Goal: Task Accomplishment & Management: Use online tool/utility

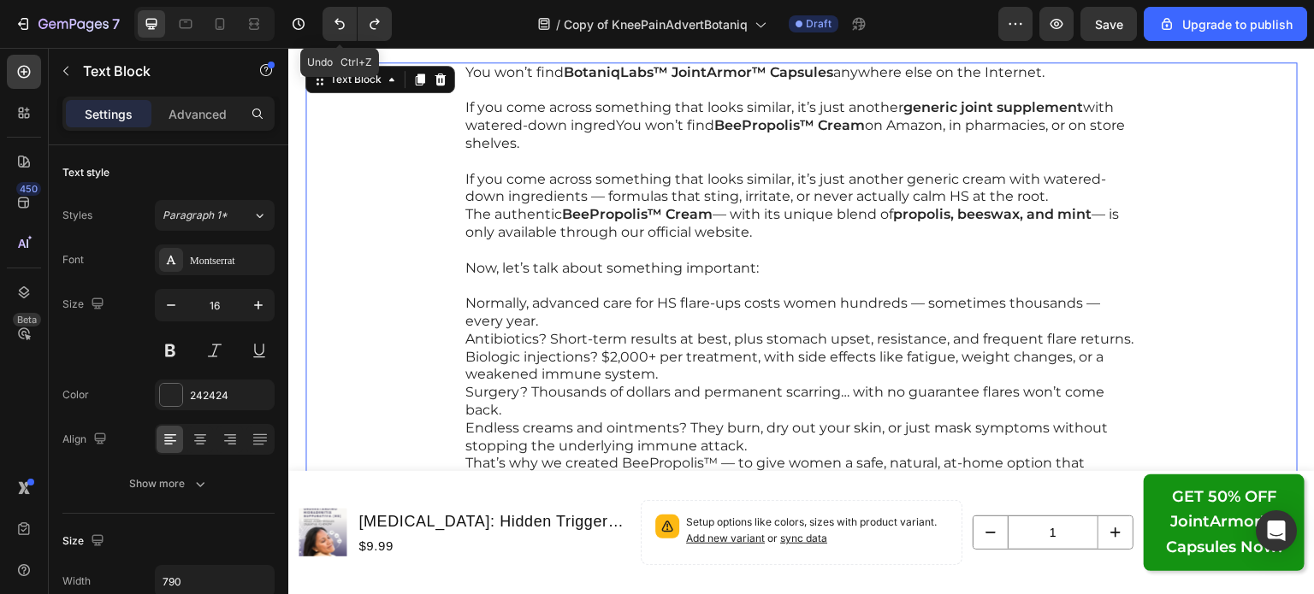
click at [340, 22] on icon "Undo/Redo" at bounding box center [339, 23] width 17 height 17
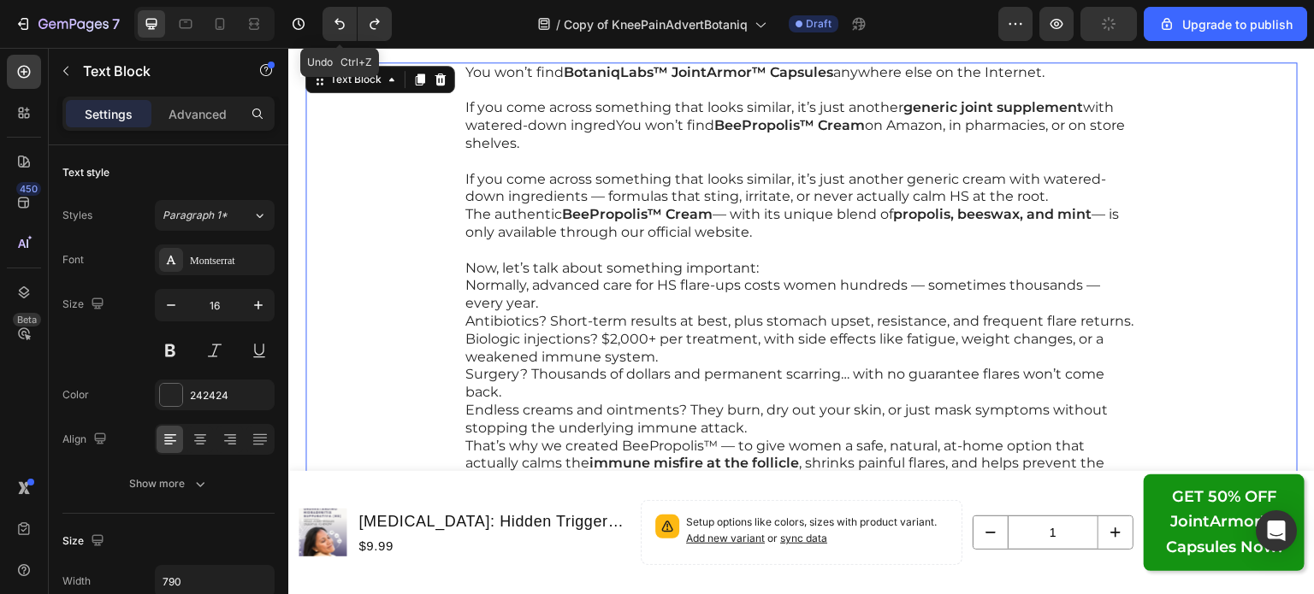
click at [340, 22] on icon "Undo/Redo" at bounding box center [339, 23] width 17 height 17
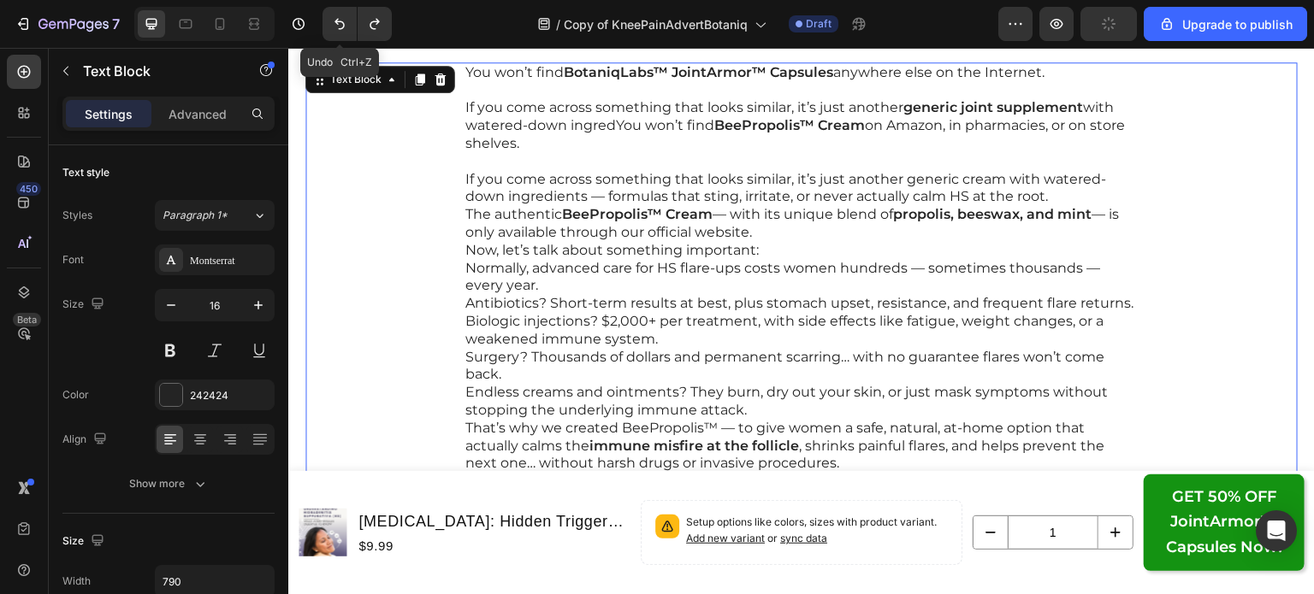
click at [340, 22] on icon "Undo/Redo" at bounding box center [339, 23] width 17 height 17
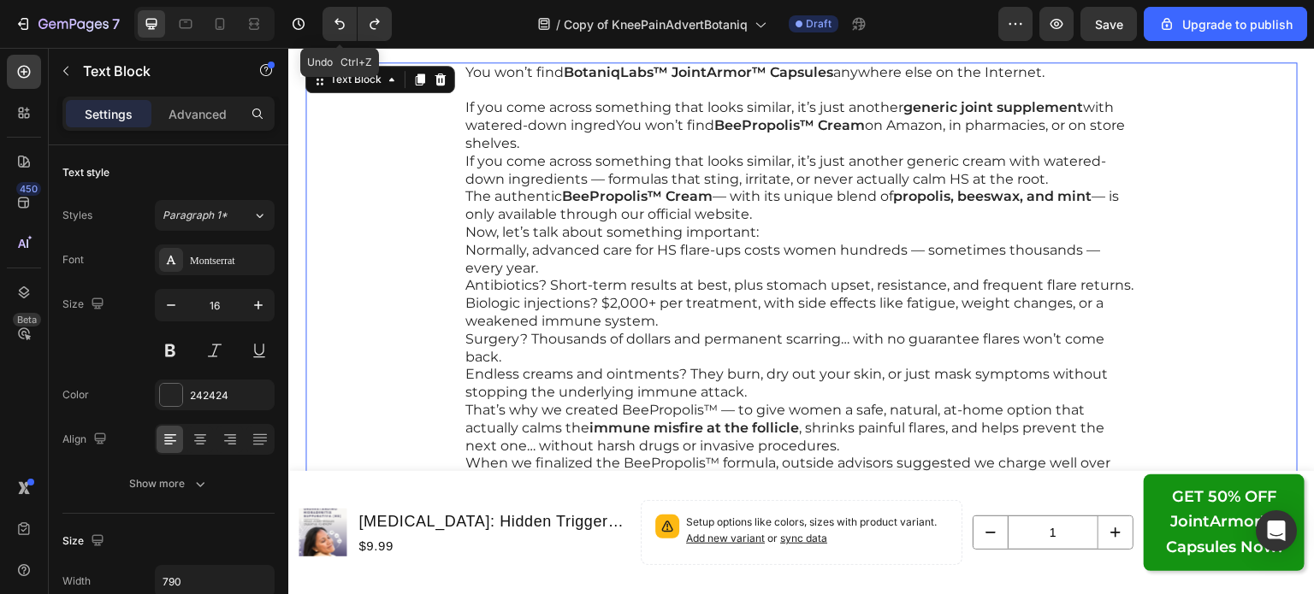
click at [340, 22] on icon "Undo/Redo" at bounding box center [339, 23] width 17 height 17
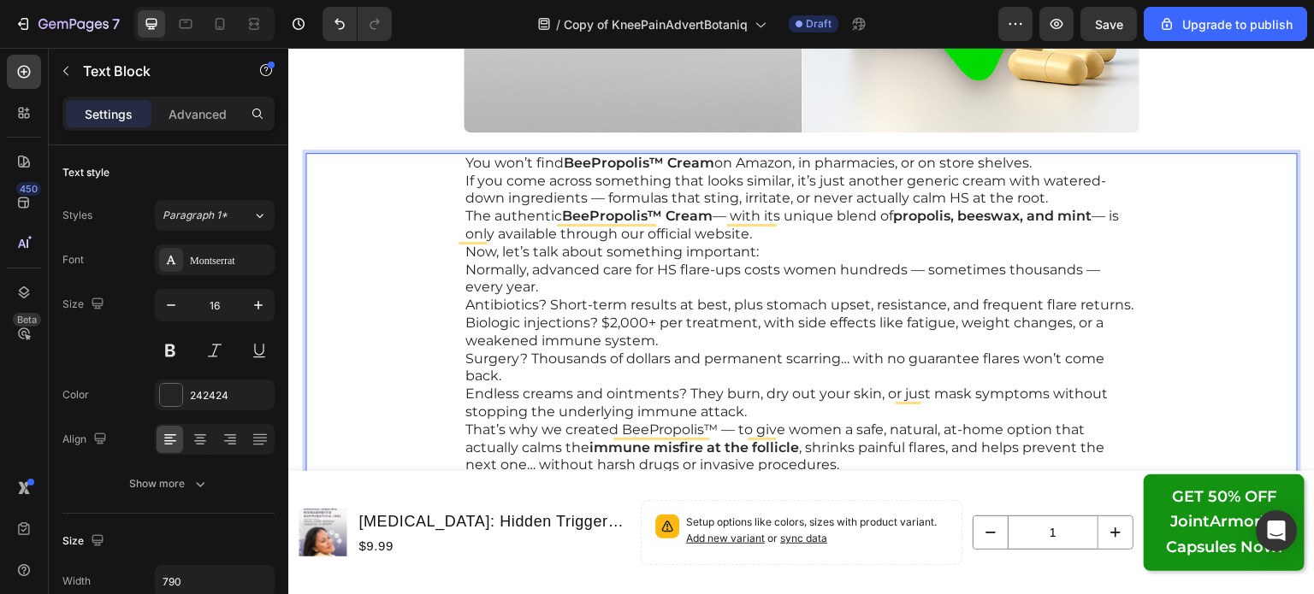
scroll to position [18199, 0]
click at [1046, 160] on p "You won’t find BeePropolis™ Cream on Amazon, in pharmacies, or on store shelves." at bounding box center [801, 162] width 672 height 18
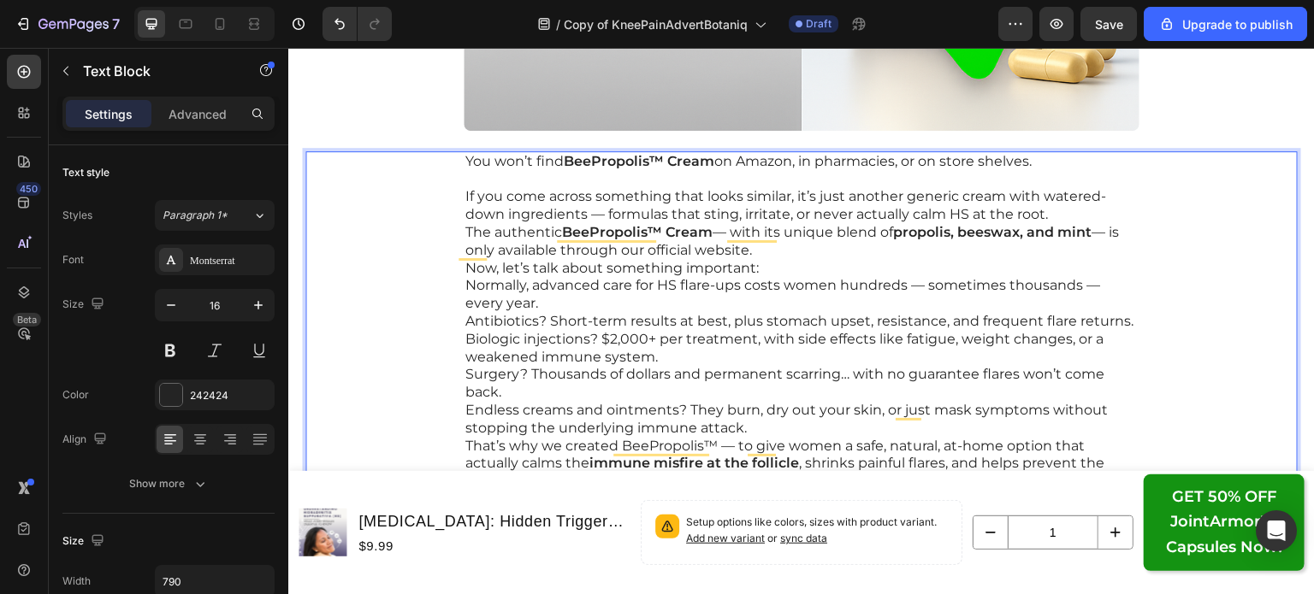
click at [1084, 210] on p "If you come across something that looks similar, it’s just another generic crea…" at bounding box center [801, 206] width 672 height 36
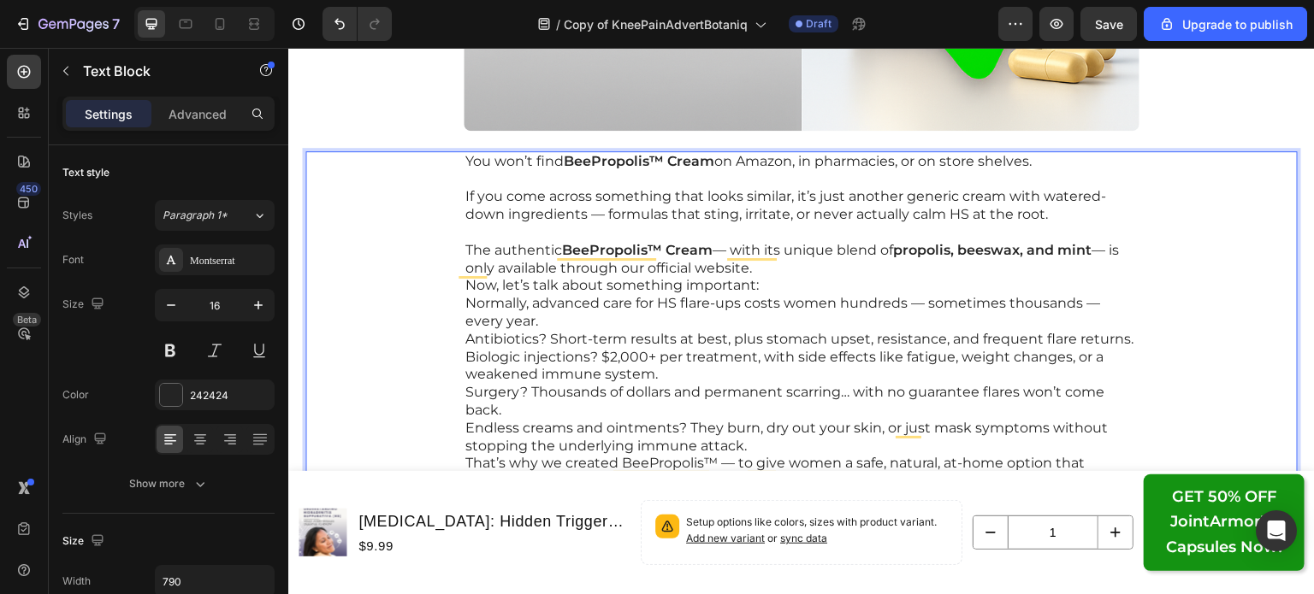
click at [804, 261] on p "The authentic BeePropolis™ Cream — with its unique blend of propolis, beeswax, …" at bounding box center [801, 260] width 672 height 36
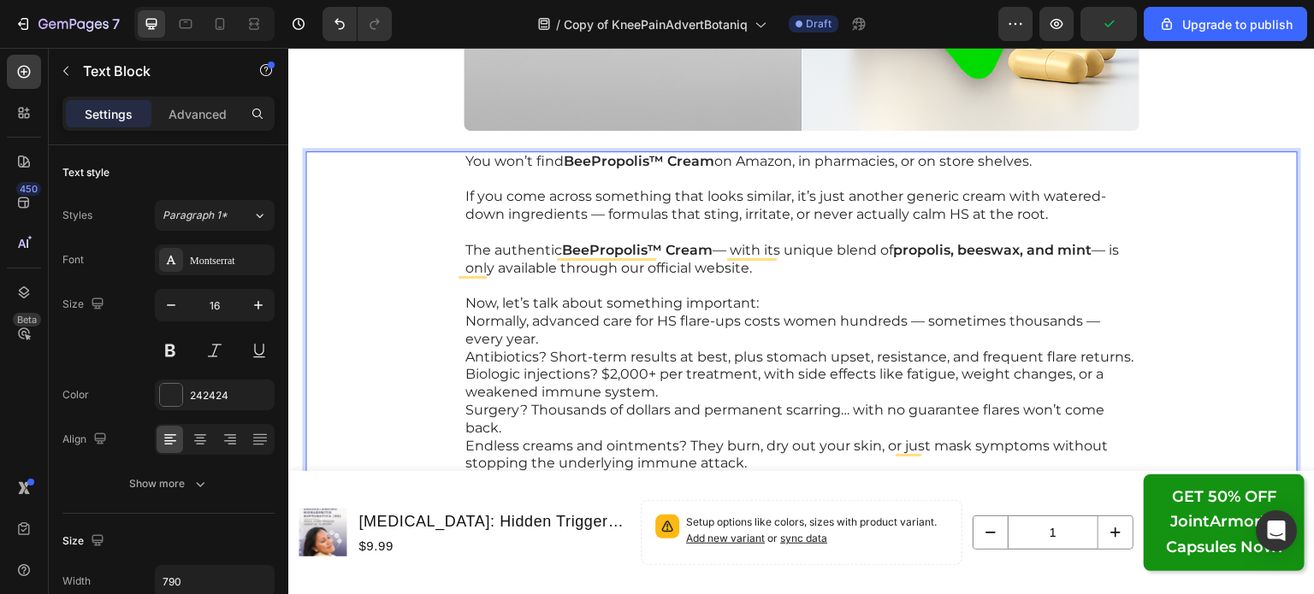
click at [753, 304] on p "Now, let’s talk about something important:" at bounding box center [801, 304] width 672 height 18
click at [701, 333] on p "Normally, advanced care for HS flare-ups costs women hundreds — sometimes thous…" at bounding box center [801, 331] width 672 height 36
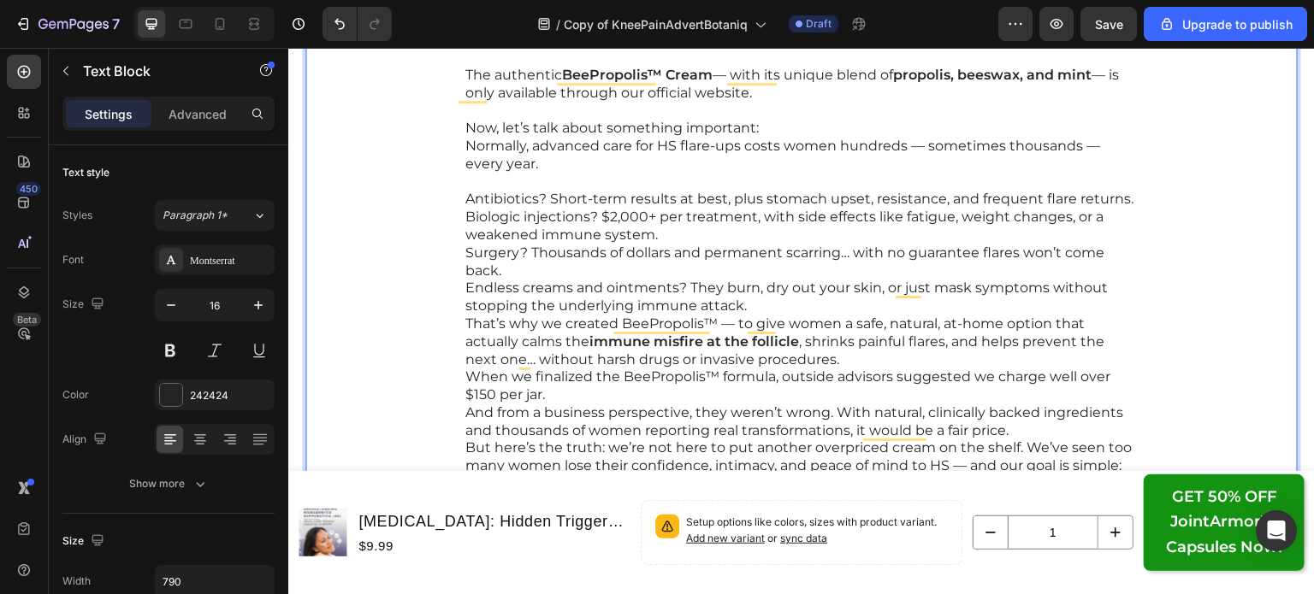
scroll to position [18377, 0]
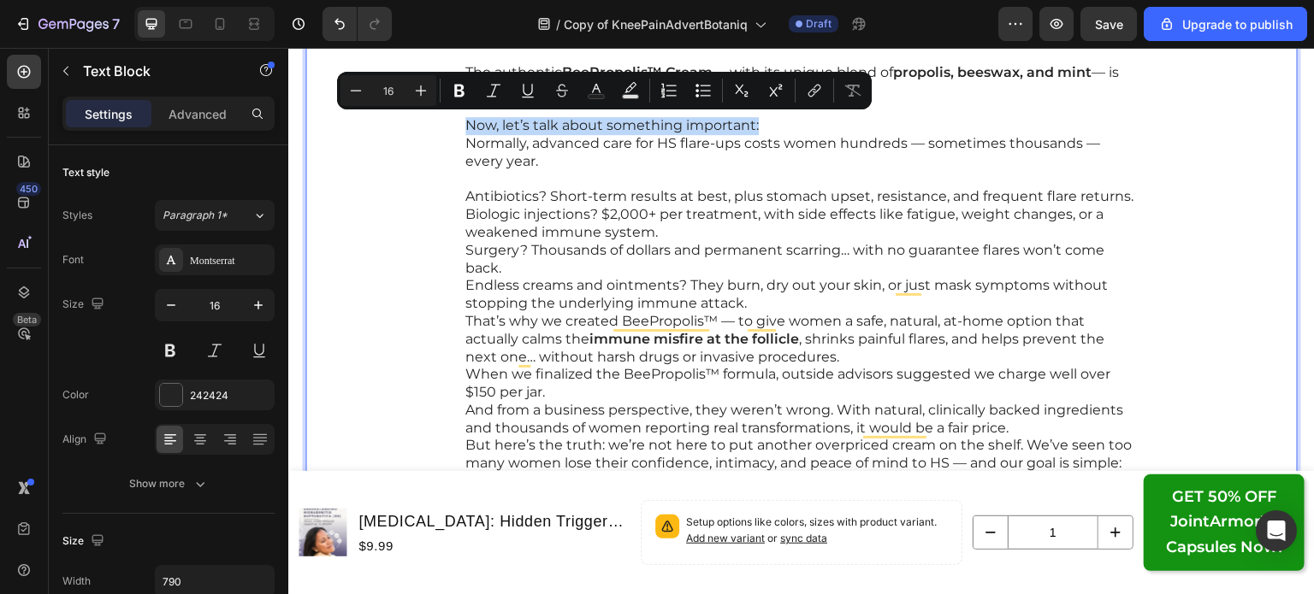
drag, startPoint x: 756, startPoint y: 126, endPoint x: 451, endPoint y: 122, distance: 305.3
click at [451, 121] on div "You won’t find BeePropolis™ Cream on Amazon, in pharmacies, or on store shelves…" at bounding box center [801, 241] width 992 height 537
click at [451, 86] on icon "Editor contextual toolbar" at bounding box center [459, 90] width 17 height 17
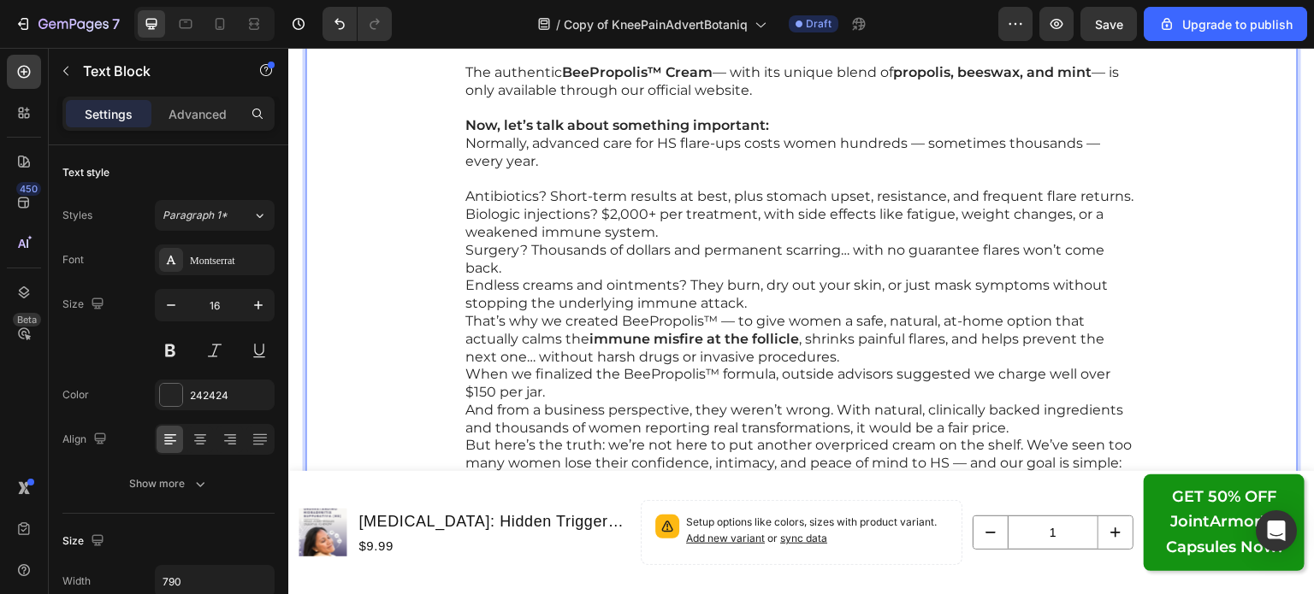
click at [582, 224] on p "Antibiotics? Short-term results at best, plus stomach upset, resistance, and fr…" at bounding box center [801, 250] width 672 height 125
click at [464, 213] on div "You won’t find BeePropolis™ Cream on Amazon, in pharmacies, or on store shelves…" at bounding box center [802, 241] width 676 height 537
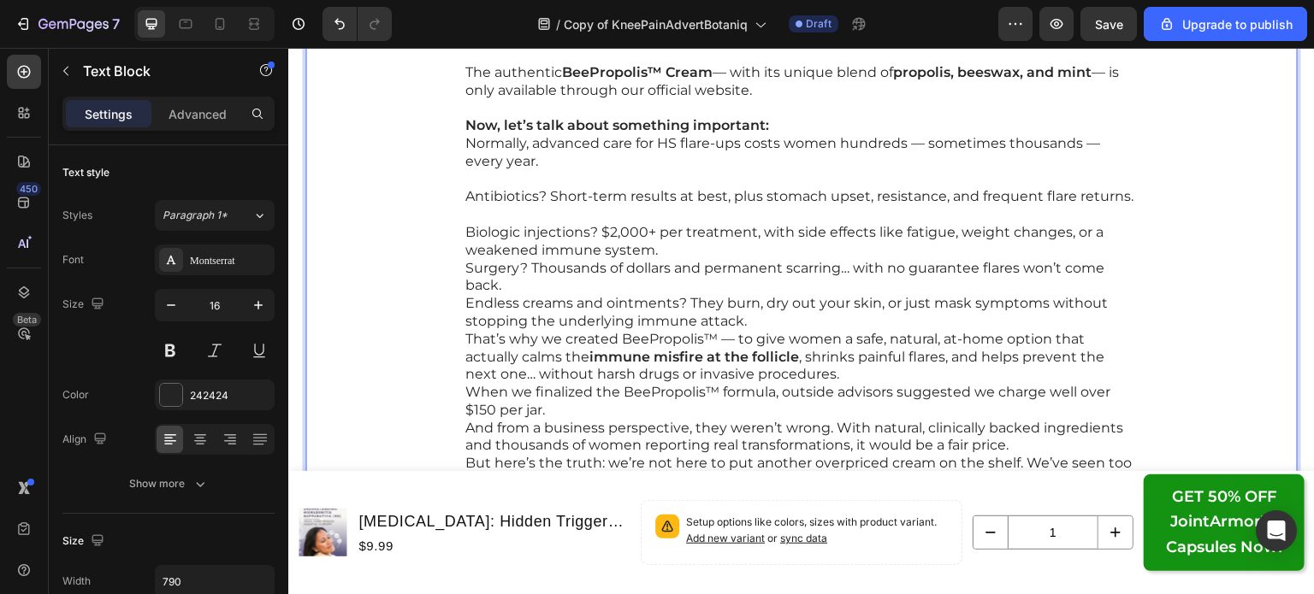
scroll to position [18321, 0]
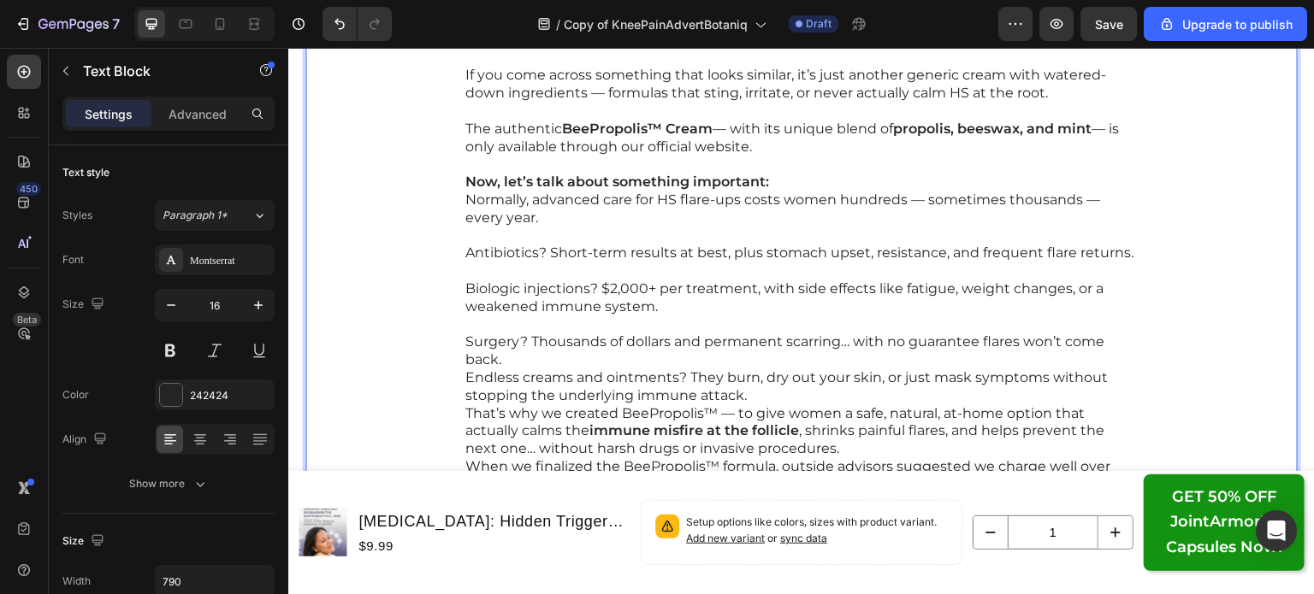
click at [465, 367] on p "Surgery? Thousands of dollars and permanent scarring… with no guarantee flares …" at bounding box center [801, 369] width 672 height 71
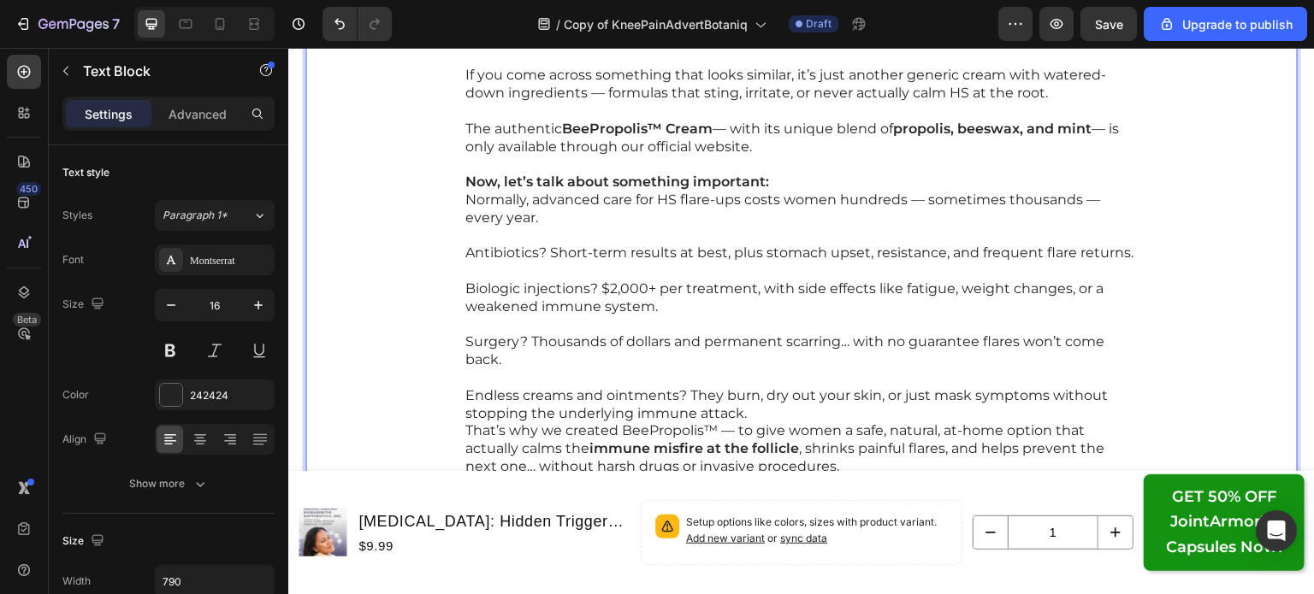
click at [465, 416] on p "Endless creams and ointments? They burn, dry out your skin, or just mask sympto…" at bounding box center [801, 405] width 672 height 36
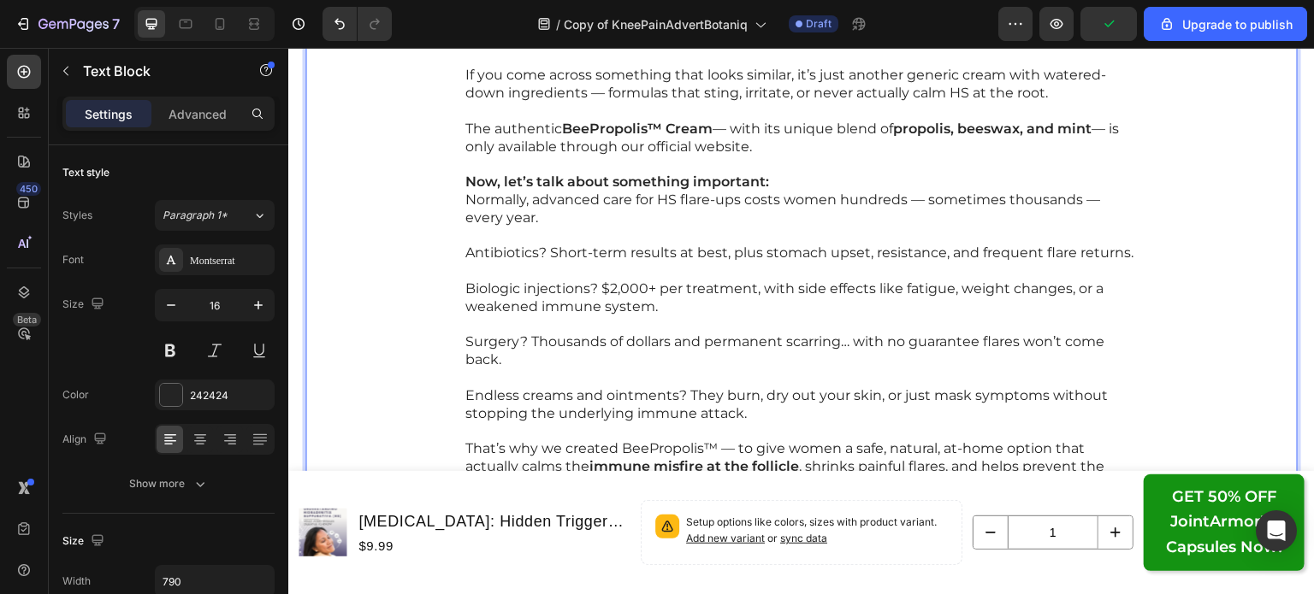
scroll to position [18514, 0]
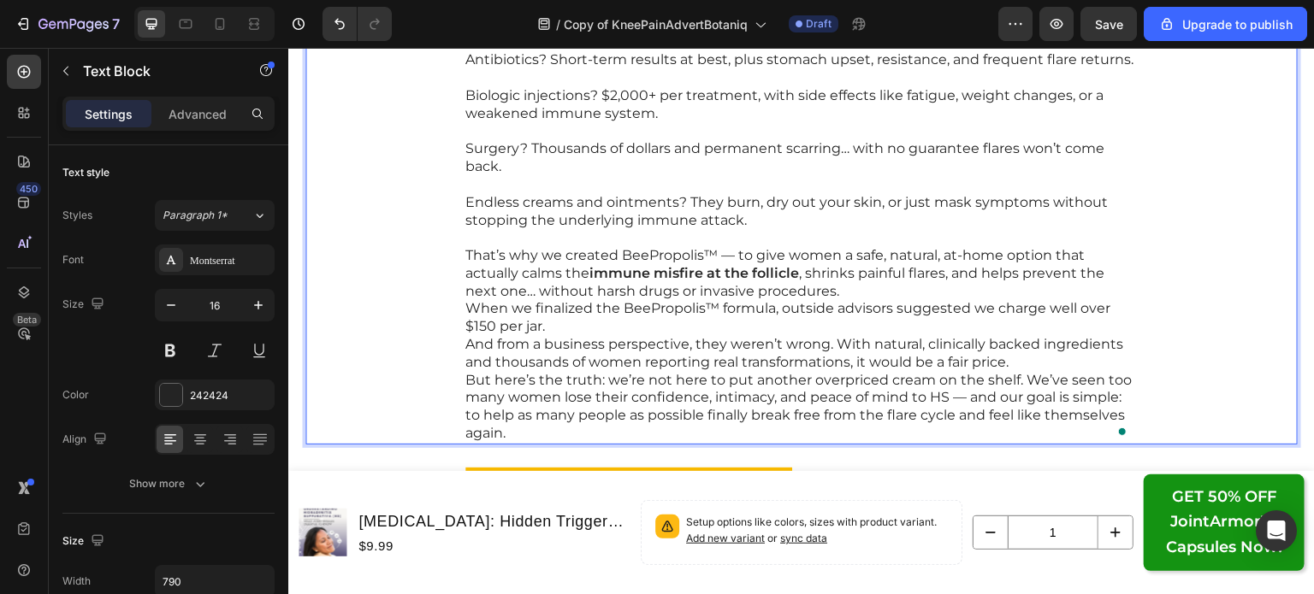
click at [465, 308] on p "When we finalized the BeePropolis™ formula, outside advisors suggested we charg…" at bounding box center [801, 318] width 672 height 36
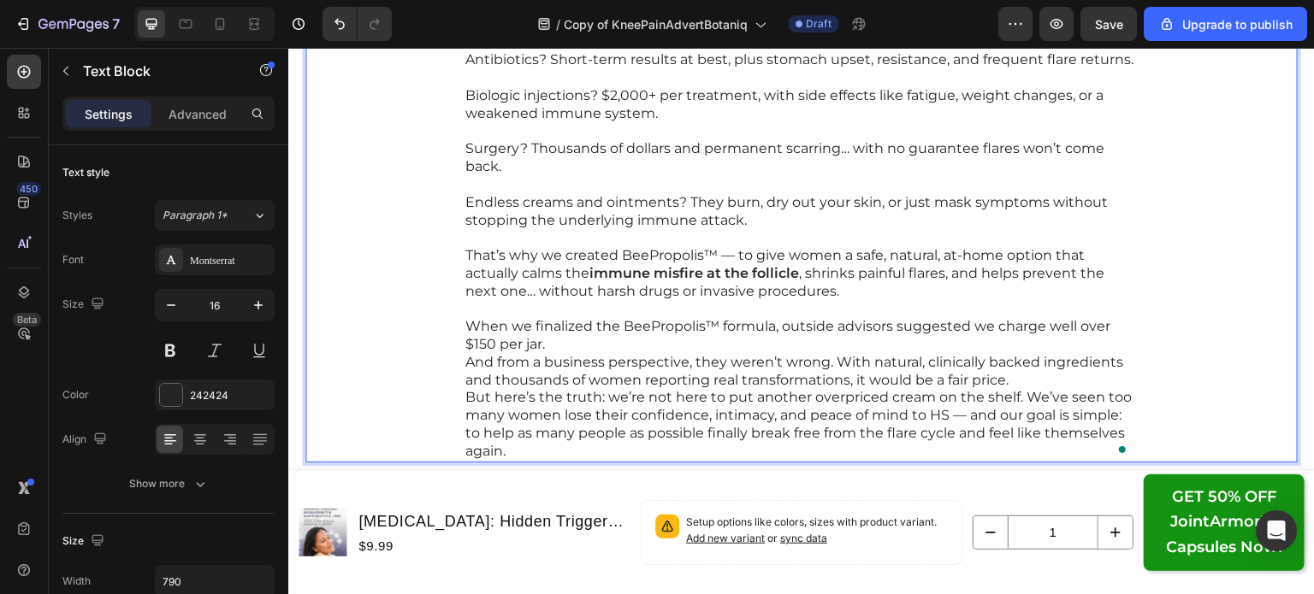
click at [465, 359] on p "And from a business perspective, they weren’t wrong. With natural, clinically b…" at bounding box center [801, 372] width 672 height 36
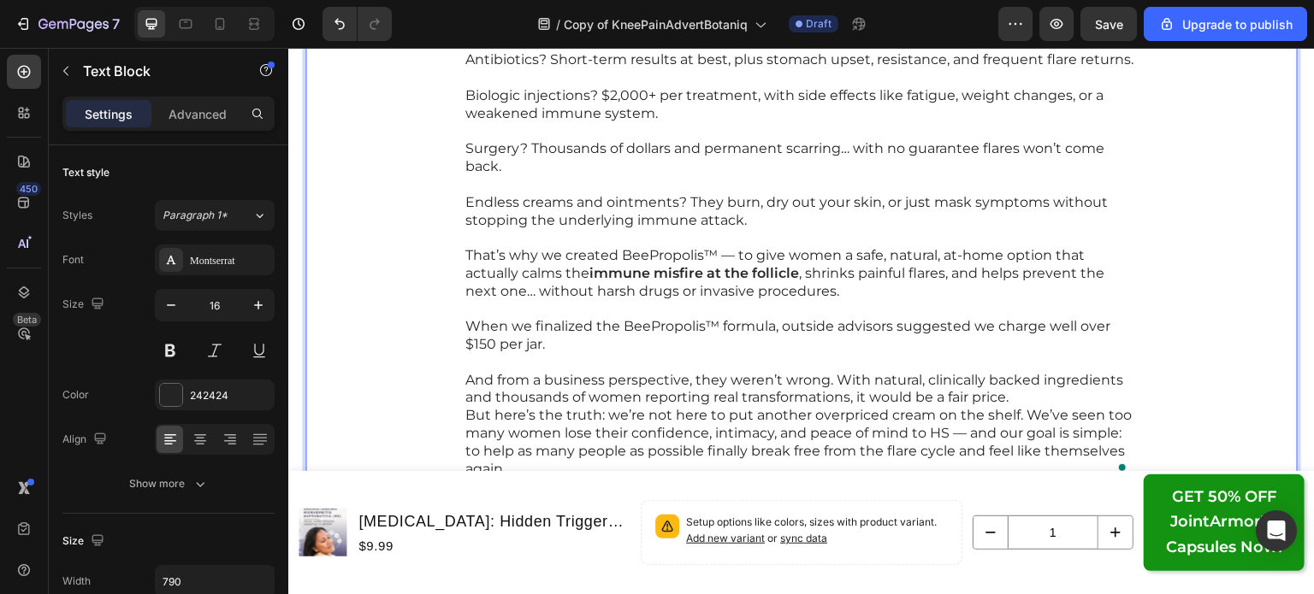
click at [465, 414] on p "But here’s the truth: we’re not here to put another overpriced cream on the she…" at bounding box center [801, 442] width 672 height 71
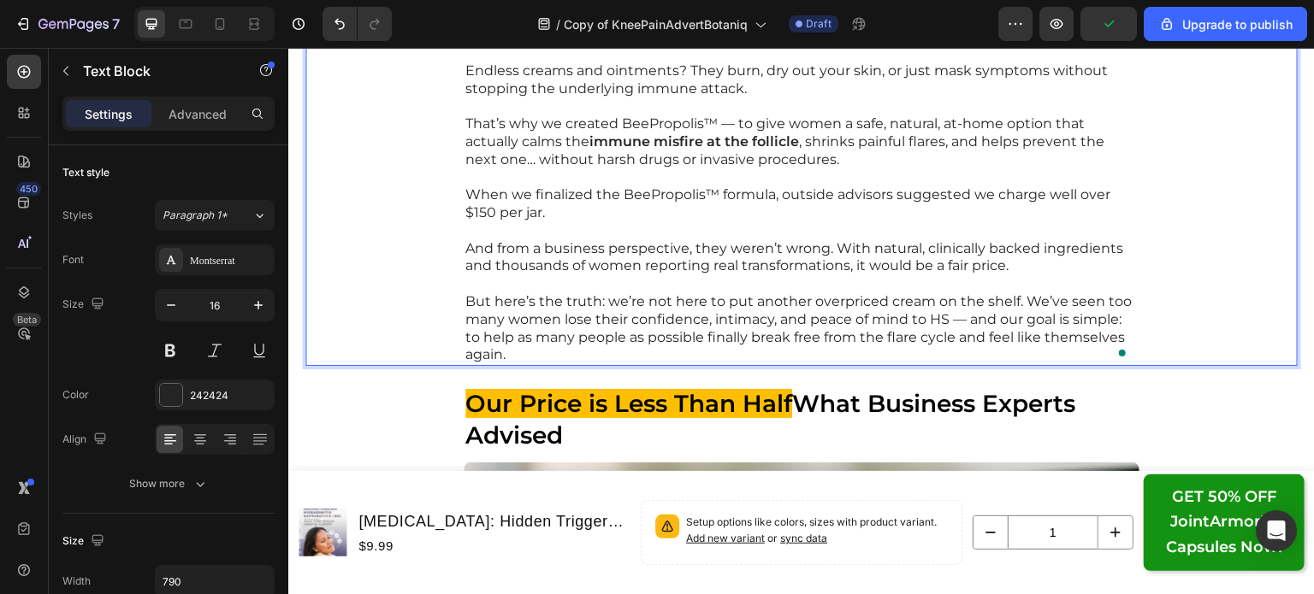
scroll to position [18647, 0]
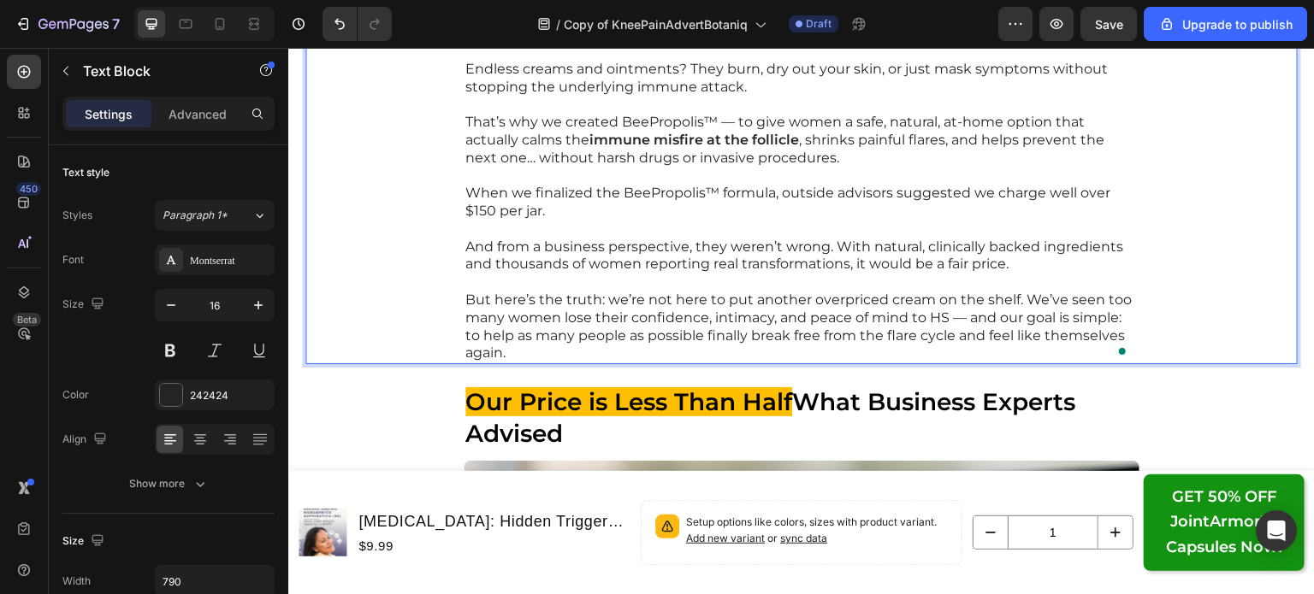
click at [465, 335] on p "But here’s the truth: we’re not here to put another overpriced cream on the she…" at bounding box center [801, 327] width 672 height 71
click at [465, 335] on p "to help as many people as possible finally break free from the flare cycle and …" at bounding box center [801, 346] width 672 height 36
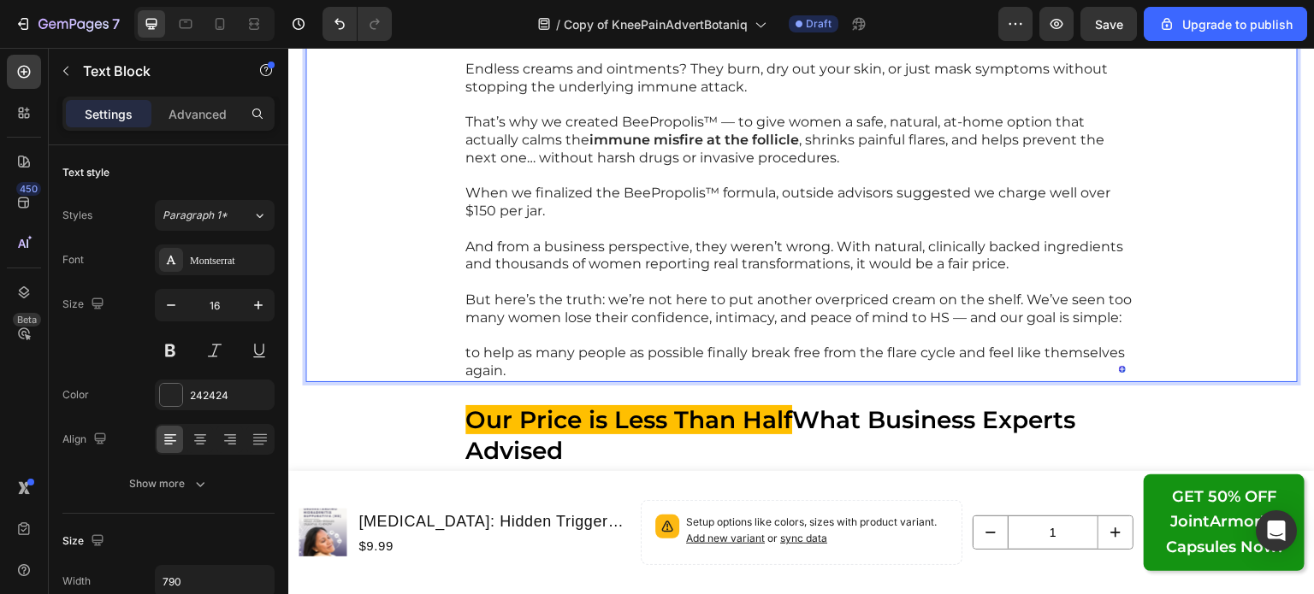
click at [465, 352] on p "to help as many people as possible finally break free from the flare cycle and …" at bounding box center [801, 363] width 672 height 36
click at [334, 28] on icon "Undo/Redo" at bounding box center [339, 23] width 17 height 17
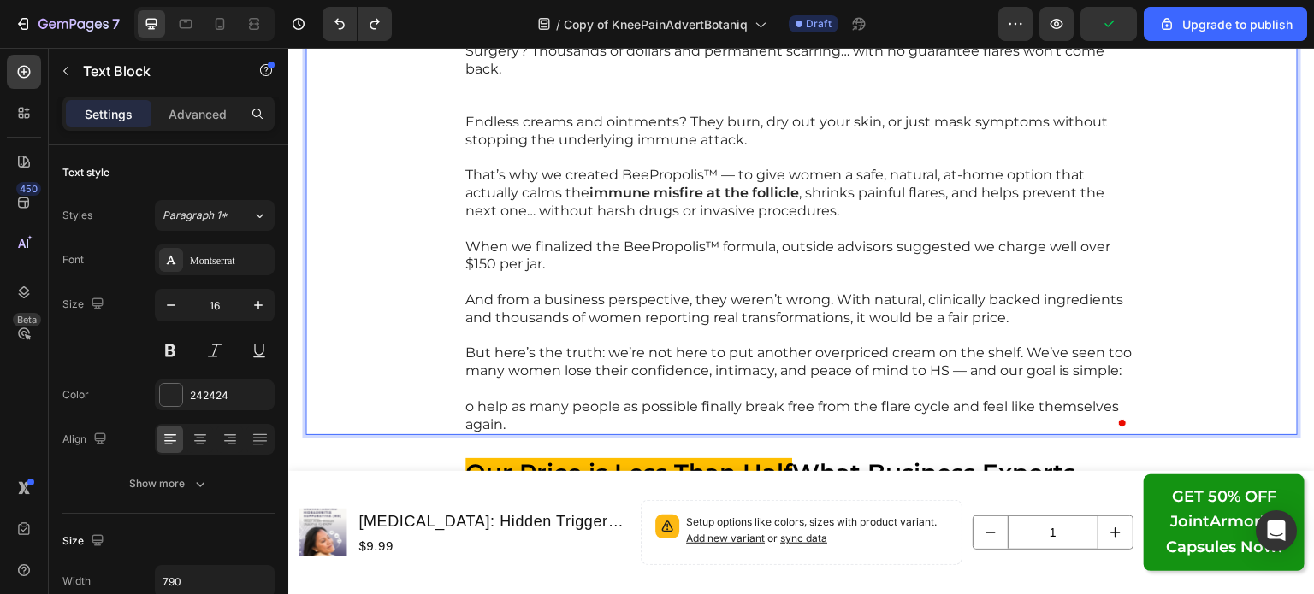
click at [465, 404] on p "o help as many people as possible finally break free from the flare cycle and f…" at bounding box center [801, 417] width 672 height 36
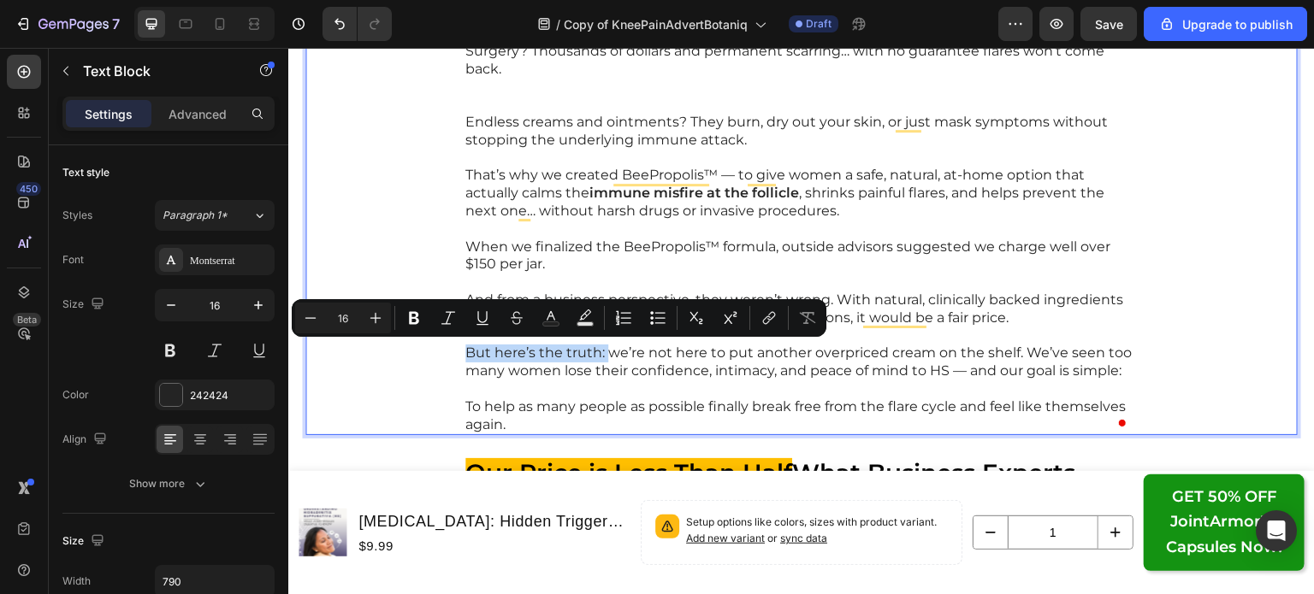
drag, startPoint x: 456, startPoint y: 354, endPoint x: 598, endPoint y: 359, distance: 142.1
click at [598, 359] on div "GTYou won’t find BeePropolis™ Cream on Amazon, in pharmacies, or on store shelv…" at bounding box center [802, 69] width 676 height 733
click at [422, 314] on button "Bold" at bounding box center [414, 318] width 31 height 31
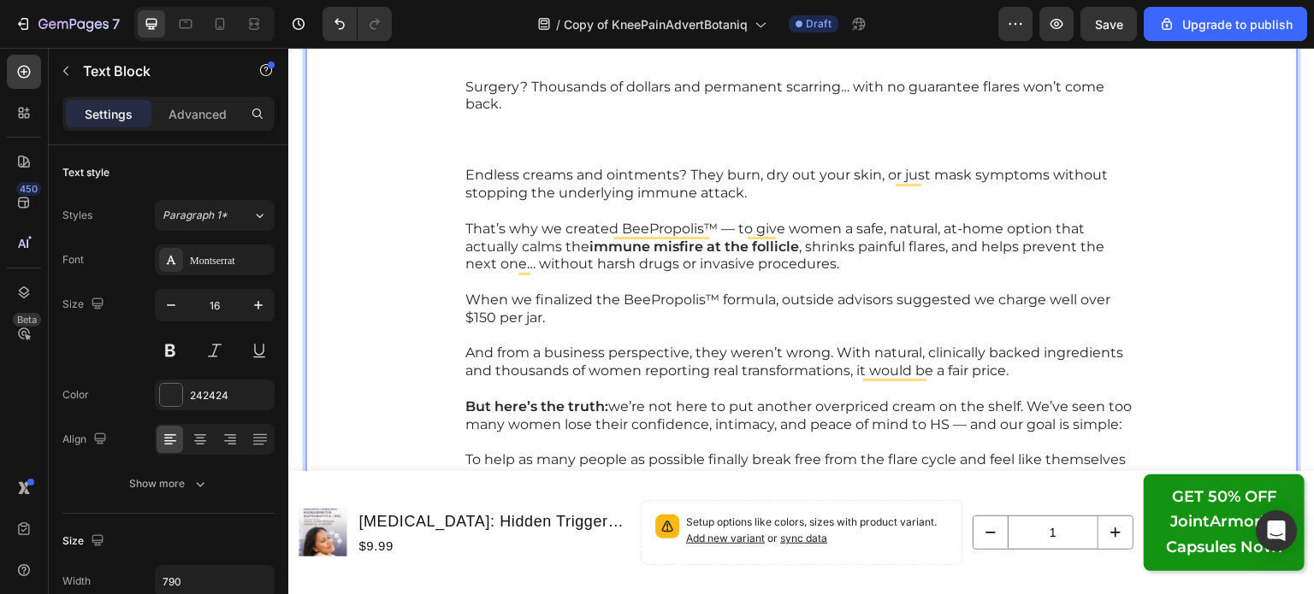
click at [988, 411] on p "But here’s the truth: we’re not here to put another overpriced cream on the she…" at bounding box center [801, 417] width 672 height 36
drag, startPoint x: 958, startPoint y: 424, endPoint x: 1114, endPoint y: 428, distance: 156.6
click at [1114, 428] on p "But here’s the truth: we’re not here to put another overpriced cream on the she…" at bounding box center [801, 417] width 672 height 36
click at [748, 316] on p "When we finalized the BeePropolis™ formula, outside advisors suggested we charg…" at bounding box center [801, 310] width 672 height 36
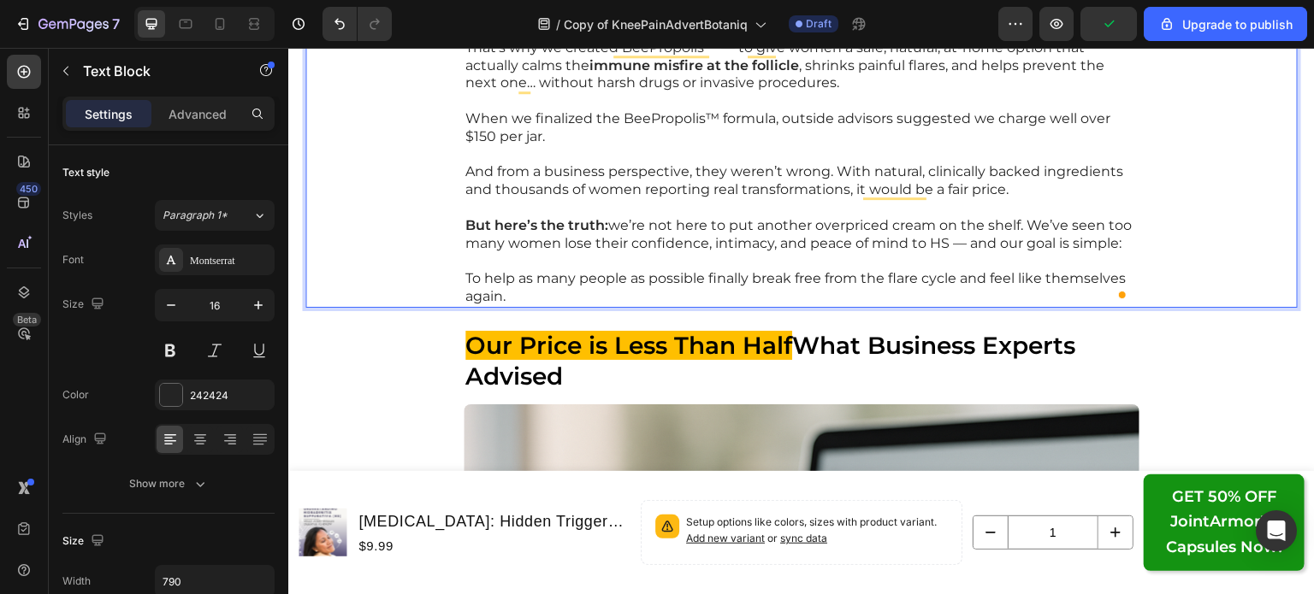
scroll to position [18846, 0]
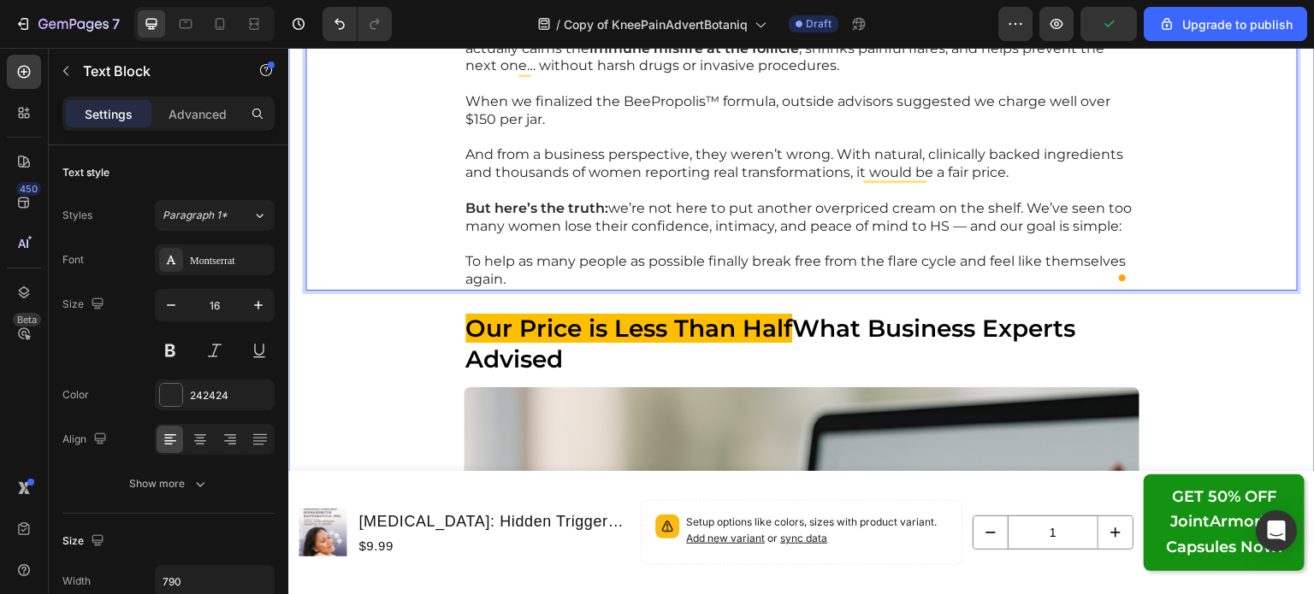
click at [1167, 337] on div "Our Price is Less Than Half What Business Experts Advised" at bounding box center [801, 344] width 992 height 66
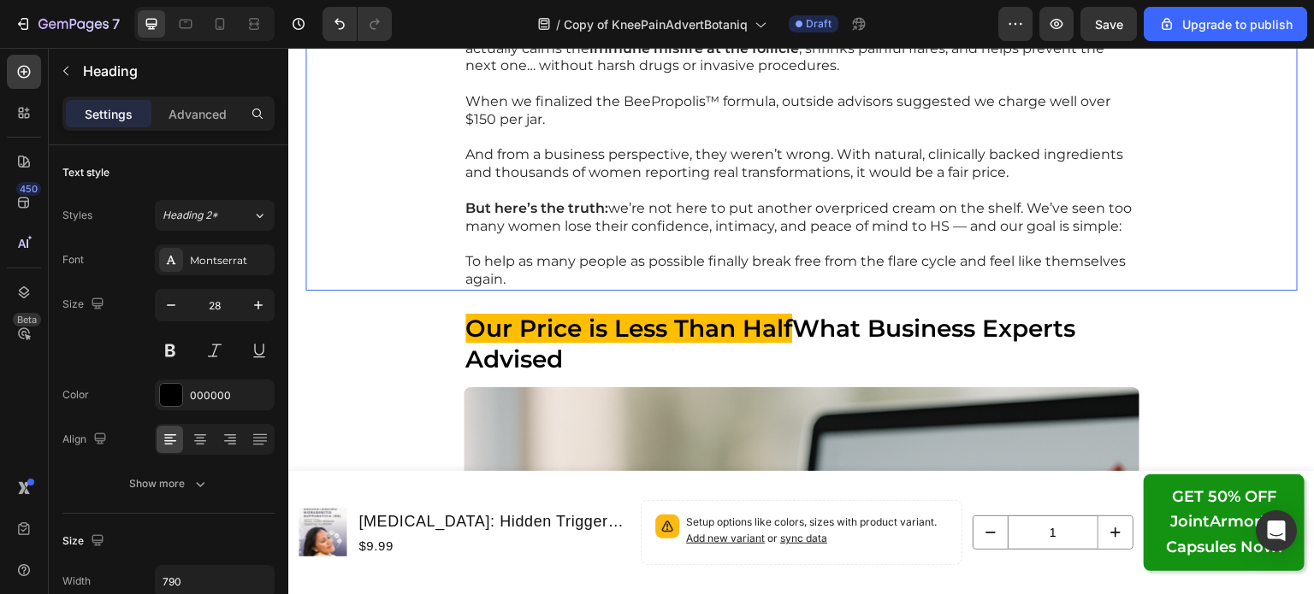
click at [1060, 228] on p "But here’s the truth: we’re not here to put another overpriced cream on the she…" at bounding box center [801, 218] width 672 height 36
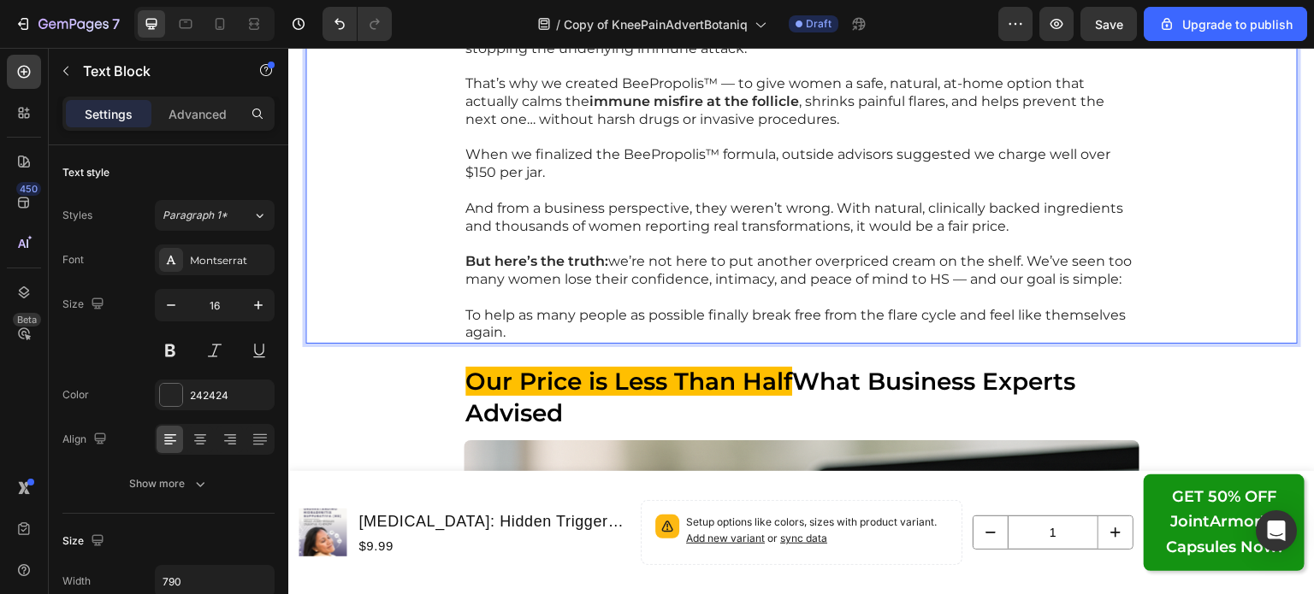
drag, startPoint x: 991, startPoint y: 222, endPoint x: 1084, endPoint y: 230, distance: 92.8
drag, startPoint x: 996, startPoint y: 280, endPoint x: 1036, endPoint y: 280, distance: 39.3
click at [1036, 280] on p "But here’s the truth: we’re not here to put another overpriced cream on the she…" at bounding box center [801, 271] width 672 height 36
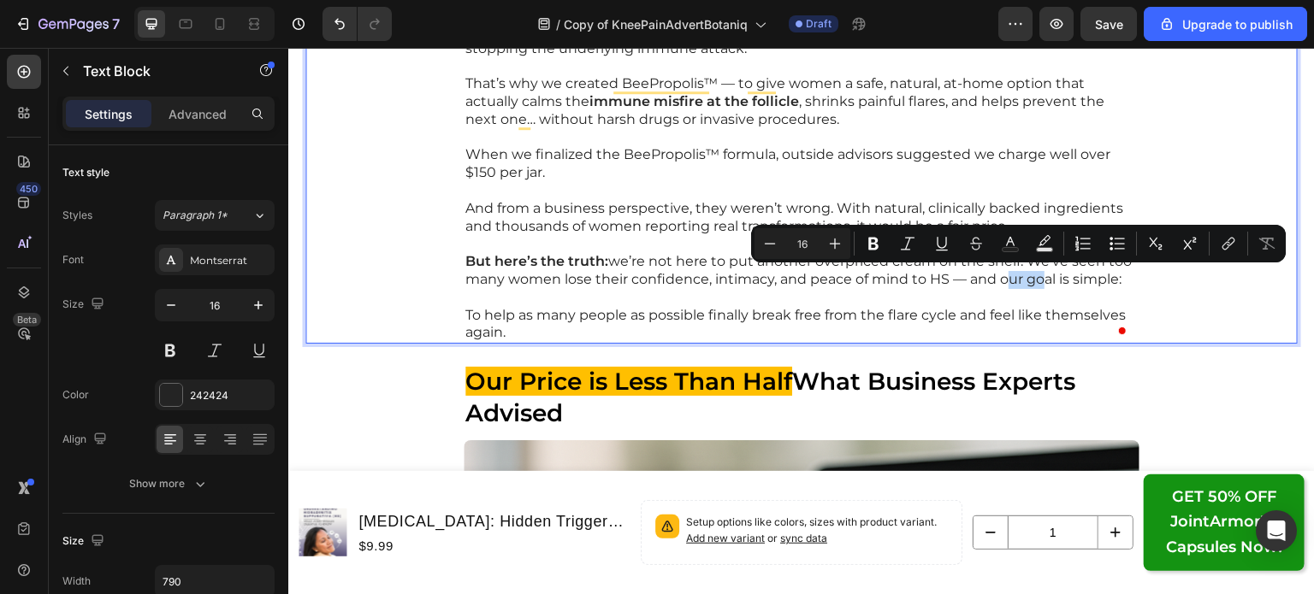
click at [1001, 281] on p "But here’s the truth: we’re not here to put another overpriced cream on the she…" at bounding box center [801, 271] width 672 height 36
drag, startPoint x: 994, startPoint y: 275, endPoint x: 1130, endPoint y: 279, distance: 136.0
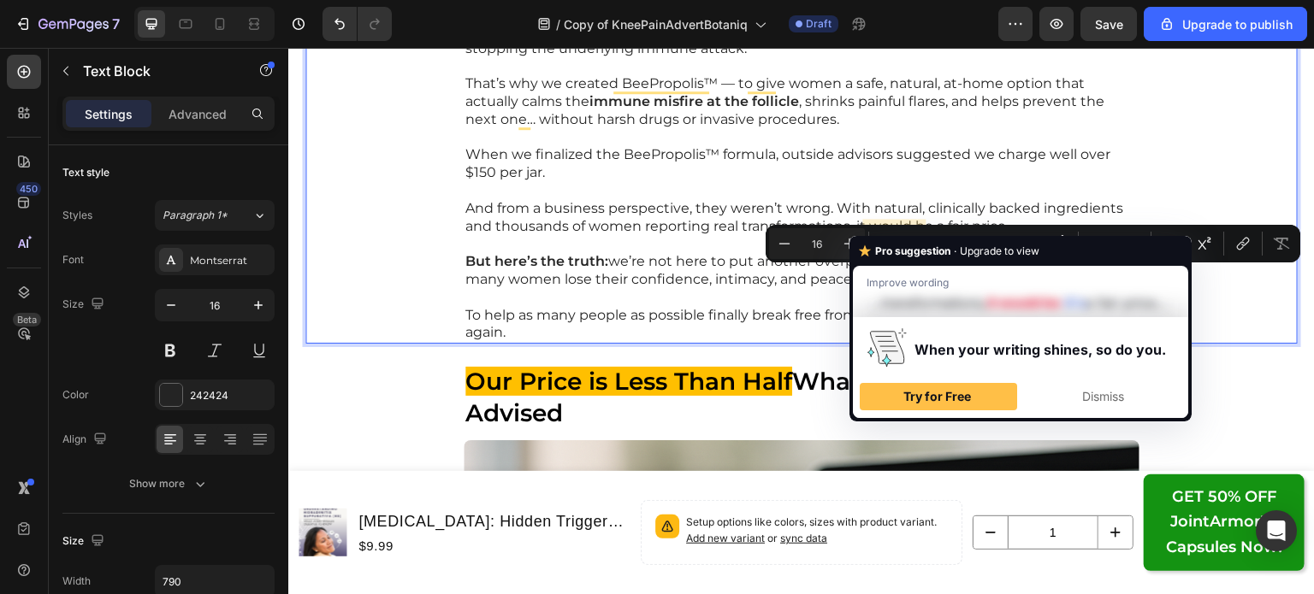
click at [889, 239] on div "Pro suggestion · Upgrade to view Improve wording …transformations, it would be …" at bounding box center [1020, 329] width 342 height 186
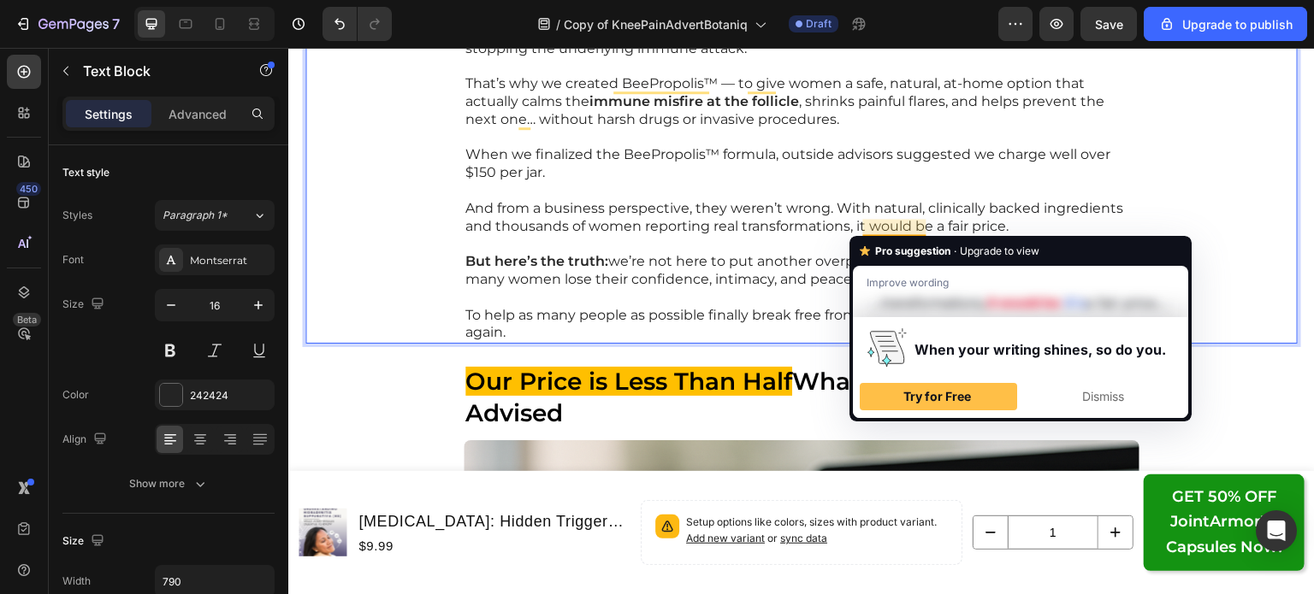
click at [736, 308] on p "To help as many people as possible finally break free from the flare cycle and …" at bounding box center [801, 325] width 672 height 36
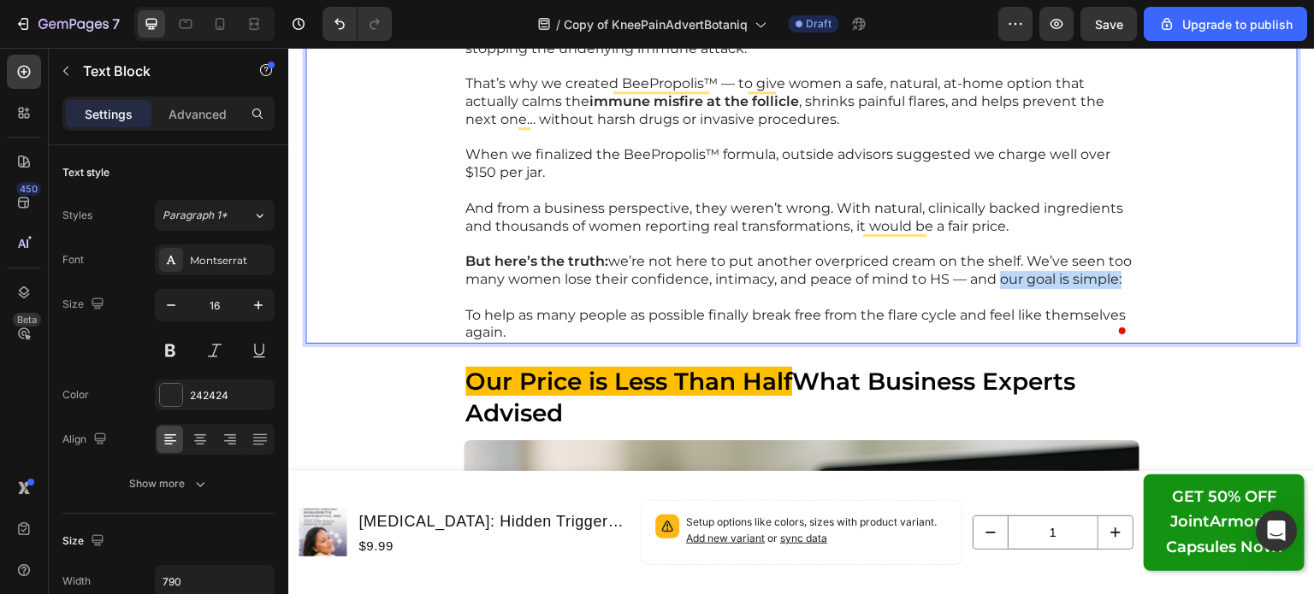
drag, startPoint x: 993, startPoint y: 281, endPoint x: 1115, endPoint y: 280, distance: 122.3
click at [1115, 280] on p "But here’s the truth: we’re not here to put another overpriced cream on the she…" at bounding box center [801, 271] width 672 height 36
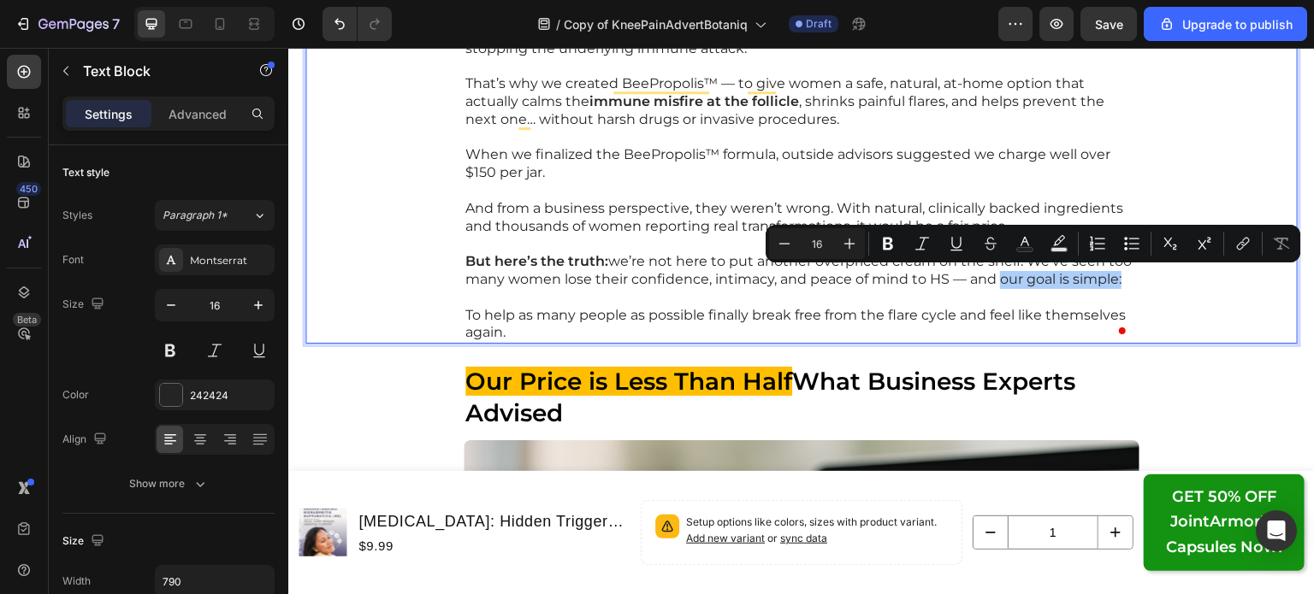
click at [892, 249] on icon "Editor contextual toolbar" at bounding box center [887, 243] width 17 height 17
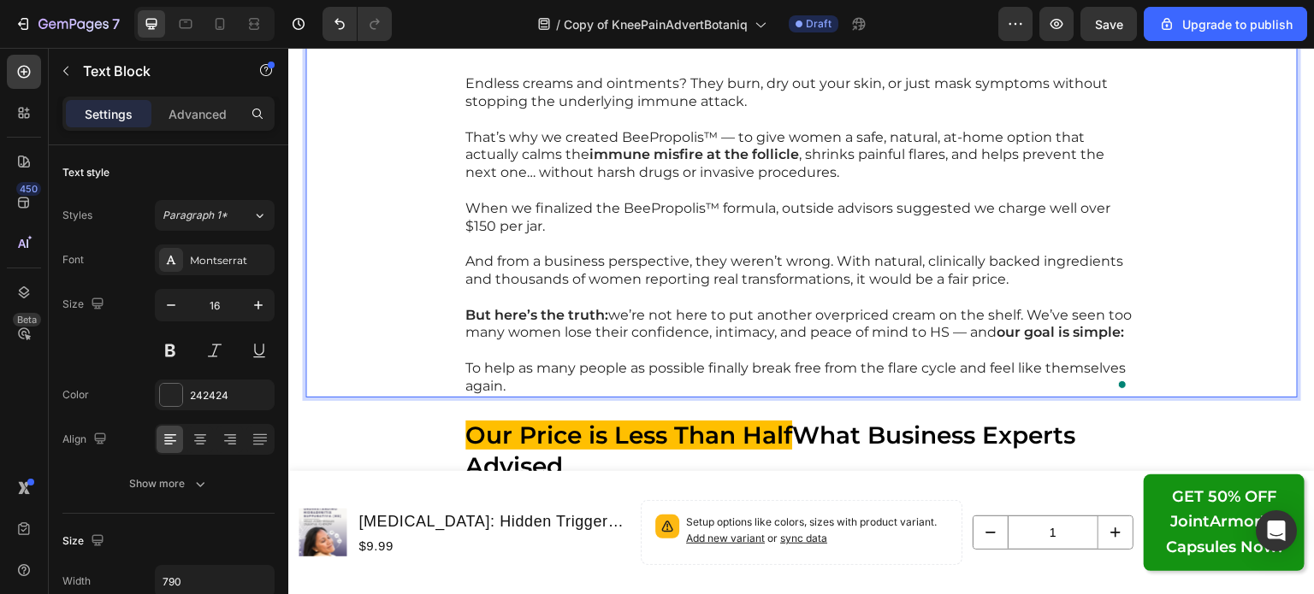
scroll to position [18681, 0]
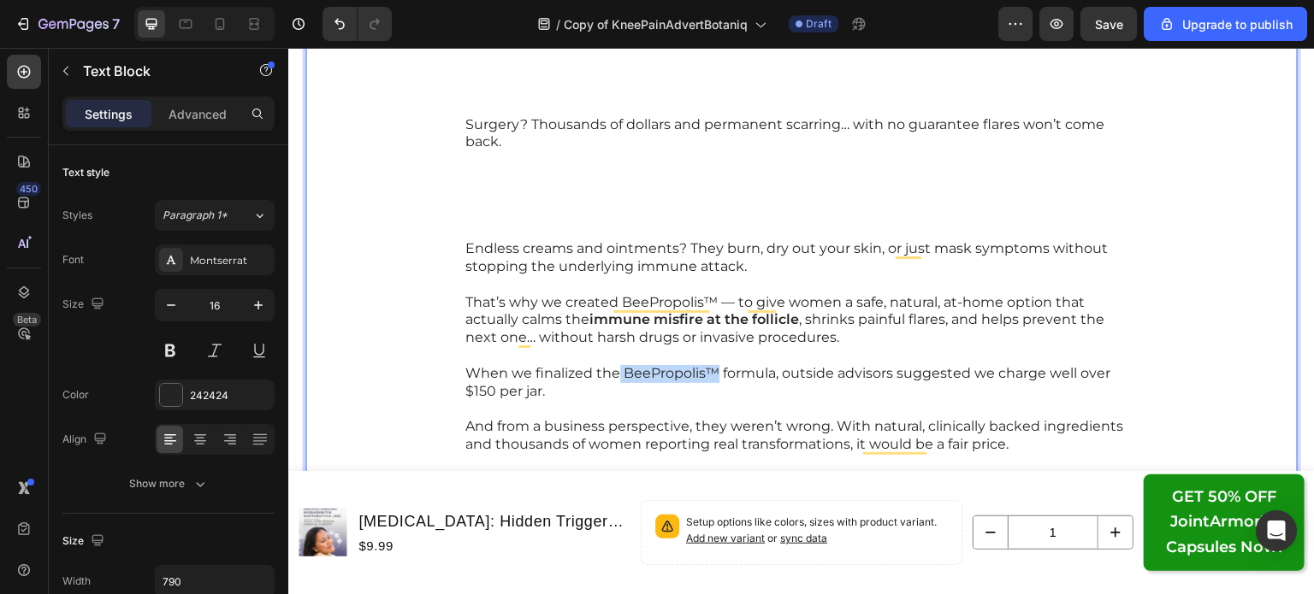
drag, startPoint x: 611, startPoint y: 373, endPoint x: 709, endPoint y: 376, distance: 97.6
click at [709, 376] on p "When we finalized the BeePropolis™ formula, outside advisors suggested we charg…" at bounding box center [801, 383] width 672 height 36
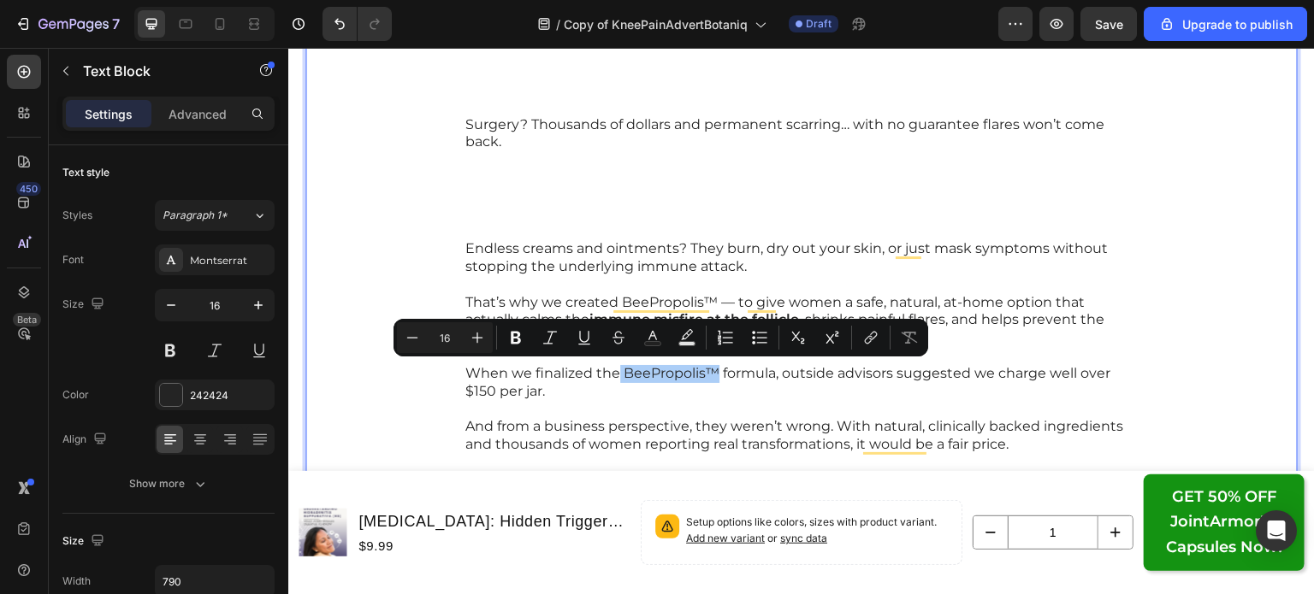
click at [512, 345] on icon "Editor contextual toolbar" at bounding box center [515, 337] width 17 height 17
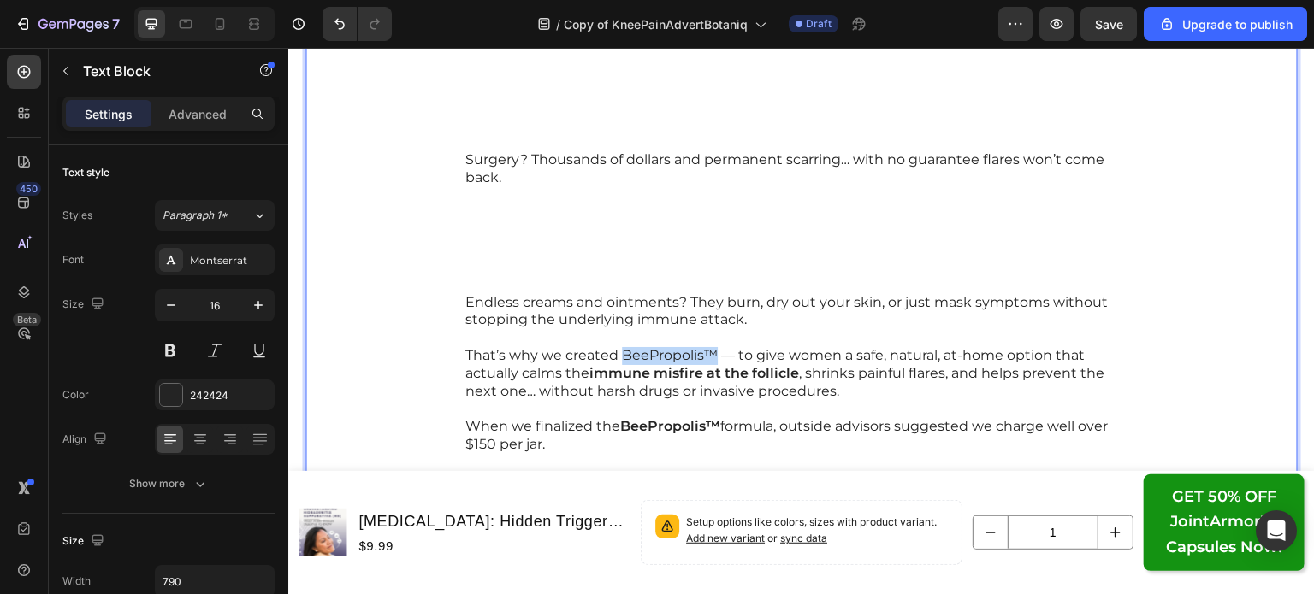
drag, startPoint x: 616, startPoint y: 352, endPoint x: 706, endPoint y: 358, distance: 90.9
click at [706, 358] on p "That’s why we created BeePropolis™ — to give women a safe, natural, at-home opt…" at bounding box center [801, 373] width 672 height 53
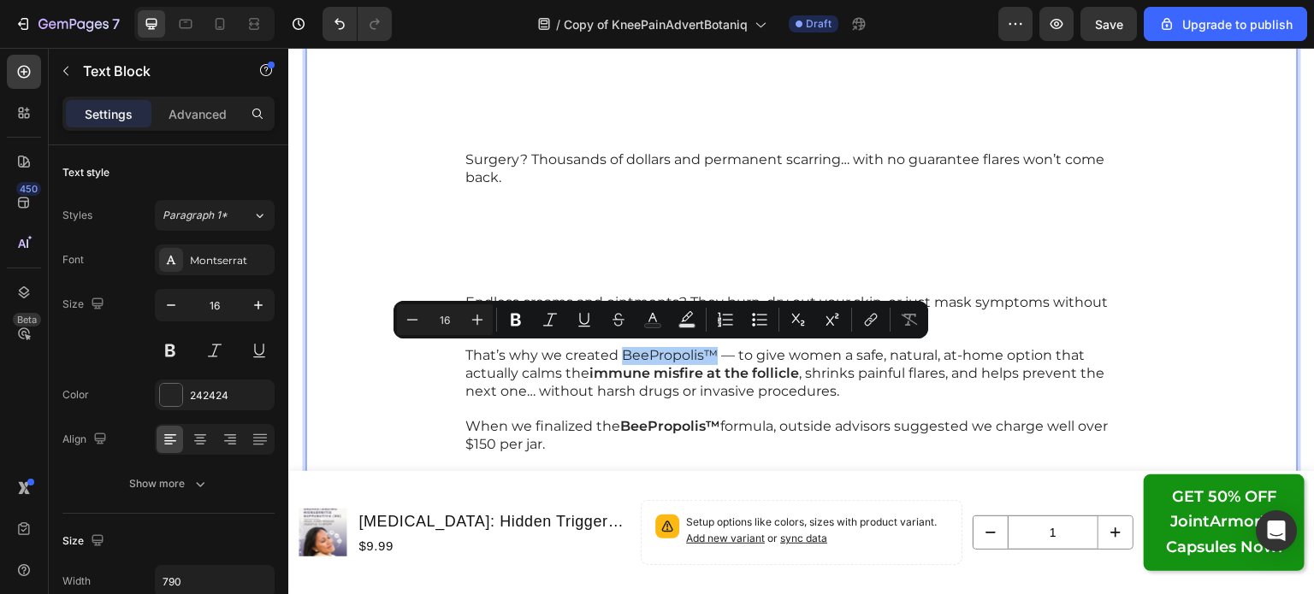
click at [516, 328] on icon "Editor contextual toolbar" at bounding box center [515, 319] width 17 height 17
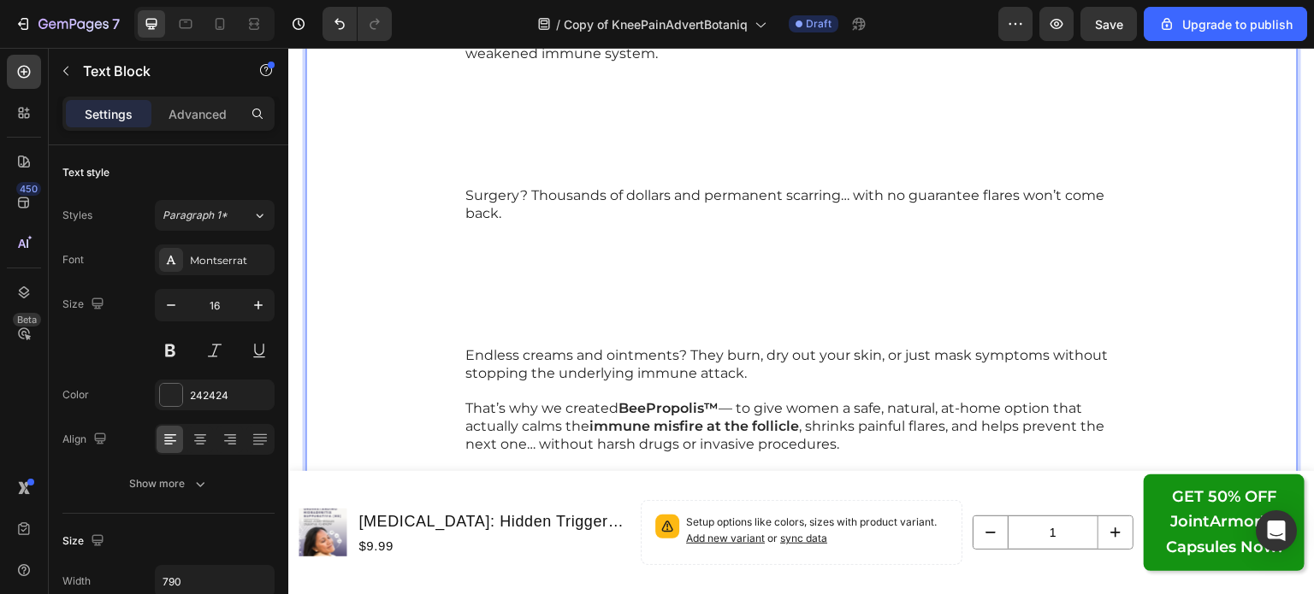
click at [573, 269] on p "Surgery? Thousands of dollars and permanent scarring… with no guarantee flares …" at bounding box center [801, 267] width 672 height 160
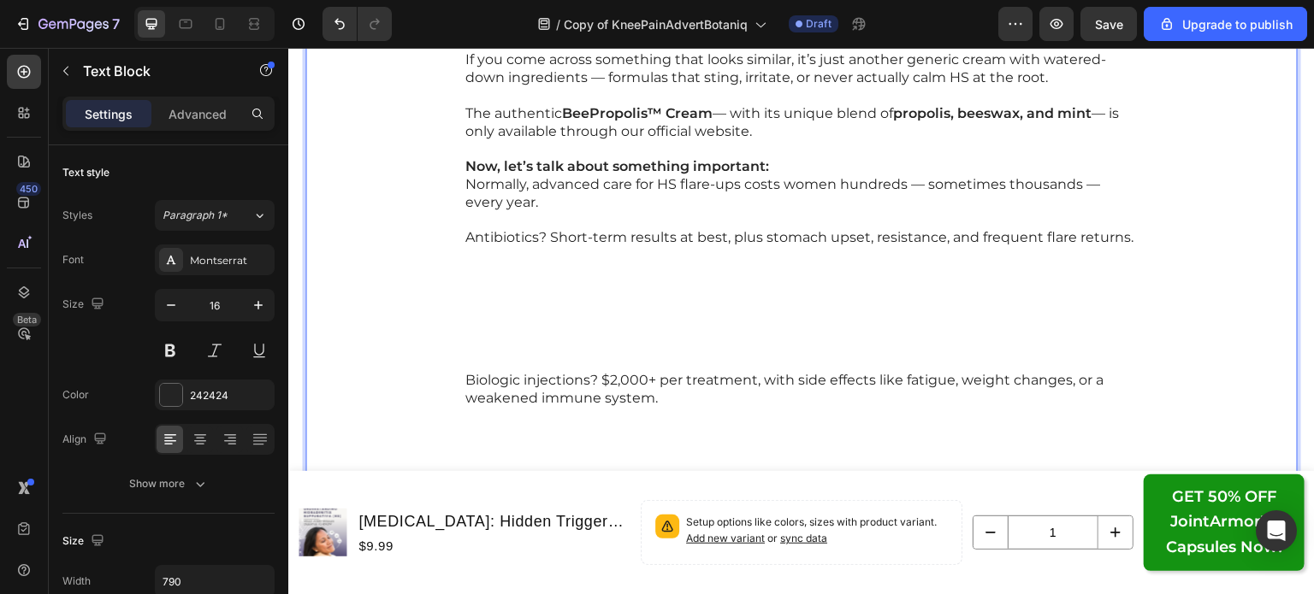
scroll to position [18192, 0]
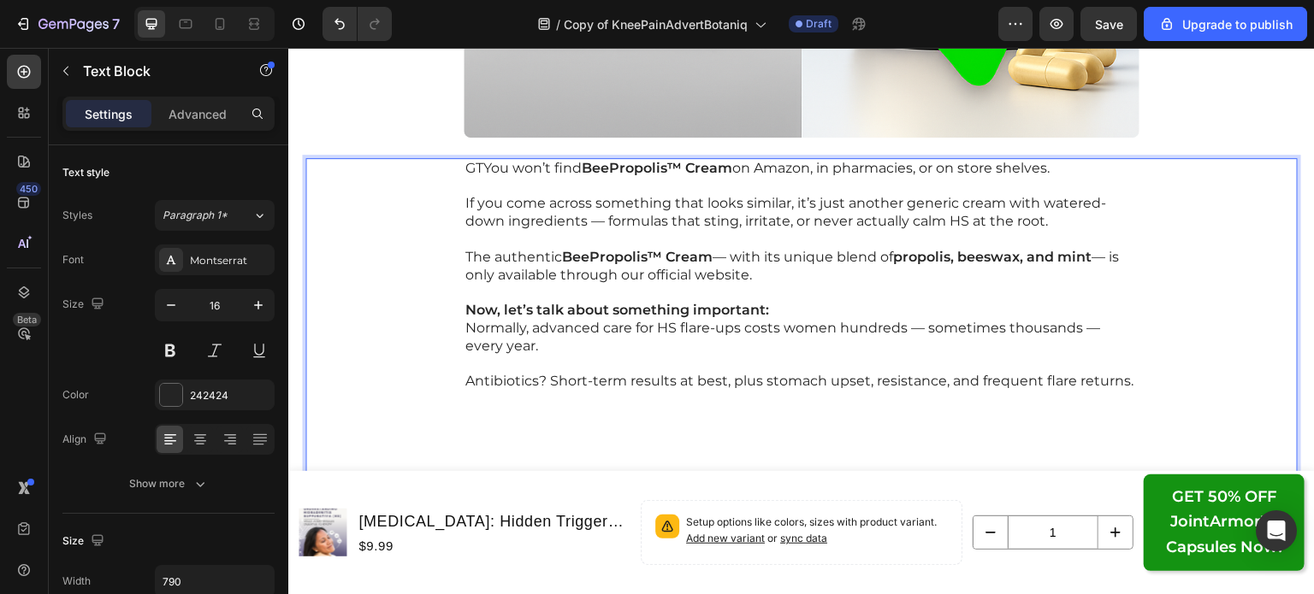
click at [478, 172] on p "GTYou won’t find BeePropolis™ Cream on Amazon, in pharmacies, or on store shelv…" at bounding box center [801, 169] width 672 height 18
click at [512, 415] on p "Antibiotics? Short-term results at best, plus stomach upset, resistance, and fr…" at bounding box center [801, 444] width 672 height 142
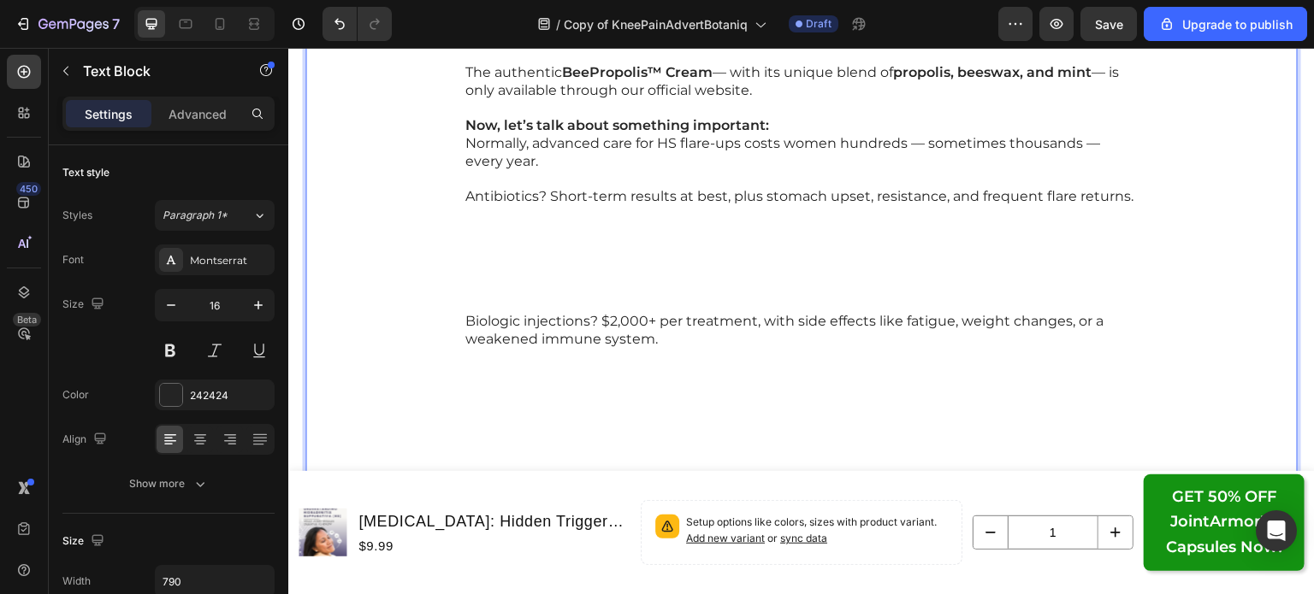
scroll to position [18321, 0]
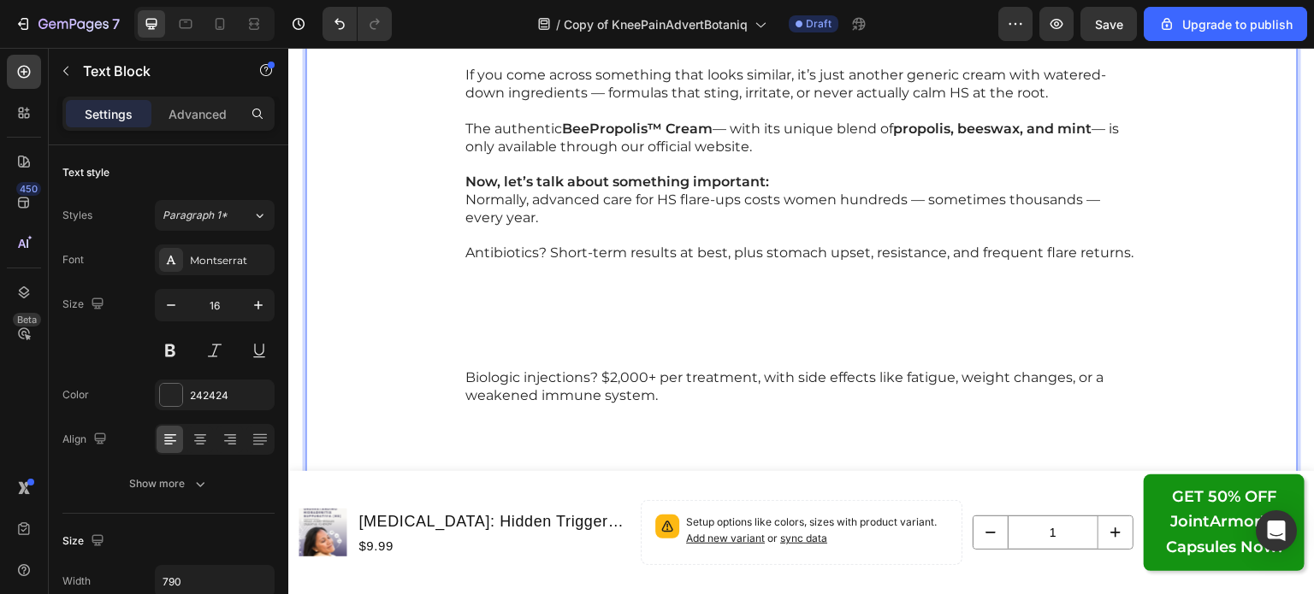
click at [521, 332] on p "Antibiotics? Short-term results at best, plus stomach upset, resistance, and fr…" at bounding box center [801, 307] width 672 height 125
drag, startPoint x: 521, startPoint y: 332, endPoint x: 449, endPoint y: 291, distance: 82.7
click at [449, 291] on div "You won’t find BeePropolis™ Cream on Amazon, in pharmacies, or on store shelves…" at bounding box center [801, 521] width 992 height 982
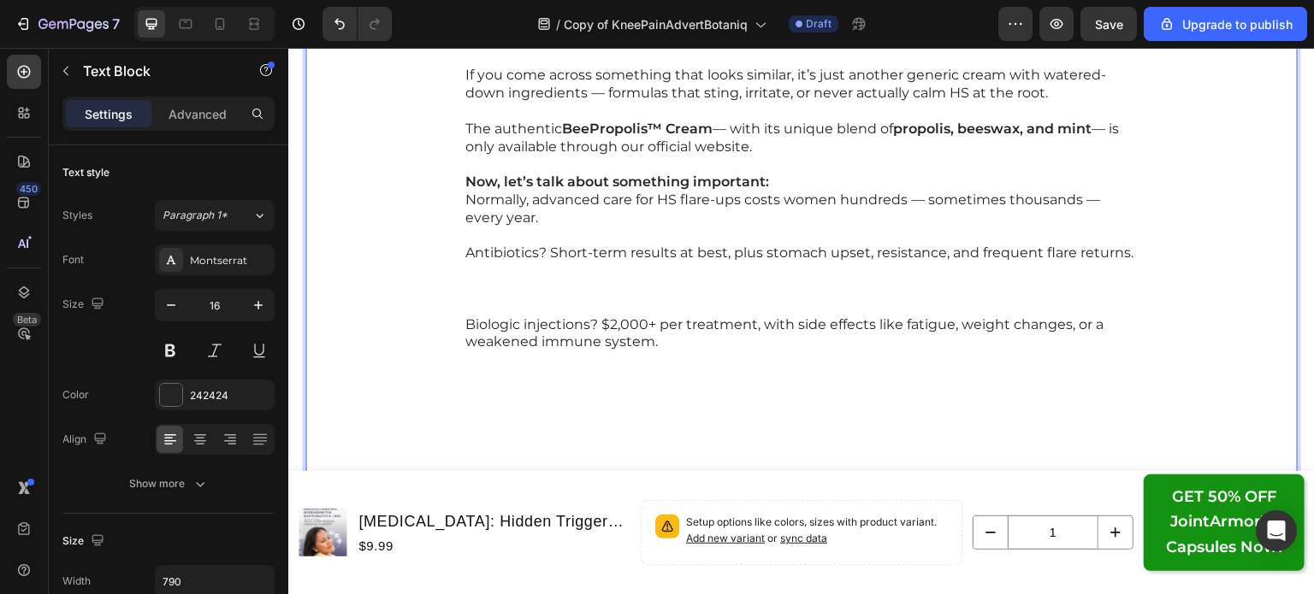
click at [467, 294] on p "Antibiotics? Short-term results at best, plus stomach upset, resistance, and fr…" at bounding box center [801, 280] width 672 height 71
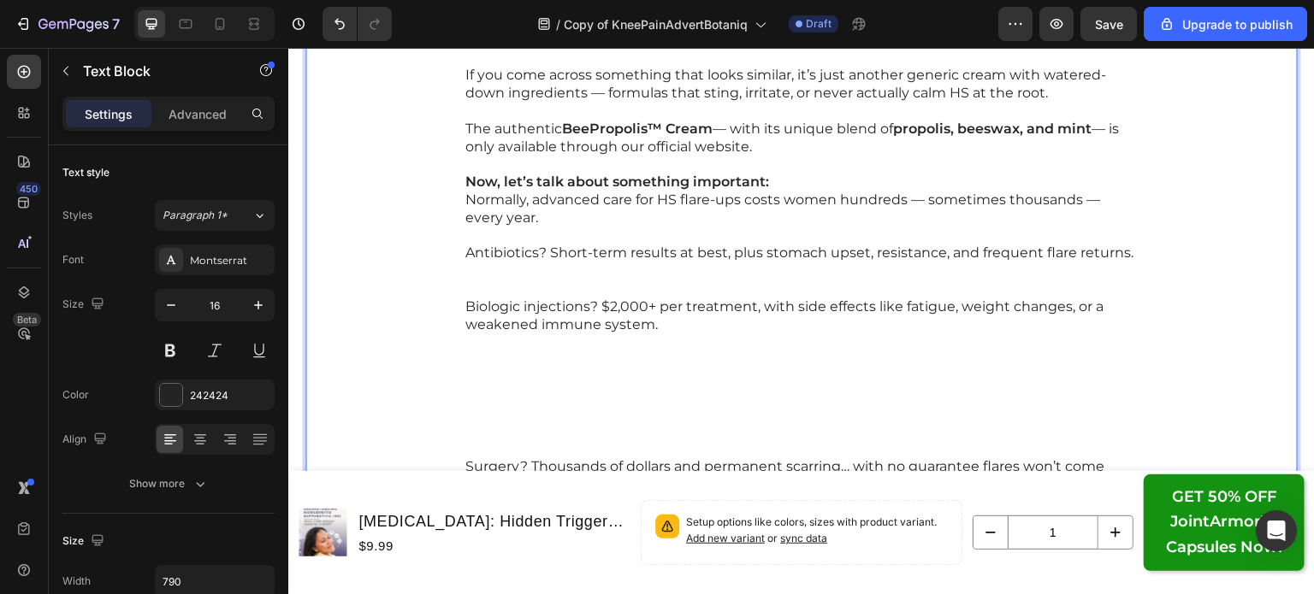
click at [465, 270] on p "Antibiotics? Short-term results at best, plus stomach upset, resistance, and fr…" at bounding box center [801, 271] width 672 height 53
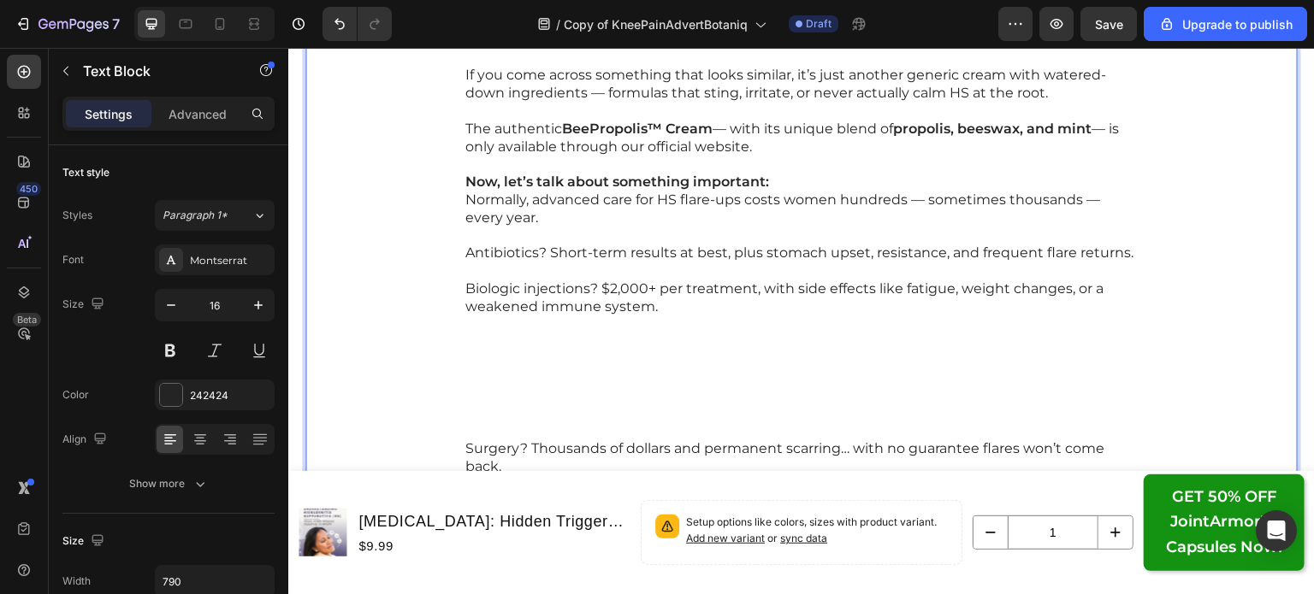
click at [491, 411] on p "Biologic injections? $2,000+ per treatment, with side effects like fatigue, wei…" at bounding box center [801, 361] width 672 height 160
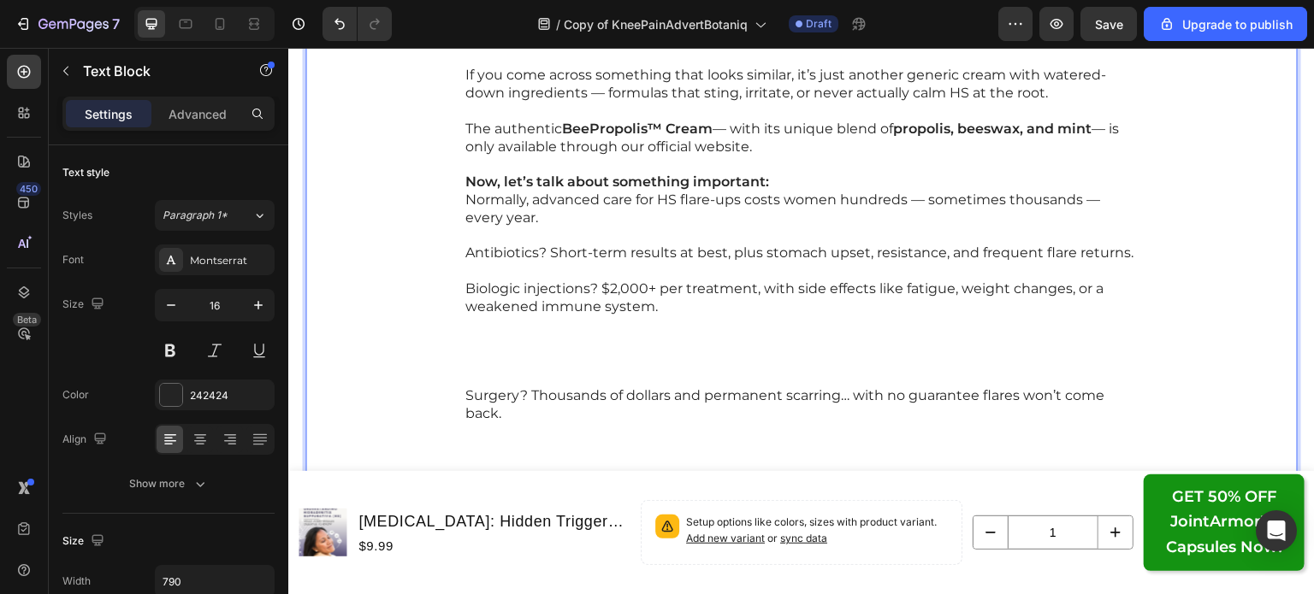
click at [482, 367] on p "Biologic injections? $2,000+ per treatment, with side effects like fatigue, wei…" at bounding box center [801, 334] width 672 height 107
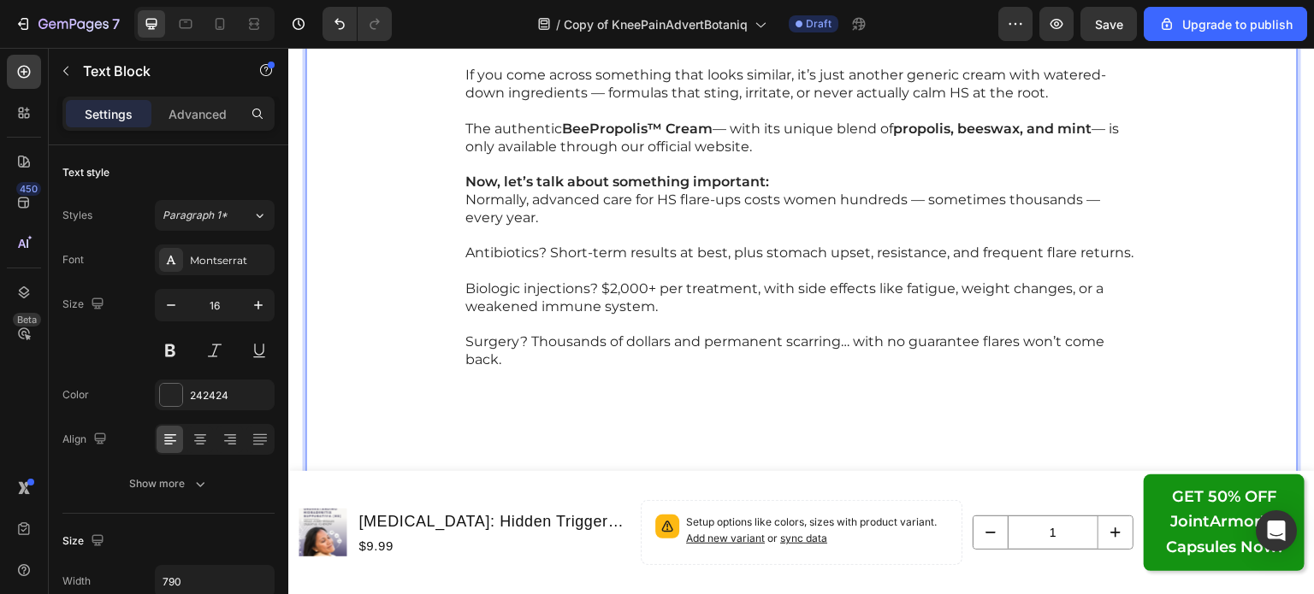
click at [497, 405] on p "Surgery? Thousands of dollars and permanent scarring… with no guarantee flares …" at bounding box center [801, 414] width 672 height 160
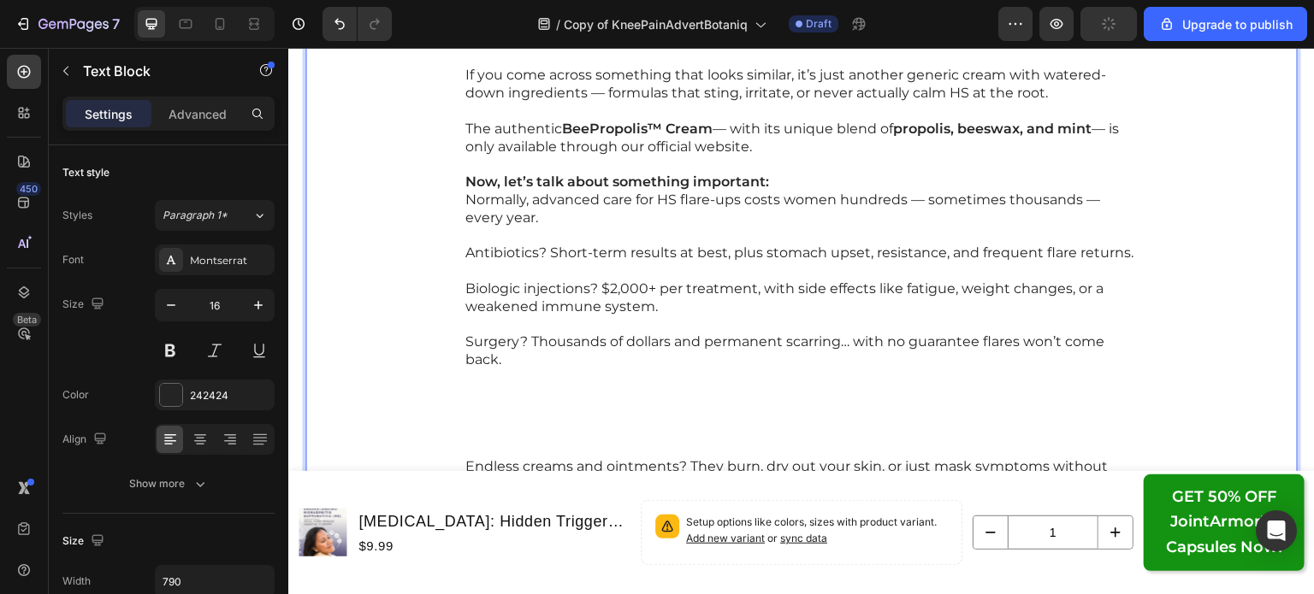
click at [497, 405] on p "Surgery? Thousands of dollars and permanent scarring… with no guarantee flares …" at bounding box center [801, 396] width 672 height 125
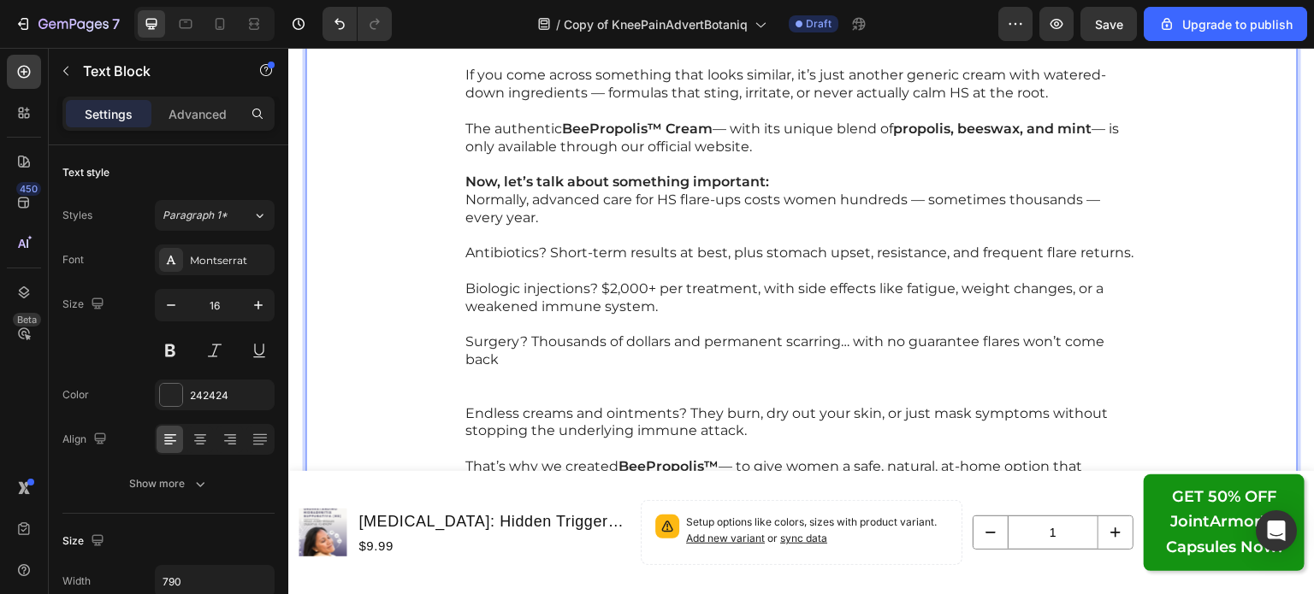
click at [487, 393] on p "Surgery? Thousands of dollars and permanent scarring… with no guarantee flares …" at bounding box center [801, 369] width 672 height 71
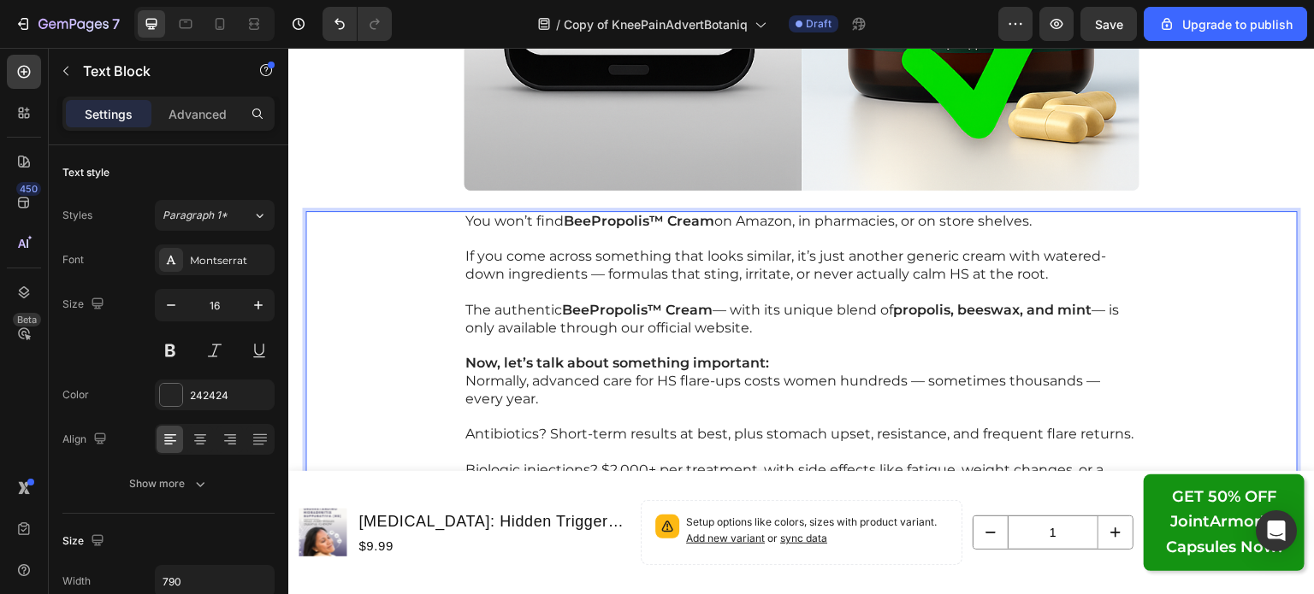
scroll to position [18138, 0]
click at [568, 315] on strong "BeePropolis™ Cream" at bounding box center [637, 311] width 151 height 16
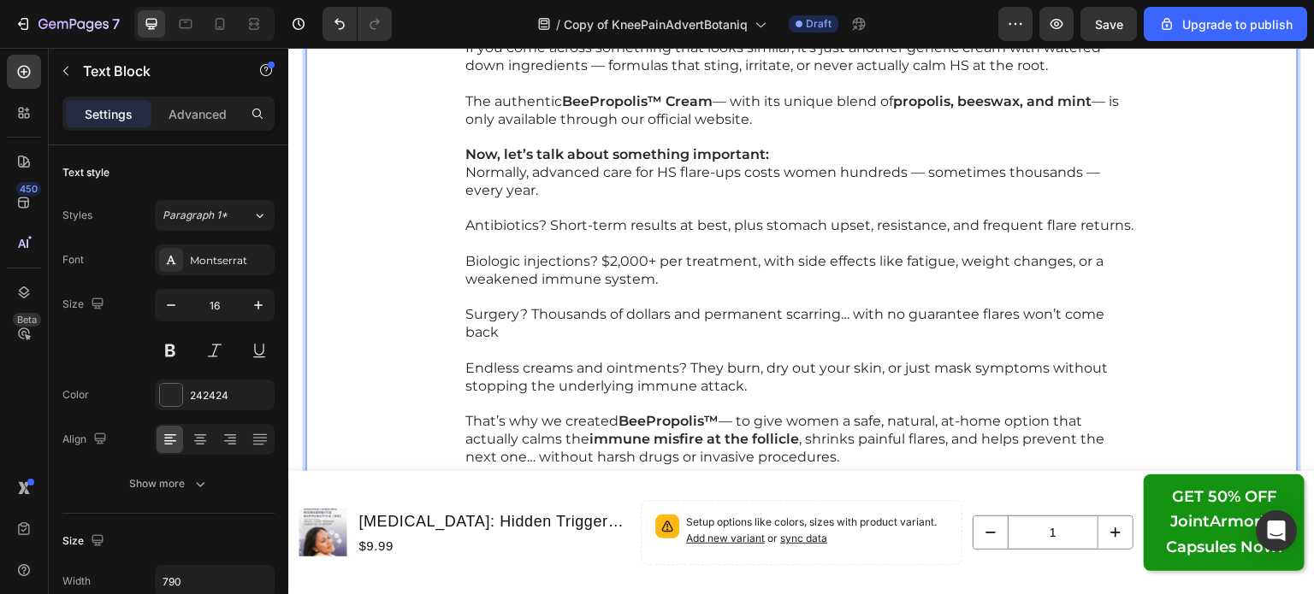
scroll to position [18351, 0]
drag, startPoint x: 452, startPoint y: 222, endPoint x: 524, endPoint y: 226, distance: 72.8
click at [524, 226] on div "You won’t find BeePropolis™ Cream on Amazon, in pharmacies, or on store shelves…" at bounding box center [801, 339] width 992 height 679
click at [538, 226] on p "Antibiotics? Short-term results at best, plus stomach upset, resistance, and fr…" at bounding box center [801, 233] width 672 height 36
drag, startPoint x: 539, startPoint y: 220, endPoint x: 460, endPoint y: 218, distance: 78.7
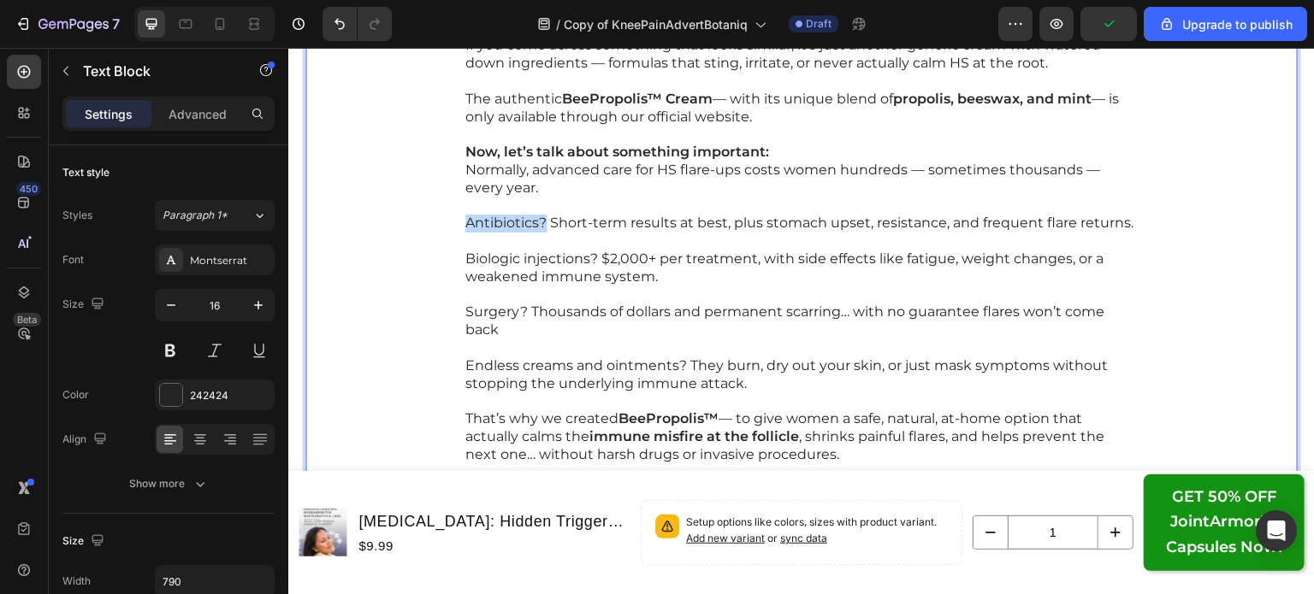
click at [465, 218] on p "Antibiotics? Short-term results at best, plus stomach upset, resistance, and fr…" at bounding box center [801, 233] width 672 height 36
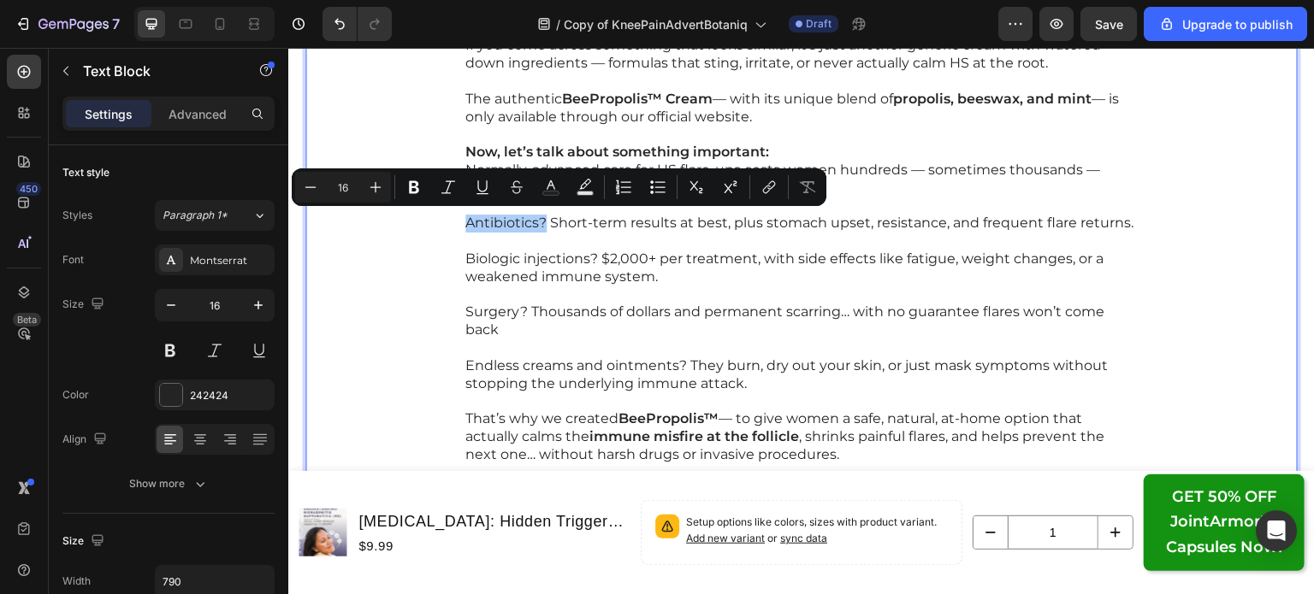
click at [402, 181] on button "Bold" at bounding box center [414, 187] width 31 height 31
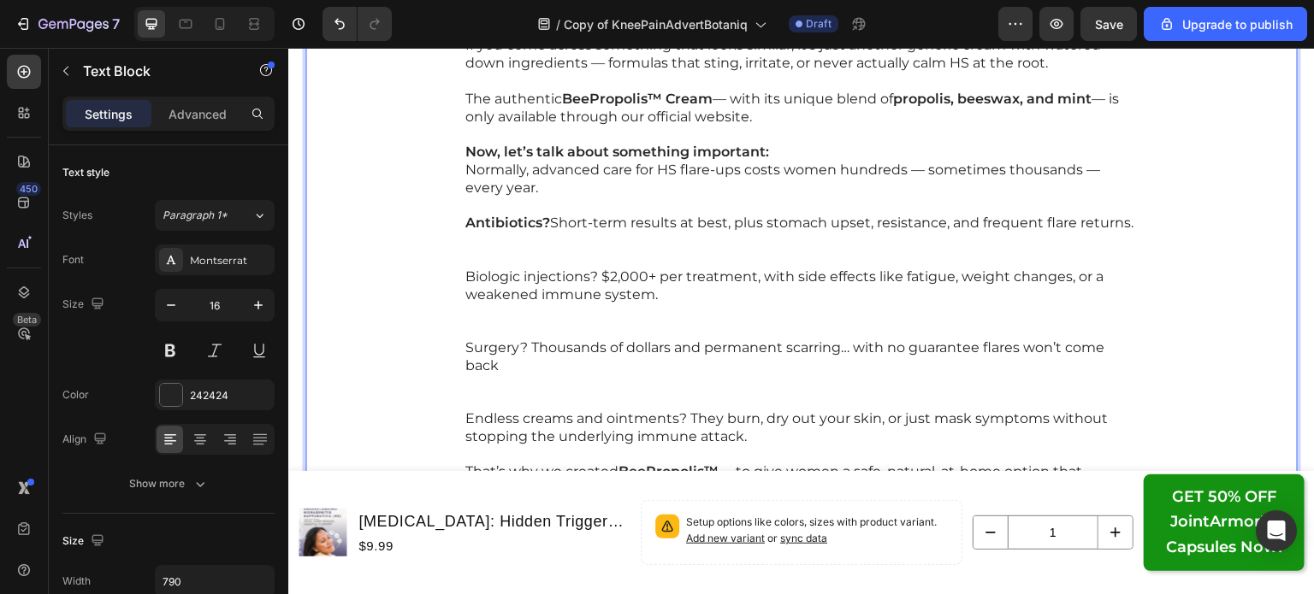
click at [493, 260] on p "Antibiotics? Short-term results at best, plus stomach upset, resistance, and fr…" at bounding box center [801, 241] width 672 height 53
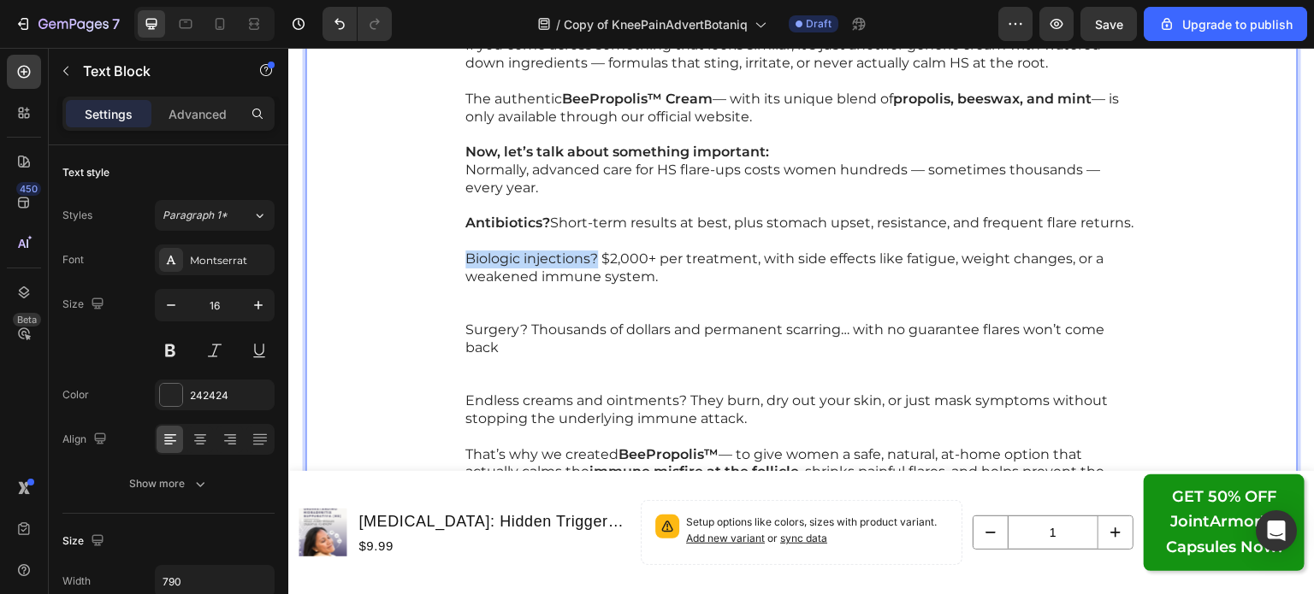
drag, startPoint x: 588, startPoint y: 259, endPoint x: 459, endPoint y: 251, distance: 129.4
click at [465, 251] on p "Biologic injections? $2,000+ per treatment, with side effects like fatigue, wei…" at bounding box center [801, 286] width 672 height 71
click at [593, 308] on p "Biologic injections? $2,000+ per treatment, with side effects like fatigue, wei…" at bounding box center [801, 286] width 672 height 71
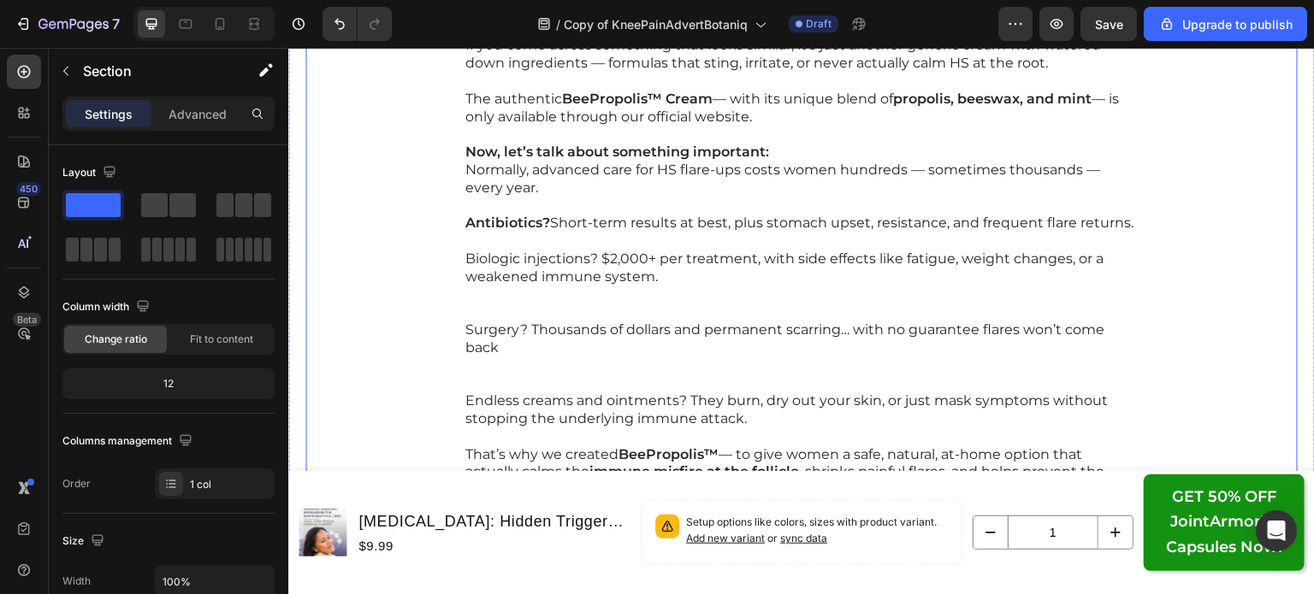
click at [552, 289] on p "Biologic injections? $2,000+ per treatment, with side effects like fatigue, wei…" at bounding box center [801, 286] width 672 height 71
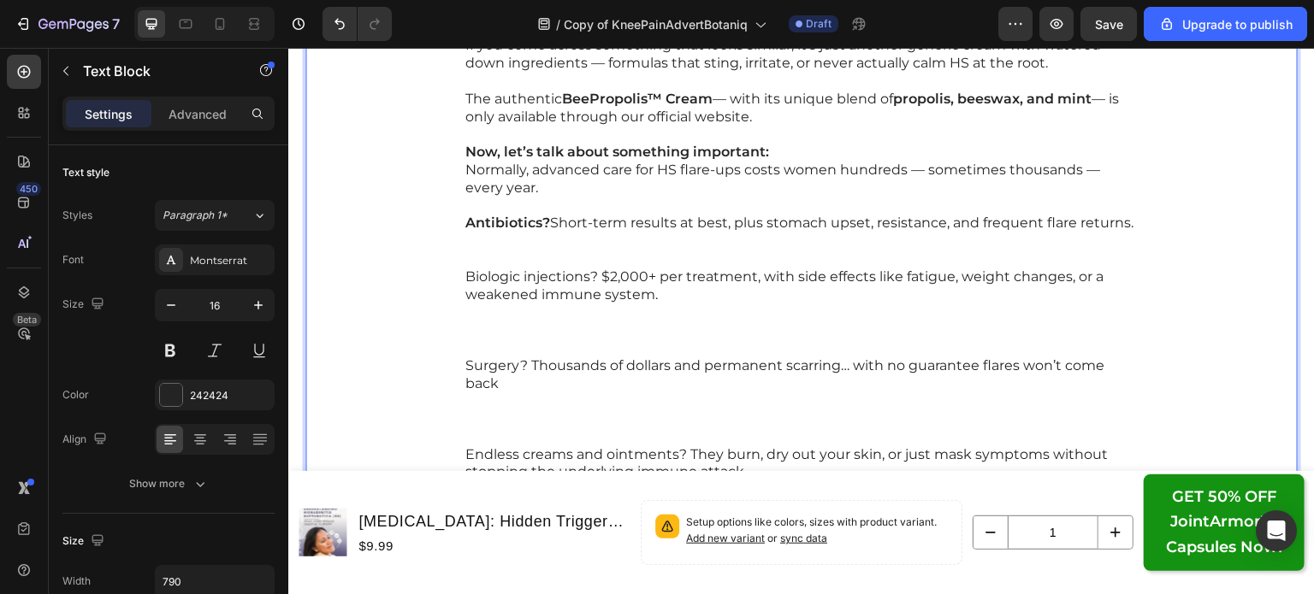
drag, startPoint x: 592, startPoint y: 254, endPoint x: 482, endPoint y: 260, distance: 109.6
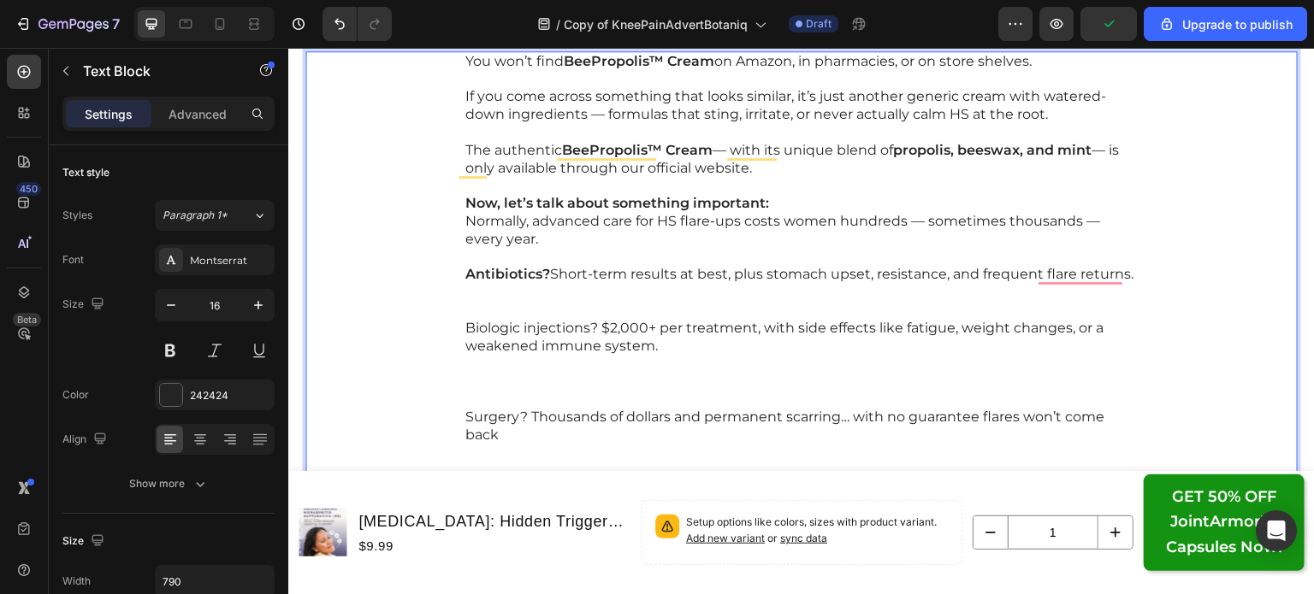
scroll to position [18298, 0]
click at [596, 349] on p "Biologic injections? $2,000+ per treatment, with side effects like fatigue, wei…" at bounding box center [801, 365] width 672 height 89
drag, startPoint x: 592, startPoint y: 328, endPoint x: 457, endPoint y: 323, distance: 135.2
click at [464, 323] on div "You won’t find BeePropolis™ Cream on Amazon, in pharmacies, or on store shelves…" at bounding box center [802, 436] width 676 height 768
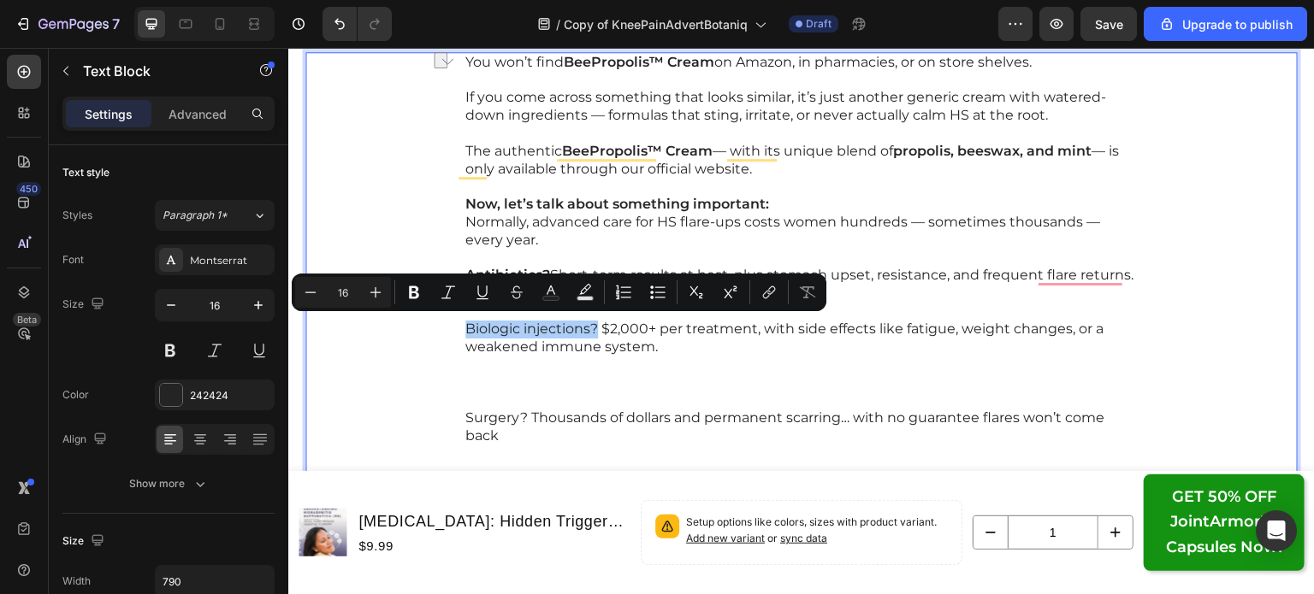
click at [421, 292] on icon "Editor contextual toolbar" at bounding box center [413, 292] width 17 height 17
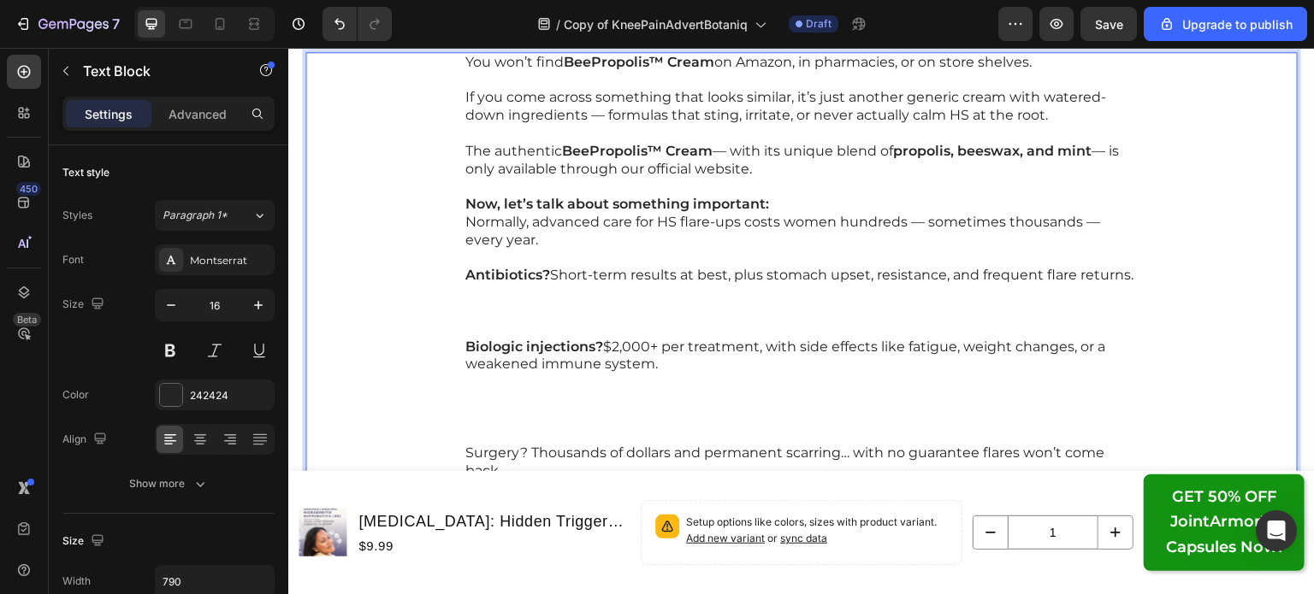
scroll to position [18429, 0]
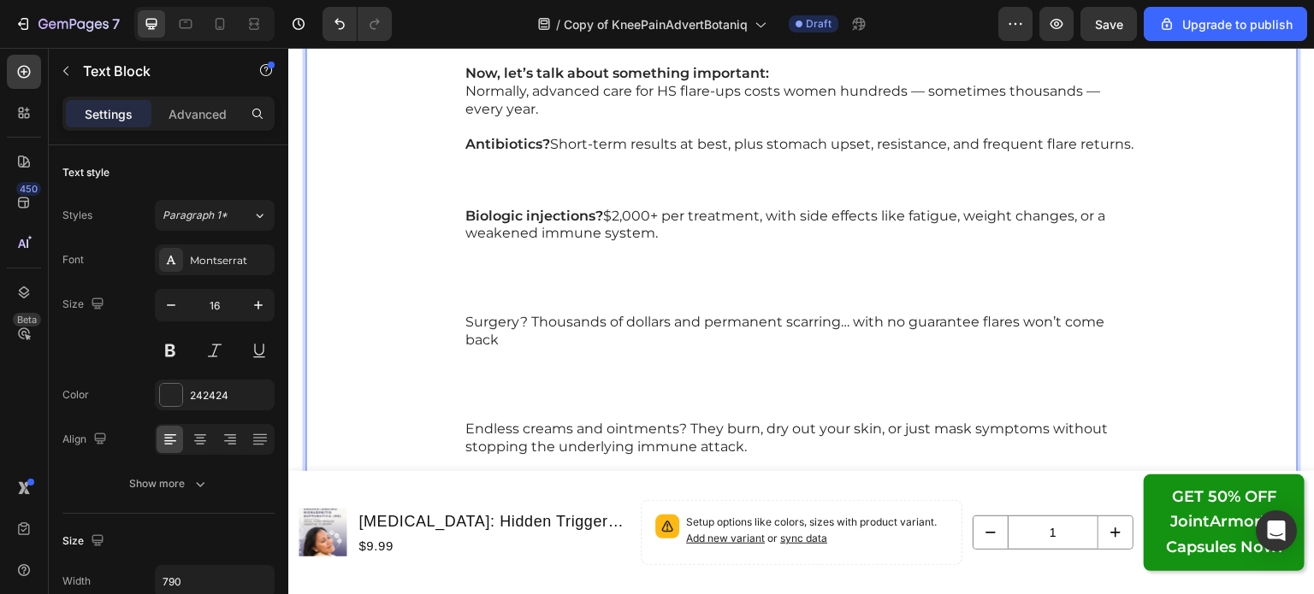
click at [521, 324] on p "Surgery? Thousands of dollars and permanent scarring… with no guarantee flares …" at bounding box center [801, 367] width 672 height 107
drag, startPoint x: 519, startPoint y: 315, endPoint x: 457, endPoint y: 311, distance: 62.5
click at [464, 311] on div "You won’t find BeePropolis™ Cream on Amazon, in pharmacies, or on store shelves…" at bounding box center [802, 332] width 676 height 822
drag, startPoint x: 525, startPoint y: 323, endPoint x: 454, endPoint y: 316, distance: 71.3
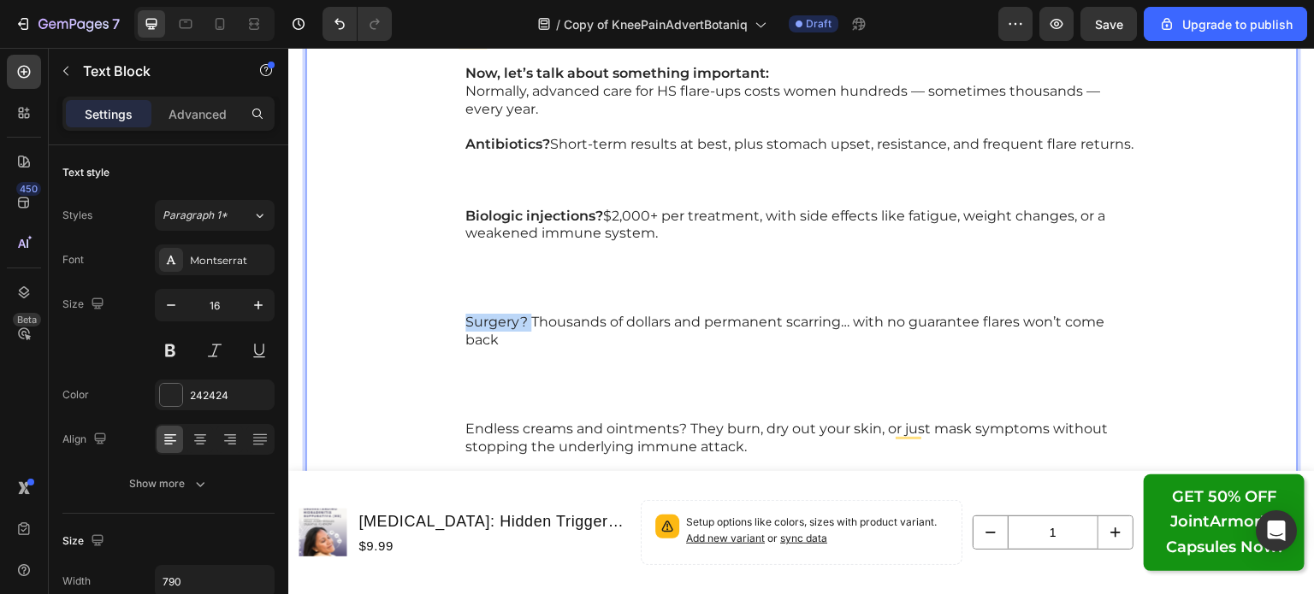
click at [454, 316] on div "You won’t find BeePropolis™ Cream on Amazon, in pharmacies, or on store shelves…" at bounding box center [801, 332] width 992 height 822
click at [467, 404] on p "Surgery? Thousands of dollars and permanent scarring… with no guarantee flares …" at bounding box center [801, 367] width 672 height 107
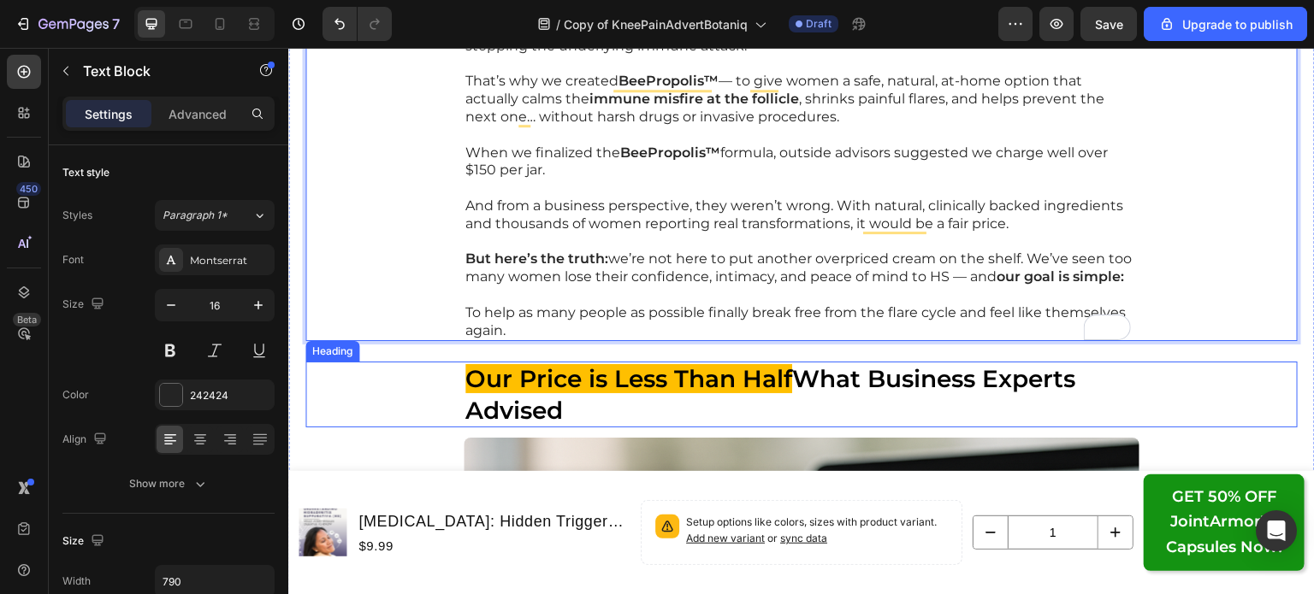
click at [409, 383] on div "Our Price is Less Than Half What Business Experts Advised" at bounding box center [801, 395] width 992 height 66
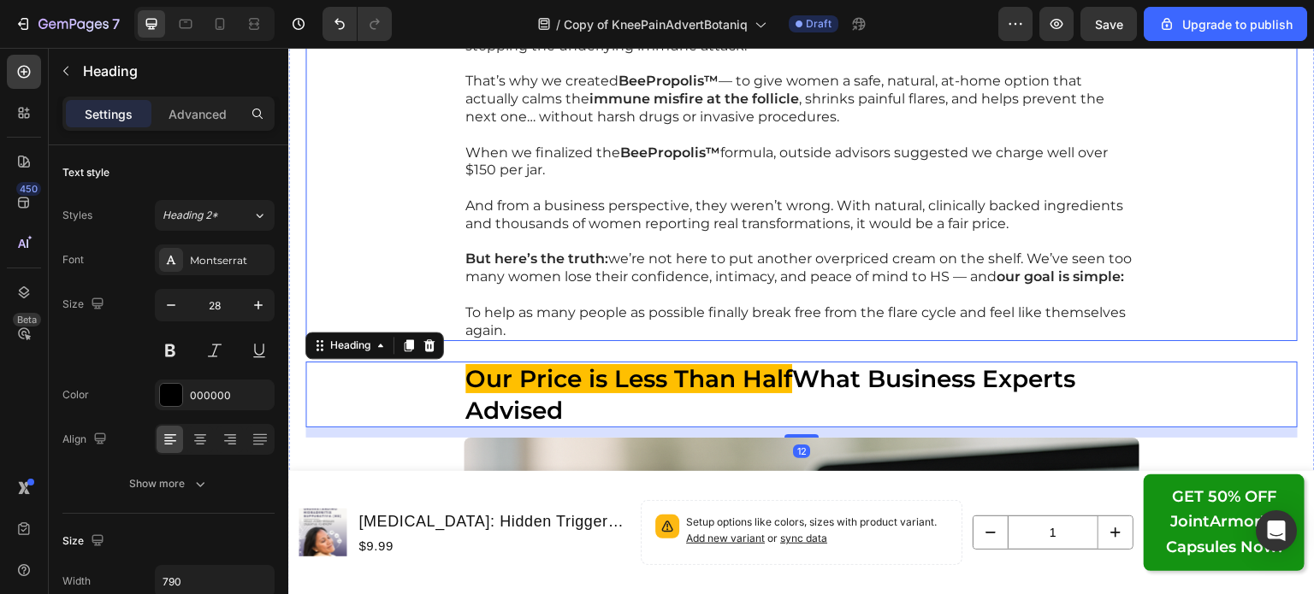
click at [558, 211] on p "And from a business perspective, they weren’t wrong. With natural, clinically b…" at bounding box center [801, 216] width 672 height 36
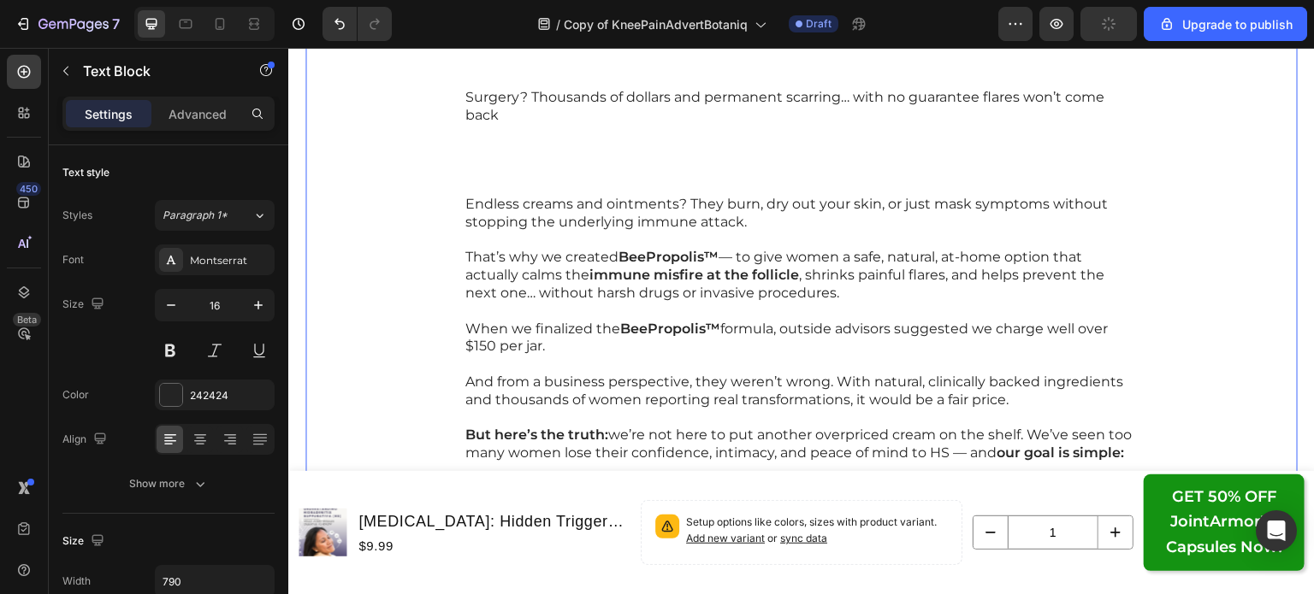
scroll to position [18654, 0]
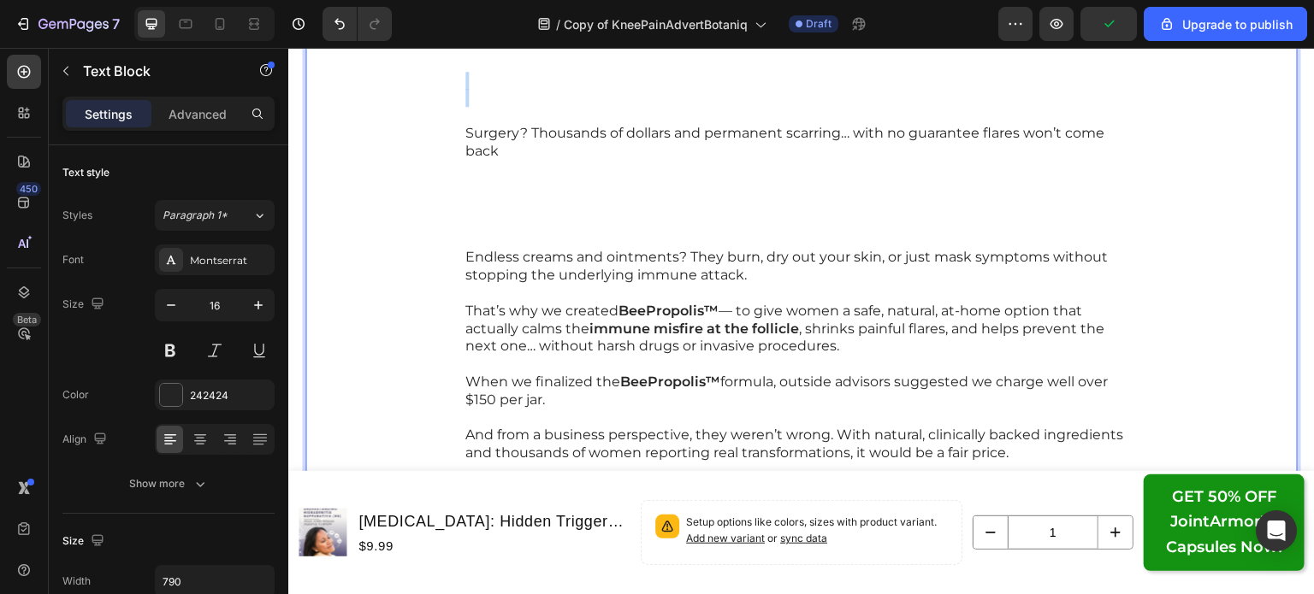
drag, startPoint x: 518, startPoint y: 92, endPoint x: 461, endPoint y: 115, distance: 61.8
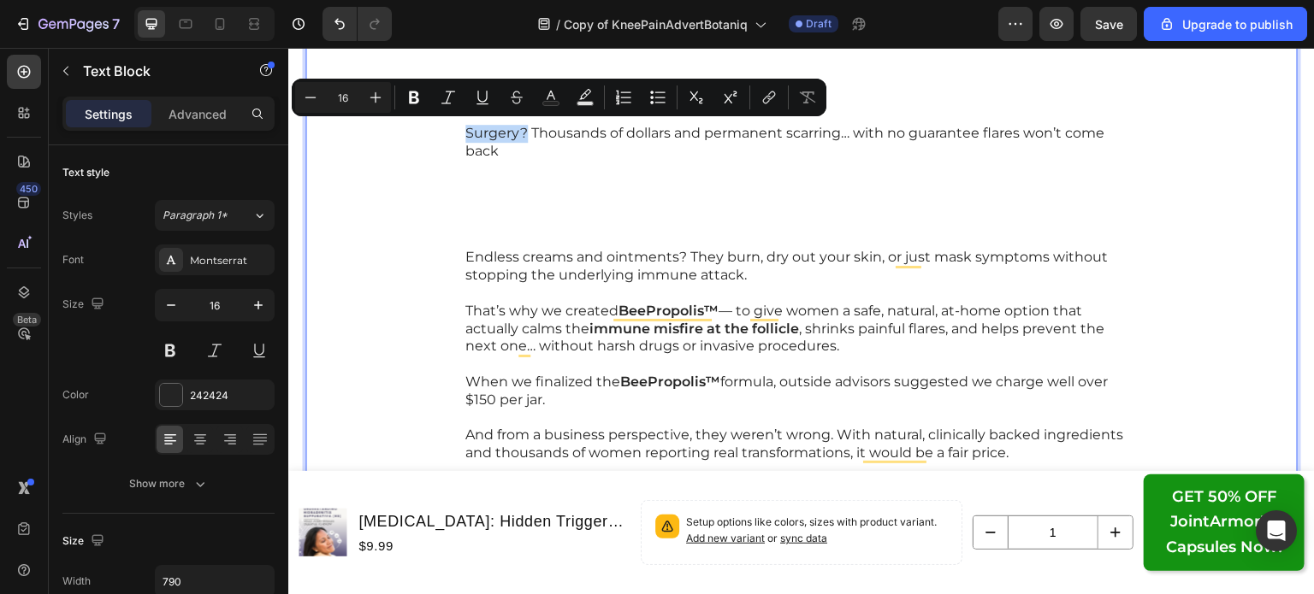
drag, startPoint x: 518, startPoint y: 133, endPoint x: 457, endPoint y: 132, distance: 61.6
click at [464, 132] on div "You won’t find BeePropolis™ Cream on Amazon, in pharmacies, or on store shelves…" at bounding box center [802, 133] width 676 height 875
click at [413, 94] on icon "Editor contextual toolbar" at bounding box center [413, 97] width 17 height 17
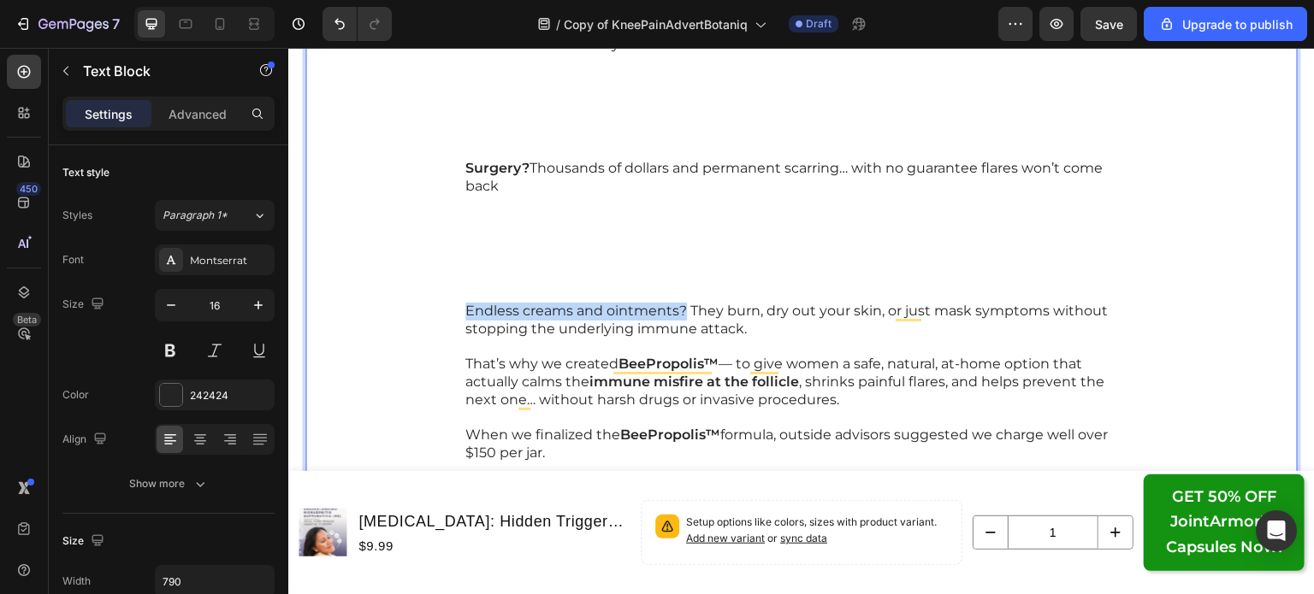
drag, startPoint x: 676, startPoint y: 307, endPoint x: 455, endPoint y: 315, distance: 221.6
click at [455, 315] on div "You won’t find BeePropolis™ Cream on Amazon, in pharmacies, or on store shelves…" at bounding box center [801, 160] width 992 height 928
click at [541, 416] on p "To enrich screen reader interactions, please activate Accessibility in Grammarl…" at bounding box center [801, 419] width 672 height 18
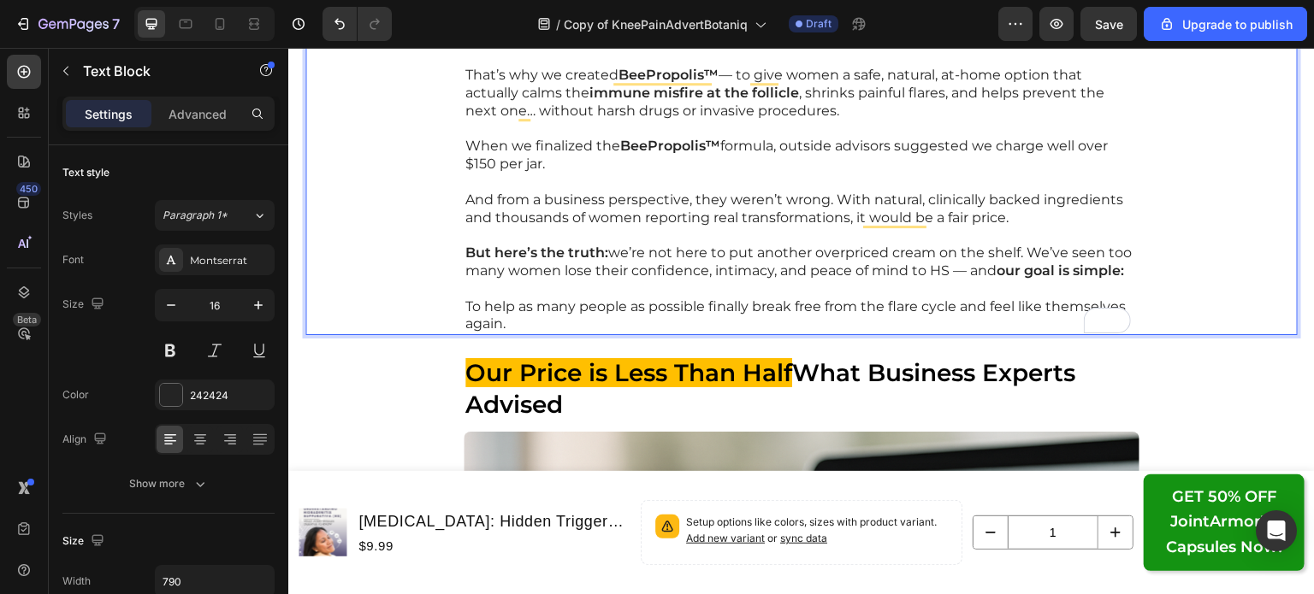
scroll to position [18964, 0]
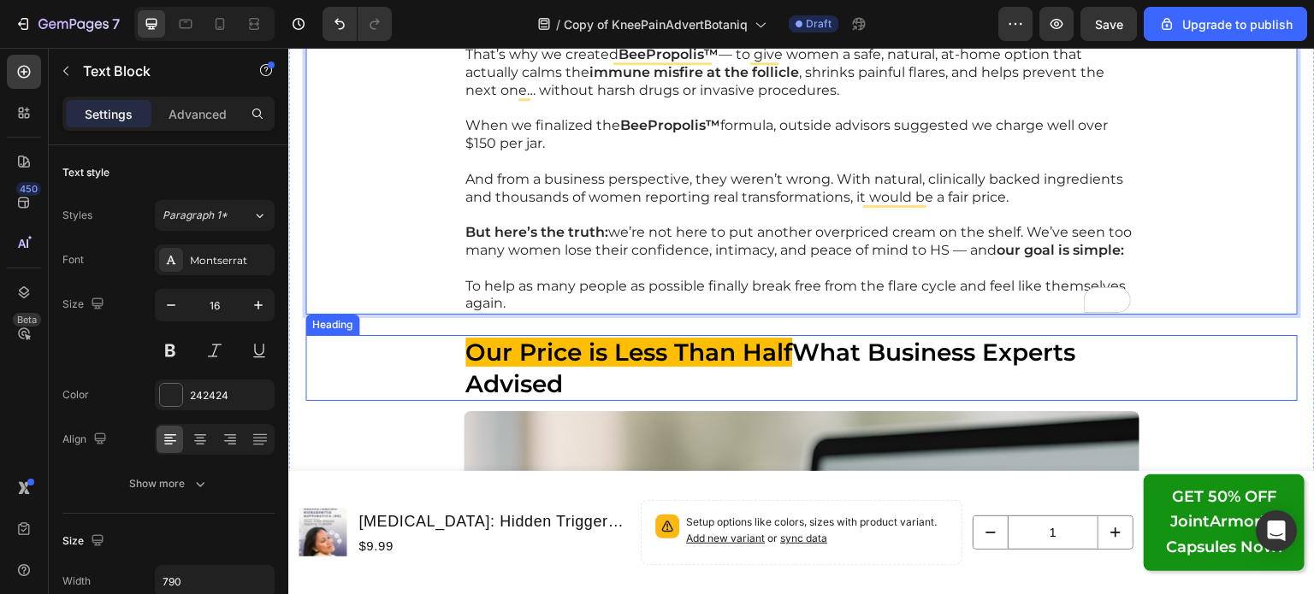
click at [396, 386] on div "Our Price is Less Than Half What Business Experts Advised" at bounding box center [801, 368] width 992 height 66
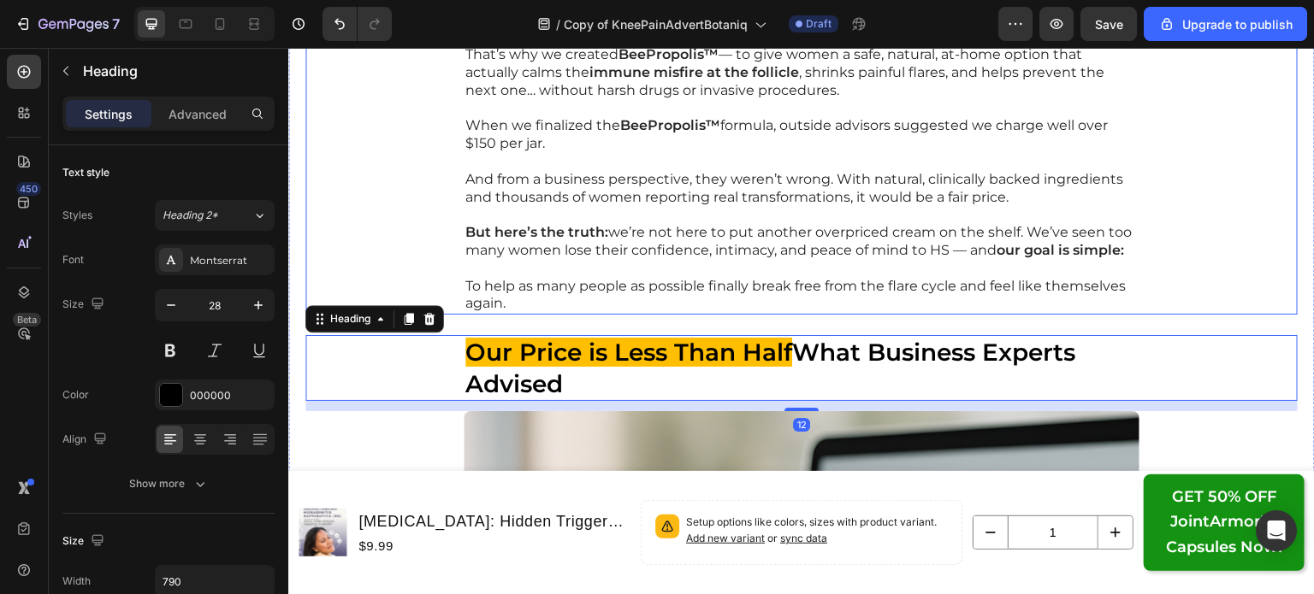
scroll to position [18685, 0]
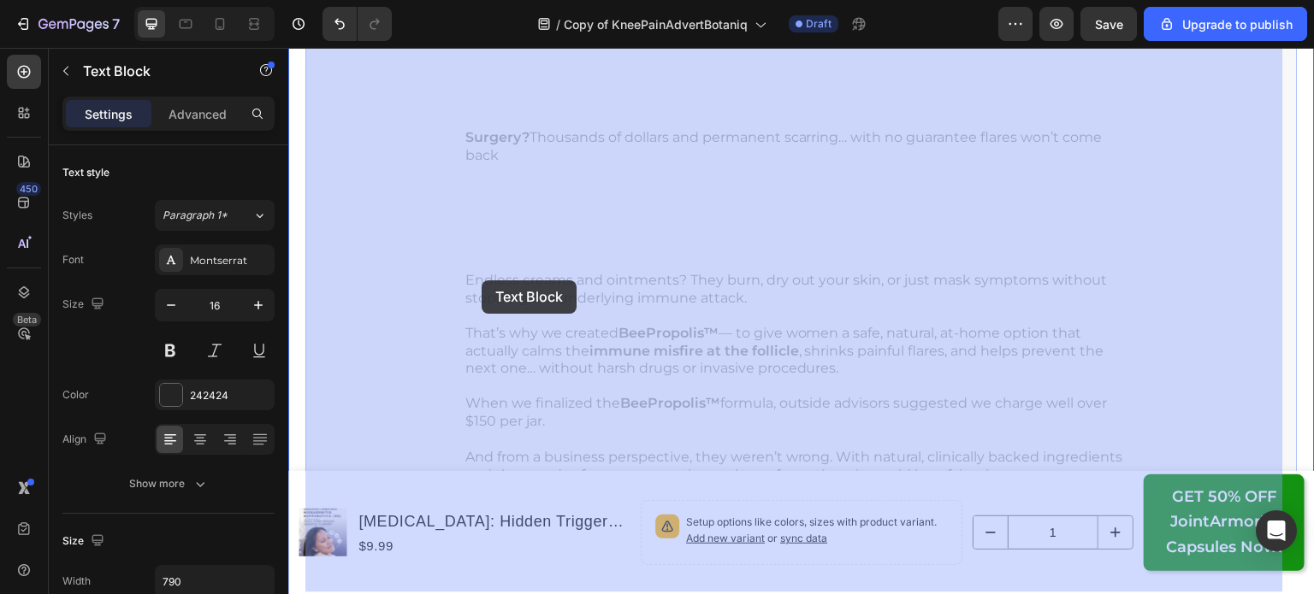
drag, startPoint x: 676, startPoint y: 281, endPoint x: 486, endPoint y: 277, distance: 189.9
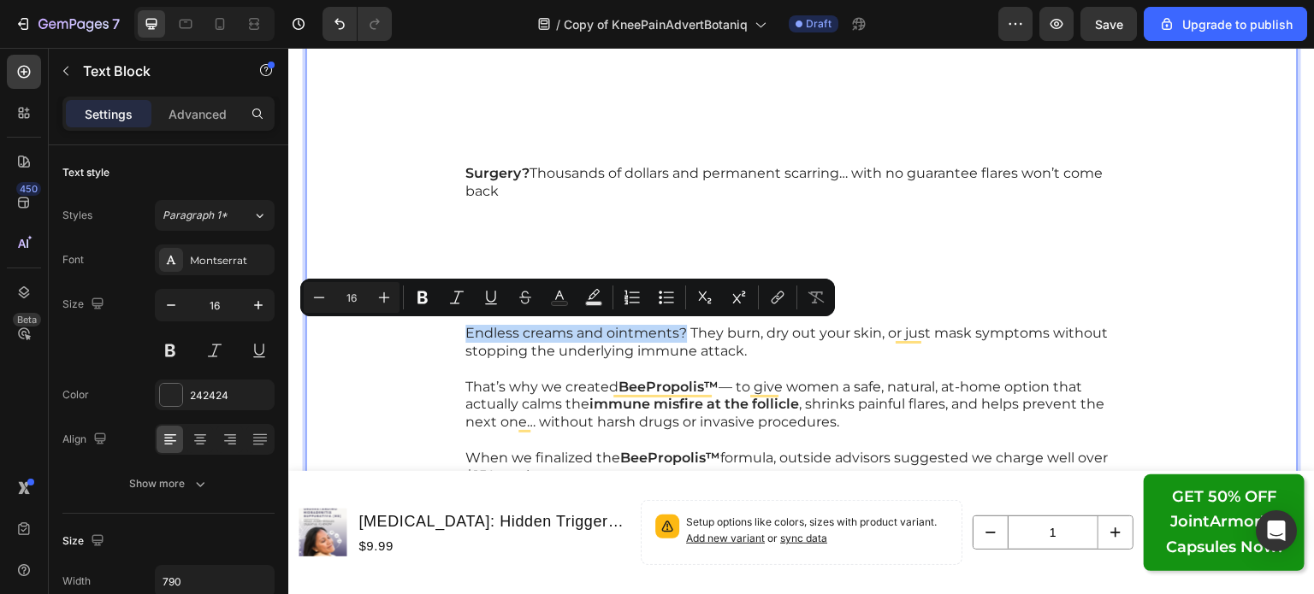
drag, startPoint x: 676, startPoint y: 335, endPoint x: 452, endPoint y: 328, distance: 225.0
click at [452, 328] on div "You won’t find BeePropolis™ Cream on Amazon, in pharmacies, or on store shelves…" at bounding box center [801, 157] width 992 height 982
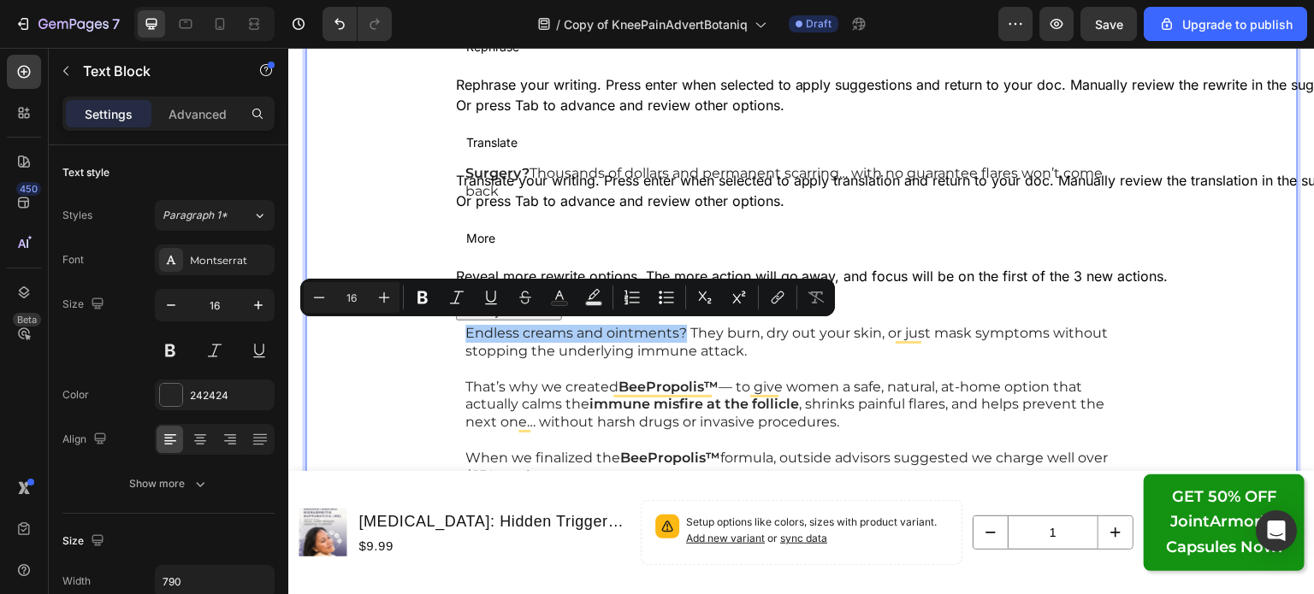
click at [426, 302] on icon "Editor contextual toolbar" at bounding box center [422, 298] width 10 height 13
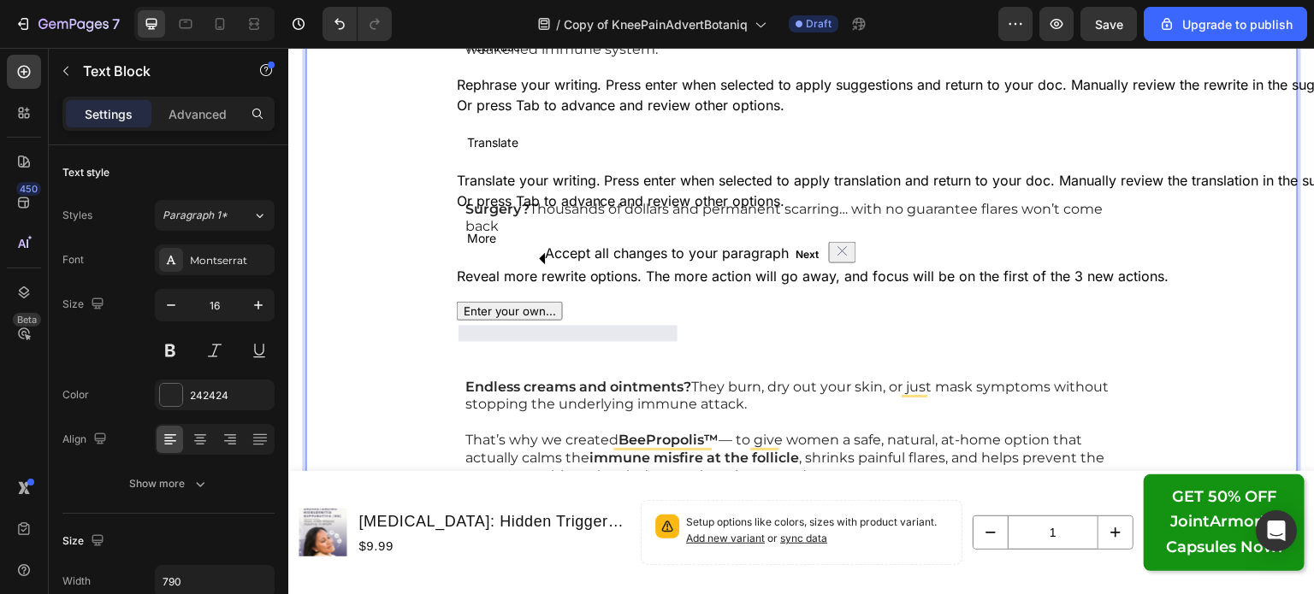
click at [405, 232] on div "You won’t find BeePropolis™ Cream on Amazon, in pharmacies, or on store shelves…" at bounding box center [801, 183] width 992 height 1035
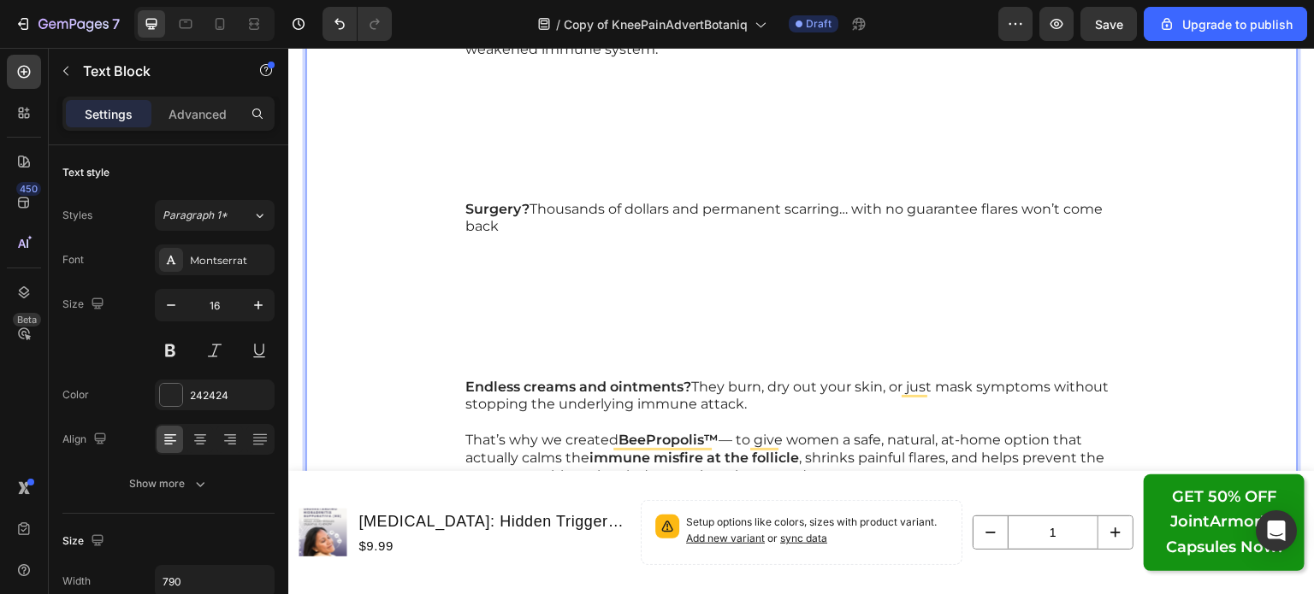
click at [477, 315] on p "Surgery? Thousands of dollars and permanent scarring… with no guarantee flares …" at bounding box center [801, 290] width 672 height 178
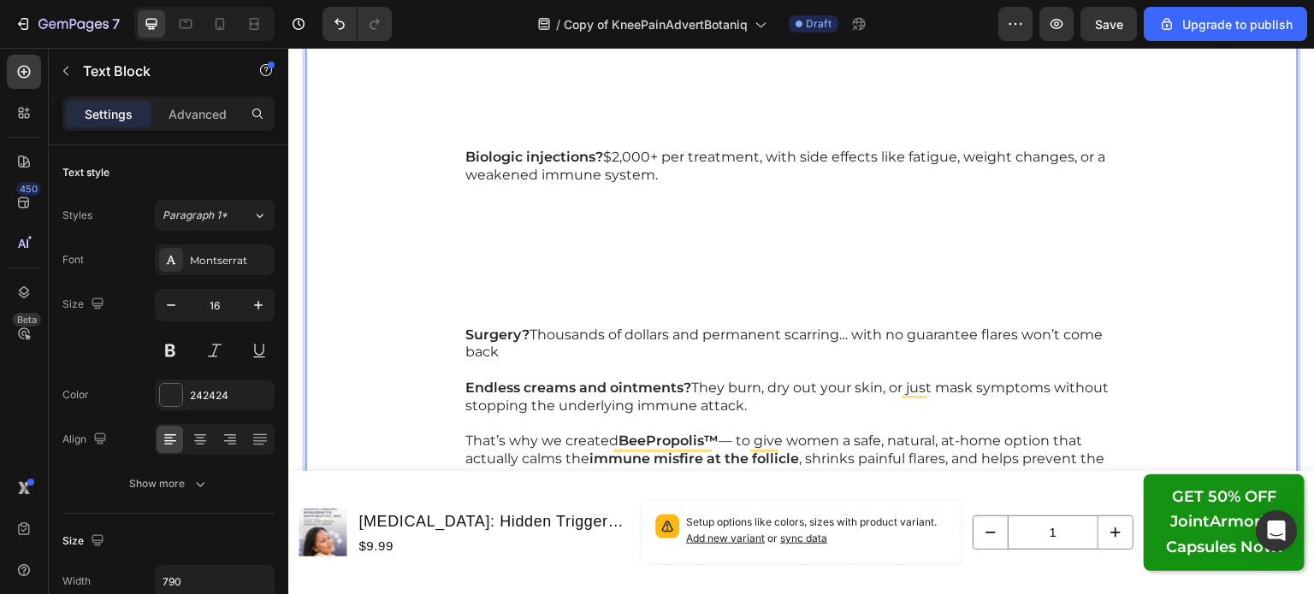
scroll to position [18548, 0]
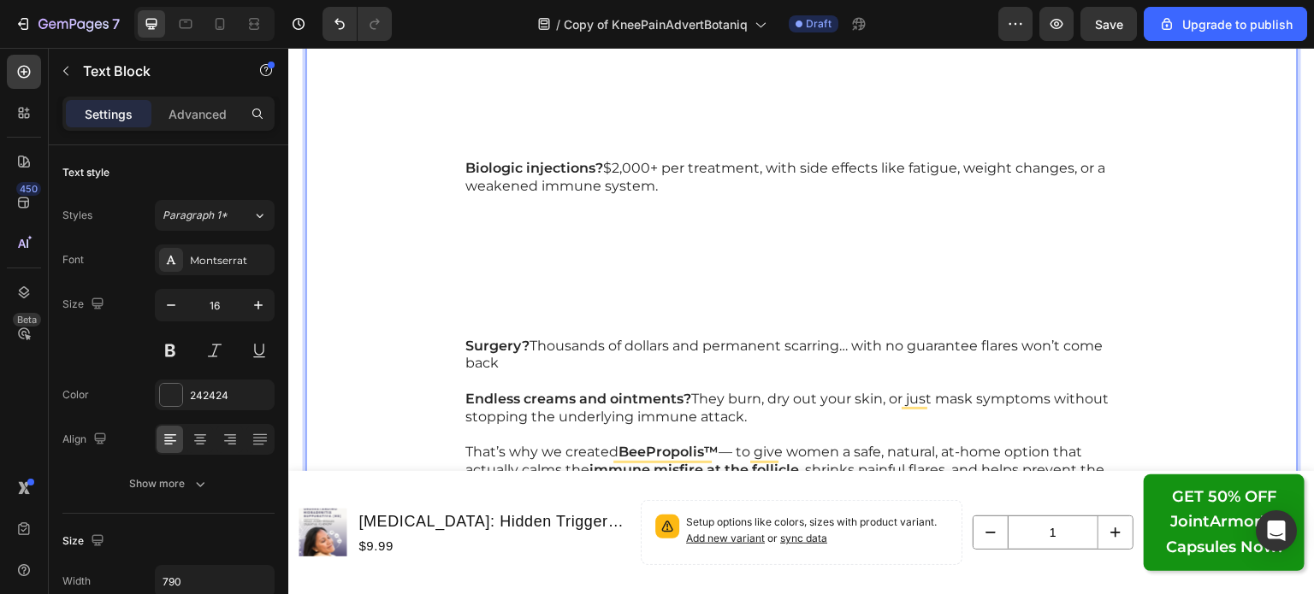
click at [484, 319] on p "Biologic injections? $2,000+ per treatment, with side effects like fatigue, wei…" at bounding box center [801, 249] width 672 height 178
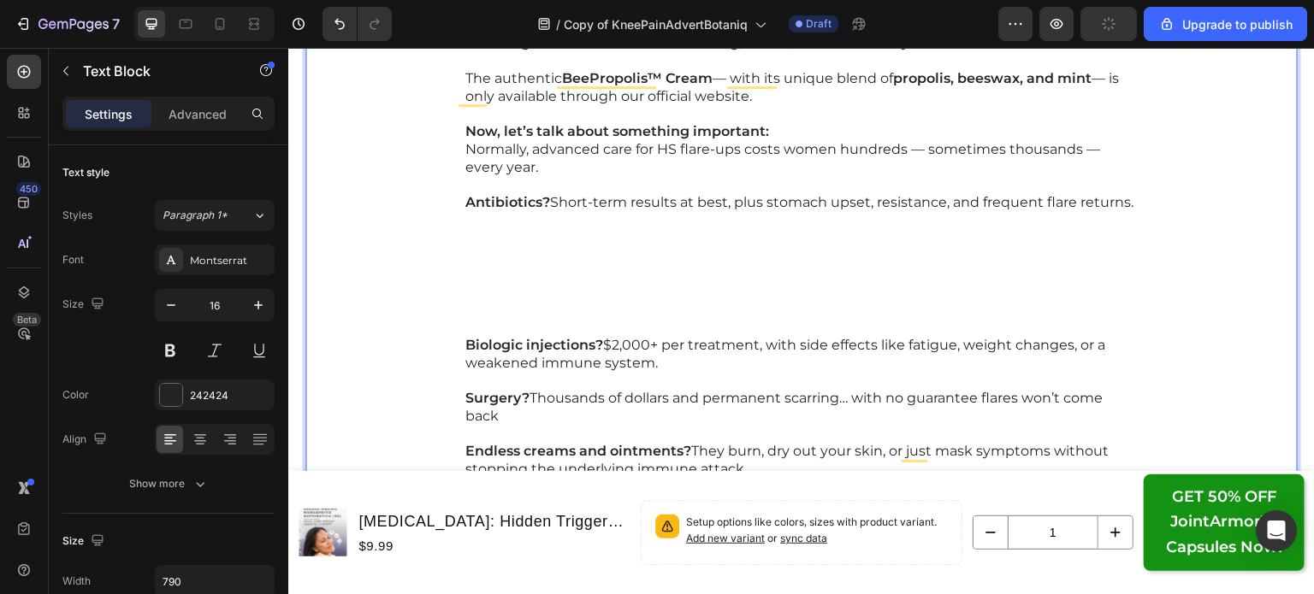
scroll to position [18372, 0]
click at [476, 304] on p "Antibiotics? Short-term results at best, plus stomach upset, resistance, and fr…" at bounding box center [801, 264] width 672 height 142
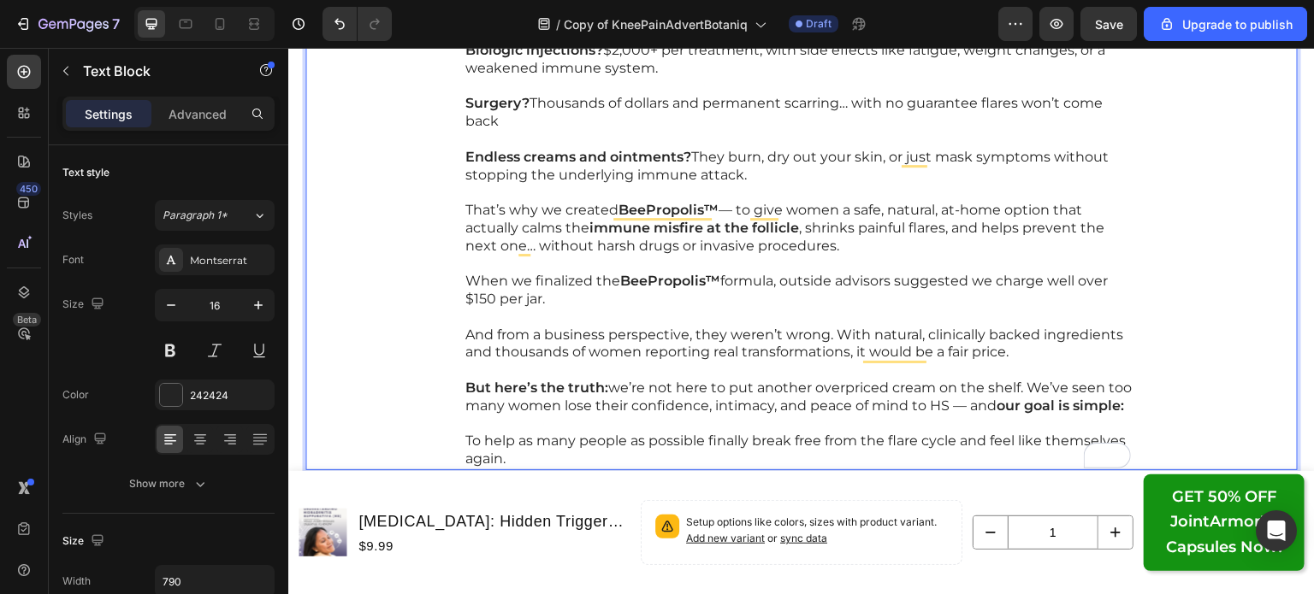
scroll to position [18638, 0]
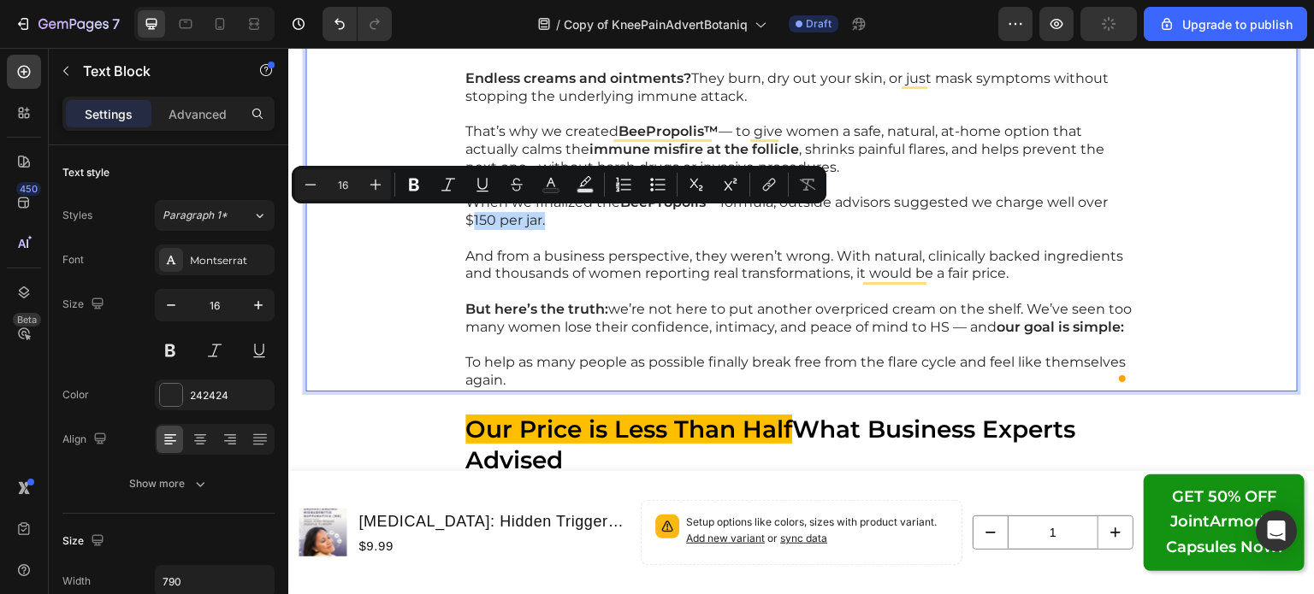
drag, startPoint x: 534, startPoint y: 217, endPoint x: 454, endPoint y: 218, distance: 79.5
click at [449, 218] on div "You won’t find BeePropolis™ Cream on Amazon, in pharmacies, or on store shelves…" at bounding box center [801, 52] width 992 height 679
click at [983, 211] on p "When we finalized the BeePropolis™ formula, outside advisors suggested we charg…" at bounding box center [801, 212] width 672 height 36
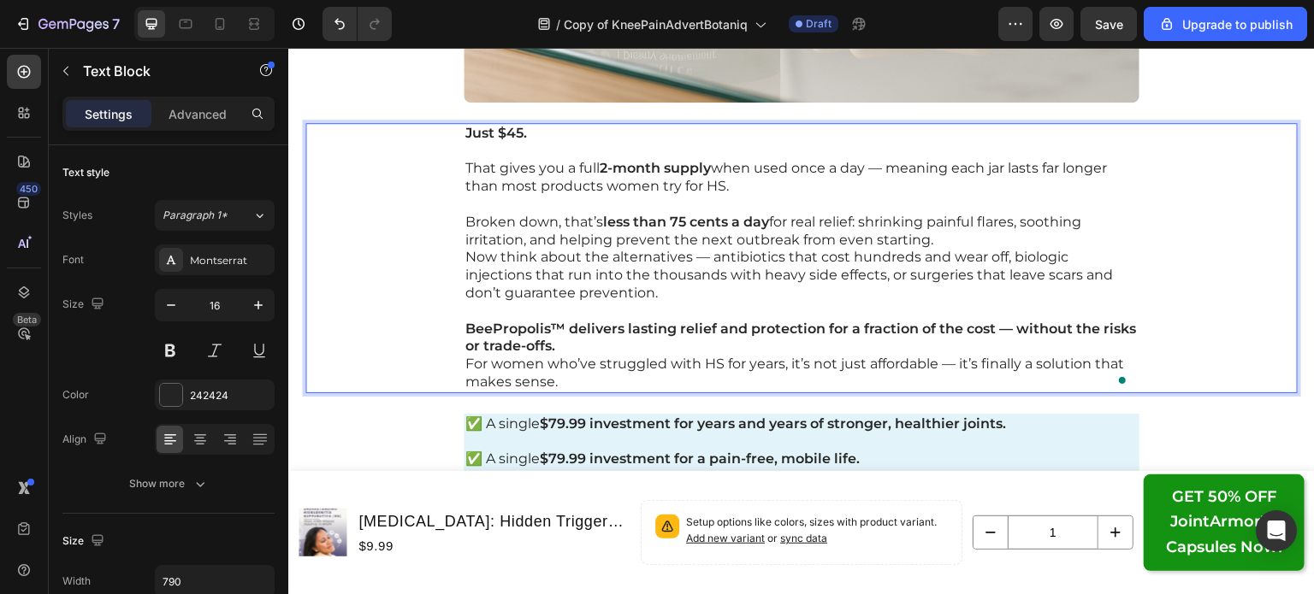
click at [593, 356] on p "For women who’ve struggled with HS for years, it’s not just affordable — it’s f…" at bounding box center [801, 374] width 672 height 36
click at [572, 337] on p "BeePropolis™ delivers lasting relief and protection for a fraction of the cost …" at bounding box center [801, 339] width 672 height 36
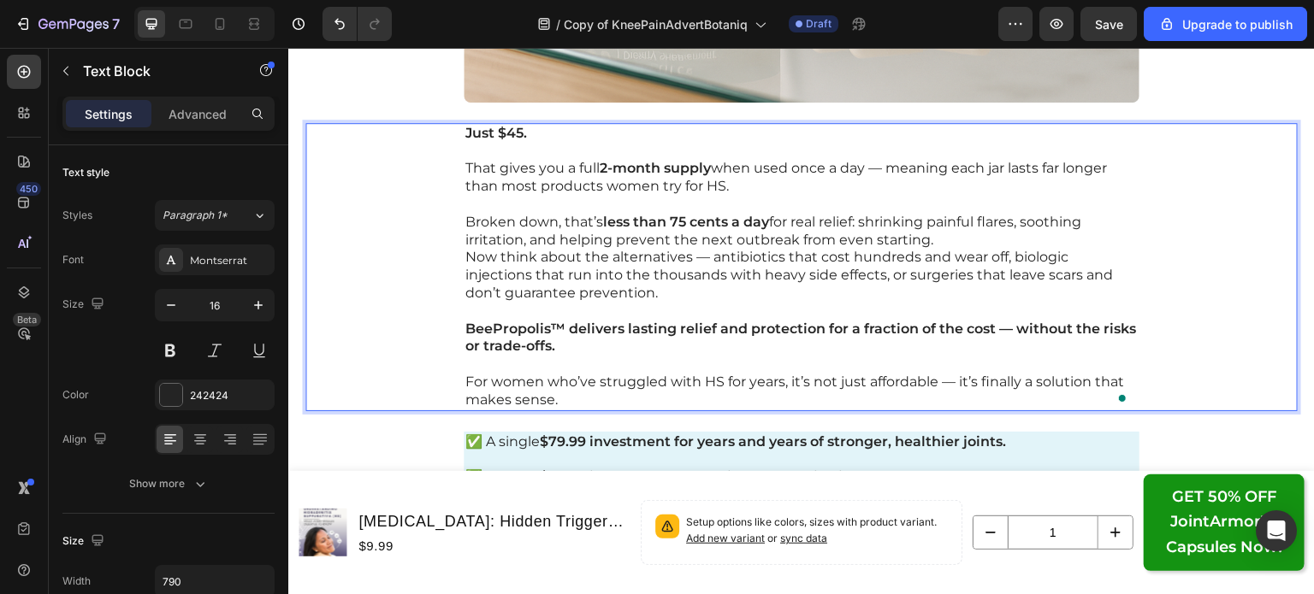
click at [942, 236] on p "Broken down, that’s less than 75 cents a day for real relief: shrinking painful…" at bounding box center [801, 232] width 672 height 36
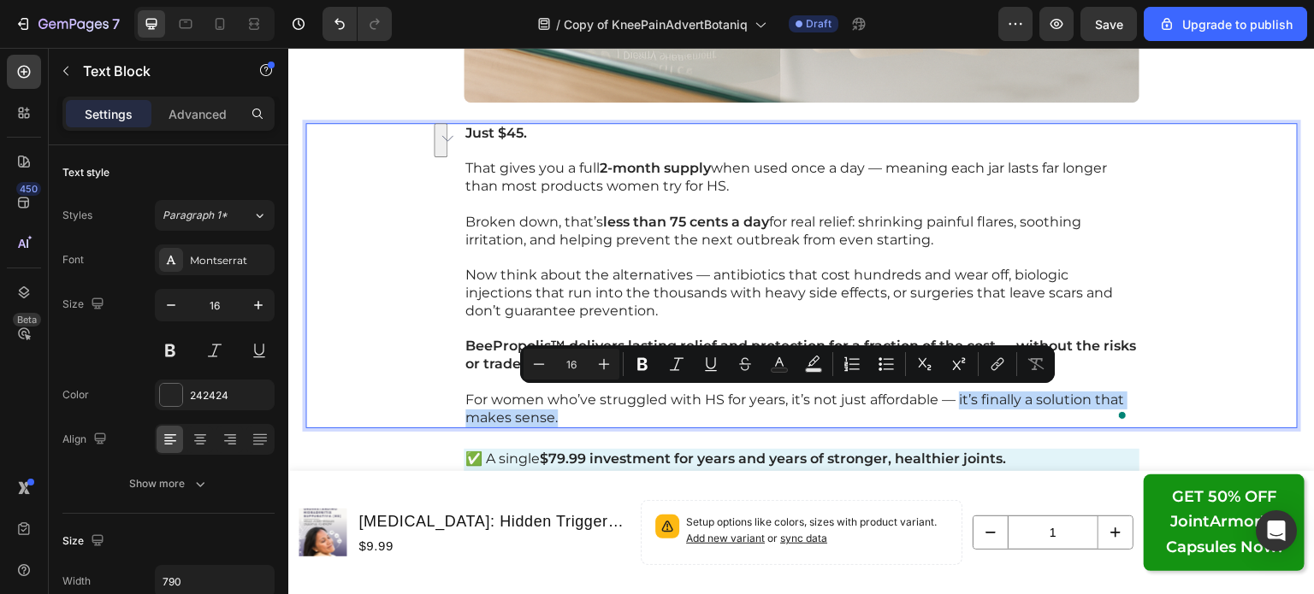
drag, startPoint x: 952, startPoint y: 394, endPoint x: 1001, endPoint y: 410, distance: 51.9
click at [1001, 410] on p "For women who’ve struggled with HS for years, it’s not just affordable — it’s f…" at bounding box center [801, 410] width 672 height 36
drag, startPoint x: 640, startPoint y: 365, endPoint x: 412, endPoint y: 145, distance: 316.9
click at [640, 365] on icon "Editor contextual toolbar" at bounding box center [642, 364] width 17 height 17
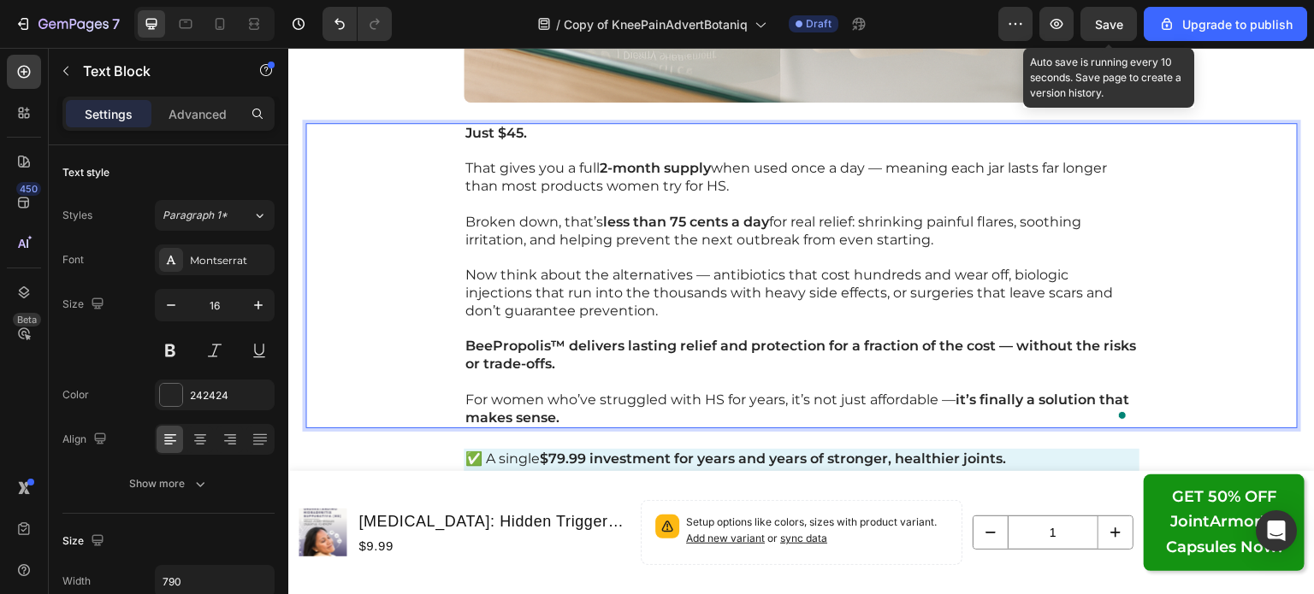
click at [1108, 22] on span "Save" at bounding box center [1109, 24] width 28 height 15
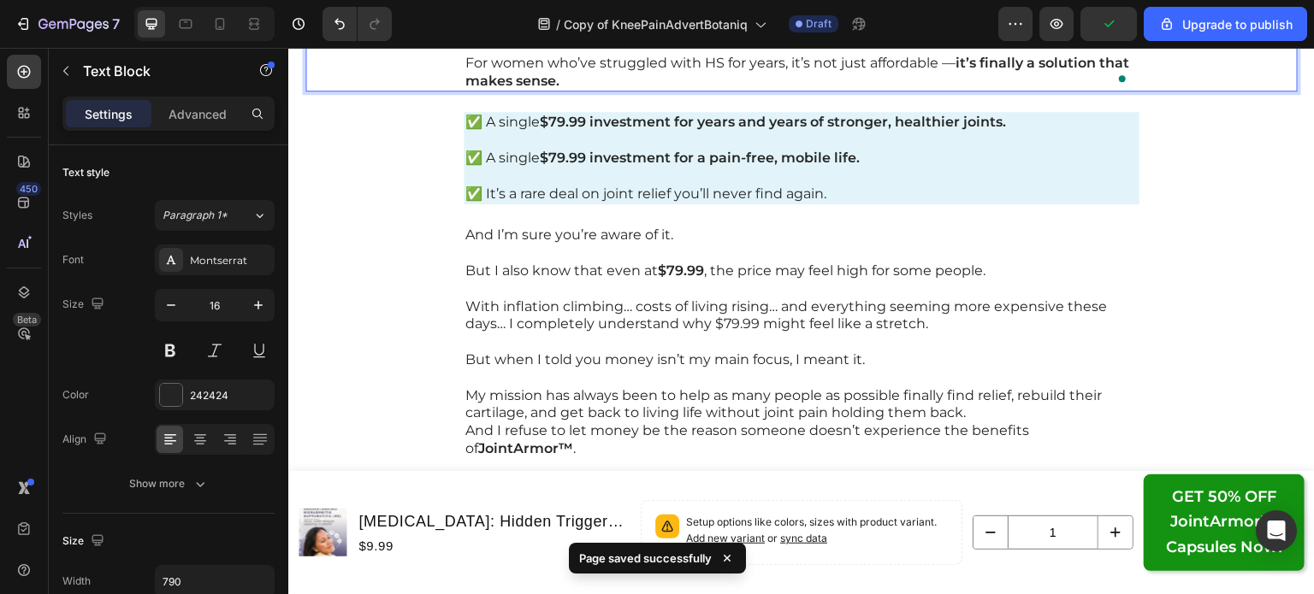
scroll to position [20041, 0]
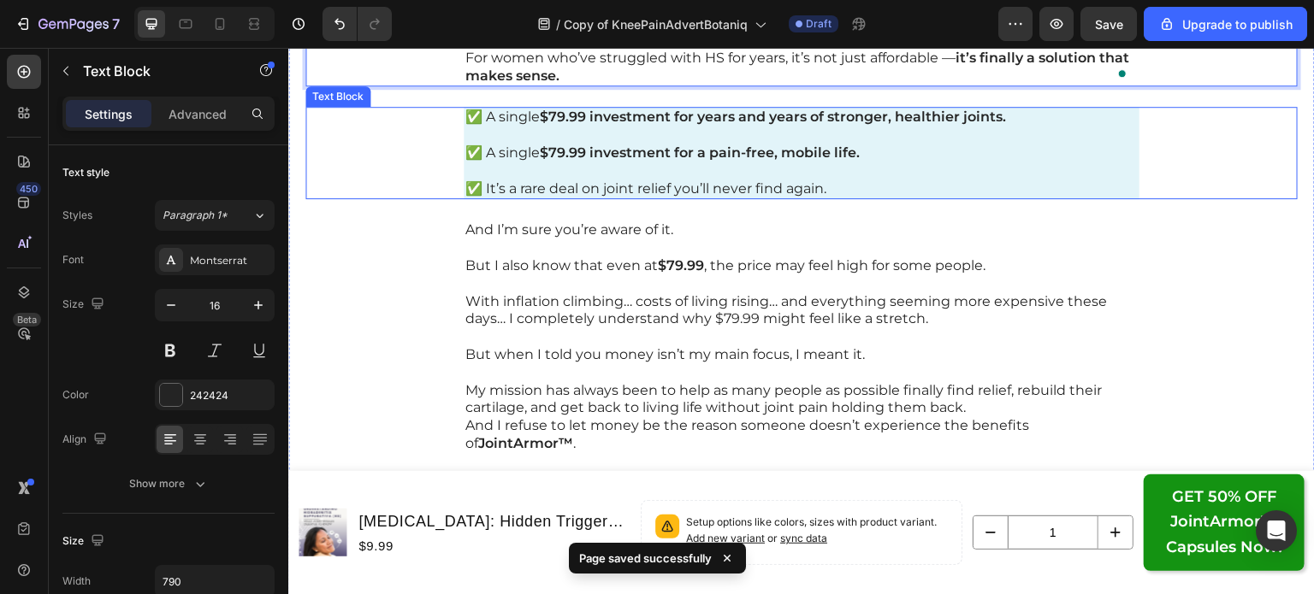
click at [888, 149] on p "✅ A single $79.99 investment for a pain-free, mobile life." at bounding box center [801, 145] width 672 height 36
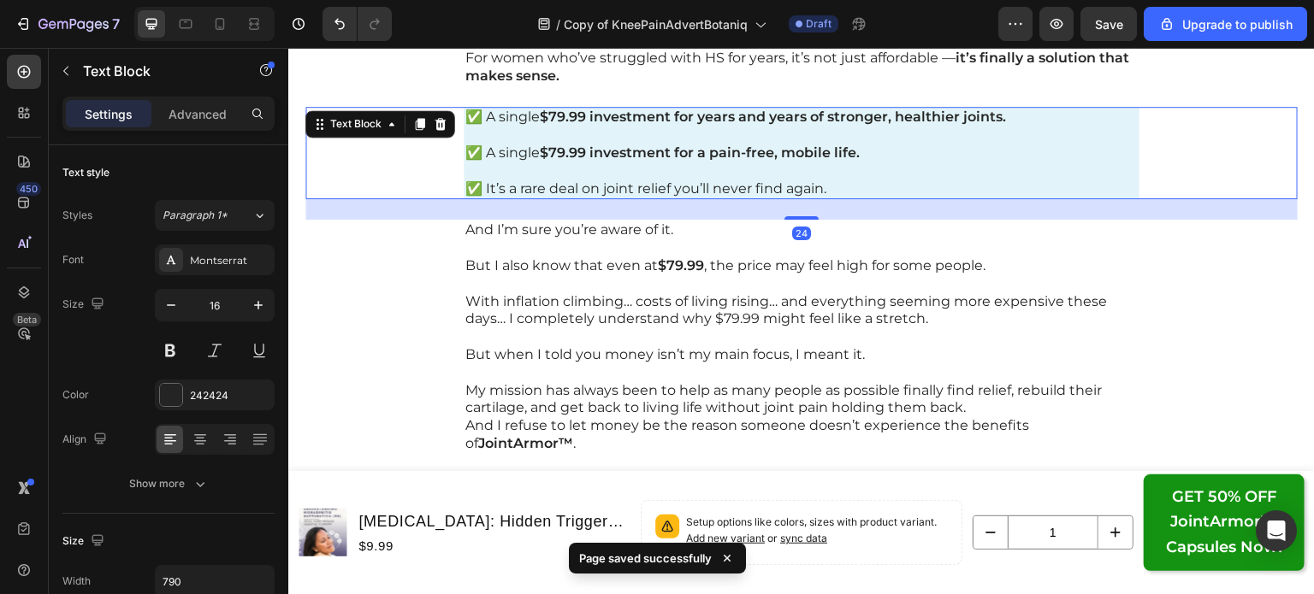
click at [888, 149] on p "✅ A single $79.99 investment for a pain-free, mobile life." at bounding box center [801, 145] width 672 height 36
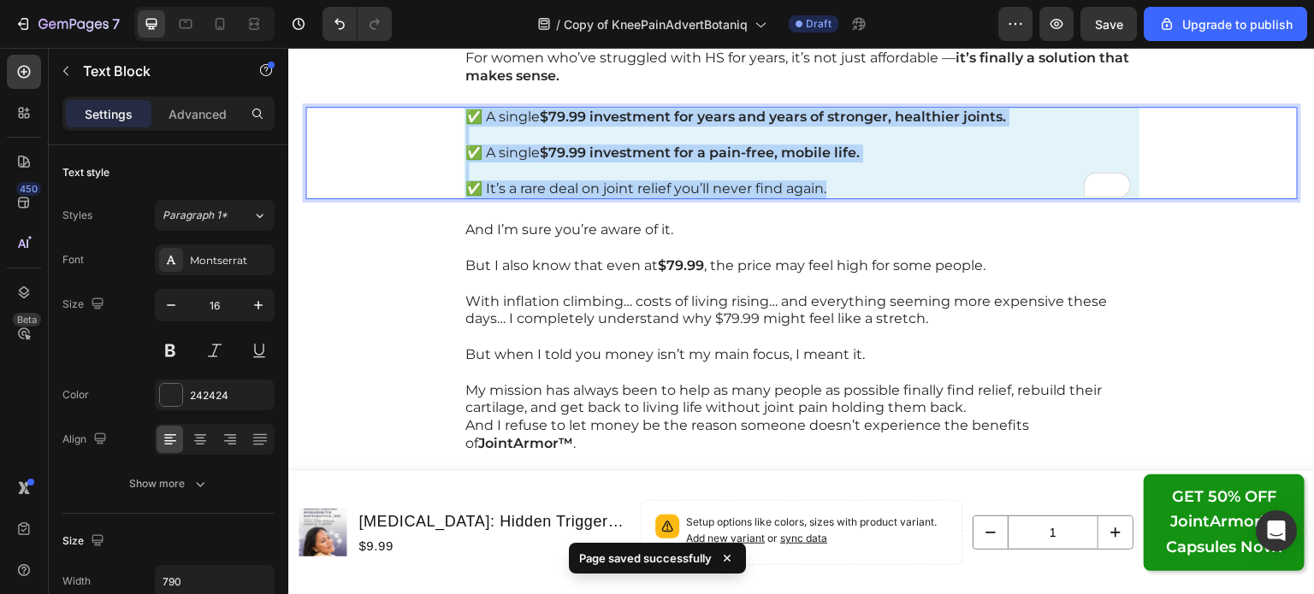
copy div "✅ A single $79.99 investment for years and years of stronger, healthier joints.…"
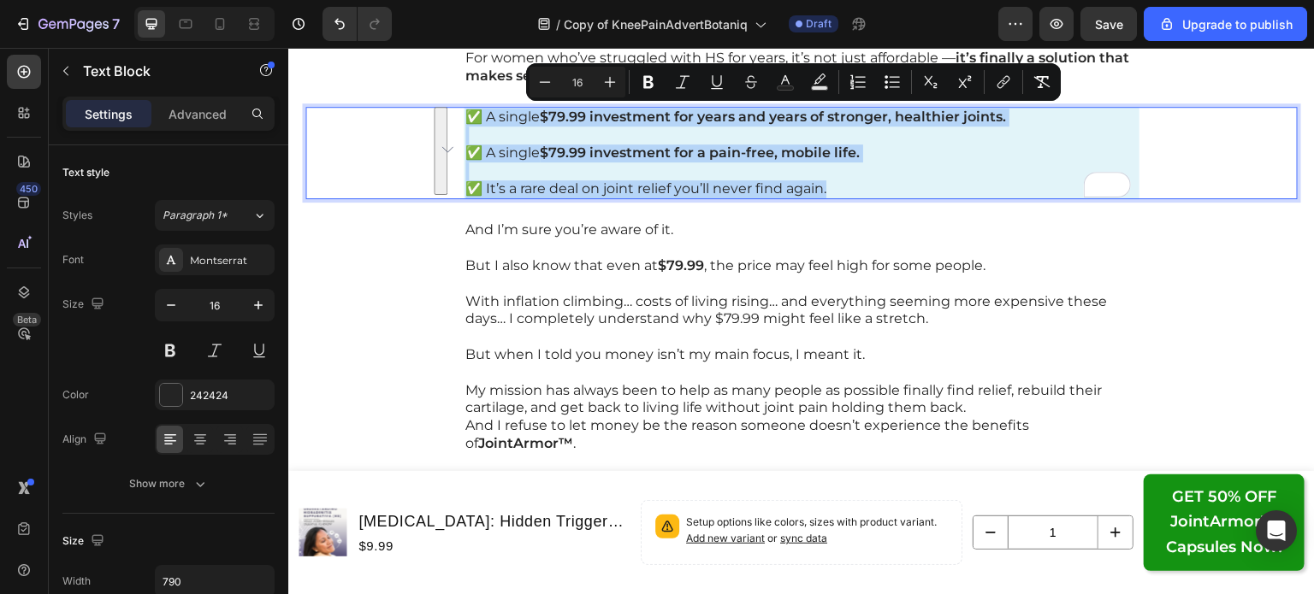
scroll to position [20007, 0]
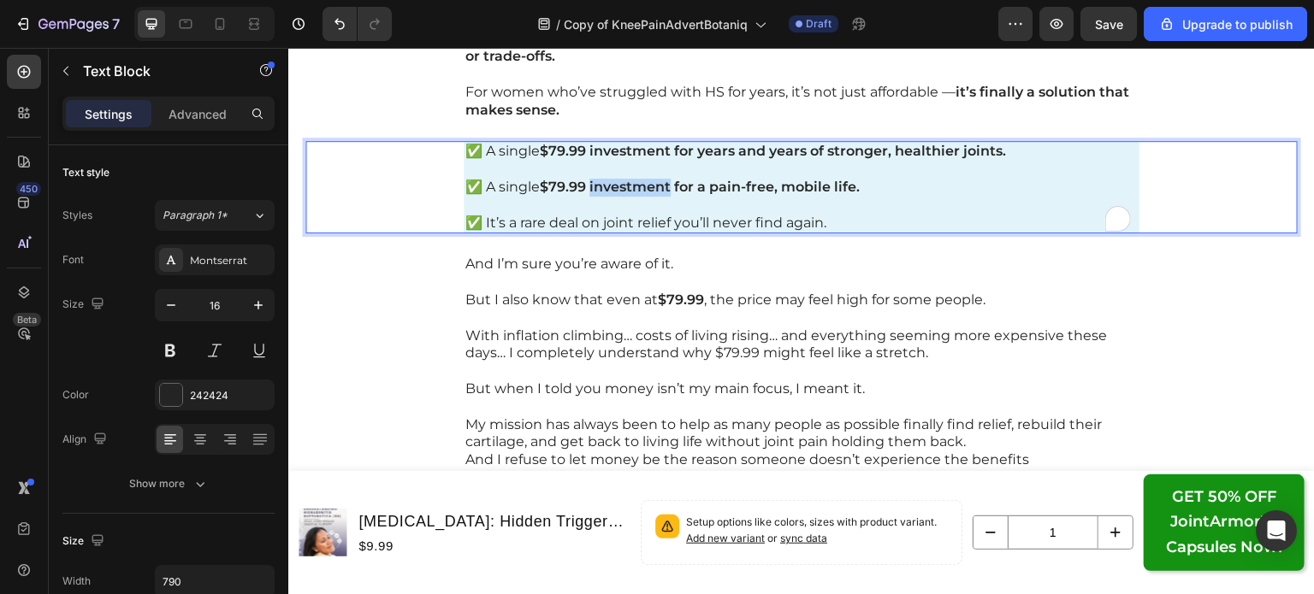
click at [622, 187] on strong "$79.99 investment for a pain-free, mobile life." at bounding box center [700, 187] width 320 height 16
click at [738, 192] on strong "$79.99 investment for a pain-free, mobile life." at bounding box center [700, 187] width 320 height 16
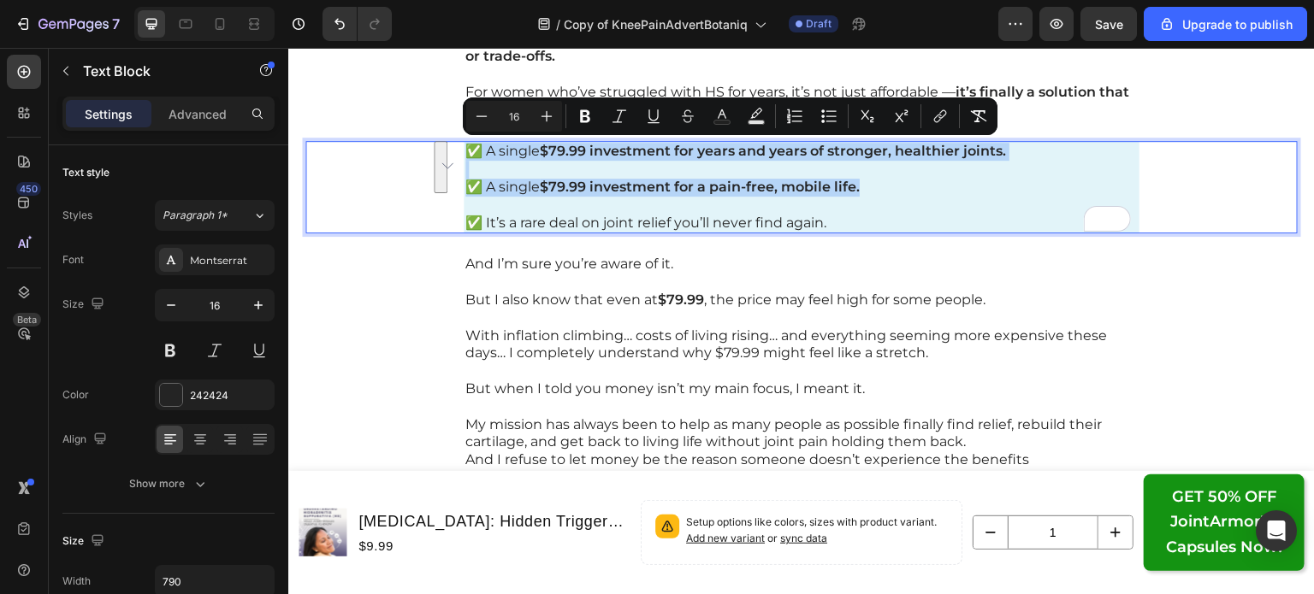
drag, startPoint x: 862, startPoint y: 187, endPoint x: 442, endPoint y: 142, distance: 422.4
click at [442, 142] on div "✅ A single $79.99 investment for years and years of stronger, healthier joints.…" at bounding box center [801, 187] width 992 height 92
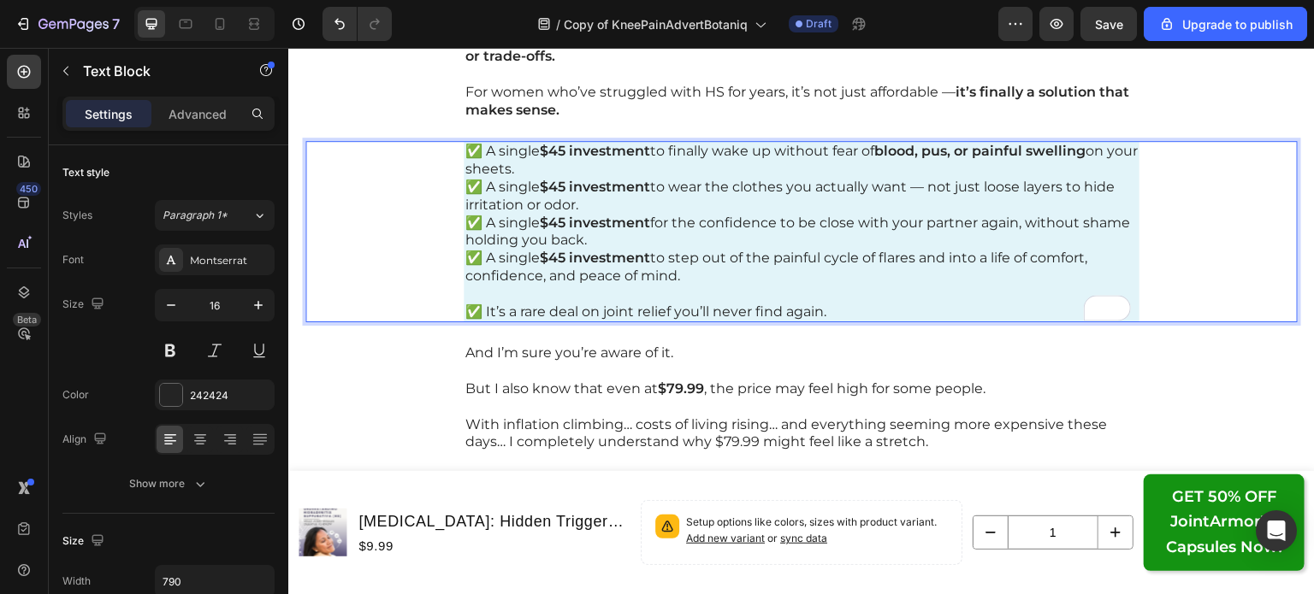
click at [555, 167] on p "✅ A single $45 investment to finally wake up without fear of blood, pus, or pai…" at bounding box center [801, 161] width 672 height 36
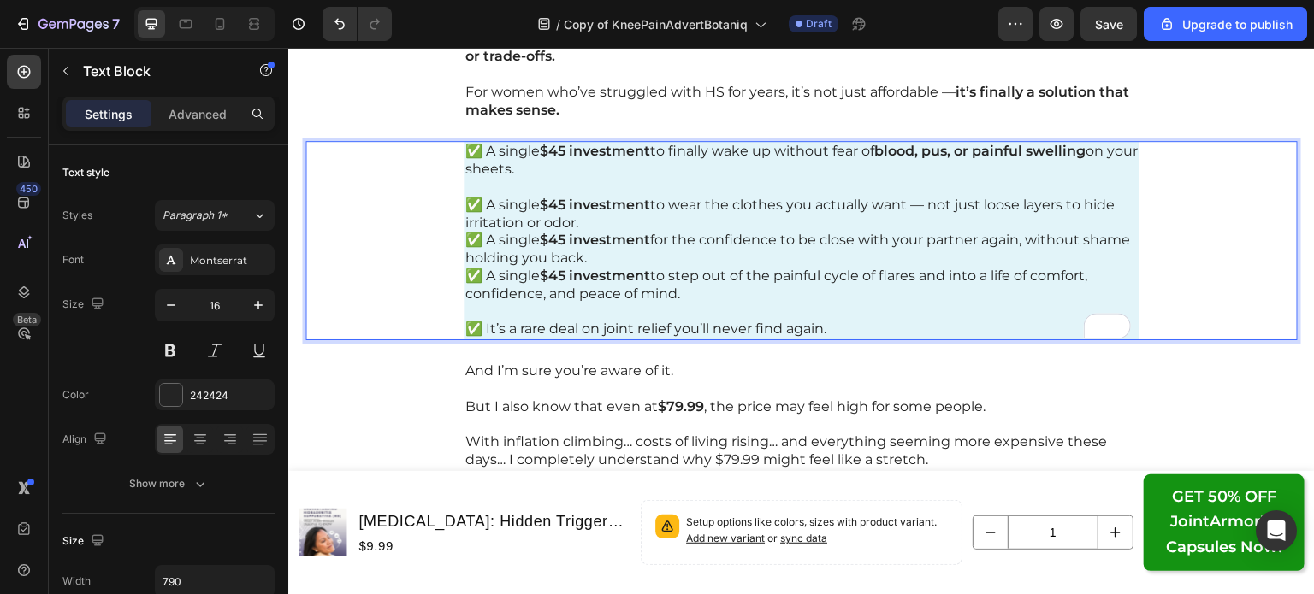
click at [585, 219] on p "✅ A single $45 investment to wear the clothes you actually want — not just loos…" at bounding box center [801, 215] width 672 height 36
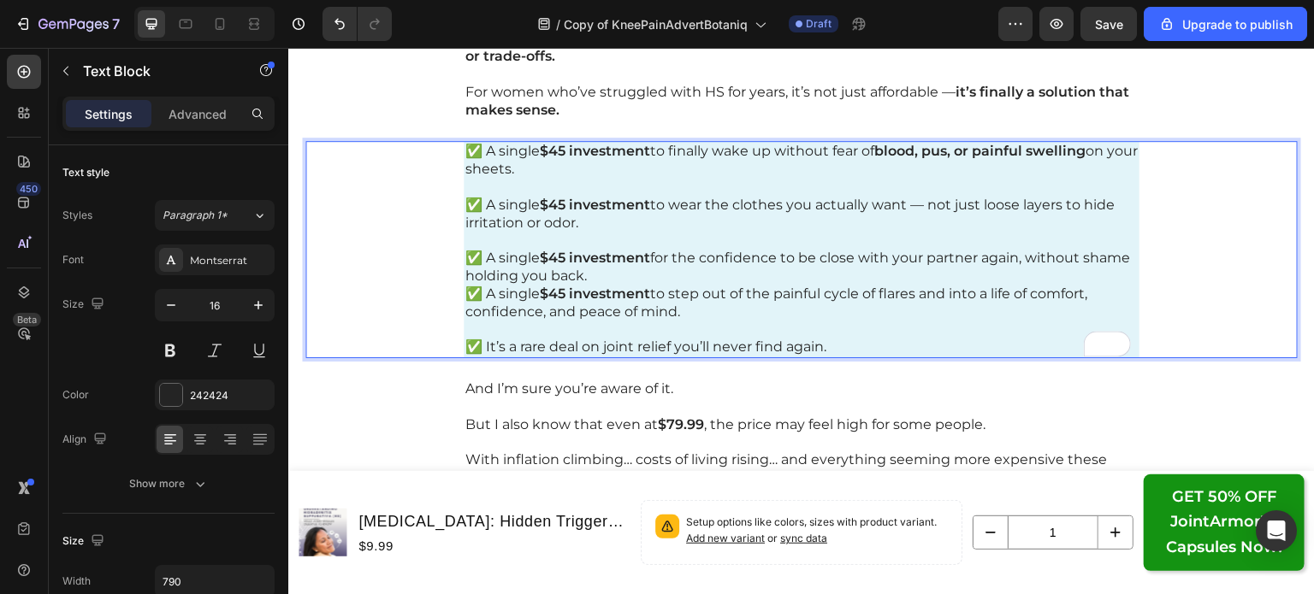
click at [588, 275] on p "✅ A single $45 investment for the confidence to be close with your partner agai…" at bounding box center [801, 268] width 672 height 36
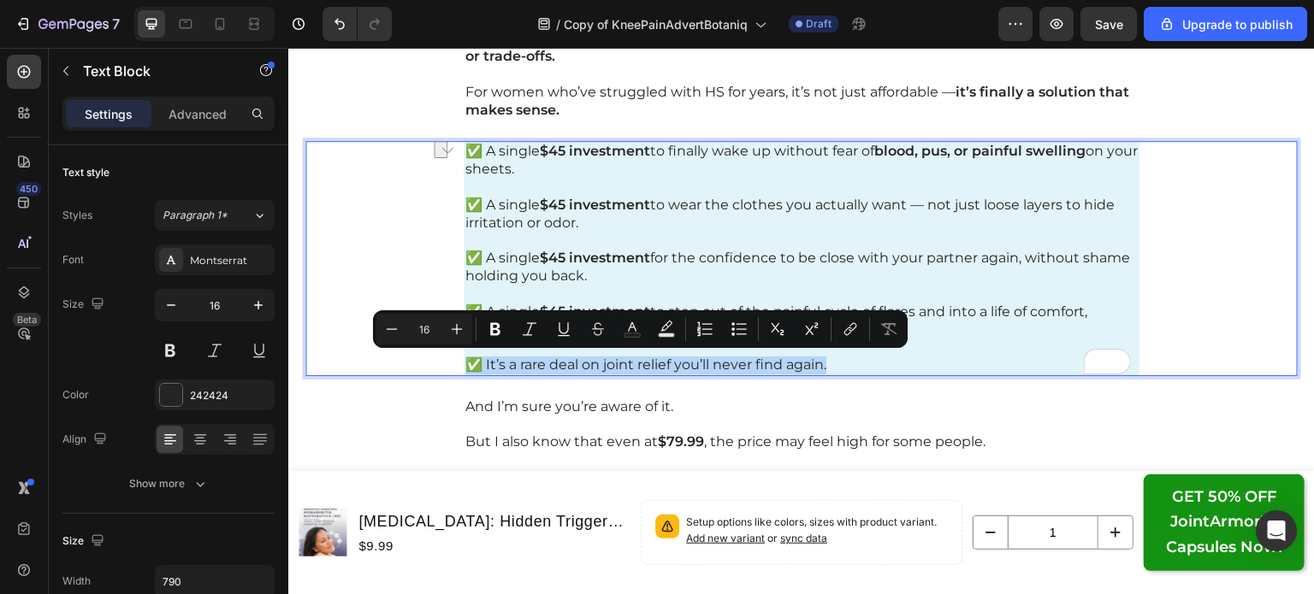
drag, startPoint x: 835, startPoint y: 366, endPoint x: 448, endPoint y: 363, distance: 386.6
click at [445, 363] on div "✅ A single $45 investment to finally wake up without fear of blood, pus, or pai…" at bounding box center [801, 258] width 992 height 234
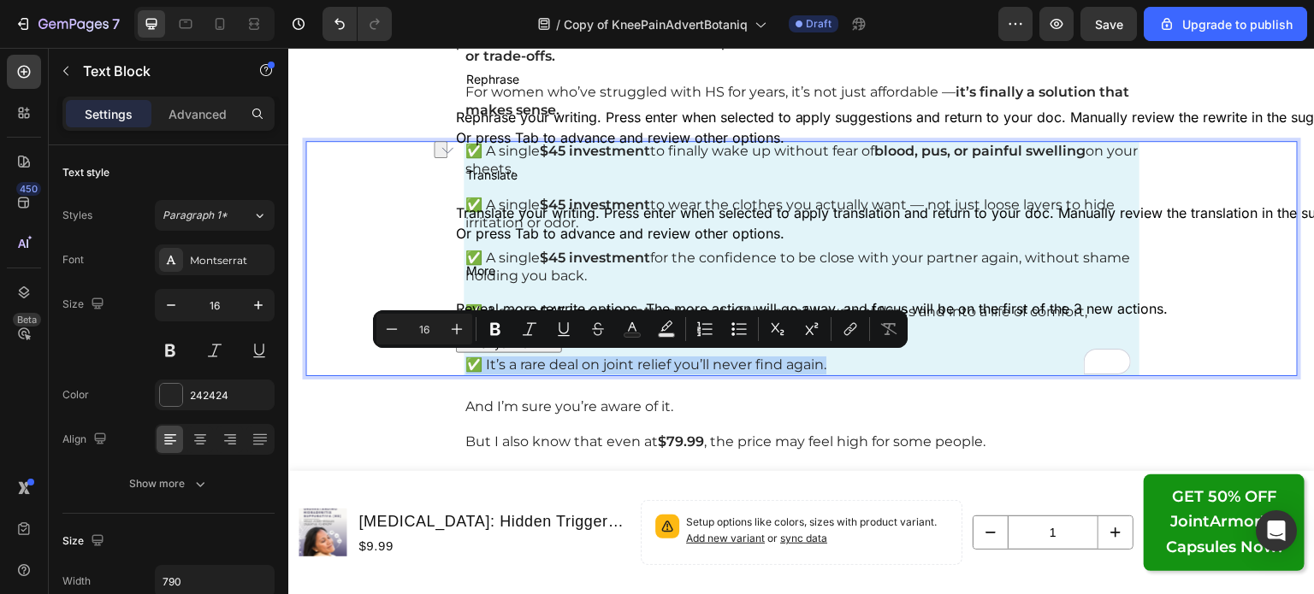
copy p "✅ It’s a rare deal on joint relief you’ll never find again."
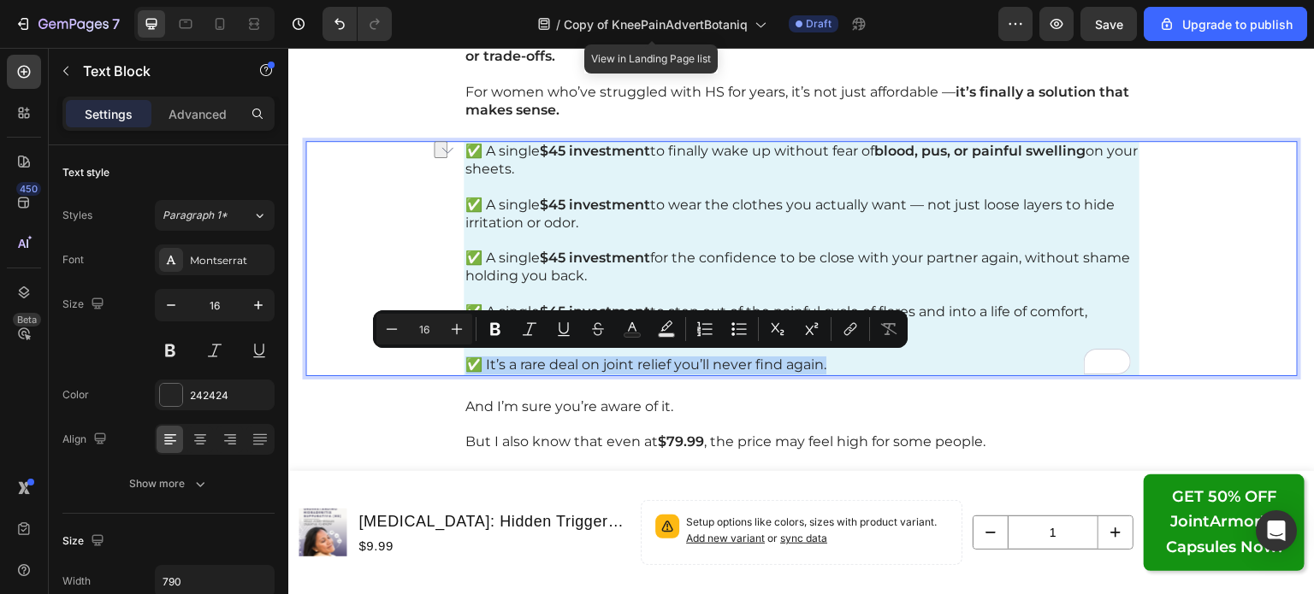
click at [1149, 254] on div "✅ A single $45 investment to finally wake up without fear of blood, pus, or pai…" at bounding box center [801, 258] width 992 height 234
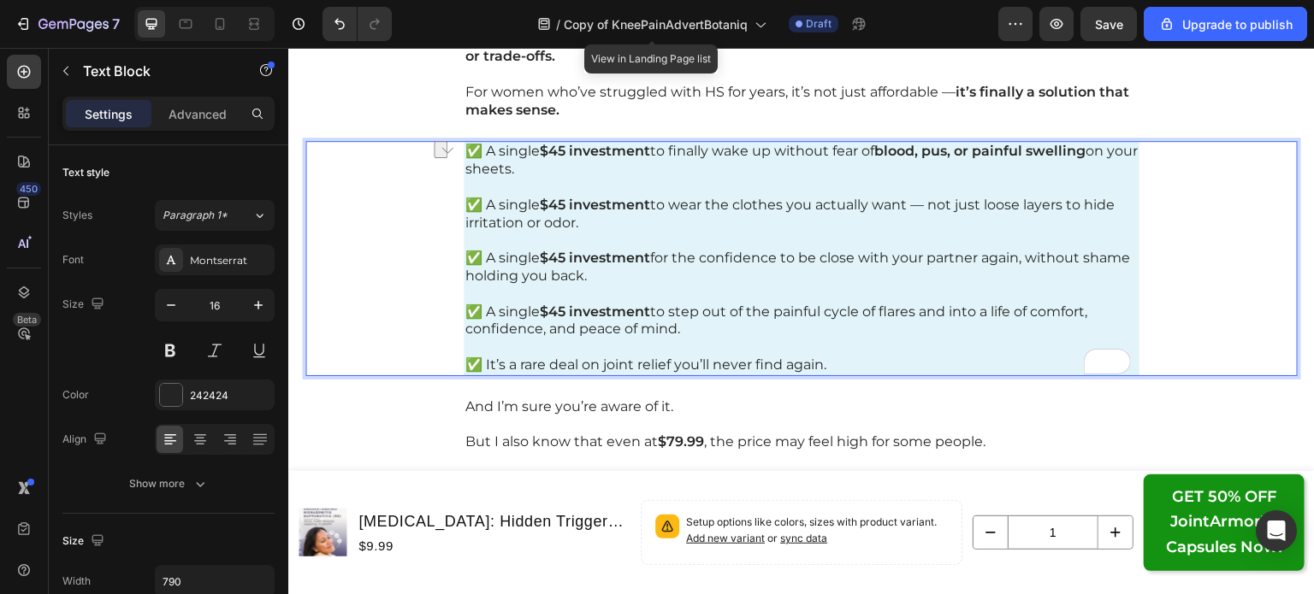
click at [645, 227] on p "✅ A single $45 investment to wear the clothes you actually want — not just loos…" at bounding box center [801, 215] width 672 height 36
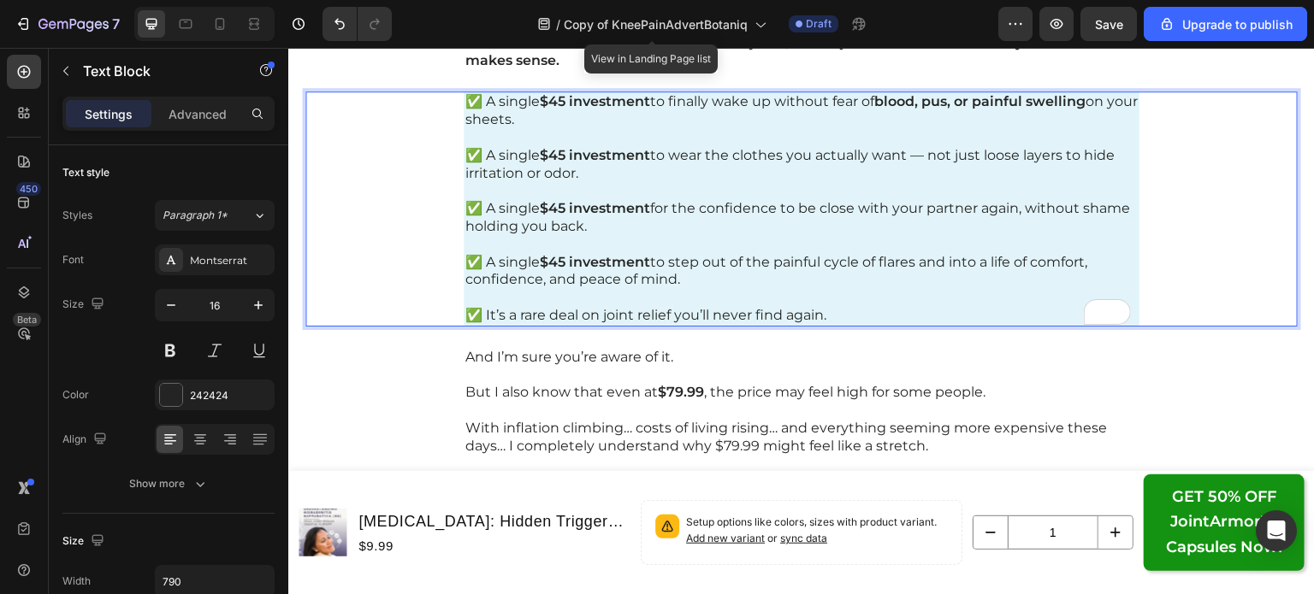
scroll to position [20048, 0]
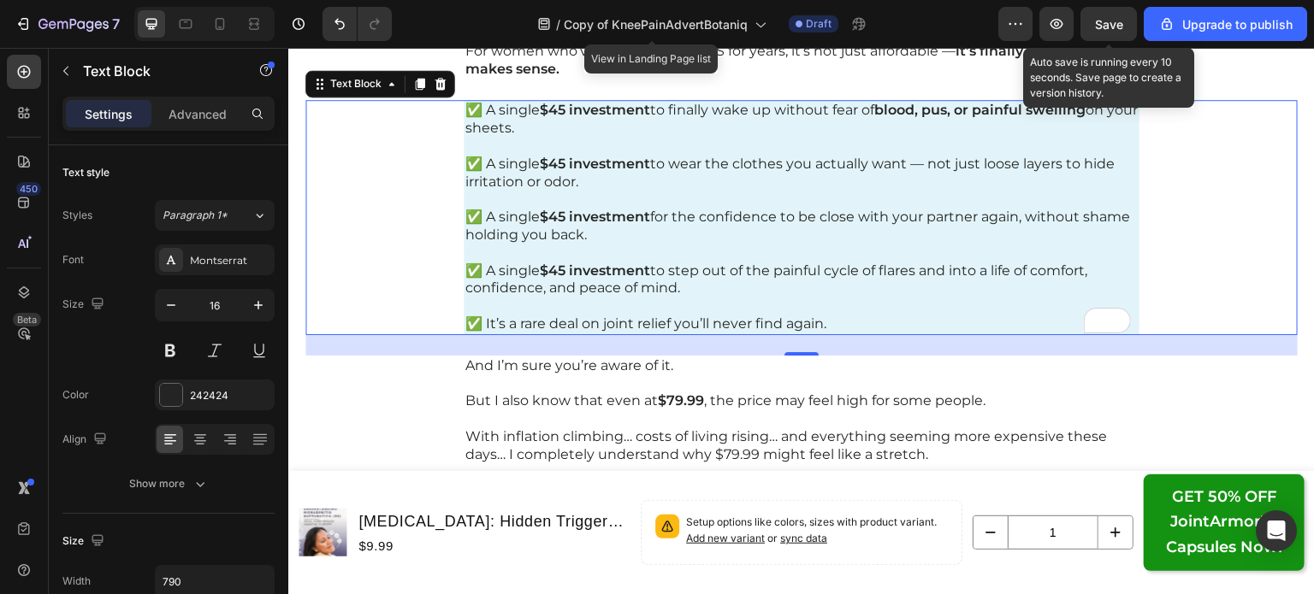
click at [1106, 36] on button "Save" at bounding box center [1108, 24] width 56 height 34
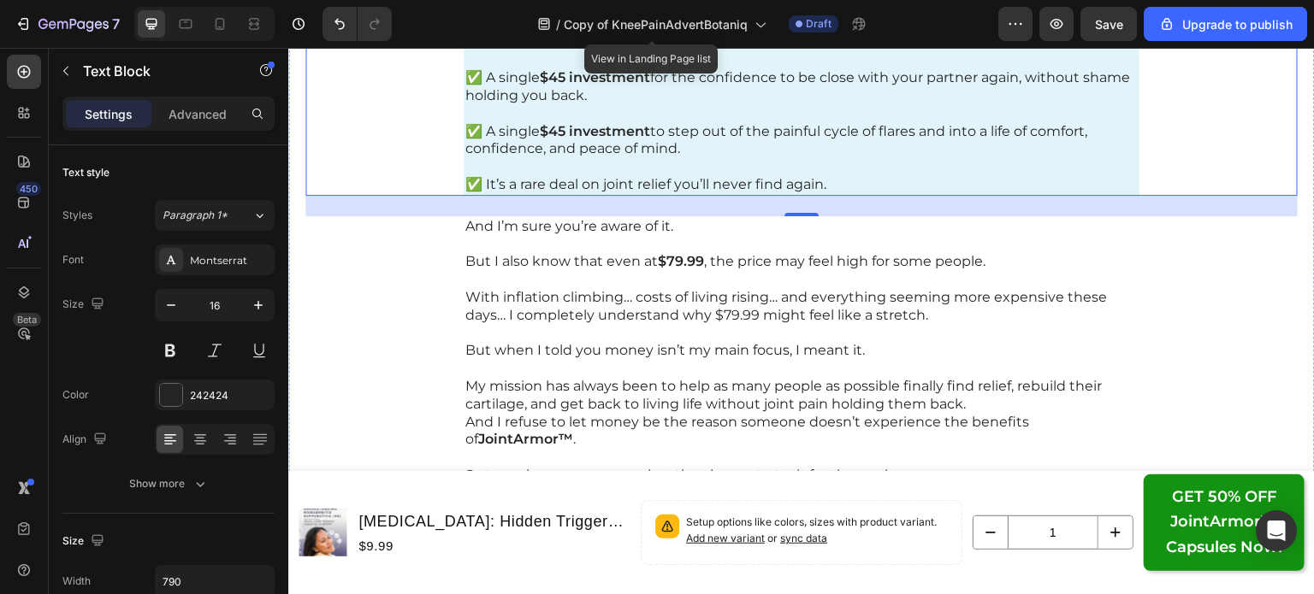
scroll to position [20194, 0]
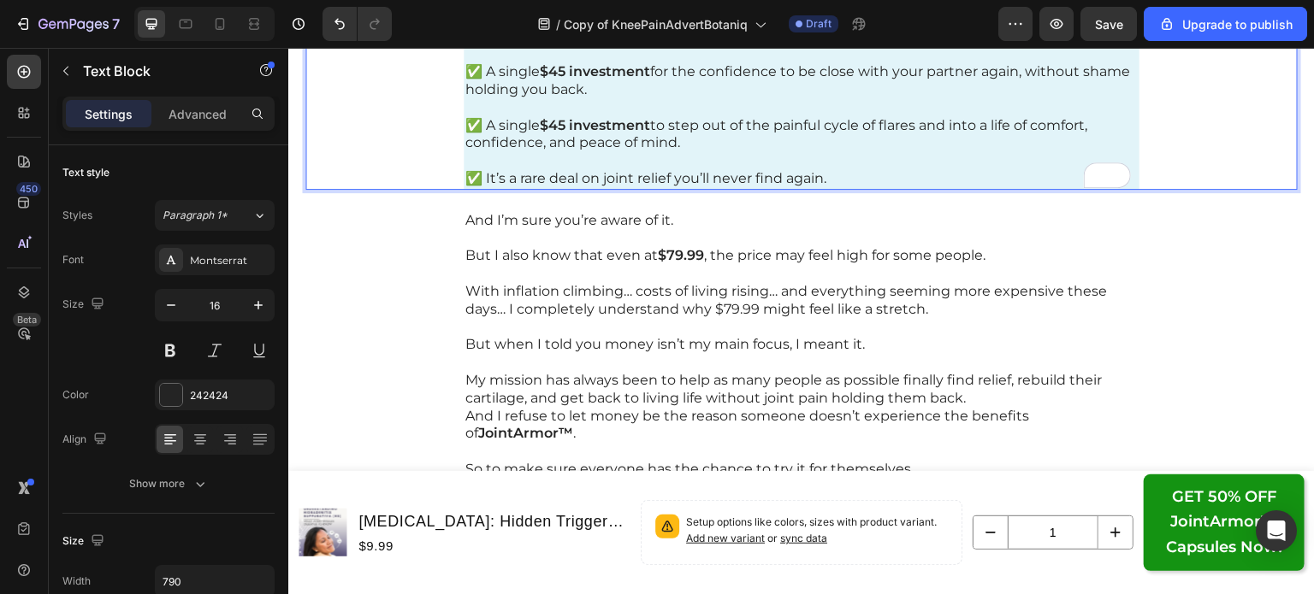
click at [828, 174] on p "✅ It’s a rare deal on joint relief you’ll never find again." at bounding box center [801, 170] width 672 height 36
drag, startPoint x: 829, startPoint y: 174, endPoint x: 480, endPoint y: 174, distance: 348.9
click at [480, 174] on p "✅ It’s a rare deal on joint relief you’ll never find again." at bounding box center [801, 170] width 672 height 36
click at [480, 174] on p "✅ ✅ Relief this effective — at this price — is almost unheard of.”" at bounding box center [801, 170] width 672 height 36
click at [625, 180] on p "✅ Relief this effective — at this price — is almost unheard of.”" at bounding box center [801, 170] width 672 height 36
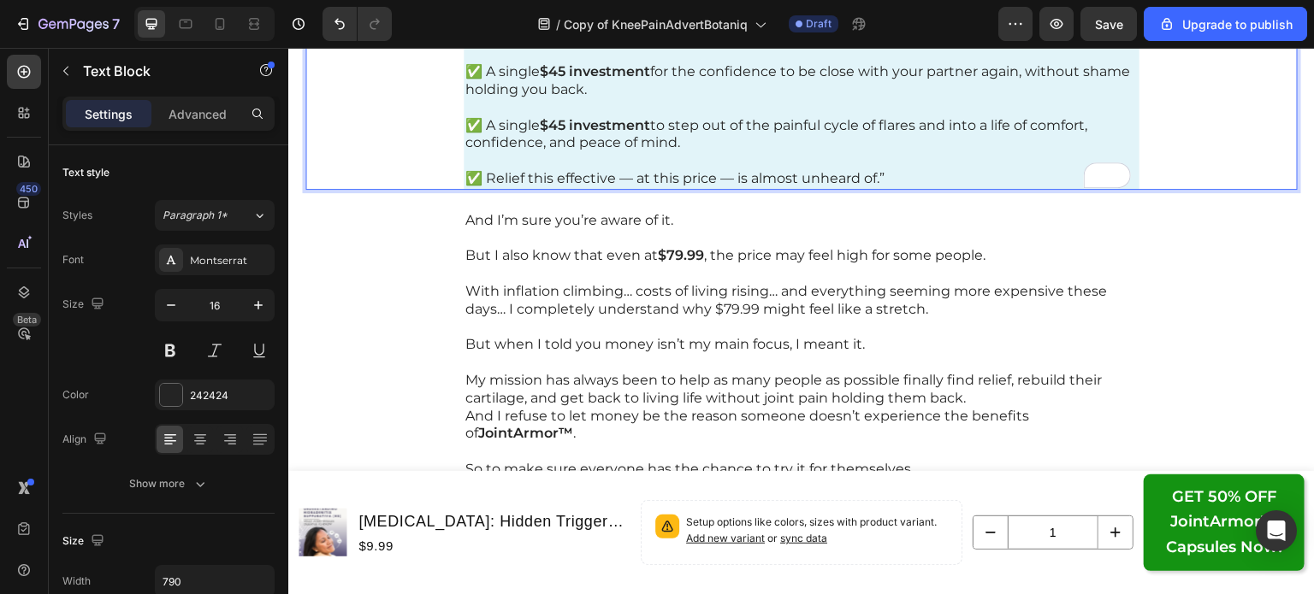
click at [898, 177] on p "✅ Relief this effective — at this price — is almost unheard of.”" at bounding box center [801, 170] width 672 height 36
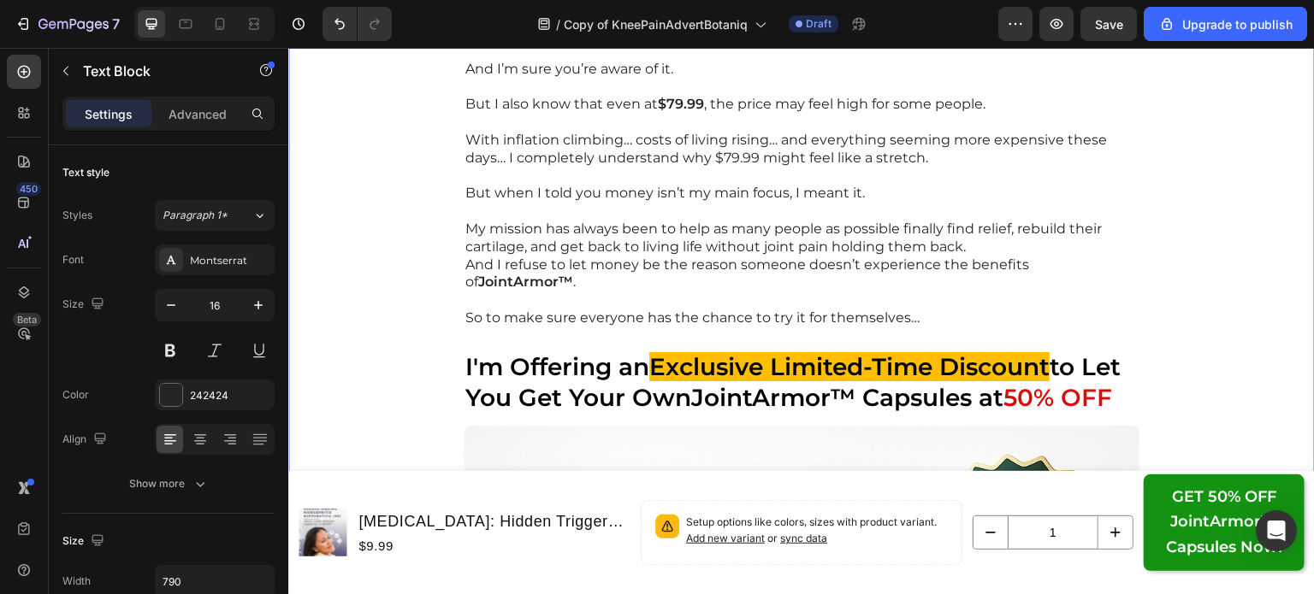
scroll to position [20274, 0]
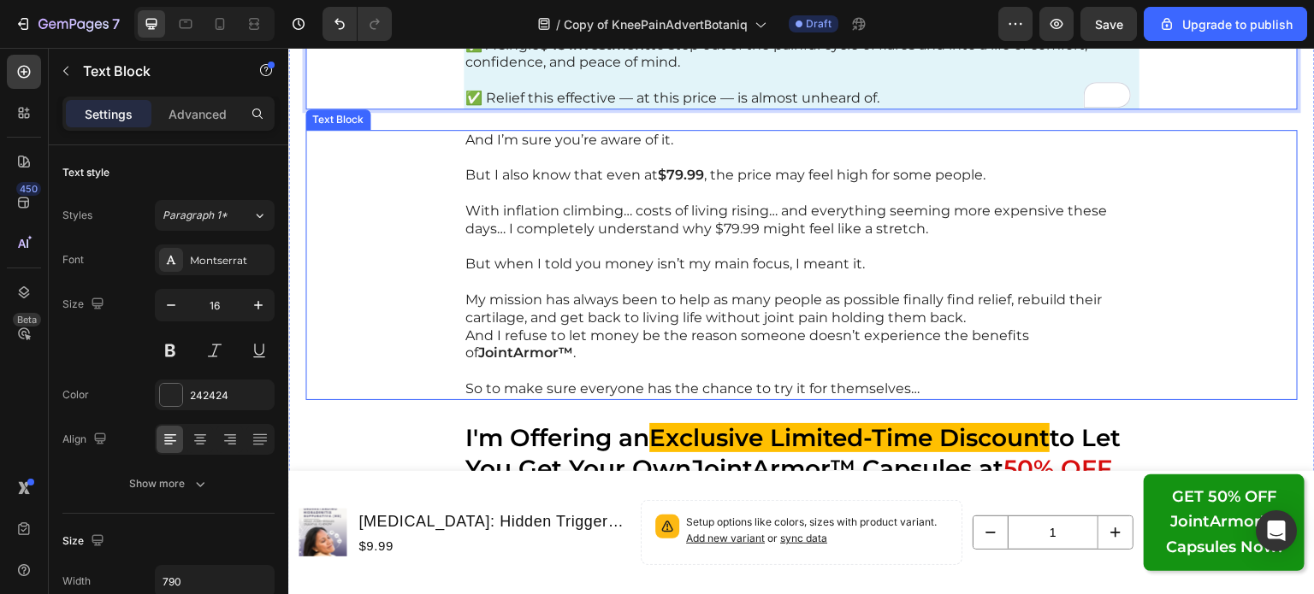
click at [688, 233] on p "With inflation climbing… costs of living rising… and everything seeming more ex…" at bounding box center [801, 221] width 672 height 36
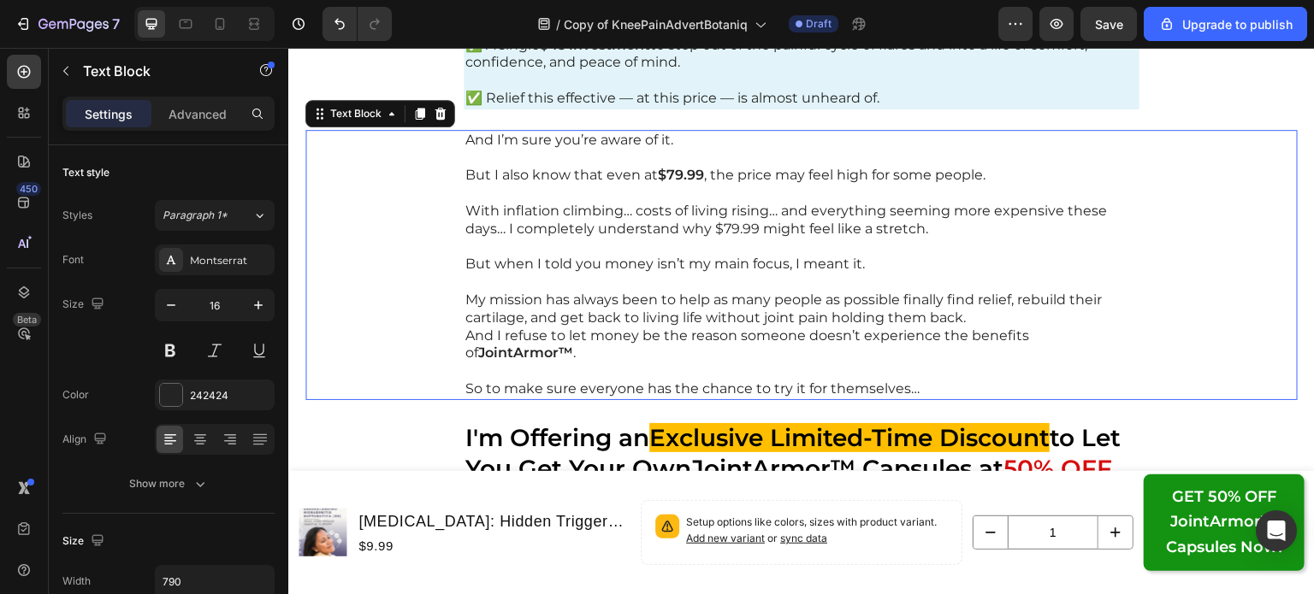
click at [688, 233] on p "With inflation climbing… costs of living rising… and everything seeming more ex…" at bounding box center [801, 221] width 672 height 36
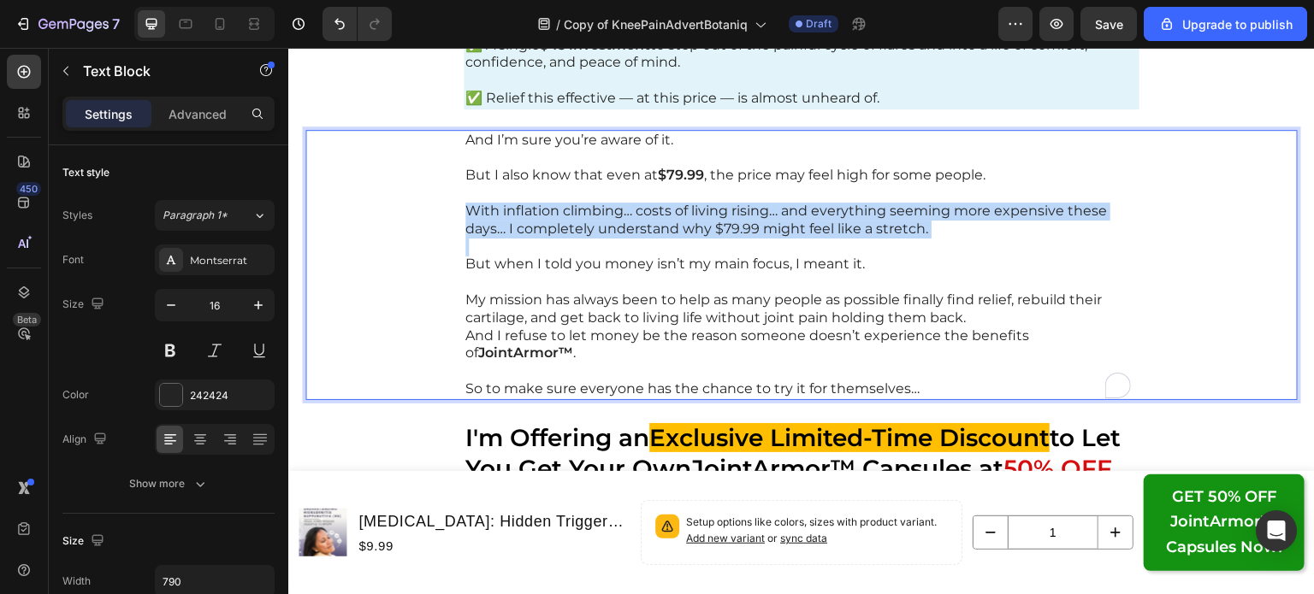
click at [688, 233] on p "With inflation climbing… costs of living rising… and everything seeming more ex…" at bounding box center [801, 221] width 672 height 36
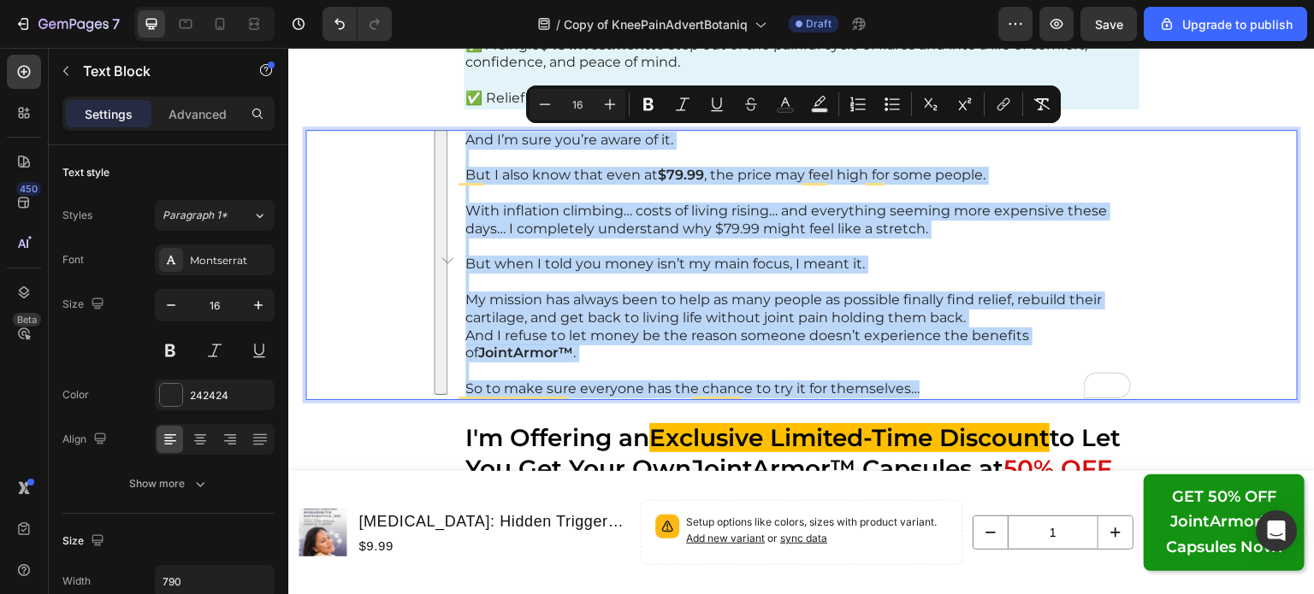
copy div "And I’m sure you’re aware of it. But I also know that even at $79.99 , the pric…"
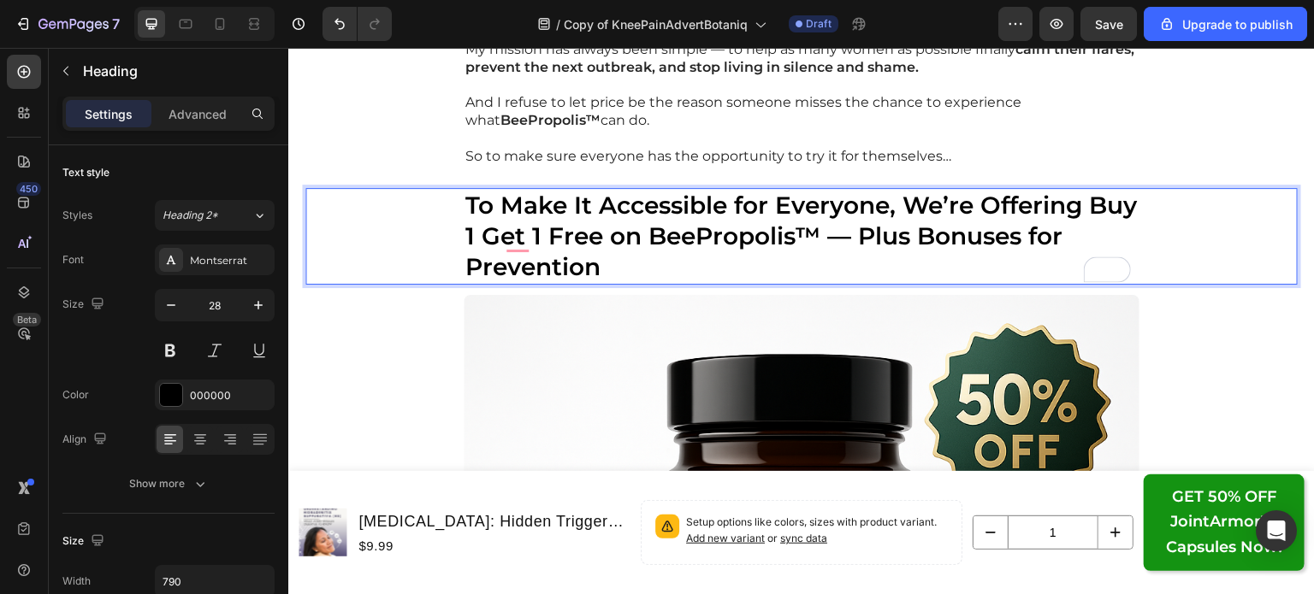
click at [964, 231] on strong "To Make It Accessible for Everyone, We’re Offering Buy 1 Get 1 Free on BeePropo…" at bounding box center [800, 237] width 671 height 92
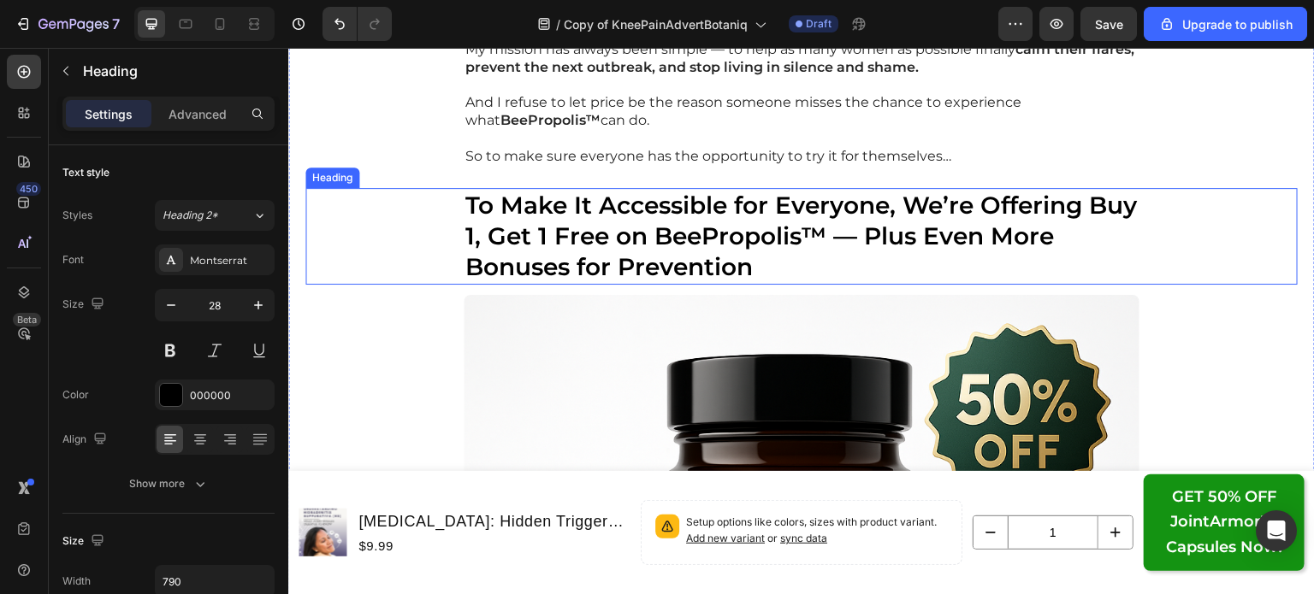
click at [440, 224] on div "⁠⁠⁠⁠⁠⁠⁠ To Make It Accessible for Everyone, We’re Offering Buy 1, Get 1 Free on…" at bounding box center [801, 236] width 992 height 97
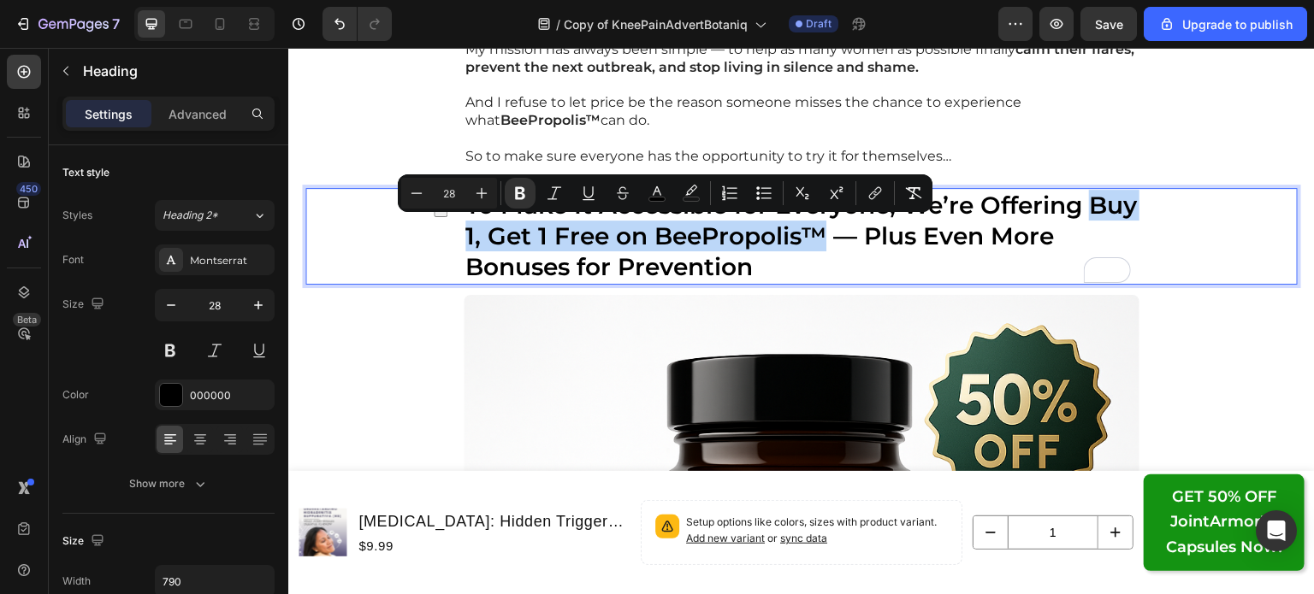
drag, startPoint x: 458, startPoint y: 234, endPoint x: 871, endPoint y: 235, distance: 413.1
click at [871, 235] on strong "To Make It Accessible for Everyone, We’re Offering Buy 1, Get 1 Free on BeeProp…" at bounding box center [800, 237] width 671 height 92
click at [688, 191] on icon "Editor contextual toolbar" at bounding box center [691, 190] width 12 height 10
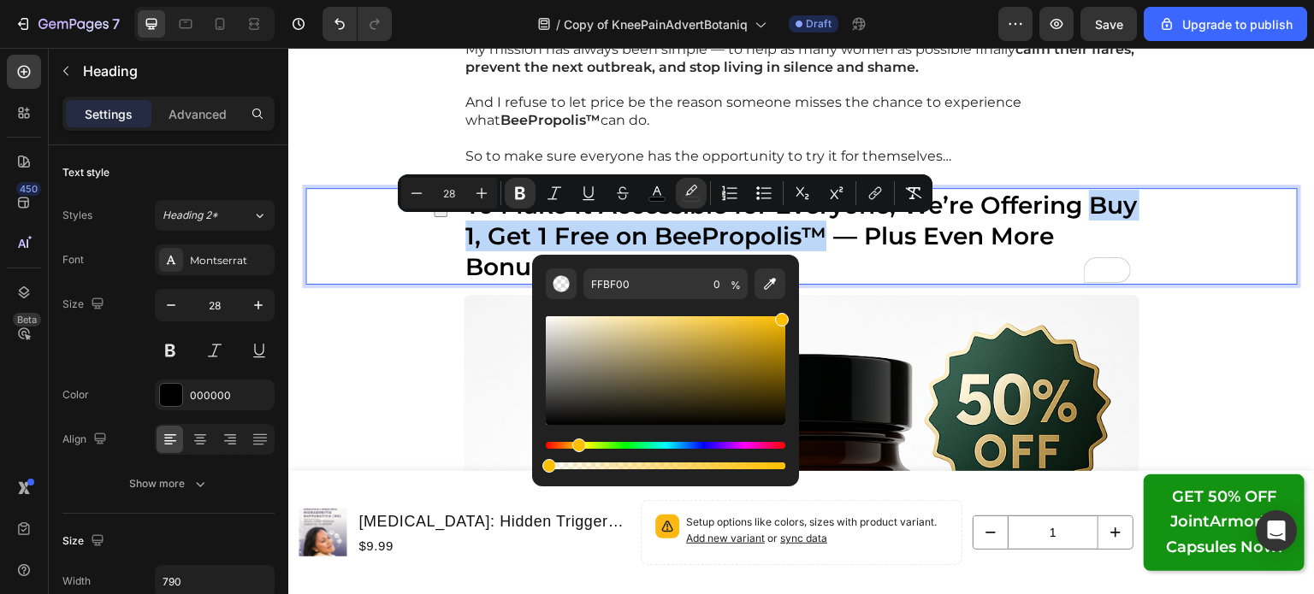
click at [783, 319] on div "Editor contextual toolbar" at bounding box center [782, 320] width 14 height 14
type input "F7BA02"
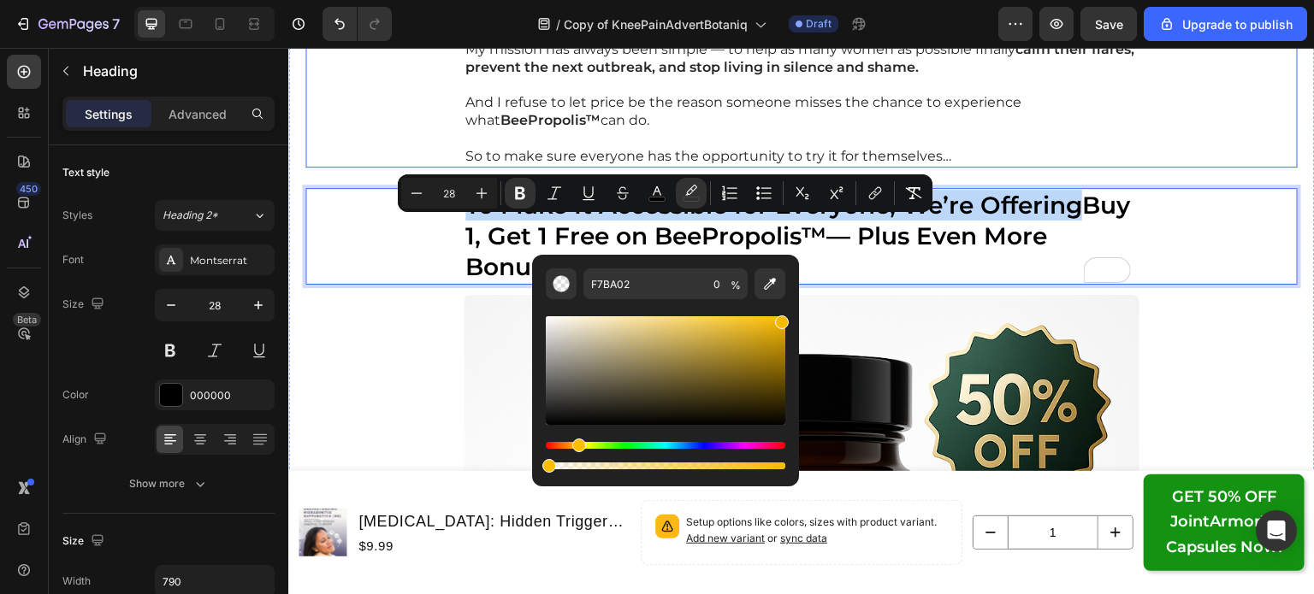
click at [1066, 120] on p "And I refuse to let price be the reason someone misses the chance to experience…" at bounding box center [801, 112] width 672 height 36
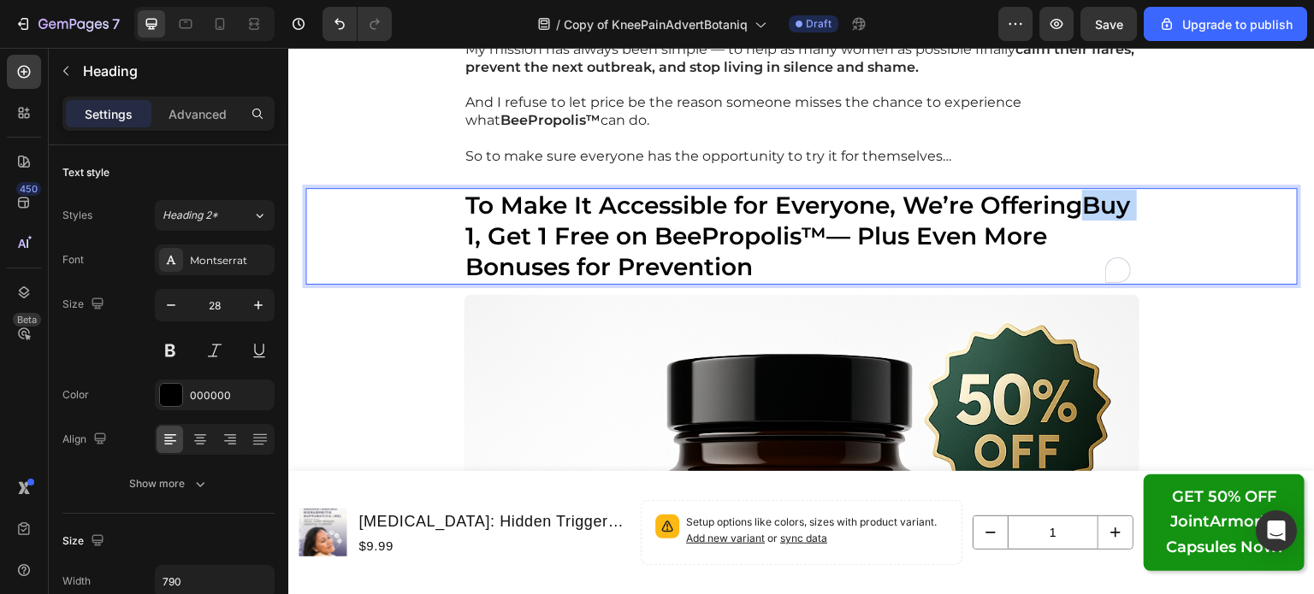
click at [465, 233] on strong "Buy 1, Get 1 Free on BeePropolis™" at bounding box center [797, 221] width 665 height 60
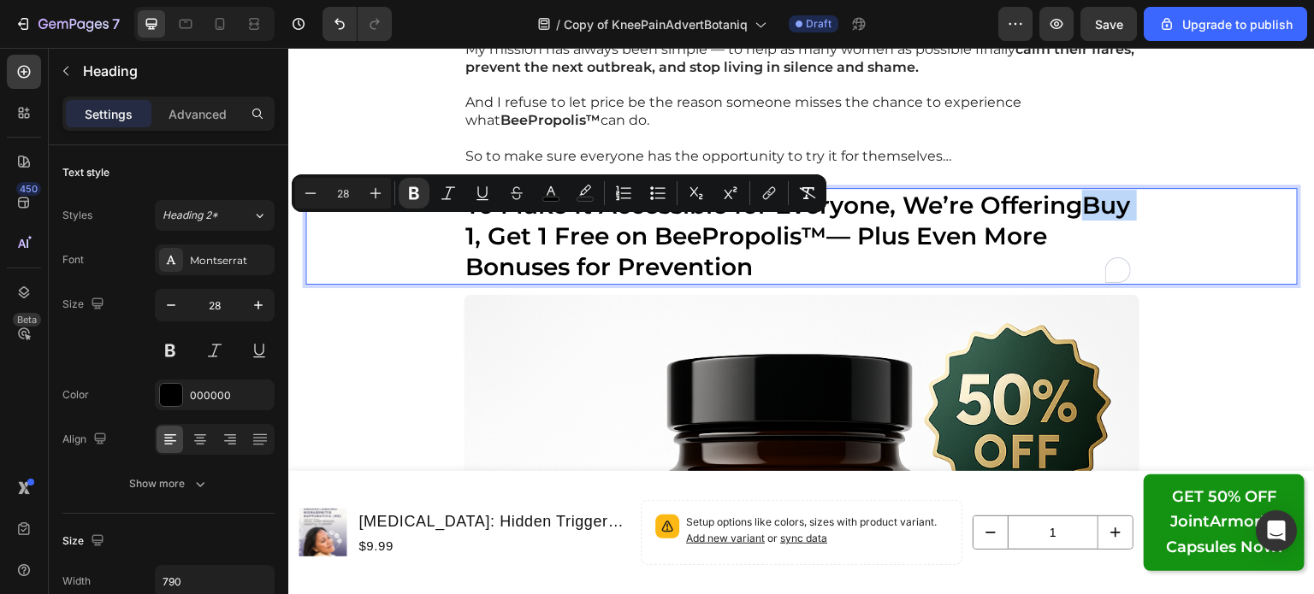
click at [465, 233] on strong "Buy 1, Get 1 Free on BeePropolis™" at bounding box center [797, 221] width 665 height 60
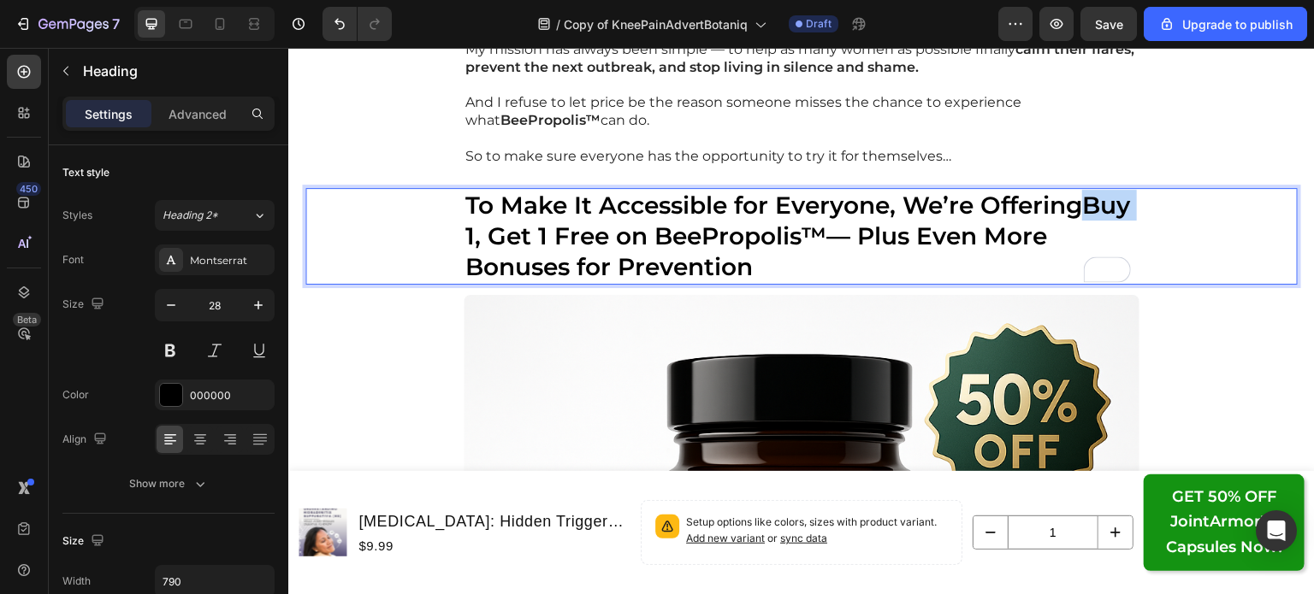
click at [465, 233] on strong "Buy 1, Get 1 Free on BeePropolis™" at bounding box center [797, 221] width 665 height 60
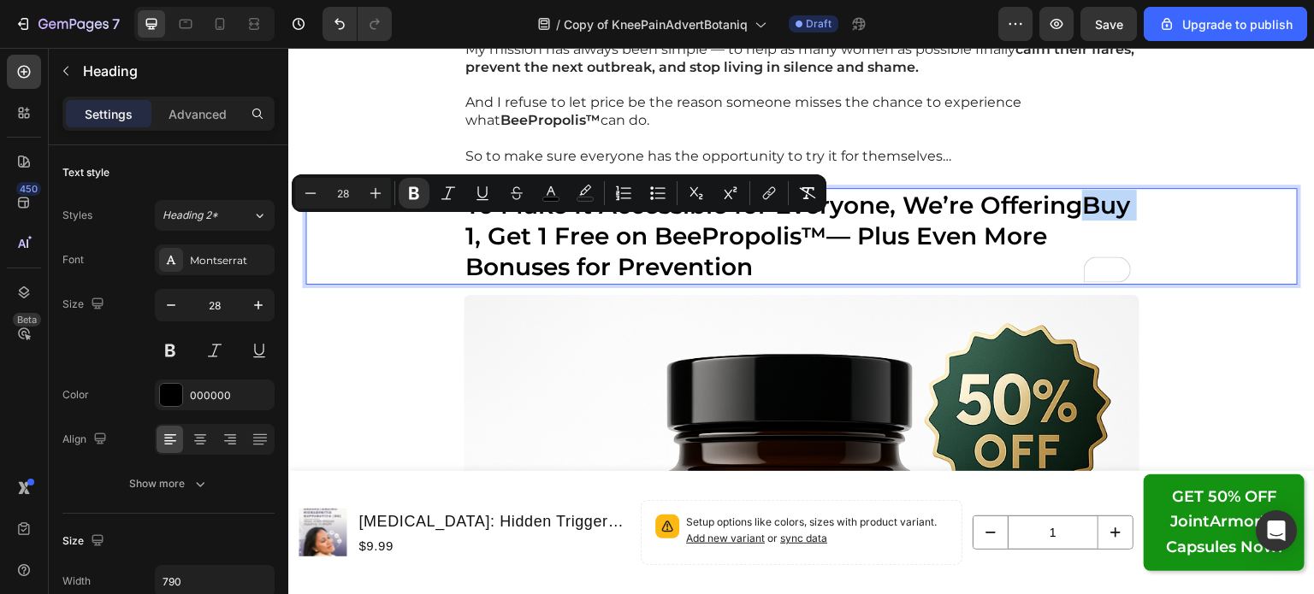
click at [465, 233] on strong "Buy 1, Get 1 Free on BeePropolis™" at bounding box center [797, 221] width 665 height 60
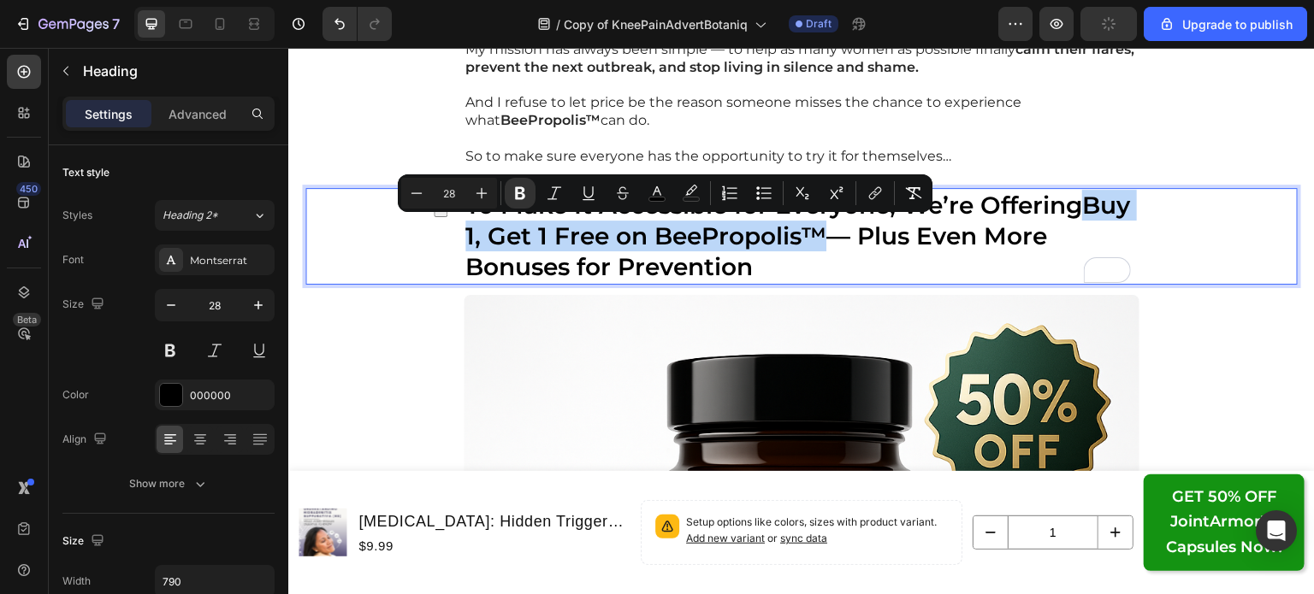
drag, startPoint x: 458, startPoint y: 233, endPoint x: 871, endPoint y: 227, distance: 412.3
click at [871, 227] on strong "Buy 1, Get 1 Free on BeePropolis™" at bounding box center [797, 221] width 665 height 60
click at [688, 186] on icon "Editor contextual toolbar" at bounding box center [690, 193] width 17 height 17
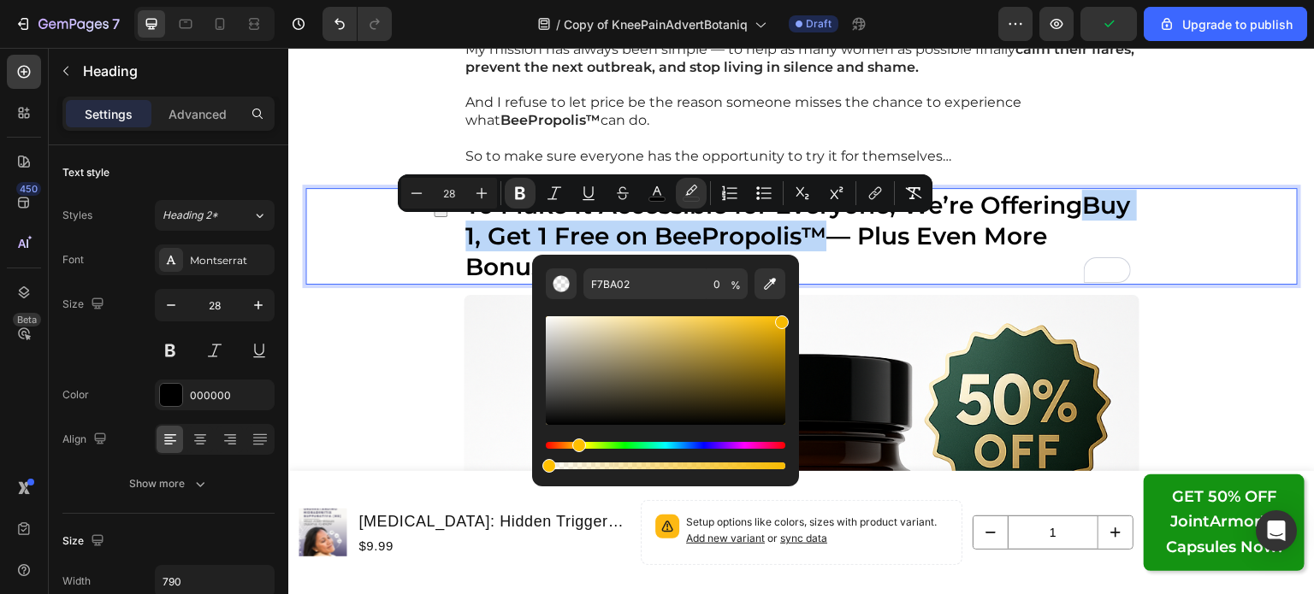
click at [779, 335] on div "Editor contextual toolbar" at bounding box center [665, 370] width 239 height 109
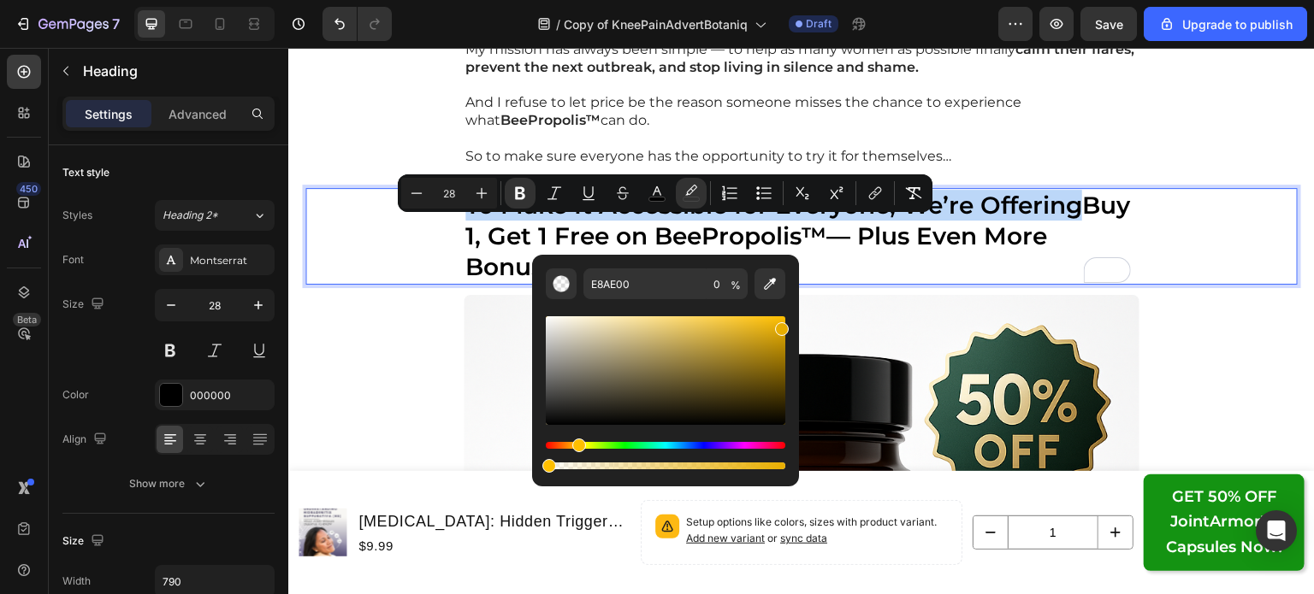
drag, startPoint x: 779, startPoint y: 335, endPoint x: 795, endPoint y: 325, distance: 18.5
click at [795, 325] on div "E8AE00 0 %" at bounding box center [665, 364] width 267 height 218
type input "EAAF00"
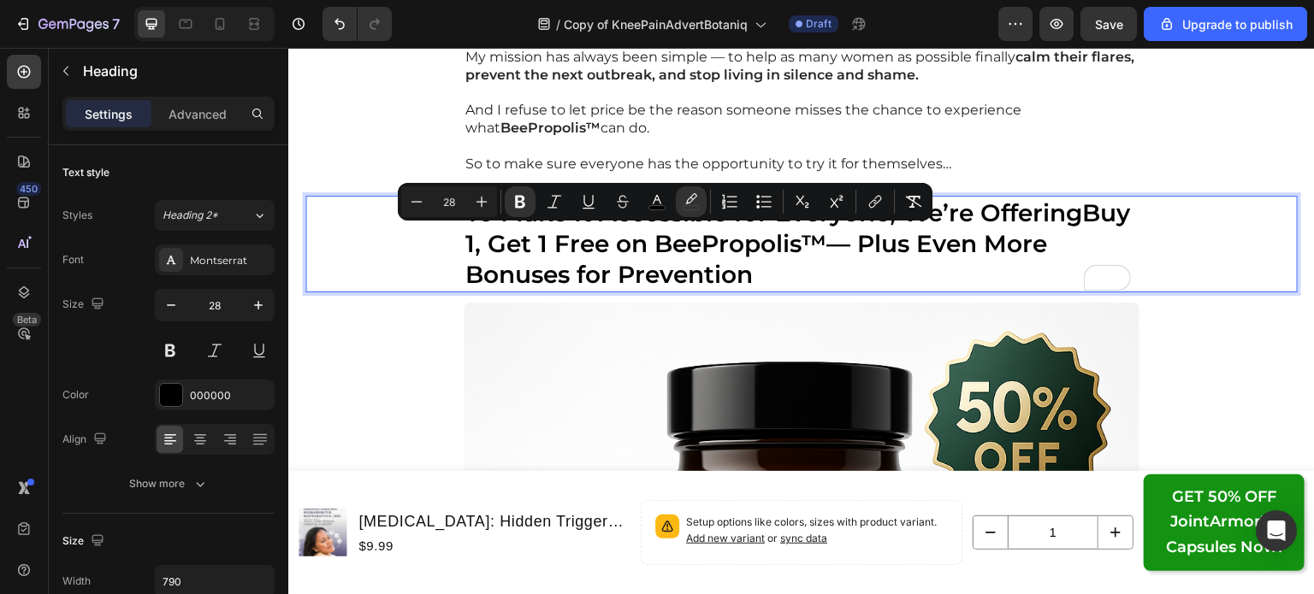
scroll to position [20516, 0]
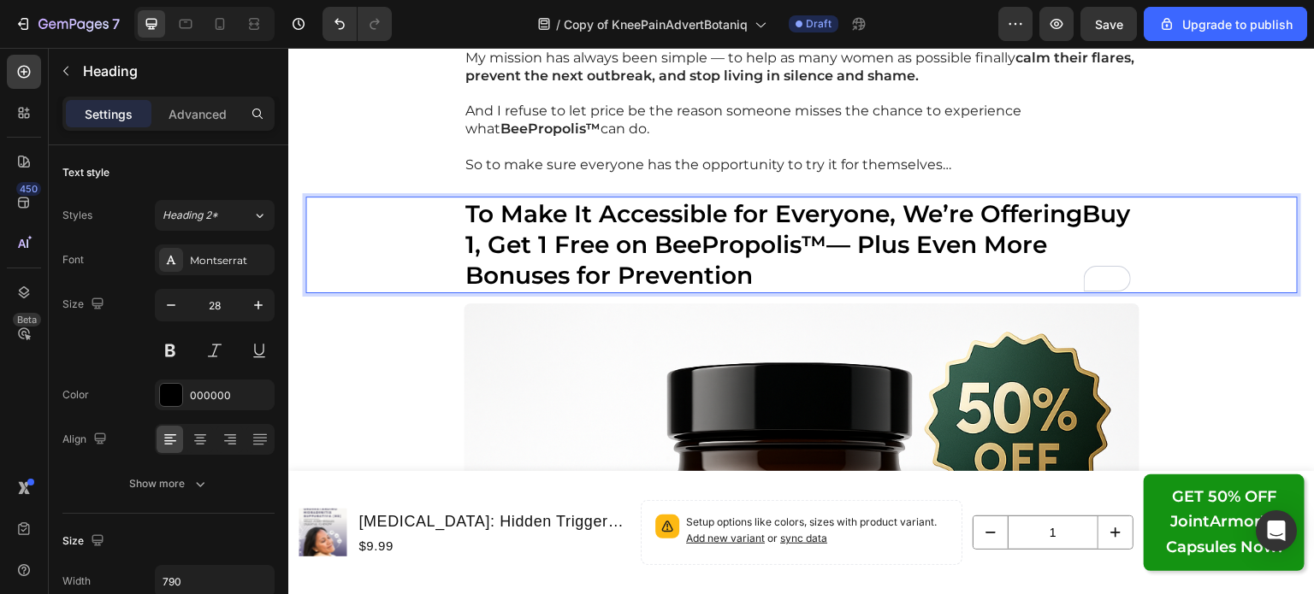
click at [822, 261] on p "To Make It Accessible for Everyone, We’re Offering Buy 1, Get 1 Free on BeeProp…" at bounding box center [801, 244] width 672 height 93
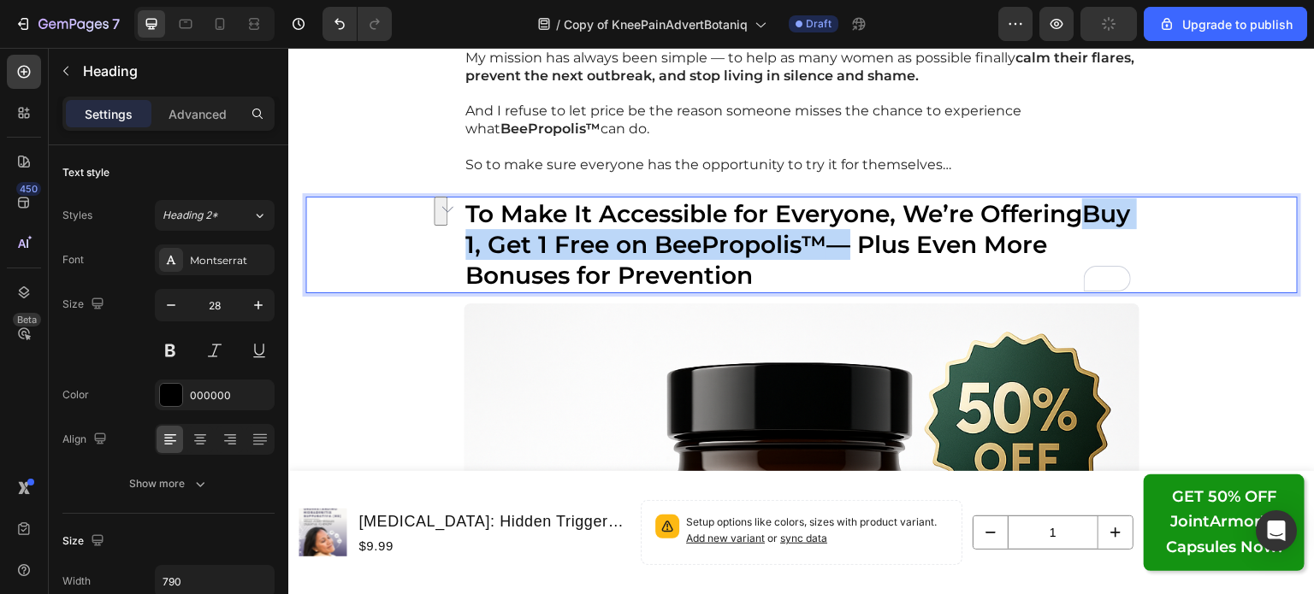
click at [452, 238] on div "To Make It Accessible for Everyone, We’re Offering Buy 1, Get 1 Free on BeeProp…" at bounding box center [801, 245] width 992 height 97
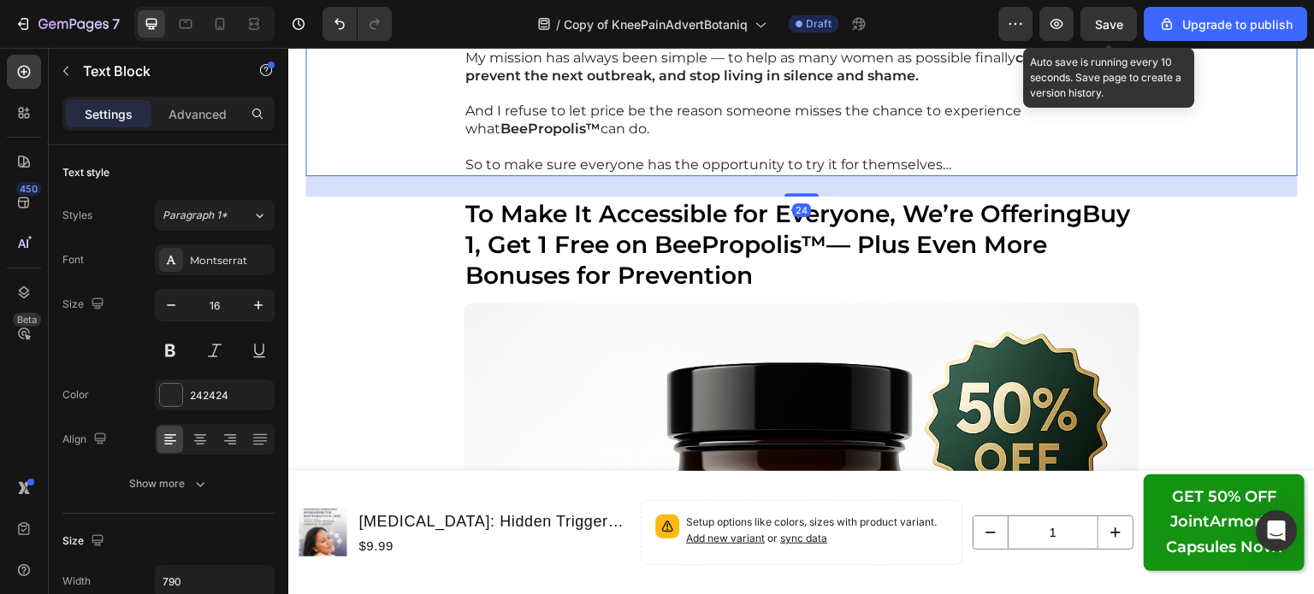
click at [1098, 34] on button "Save" at bounding box center [1108, 24] width 56 height 34
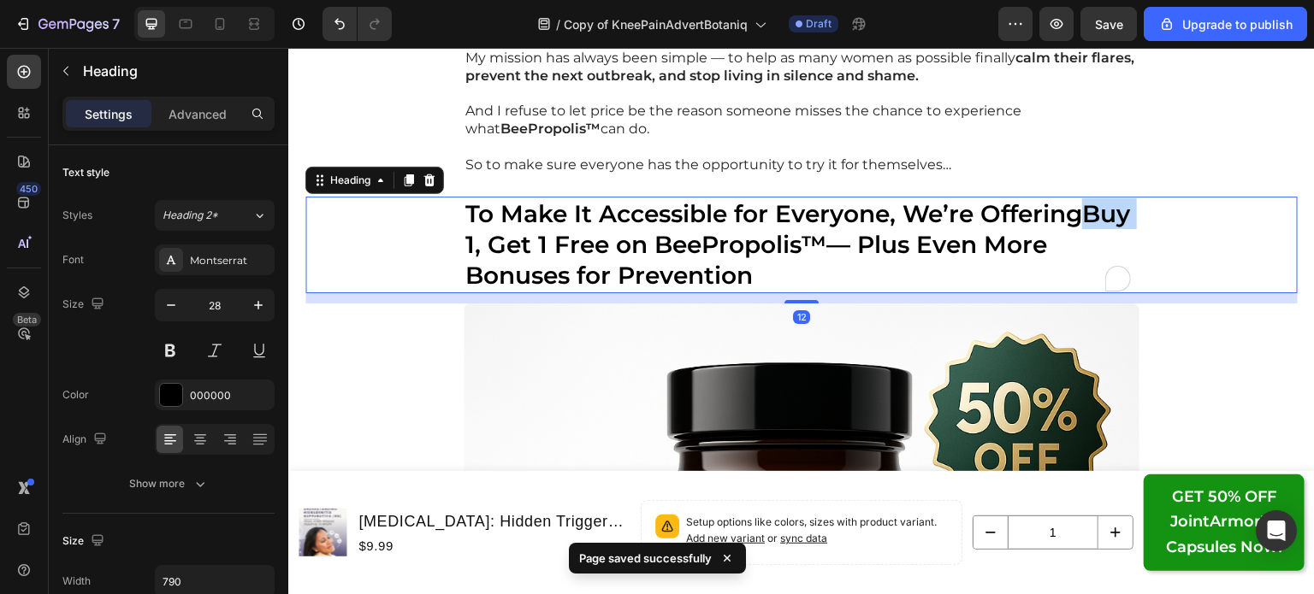
click at [476, 242] on strong "Buy 1, Get 1 Free on BeePropolis™" at bounding box center [797, 229] width 665 height 60
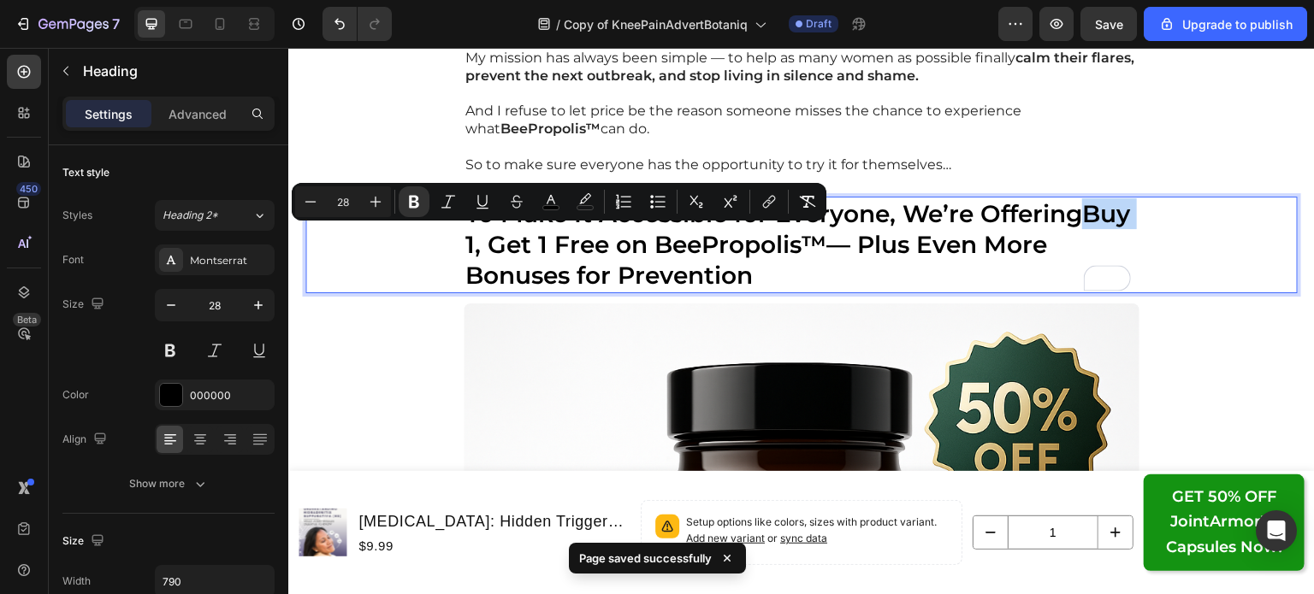
click at [476, 242] on strong "Buy 1, Get 1 Free on BeePropolis™" at bounding box center [797, 229] width 665 height 60
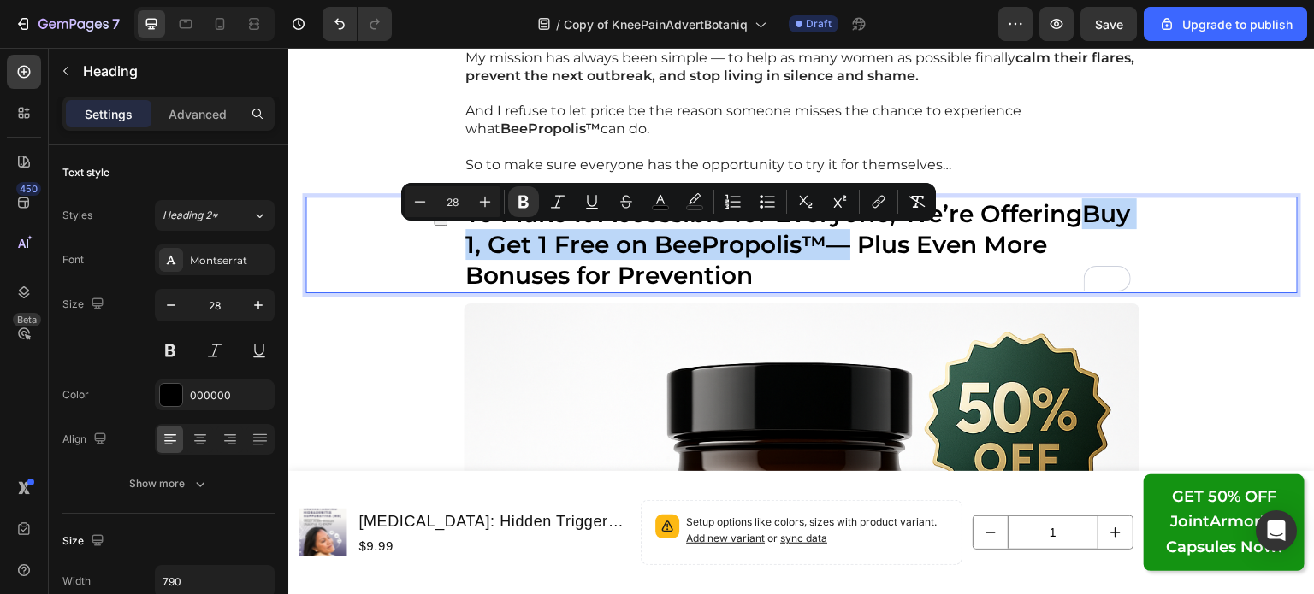
drag, startPoint x: 464, startPoint y: 242, endPoint x: 880, endPoint y: 250, distance: 415.7
click at [880, 250] on p "To Make It Accessible for Everyone, We’re Offering Buy 1, Get 1 Free on BeeProp…" at bounding box center [801, 244] width 672 height 93
click at [871, 248] on strong "Buy 1, Get 1 Free on BeePropolis™" at bounding box center [797, 229] width 665 height 60
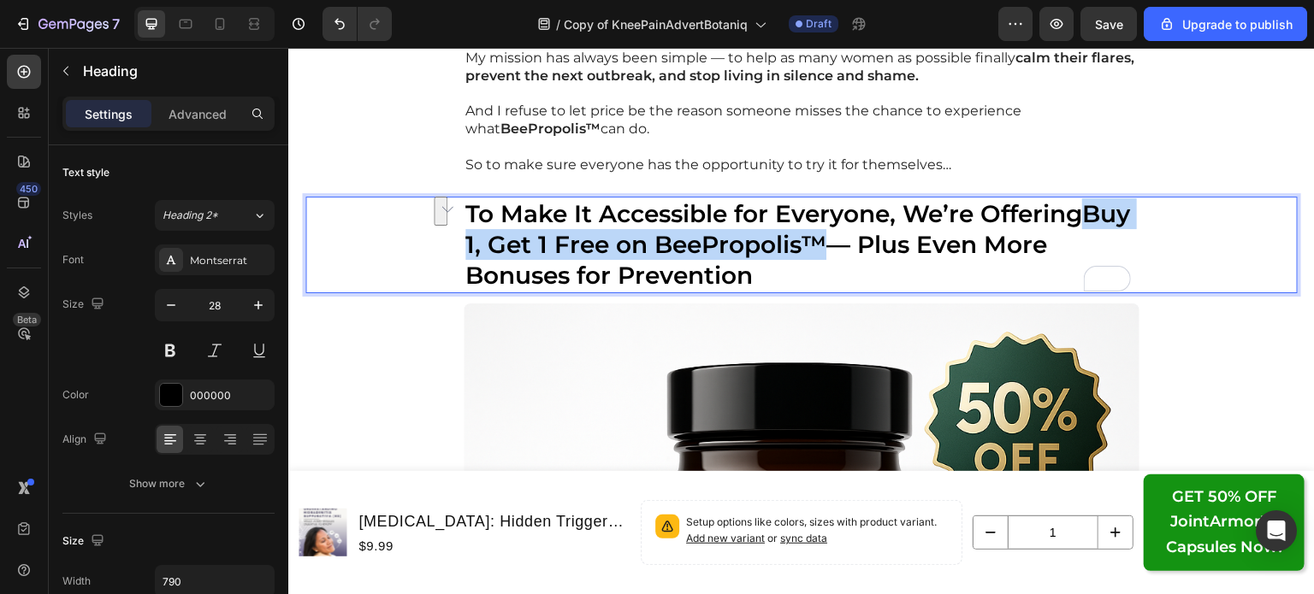
drag, startPoint x: 871, startPoint y: 247, endPoint x: 458, endPoint y: 242, distance: 413.1
click at [465, 242] on strong "Buy 1, Get 1 Free on BeePropolis™" at bounding box center [797, 229] width 665 height 60
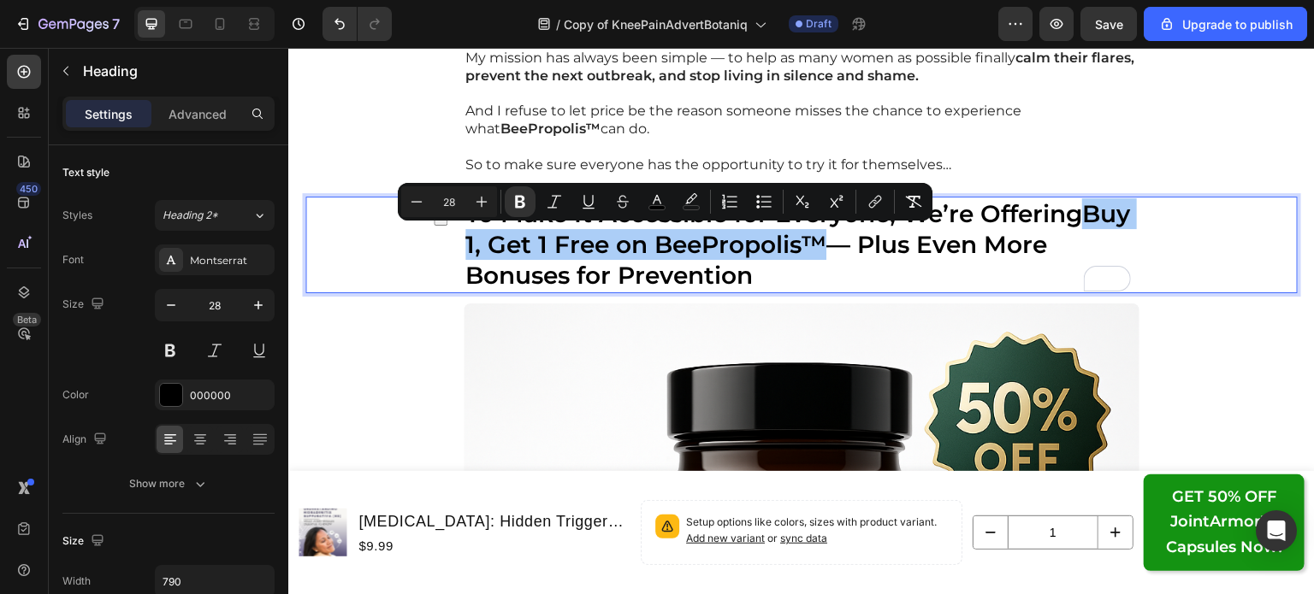
click at [687, 201] on icon "Editor contextual toolbar" at bounding box center [691, 198] width 12 height 10
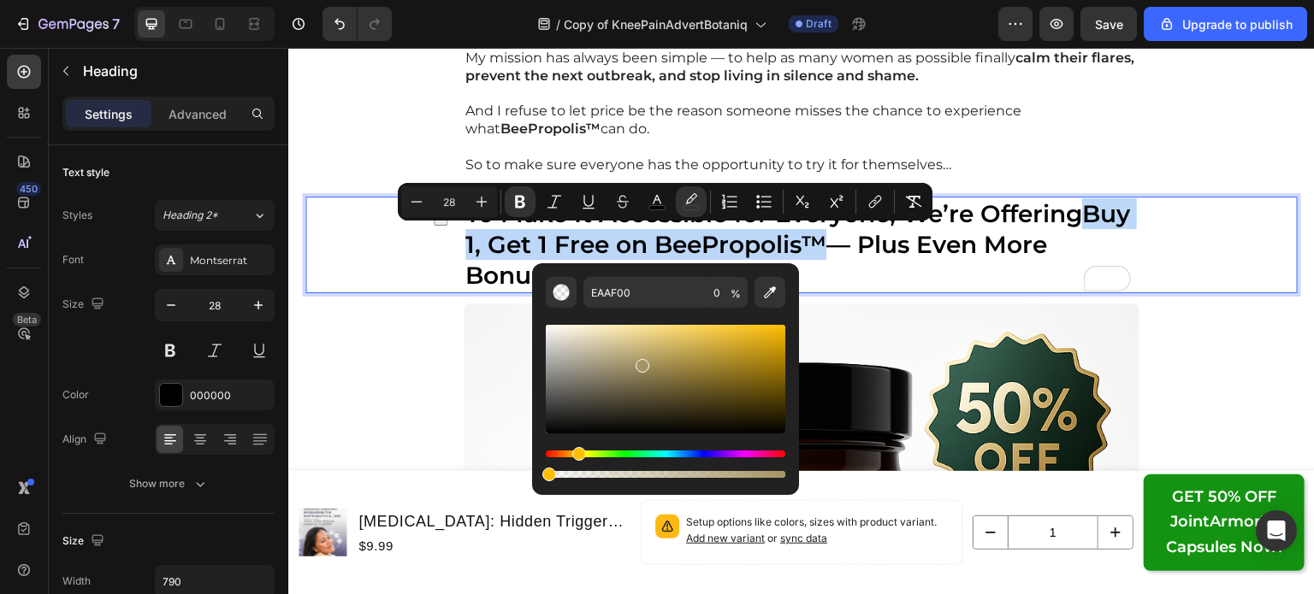
click at [641, 363] on div "Editor contextual toolbar" at bounding box center [665, 379] width 239 height 109
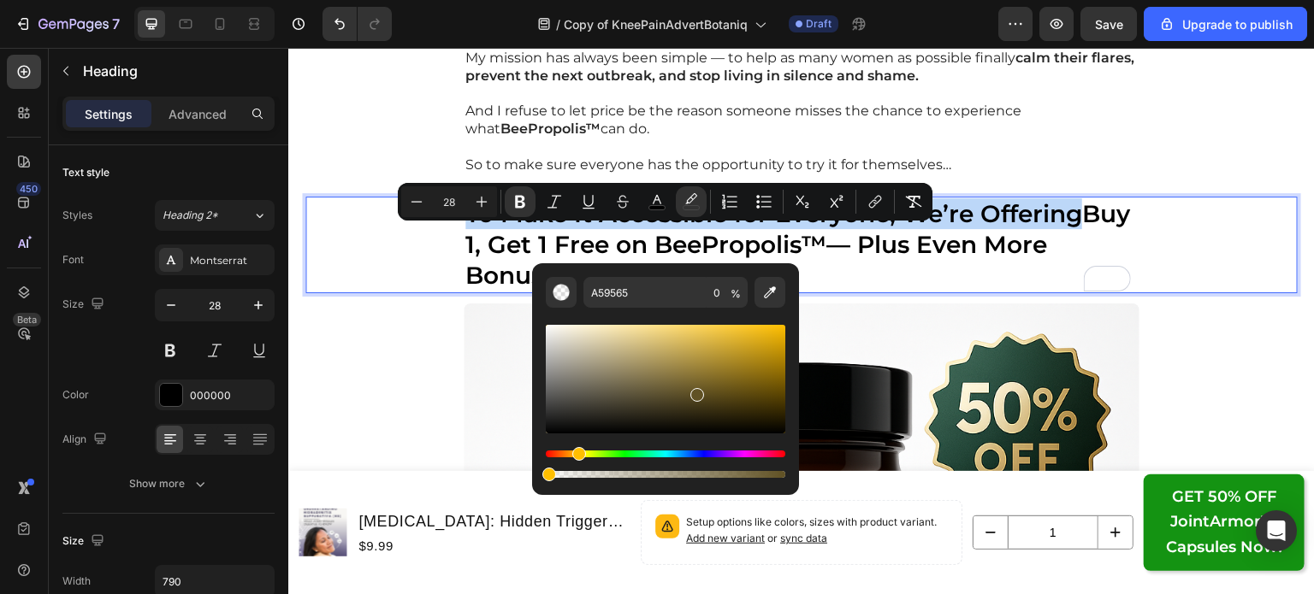
click at [694, 392] on div "Editor contextual toolbar" at bounding box center [665, 379] width 239 height 109
type input "605124"
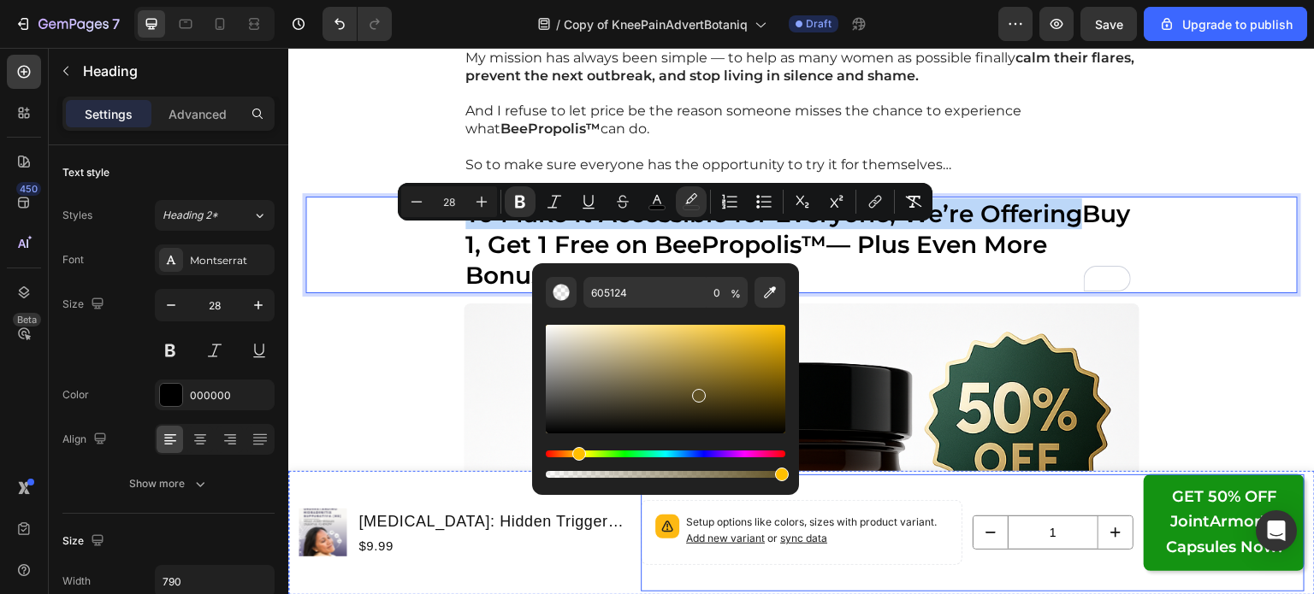
drag, startPoint x: 837, startPoint y: 523, endPoint x: 809, endPoint y: 482, distance: 49.8
type input "100"
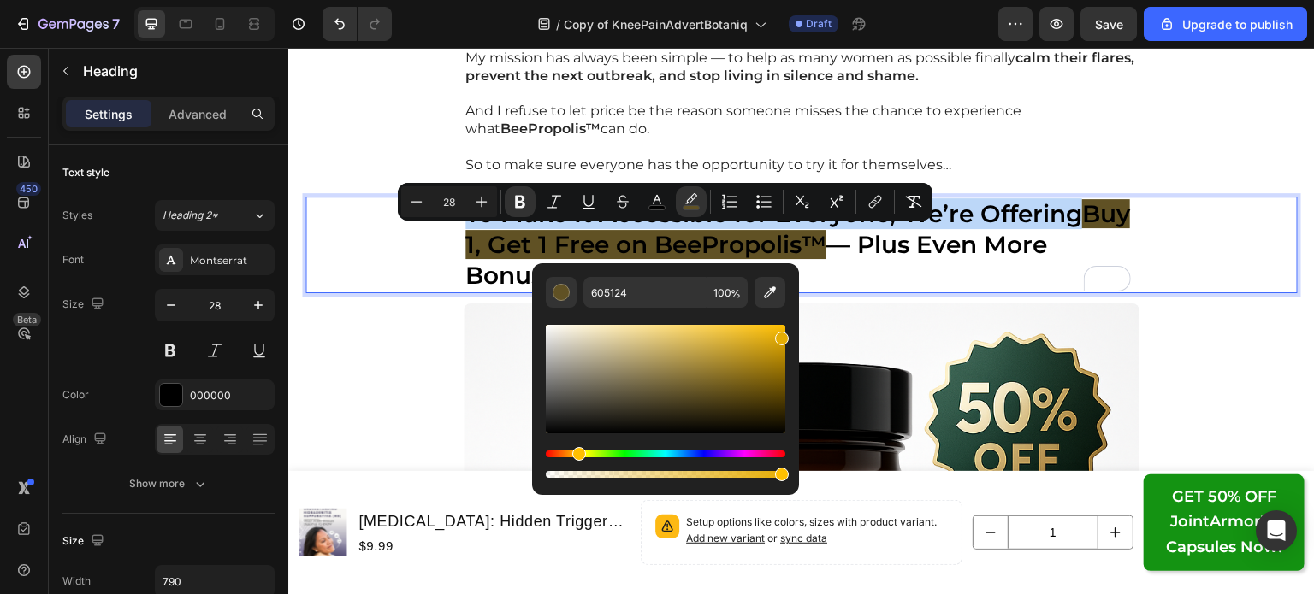
click at [780, 336] on div "Editor contextual toolbar" at bounding box center [665, 379] width 239 height 109
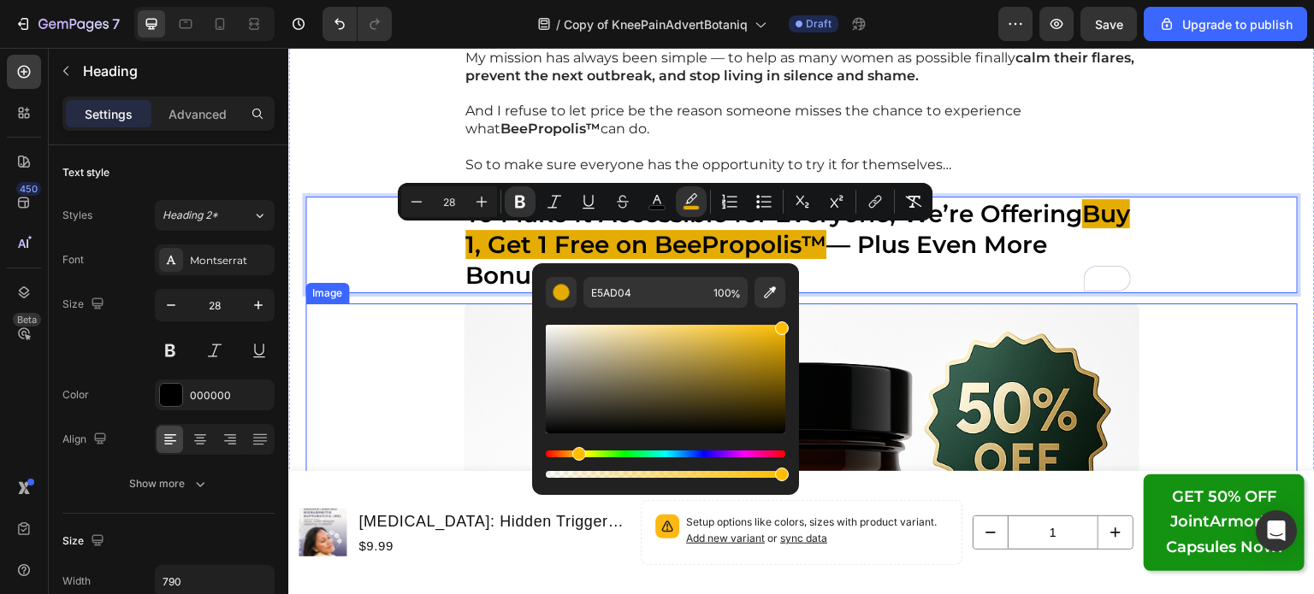
drag, startPoint x: 1068, startPoint y: 384, endPoint x: 800, endPoint y: 310, distance: 278.4
type input "FFBF00"
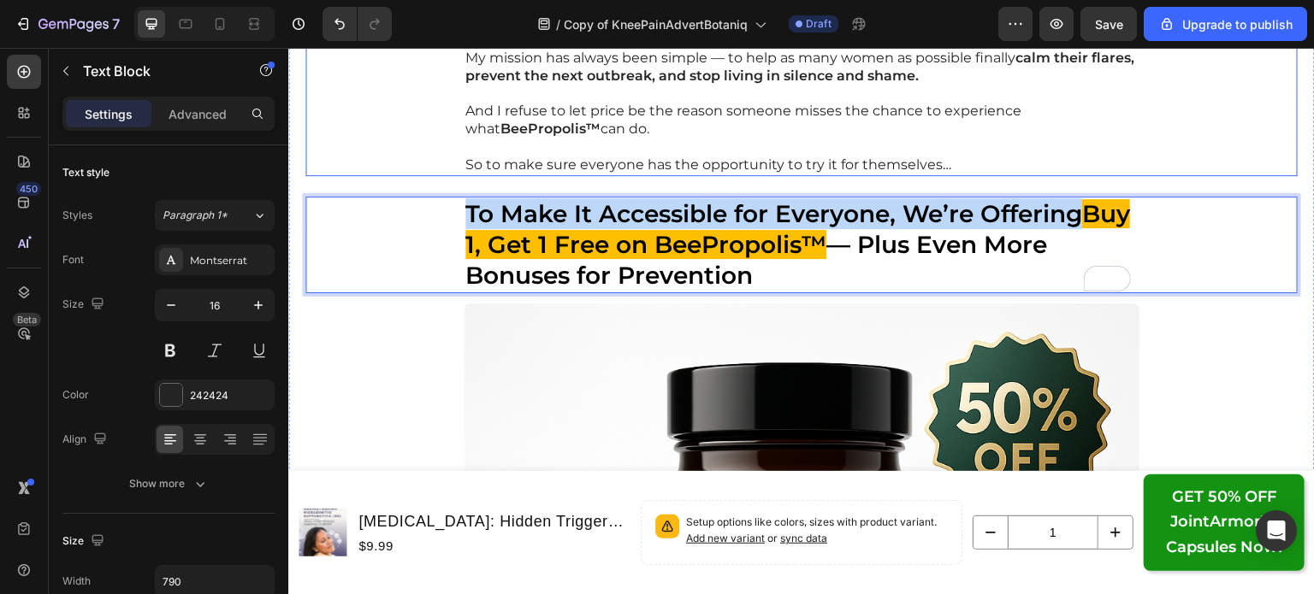
click at [1167, 146] on div "And I’m sure you’re aware of it. But I also understand that even at $45 , some …" at bounding box center [801, 32] width 992 height 288
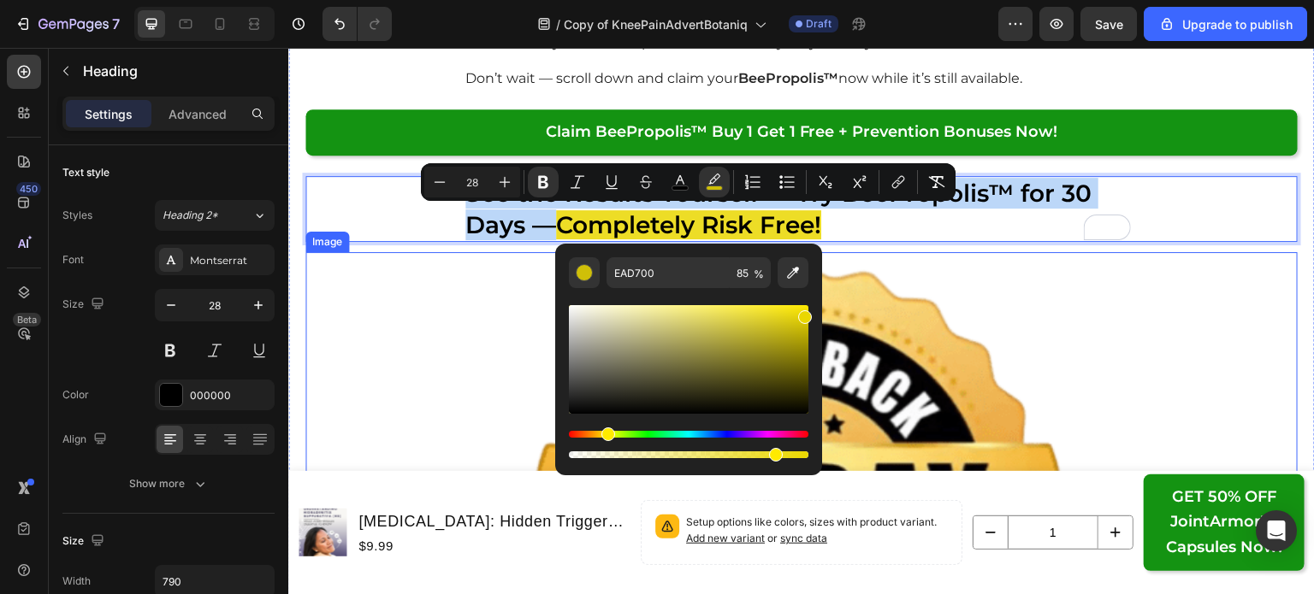
click at [1120, 306] on img at bounding box center [802, 505] width 676 height 507
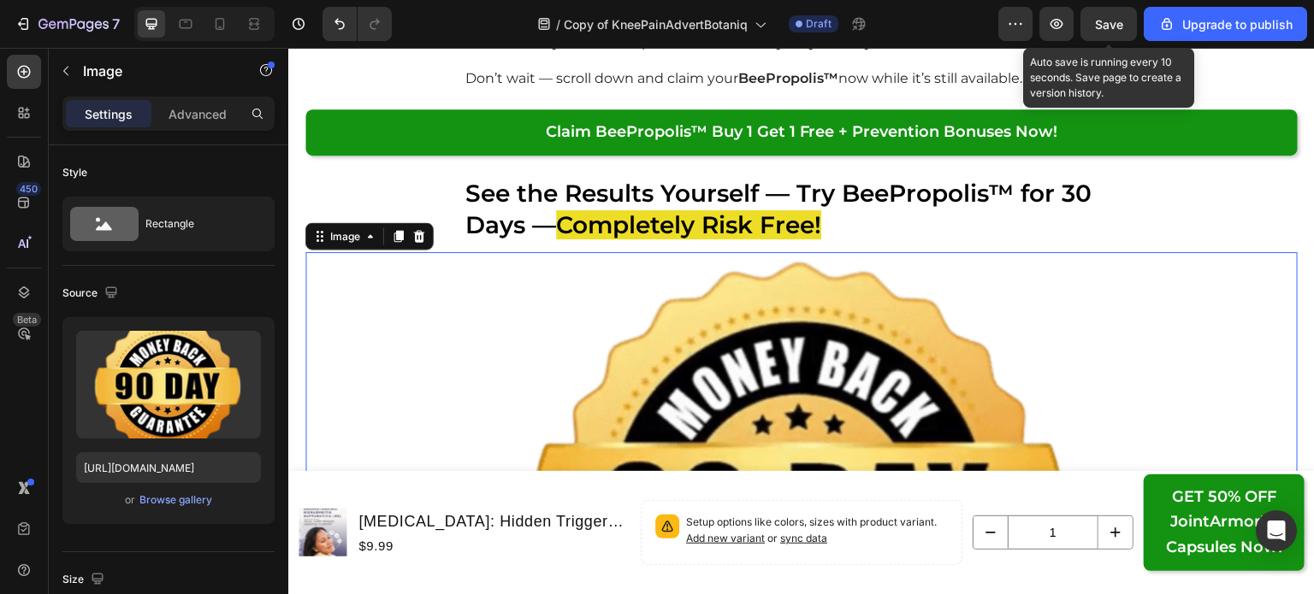
click at [1131, 30] on button "Save" at bounding box center [1108, 24] width 56 height 34
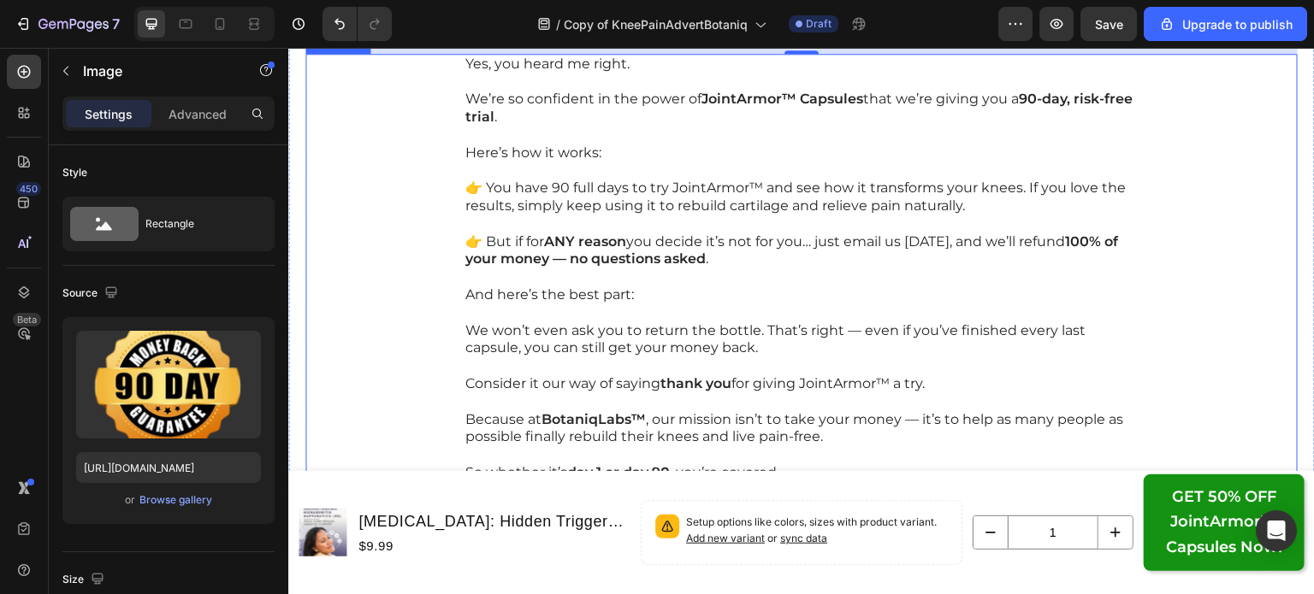
scroll to position [22531, 0]
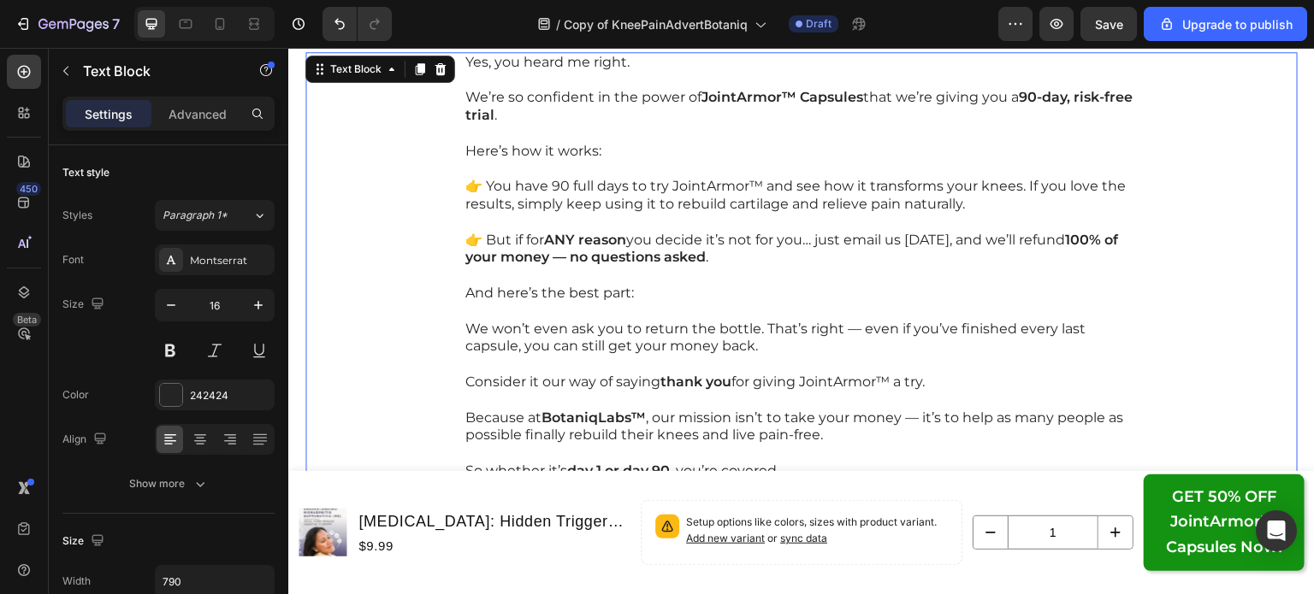
click at [701, 262] on strong "100% of your money — no questions asked" at bounding box center [791, 249] width 653 height 34
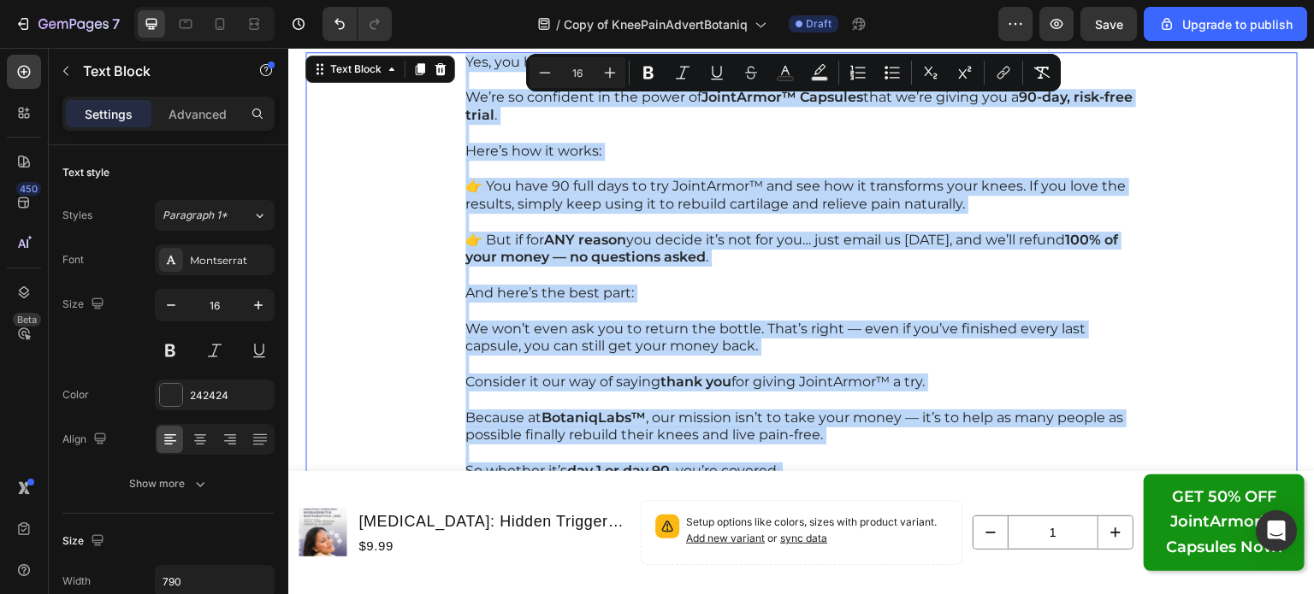
copy div "Lor, ips dolor si ametc. Ad’el se doeiusmod te inc utlab et DolorEmagn™ Aliquae…"
click at [726, 313] on p "Rich Text Editor. Editing area: main" at bounding box center [801, 312] width 672 height 18
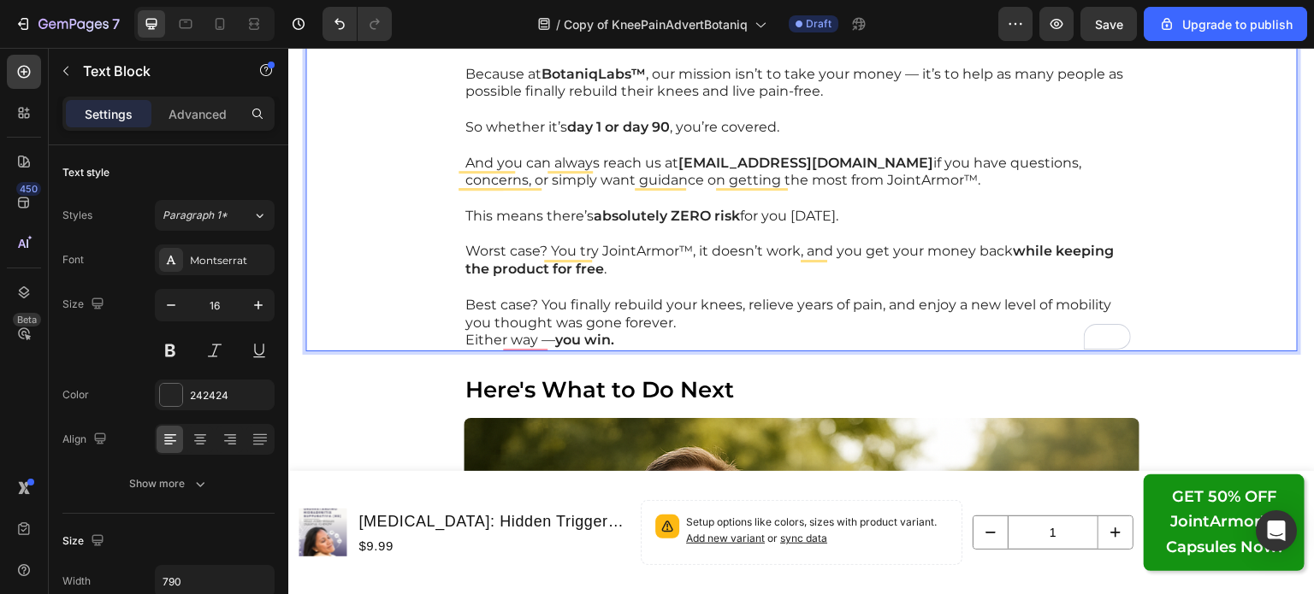
scroll to position [22906, 0]
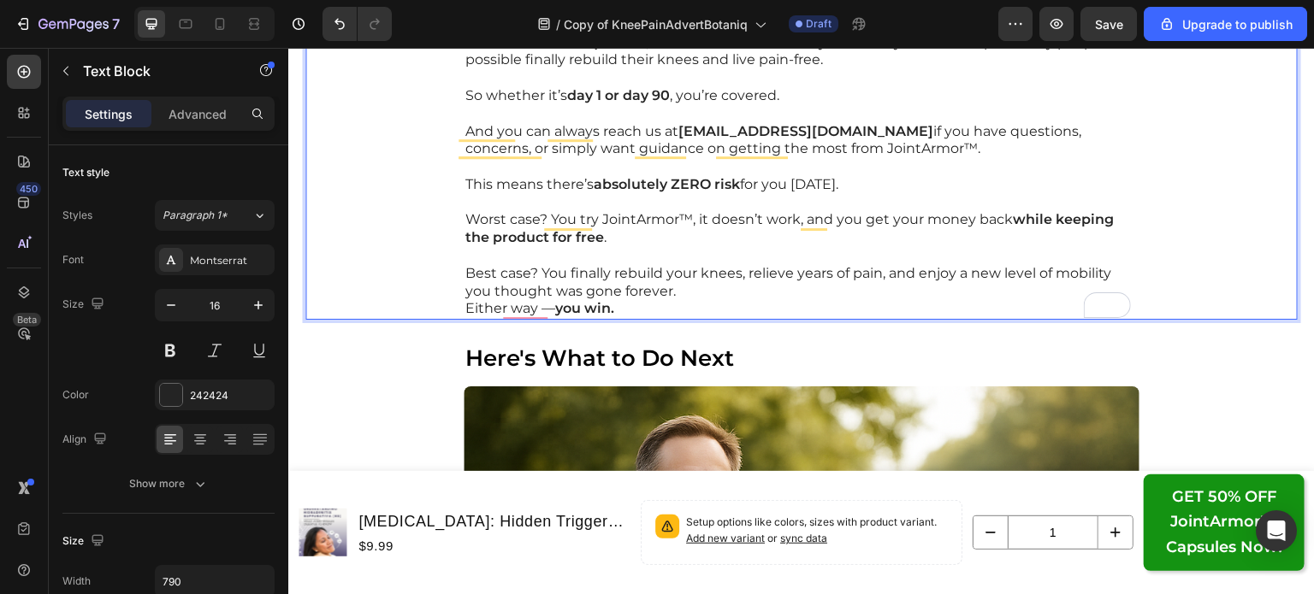
click at [704, 254] on p "Rich Text Editor. Editing area: main" at bounding box center [801, 256] width 672 height 18
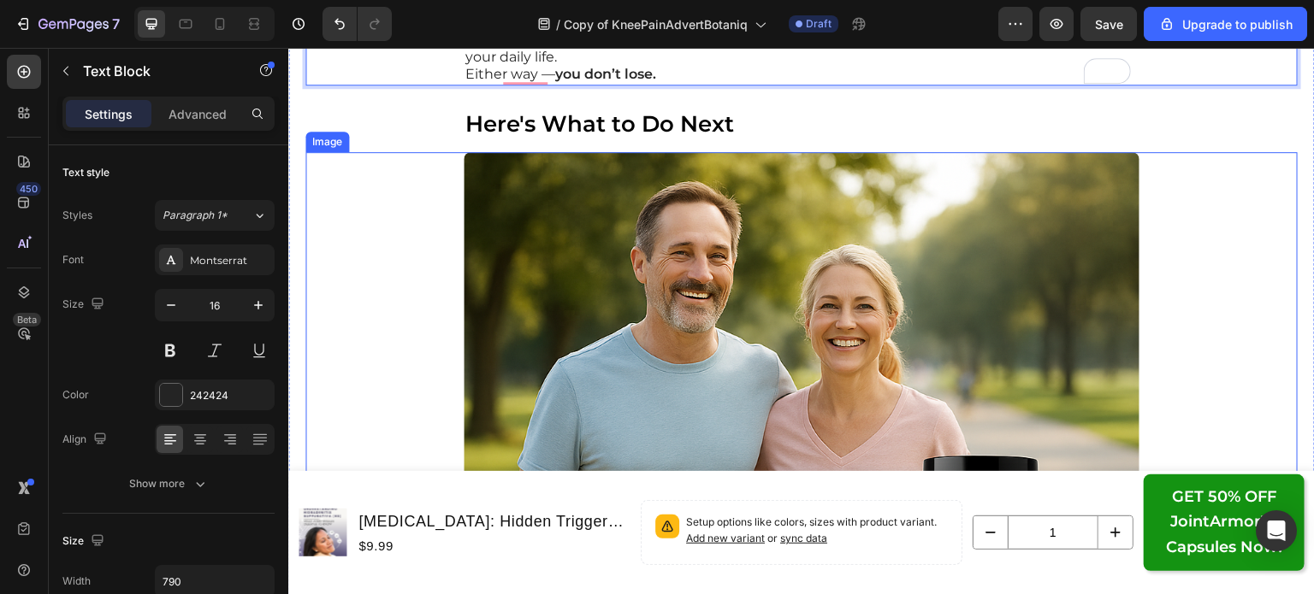
scroll to position [22484, 0]
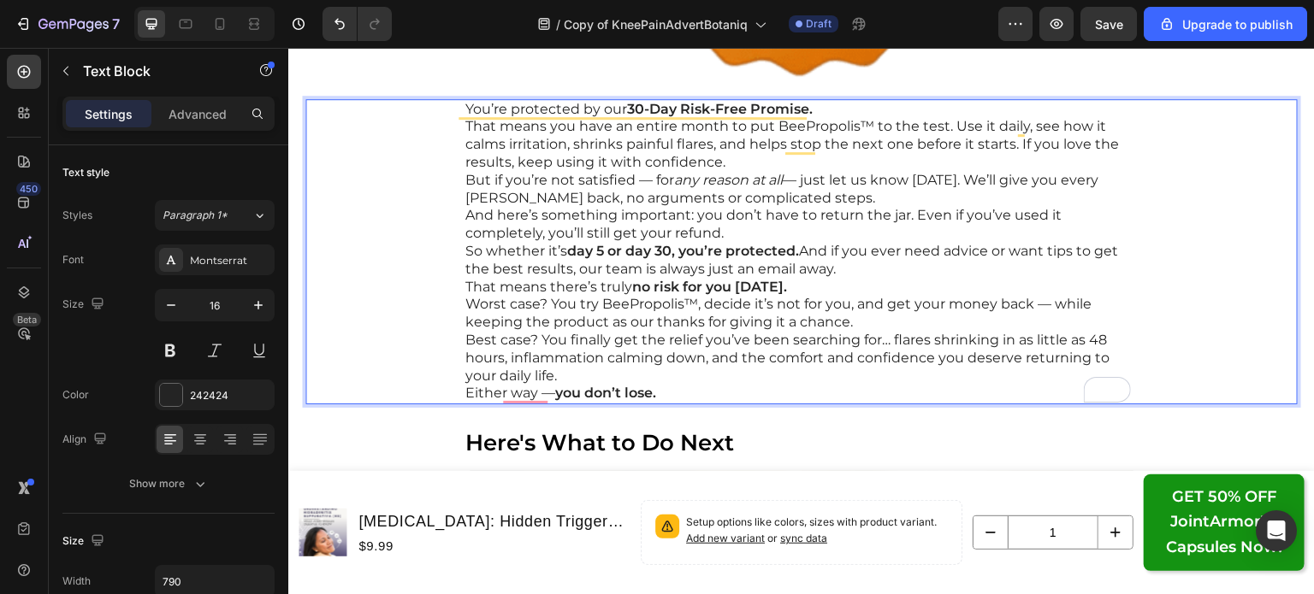
click at [606, 375] on p "Best case? You finally get the relief you’ve been searching for… flares shrinki…" at bounding box center [801, 358] width 672 height 53
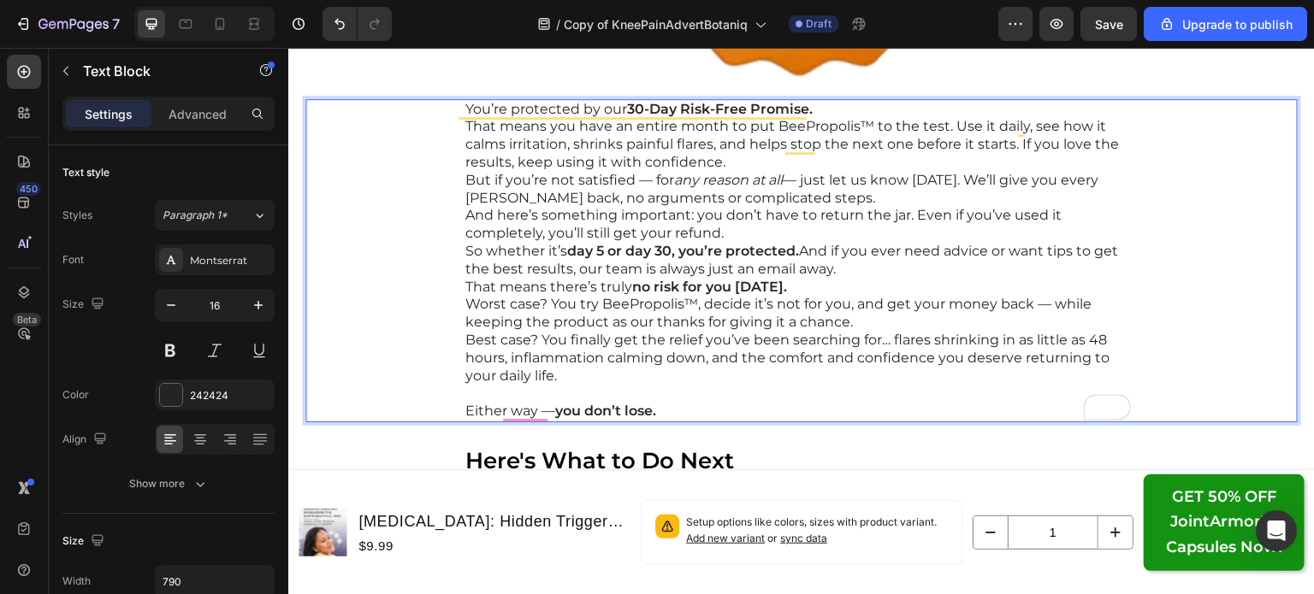
click at [848, 325] on p "Worst case? You try BeePropolis™, decide it’s not for you, and get your money b…" at bounding box center [801, 314] width 672 height 36
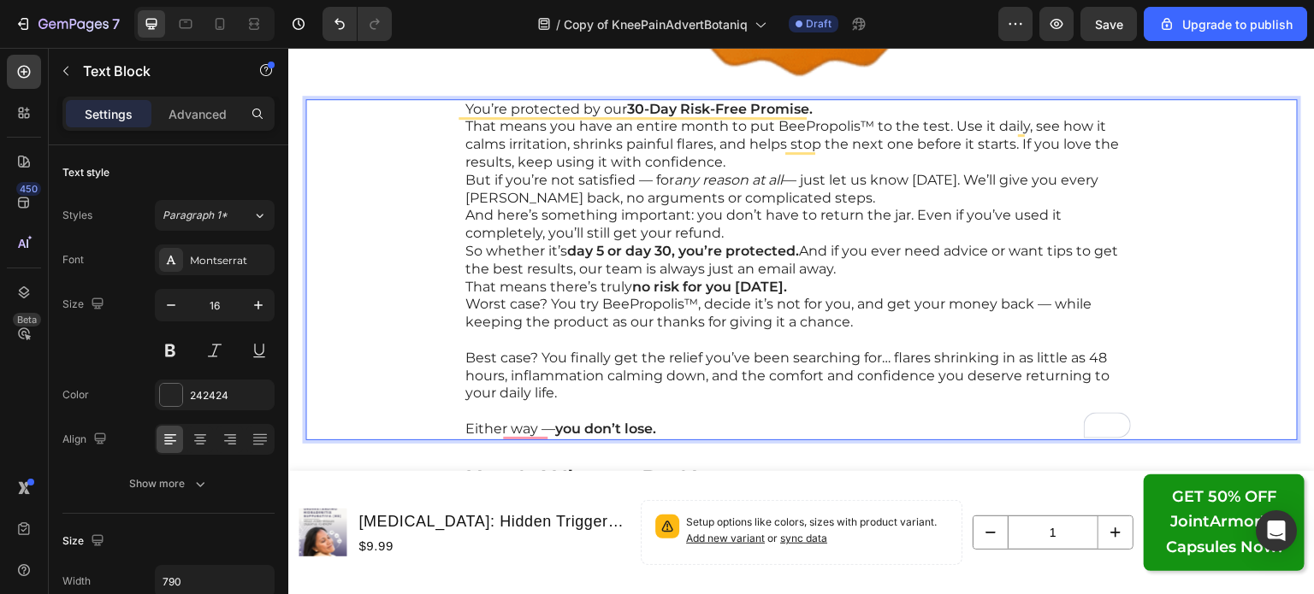
click at [829, 287] on p "That means there’s truly no risk for you [DATE]." at bounding box center [801, 288] width 672 height 18
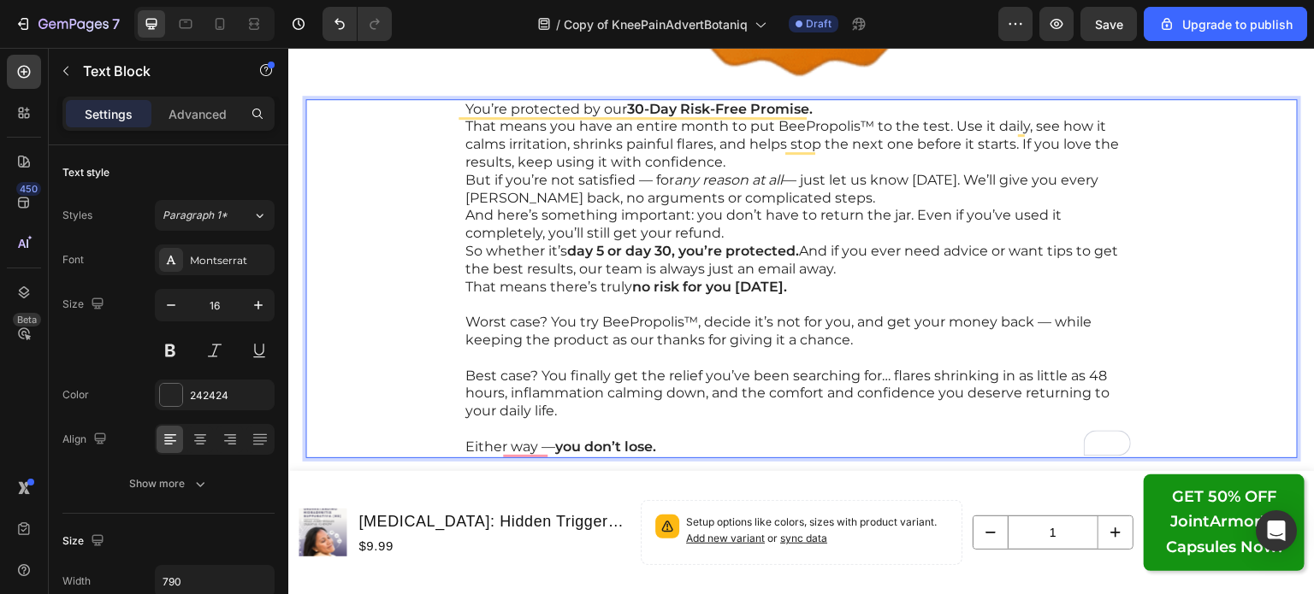
click at [836, 269] on p "So whether it’s day 5 or day 30, you’re protected. And if you ever need advice …" at bounding box center [801, 261] width 672 height 36
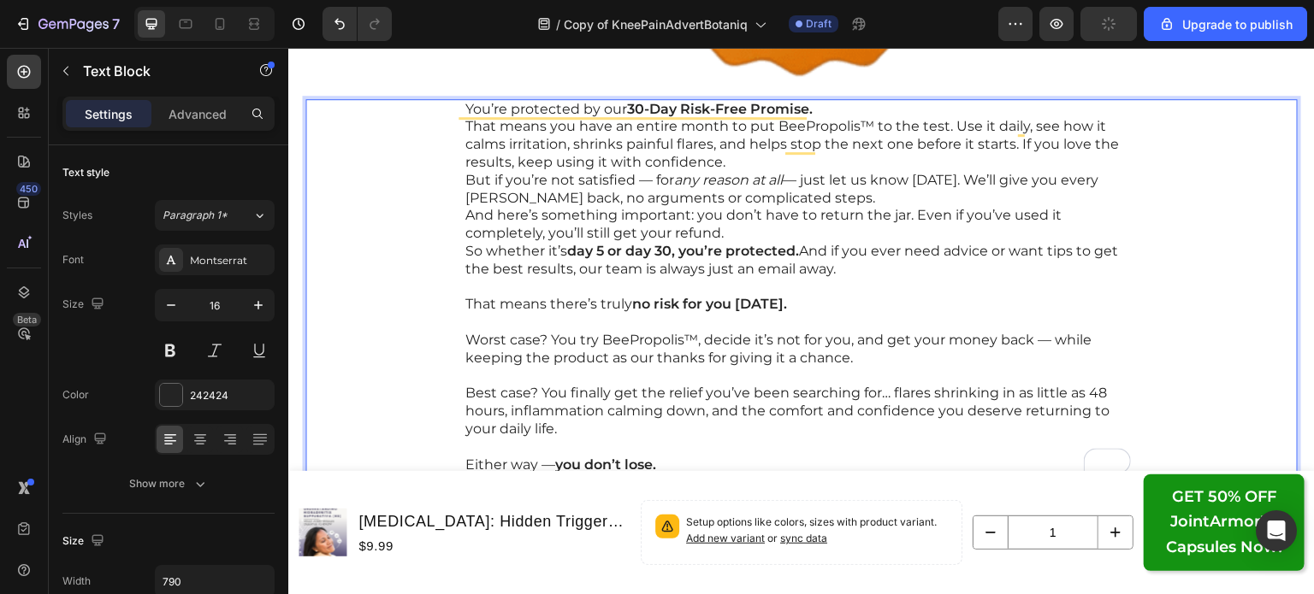
click at [819, 225] on p "And here’s something important: you don’t have to return the jar. Even if you’v…" at bounding box center [801, 225] width 672 height 36
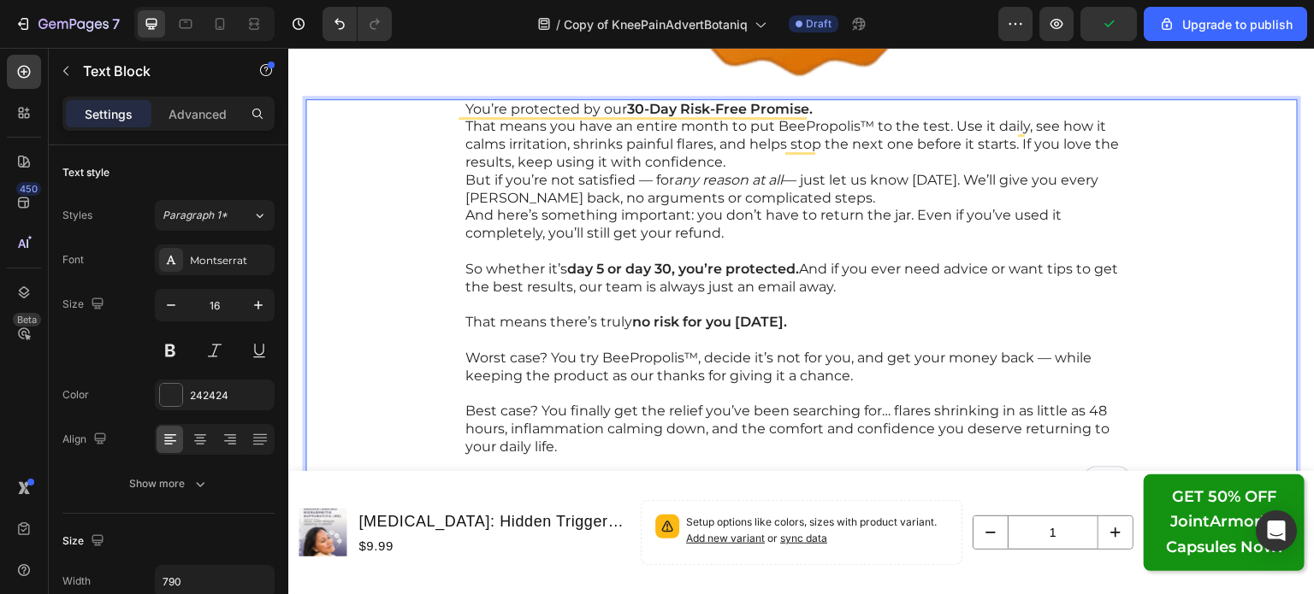
click at [872, 200] on p "But if you’re not satisfied — for any reason at all — just let us know [DATE]. …" at bounding box center [801, 190] width 672 height 36
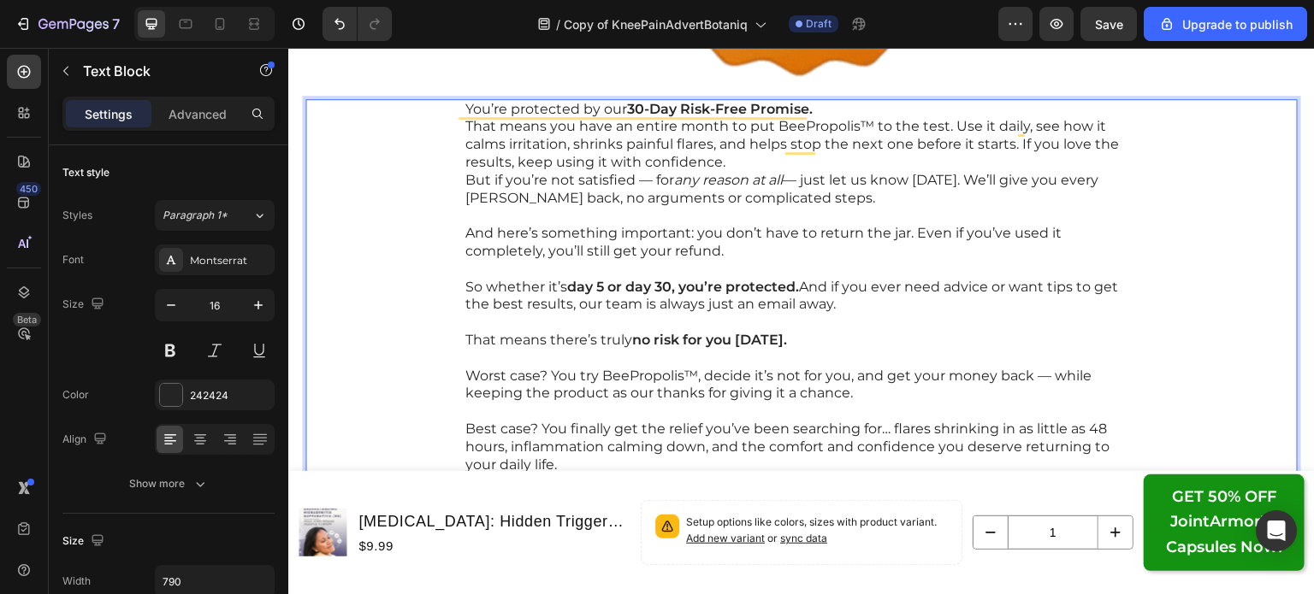
click at [835, 161] on p "That means you have an entire month to put BeePropolis™ to the test. Use it dai…" at bounding box center [801, 144] width 672 height 53
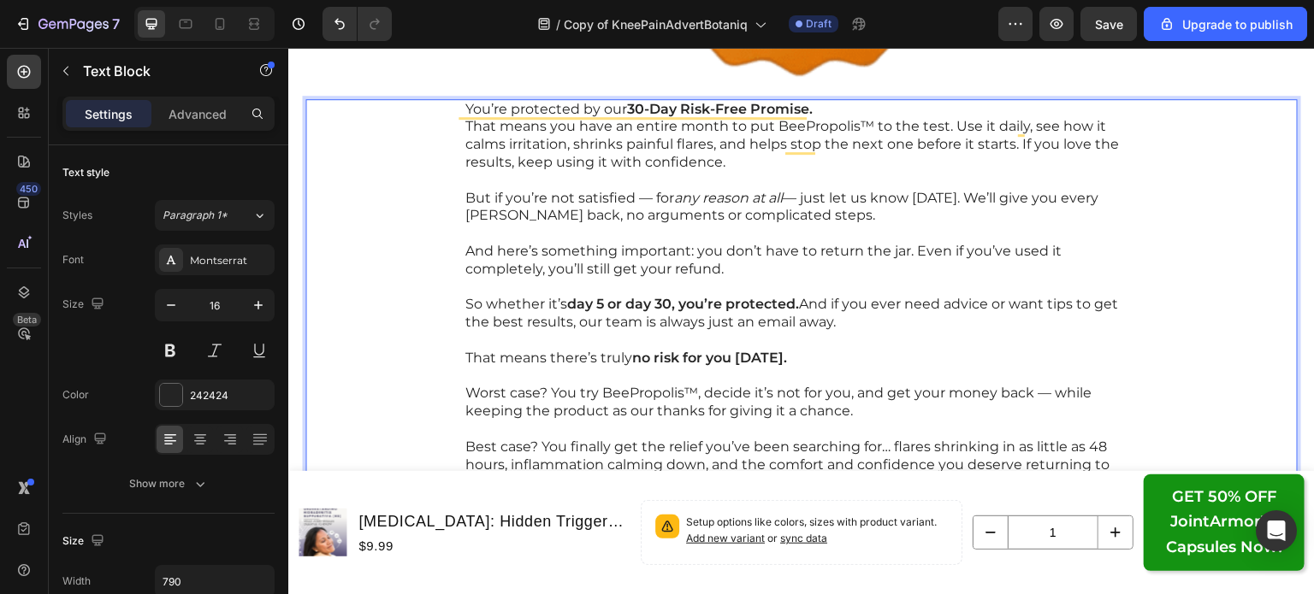
click at [832, 112] on p "You’re protected by our 30-Day Risk-Free Promise." at bounding box center [801, 110] width 672 height 18
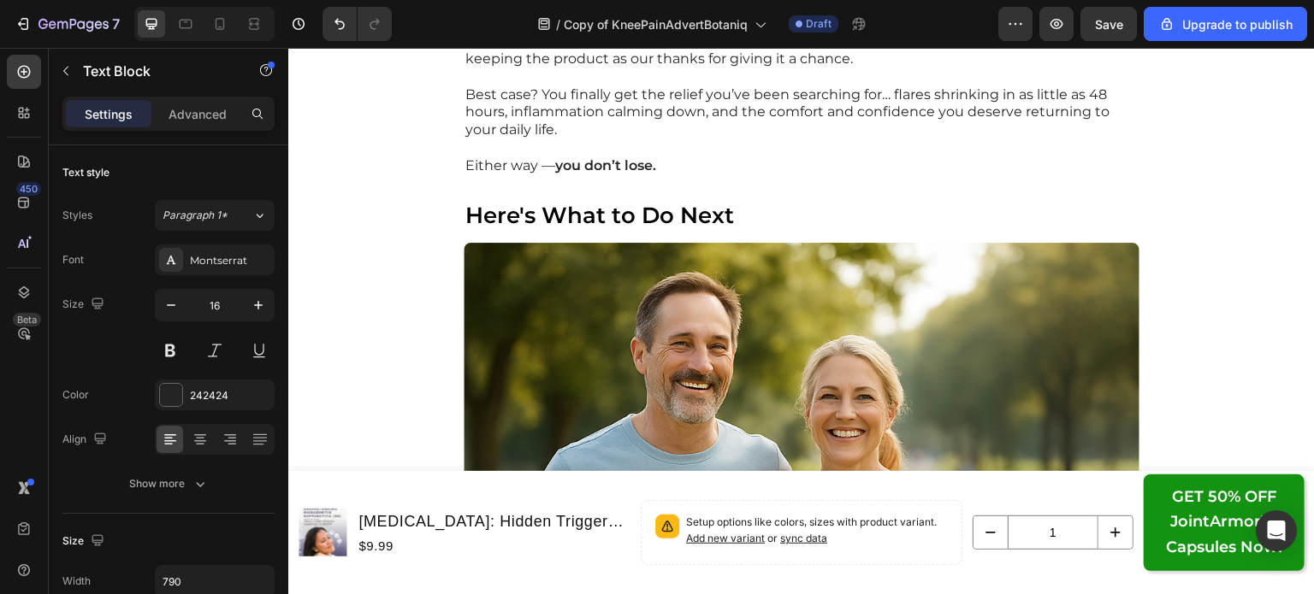
scroll to position [22853, 0]
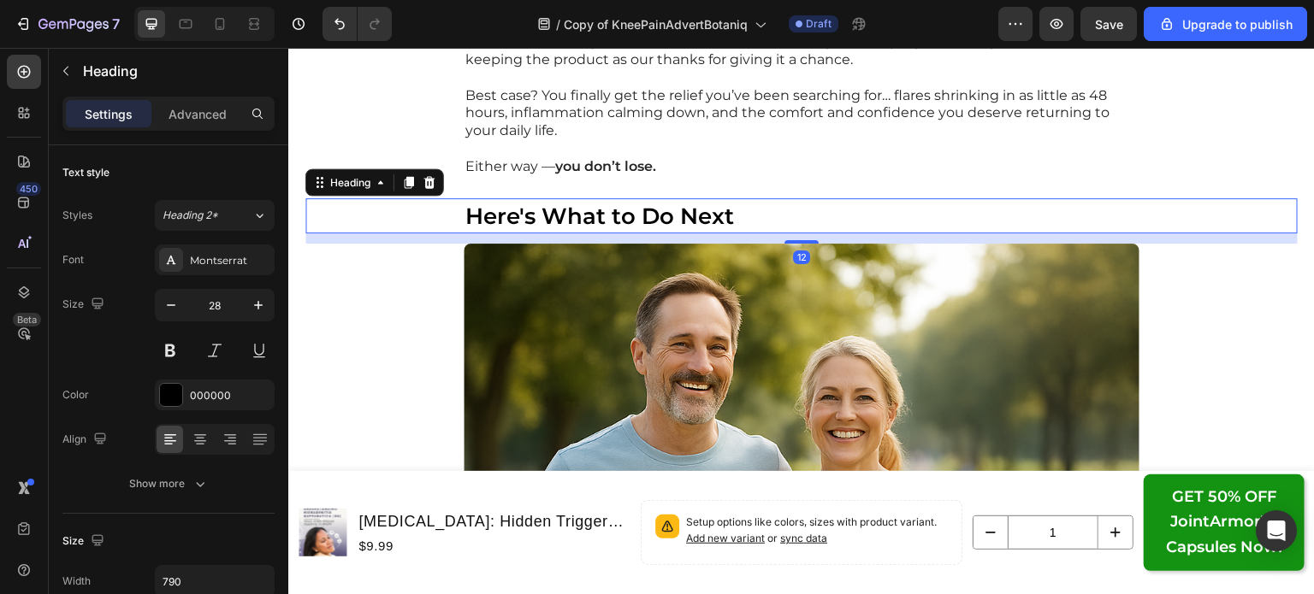
click at [700, 215] on strong "Here's What to Do Next" at bounding box center [599, 216] width 269 height 27
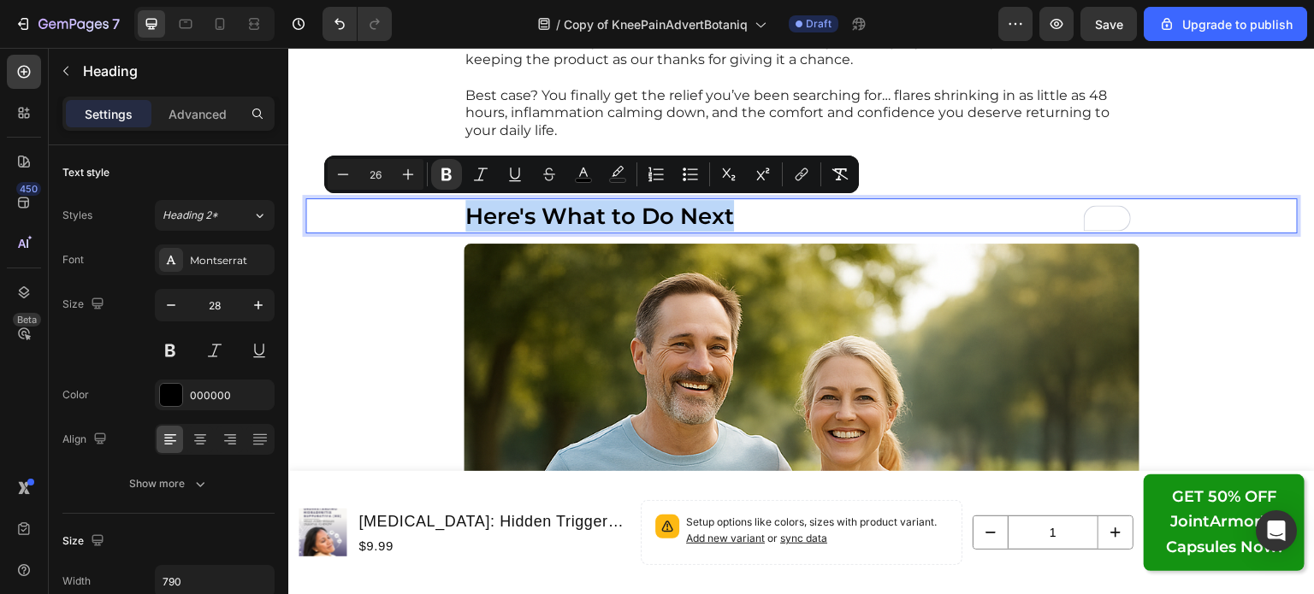
copy strong "Here's What to Do Next"
click at [474, 205] on strong "Here's What to Do Next" at bounding box center [599, 216] width 269 height 27
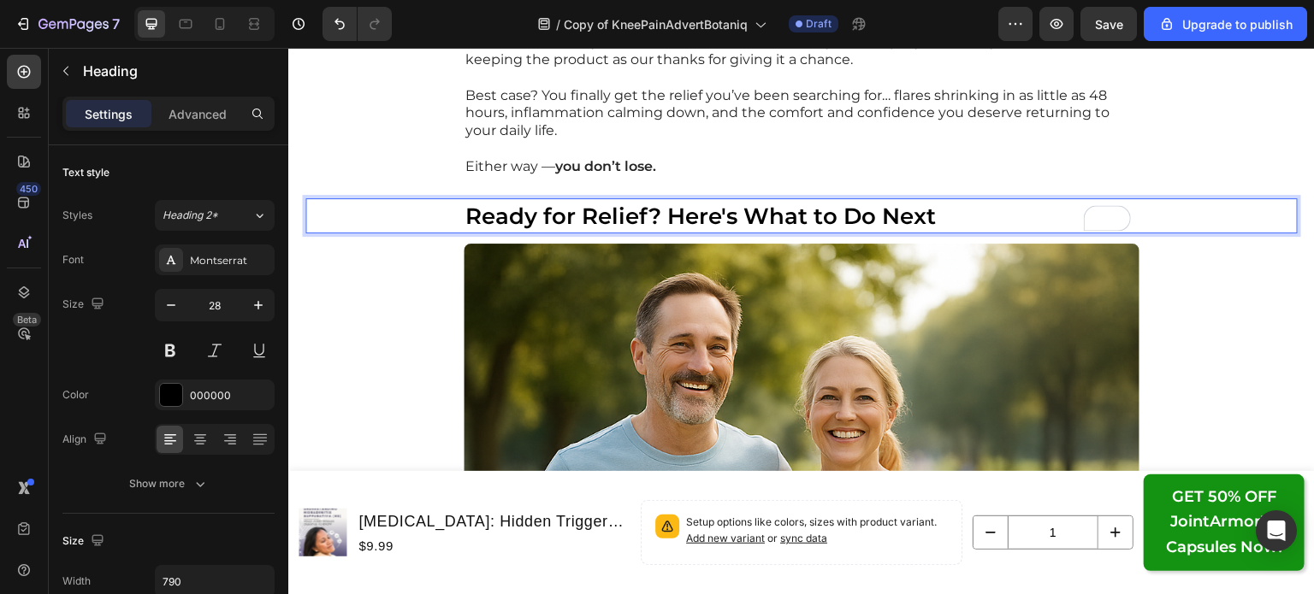
click at [965, 208] on p "Ready for Relief? Here's What to Do Next" at bounding box center [801, 216] width 672 height 32
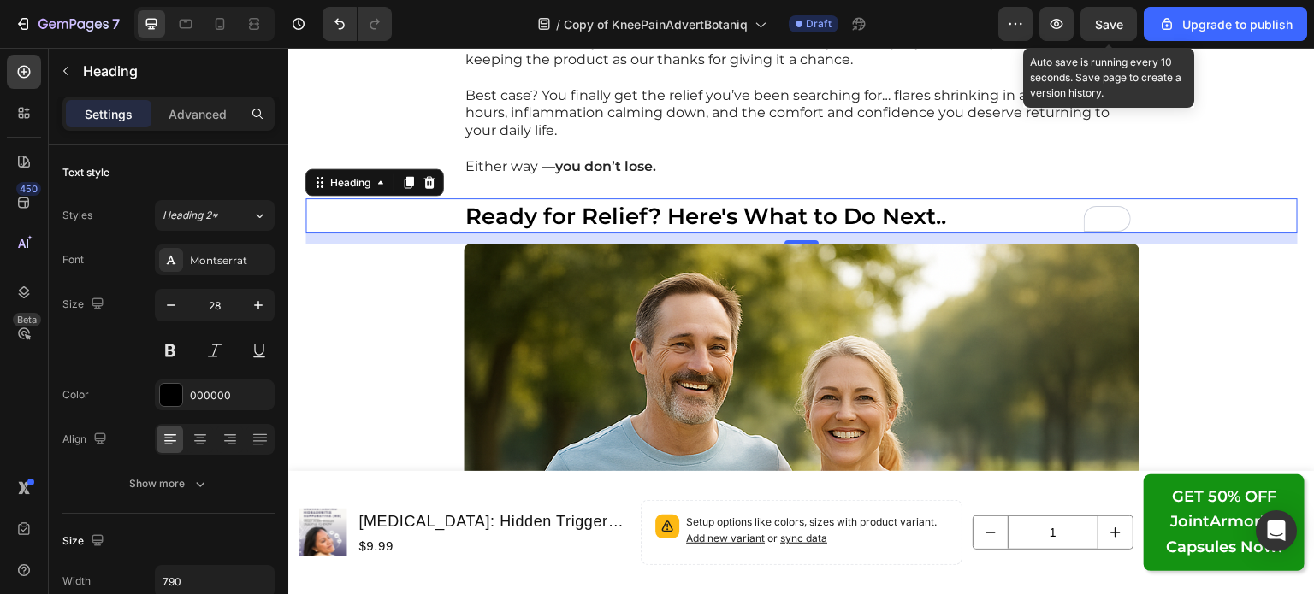
click at [1117, 32] on div "Save" at bounding box center [1109, 24] width 28 height 18
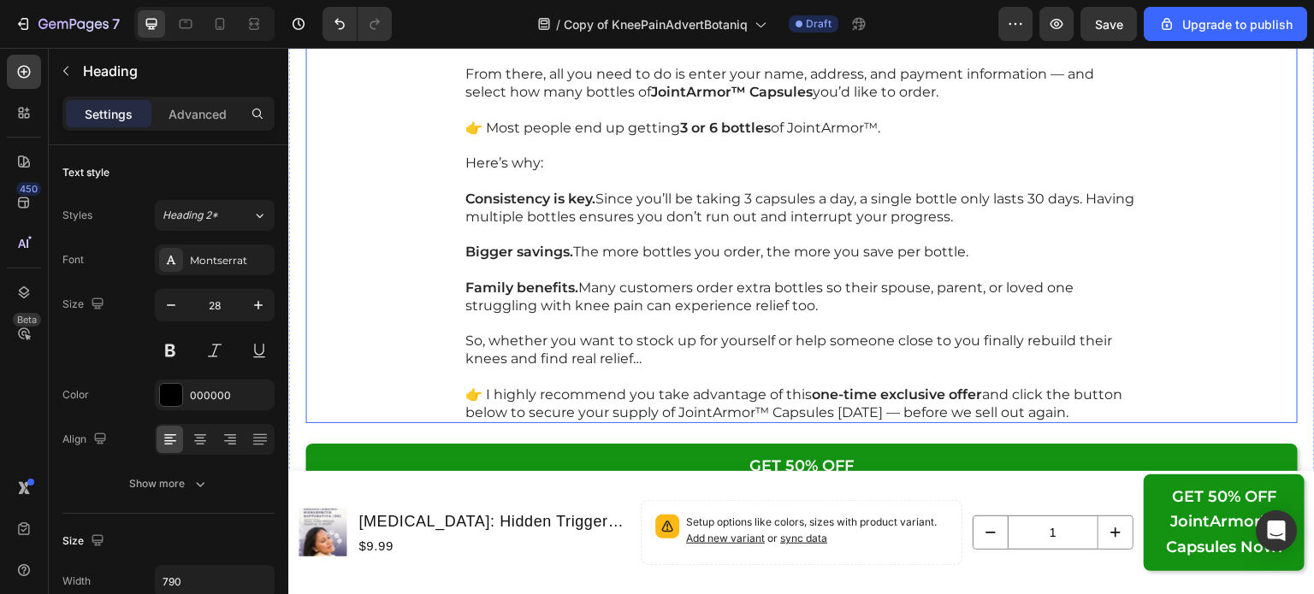
scroll to position [23829, 0]
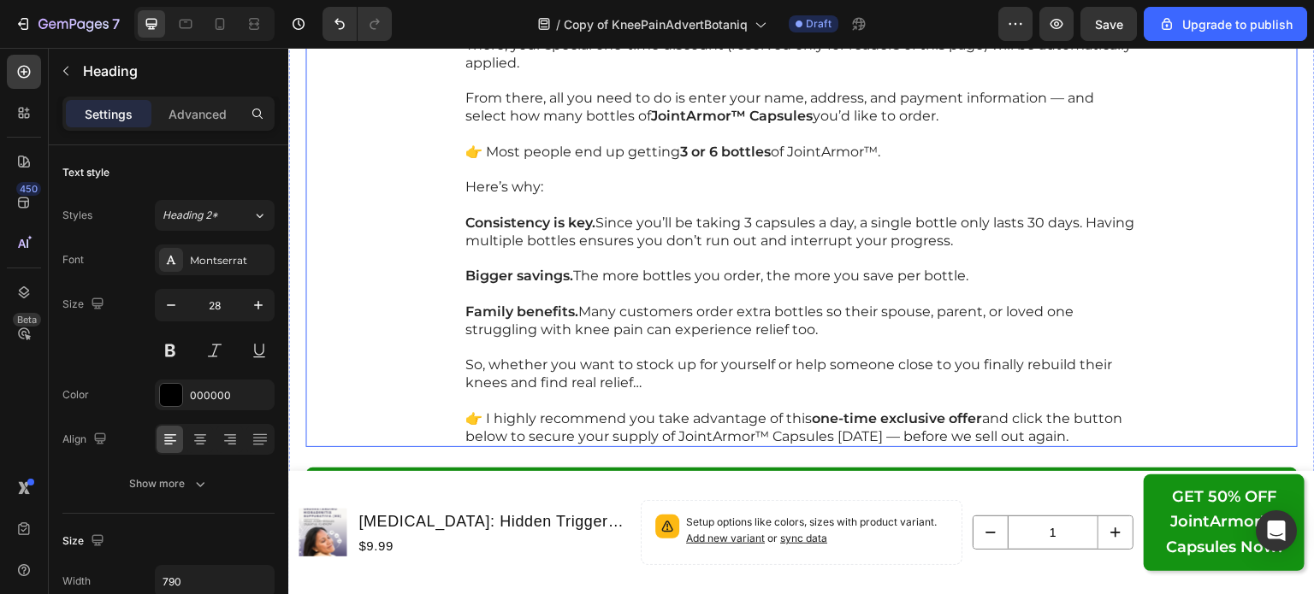
click at [848, 215] on p "Consistency is key. Since you’ll be taking 3 capsules a day, a single bottle on…" at bounding box center [801, 233] width 672 height 36
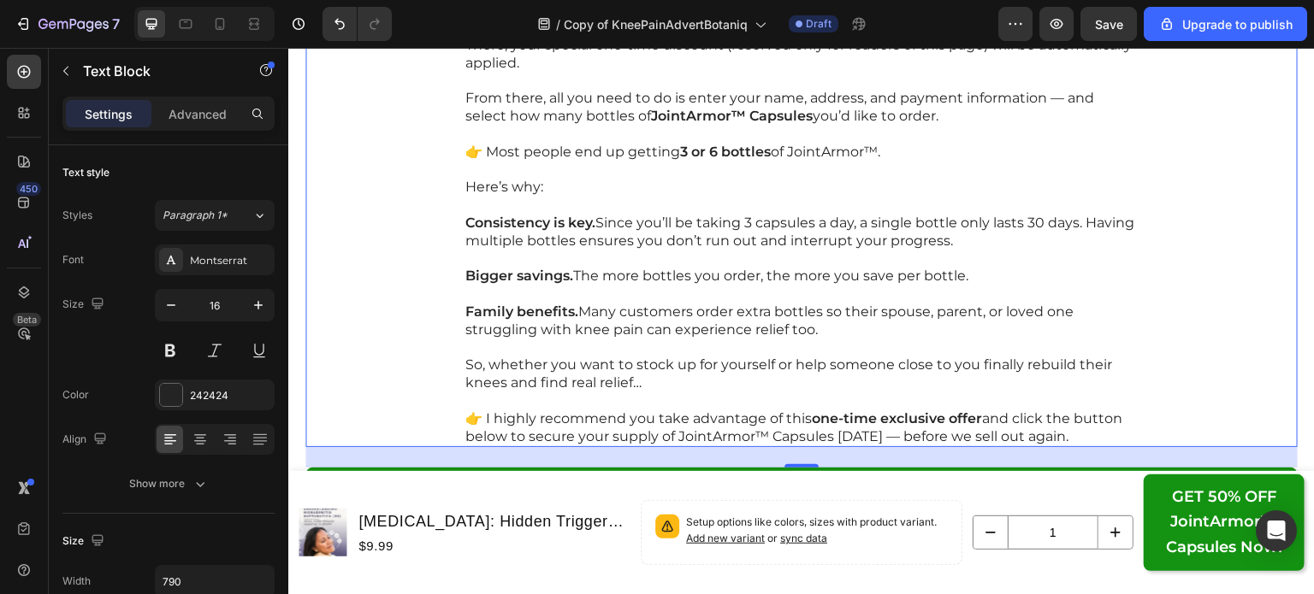
click at [848, 215] on p "Consistency is key. Since you’ll be taking 3 capsules a day, a single bottle on…" at bounding box center [801, 233] width 672 height 36
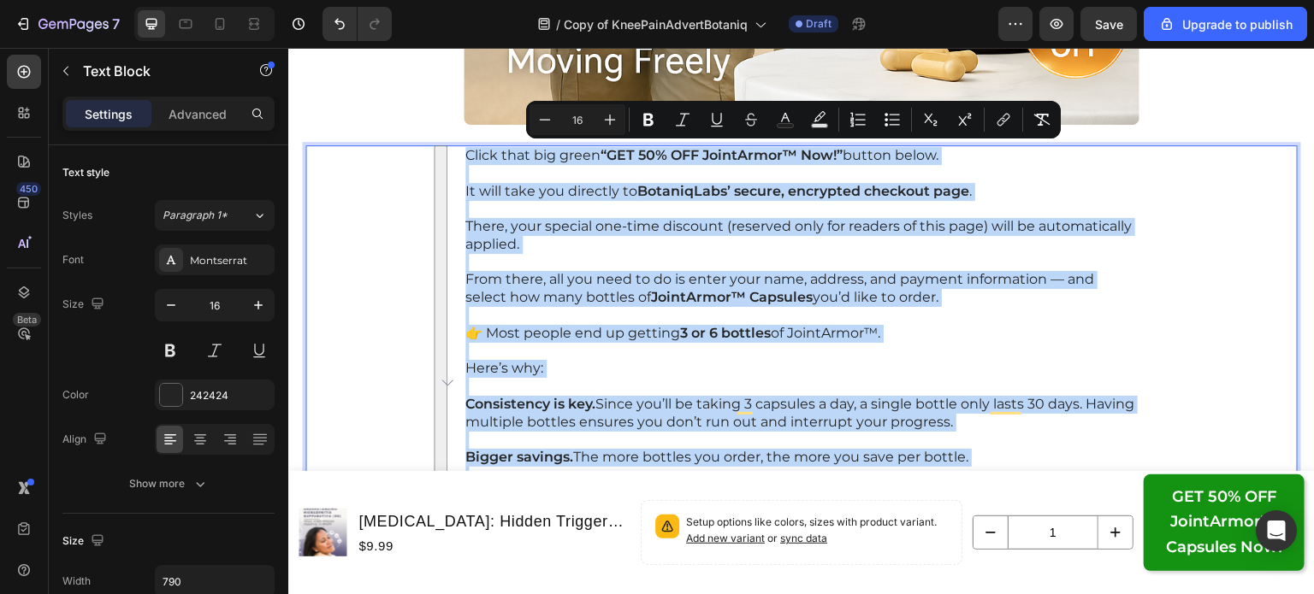
scroll to position [23714, 0]
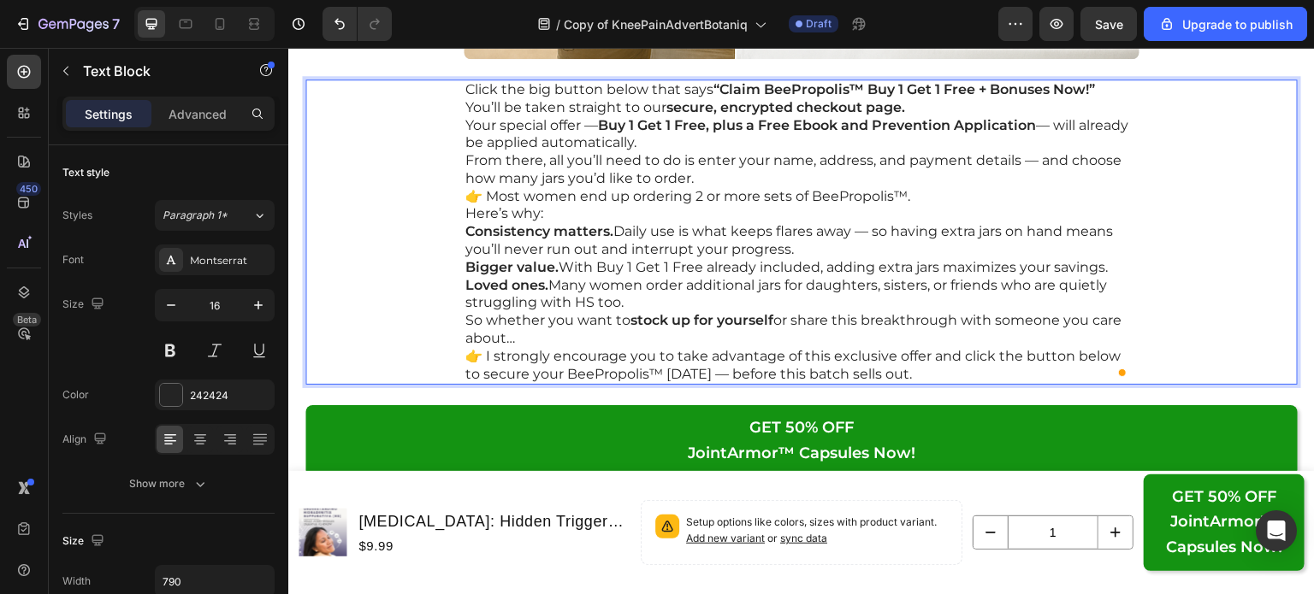
click at [936, 103] on p "You’ll be taken straight to our secure, encrypted checkout page." at bounding box center [801, 108] width 672 height 18
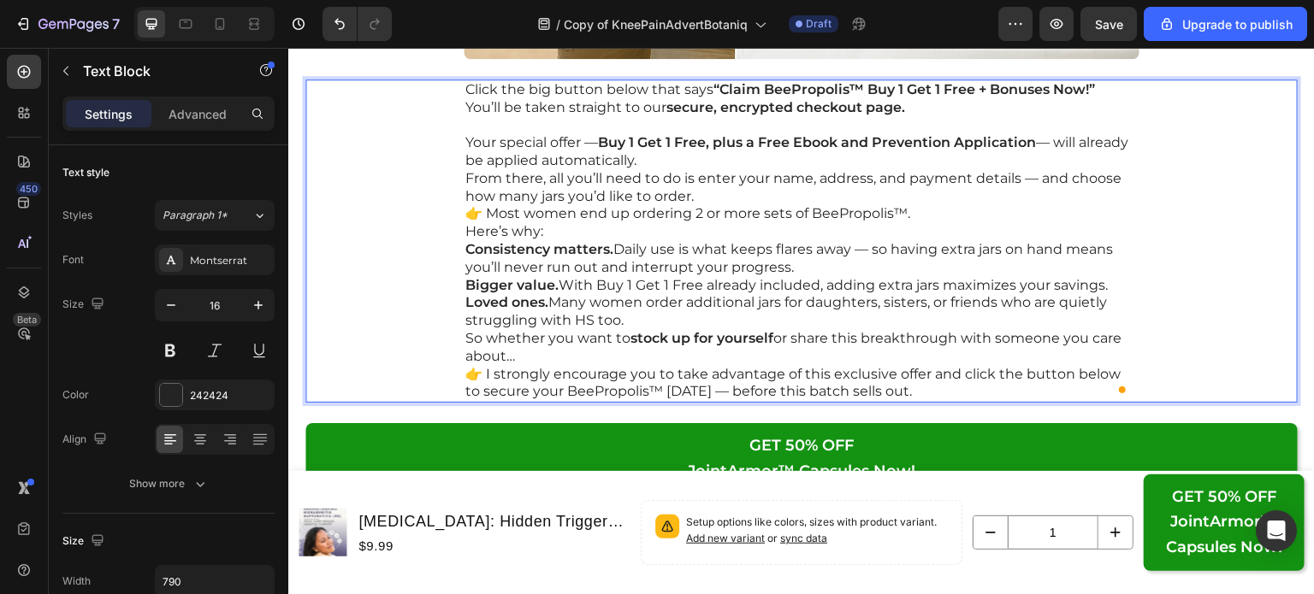
click at [765, 157] on p "Your special offer — Buy 1 Get 1 Free, plus a Free Ebook and Prevention Applica…" at bounding box center [801, 152] width 672 height 36
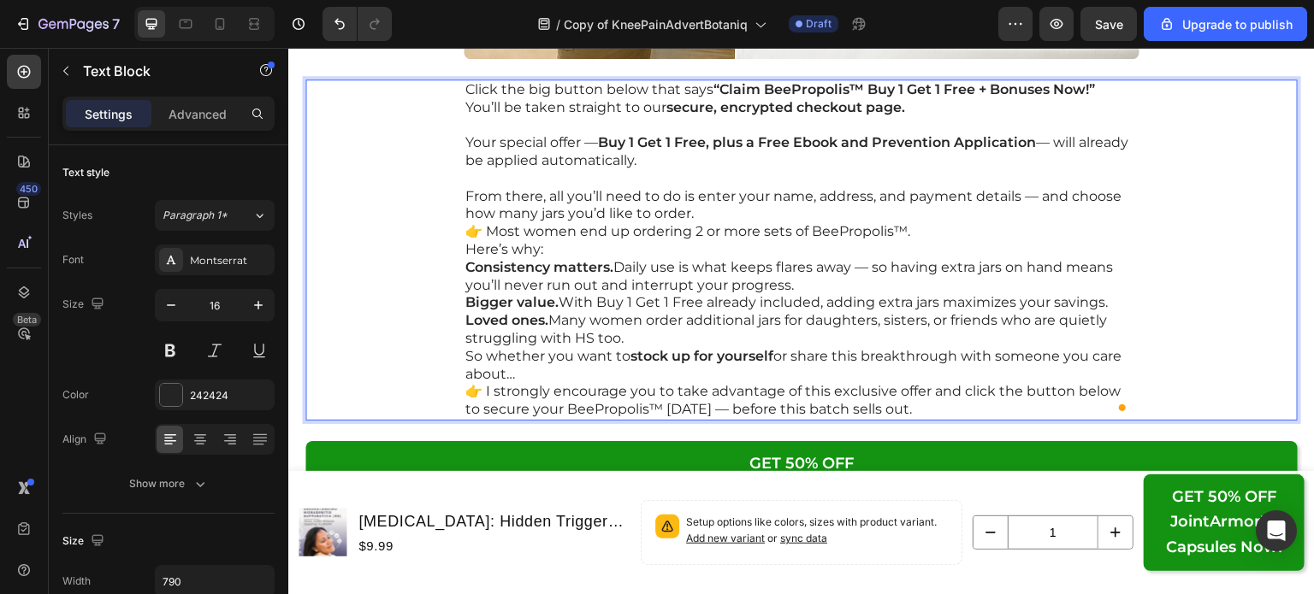
click at [754, 211] on p "From there, all you’ll need to do is enter your name, address, and payment deta…" at bounding box center [801, 206] width 672 height 36
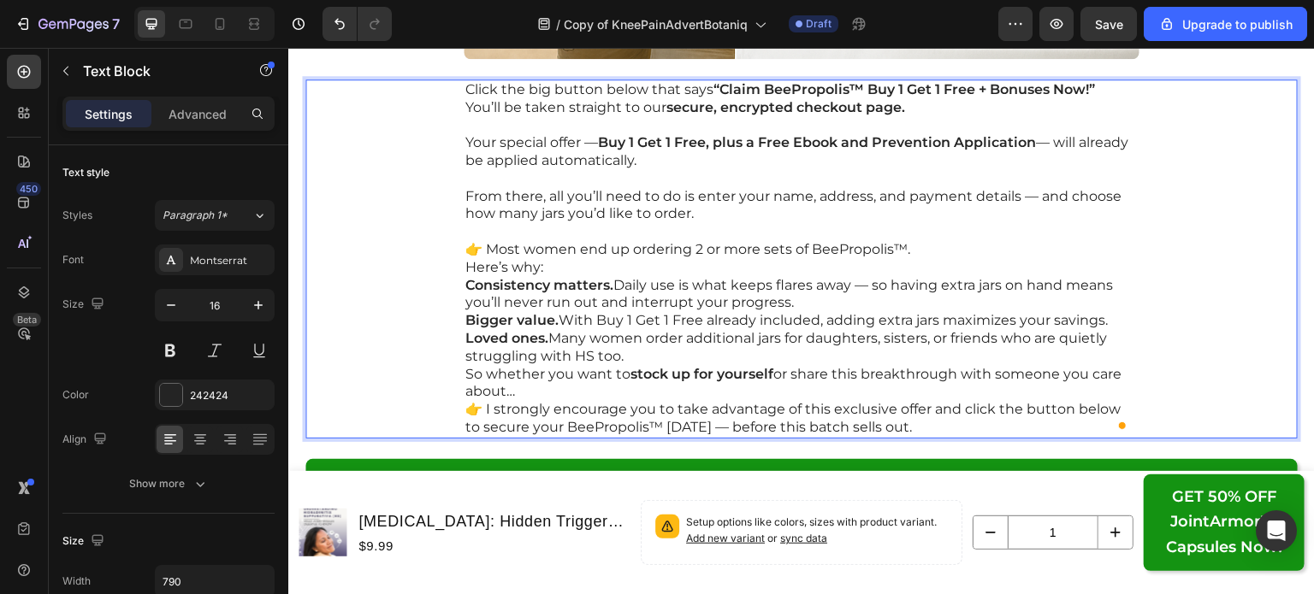
click at [630, 259] on p "Here’s why:" at bounding box center [801, 268] width 672 height 18
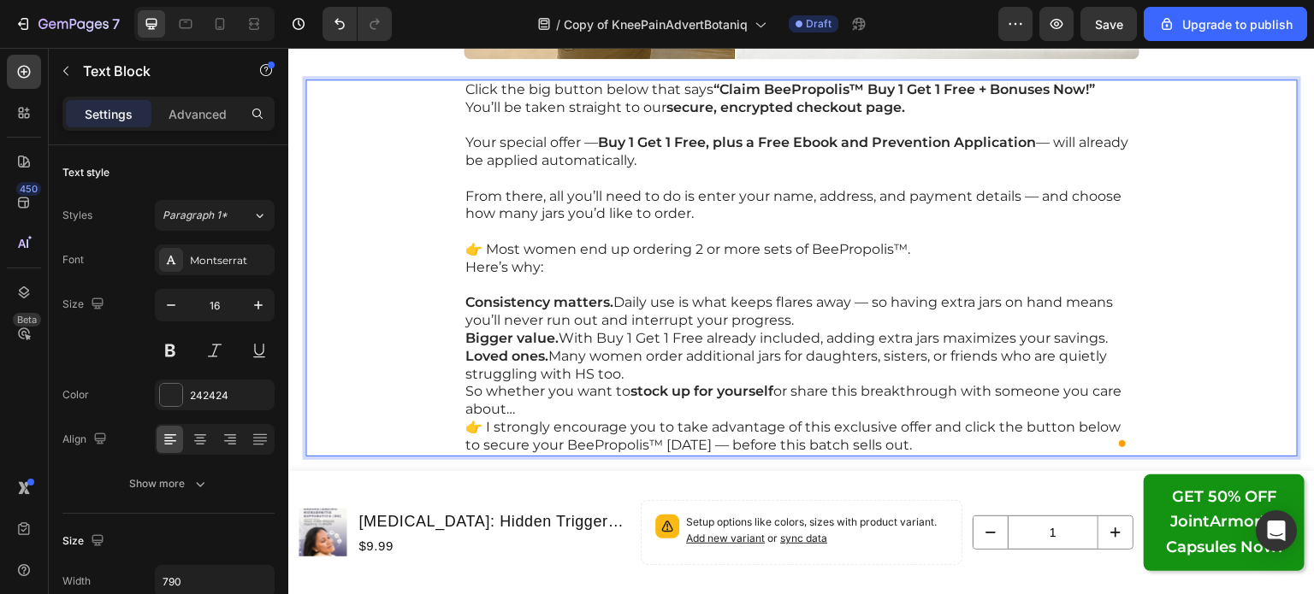
click at [785, 315] on p "Consistency matters. Daily use is what keeps flares away — so having extra jars…" at bounding box center [801, 312] width 672 height 36
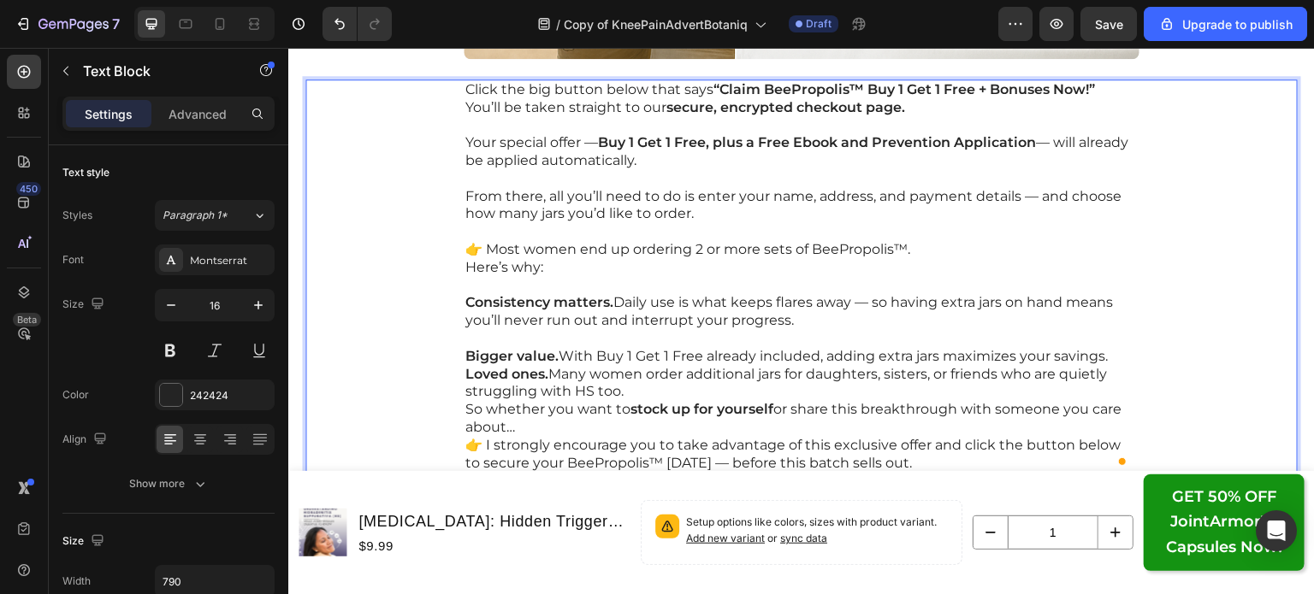
click at [1123, 356] on p "Bigger value. With Buy 1 Get 1 Free already included, adding extra jars maximiz…" at bounding box center [801, 357] width 672 height 18
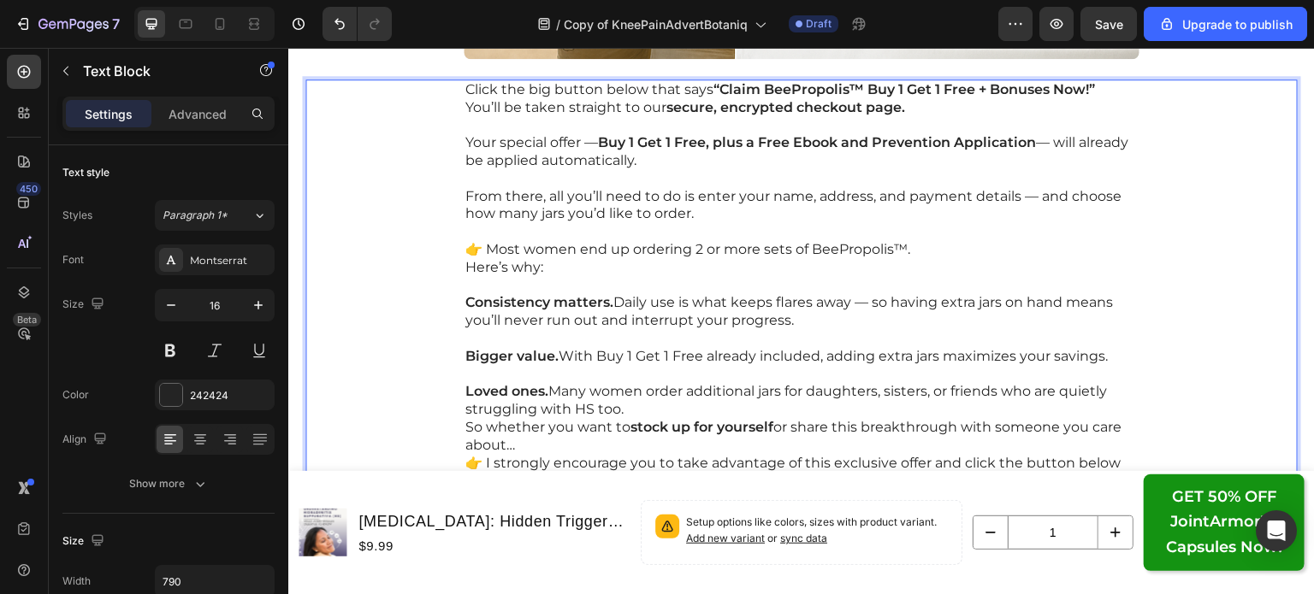
click at [974, 401] on p "Loved ones. Many women order additional jars for daughters, sisters, or friends…" at bounding box center [801, 401] width 672 height 36
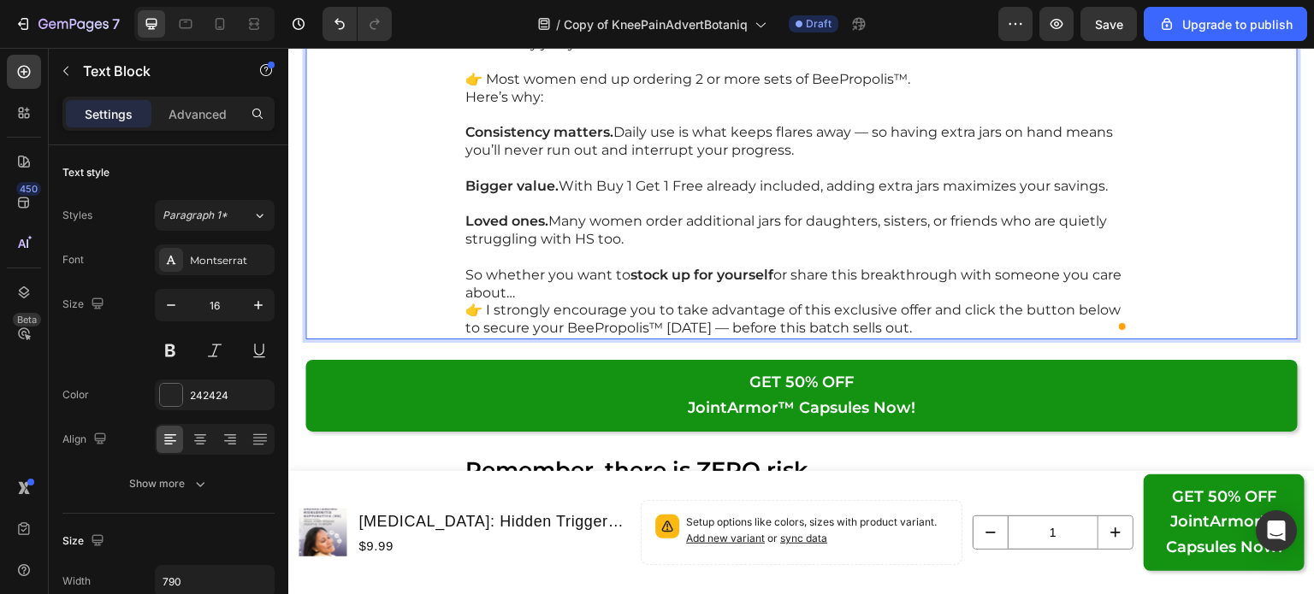
scroll to position [23883, 0]
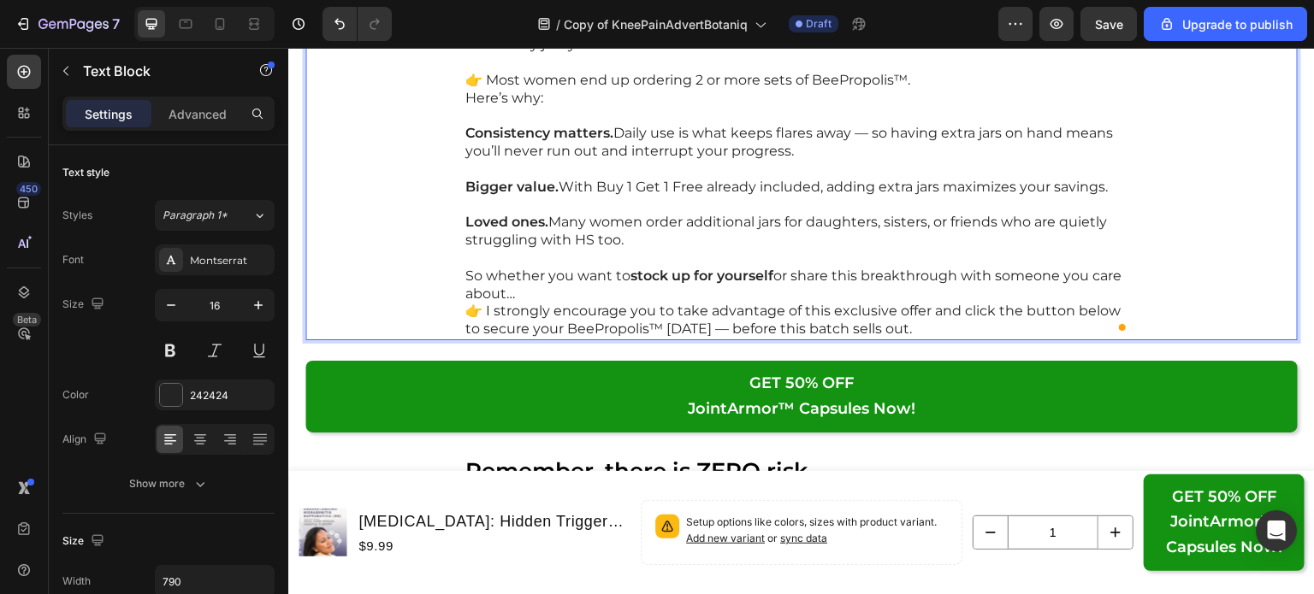
click at [779, 289] on p "So whether you want to stock up for yourself or share this breakthrough with so…" at bounding box center [801, 286] width 672 height 36
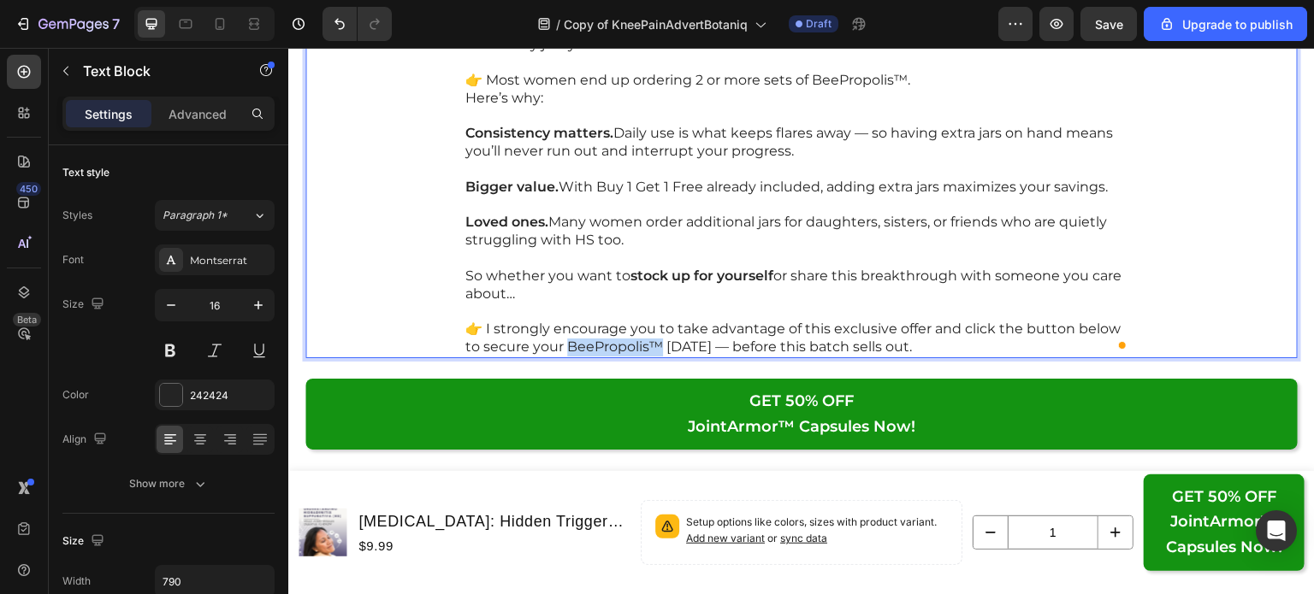
drag, startPoint x: 634, startPoint y: 342, endPoint x: 543, endPoint y: 346, distance: 90.7
click at [543, 346] on p "👉 I strongly encourage you to take advantage of this exclusive offer and click …" at bounding box center [801, 339] width 672 height 36
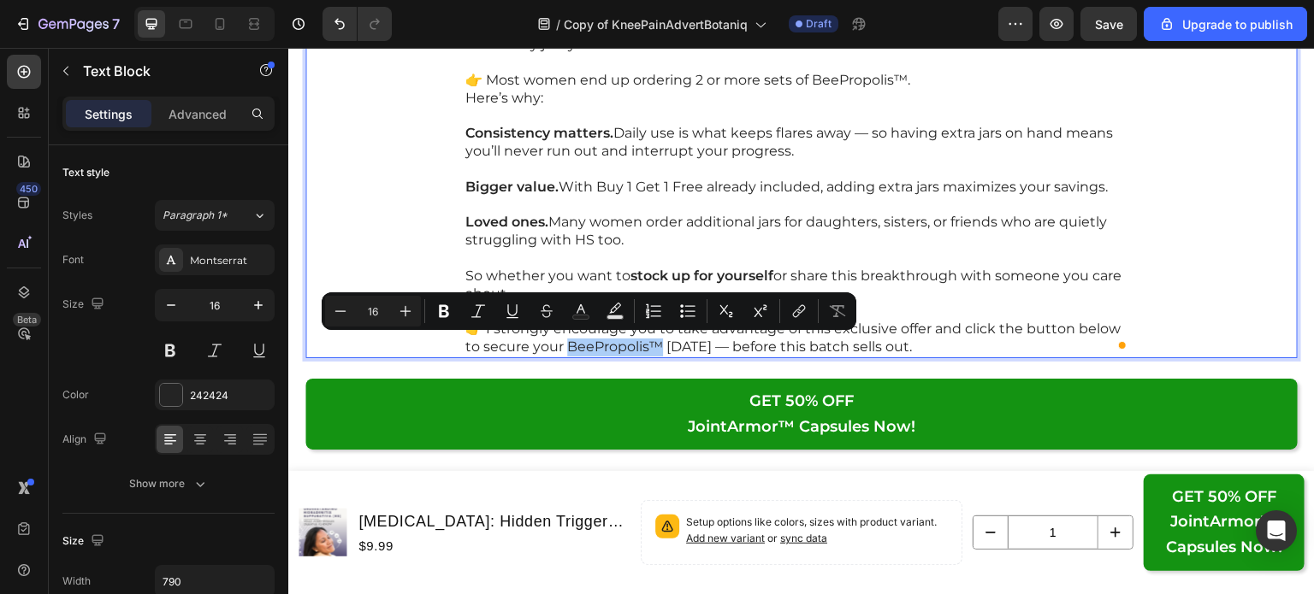
click at [441, 317] on icon "Editor contextual toolbar" at bounding box center [444, 311] width 10 height 13
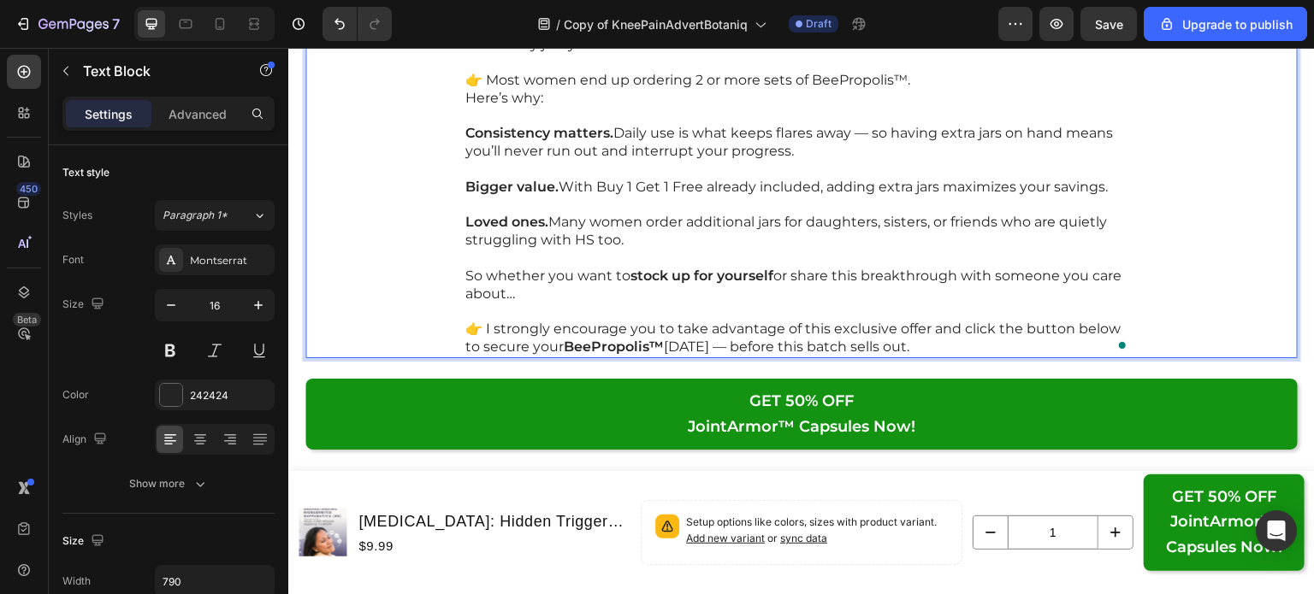
click at [782, 167] on p "Rich Text Editor. Editing area: main" at bounding box center [801, 170] width 672 height 18
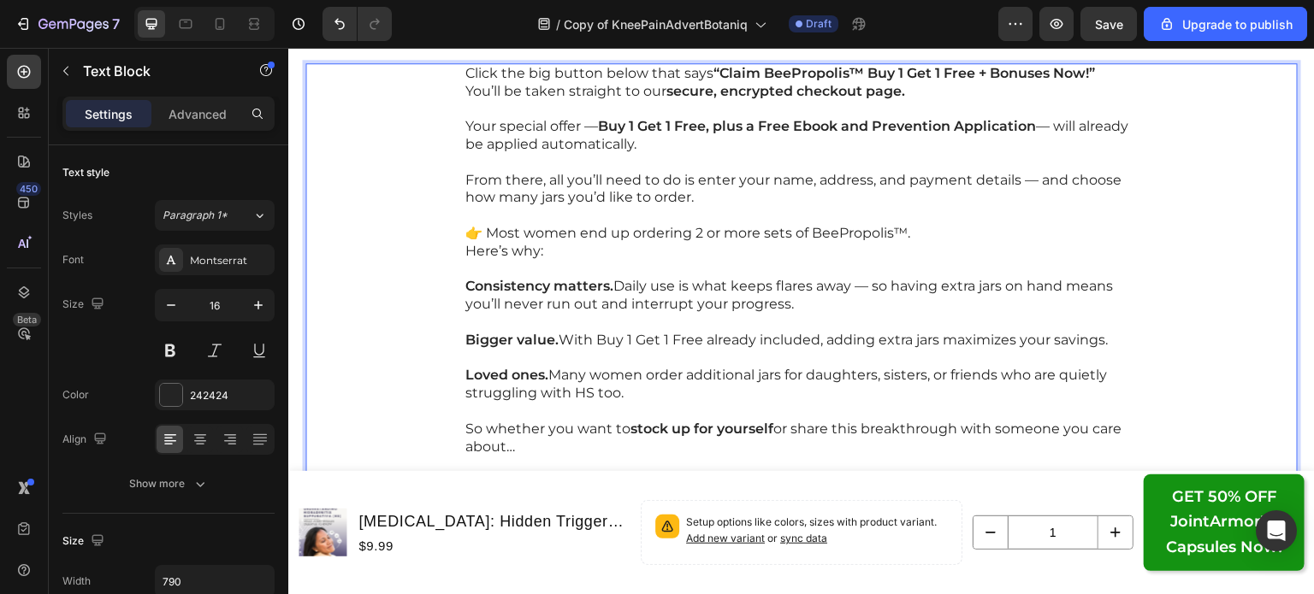
scroll to position [23712, 0]
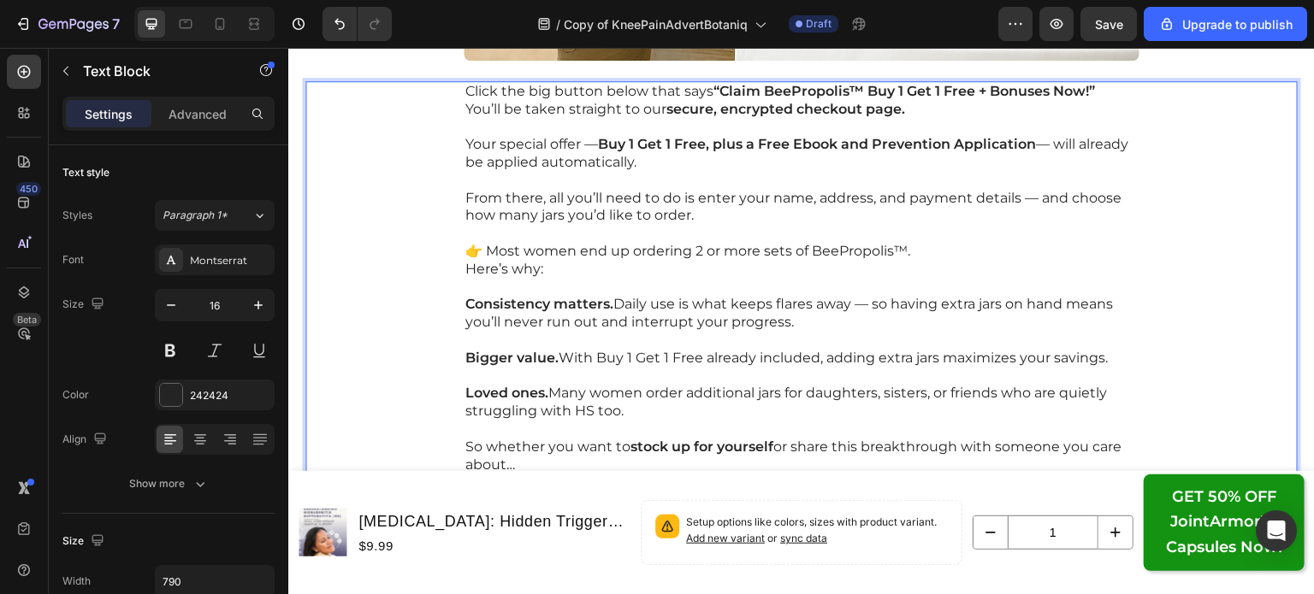
click at [1117, 92] on p "Click the big button below that says “Claim BeePropolis™ Buy 1 Get 1 Free + Bon…" at bounding box center [801, 92] width 672 height 18
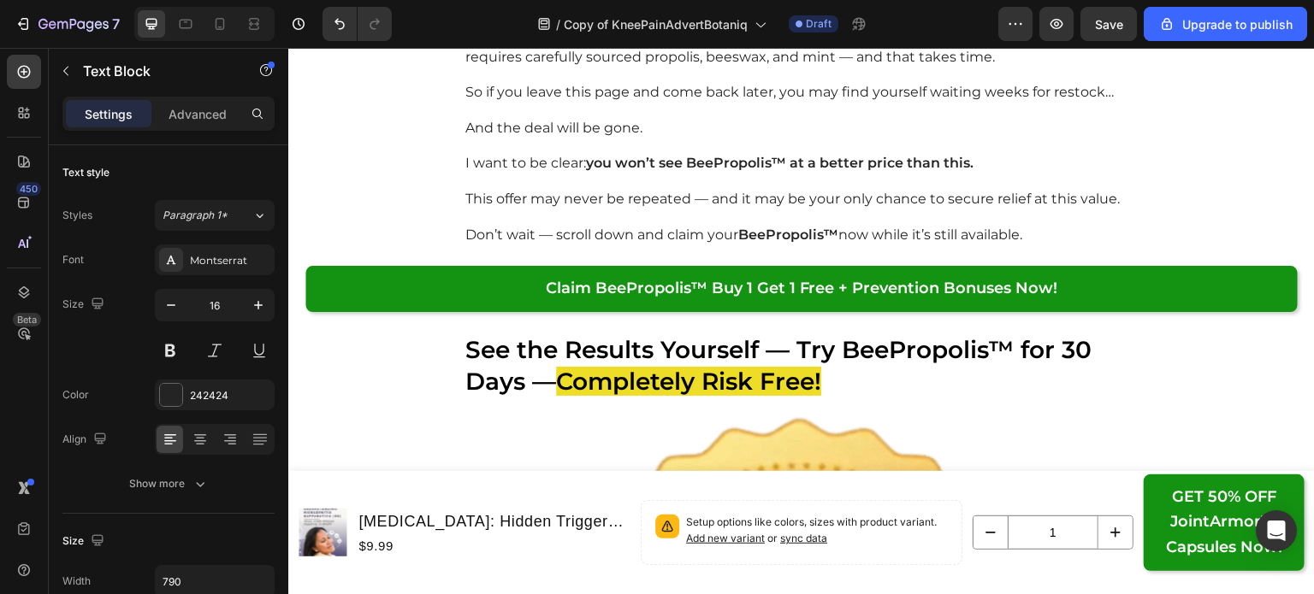
scroll to position [21748, 0]
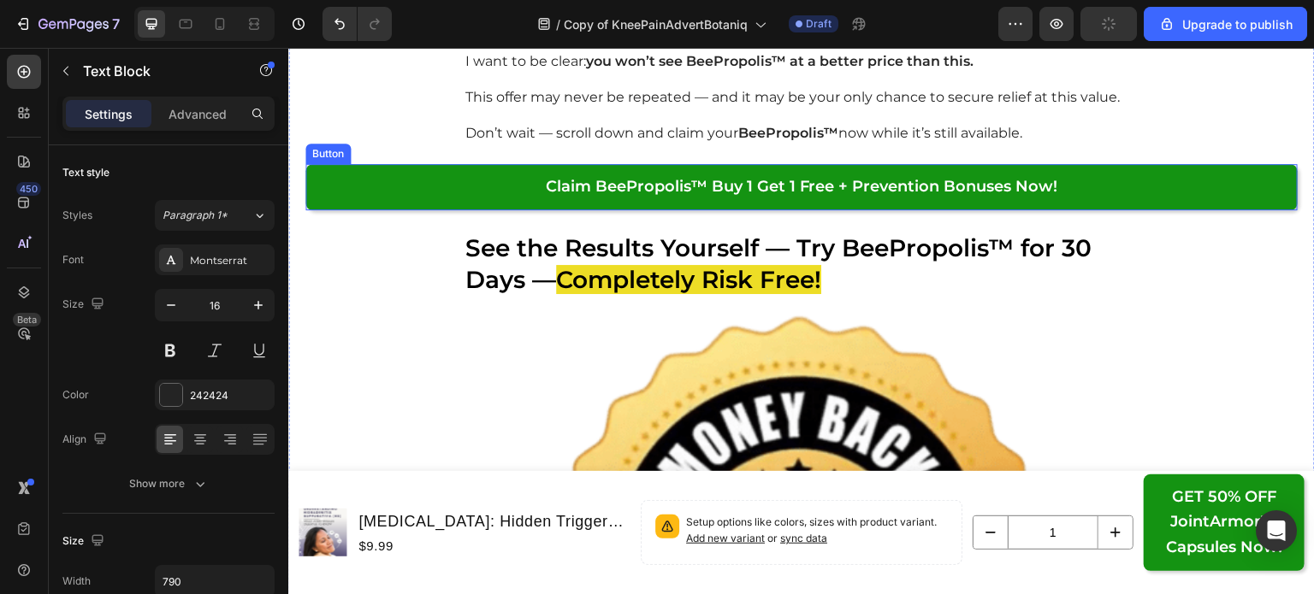
click at [744, 183] on strong "Claim BeePropolis™ Buy 1 Get 1 Free + Prevention Bonuses Now!" at bounding box center [802, 186] width 512 height 19
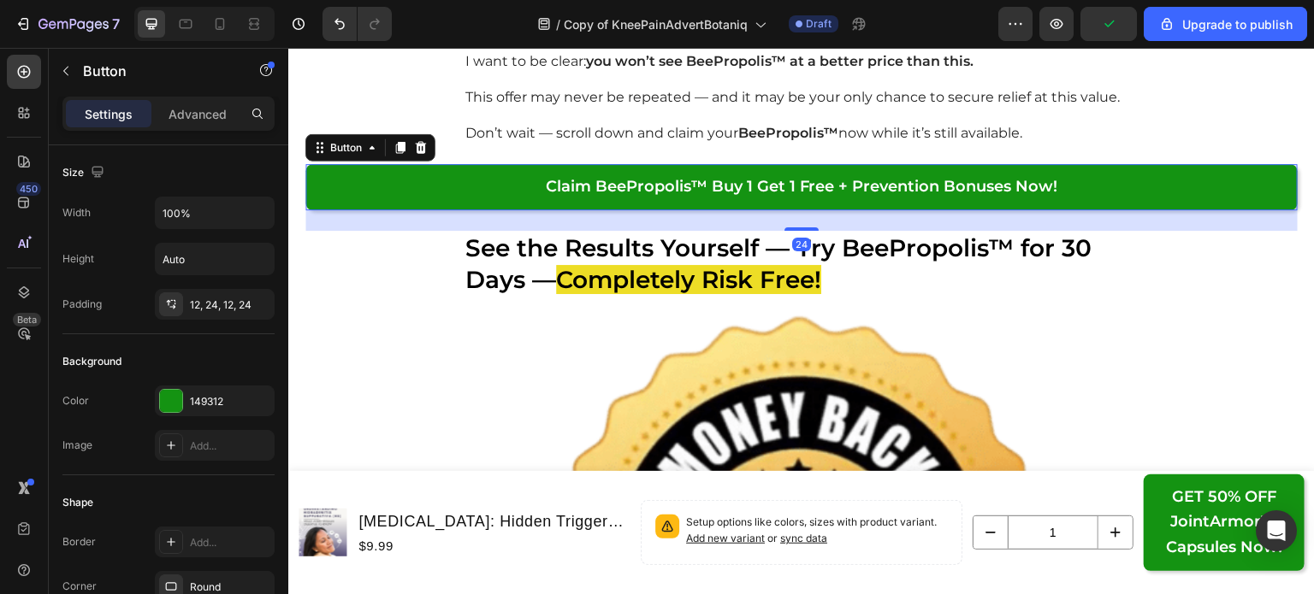
click at [744, 183] on strong "Claim BeePropolis™ Buy 1 Get 1 Free + Prevention Bonuses Now!" at bounding box center [802, 186] width 512 height 19
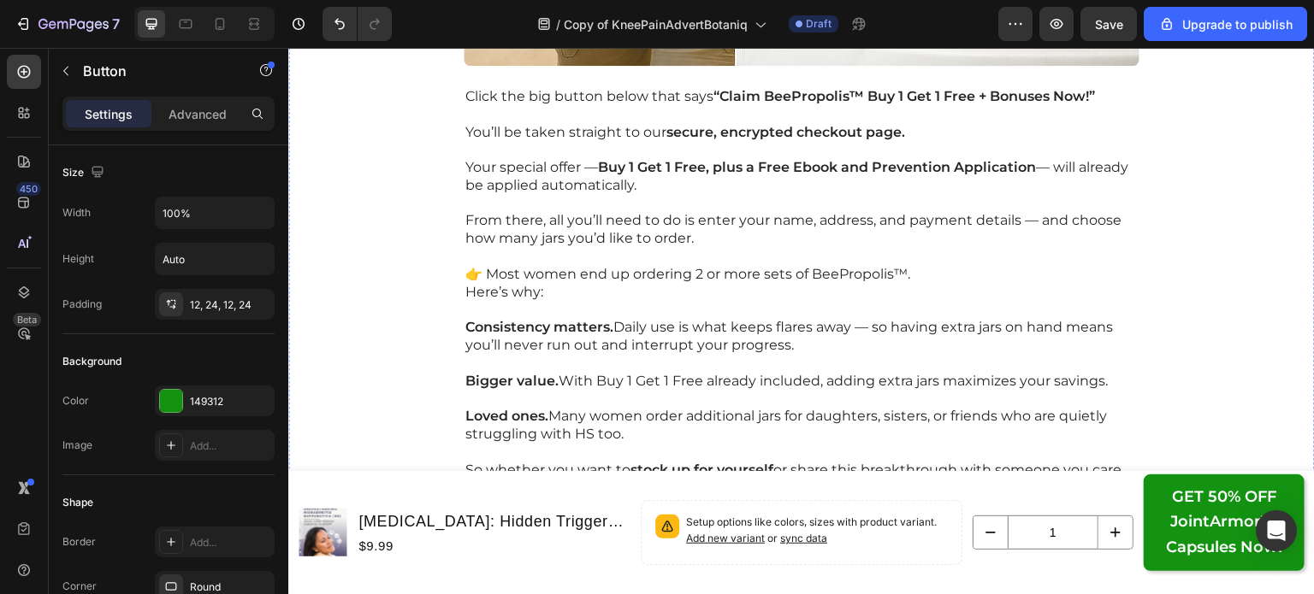
scroll to position [23681, 0]
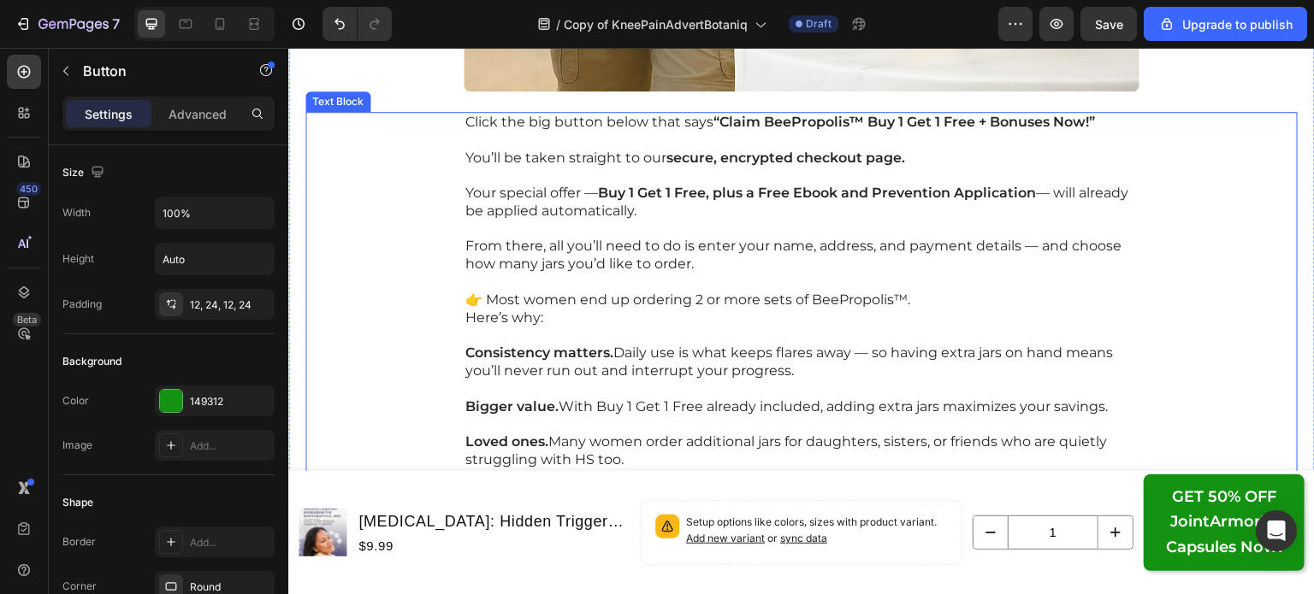
click at [858, 132] on p "Rich Text Editor. Editing area: main" at bounding box center [801, 141] width 672 height 18
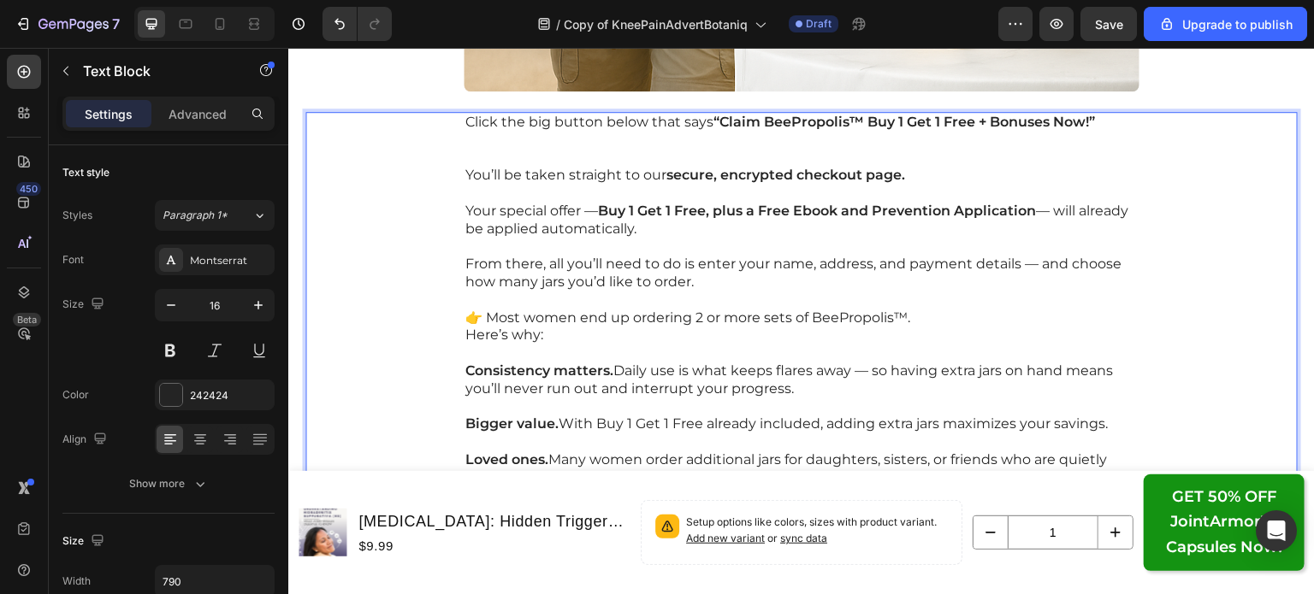
click at [715, 115] on strong "“Claim BeePropolis™ Buy 1 Get 1 Free + Bonuses Now!”" at bounding box center [903, 122] width 381 height 16
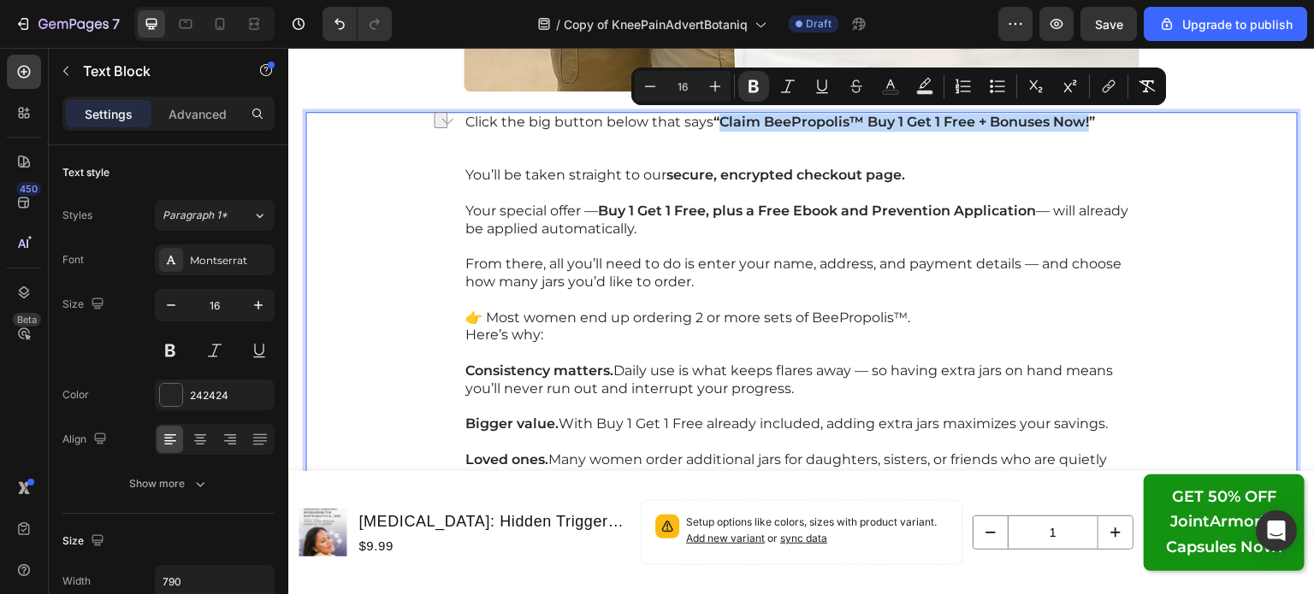
drag, startPoint x: 714, startPoint y: 117, endPoint x: 1084, endPoint y: 128, distance: 370.5
click at [1084, 128] on strong "“Claim BeePropolis™ Buy 1 Get 1 Free + Bonuses Now!”" at bounding box center [903, 122] width 381 height 16
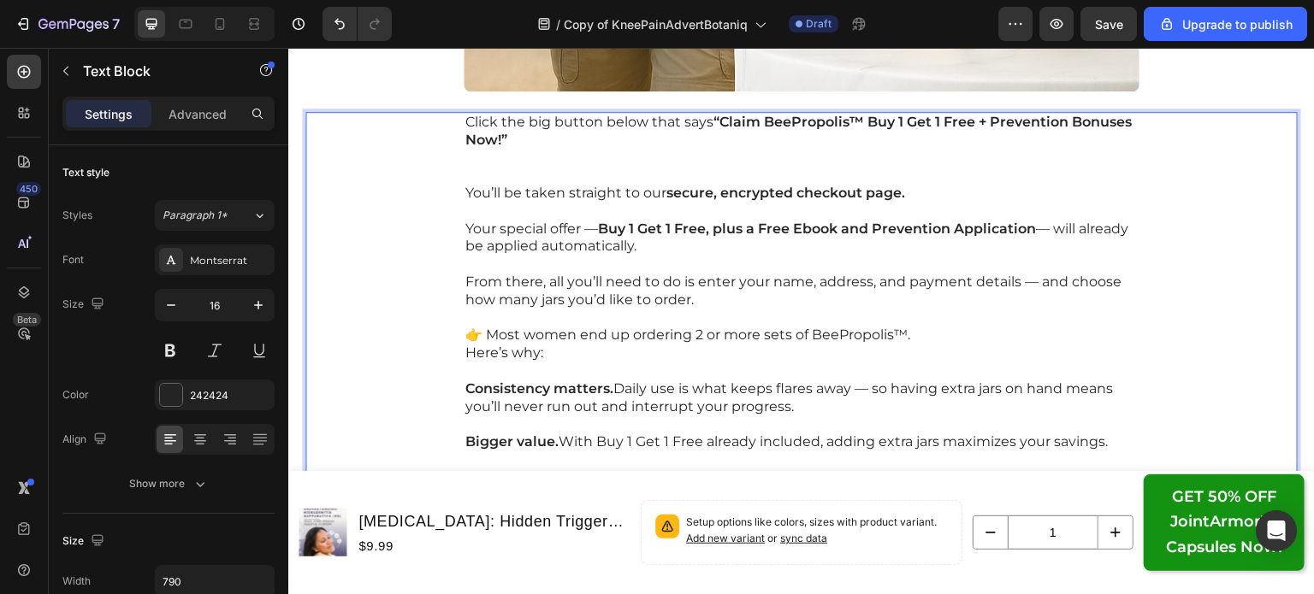
click at [510, 168] on p "Rich Text Editor. Editing area: main" at bounding box center [801, 168] width 672 height 36
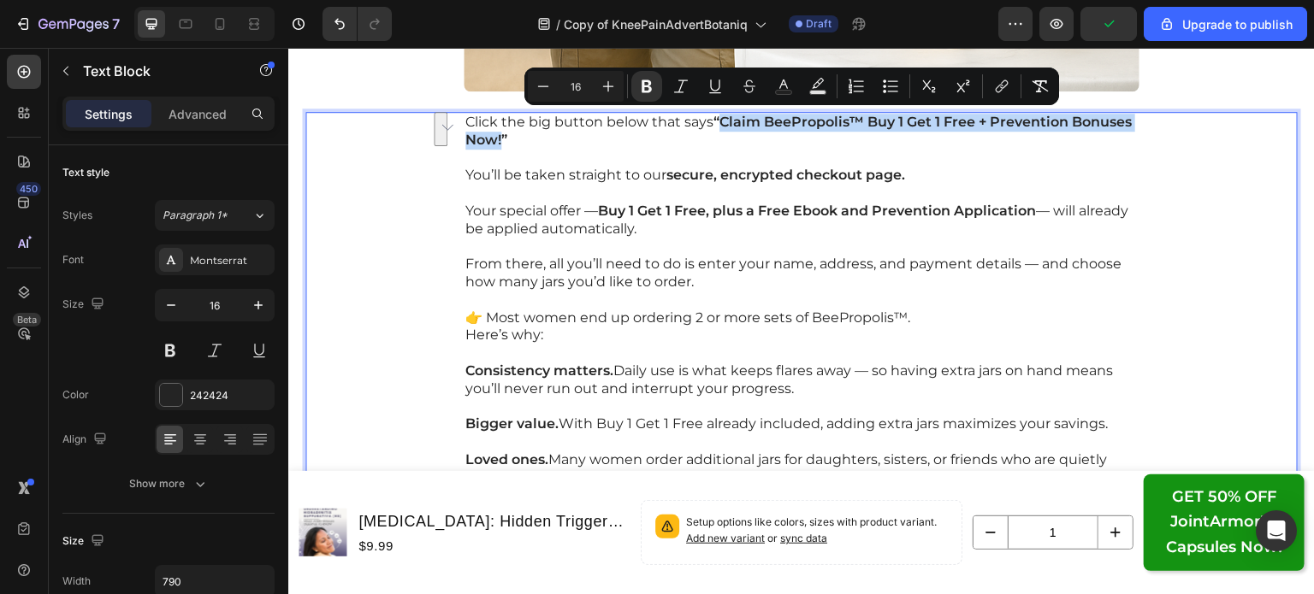
drag, startPoint x: 712, startPoint y: 120, endPoint x: 494, endPoint y: 140, distance: 219.0
click at [494, 140] on strong "“Claim BeePropolis™ Buy 1 Get 1 Free + Prevention Bonuses Now!”" at bounding box center [798, 131] width 666 height 34
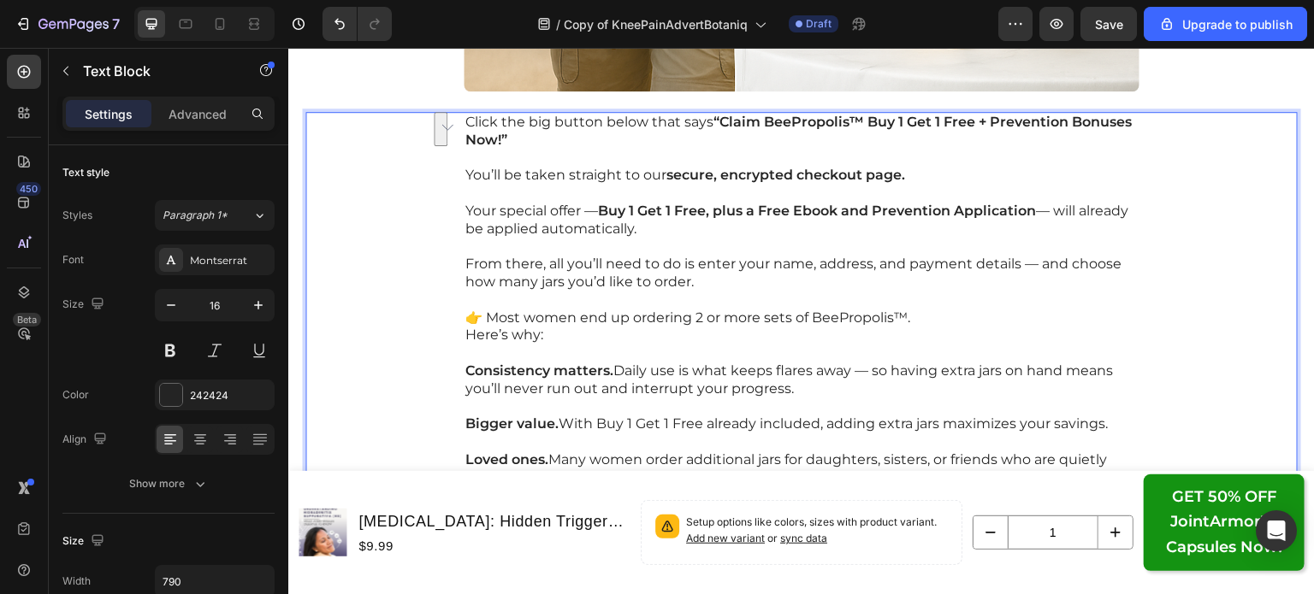
click at [841, 245] on p "Rich Text Editor. Editing area: main" at bounding box center [801, 247] width 672 height 18
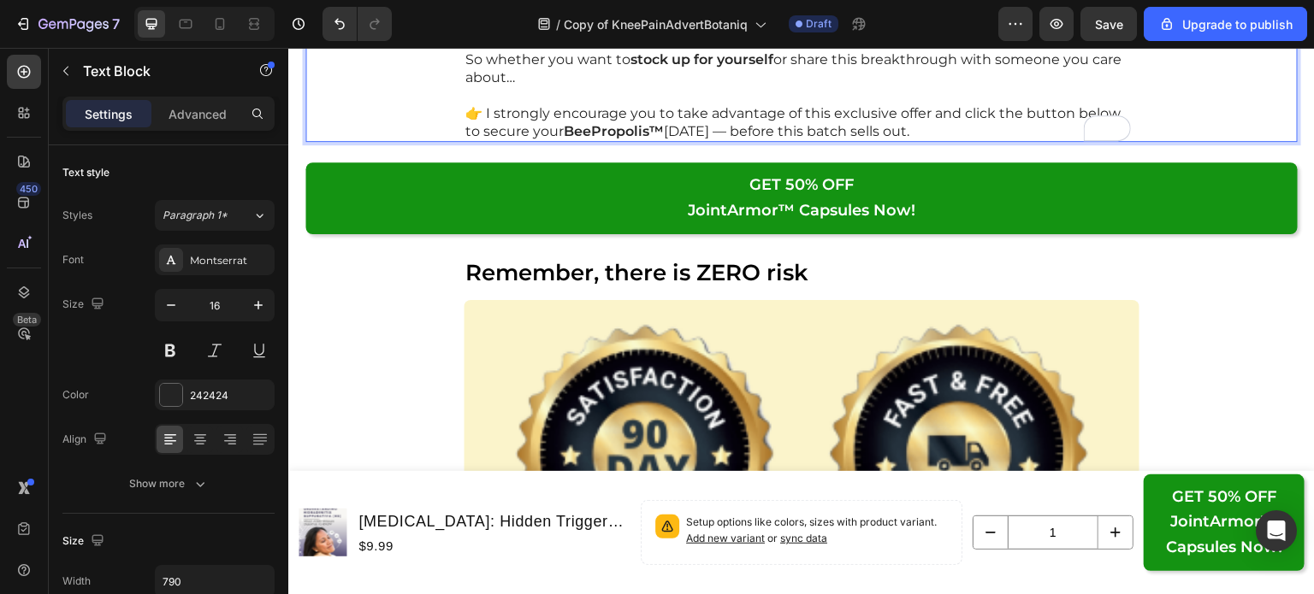
scroll to position [24135, 0]
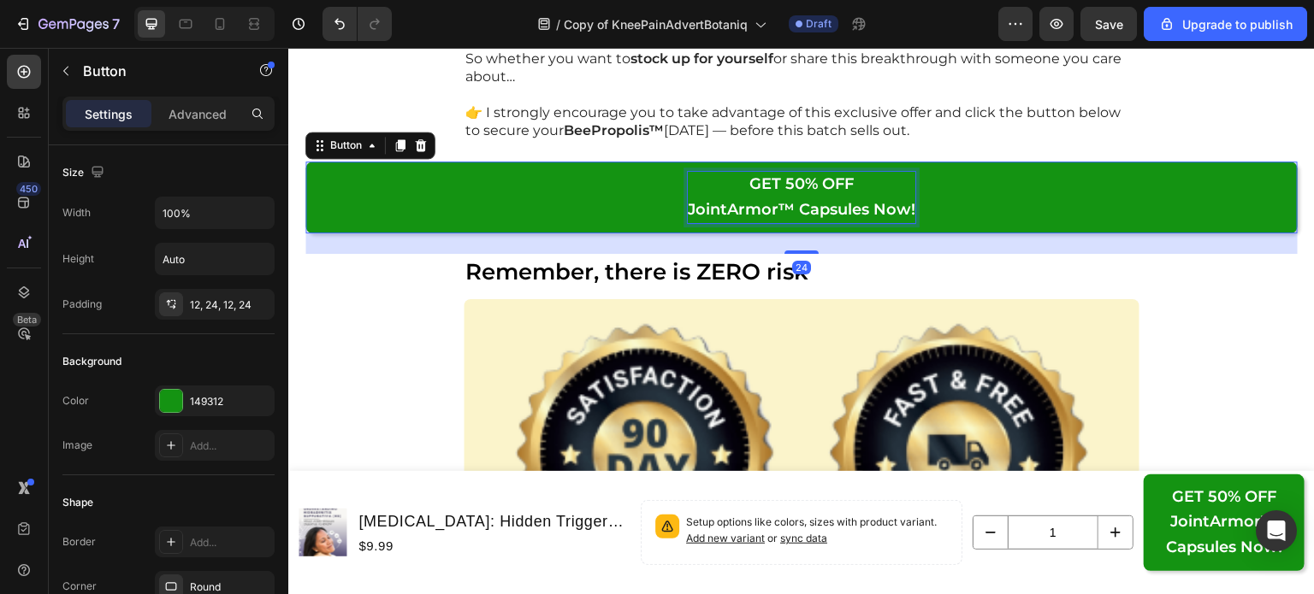
click at [788, 201] on strong "JointArmor™ Capsules Now!" at bounding box center [801, 209] width 227 height 19
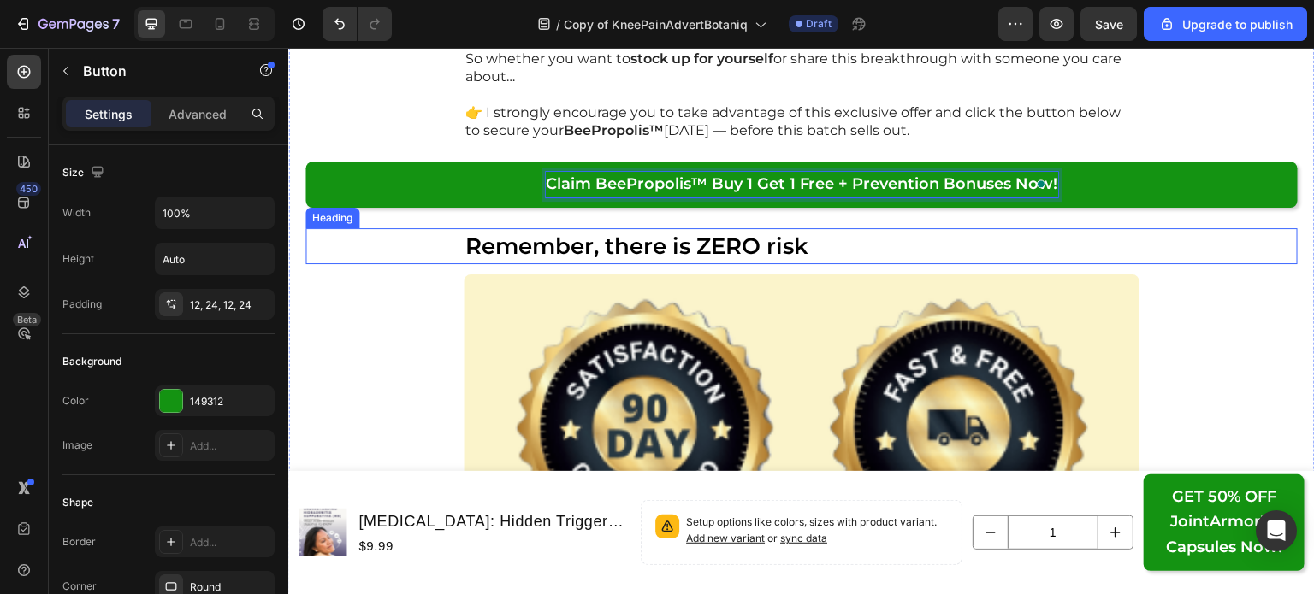
click at [1259, 242] on div "Remember, there is ZERO risk" at bounding box center [801, 245] width 992 height 35
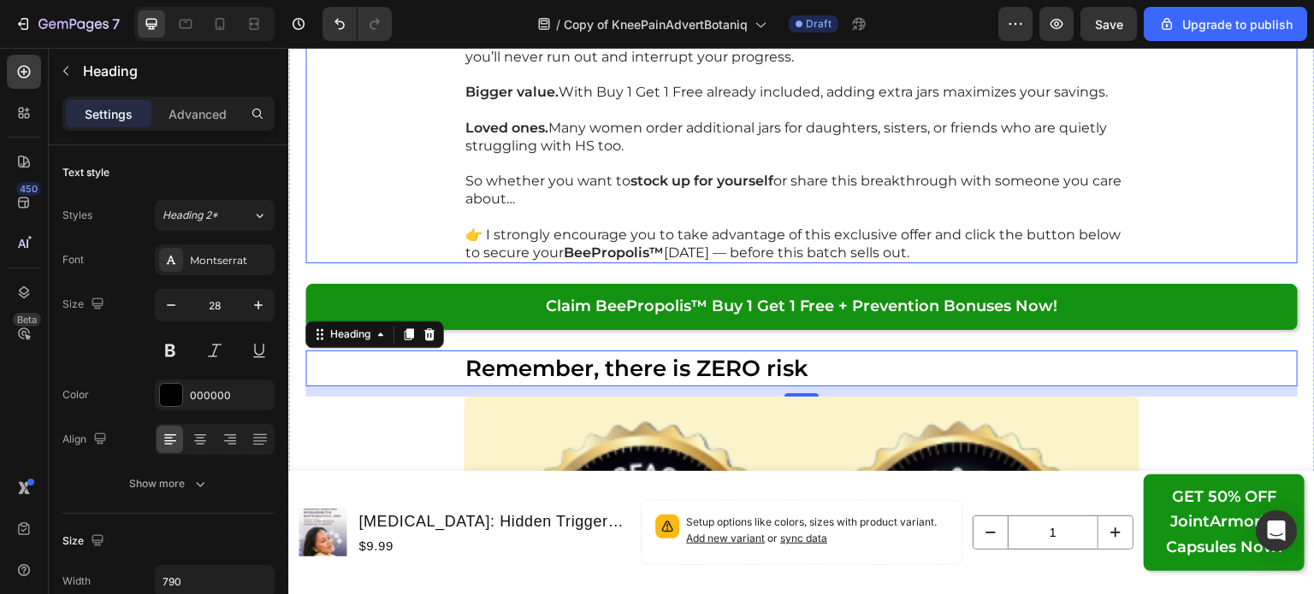
scroll to position [24014, 0]
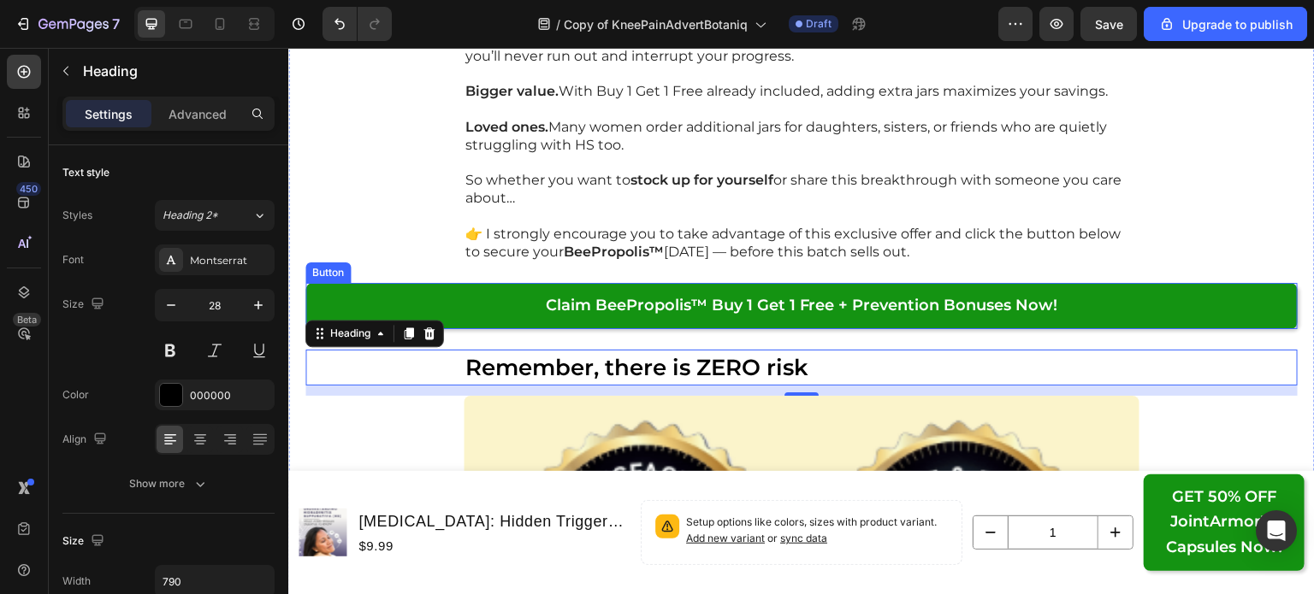
click at [1103, 303] on link "Claim BeePropolis™ Buy 1 Get 1 Free + Prevention Bonuses Now!" at bounding box center [801, 306] width 992 height 46
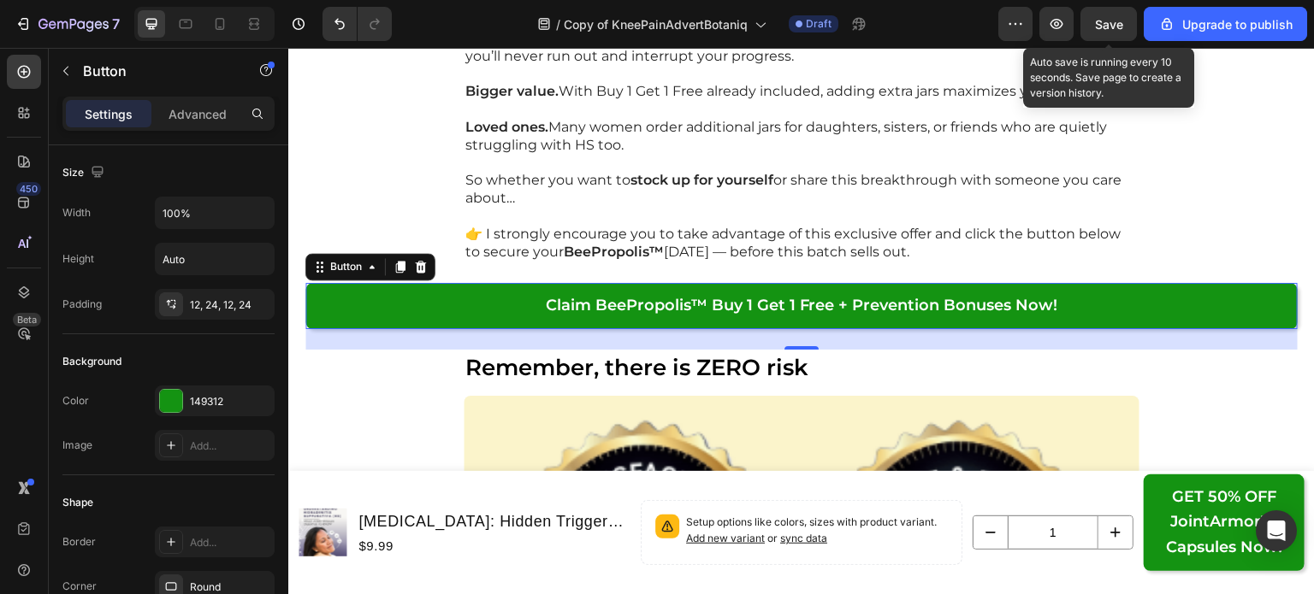
click at [1106, 23] on span "Save" at bounding box center [1109, 24] width 28 height 15
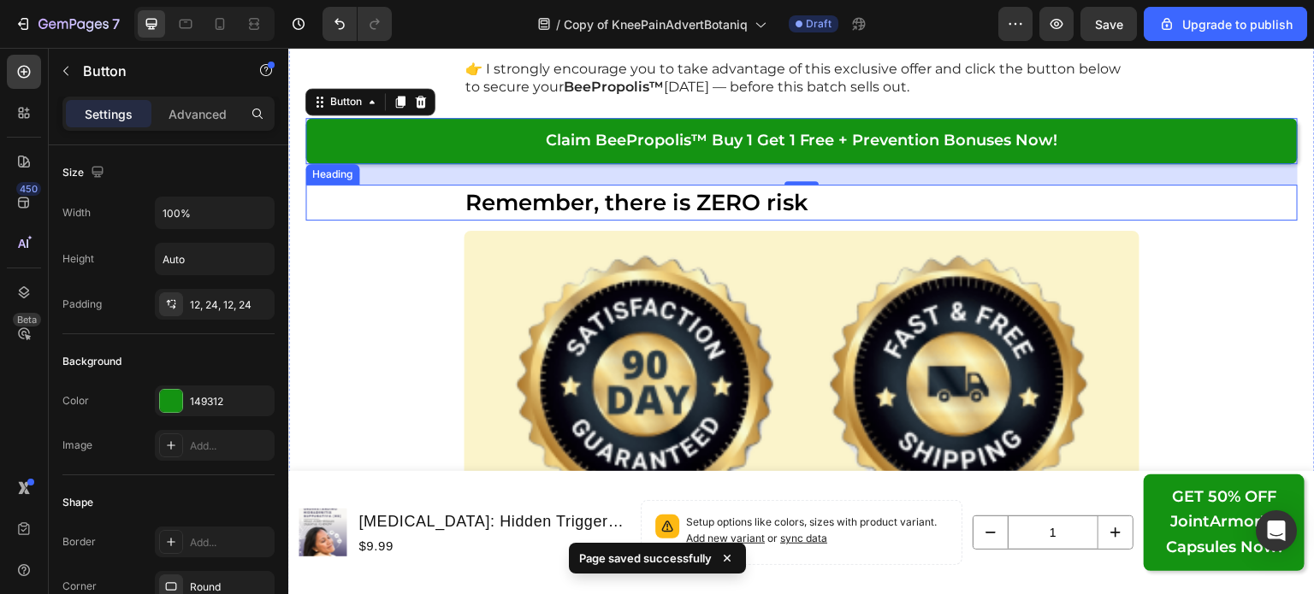
scroll to position [24183, 0]
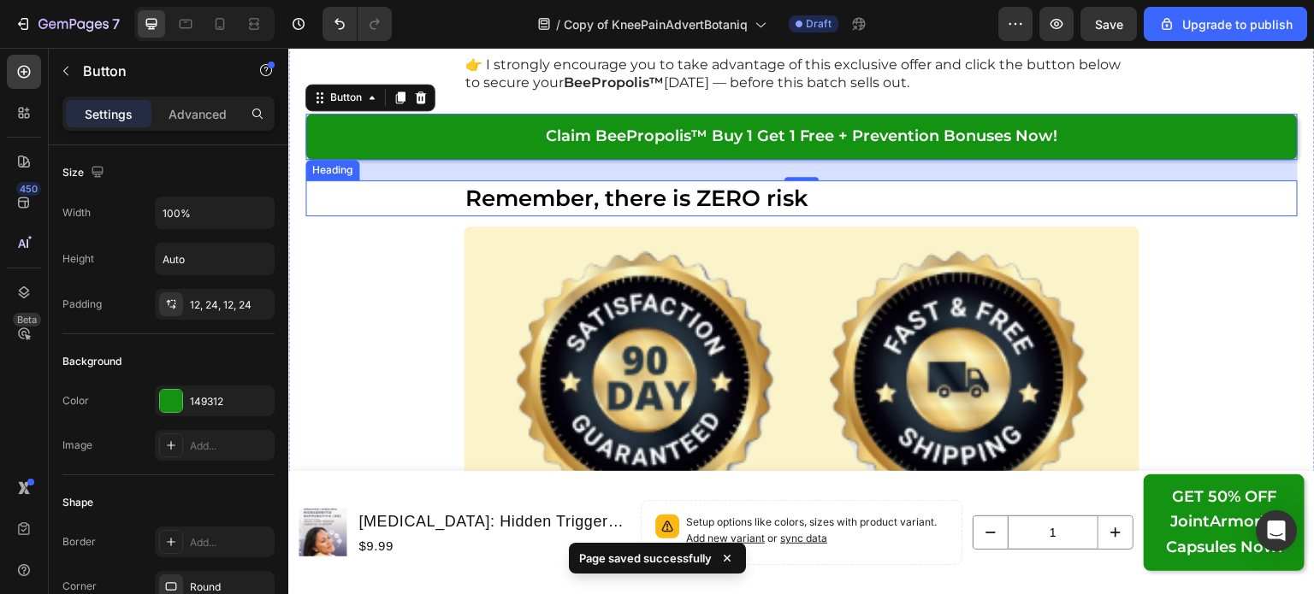
click at [1001, 192] on h2 "Remember, there is ZERO risk" at bounding box center [802, 197] width 676 height 35
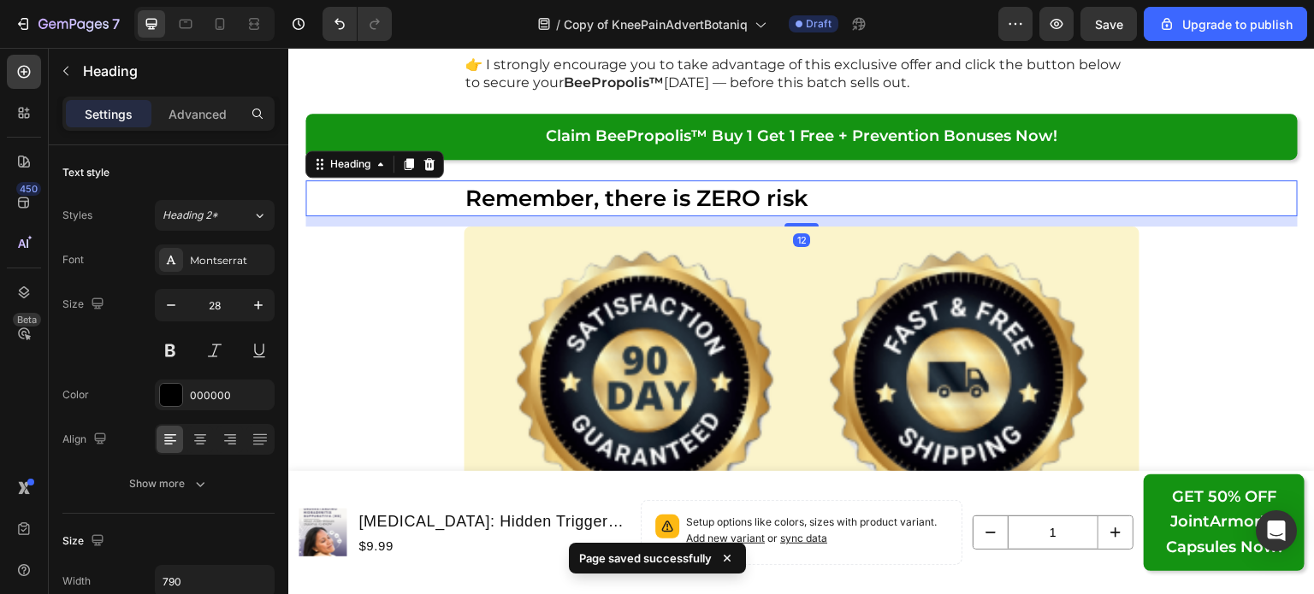
click at [1001, 192] on h2 "Remember, there is ZERO risk" at bounding box center [802, 197] width 676 height 35
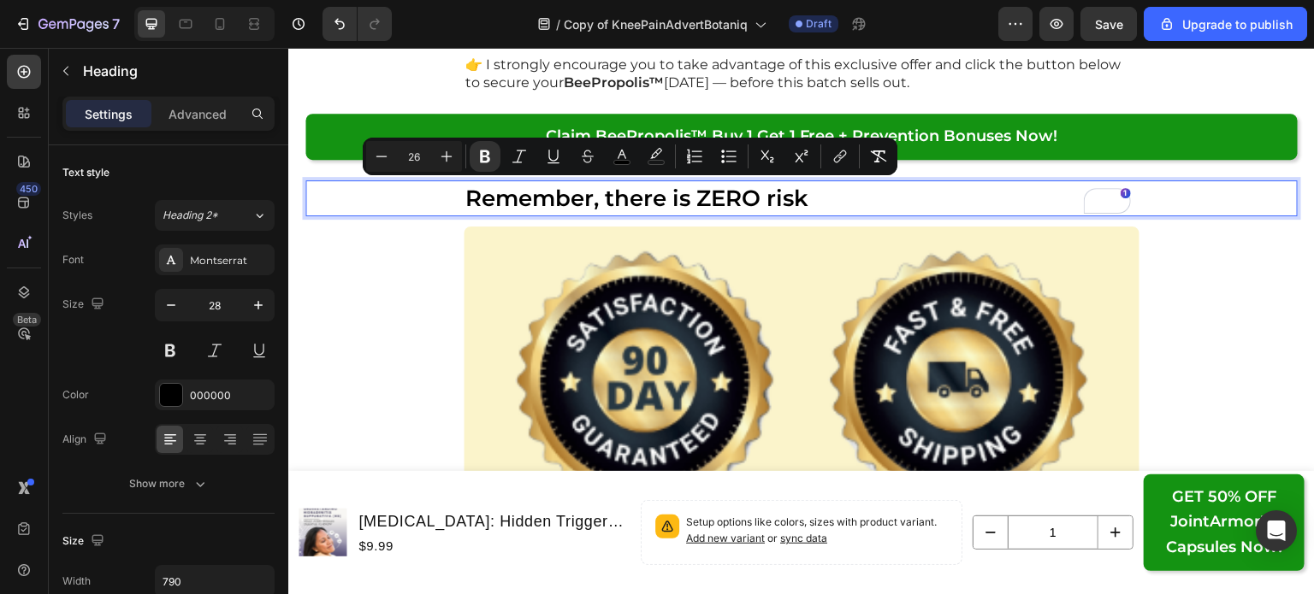
click at [826, 201] on p "Remember, there is ZERO risk" at bounding box center [801, 198] width 672 height 32
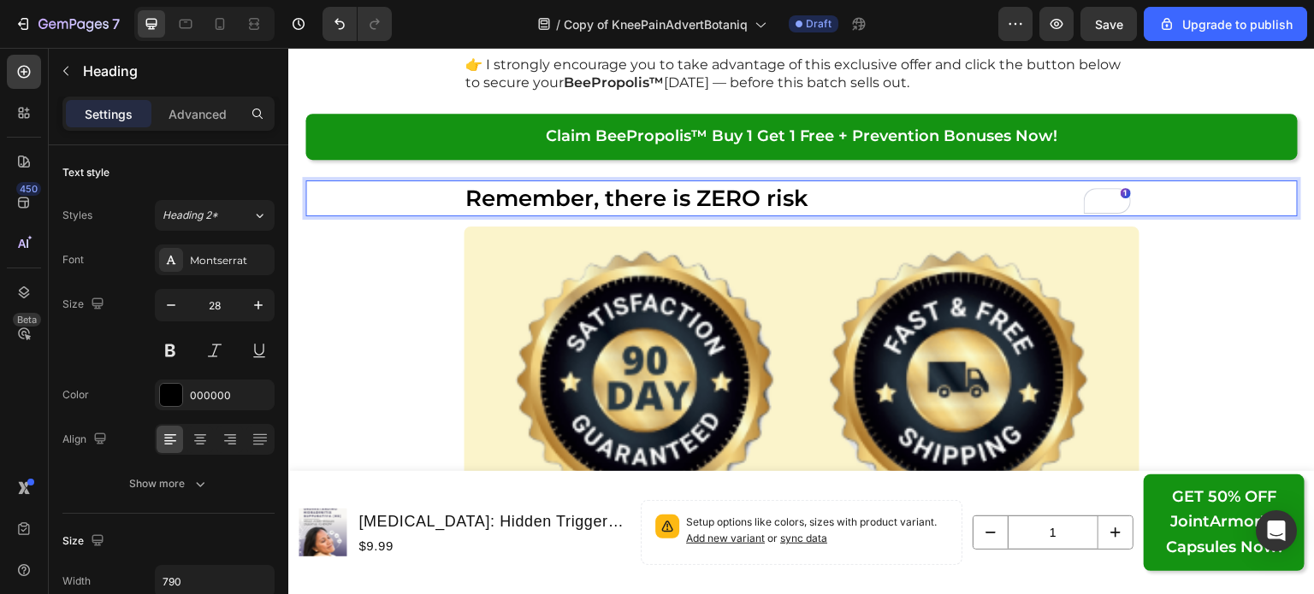
click at [818, 202] on p "Remember, there is ZERO risk" at bounding box center [801, 198] width 672 height 32
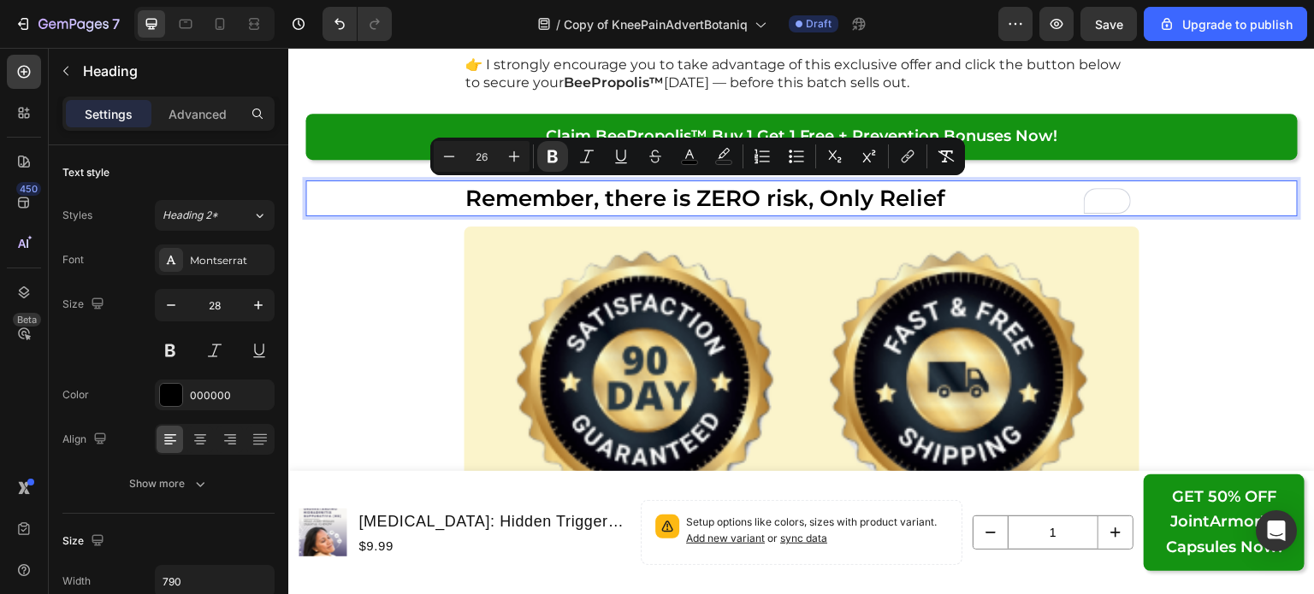
click at [883, 203] on strong "Remember, there is ZERO risk, Only Relief" at bounding box center [705, 198] width 480 height 27
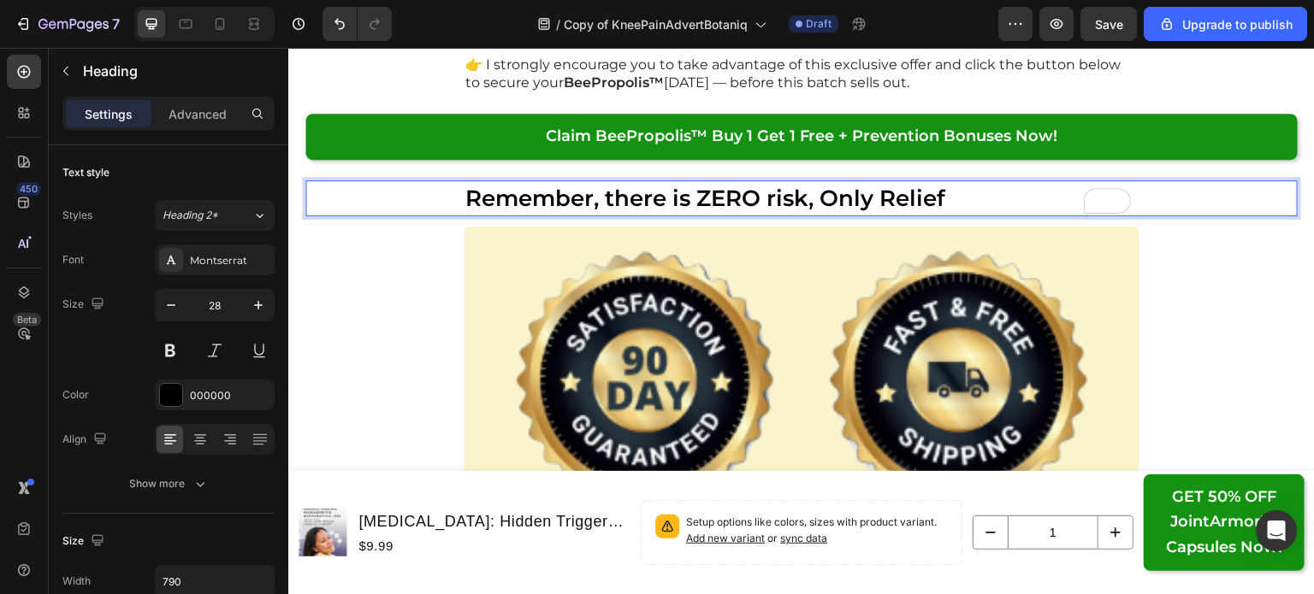
click at [983, 187] on p "Remember, there is ZERO risk, Only Relief" at bounding box center [801, 198] width 672 height 32
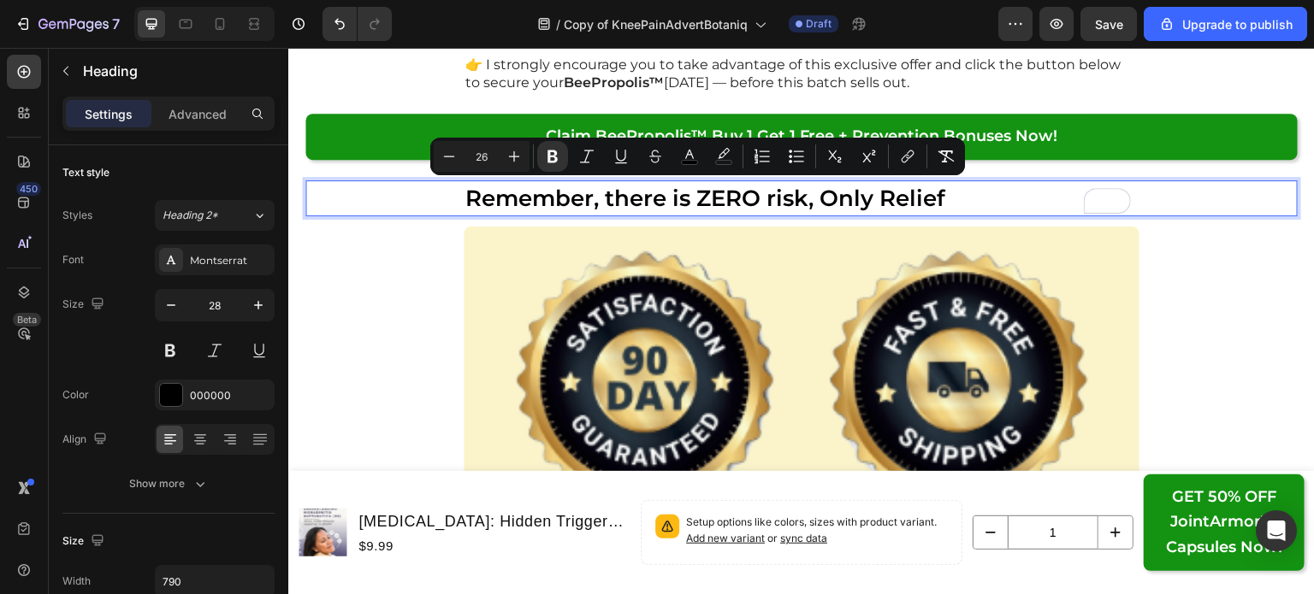
click at [598, 203] on strong "Remember, there is ZERO risk, Only Relief" at bounding box center [705, 198] width 480 height 27
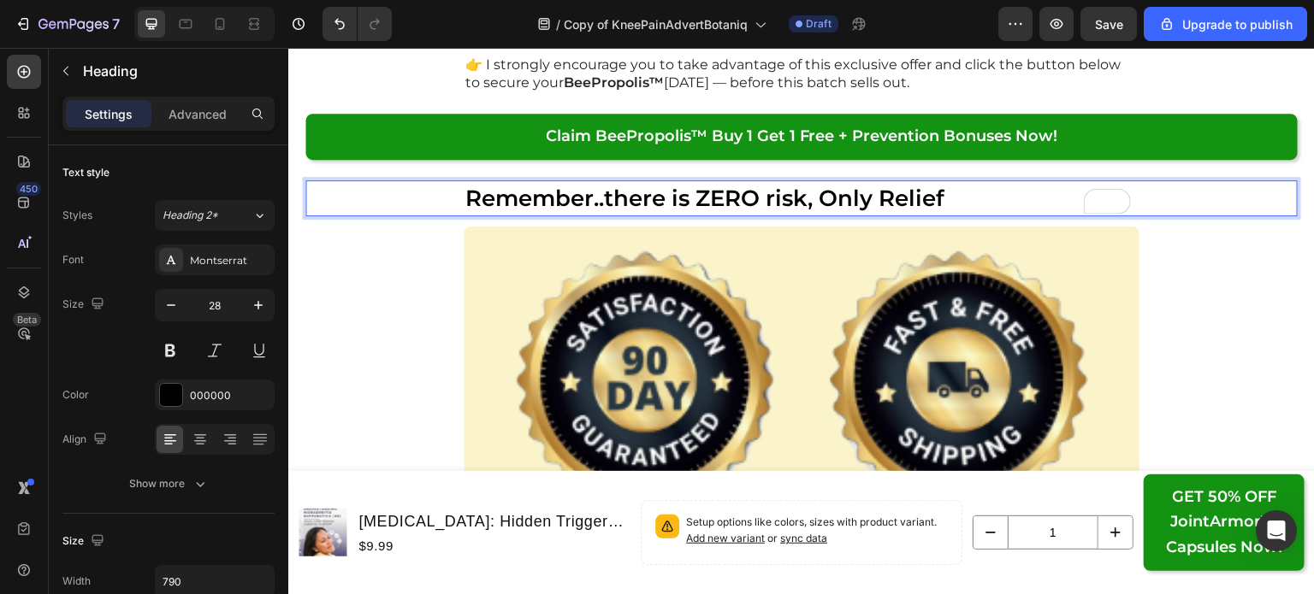
click at [678, 204] on strong "Remember..there is ZERO risk, Only Relief" at bounding box center [704, 198] width 479 height 27
click at [833, 206] on strong "Remember..there is ZERO risk, Only Relief" at bounding box center [704, 198] width 479 height 27
drag, startPoint x: 860, startPoint y: 199, endPoint x: 816, endPoint y: 198, distance: 44.5
click at [816, 198] on strong "Remember..there is ZERO risk, only Relief" at bounding box center [702, 198] width 475 height 27
click at [972, 192] on p "Remember..there is ZERO risk, ONLY Relief" at bounding box center [801, 198] width 672 height 32
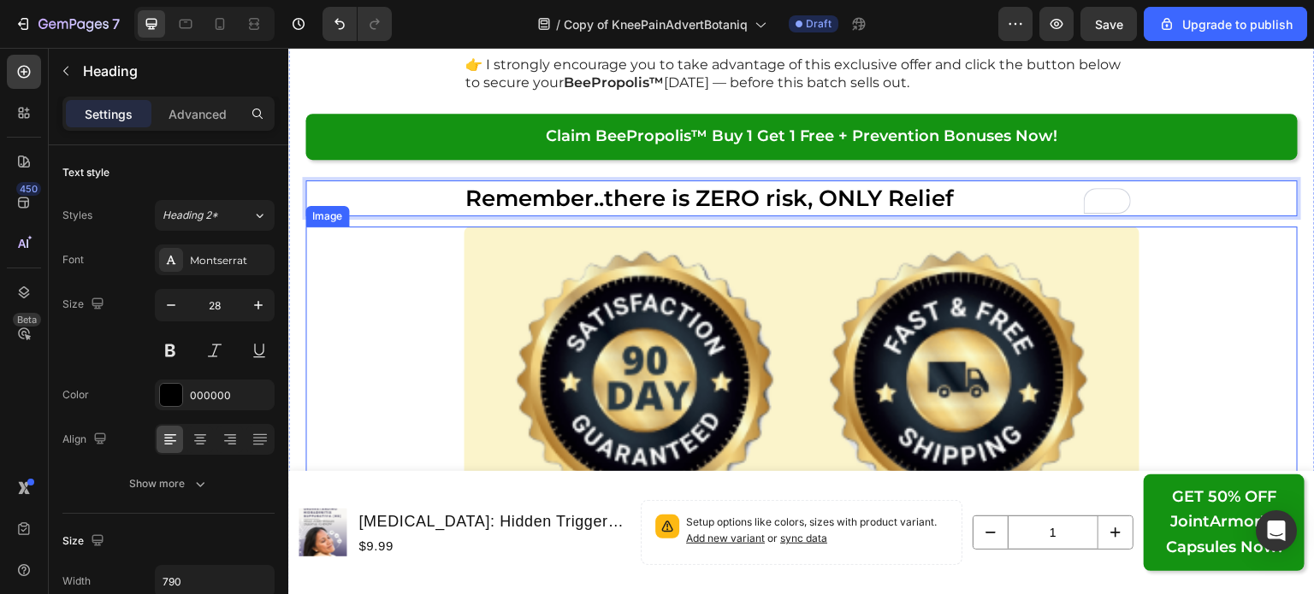
click at [1215, 310] on div at bounding box center [801, 547] width 992 height 640
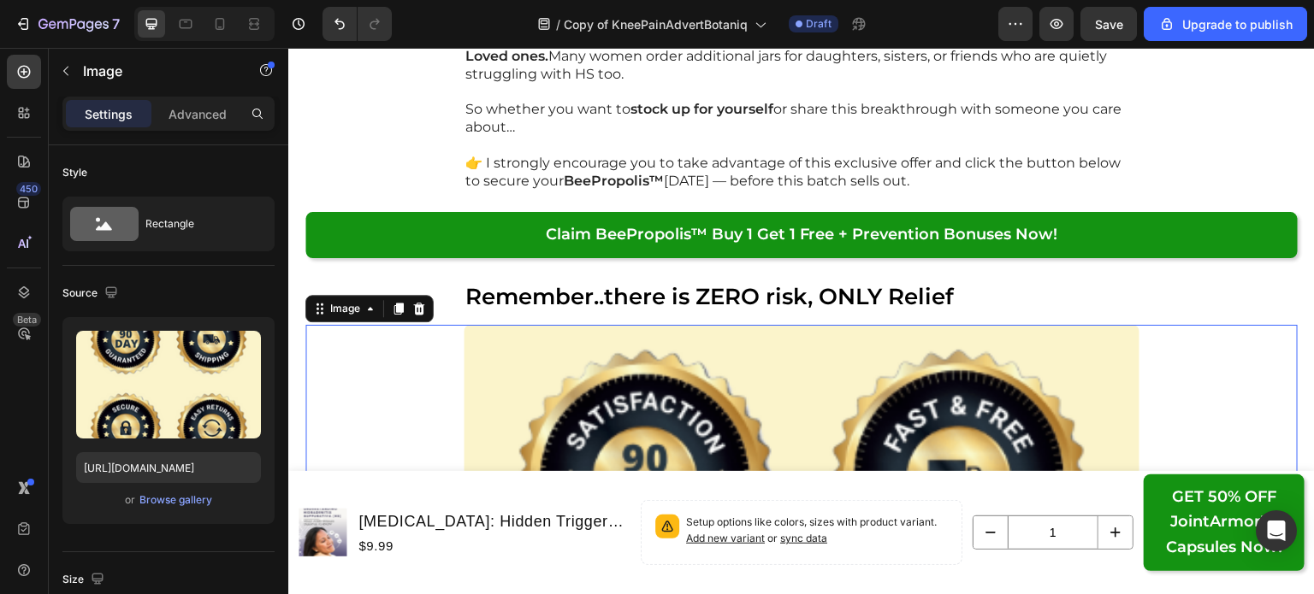
scroll to position [24087, 0]
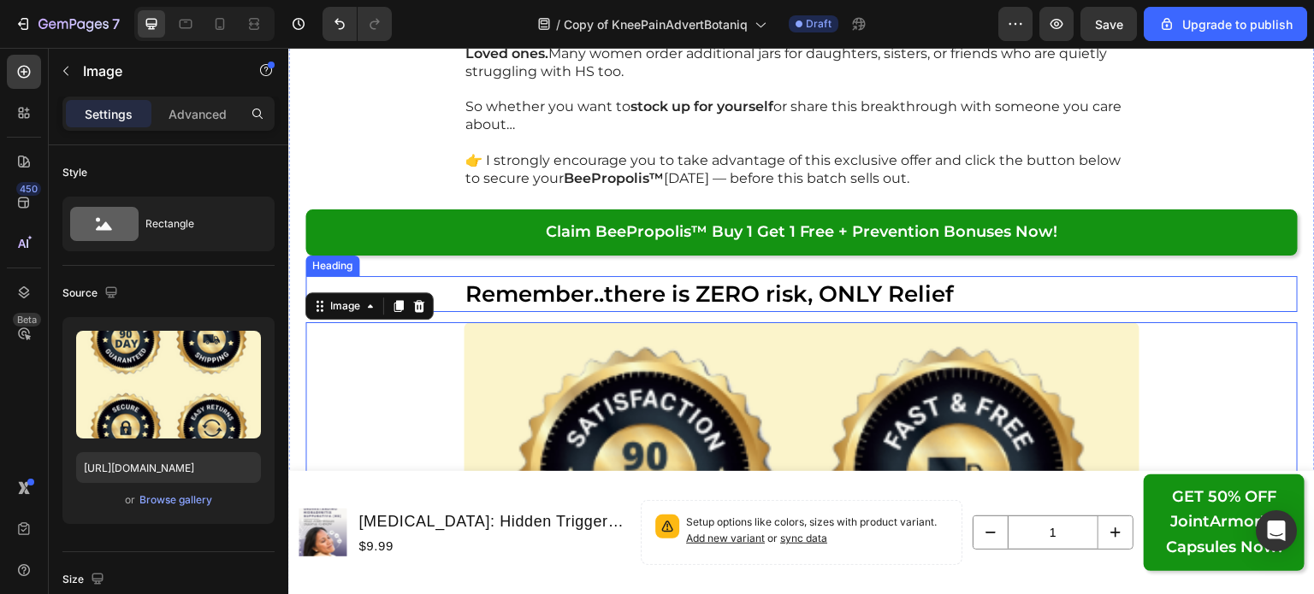
click at [947, 294] on strong "Remember..there is ZERO risk, ONLY Relief" at bounding box center [709, 294] width 488 height 27
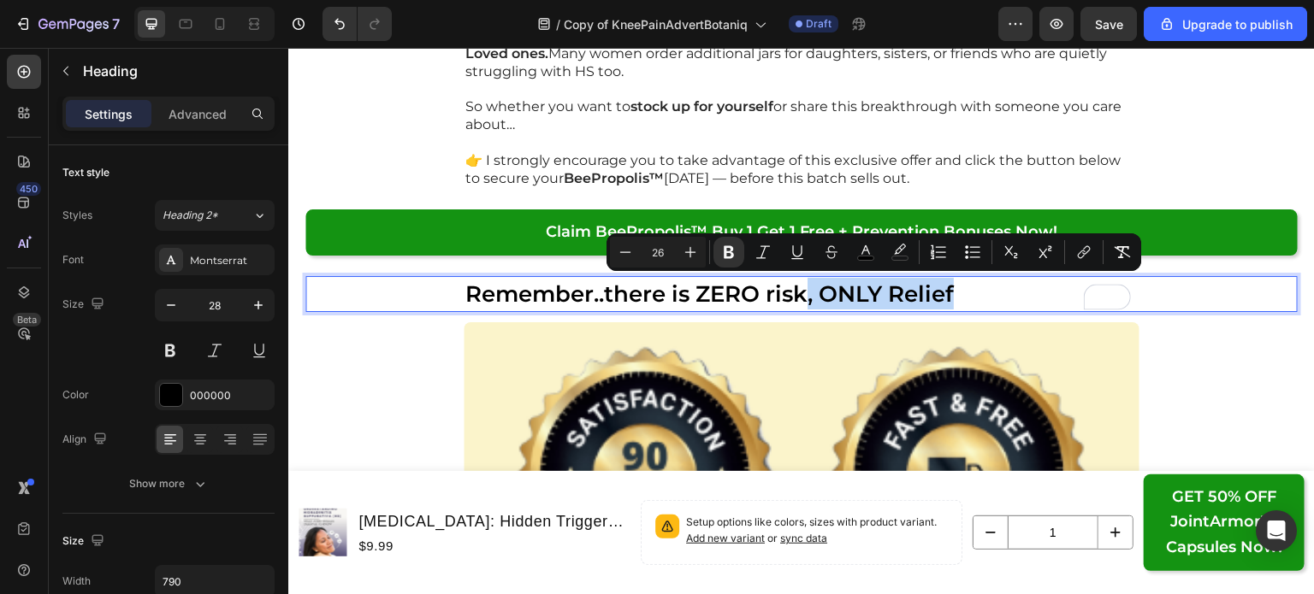
drag, startPoint x: 963, startPoint y: 294, endPoint x: 801, endPoint y: 301, distance: 161.8
click at [801, 301] on p "Remember..there is ZERO risk, ONLY Relief" at bounding box center [801, 294] width 672 height 32
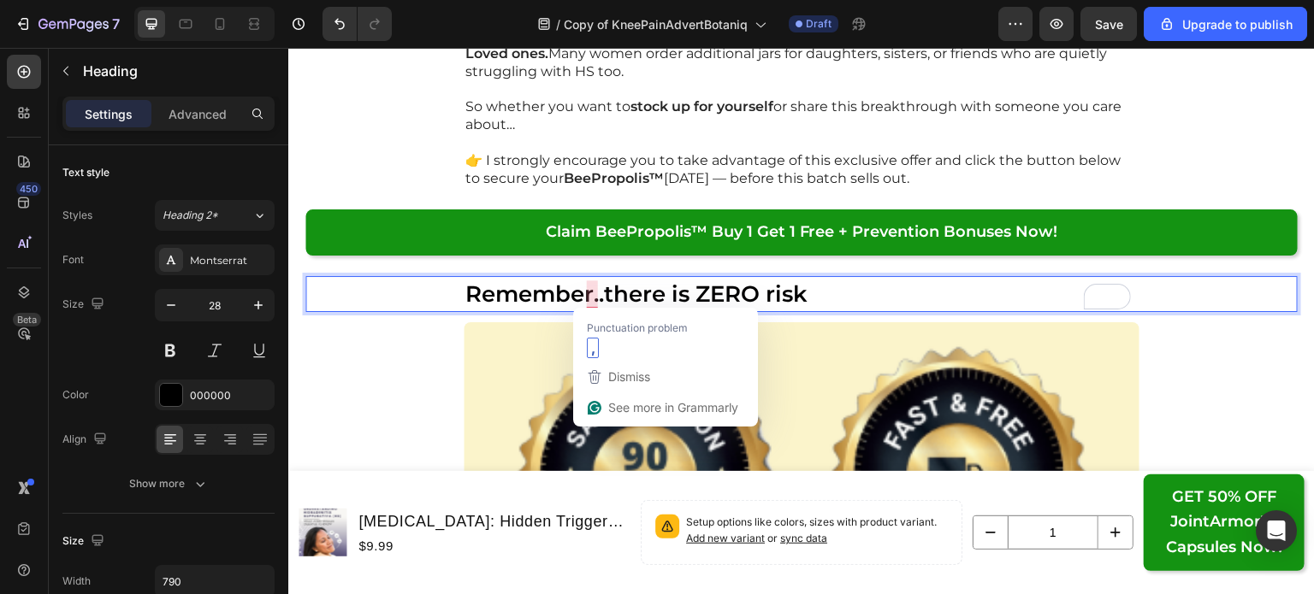
click at [594, 295] on strong "Remember..there is ZERO risk" at bounding box center [636, 294] width 342 height 27
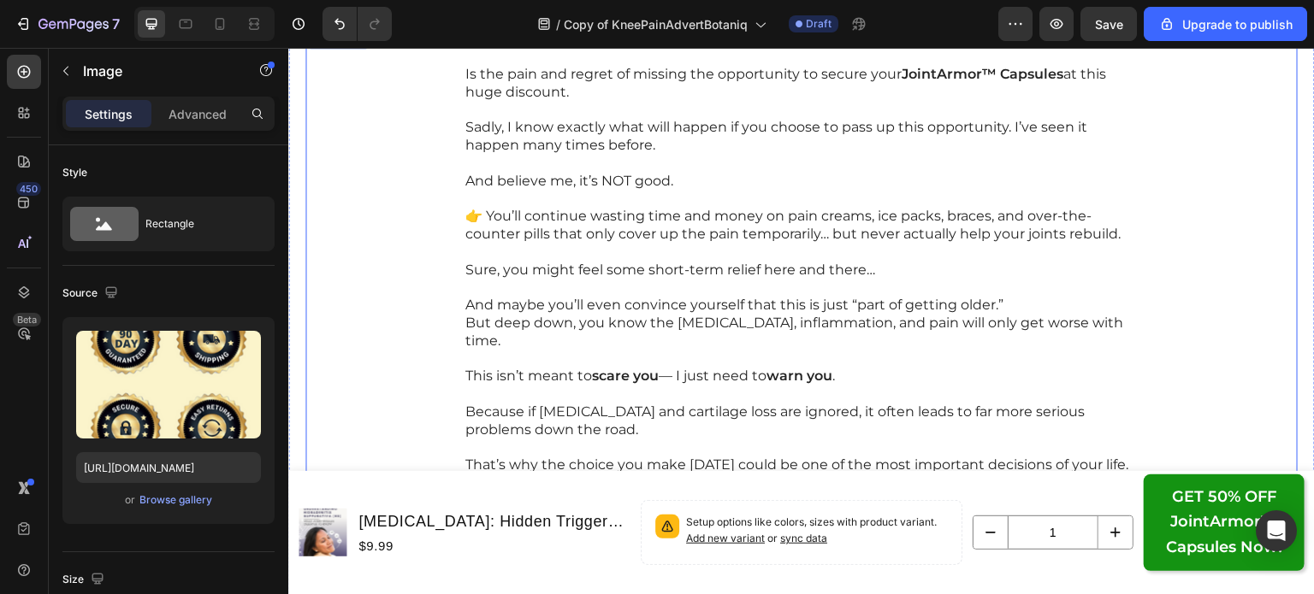
scroll to position [25040, 0]
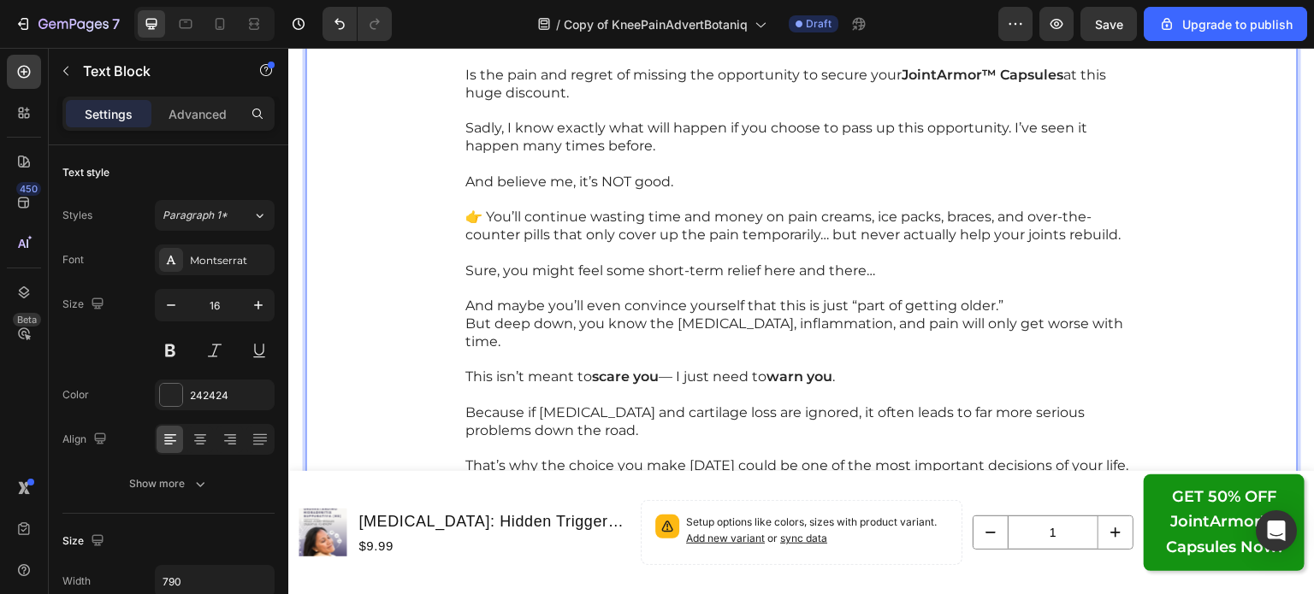
click at [629, 216] on p "👉 You’ll continue wasting time and money on pain creams, ice packs, braces, and…" at bounding box center [801, 227] width 672 height 36
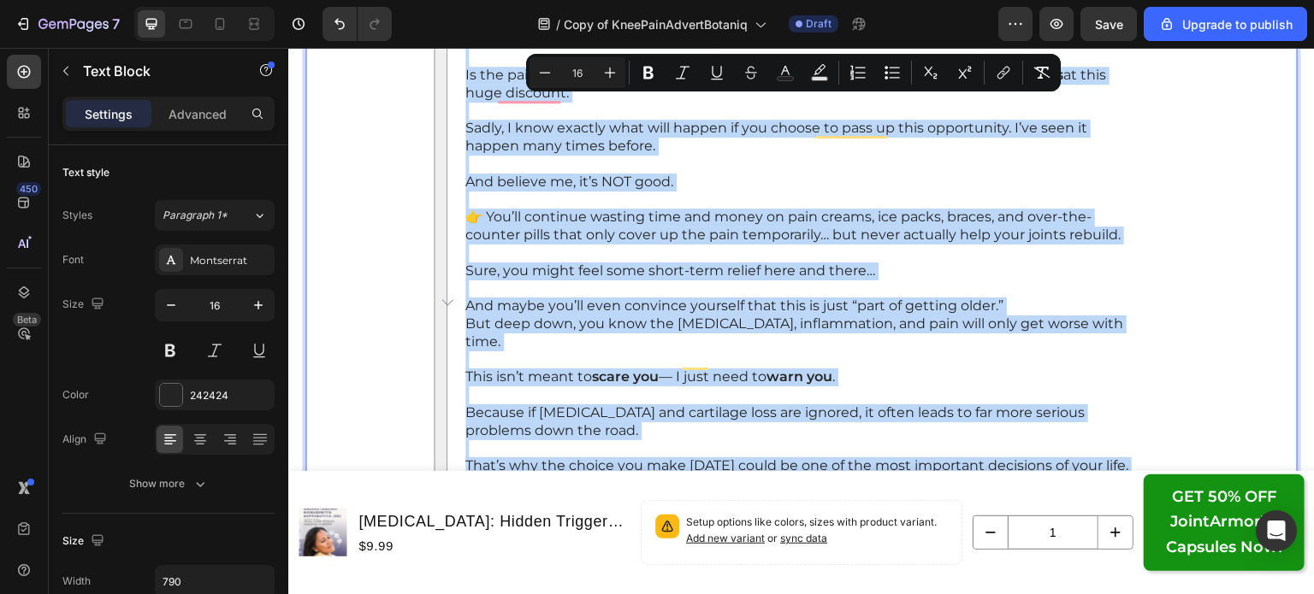
copy div "The only risk you might encounter… Is the pain and regret of missing the opport…"
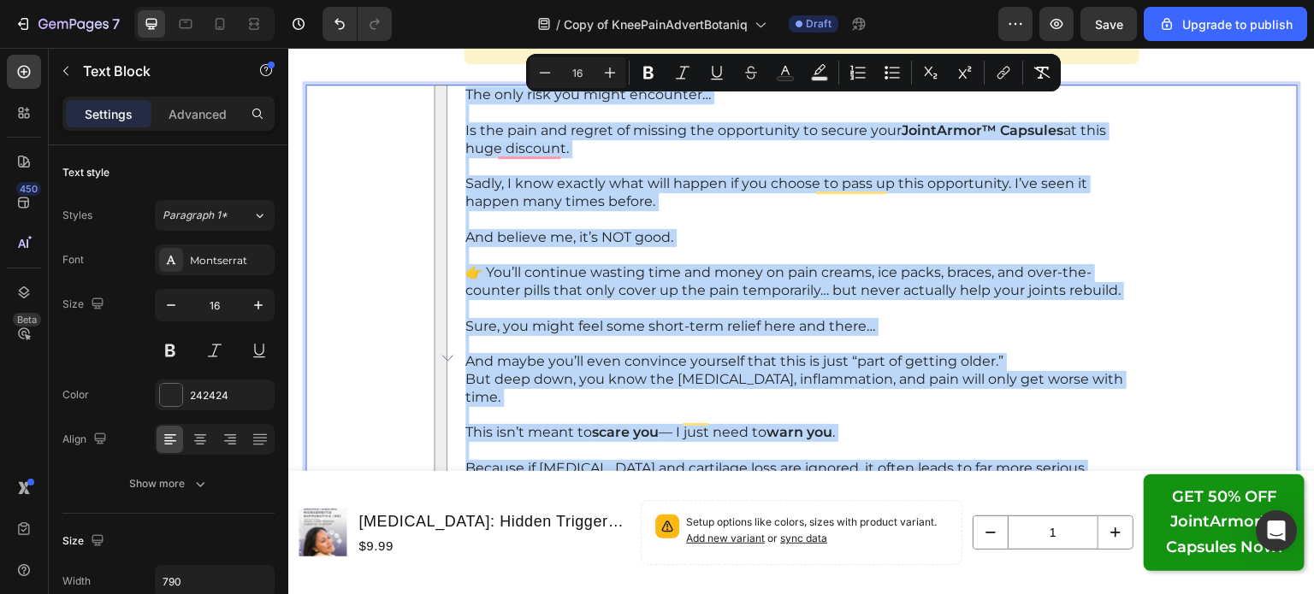
scroll to position [24922, 0]
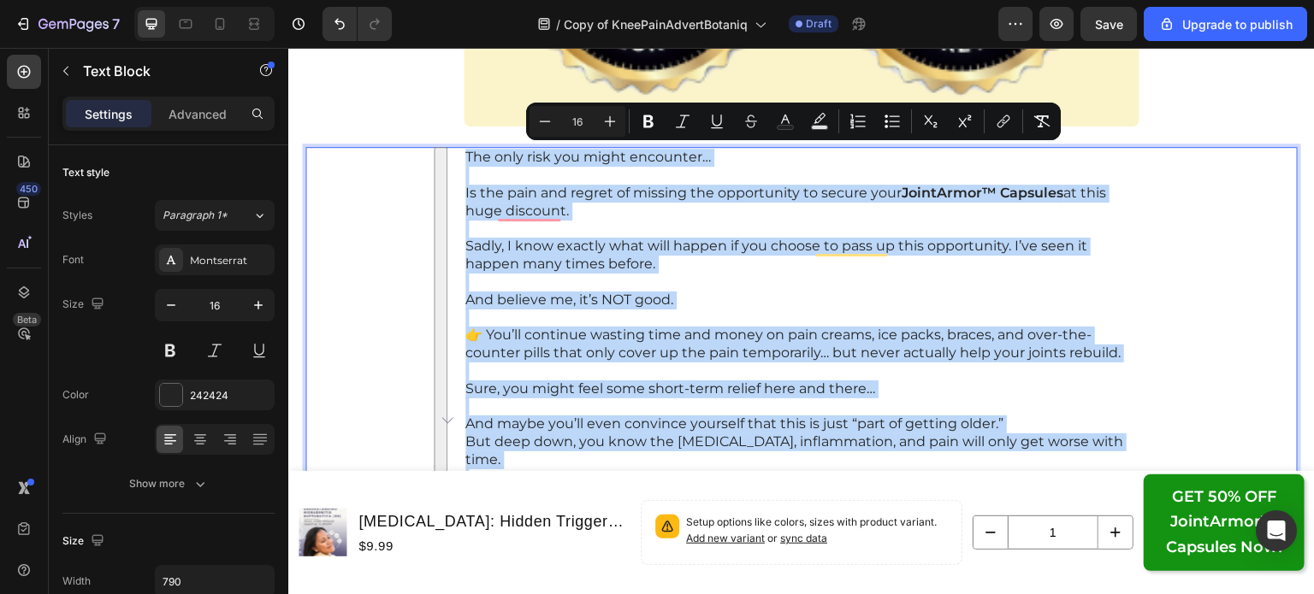
click at [640, 249] on p "Sadly, I know exactly what will happen if you choose to pass up this opportunit…" at bounding box center [801, 256] width 672 height 36
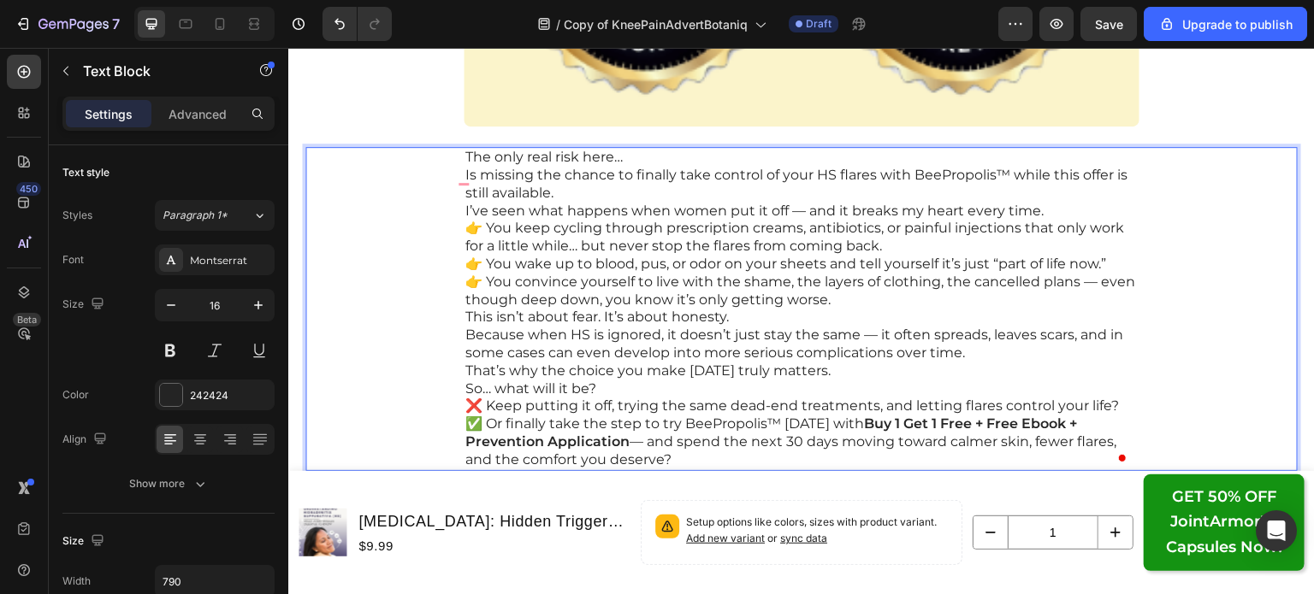
click at [693, 157] on p "The only real risk here…" at bounding box center [801, 158] width 672 height 18
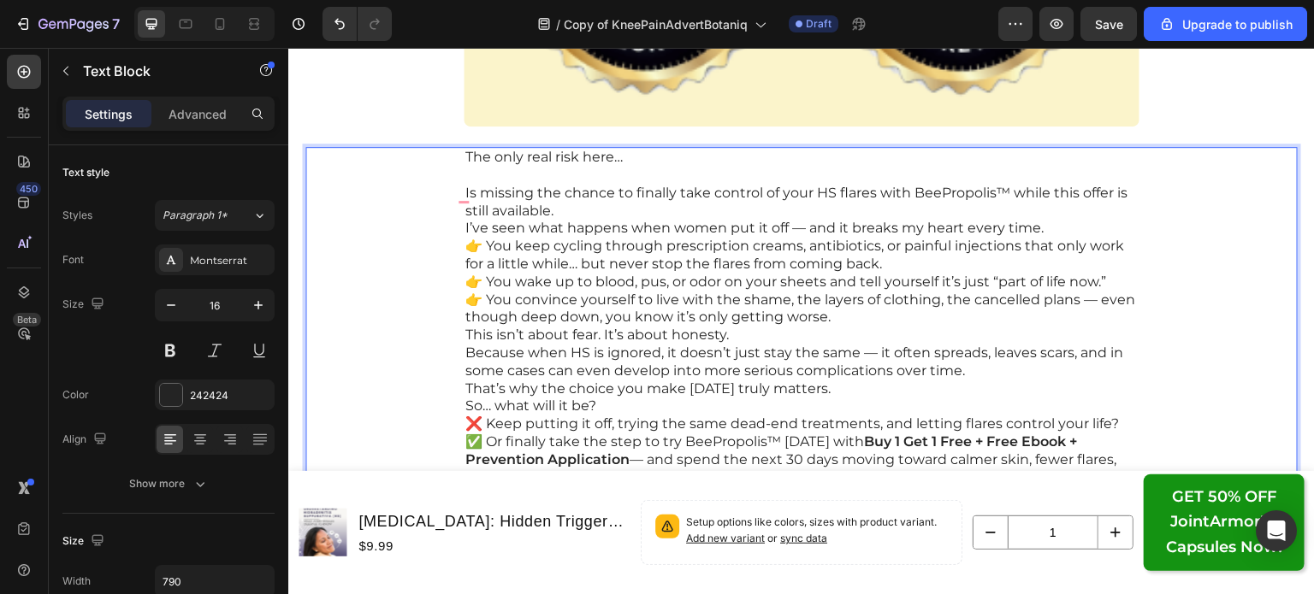
click at [687, 204] on p "Is missing the chance to finally take control of your HS flares with BeePropoli…" at bounding box center [801, 203] width 672 height 36
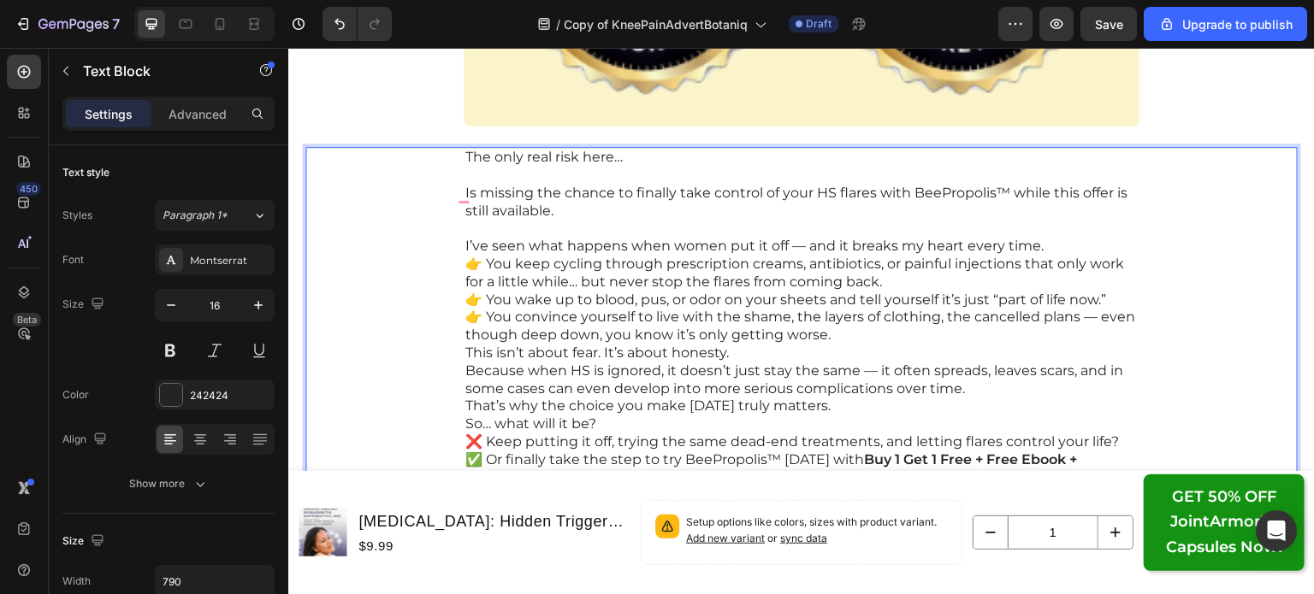
click at [1040, 239] on p "I’ve seen what happens when women put it off — and it breaks my heart every tim…" at bounding box center [801, 247] width 672 height 18
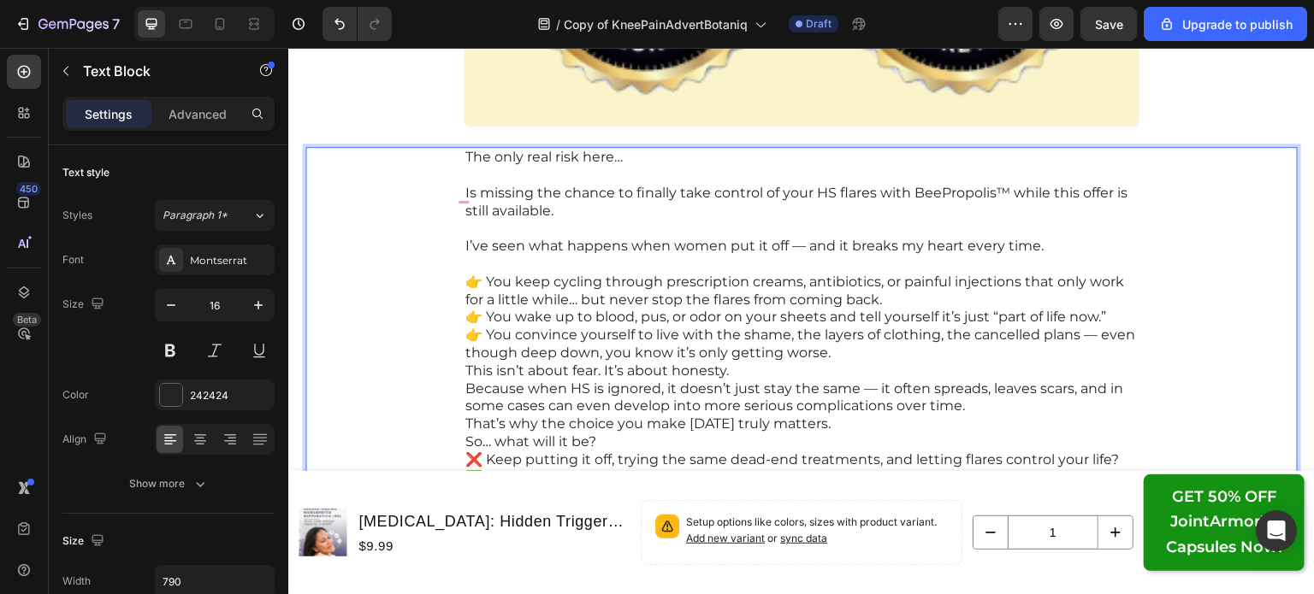
click at [1049, 294] on p "👉 You keep cycling through prescription creams, antibiotics, or painful injecti…" at bounding box center [801, 292] width 672 height 36
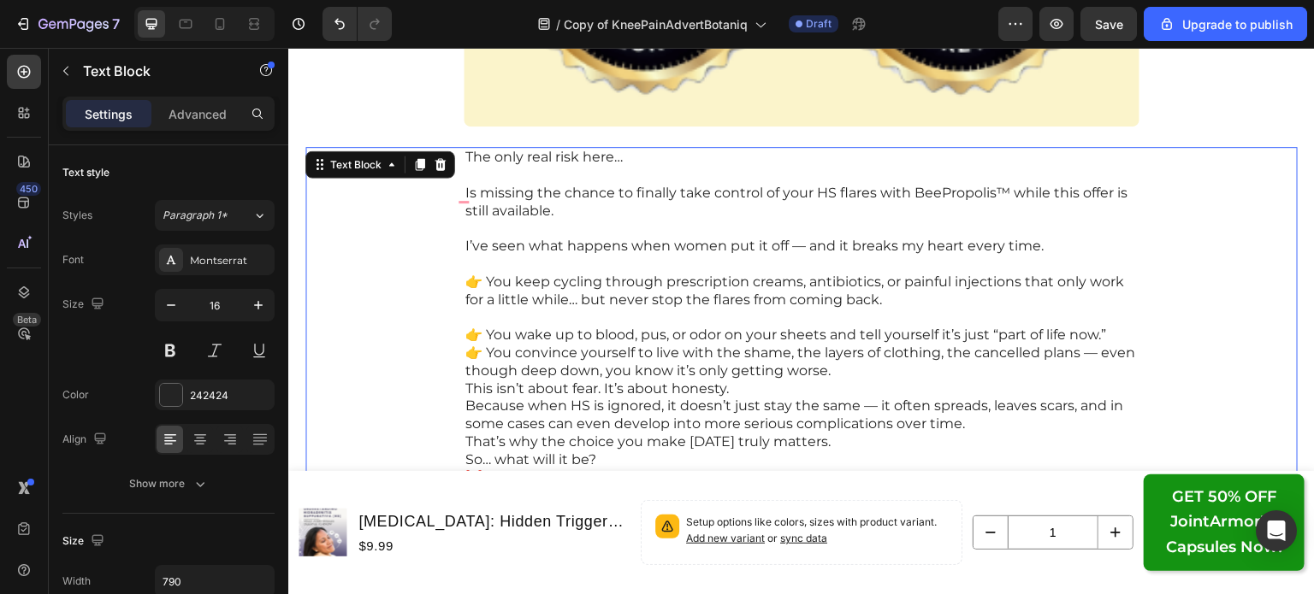
click at [1136, 336] on div "The only real risk here… Is missing the chance to finally take control of your …" at bounding box center [801, 344] width 992 height 395
click at [1112, 334] on p "👉 You wake up to blood, pus, or odor on your sheets and tell yourself it’s just…" at bounding box center [801, 336] width 672 height 18
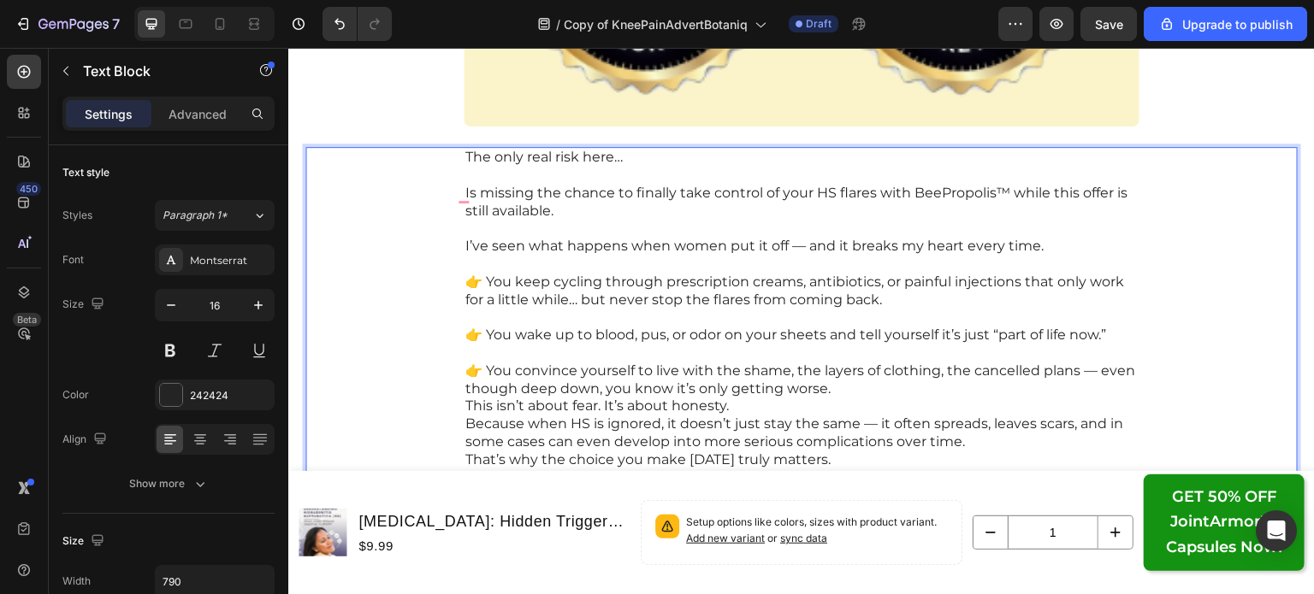
click at [1060, 385] on p "👉 You convince yourself to live with the shame, the layers of clothing, the can…" at bounding box center [801, 381] width 672 height 36
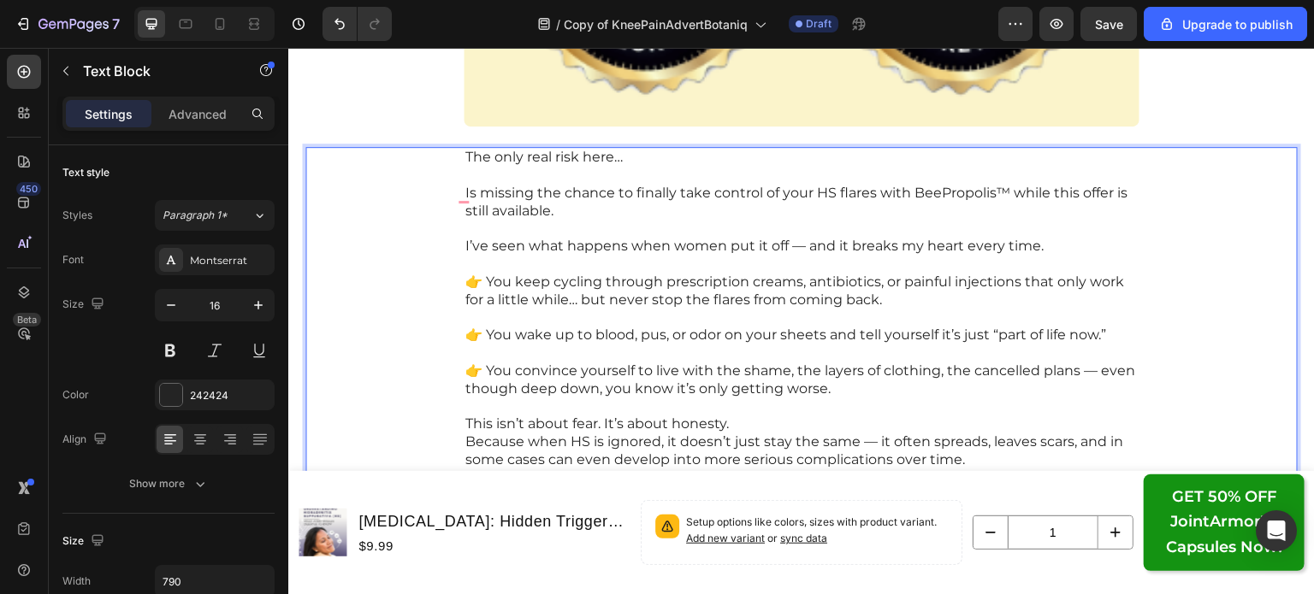
click at [1033, 418] on p "This isn’t about fear. It’s about honesty." at bounding box center [801, 425] width 672 height 18
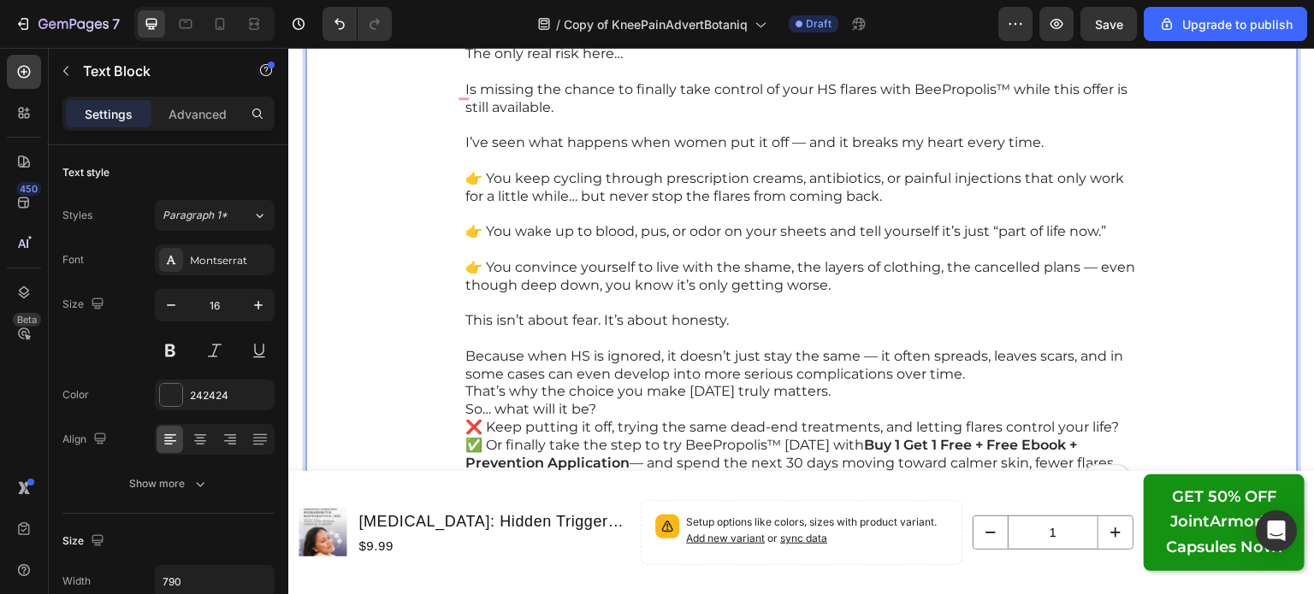
scroll to position [25050, 0]
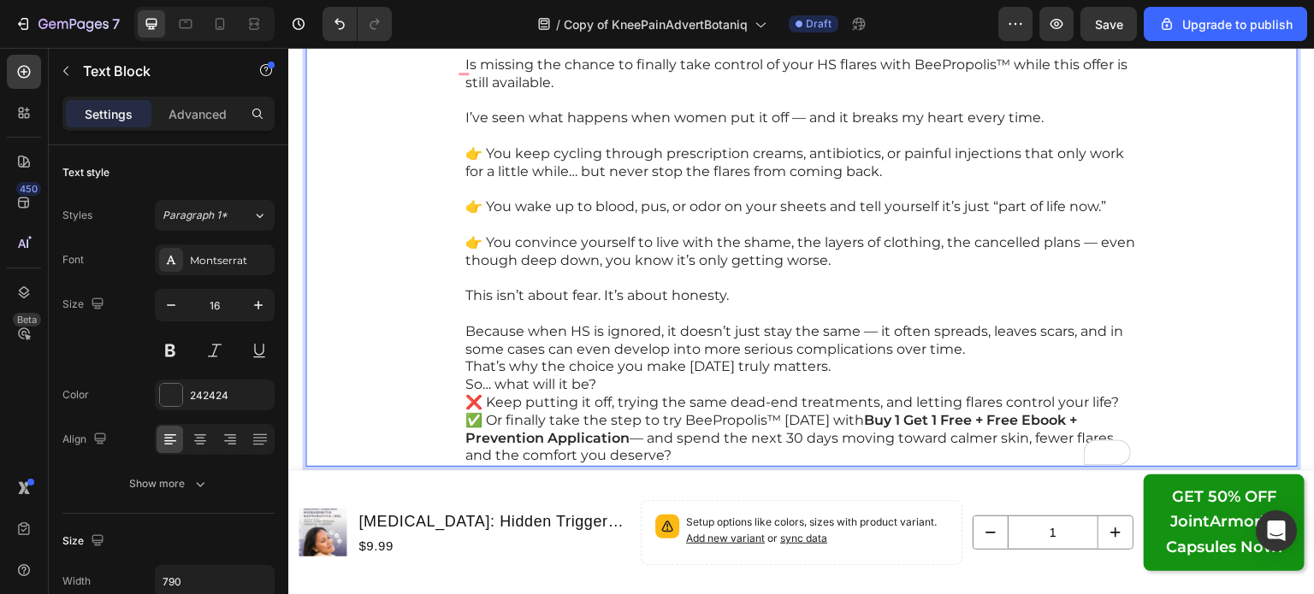
click at [942, 366] on p "That’s why the choice you make today truly matters." at bounding box center [801, 367] width 672 height 18
click at [972, 346] on p "Because when HS is ignored, it doesn’t just stay the same — it often spreads, l…" at bounding box center [801, 341] width 672 height 36
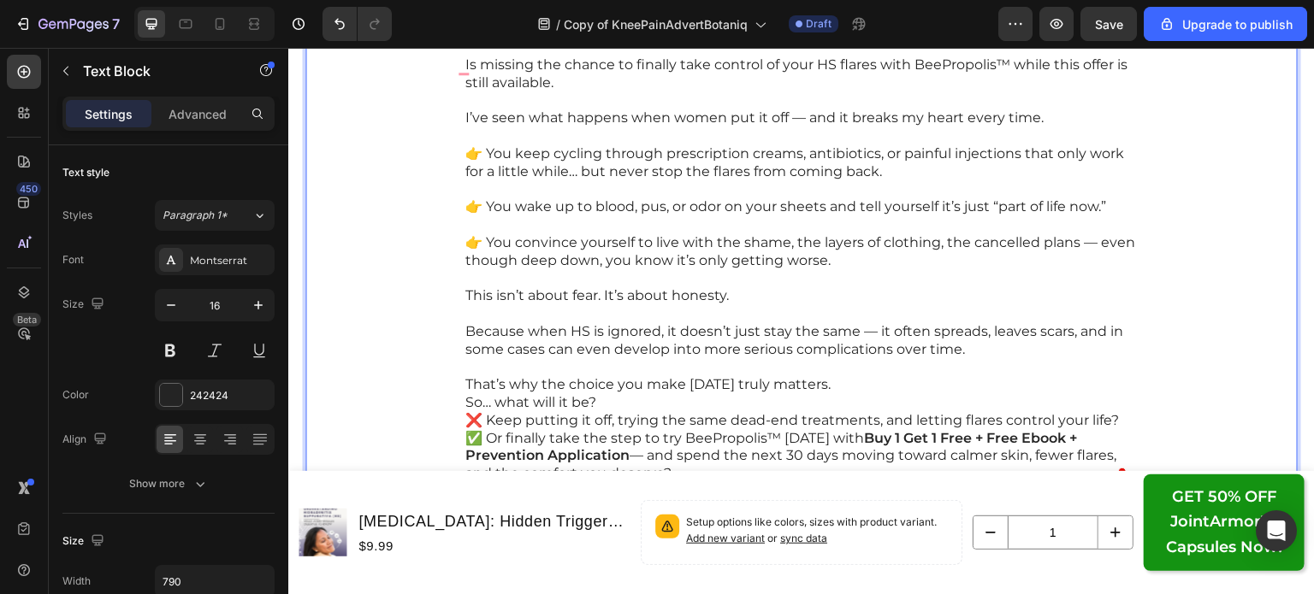
click at [950, 387] on p "That’s why the choice you make today truly matters." at bounding box center [801, 385] width 672 height 18
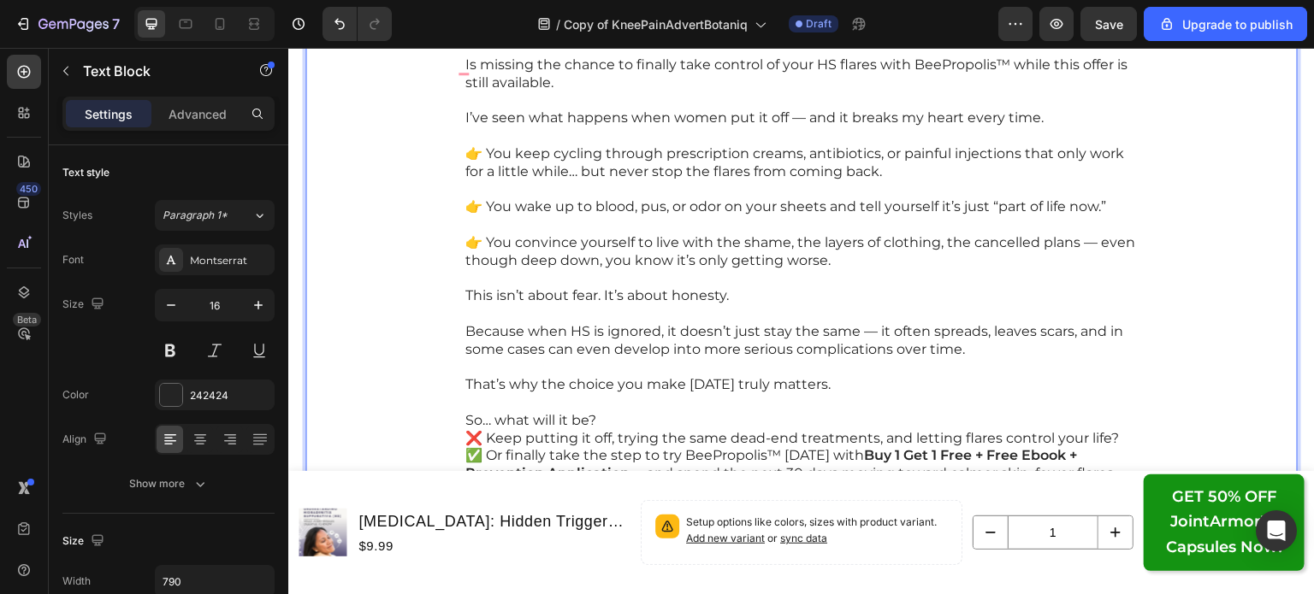
click at [919, 423] on p "So… what will it be?" at bounding box center [801, 421] width 672 height 18
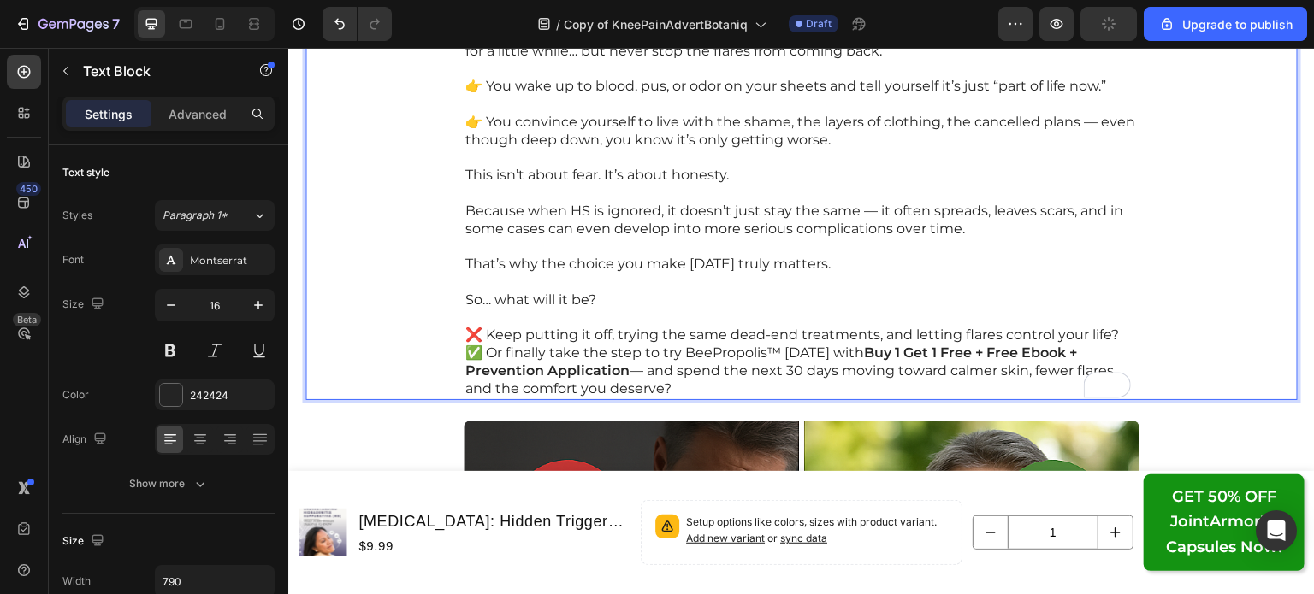
scroll to position [25197, 0]
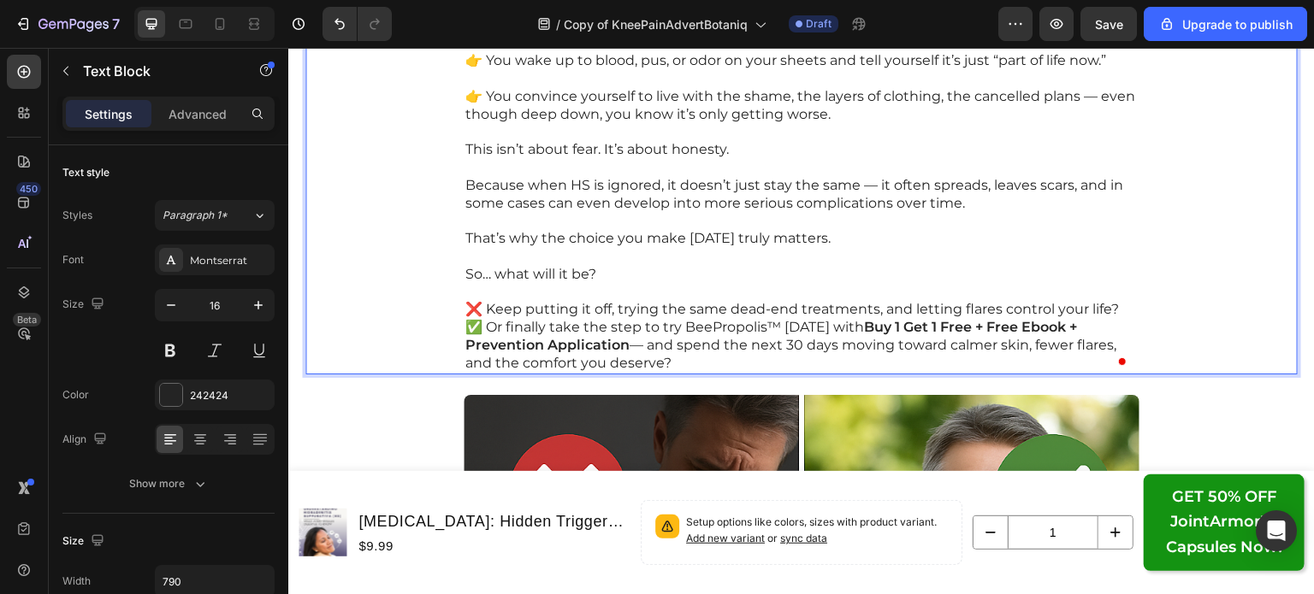
click at [1119, 301] on p "❌ Keep putting it off, trying the same dead-end treatments, and letting flares …" at bounding box center [801, 310] width 672 height 18
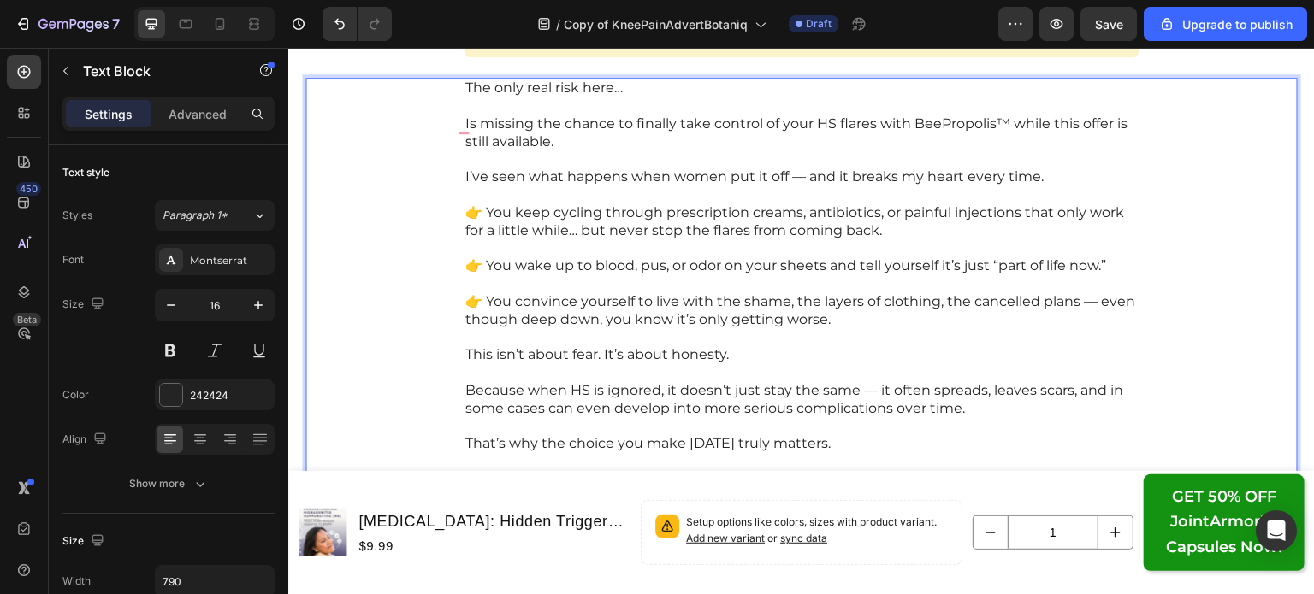
scroll to position [25207, 0]
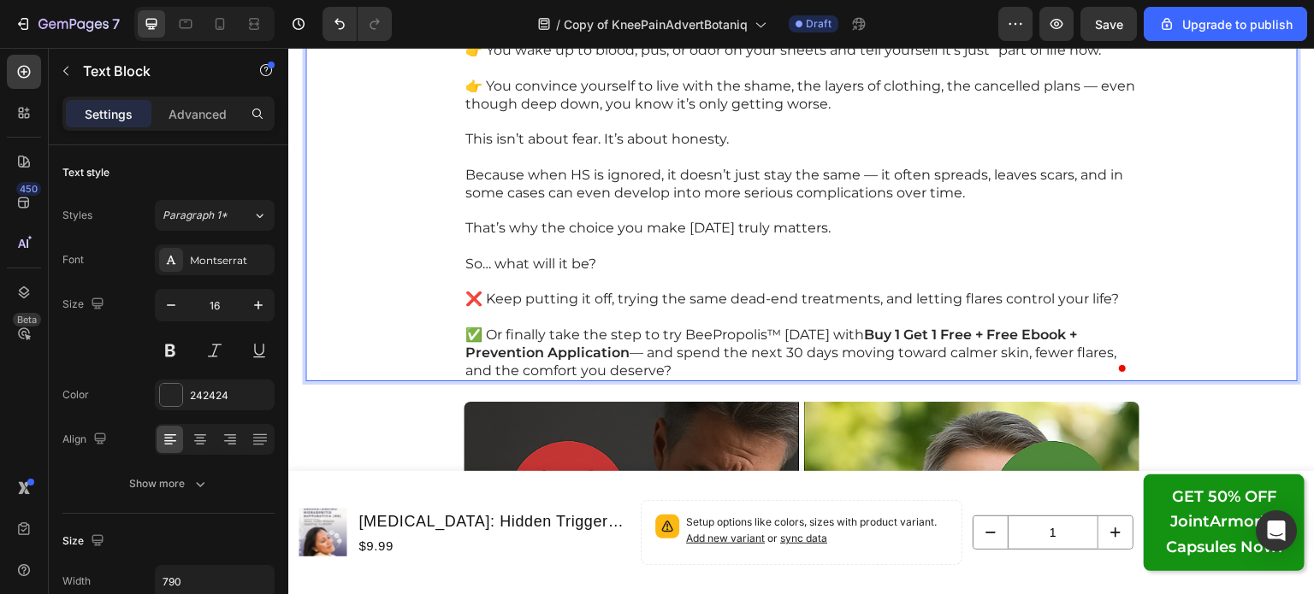
click at [582, 251] on p "Rich Text Editor. Editing area: main" at bounding box center [801, 247] width 672 height 18
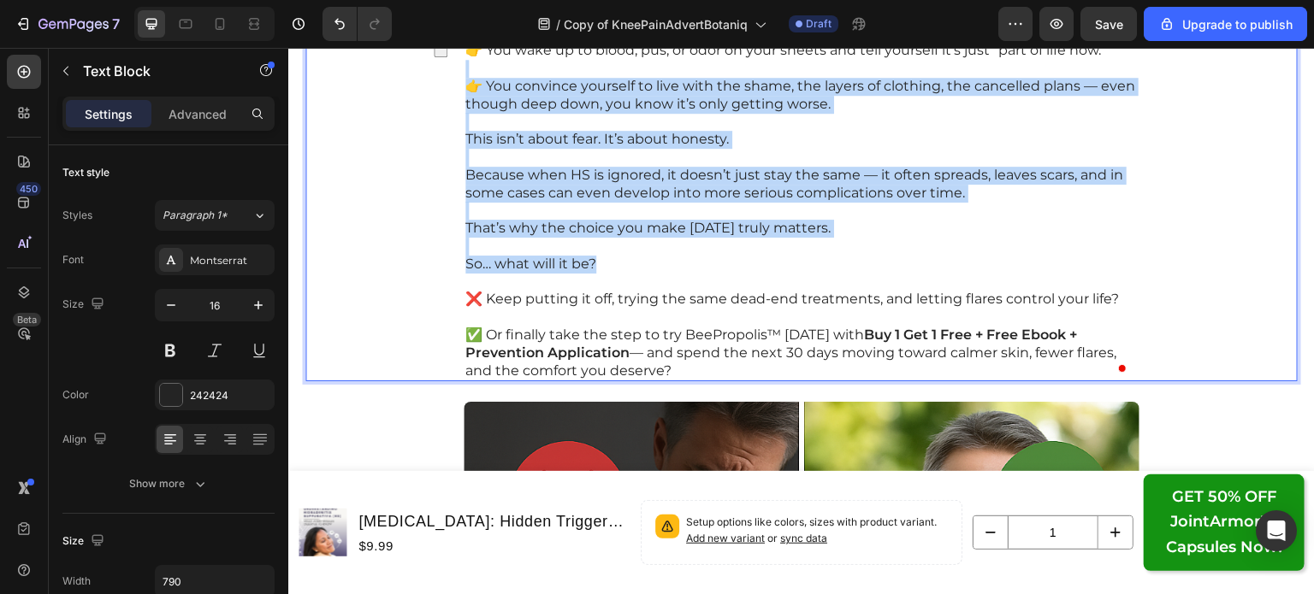
scroll to position [24788, 0]
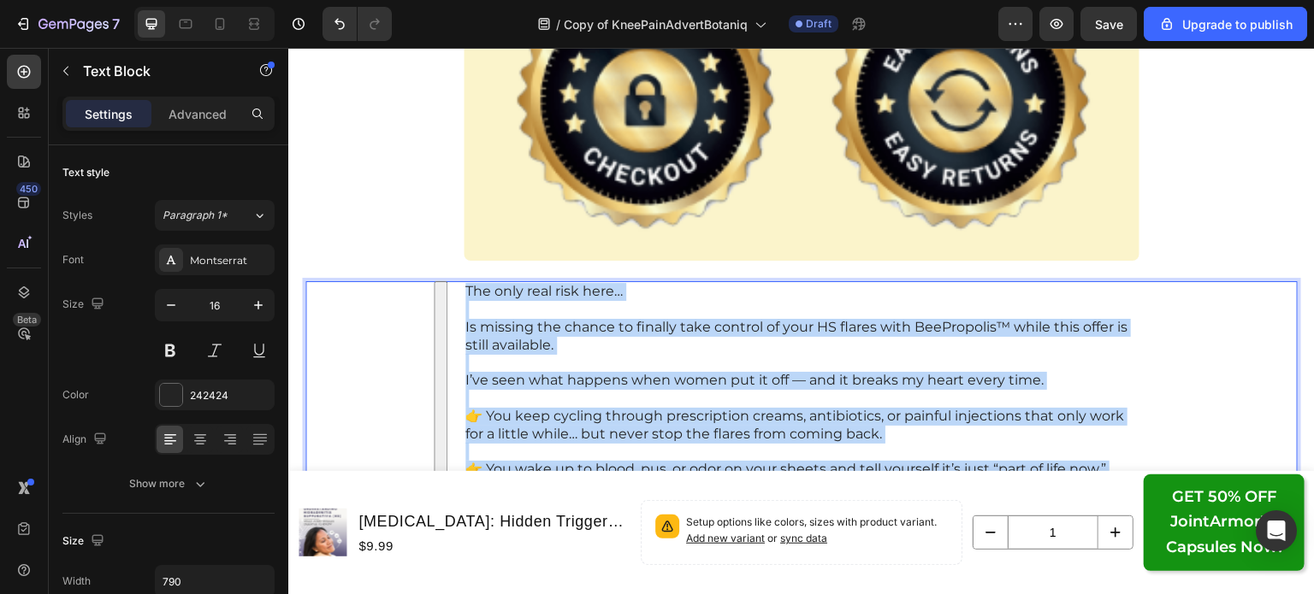
drag, startPoint x: 600, startPoint y: 262, endPoint x: 459, endPoint y: 292, distance: 144.3
click at [464, 292] on div "The only real risk here… Is missing the chance to finally take control of your …" at bounding box center [802, 540] width 676 height 519
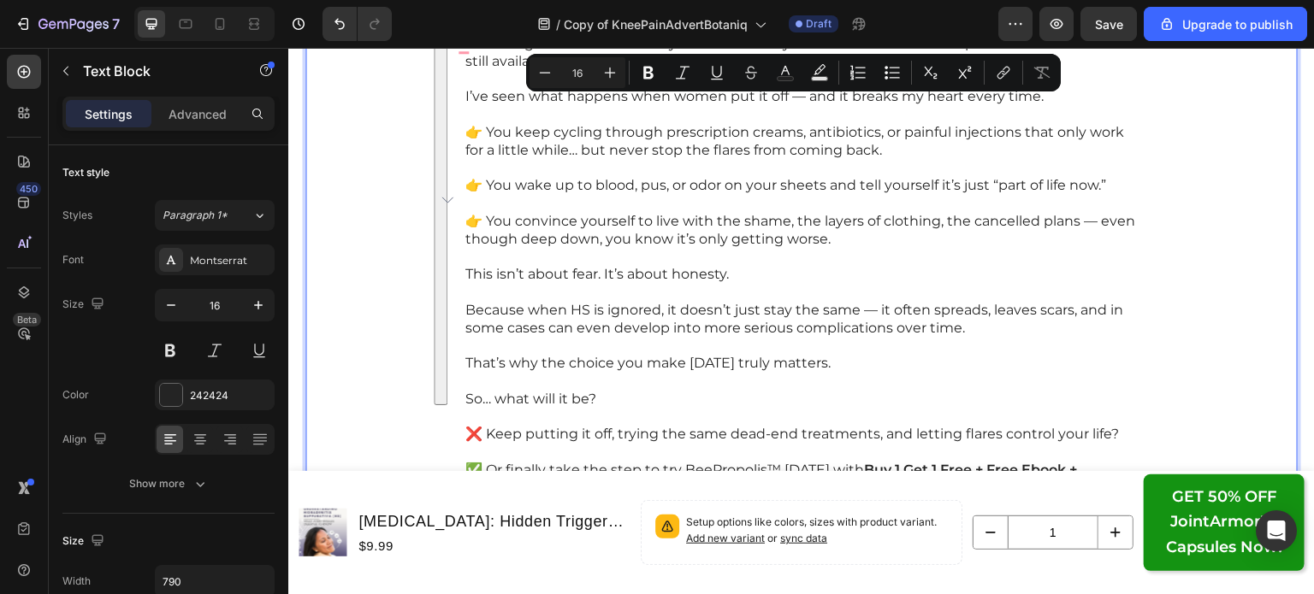
scroll to position [25073, 0]
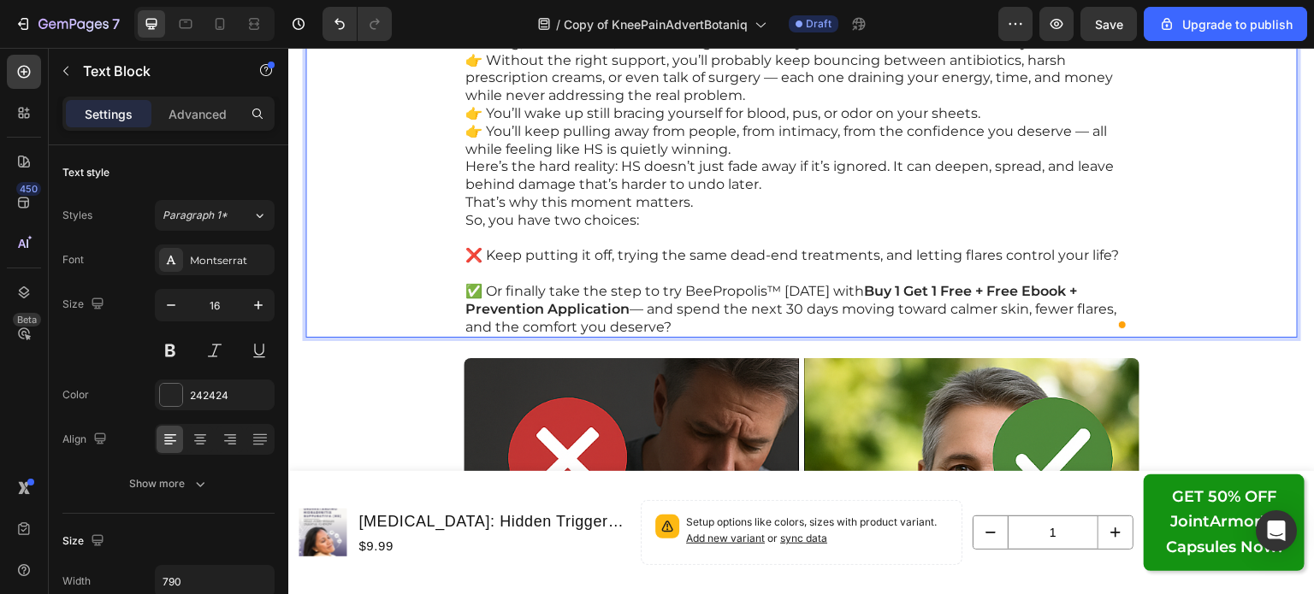
click at [656, 322] on p "✅ Or finally take the step to try BeePropolis™ today with Buy 1 Get 1 Free + Fr…" at bounding box center [801, 309] width 672 height 53
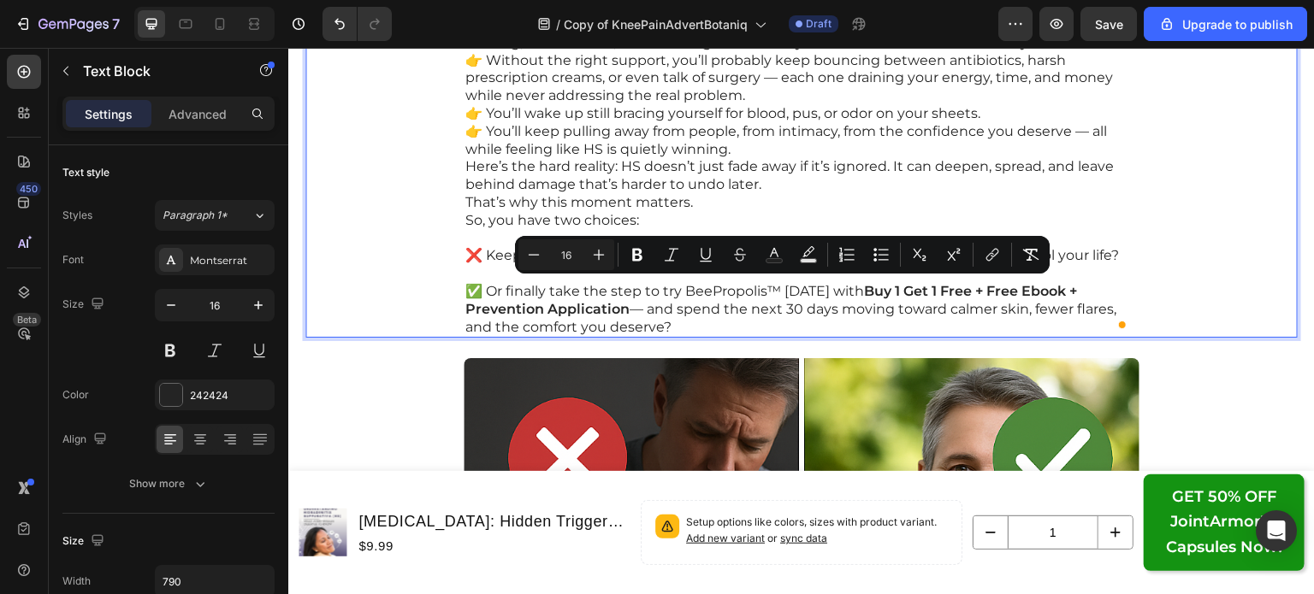
drag, startPoint x: 678, startPoint y: 322, endPoint x: 460, endPoint y: 295, distance: 219.7
click at [465, 295] on p "✅ Or finally take the step to try BeePropolis™ today with Buy 1 Get 1 Free + Fr…" at bounding box center [801, 309] width 672 height 53
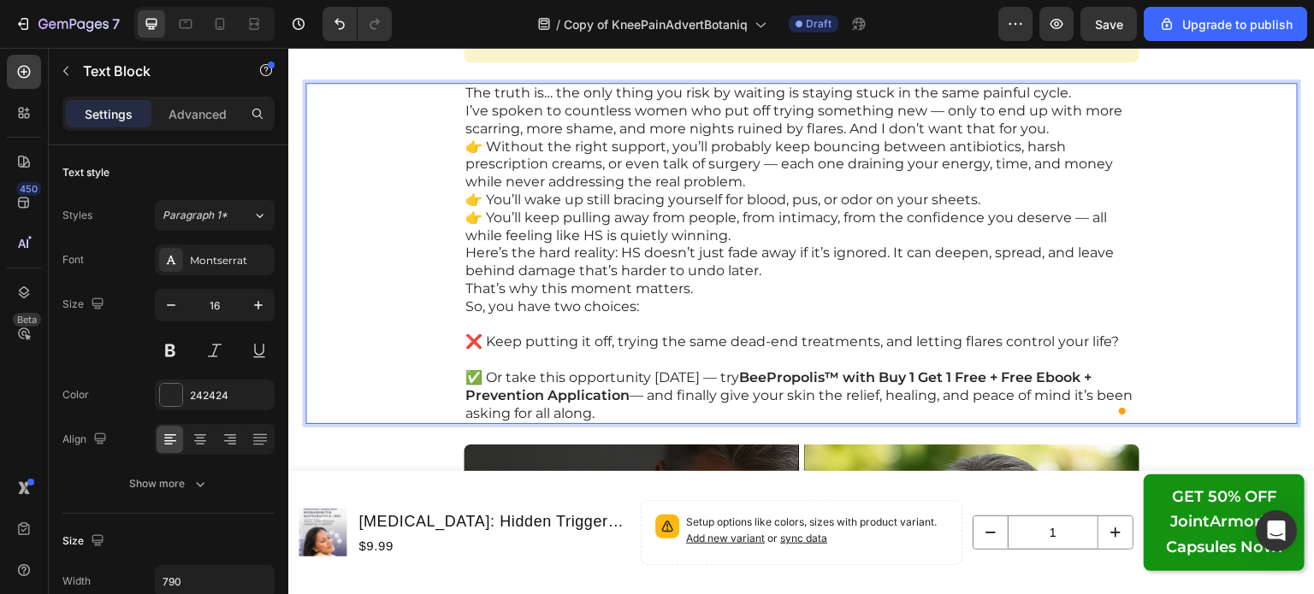
scroll to position [24985, 0]
click at [1097, 88] on p "The truth is… the only thing you risk by waiting is staying stuck in the same p…" at bounding box center [801, 95] width 672 height 18
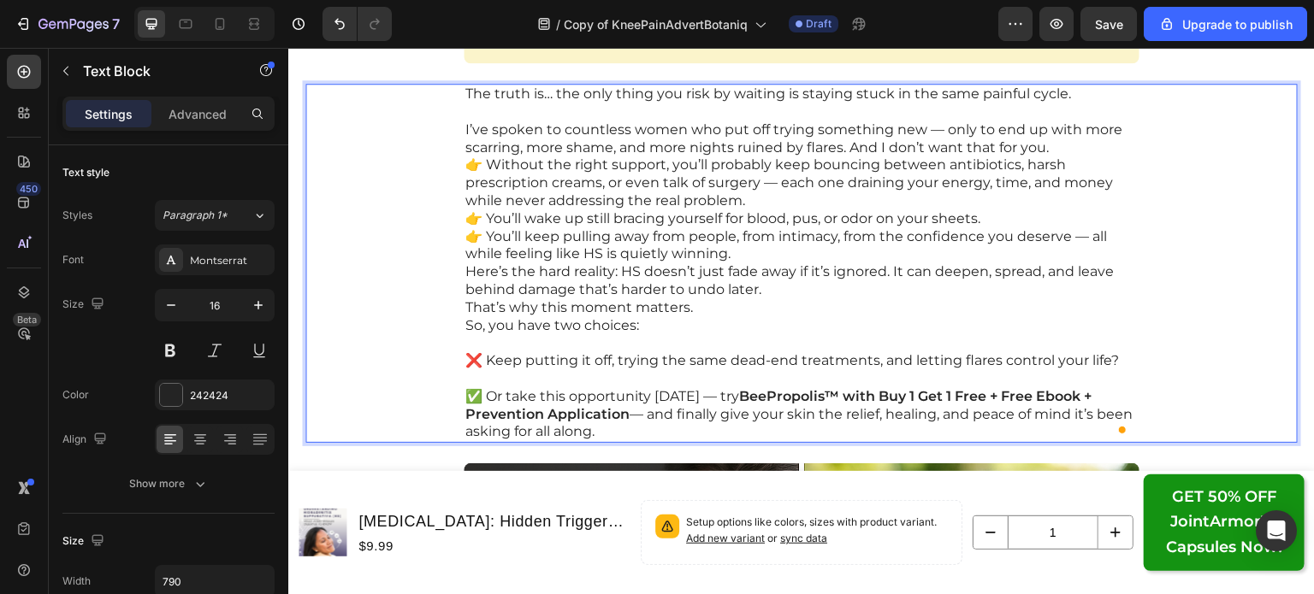
click at [1085, 142] on p "I’ve spoken to countless women who put off trying something new — only to end u…" at bounding box center [801, 139] width 672 height 36
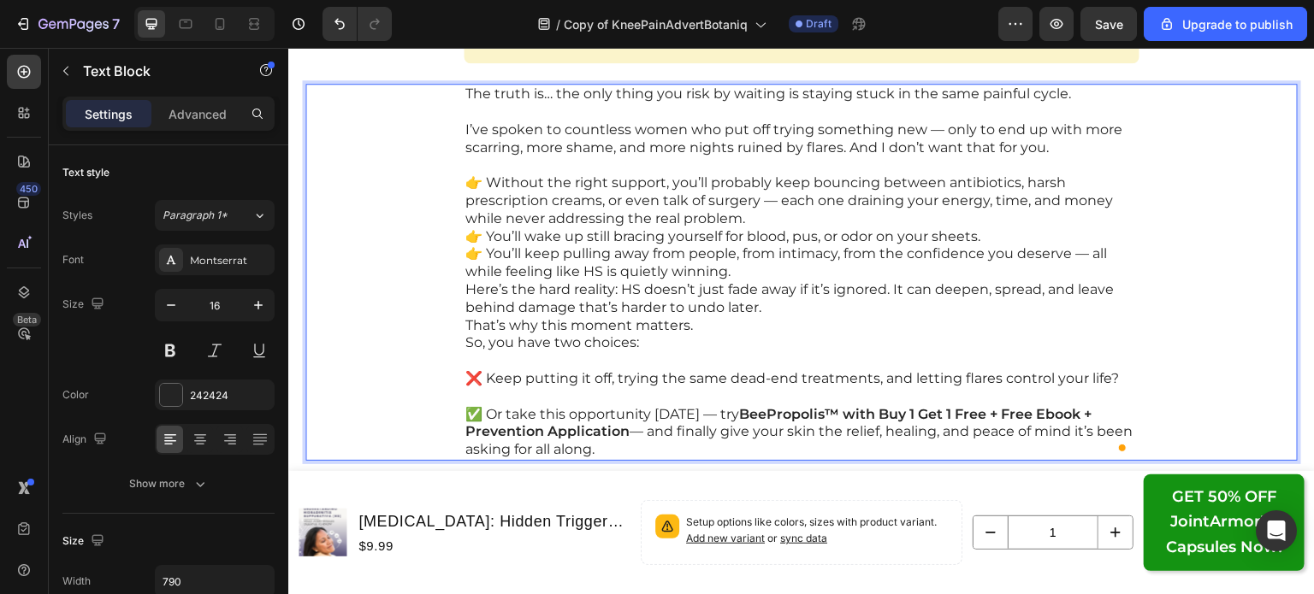
click at [1087, 180] on p "👉 Without the right support, you’ll probably keep bouncing between antibiotics,…" at bounding box center [801, 200] width 672 height 53
click at [1046, 218] on p "👉 Without the right support, you’ll probably keep bouncing between antibiotics,…" at bounding box center [801, 200] width 672 height 53
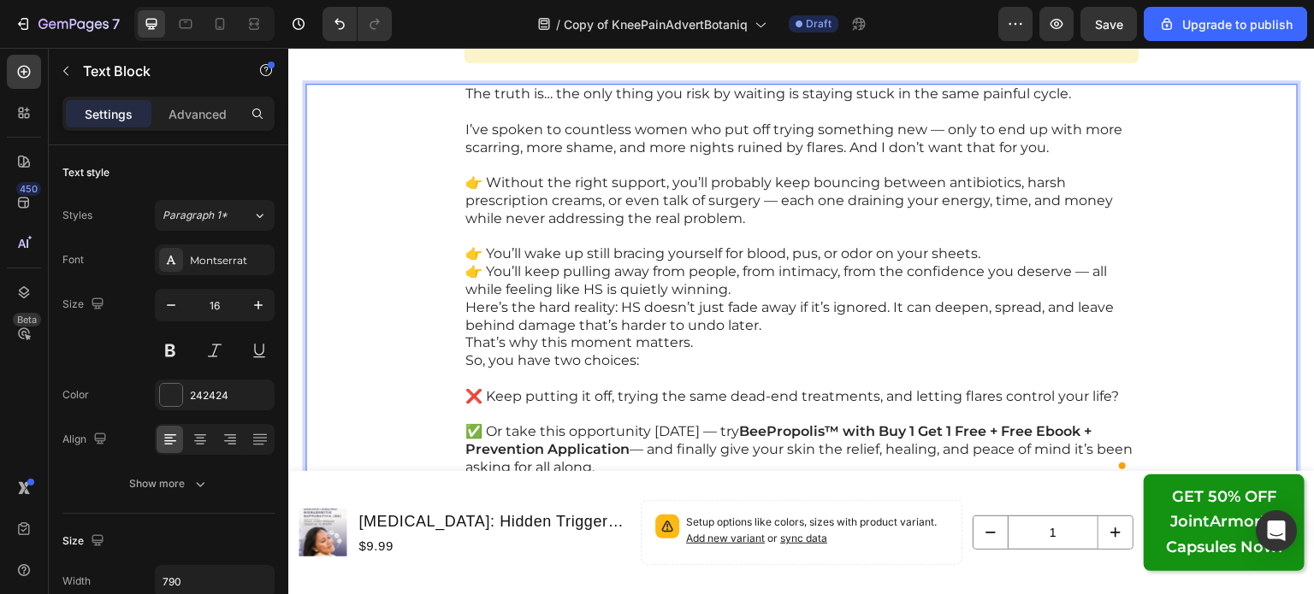
click at [1042, 255] on p "👉 You’ll wake up still bracing yourself for blood, pus, or odor on your sheets." at bounding box center [801, 254] width 672 height 18
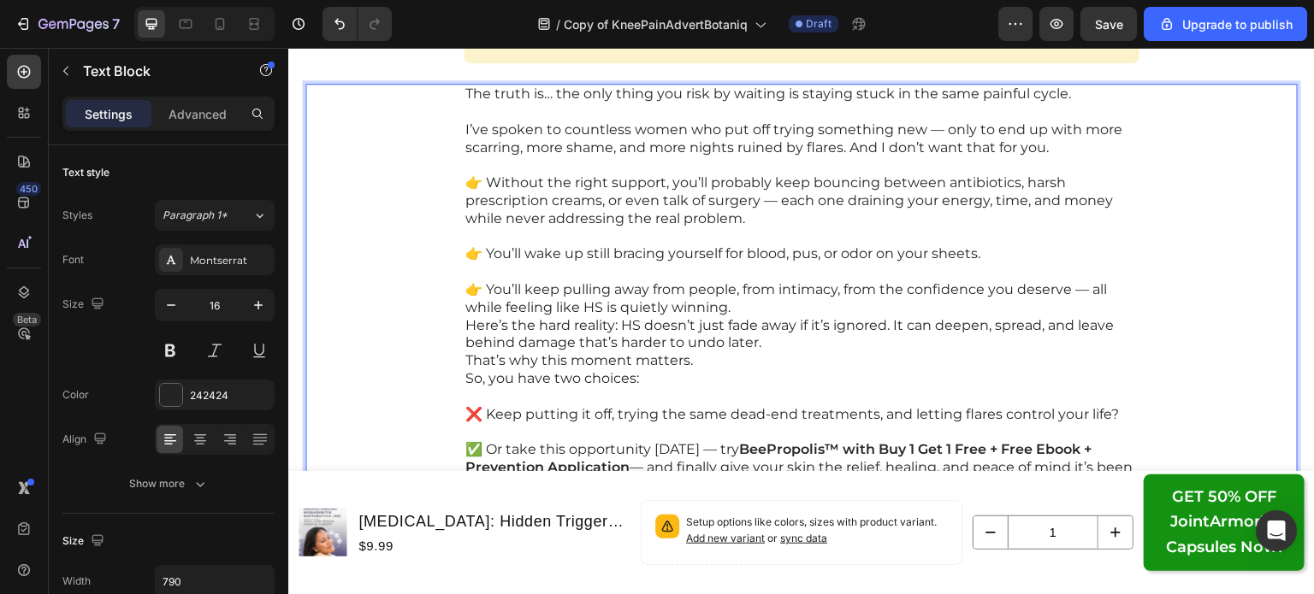
click at [1025, 301] on p "👉 You’ll keep pulling away from people, from intimacy, from the confidence you …" at bounding box center [801, 299] width 672 height 36
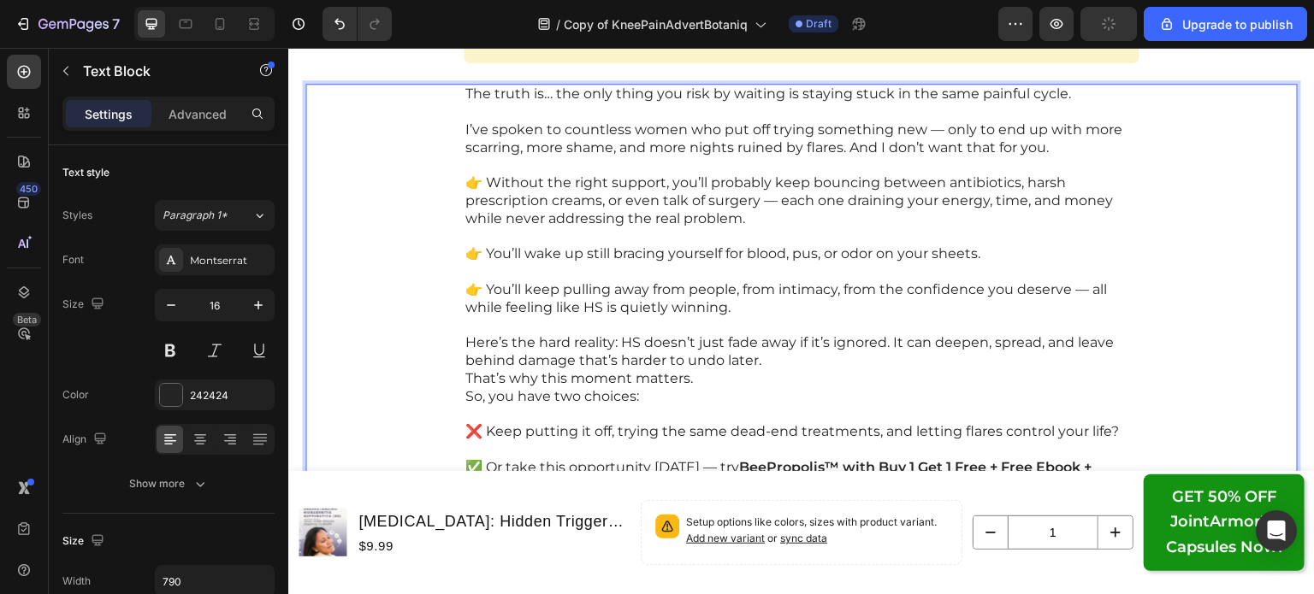
click at [985, 360] on p "Here’s the hard reality: HS doesn’t just fade away if it’s ignored. It can deep…" at bounding box center [801, 352] width 672 height 36
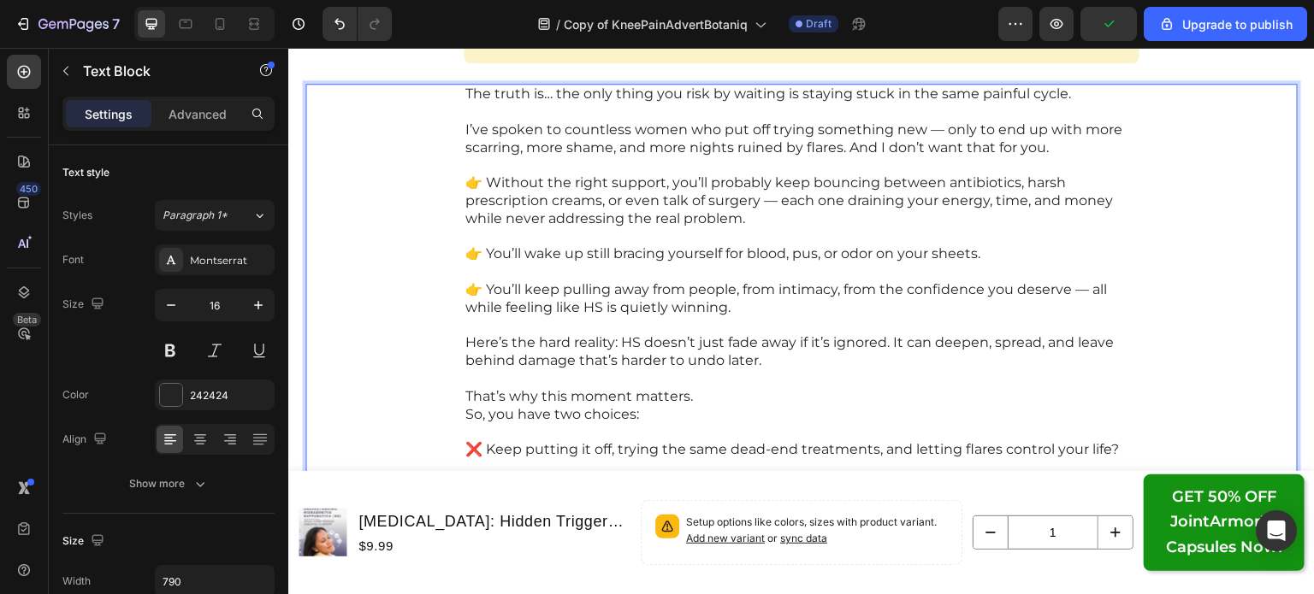
click at [963, 406] on p "So, you have two choices:" at bounding box center [801, 415] width 672 height 18
click at [952, 398] on p "That’s why this moment matters." at bounding box center [801, 397] width 672 height 18
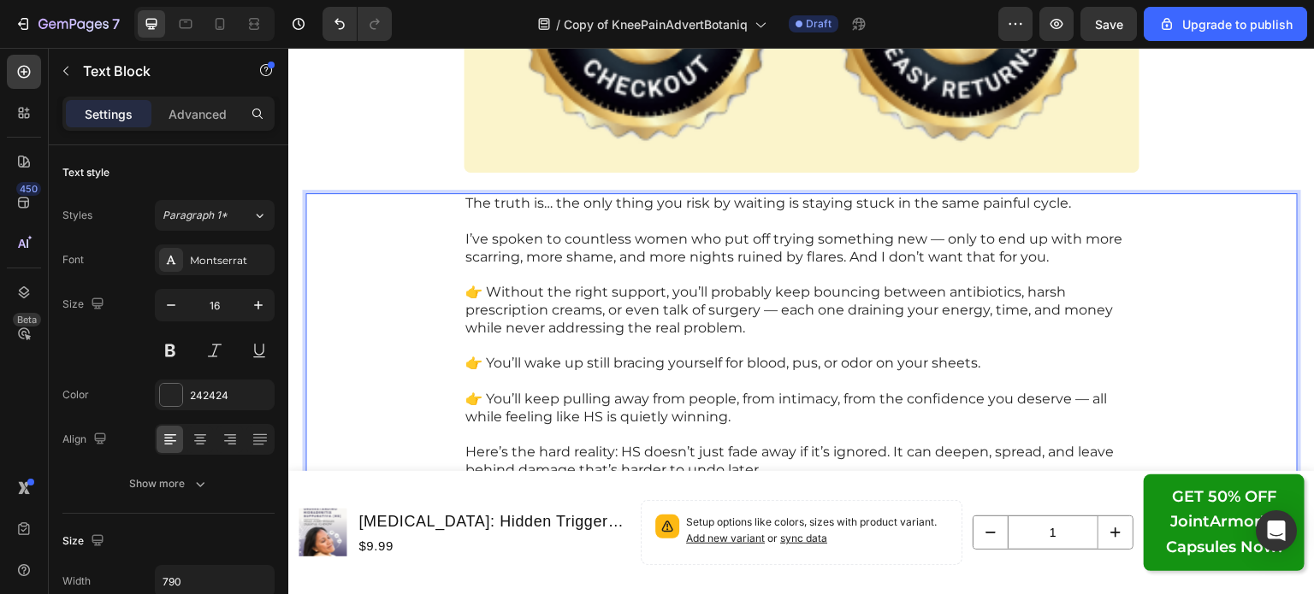
scroll to position [24869, 0]
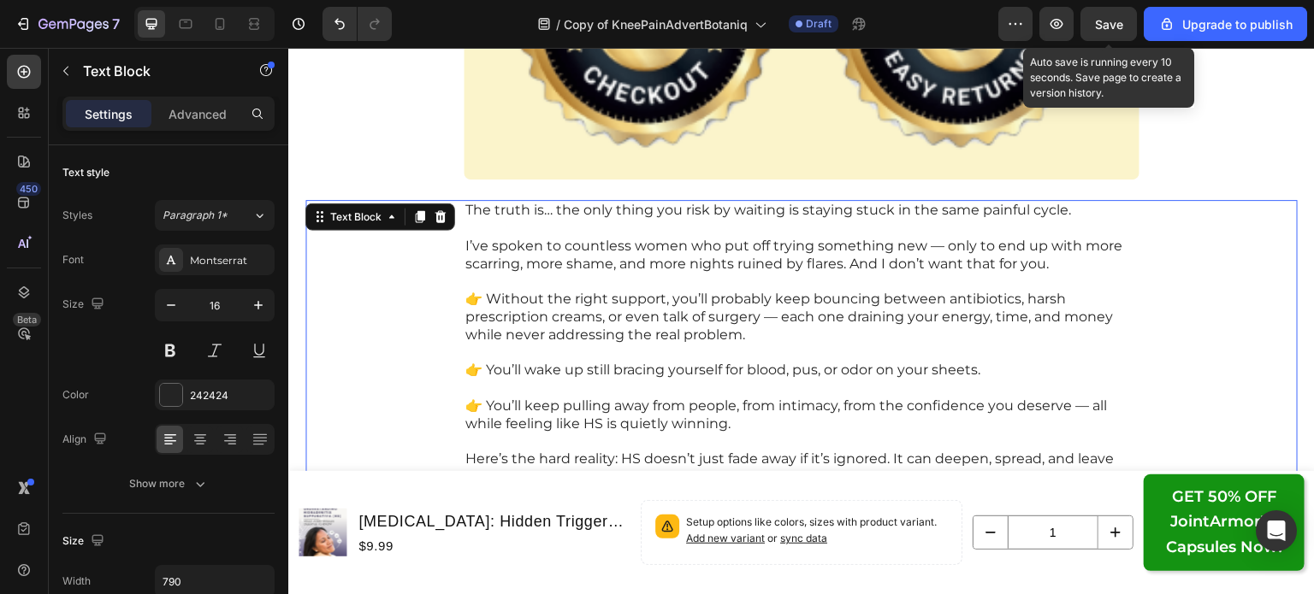
click at [1115, 9] on button "Save" at bounding box center [1108, 24] width 56 height 34
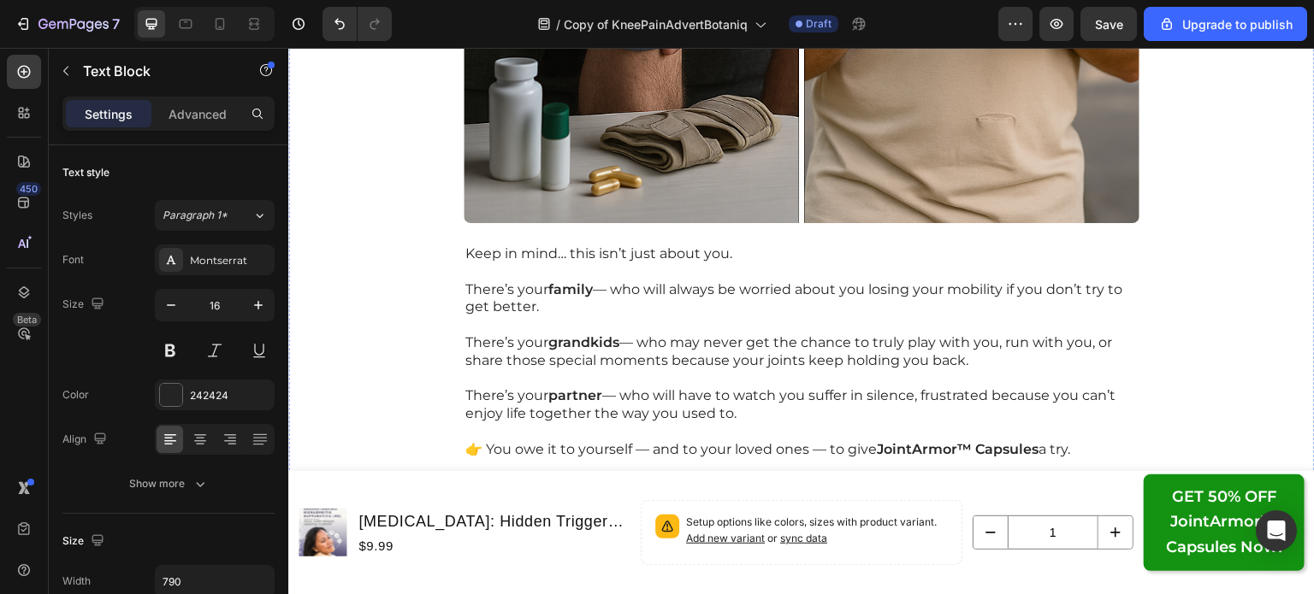
scroll to position [26108, 0]
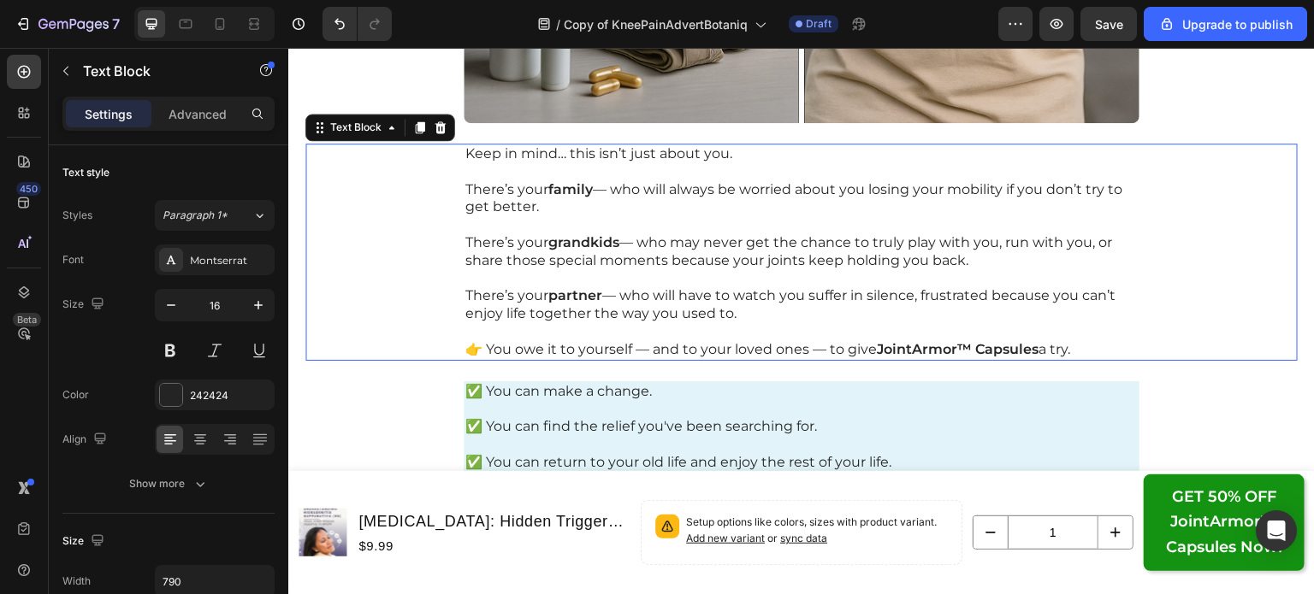
click at [724, 217] on p at bounding box center [801, 225] width 672 height 18
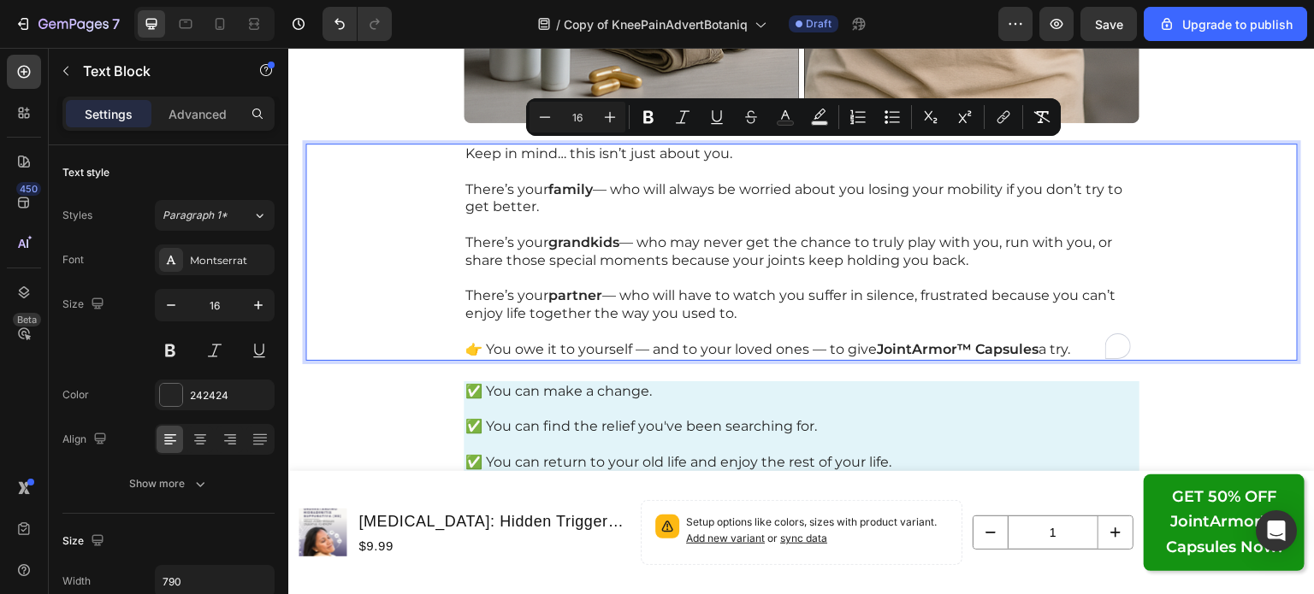
copy div "Keep in mind… this isn’t just about you. There’s your family — who will always …"
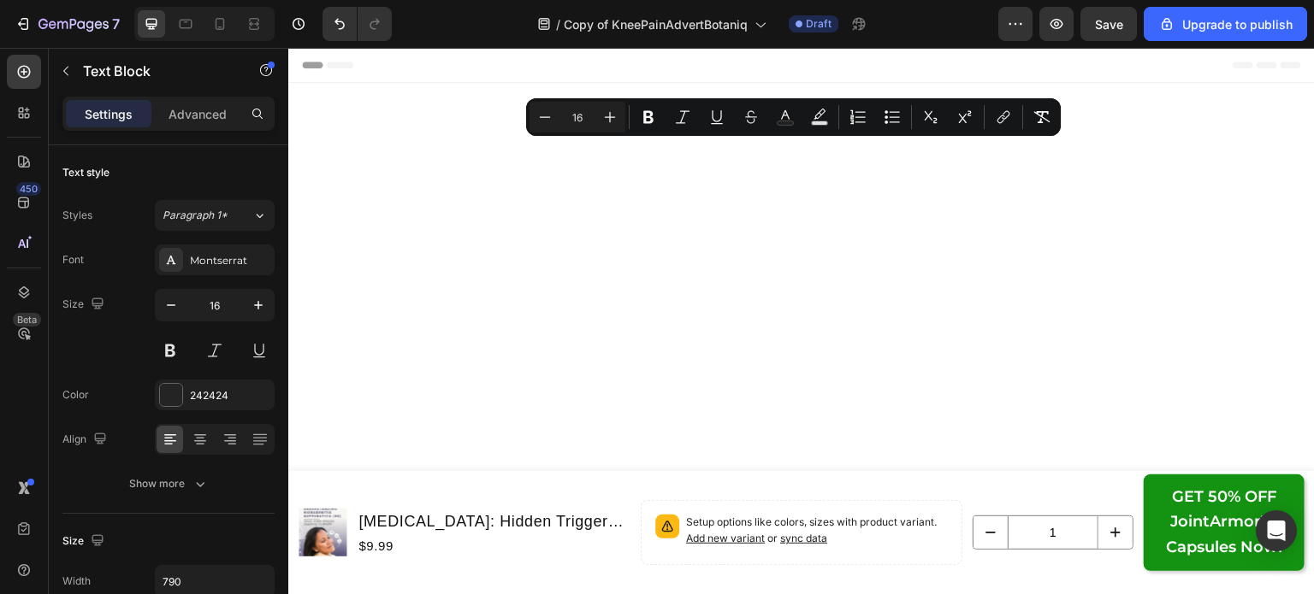
scroll to position [26108, 0]
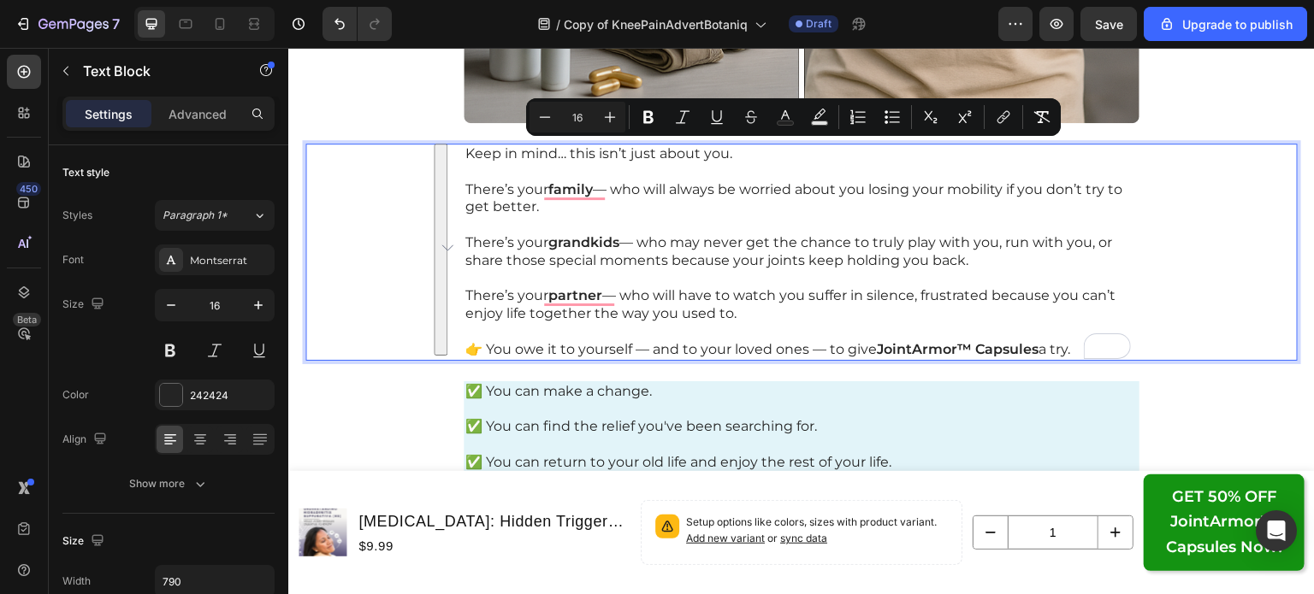
click at [576, 202] on p "There’s your family — who will always be worried about you losing your mobility…" at bounding box center [801, 199] width 672 height 36
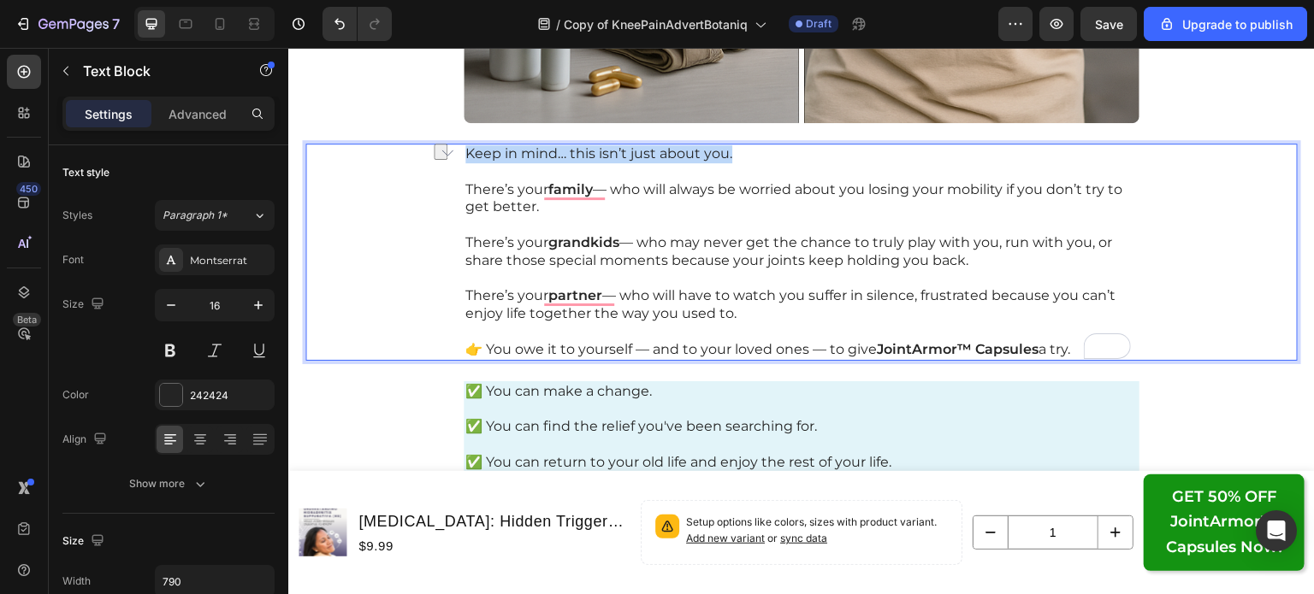
drag, startPoint x: 737, startPoint y: 145, endPoint x: 455, endPoint y: 154, distance: 282.4
click at [464, 154] on div "Keep in mind… this isn’t just about you. There’s your family — who will always …" at bounding box center [802, 252] width 676 height 217
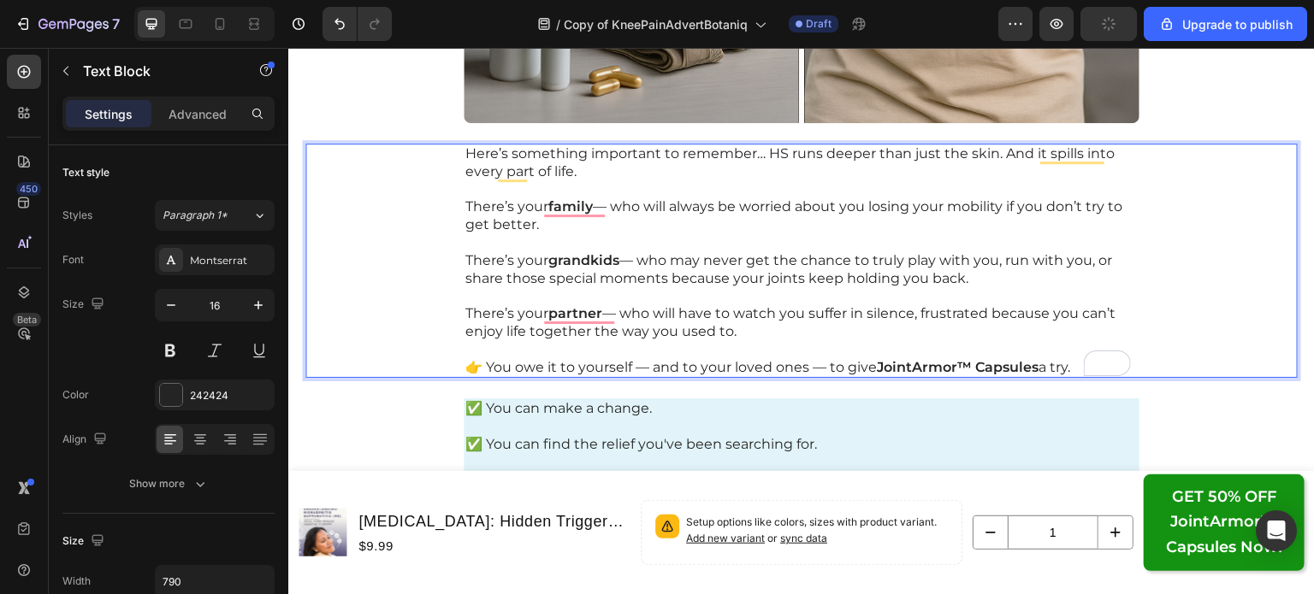
click at [604, 263] on strong "grandkids" at bounding box center [583, 260] width 71 height 16
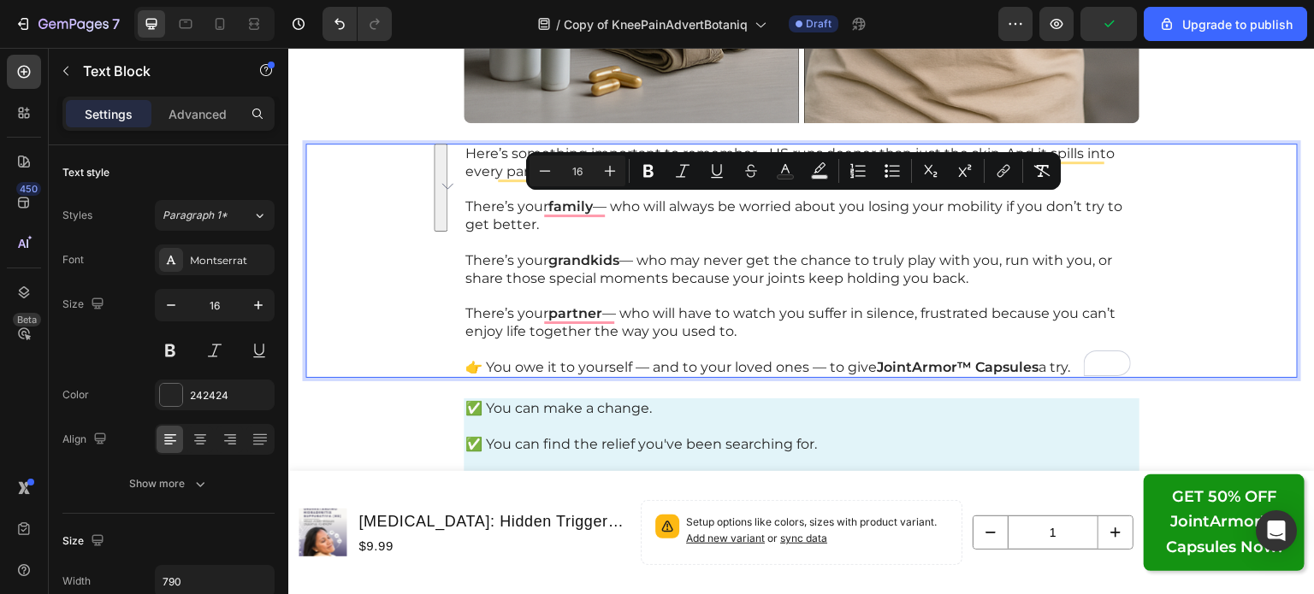
click at [446, 210] on div "Here’s something important to remember… HS runs deeper than just the skin. And …" at bounding box center [801, 261] width 992 height 234
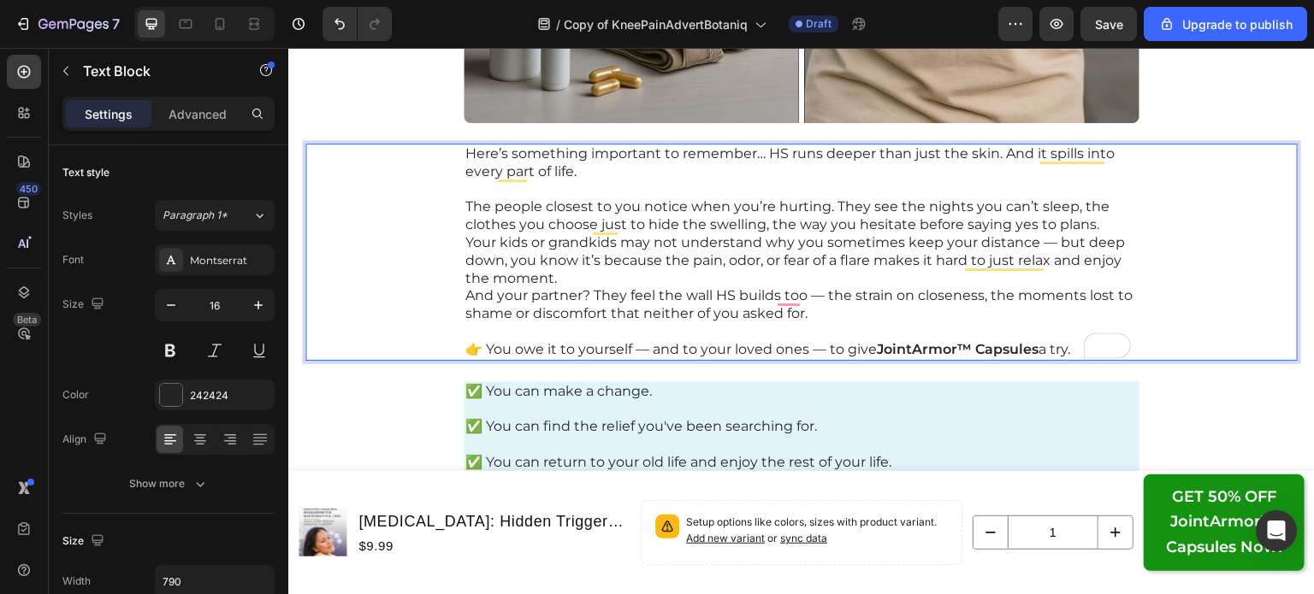
click at [1096, 222] on p "The people closest to you notice when you’re hurting. They see the nights you c…" at bounding box center [801, 216] width 672 height 36
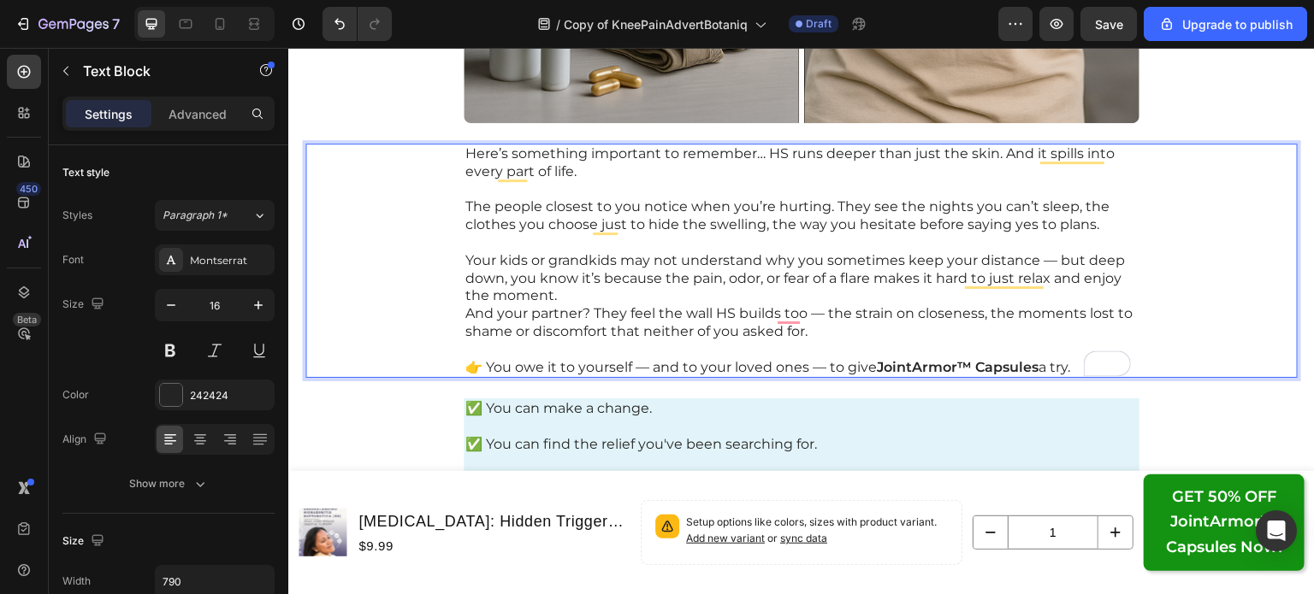
click at [1097, 286] on p "Your kids or grandkids may not understand why you sometimes keep your distance …" at bounding box center [801, 278] width 672 height 53
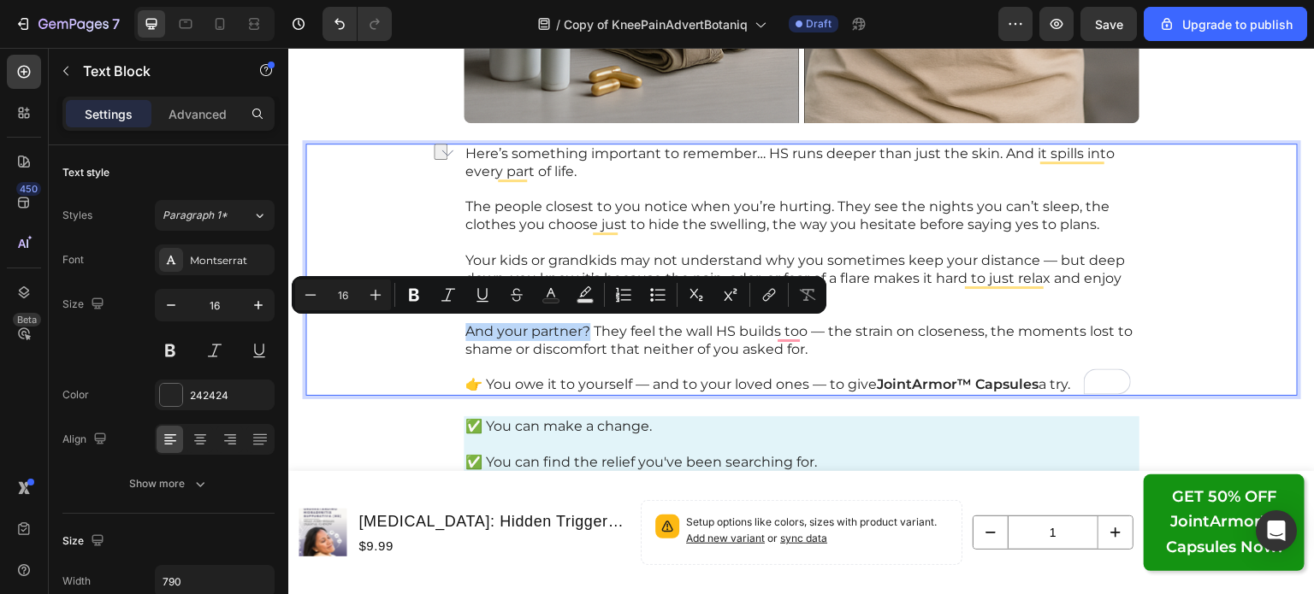
drag, startPoint x: 585, startPoint y: 326, endPoint x: 460, endPoint y: 328, distance: 124.9
click at [465, 328] on p "And your partner? They feel the wall HS builds too — the strain on closeness, t…" at bounding box center [801, 341] width 672 height 36
click at [421, 293] on icon "Editor contextual toolbar" at bounding box center [413, 294] width 17 height 17
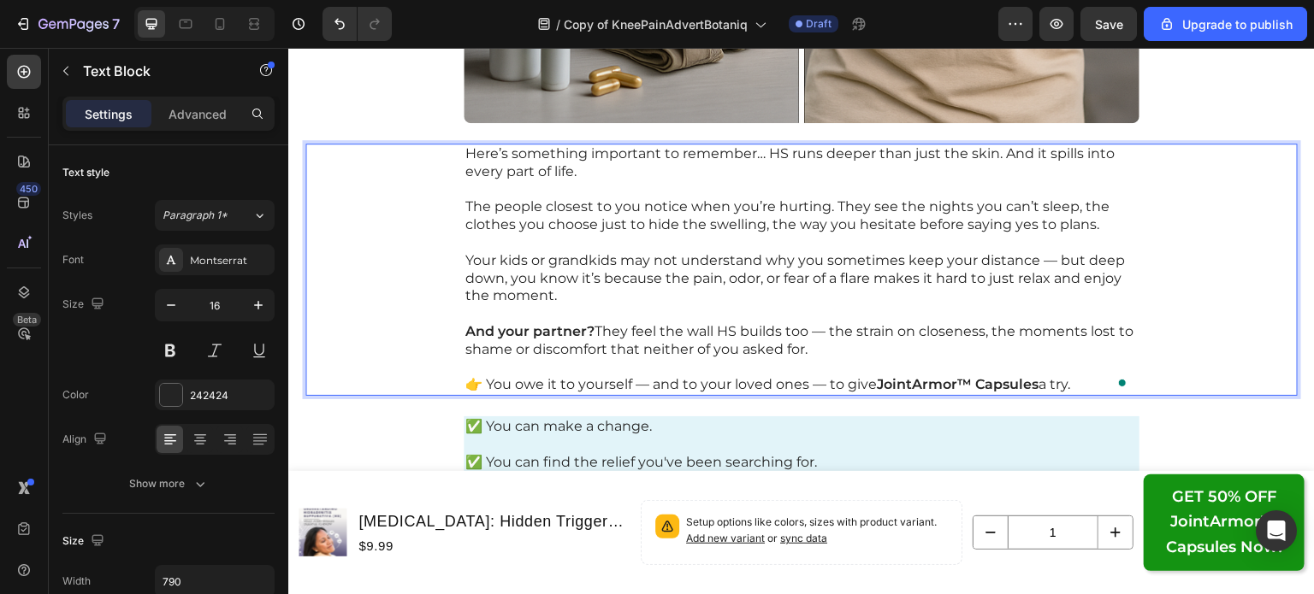
click at [588, 204] on p "The people closest to you notice when you’re hurting. They see the nights you c…" at bounding box center [801, 216] width 672 height 36
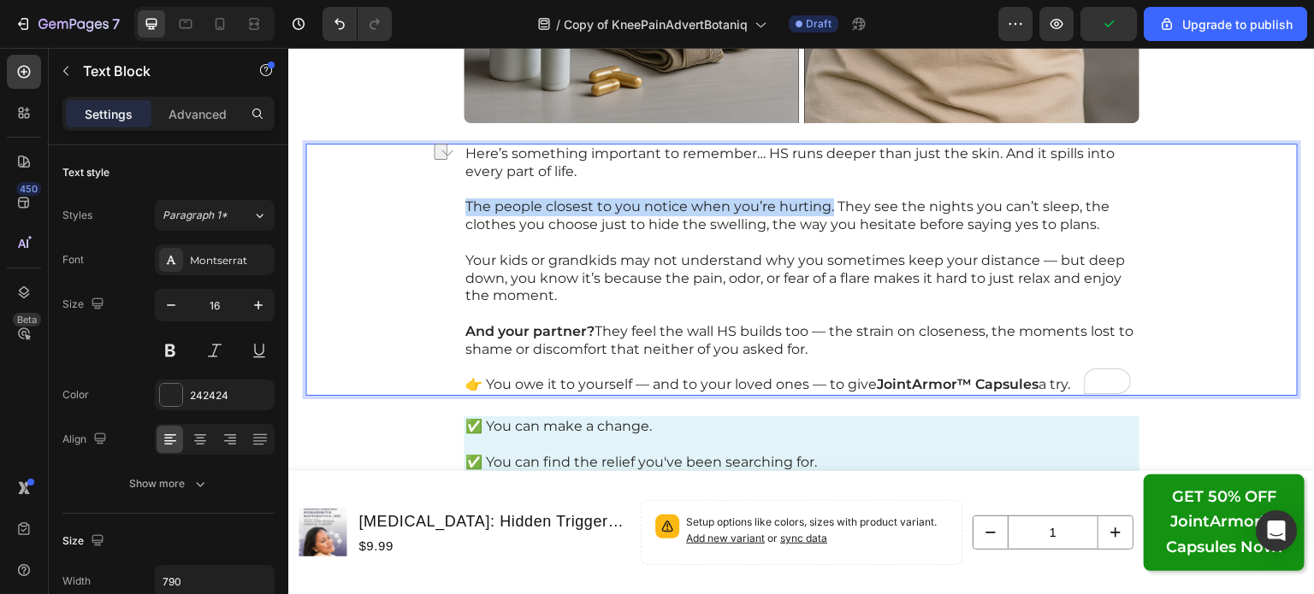
drag, startPoint x: 824, startPoint y: 204, endPoint x: 458, endPoint y: 198, distance: 365.2
click at [465, 198] on p "The people closest to you notice when you’re hurting. They see the nights you c…" at bounding box center [801, 216] width 672 height 36
drag, startPoint x: 593, startPoint y: 204, endPoint x: 576, endPoint y: 208, distance: 16.6
click at [576, 208] on p "The people closest to you notice when you’re hurting. They see the nights you c…" at bounding box center [801, 216] width 672 height 36
click at [611, 274] on p "Your kids or grandkids may not understand why you sometimes keep your distance …" at bounding box center [801, 278] width 672 height 53
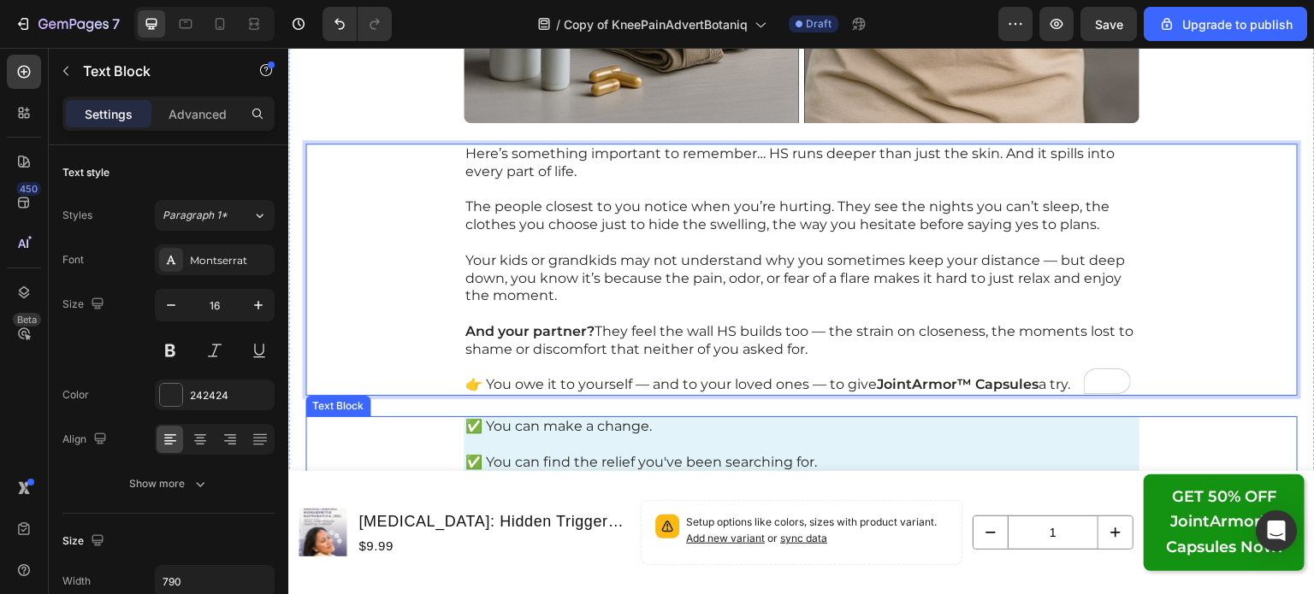
click at [678, 439] on p at bounding box center [801, 445] width 672 height 18
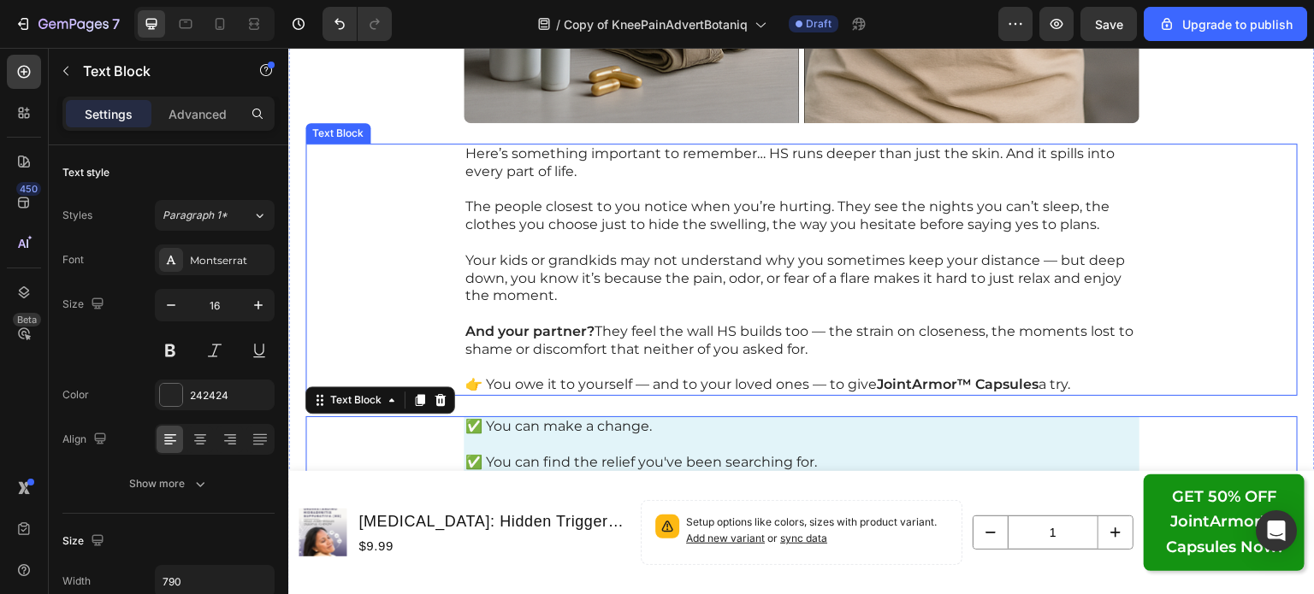
click at [800, 211] on p "The people closest to you notice when you’re hurting. They see the nights you c…" at bounding box center [801, 216] width 672 height 36
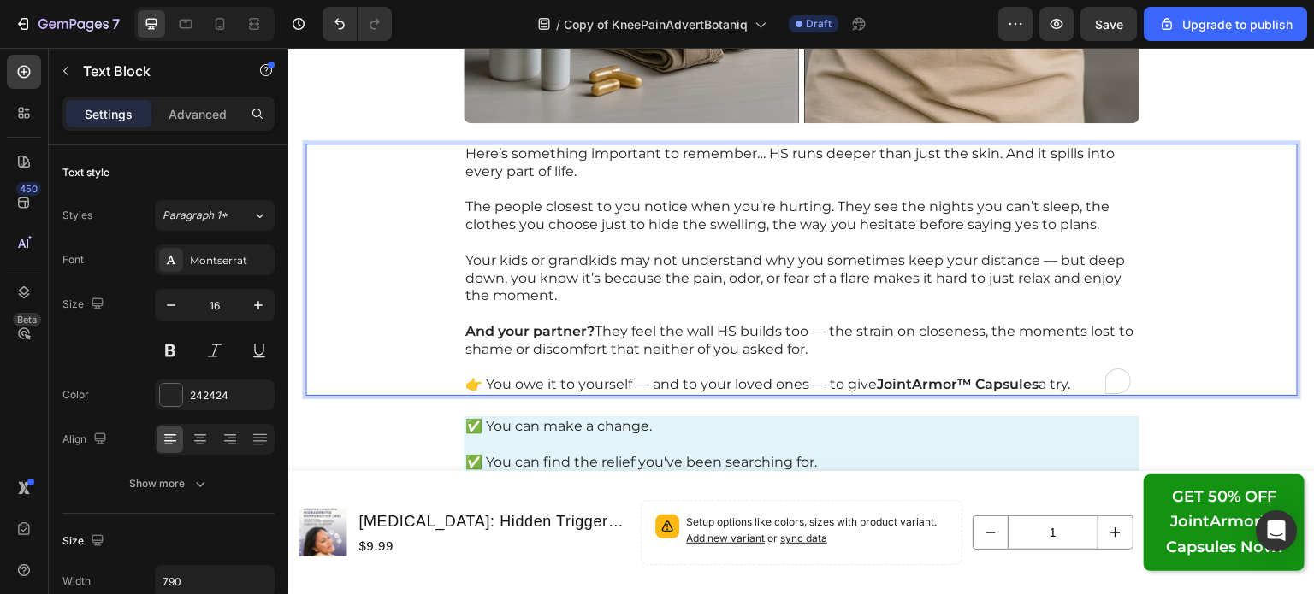
drag, startPoint x: 823, startPoint y: 204, endPoint x: 611, endPoint y: 215, distance: 211.5
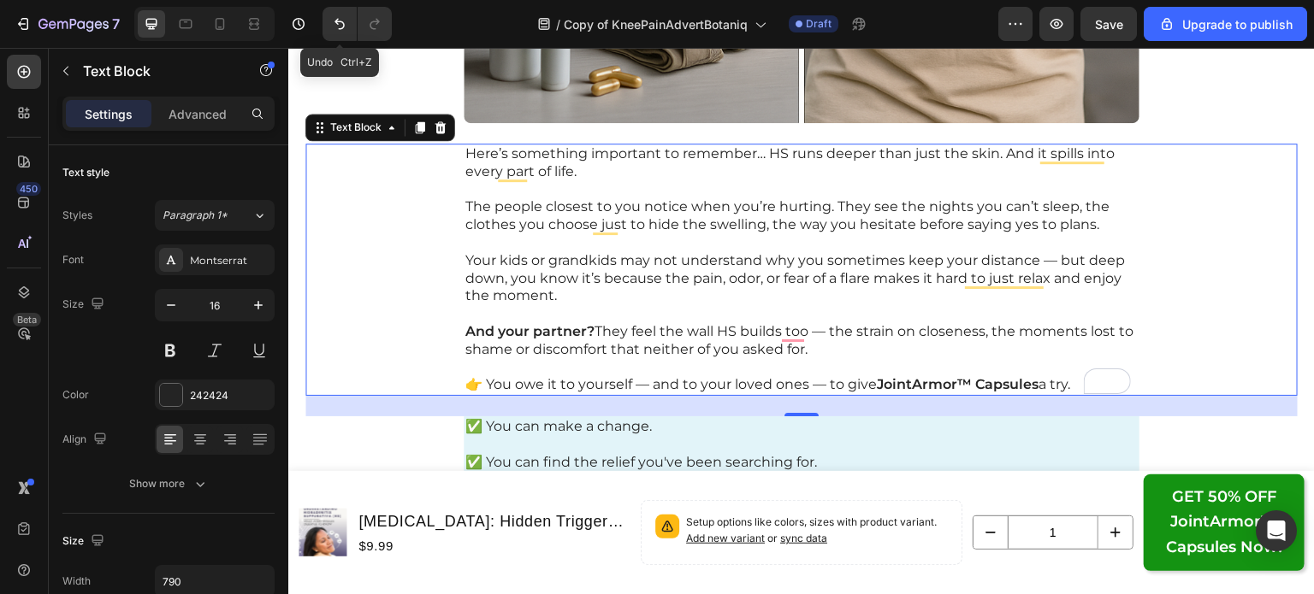
click at [338, 22] on icon "Undo/Redo" at bounding box center [339, 23] width 17 height 17
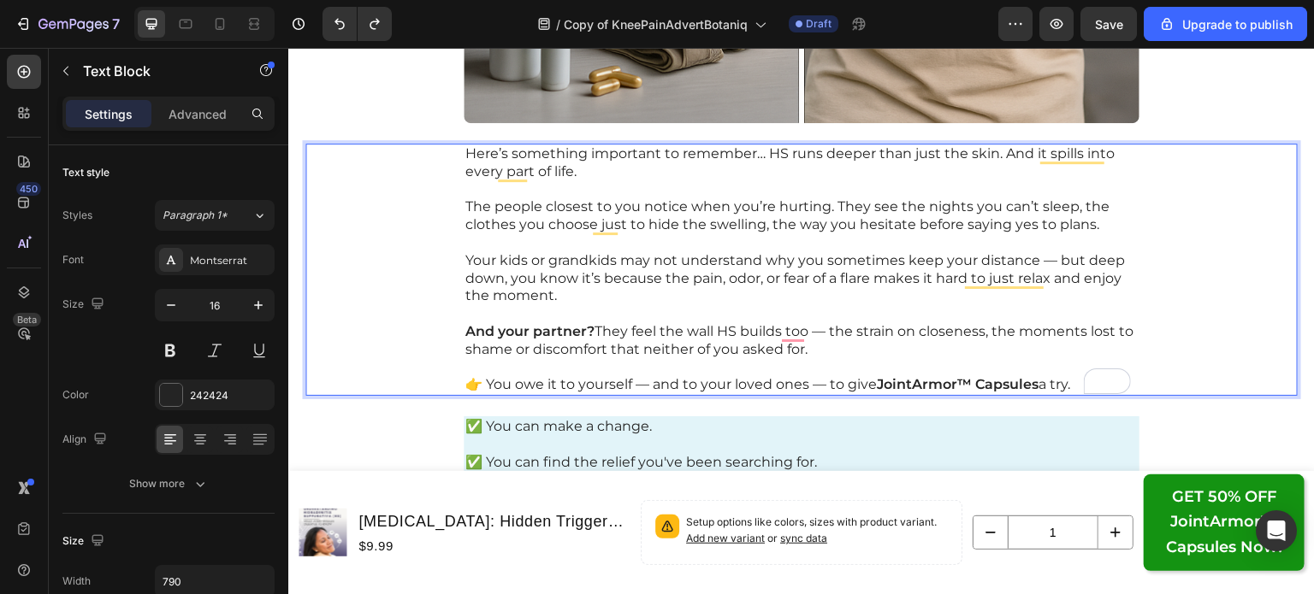
click at [758, 215] on p "The people closest to you notice when you’re hurting. They see the nights you c…" at bounding box center [801, 216] width 672 height 36
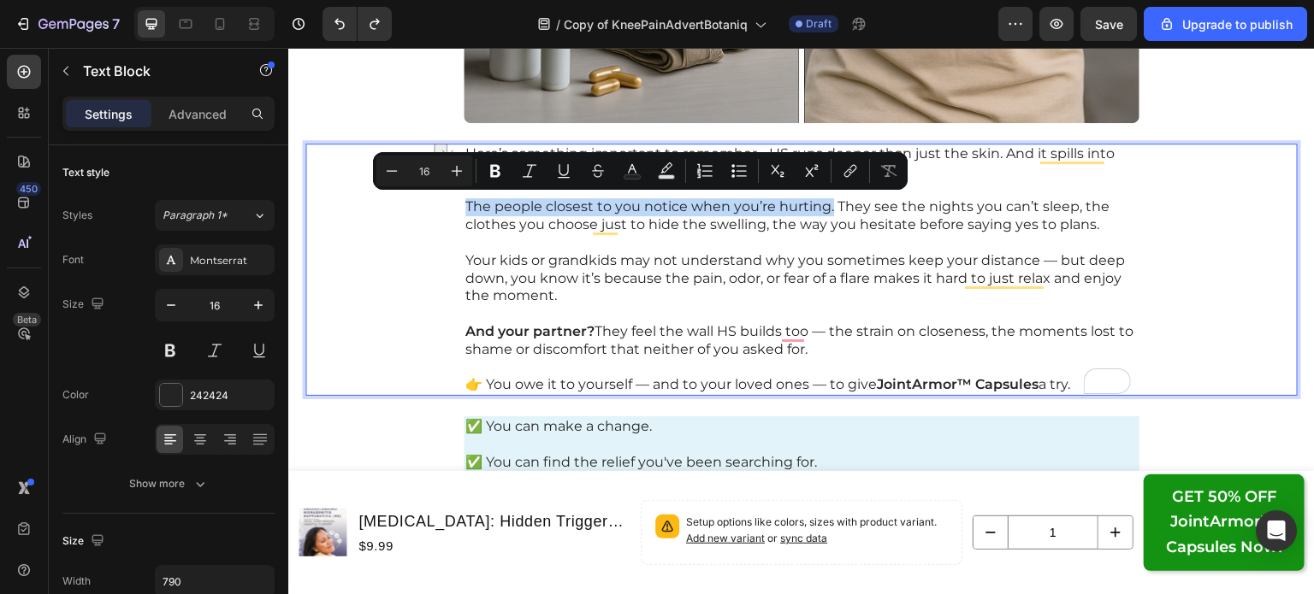
drag, startPoint x: 824, startPoint y: 204, endPoint x: 454, endPoint y: 204, distance: 369.5
click at [454, 204] on div "Here’s something important to remember… HS runs deeper than just the skin. And …" at bounding box center [801, 270] width 992 height 252
click at [506, 171] on button "Bold" at bounding box center [495, 171] width 31 height 31
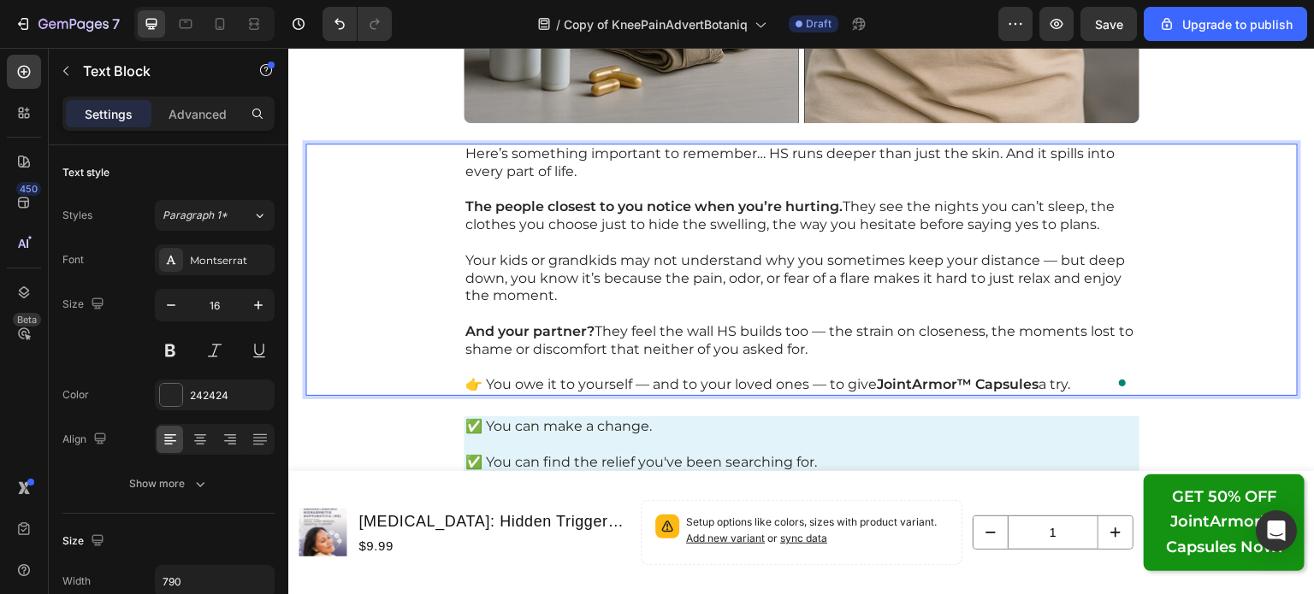
click at [576, 252] on p "Your kids or grandkids may not understand why you sometimes keep your distance …" at bounding box center [801, 278] width 672 height 53
drag, startPoint x: 613, startPoint y: 256, endPoint x: 462, endPoint y: 263, distance: 151.6
click at [465, 263] on p "Your kids or grandkids may not understand why you sometimes keep your distance …" at bounding box center [801, 278] width 672 height 53
click at [562, 237] on p "To enrich screen reader interactions, please activate Accessibility in Grammarl…" at bounding box center [801, 243] width 672 height 18
drag, startPoint x: 611, startPoint y: 259, endPoint x: 456, endPoint y: 262, distance: 154.8
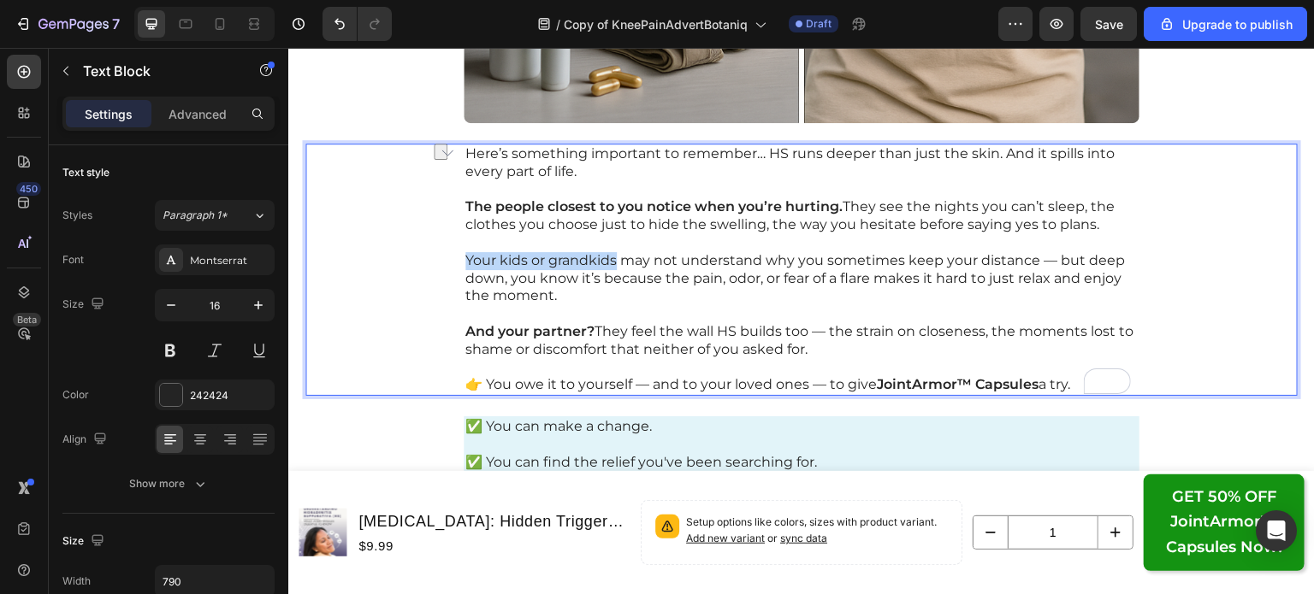
click at [464, 262] on div "Here’s something important to remember… HS runs deeper than just the skin. And …" at bounding box center [802, 270] width 676 height 252
click at [658, 307] on p "To enrich screen reader interactions, please activate Accessibility in Grammarl…" at bounding box center [801, 314] width 672 height 18
click at [667, 436] on p at bounding box center [801, 445] width 672 height 18
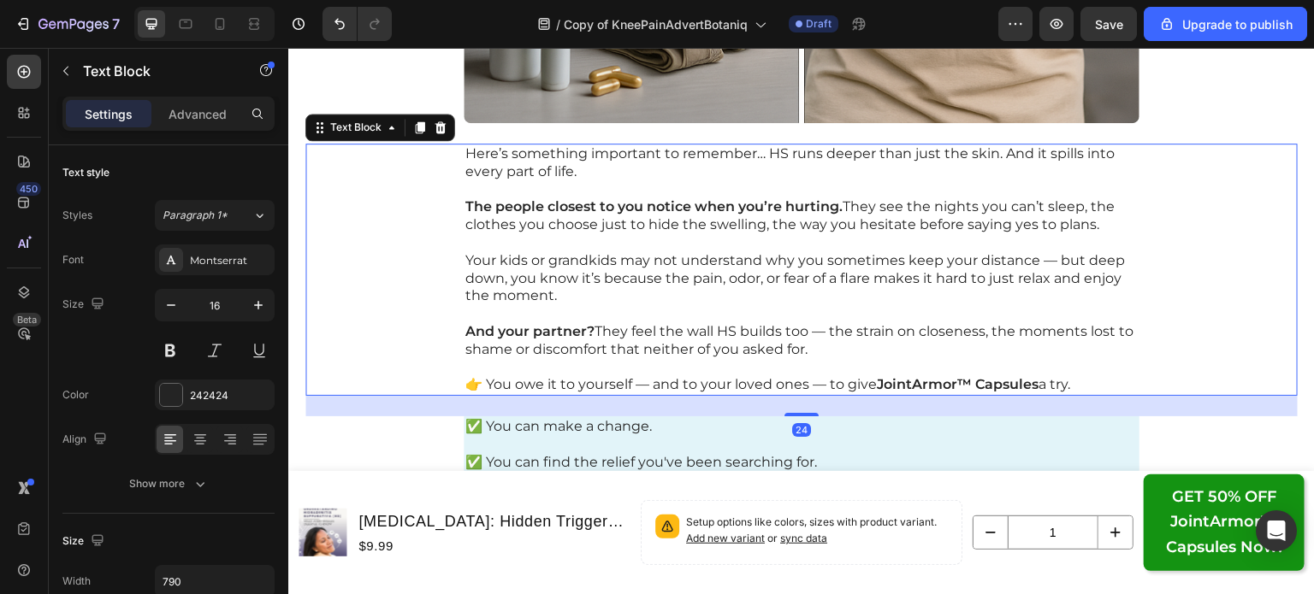
click at [646, 277] on p "Your kids or grandkids may not understand why you sometimes keep your distance …" at bounding box center [801, 278] width 672 height 53
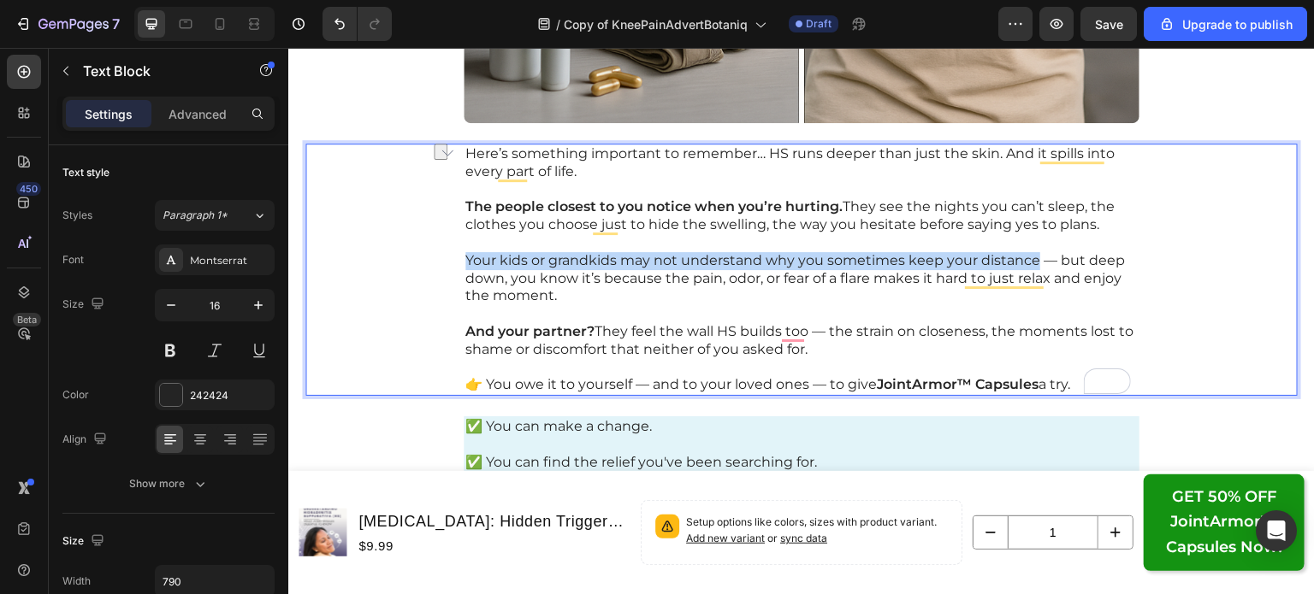
drag, startPoint x: 1028, startPoint y: 262, endPoint x: 460, endPoint y: 254, distance: 567.9
click at [465, 254] on p "Your kids or grandkids may not understand why you sometimes keep your distance …" at bounding box center [801, 278] width 672 height 53
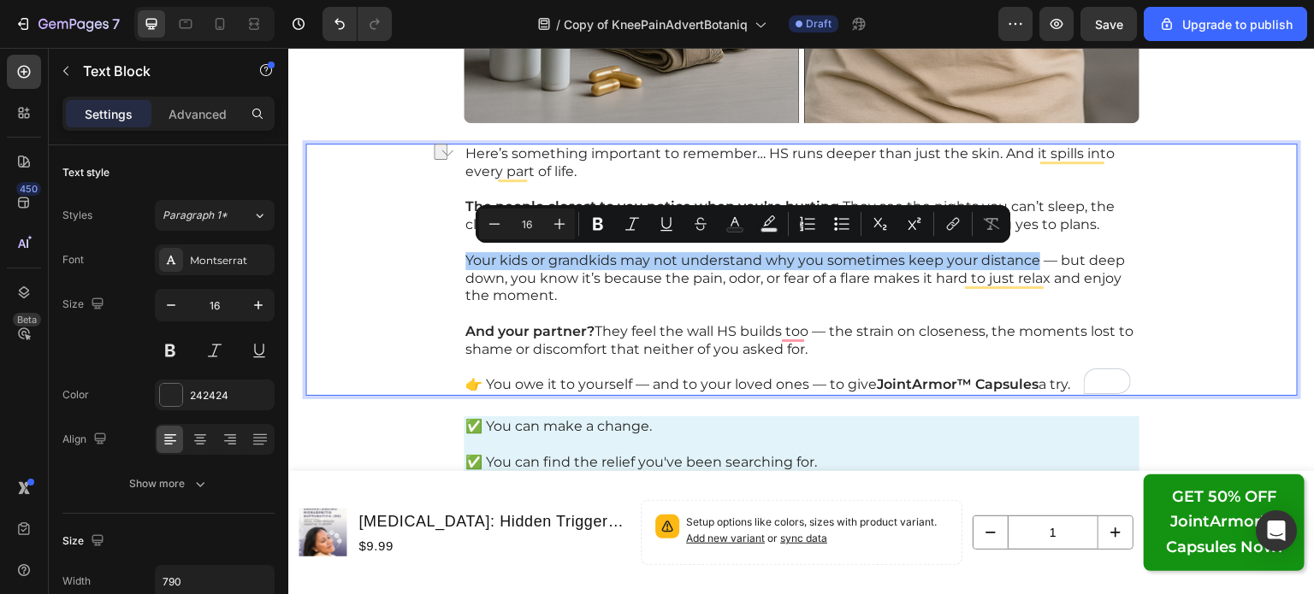
click at [597, 233] on button "Bold" at bounding box center [597, 224] width 31 height 31
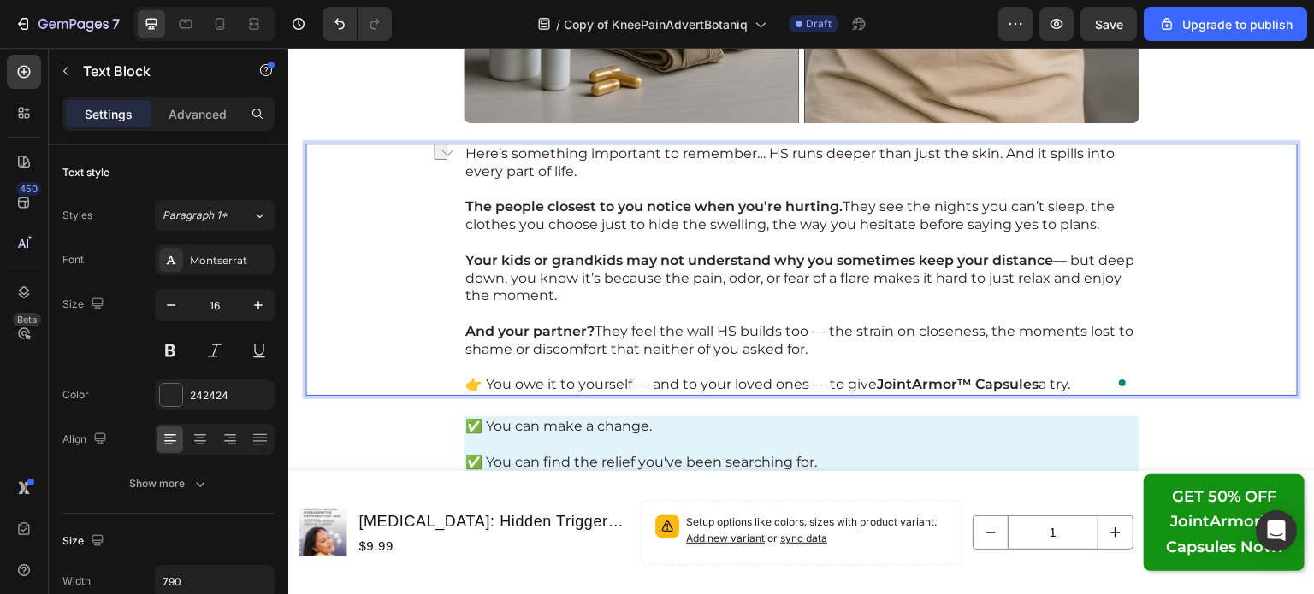
click at [583, 308] on p "To enrich screen reader interactions, please activate Accessibility in Grammarl…" at bounding box center [801, 314] width 672 height 18
click at [533, 385] on p "👉 You owe it to yourself — and to your loved ones — to give JointArmor™ Capsule…" at bounding box center [801, 385] width 672 height 18
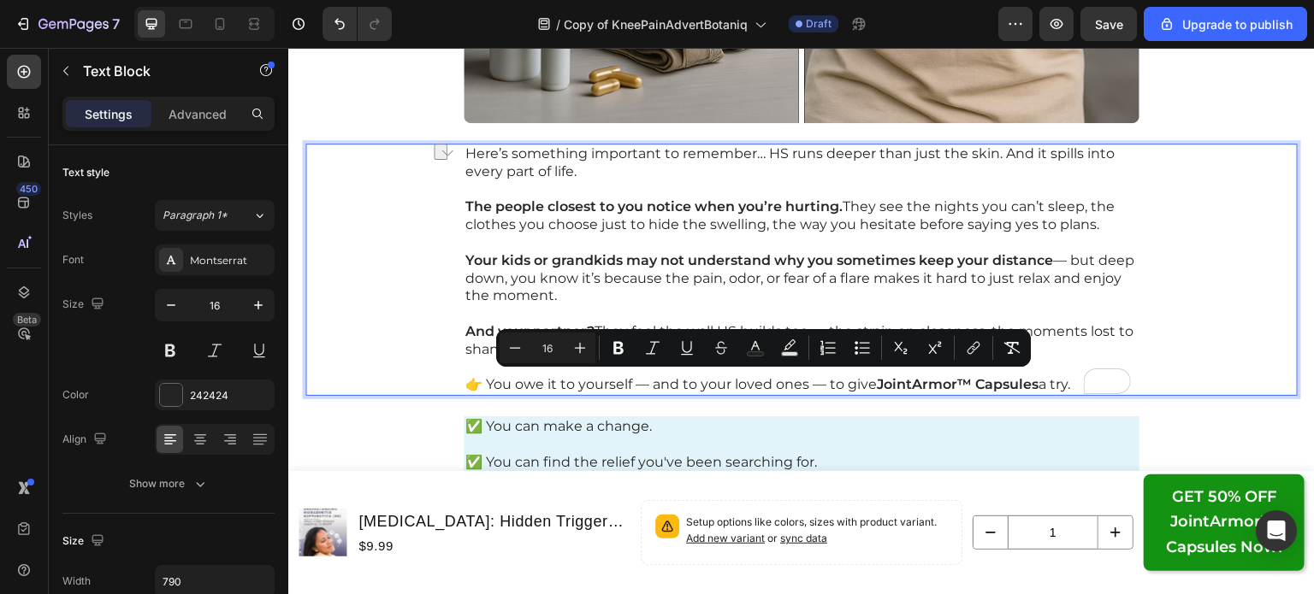
drag, startPoint x: 1072, startPoint y: 382, endPoint x: 455, endPoint y: 387, distance: 616.6
click at [455, 387] on div "Here’s something important to remember… HS runs deeper than just the skin. And …" at bounding box center [801, 270] width 992 height 252
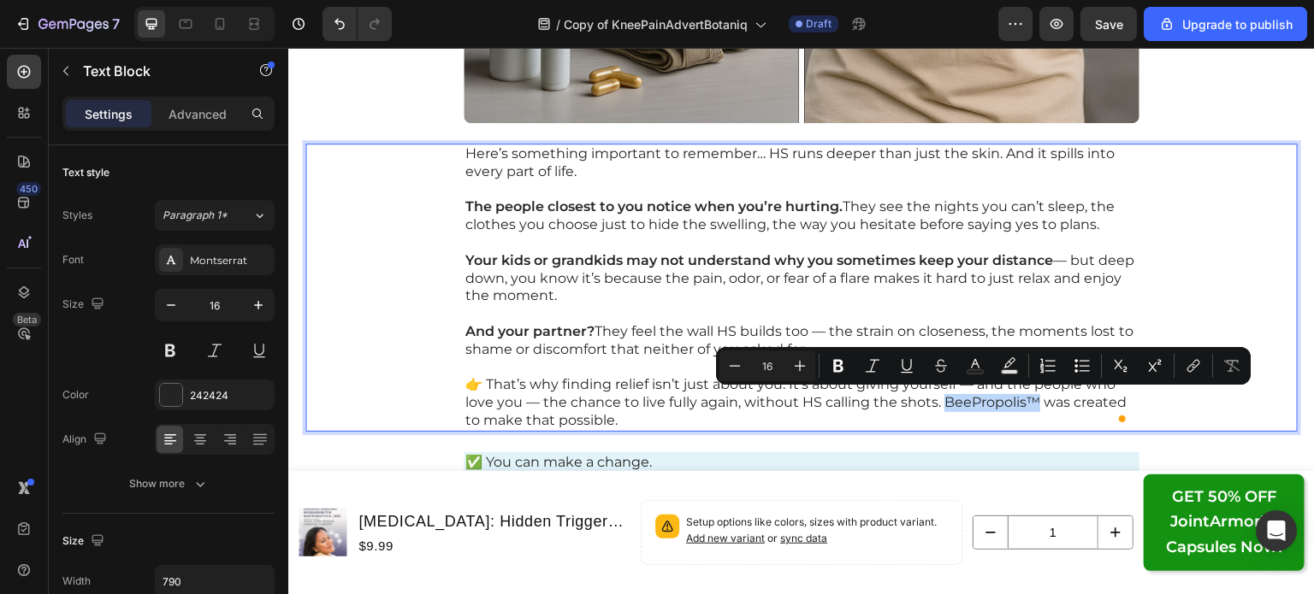
drag, startPoint x: 937, startPoint y: 402, endPoint x: 1027, endPoint y: 401, distance: 89.8
click at [1027, 401] on p "👉 That’s why finding relief isn’t just about you. It’s about giving yourself — …" at bounding box center [801, 402] width 672 height 53
click at [831, 372] on icon "Editor contextual toolbar" at bounding box center [838, 365] width 17 height 17
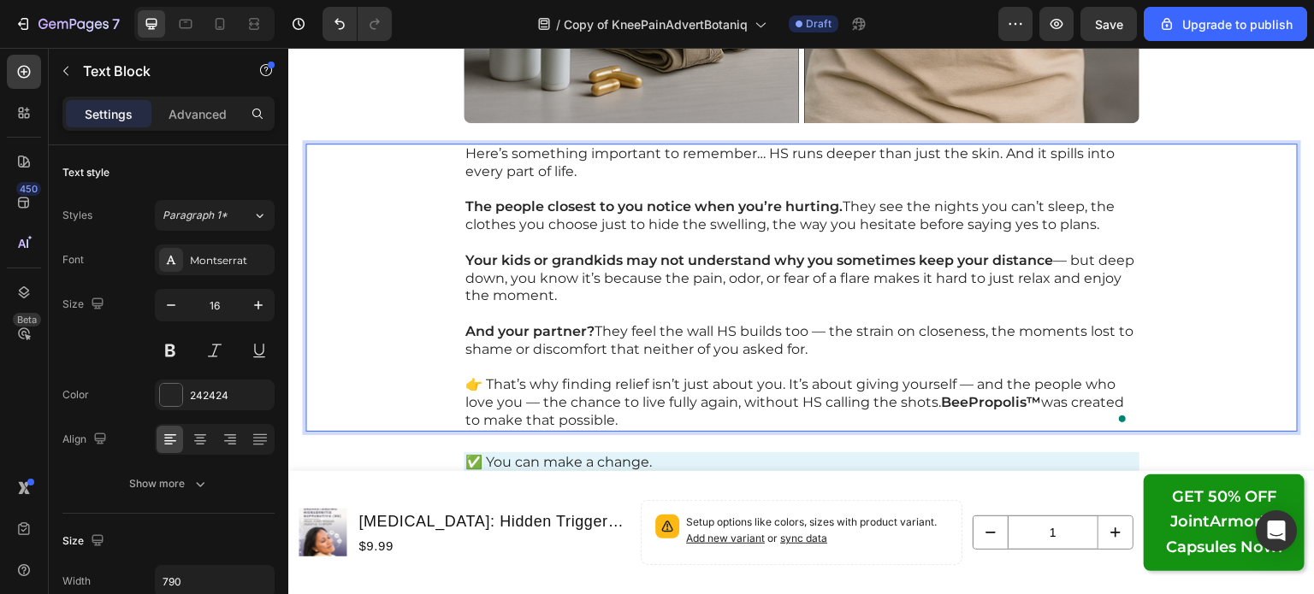
click at [651, 407] on p "👉 That’s why finding relief isn’t just about you. It’s about giving yourself — …" at bounding box center [801, 402] width 672 height 53
click at [739, 401] on p "👉 That’s why finding relief isn’t just about you. It’s about giving yourself — …" at bounding box center [801, 402] width 672 height 53
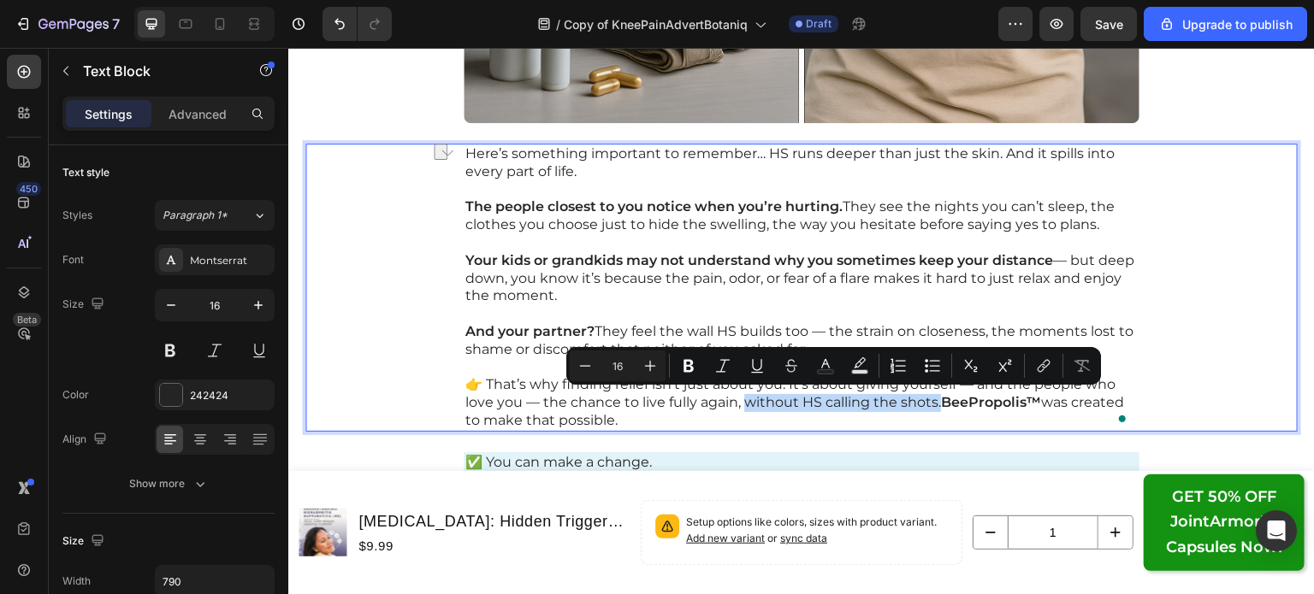
drag, startPoint x: 739, startPoint y: 403, endPoint x: 933, endPoint y: 396, distance: 194.3
click at [933, 396] on p "👉 That’s why finding relief isn’t just about you. It’s about giving yourself — …" at bounding box center [801, 402] width 672 height 53
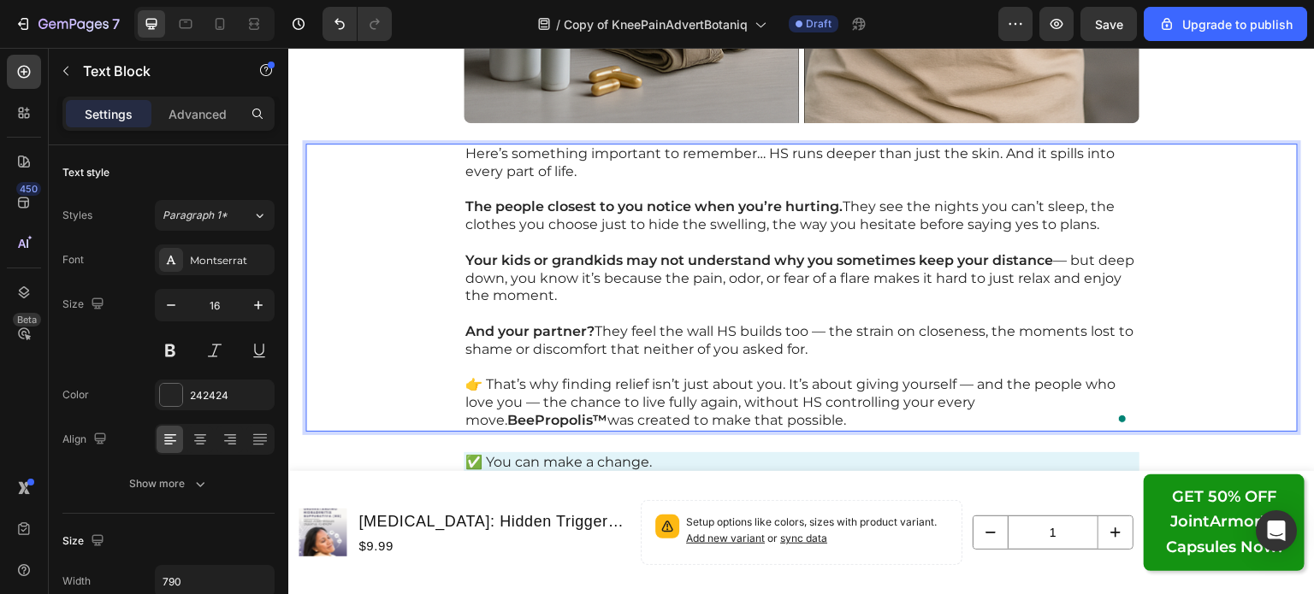
click at [777, 421] on p "👉 That’s why finding relief isn’t just about you. It’s about giving yourself — …" at bounding box center [801, 402] width 672 height 53
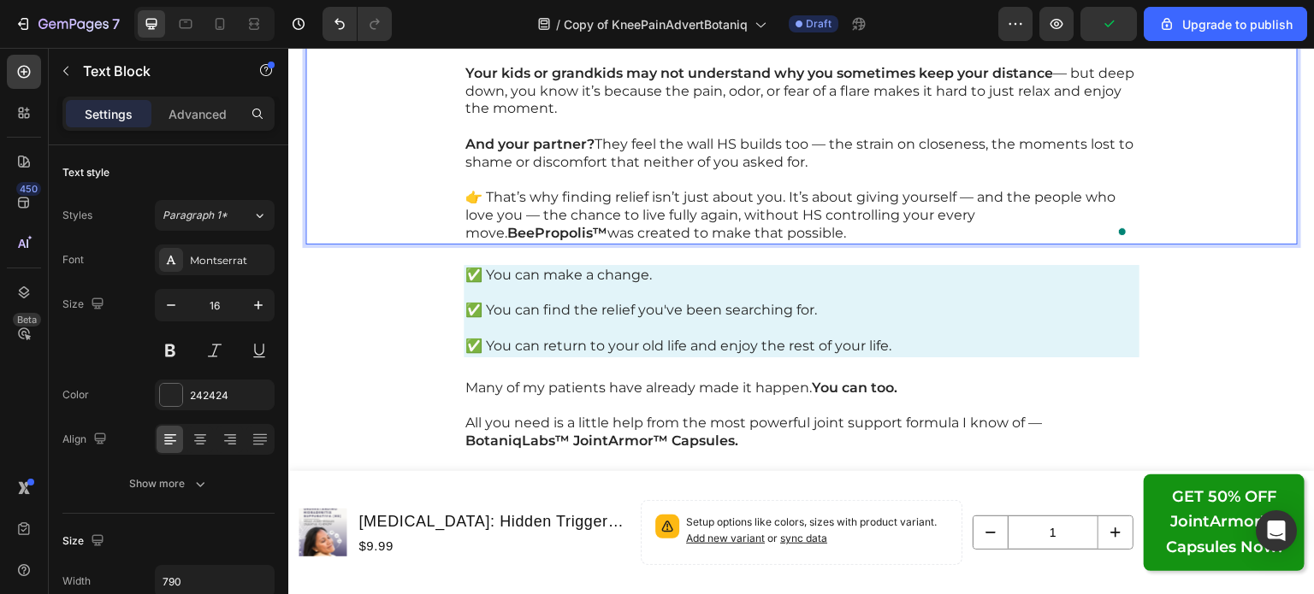
scroll to position [26296, 0]
click at [673, 310] on p "✅ You can find the relief you've been searching for." at bounding box center [801, 310] width 672 height 18
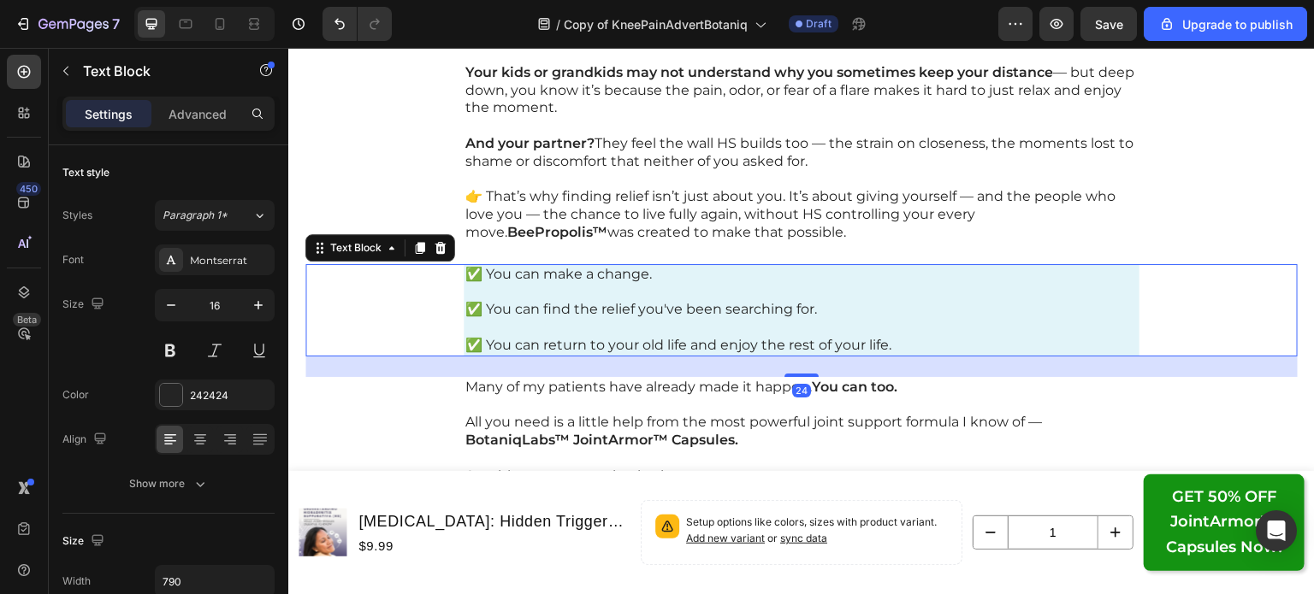
click at [673, 310] on p "✅ You can find the relief you've been searching for." at bounding box center [801, 310] width 672 height 18
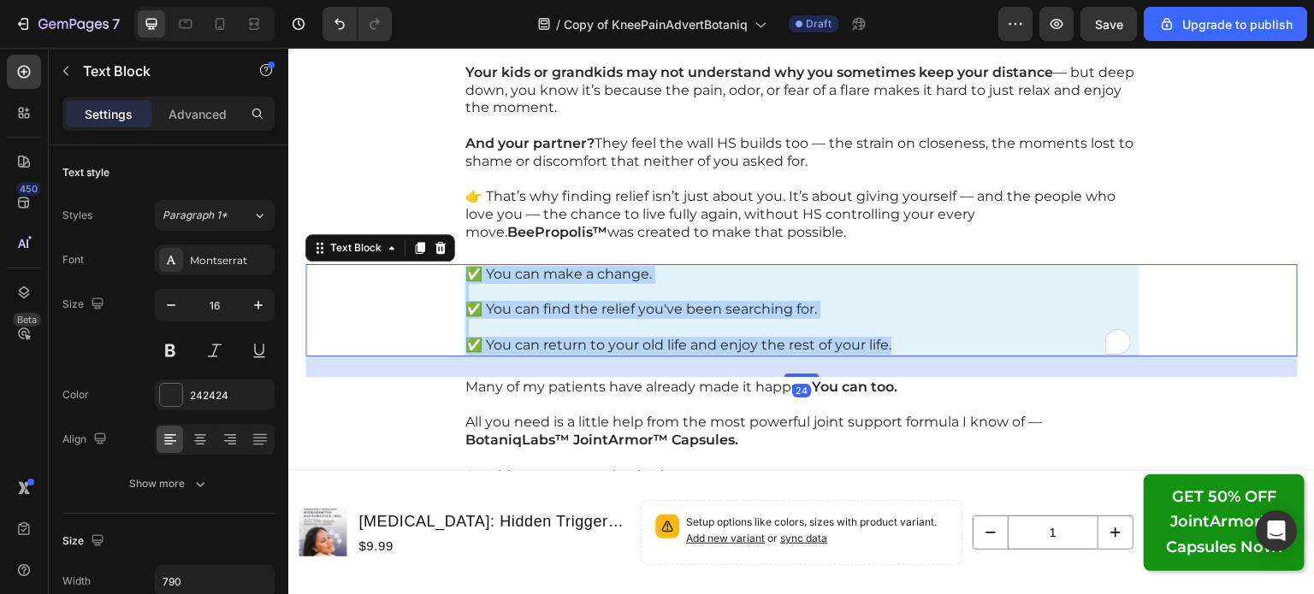
copy div "✅ You can make a change. ✅ You can find the relief you've been searching for. ✅…"
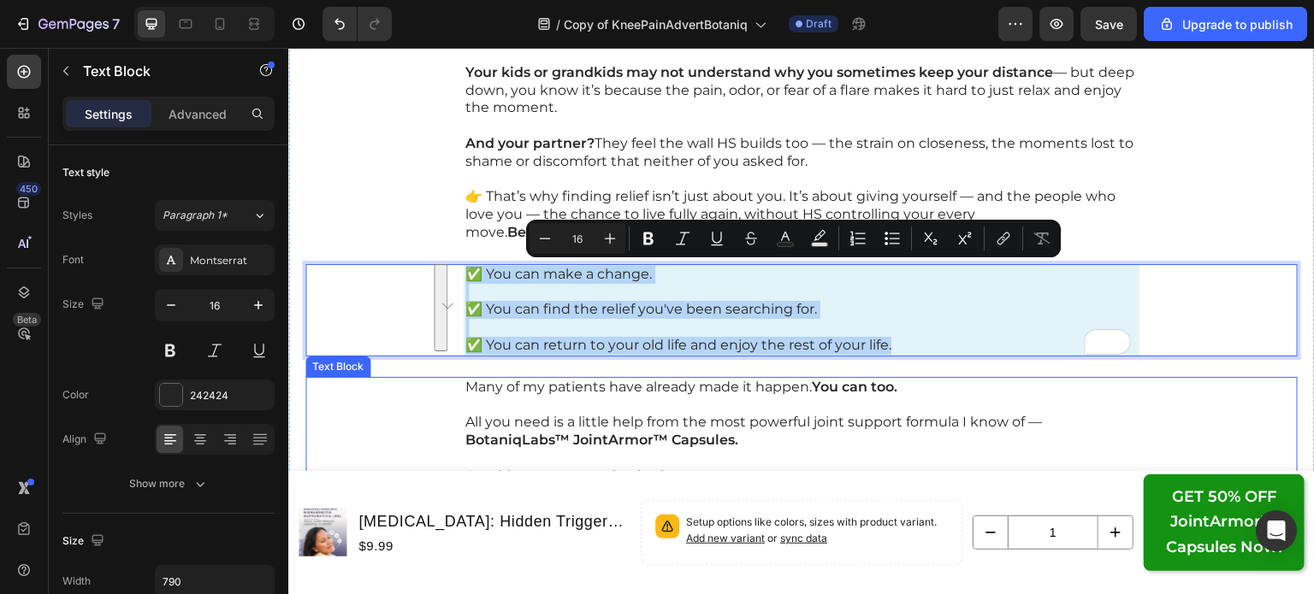
click at [679, 387] on p "Many of my patients have already made it happen. You can too." at bounding box center [801, 388] width 672 height 18
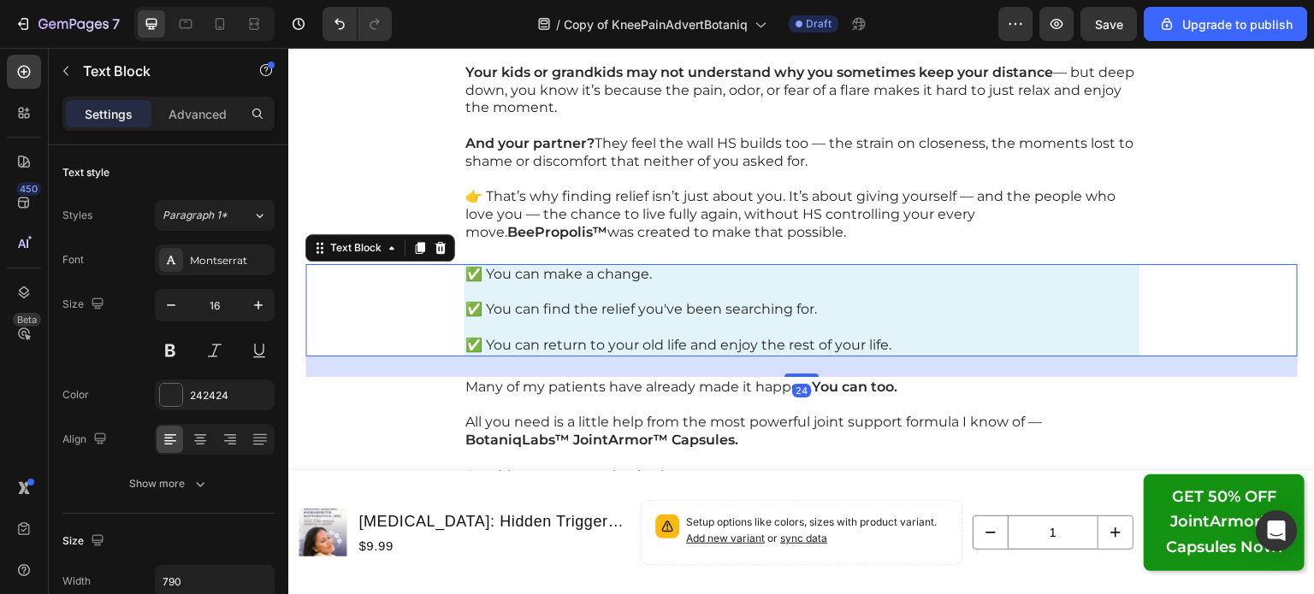
click at [553, 316] on p "✅ You can find the relief you've been searching for." at bounding box center [801, 310] width 672 height 18
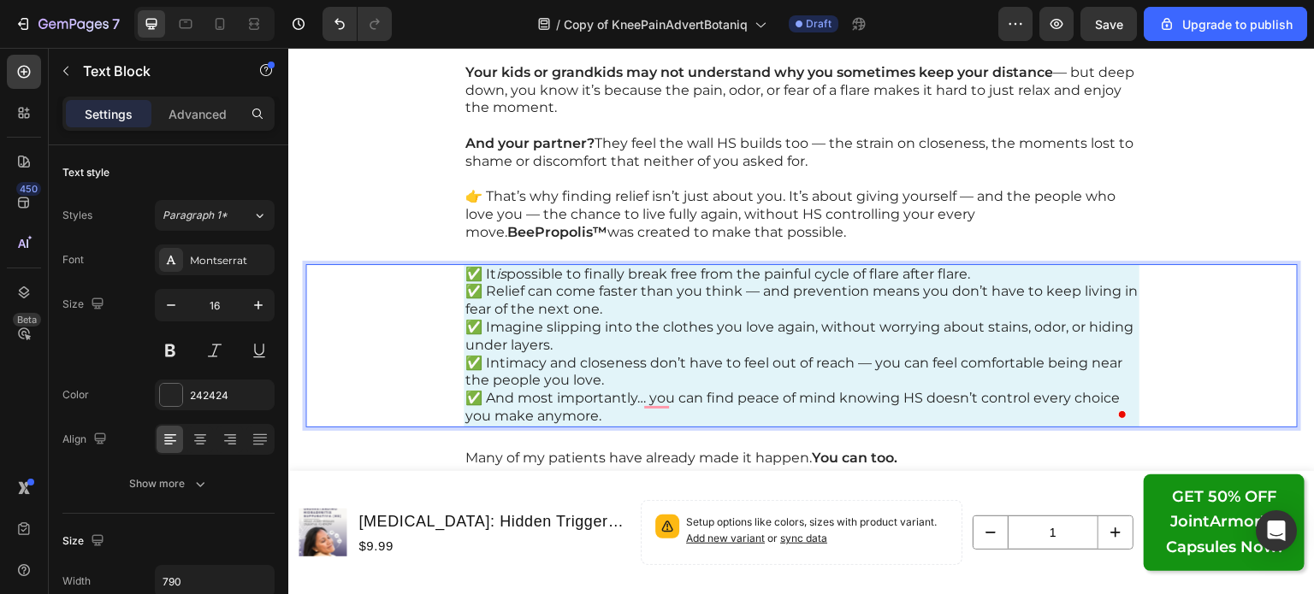
click at [988, 276] on p "✅ It is possible to finally break free from the painful cycle of flare after fl…" at bounding box center [801, 275] width 672 height 18
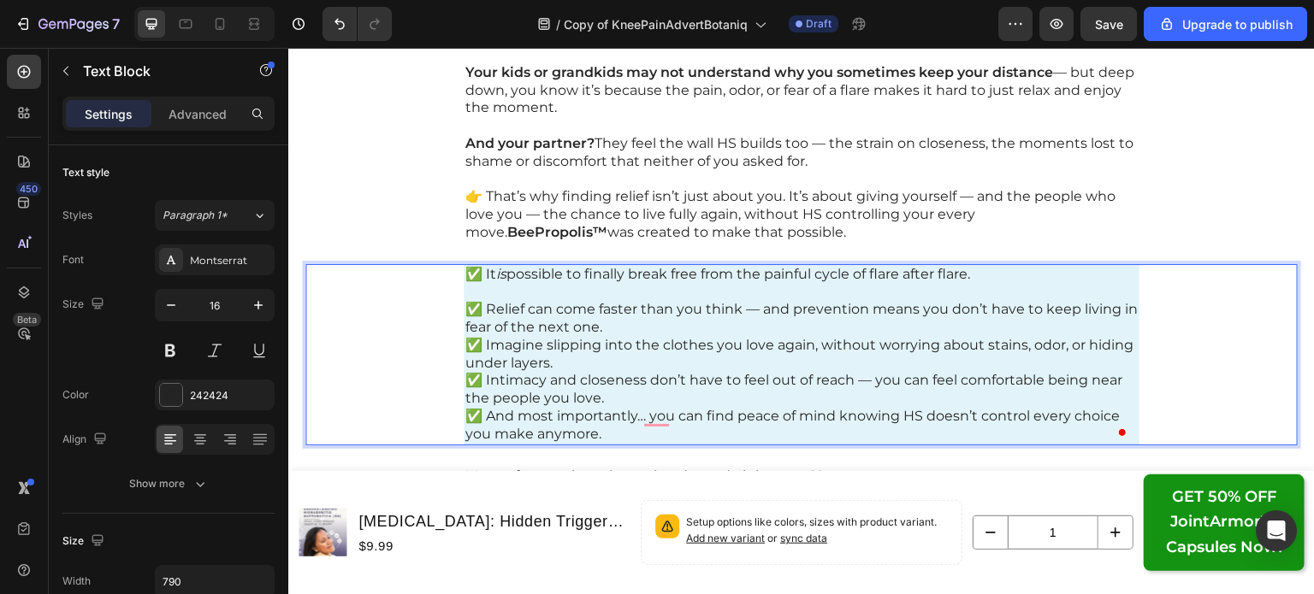
click at [960, 318] on p "✅ Relief can come faster than you think — and prevention means you don’t have t…" at bounding box center [801, 319] width 672 height 36
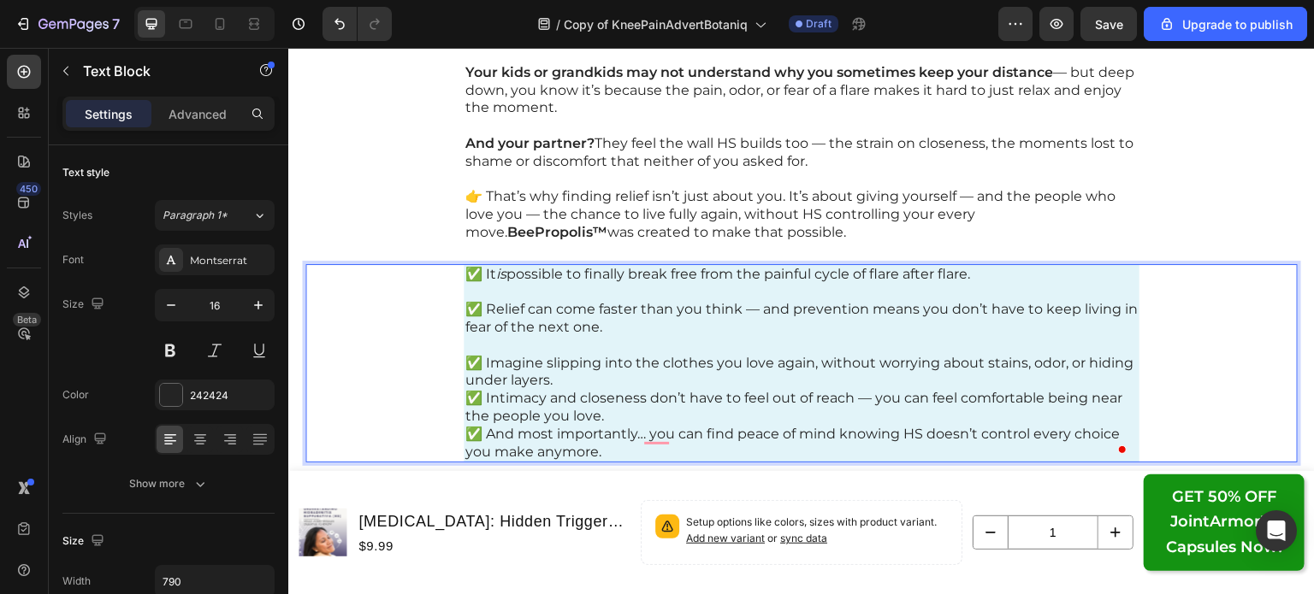
click at [953, 375] on p "✅ Imagine slipping into the clothes you love again, without worrying about stai…" at bounding box center [801, 373] width 672 height 36
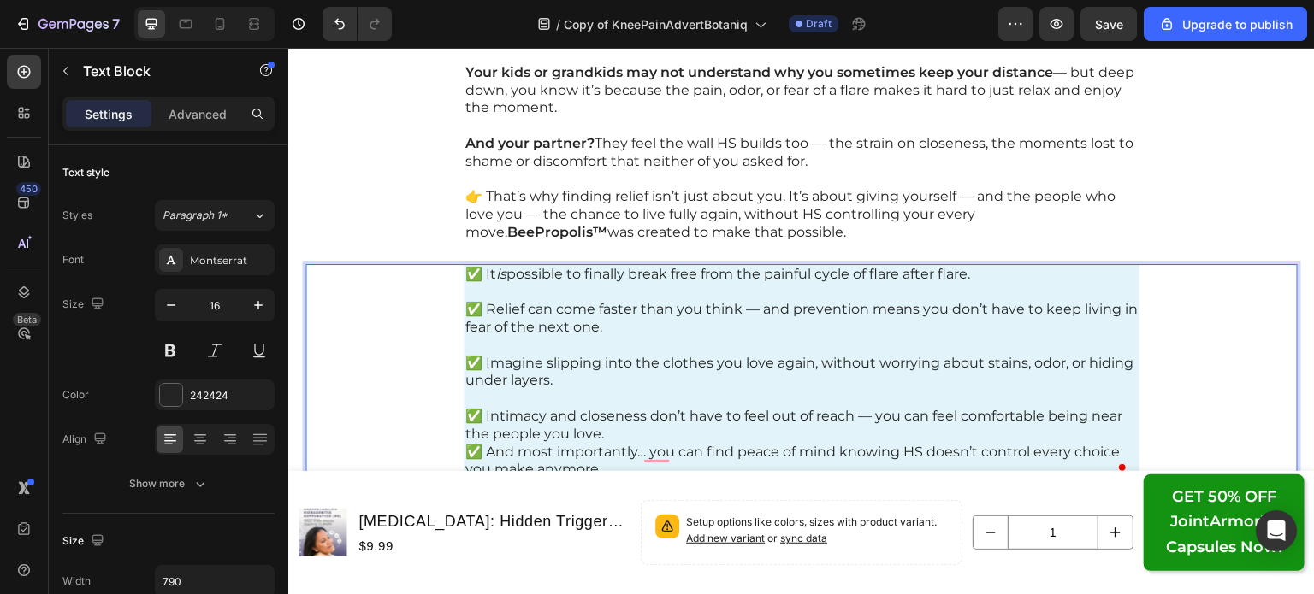
click at [943, 432] on p "✅ Intimacy and closeness don’t have to feel out of reach — you can feel comfort…" at bounding box center [801, 426] width 672 height 36
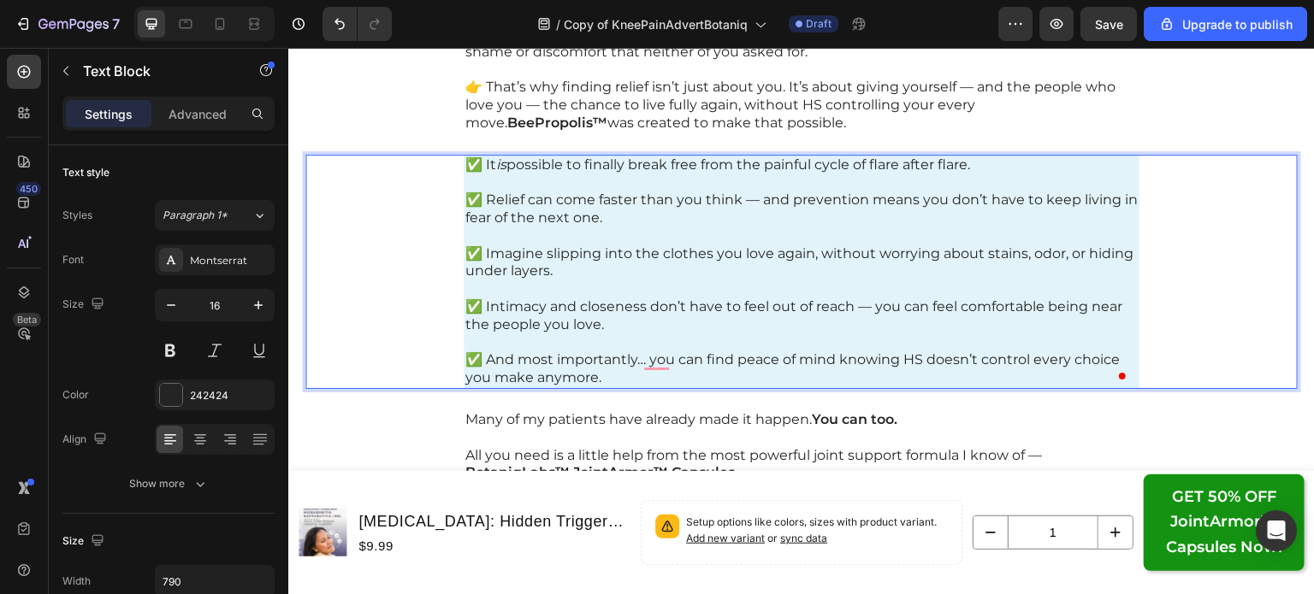
scroll to position [26406, 0]
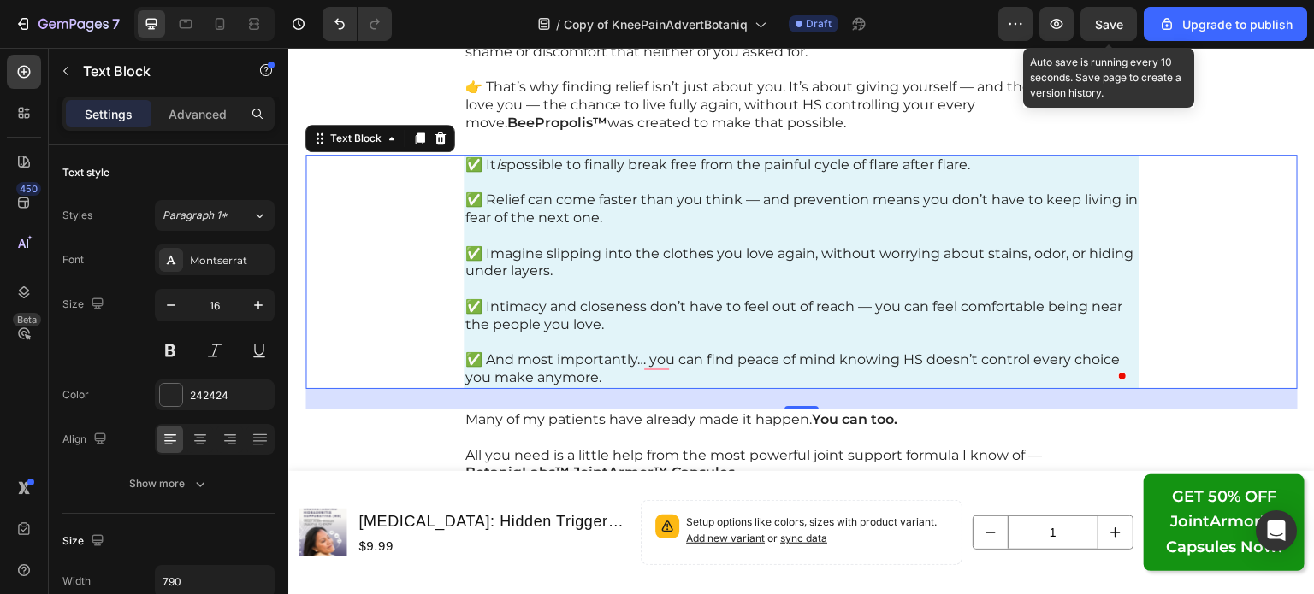
click at [1108, 23] on span "Save" at bounding box center [1109, 24] width 28 height 15
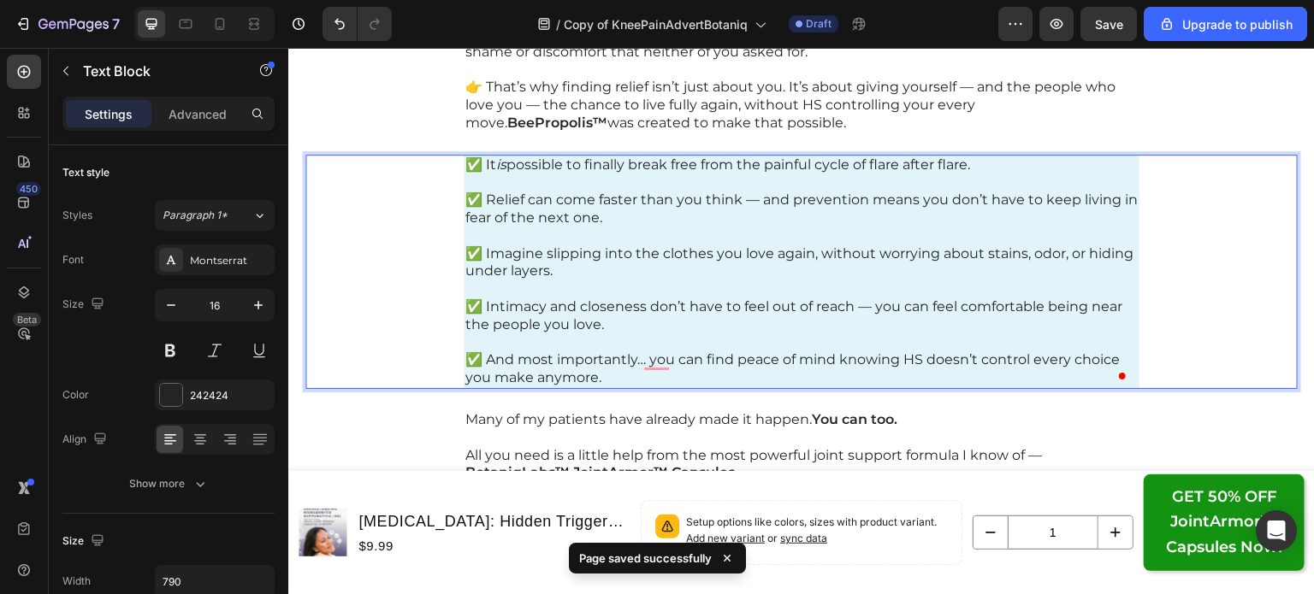
click at [810, 343] on p "Rich Text Editor. Editing area: main" at bounding box center [801, 343] width 672 height 18
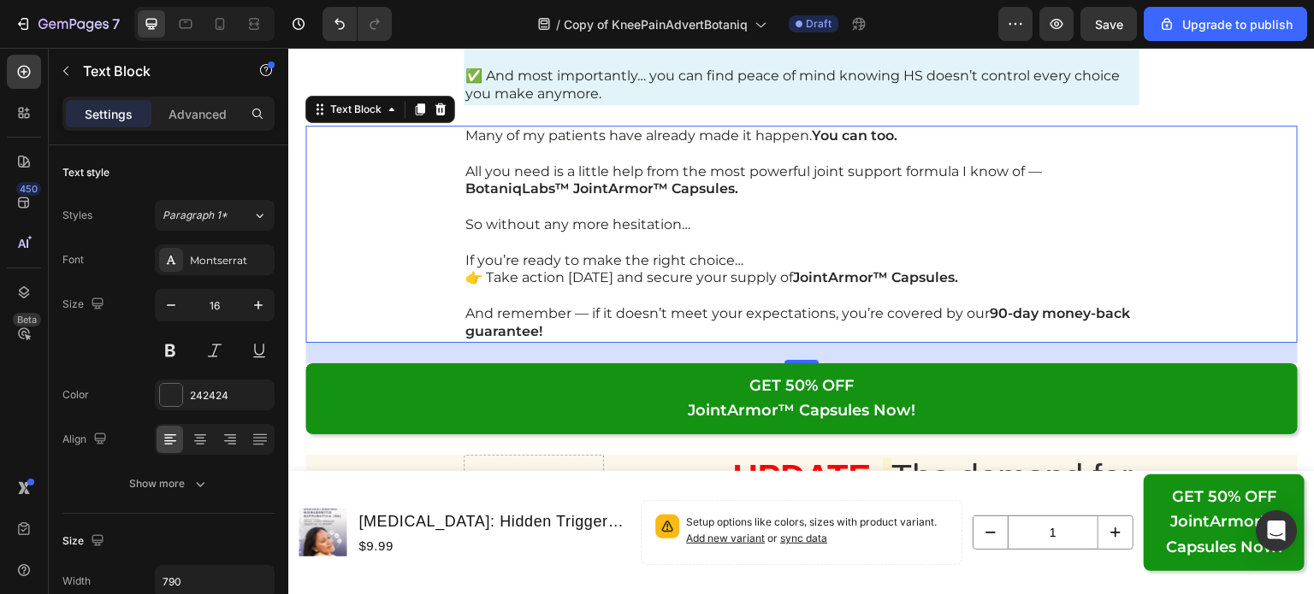
scroll to position [26689, 0]
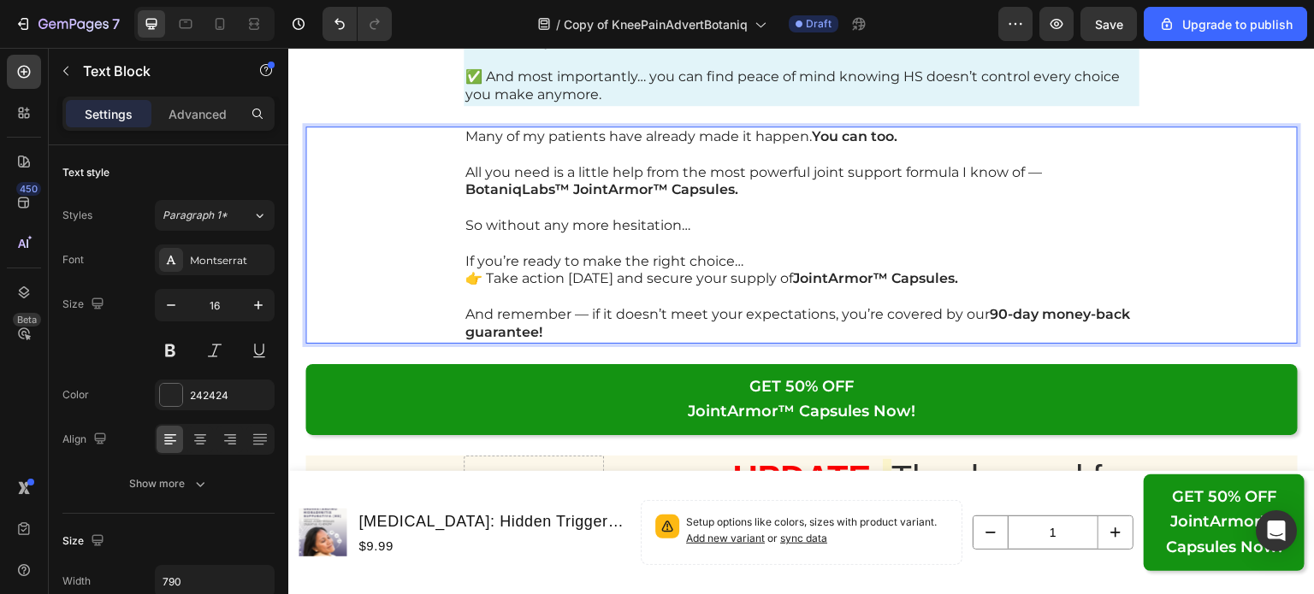
click at [775, 249] on p "Rich Text Editor. Editing area: main" at bounding box center [801, 244] width 672 height 18
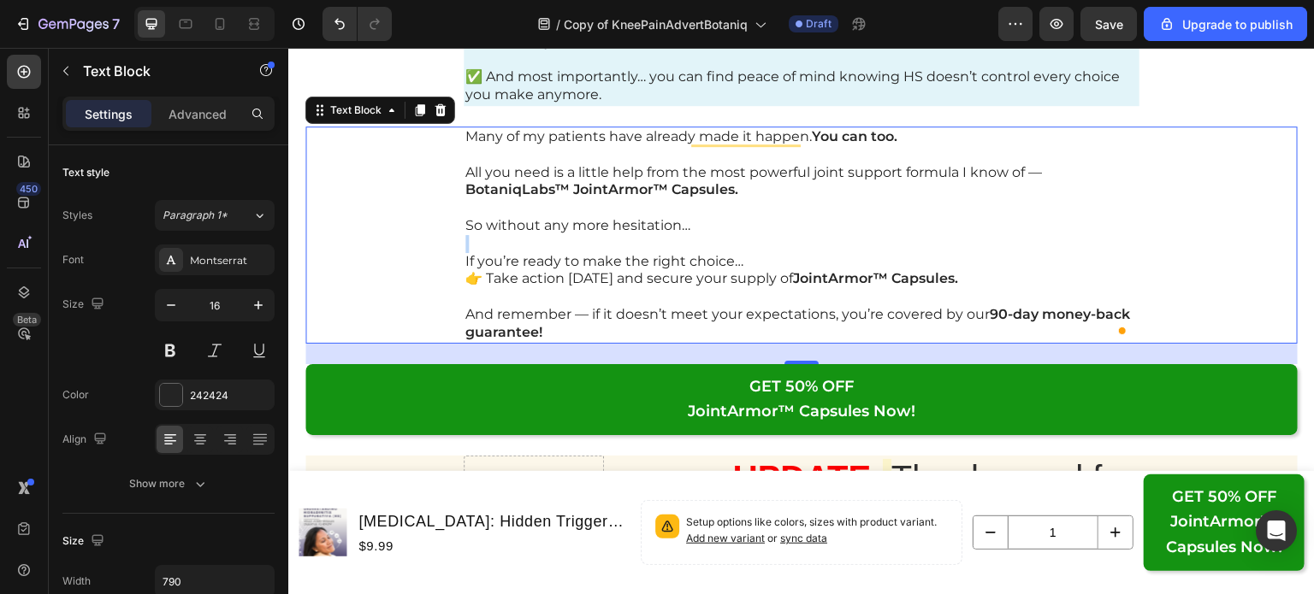
copy br "Rich Text Editor. Editing area: main"
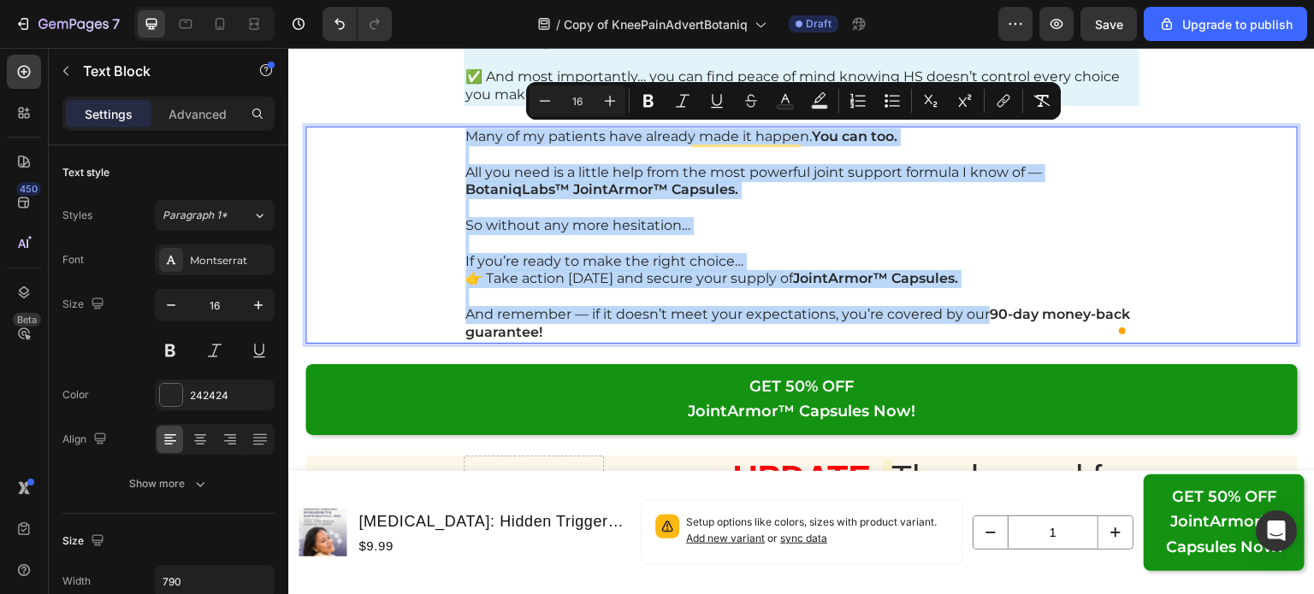
click at [572, 200] on p "Rich Text Editor. Editing area: main" at bounding box center [801, 208] width 672 height 18
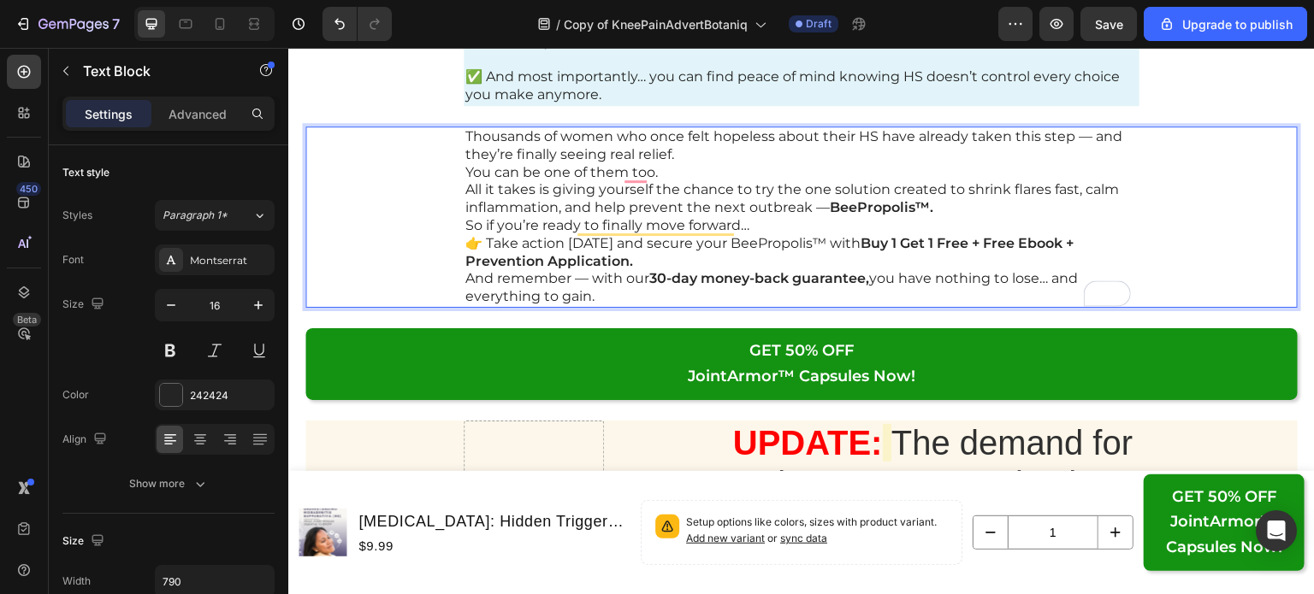
click at [754, 148] on p "Thousands of women who once felt hopeless about their HS have already taken thi…" at bounding box center [801, 146] width 672 height 36
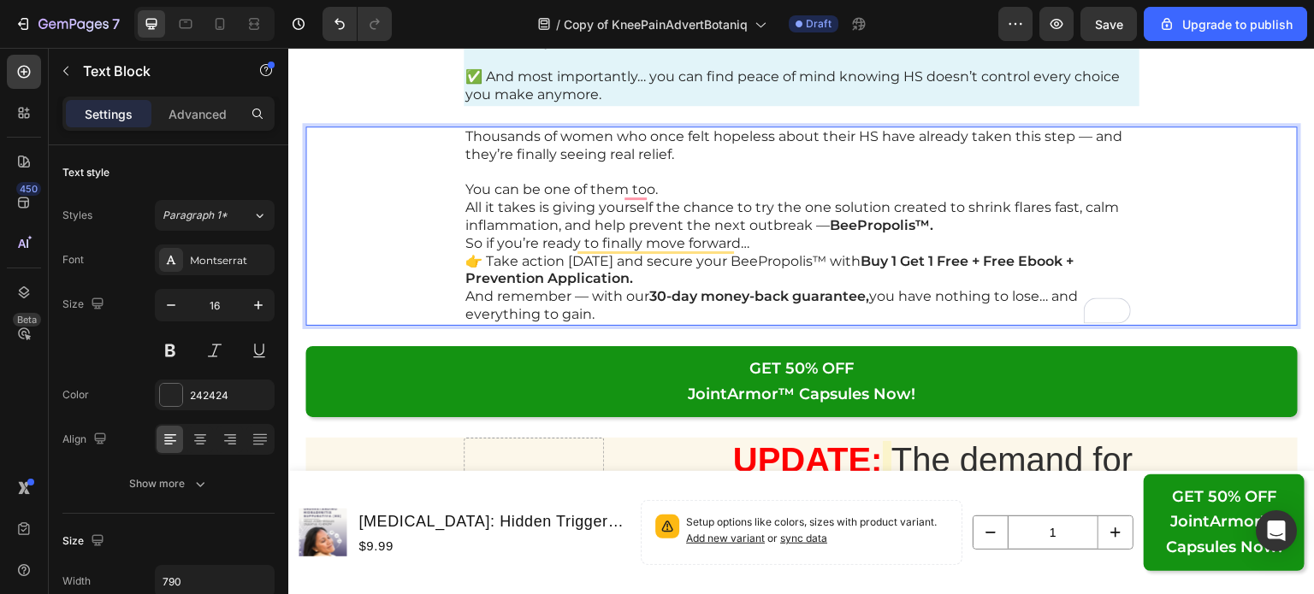
click at [688, 184] on p "You can be one of them too." at bounding box center [801, 190] width 672 height 18
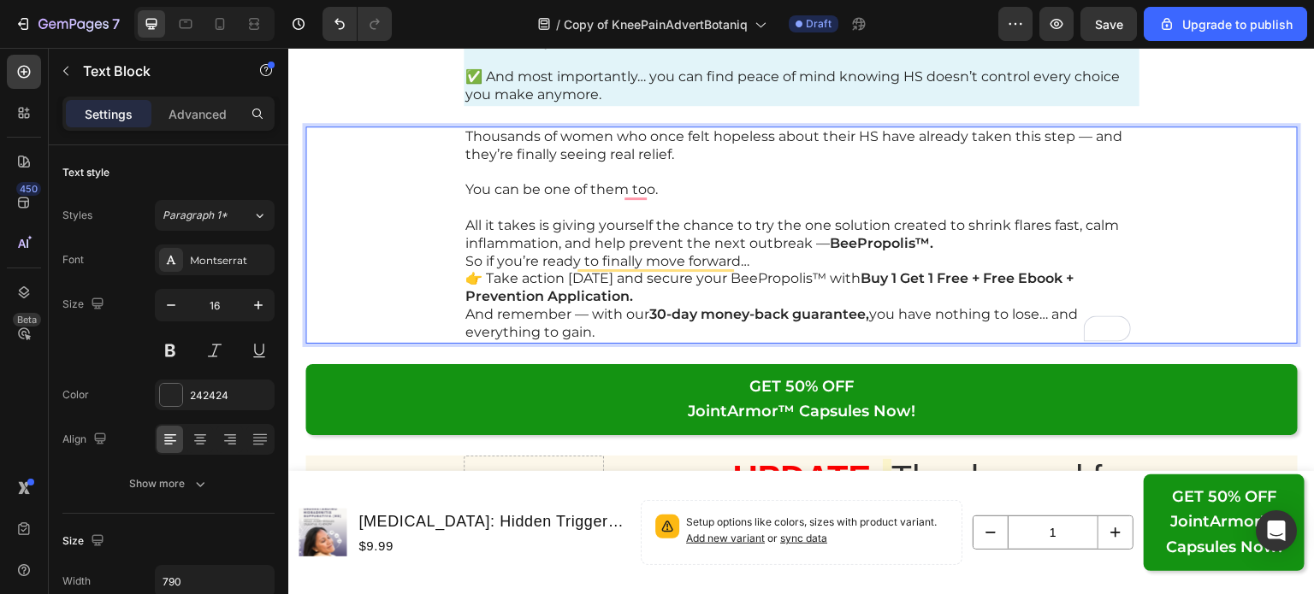
click at [964, 238] on p "All it takes is giving yourself the chance to try the one solution created to s…" at bounding box center [801, 235] width 672 height 36
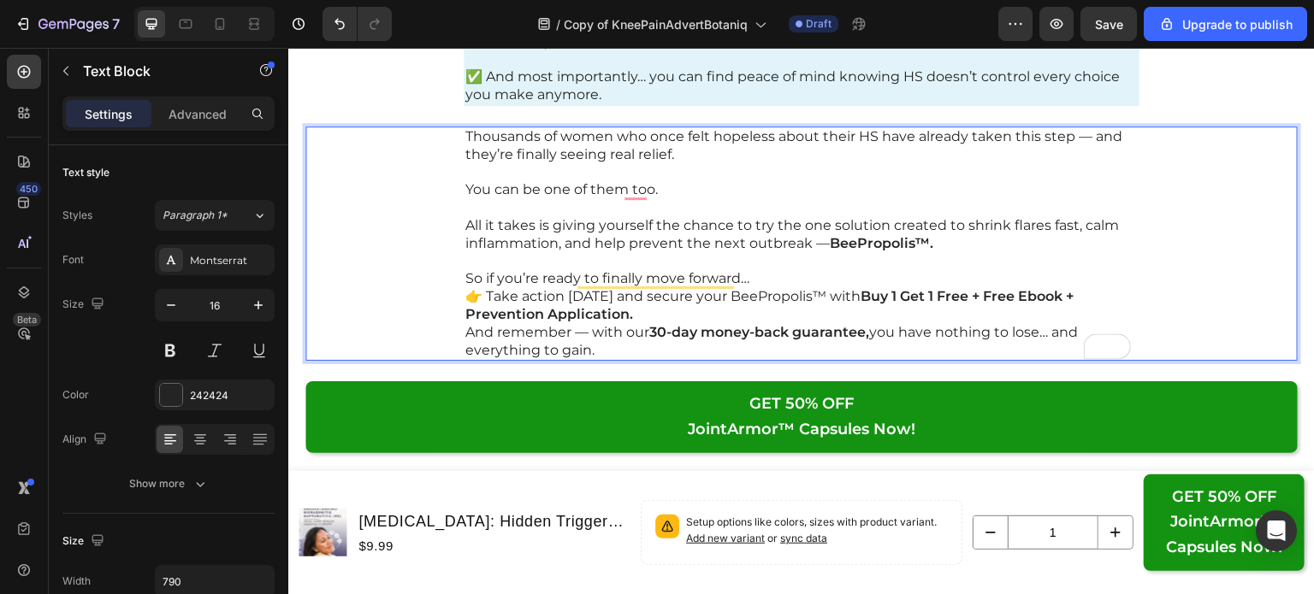
click at [899, 278] on p "So if you’re ready to finally move forward…" at bounding box center [801, 279] width 672 height 18
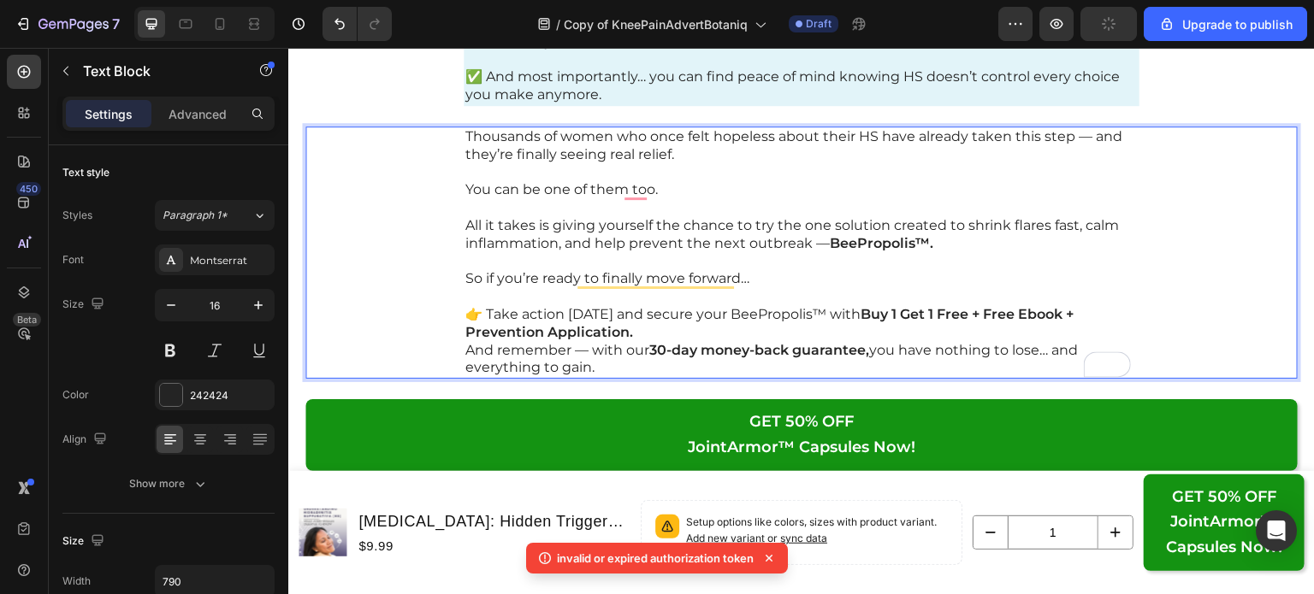
click at [861, 323] on p "👉 Take action today and secure your BeePropolis™ with Buy 1 Get 1 Free + Free E…" at bounding box center [801, 324] width 672 height 36
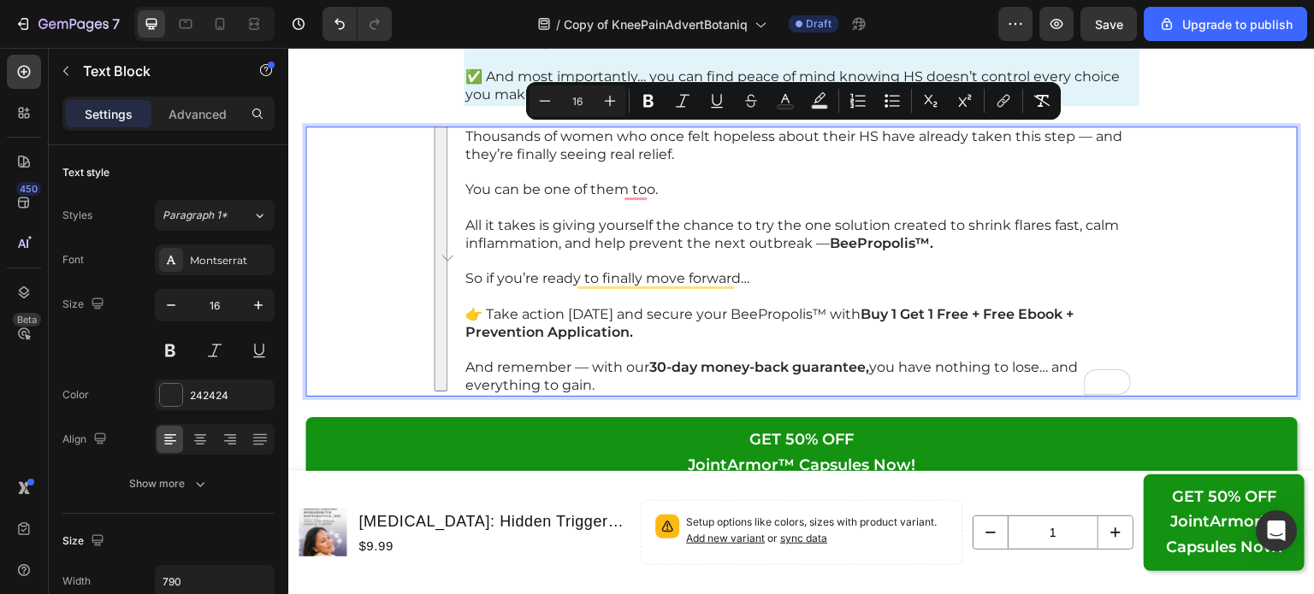
copy div "Thousands of women who once felt hopeless about their HS have already taken thi…"
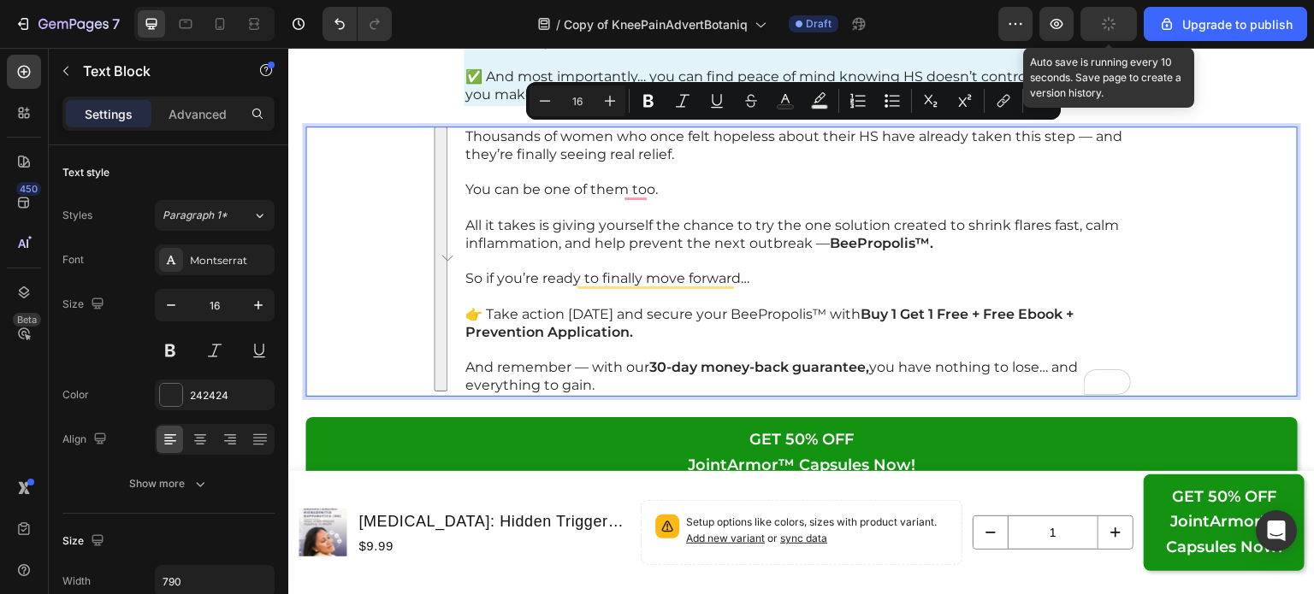
click at [1123, 22] on button "button" at bounding box center [1108, 24] width 56 height 34
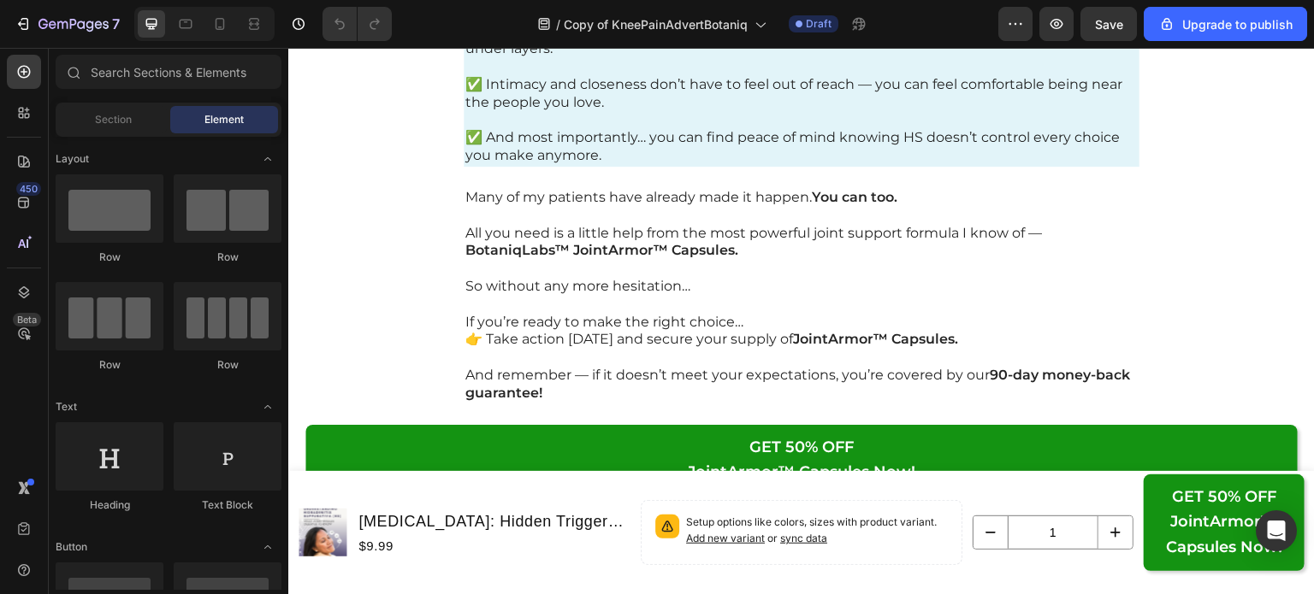
scroll to position [26630, 0]
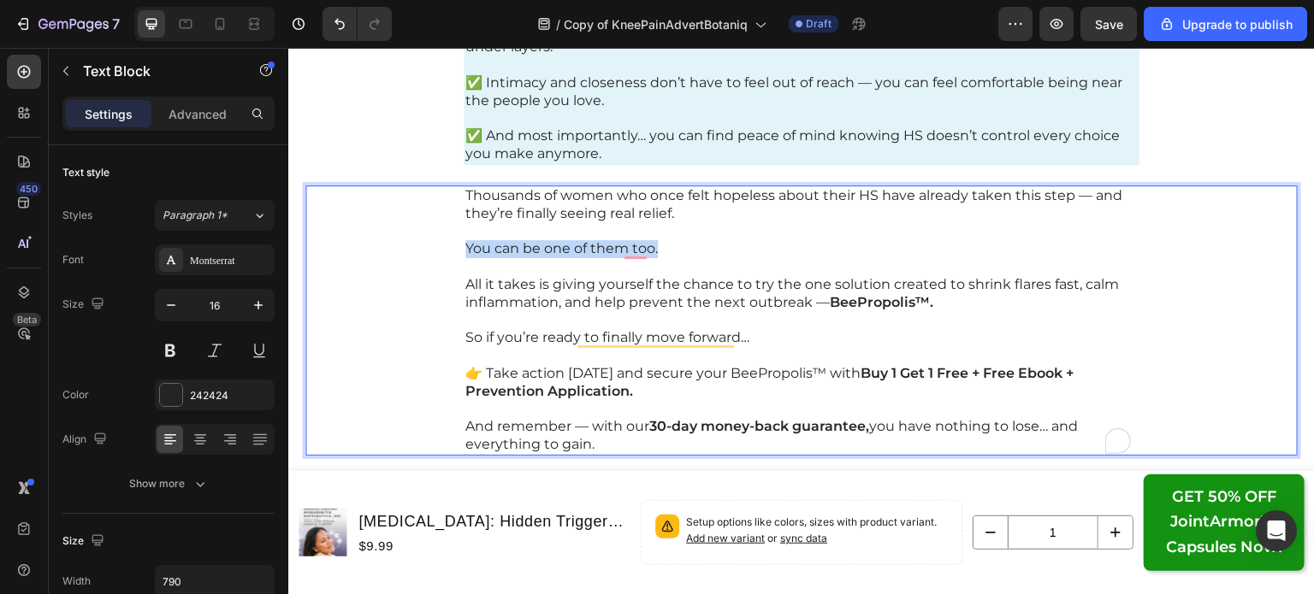
drag, startPoint x: 661, startPoint y: 247, endPoint x: 448, endPoint y: 252, distance: 213.0
click at [448, 252] on div "Thousands of women who once felt hopeless about their HS have already taken thi…" at bounding box center [801, 321] width 992 height 270
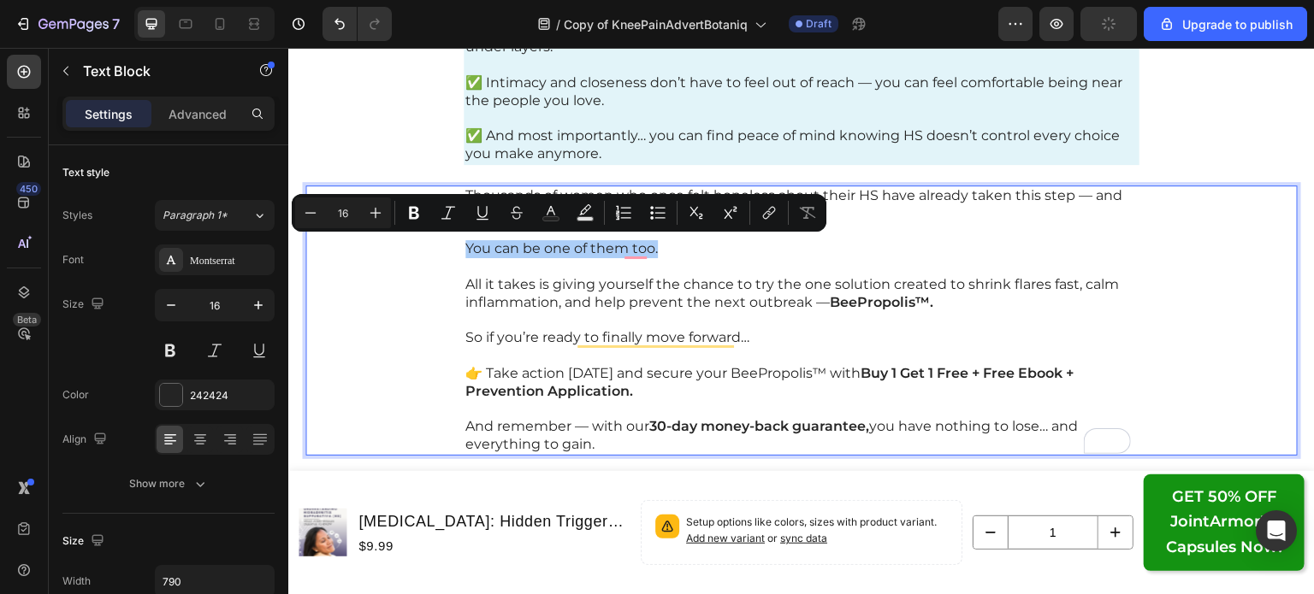
click at [411, 206] on icon "Editor contextual toolbar" at bounding box center [413, 212] width 17 height 17
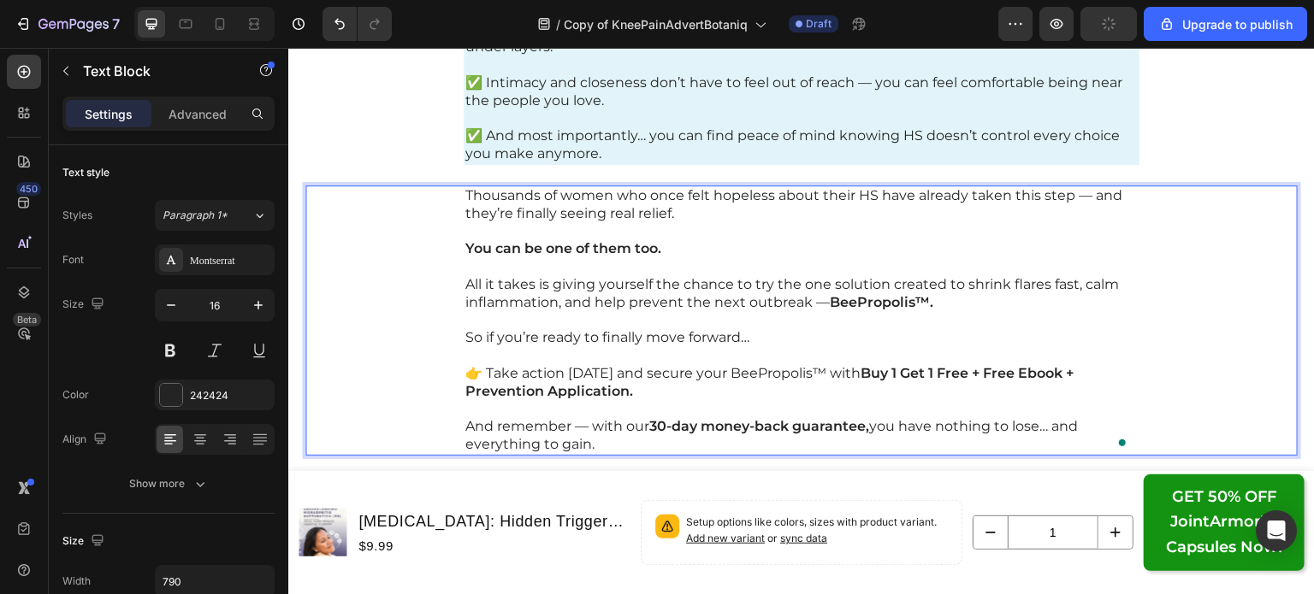
click at [674, 276] on p "All it takes is giving yourself the chance to try the one solution created to s…" at bounding box center [801, 294] width 672 height 36
drag, startPoint x: 452, startPoint y: 198, endPoint x: 582, endPoint y: 191, distance: 131.0
click at [582, 191] on div "Thousands of women who once felt hopeless about their HS have already taken thi…" at bounding box center [801, 321] width 992 height 270
click at [599, 192] on p "Thousands of women who once felt hopeless about their HS have already taken thi…" at bounding box center [801, 205] width 672 height 36
drag, startPoint x: 606, startPoint y: 194, endPoint x: 461, endPoint y: 192, distance: 145.4
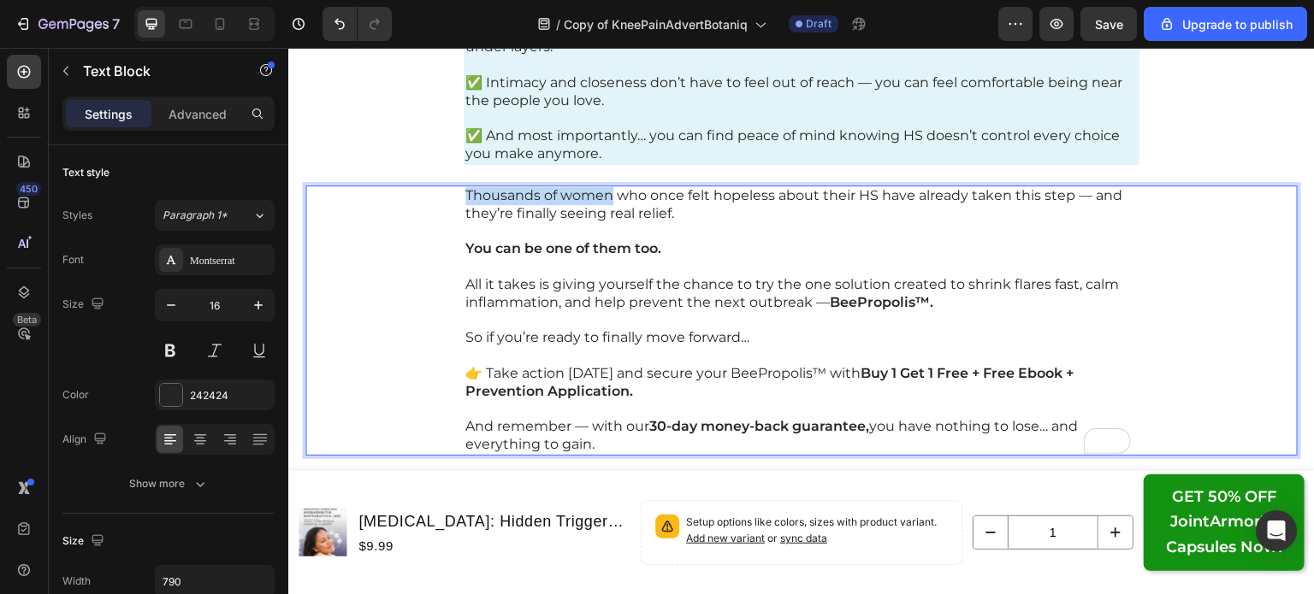
click at [465, 192] on p "Thousands of women who once felt hopeless about their HS have already taken thi…" at bounding box center [801, 205] width 672 height 36
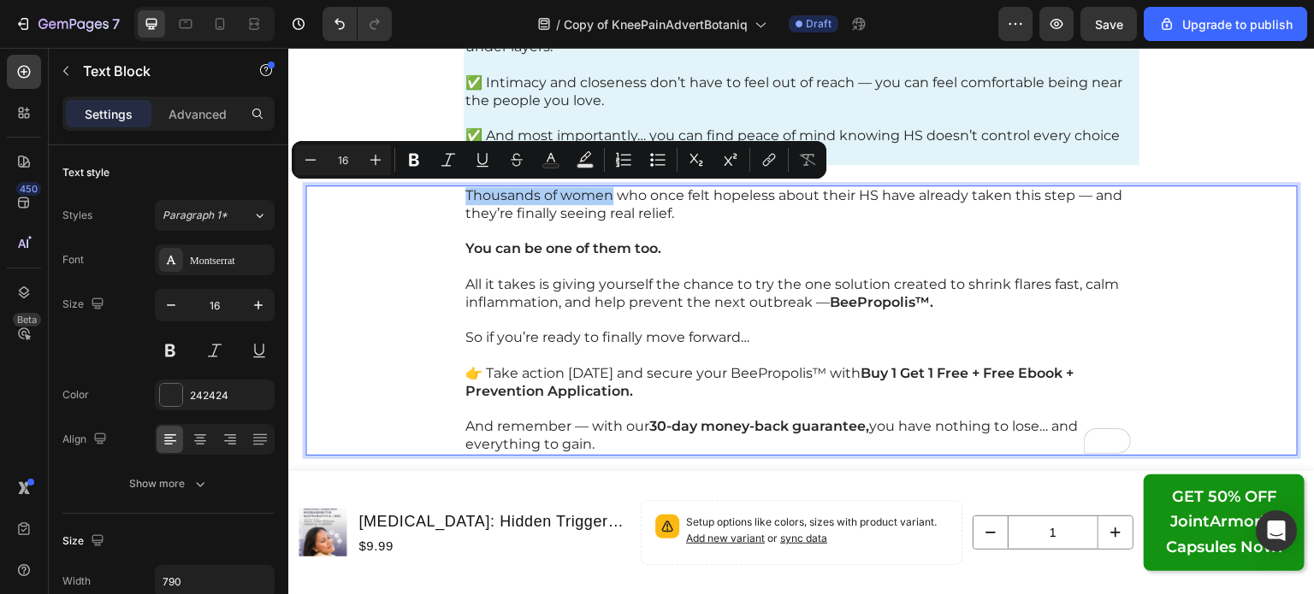
click at [412, 154] on icon "Editor contextual toolbar" at bounding box center [414, 160] width 10 height 13
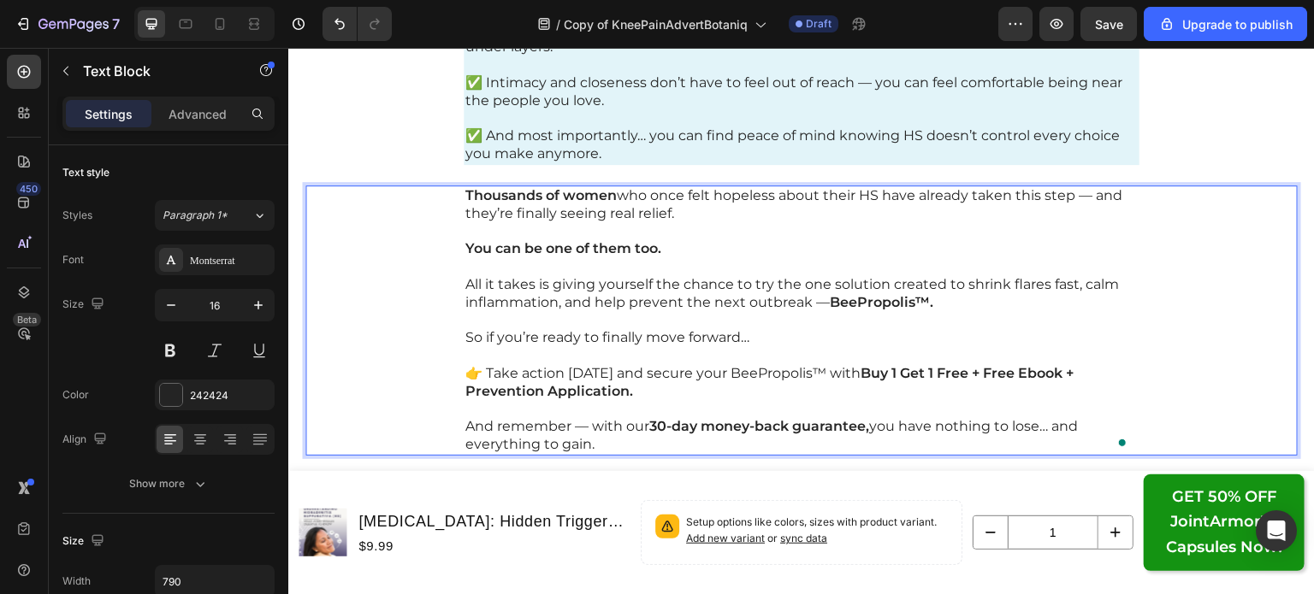
drag, startPoint x: 651, startPoint y: 242, endPoint x: 682, endPoint y: 240, distance: 30.8
click at [682, 240] on p "You can be one of them too." at bounding box center [801, 249] width 672 height 18
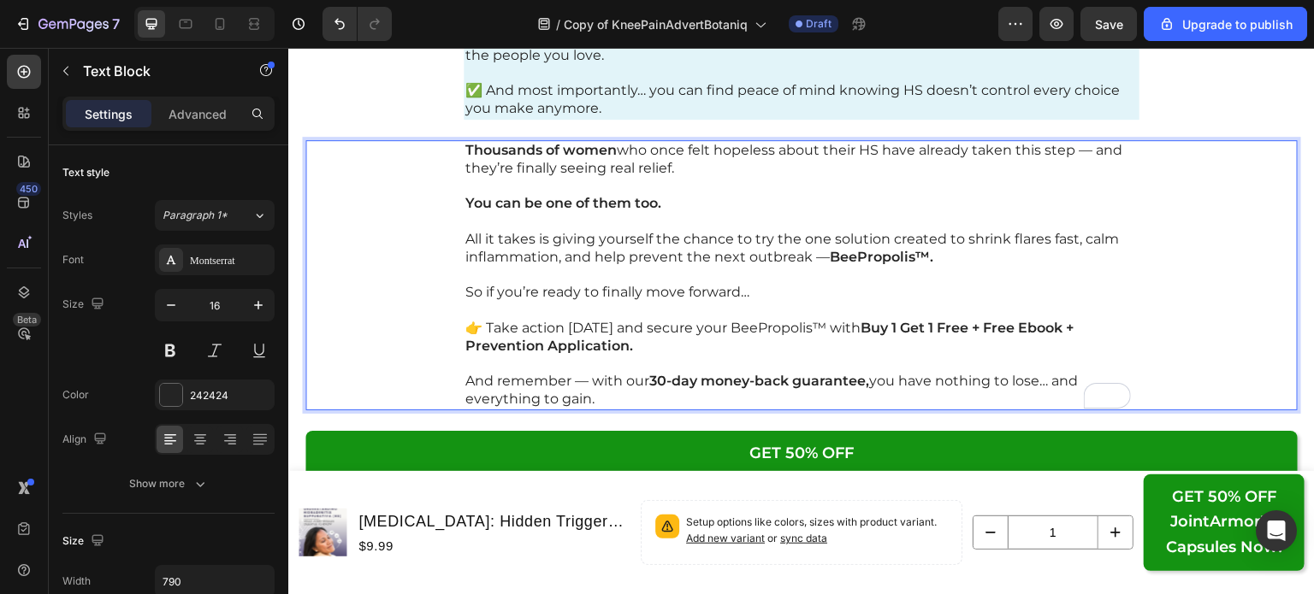
scroll to position [26679, 0]
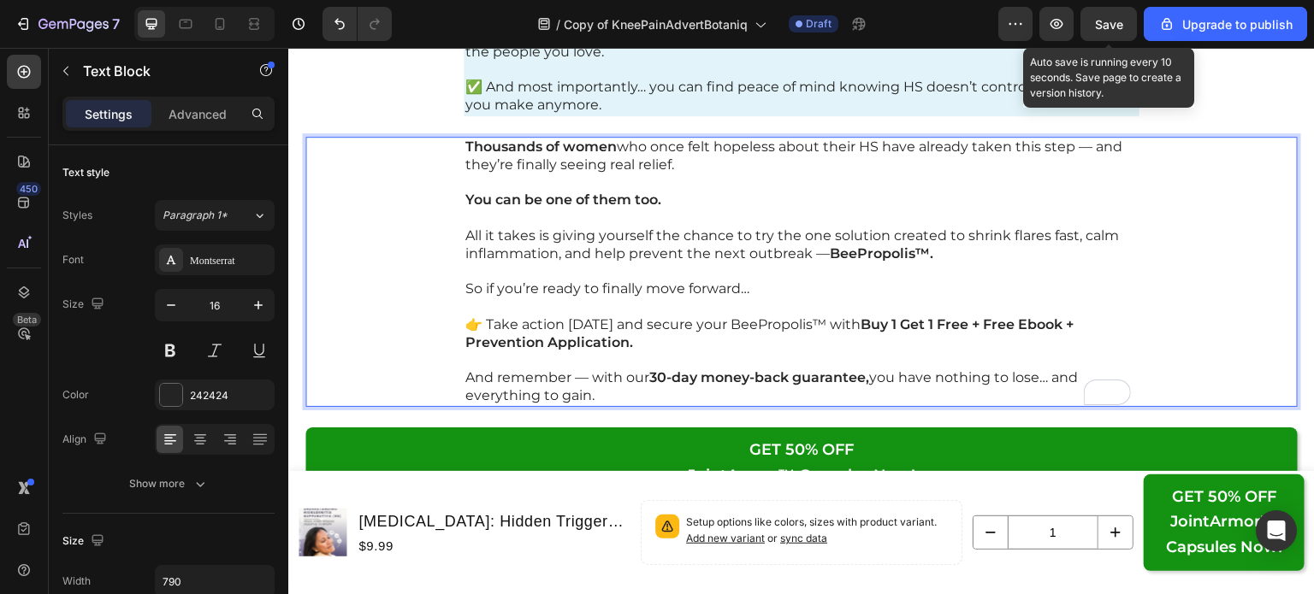
click at [1117, 14] on button "Save" at bounding box center [1108, 24] width 56 height 34
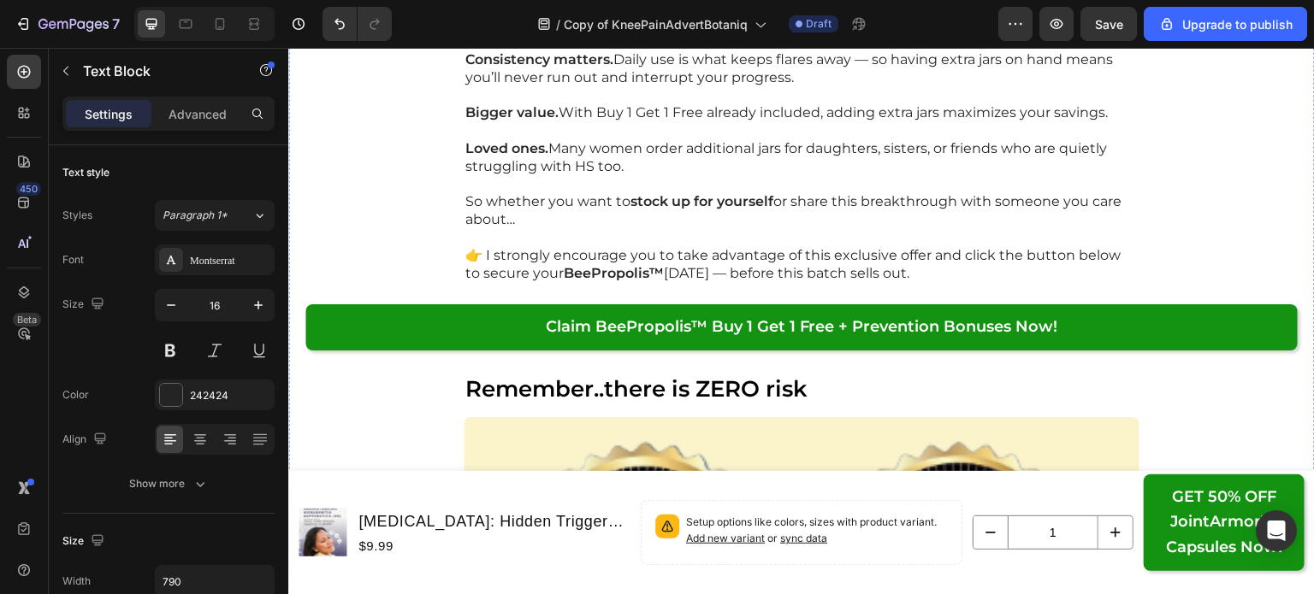
scroll to position [23991, 0]
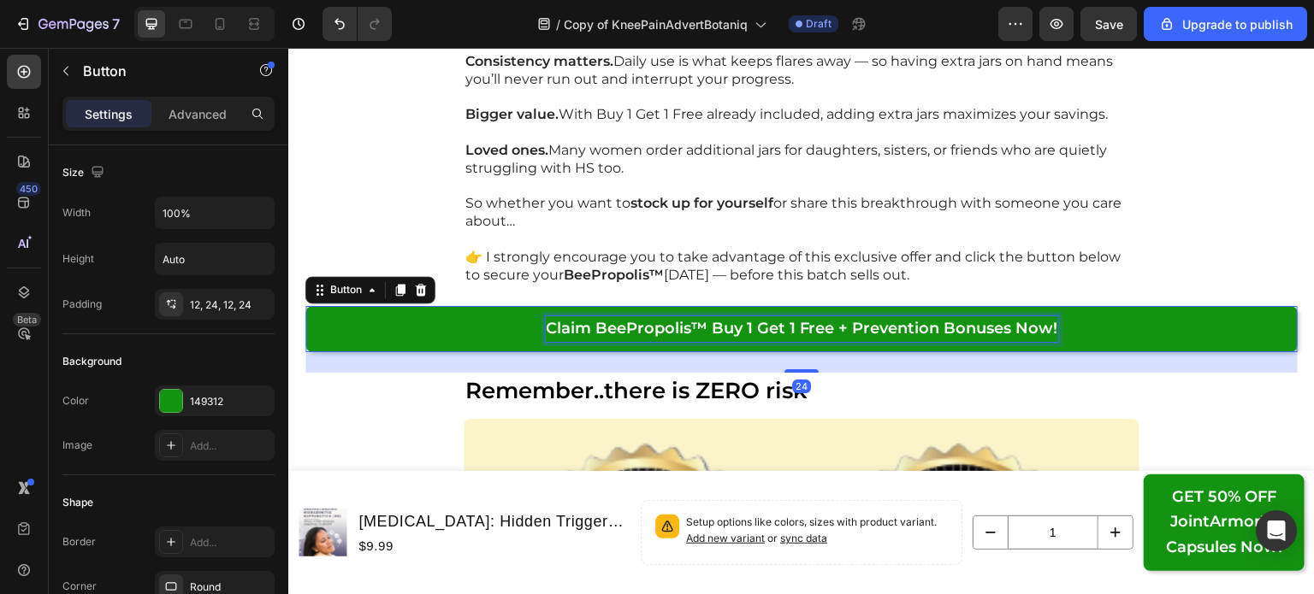
click at [880, 327] on strong "Claim BeePropolis™ Buy 1 Get 1 Free + Prevention Bonuses Now!" at bounding box center [802, 328] width 512 height 19
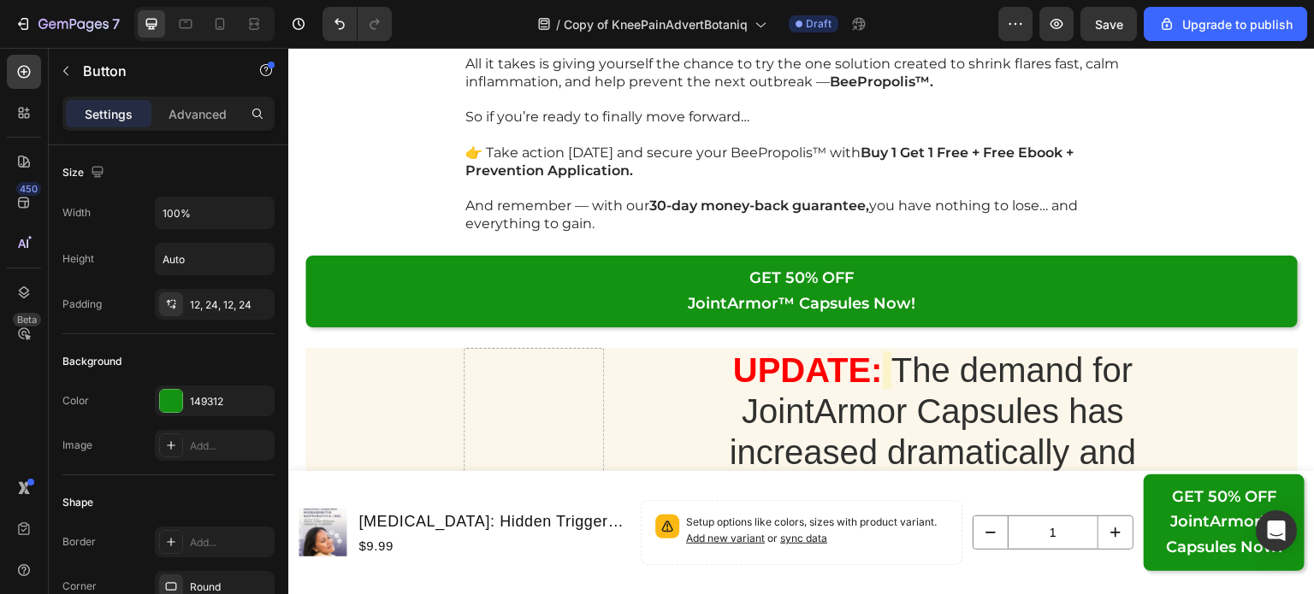
scroll to position [26856, 0]
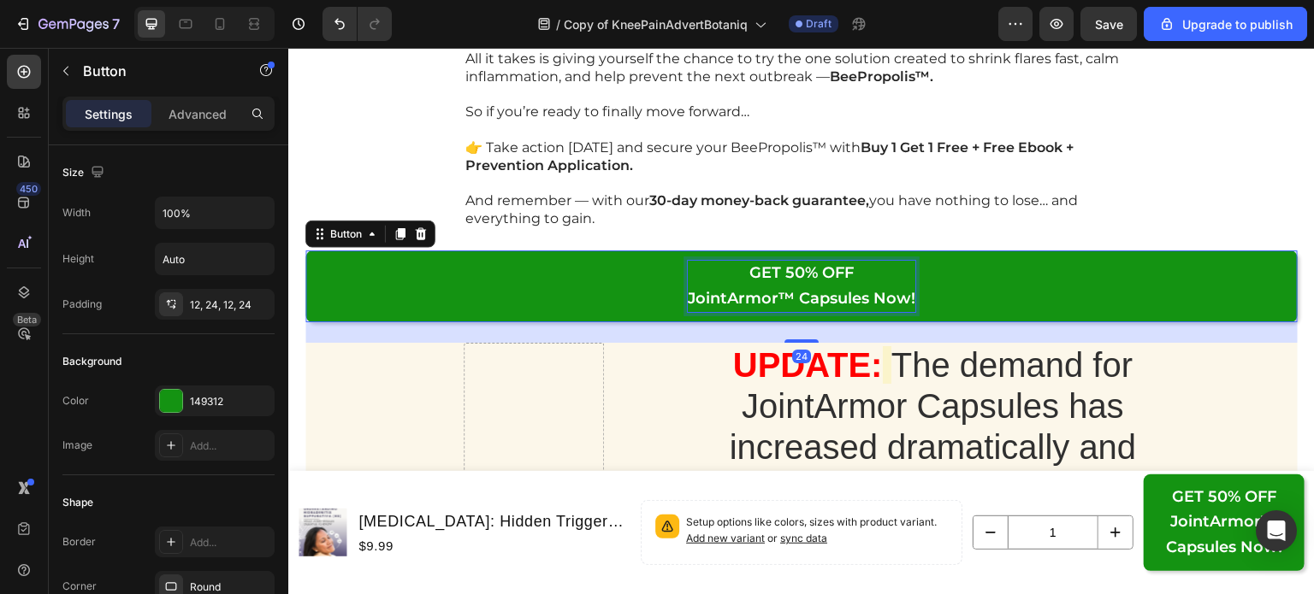
click at [840, 283] on p "GET 50% OFF JointArmor™ Capsules Now!" at bounding box center [801, 286] width 227 height 51
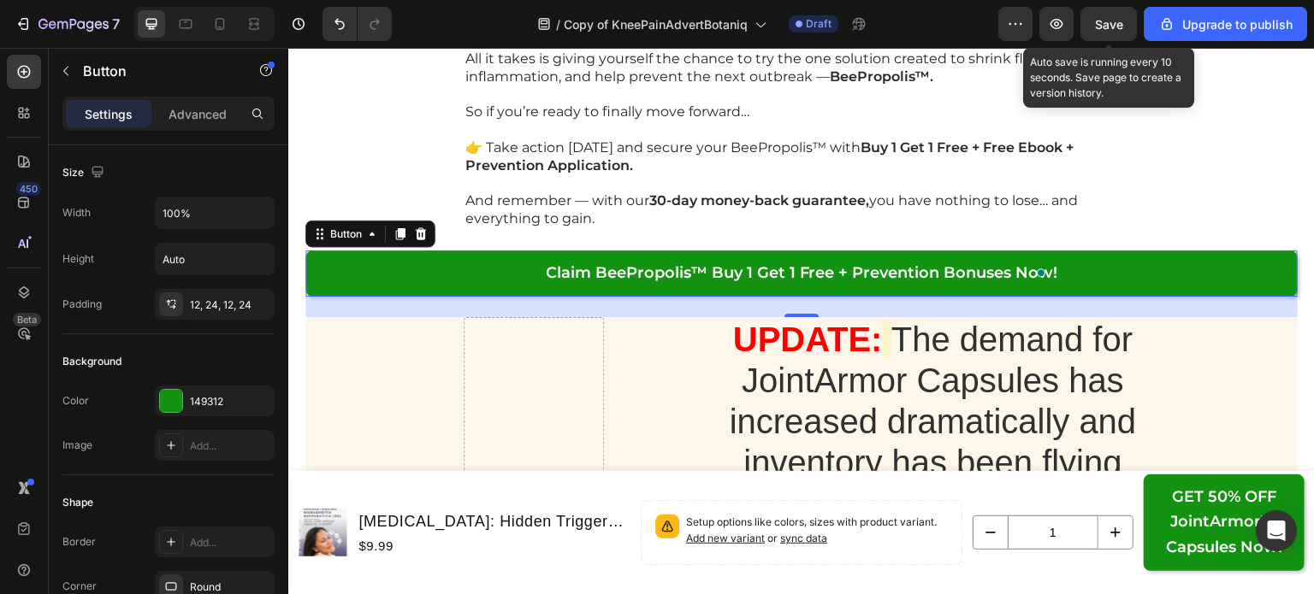
click at [1108, 17] on span "Save" at bounding box center [1109, 24] width 28 height 15
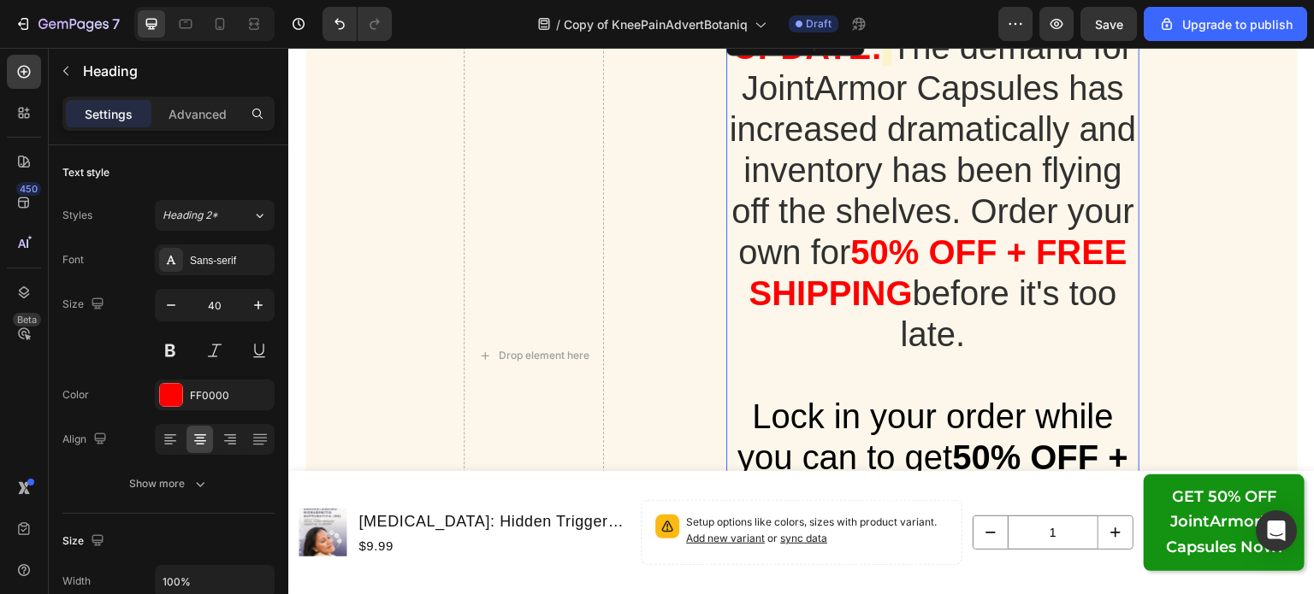
scroll to position [27126, 0]
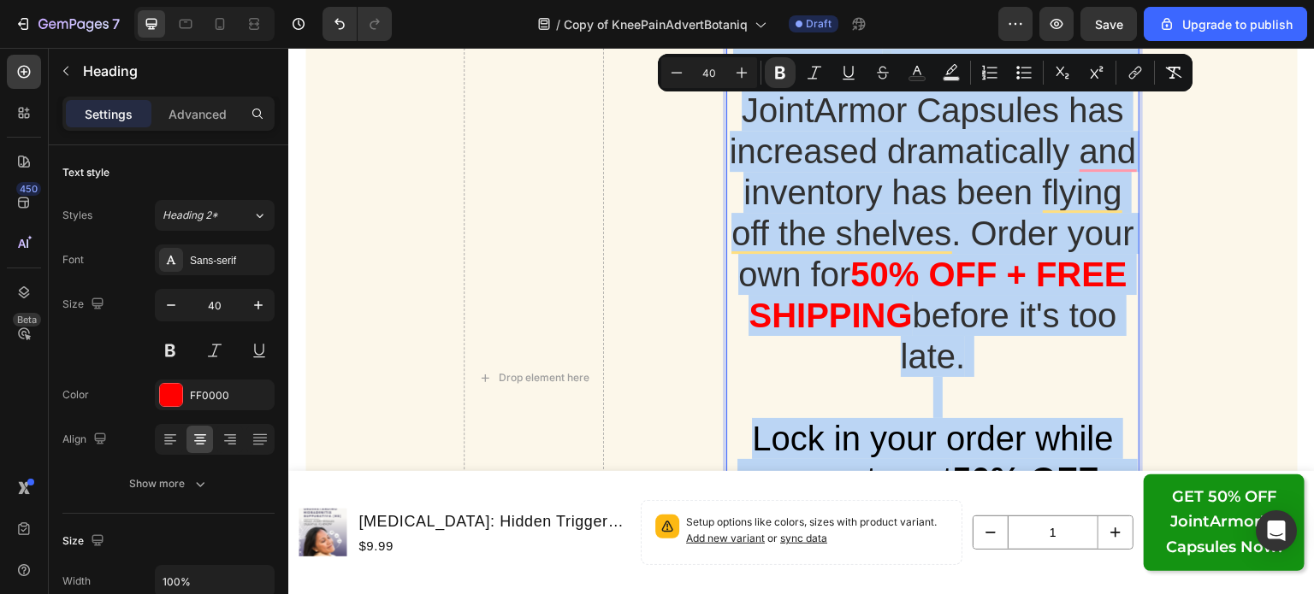
copy p "UPDATE: The demand for JointArmor Capsules has increased dramatically and inven…"
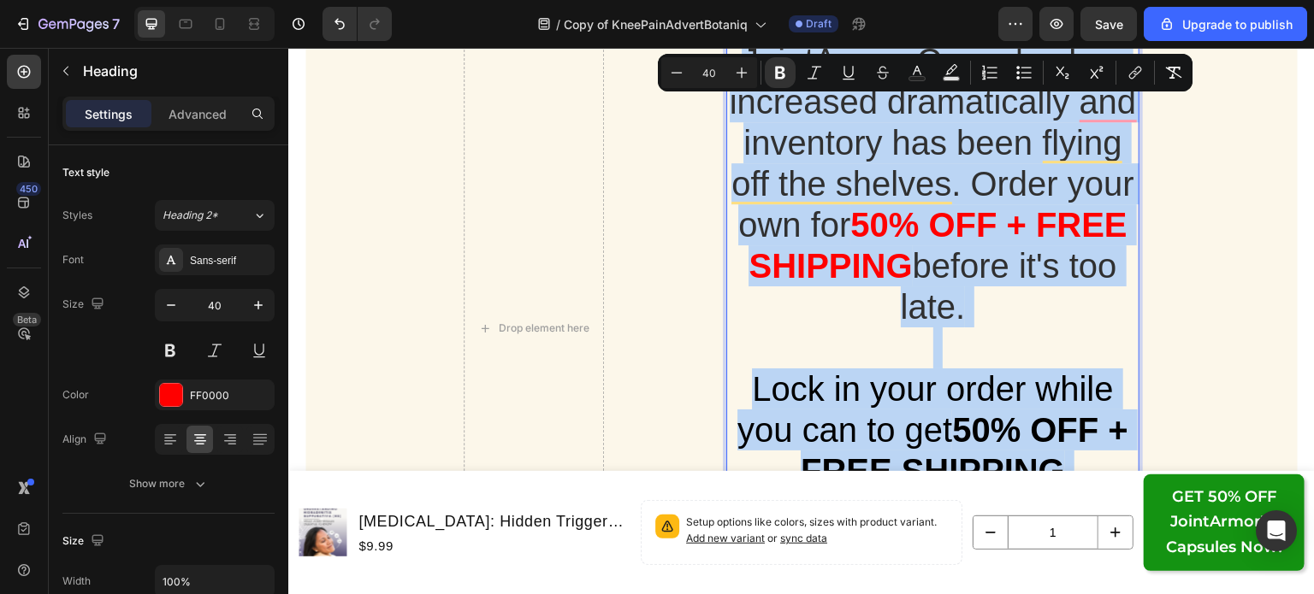
scroll to position [27176, 0]
click at [860, 274] on strong "50% OFF + FREE SHIPPING" at bounding box center [937, 244] width 378 height 79
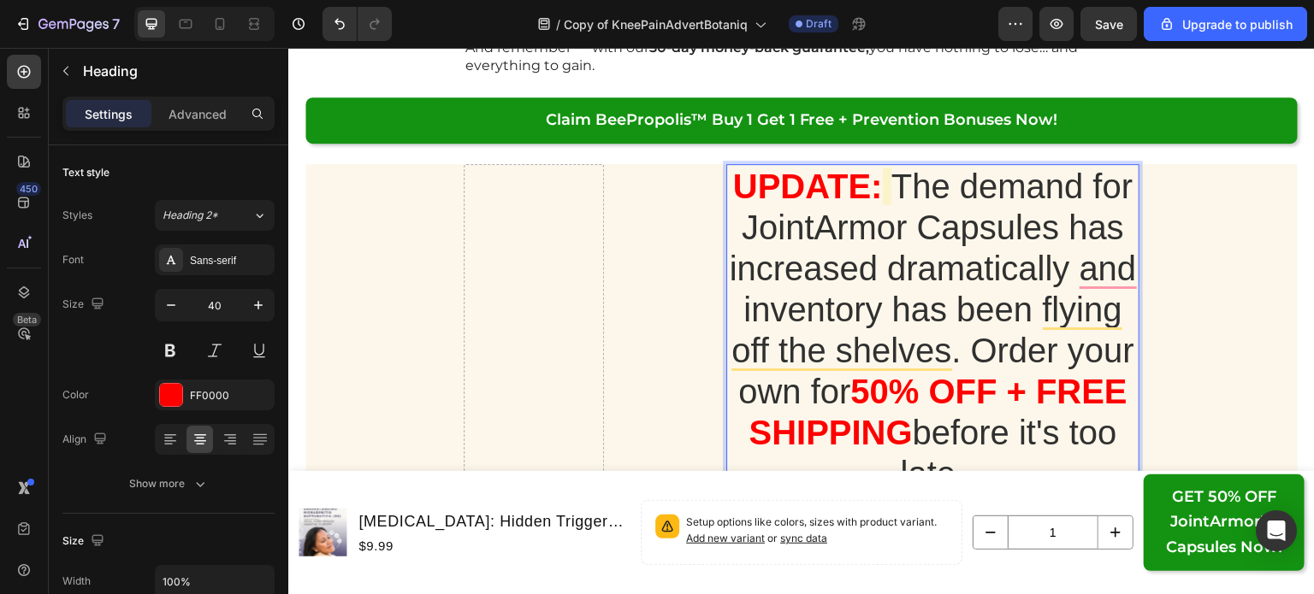
scroll to position [27046, 0]
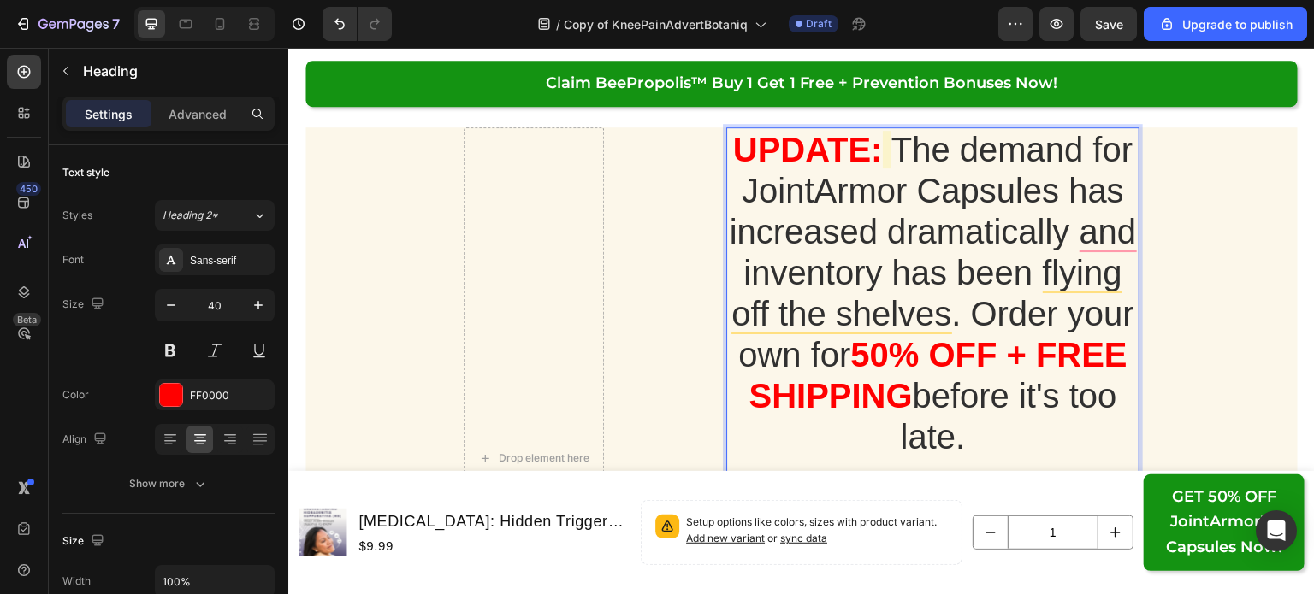
click at [901, 150] on span "The demand for JointArmor Capsules has increased dramatically and inventory has…" at bounding box center [933, 252] width 407 height 243
click at [893, 143] on span "The demand for JointArmor Capsules has increased dramatically and inventory has…" at bounding box center [933, 252] width 407 height 243
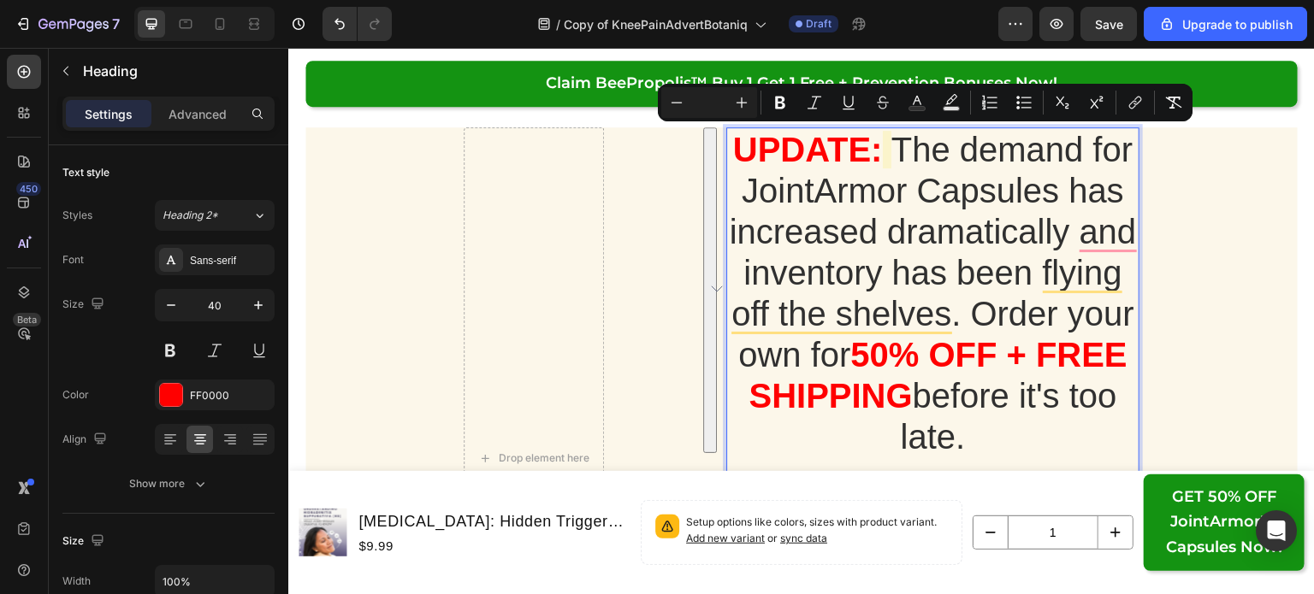
drag, startPoint x: 894, startPoint y: 143, endPoint x: 966, endPoint y: 434, distance: 300.3
click at [966, 434] on p "UPDATE: The demand for JointArmor Capsules has increased dramatically and inven…" at bounding box center [933, 457] width 410 height 657
type input "40"
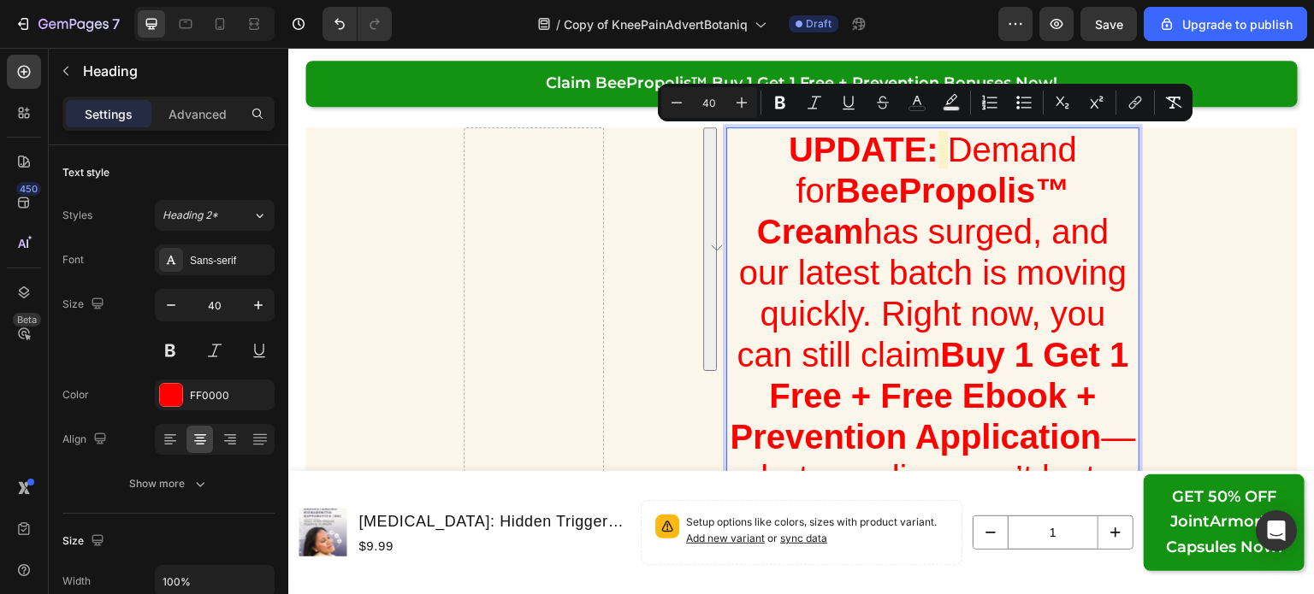
drag, startPoint x: 920, startPoint y: 144, endPoint x: 808, endPoint y: 340, distance: 225.6
click at [808, 340] on p "UPDATE: Demand for BeePropolis™ Cream has surged, and our latest batch is movin…" at bounding box center [933, 478] width 410 height 698
click at [918, 114] on button "color" at bounding box center [916, 102] width 31 height 31
type input "FF0000"
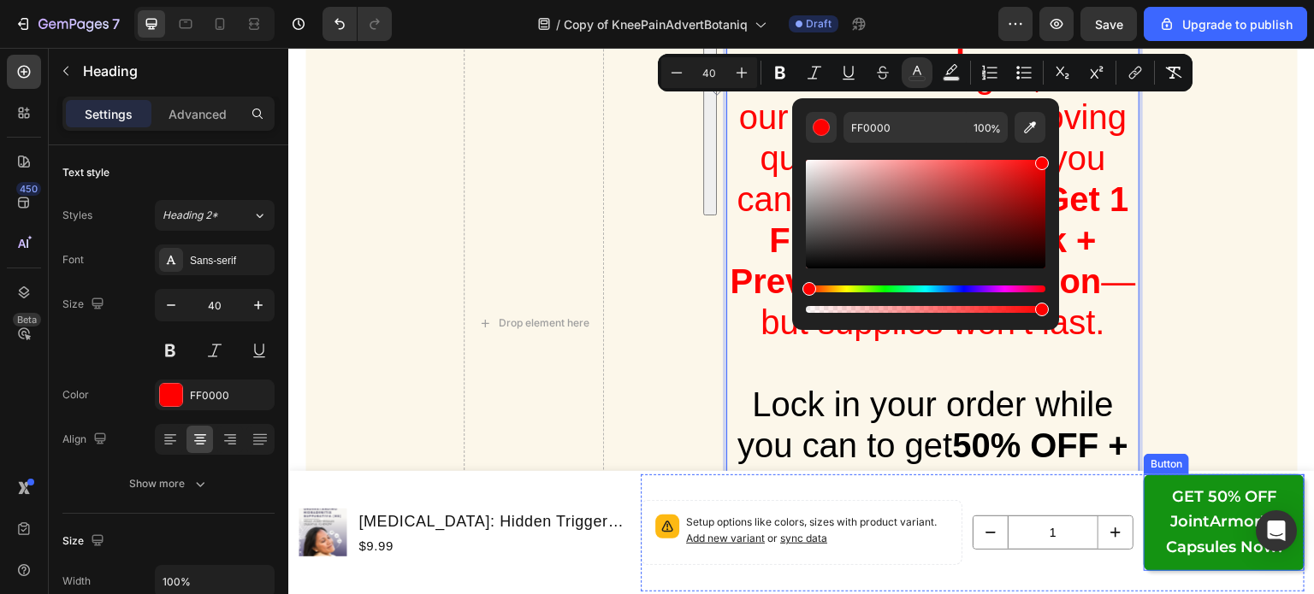
scroll to position [27203, 0]
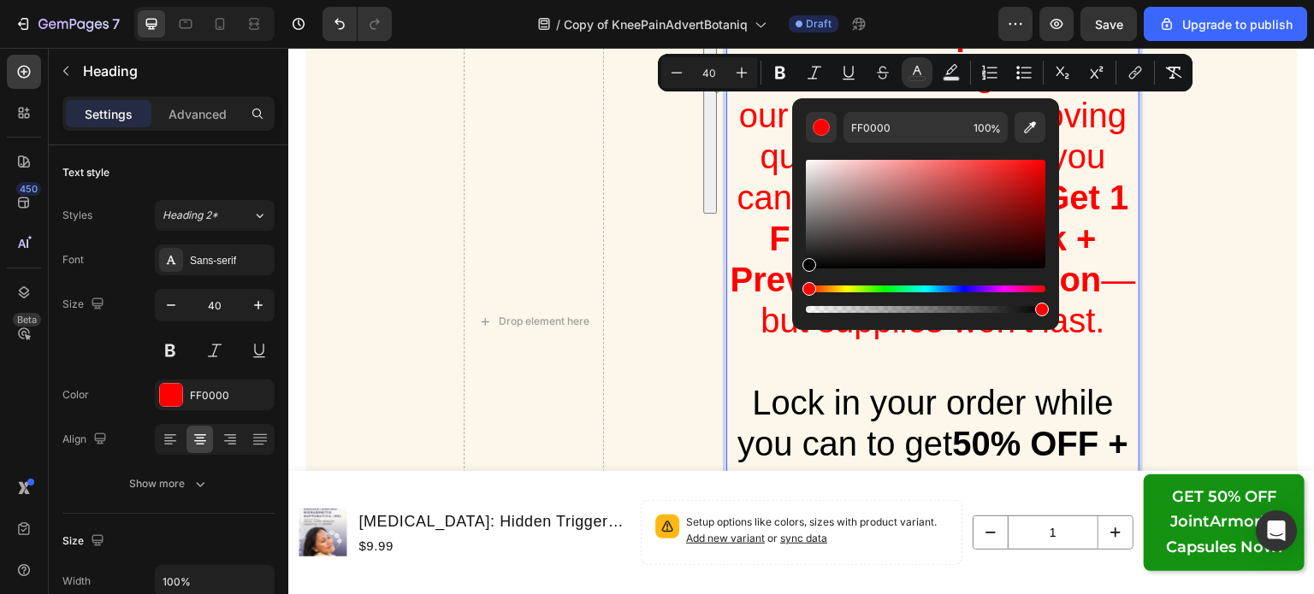
type input "000000"
drag, startPoint x: 1102, startPoint y: 304, endPoint x: 1167, endPoint y: 352, distance: 80.6
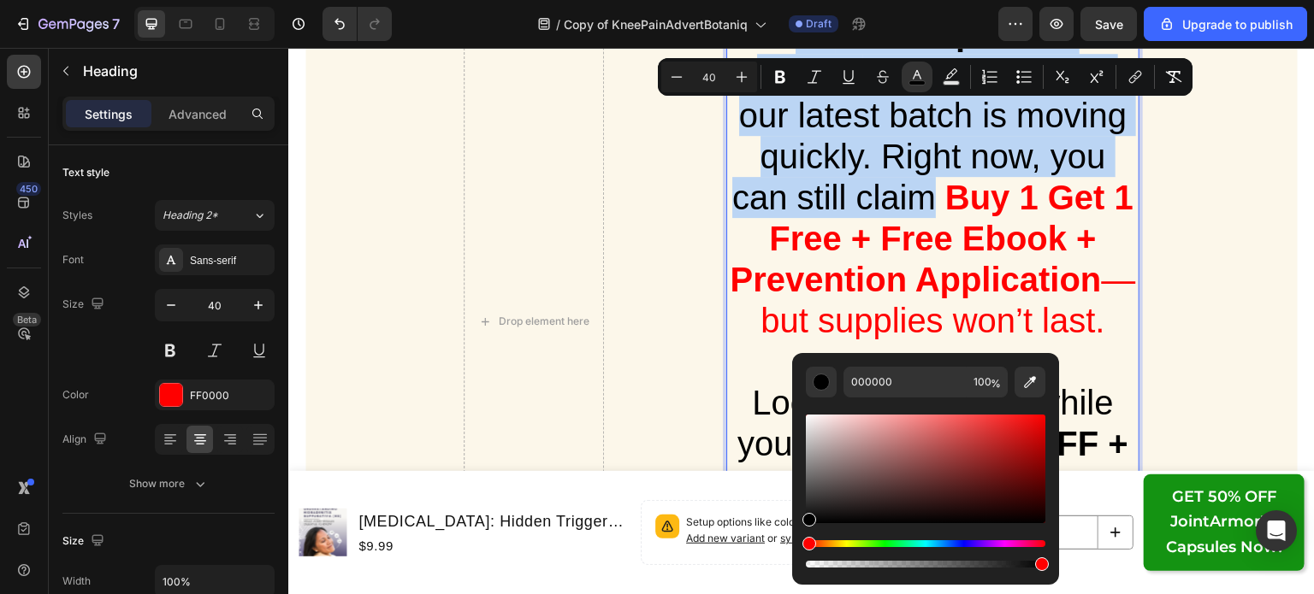
scroll to position [27040, 0]
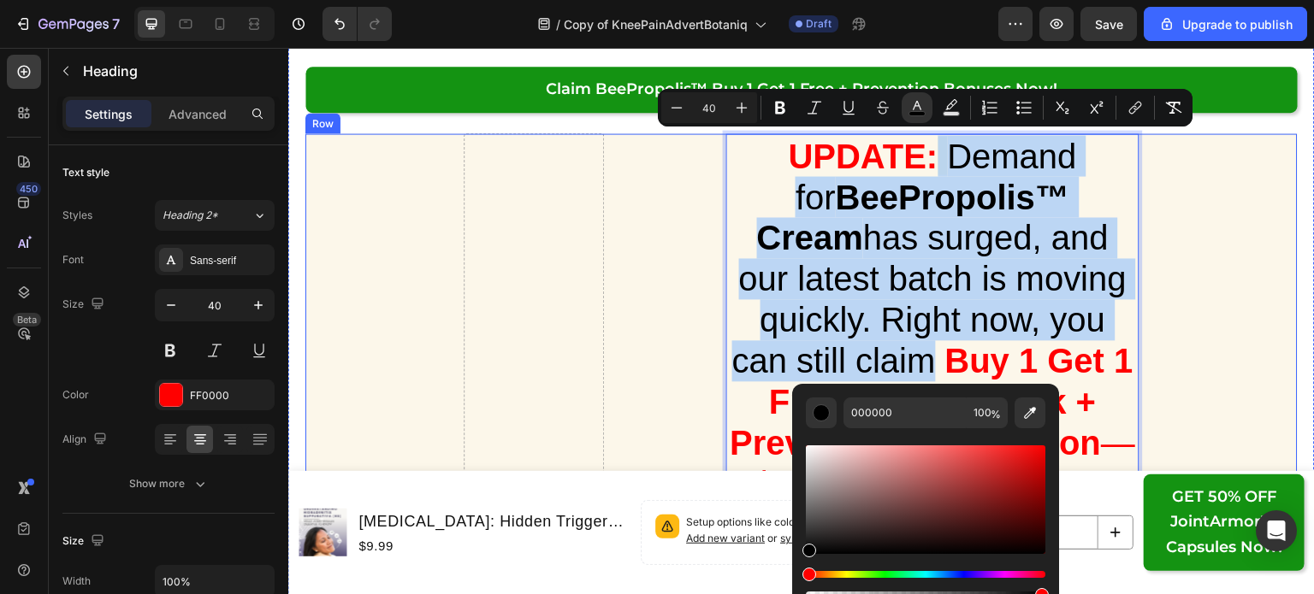
click at [1200, 257] on div "Drop element here UPDATE: Demand for BeePropolis™ Cream has surged, and our lat…" at bounding box center [801, 485] width 958 height 704
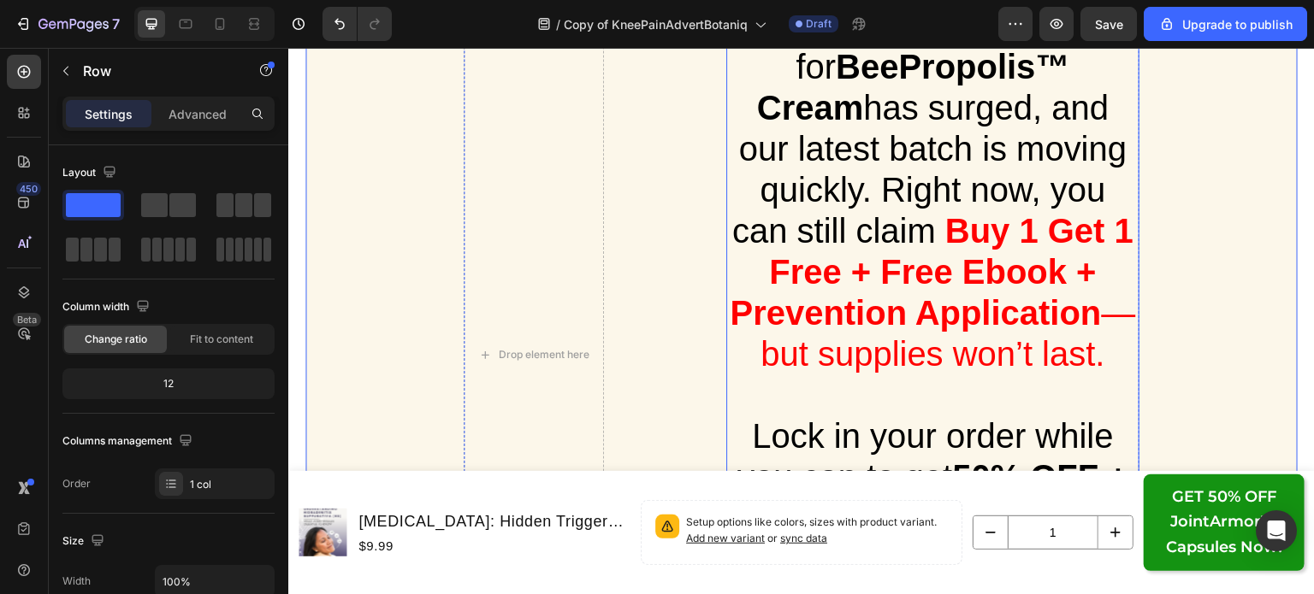
scroll to position [27172, 0]
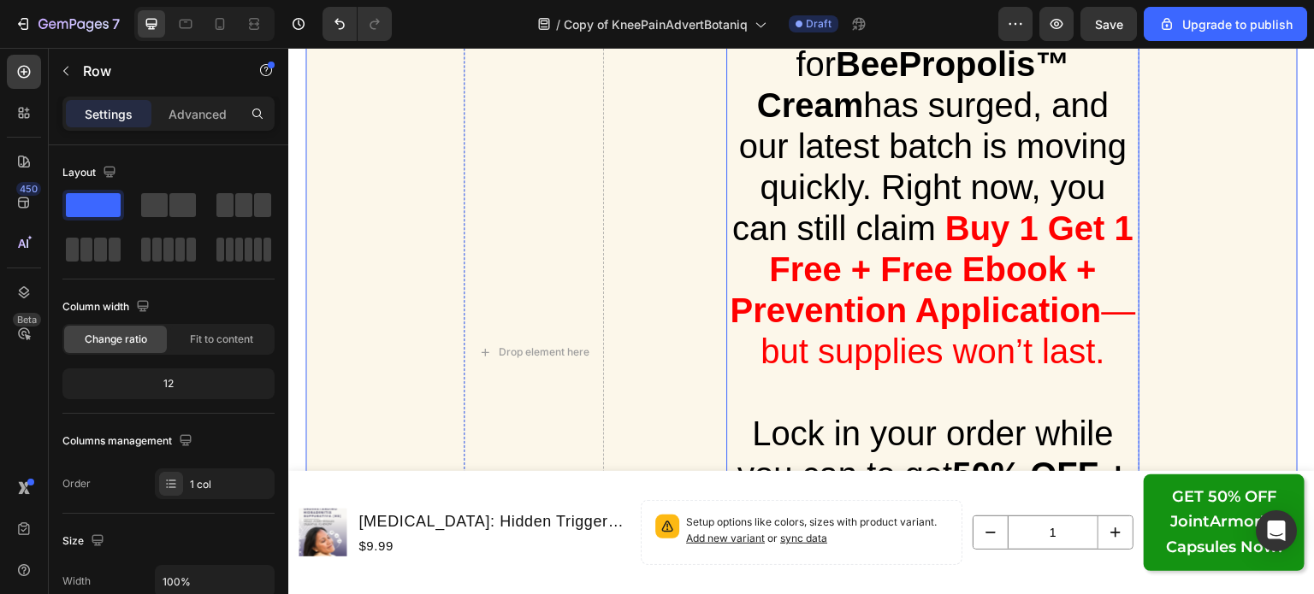
click at [1015, 307] on p "⁠⁠⁠⁠⁠⁠⁠ UPDATE: Demand for BeePropolis™ Cream has surged, and our latest batch …" at bounding box center [933, 352] width 410 height 698
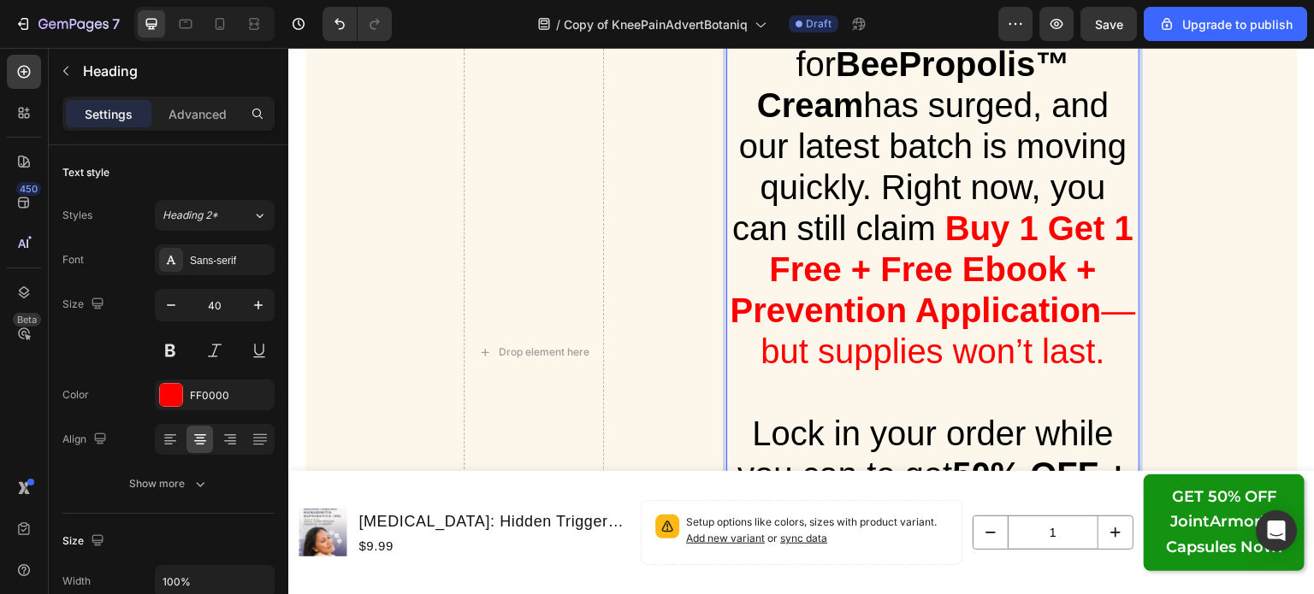
click at [978, 311] on p "UPDATE: Demand for BeePropolis™ Cream has surged, and our latest batch is movin…" at bounding box center [933, 352] width 410 height 698
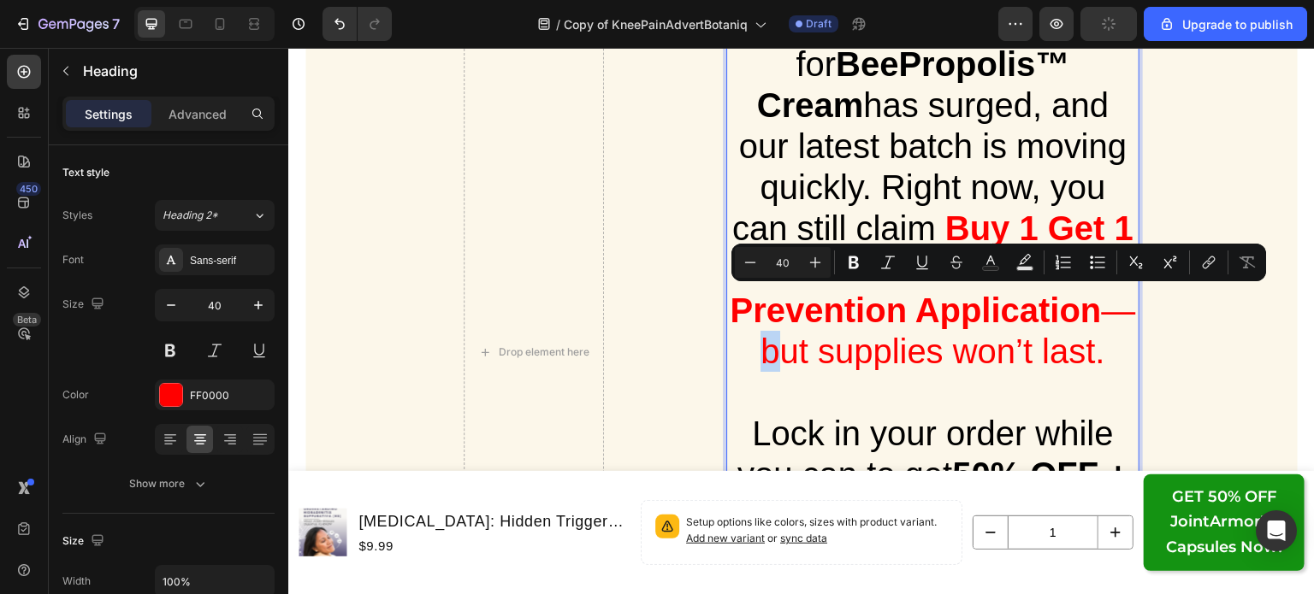
click at [978, 311] on p "UPDATE: Demand for BeePropolis™ Cream has surged, and our latest batch is movin…" at bounding box center [933, 352] width 410 height 698
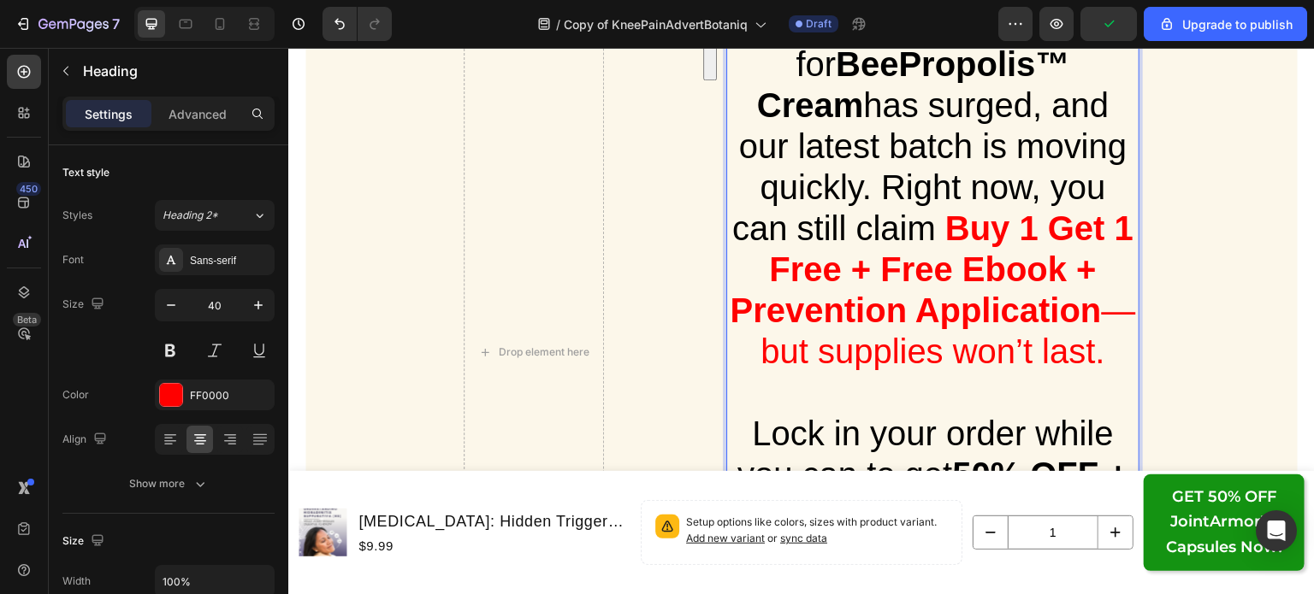
drag, startPoint x: 978, startPoint y: 311, endPoint x: 1080, endPoint y: 346, distance: 107.6
click at [1080, 346] on p "UPDATE: Demand for BeePropolis™ Cream has surged, and our latest batch is movin…" at bounding box center [933, 352] width 410 height 698
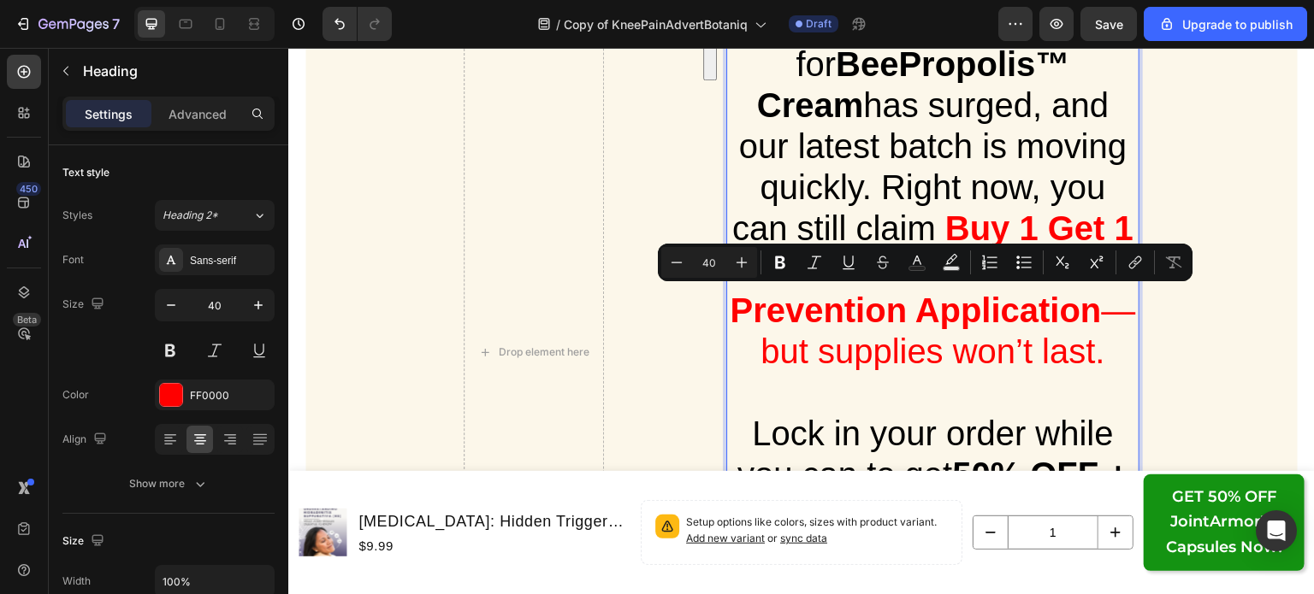
click at [908, 256] on icon "Editor contextual toolbar" at bounding box center [916, 262] width 17 height 17
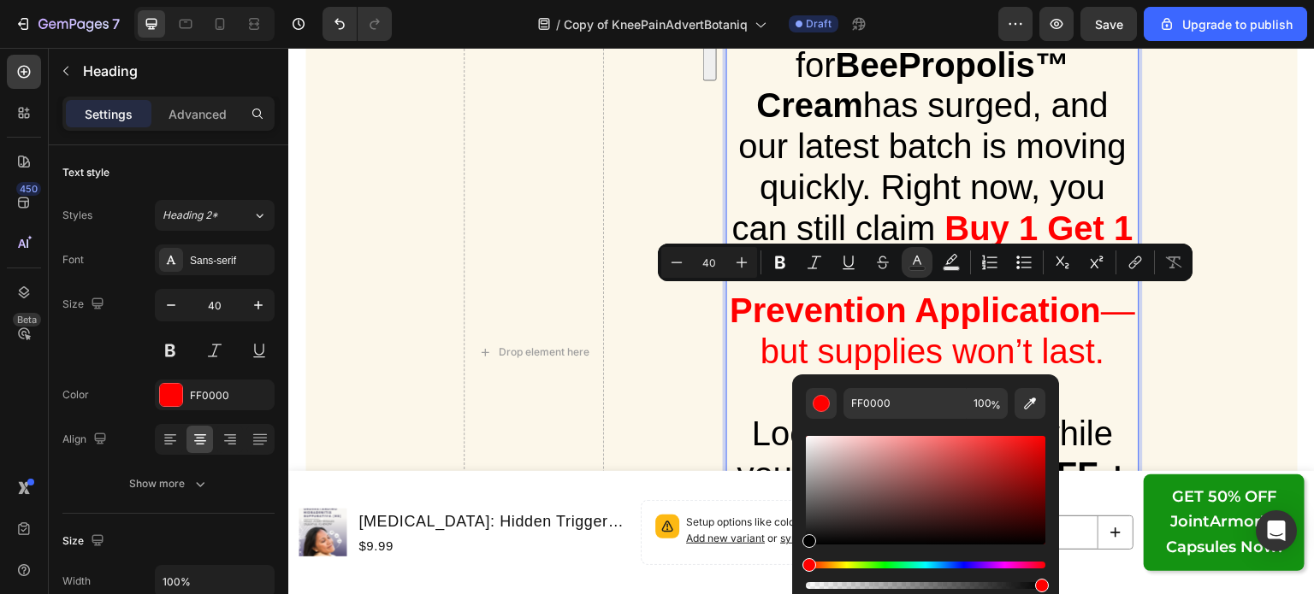
drag, startPoint x: 835, startPoint y: 522, endPoint x: 748, endPoint y: 611, distance: 124.6
click at [748, 0] on html "7 / Copy of KneePainAdvertBotaniq Draft Preview Save Upgrade to publish 450 Bet…" at bounding box center [657, 0] width 1314 height 0
type input "000000"
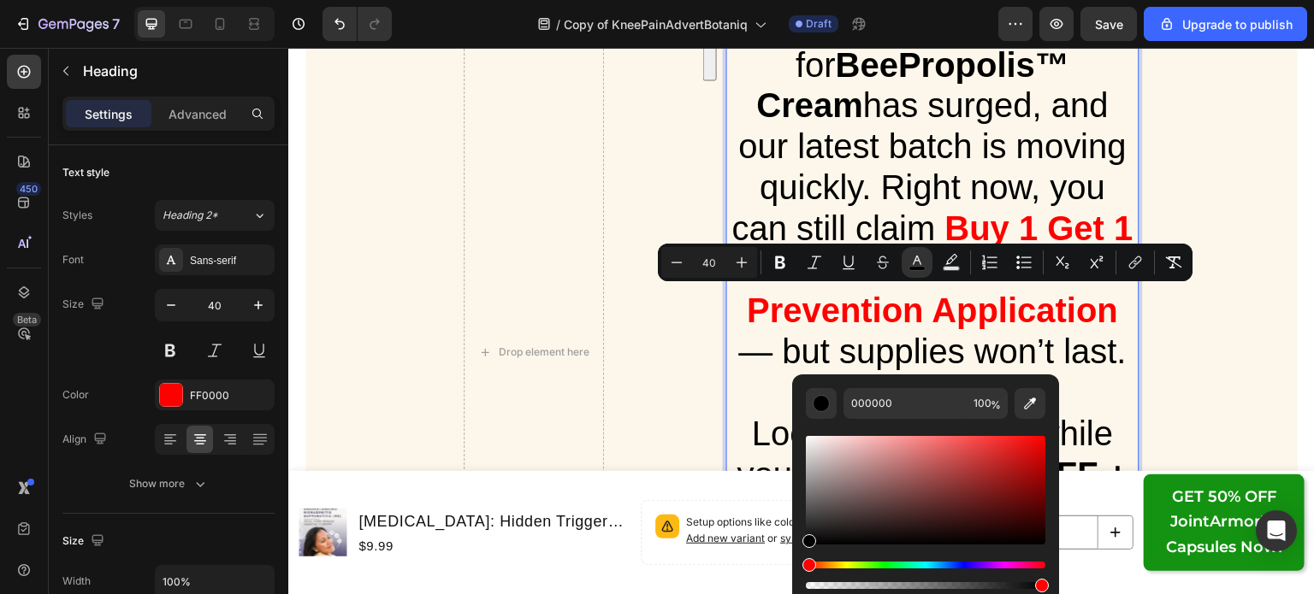
click at [1095, 326] on p "UPDATE: Demand for BeePropolis™ Cream has surged, and our latest batch is movin…" at bounding box center [933, 352] width 410 height 698
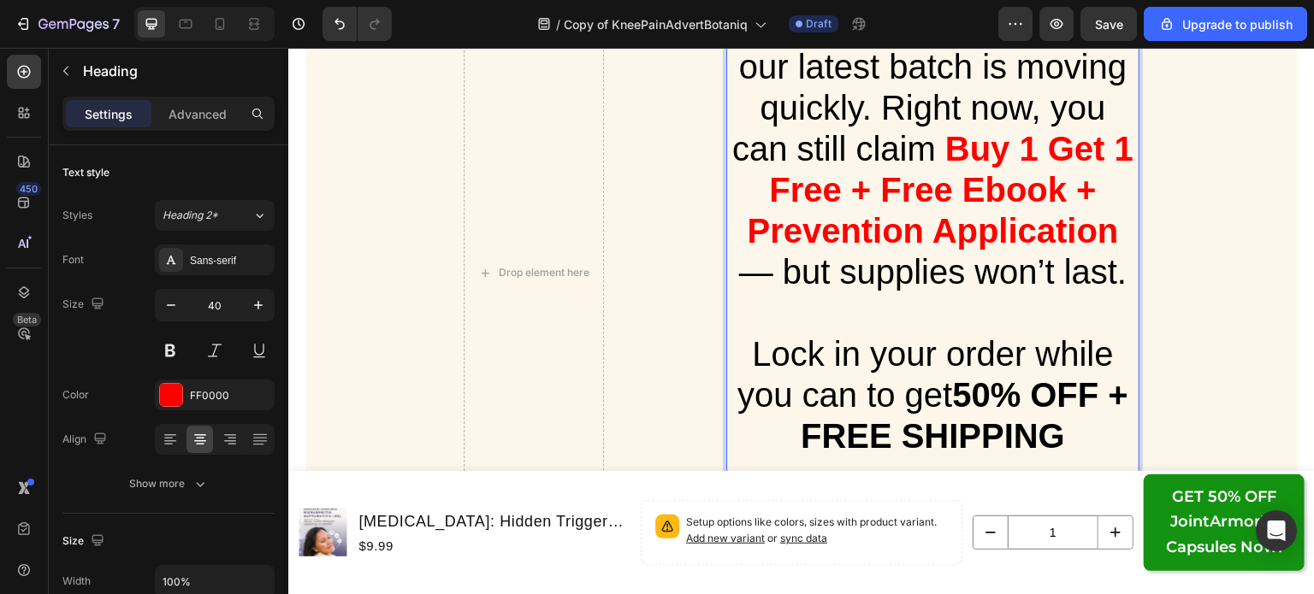
scroll to position [27375, 0]
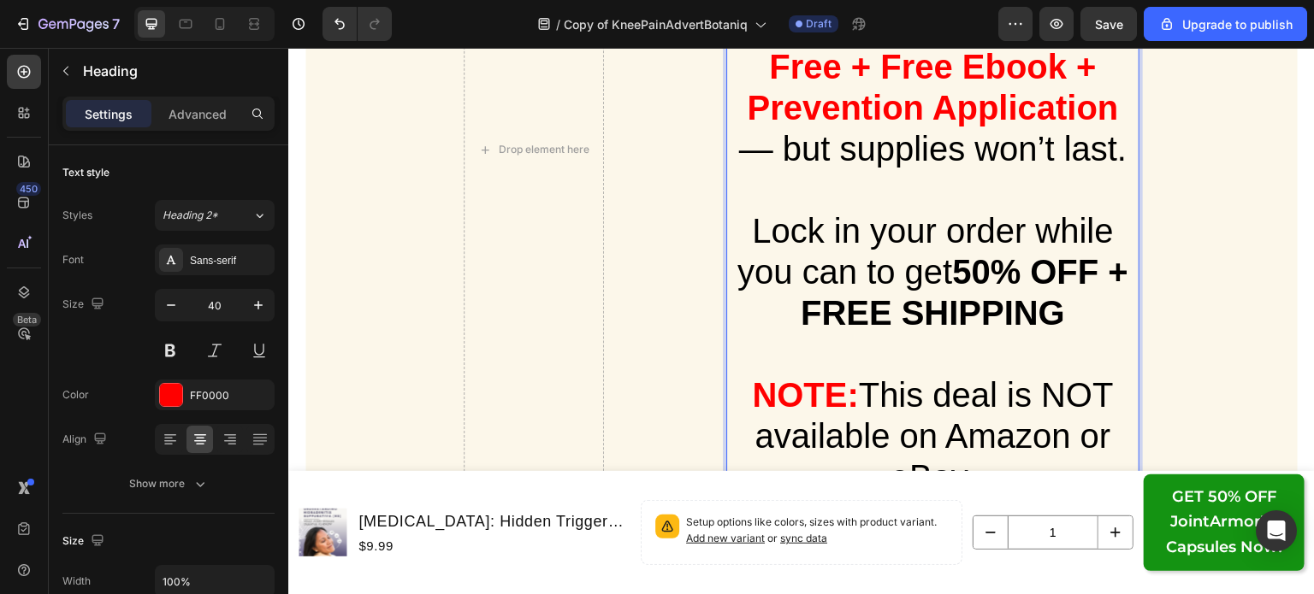
click at [928, 266] on span "Lock in your order while you can to get 50% OFF + FREE SHIPPING" at bounding box center [932, 272] width 391 height 120
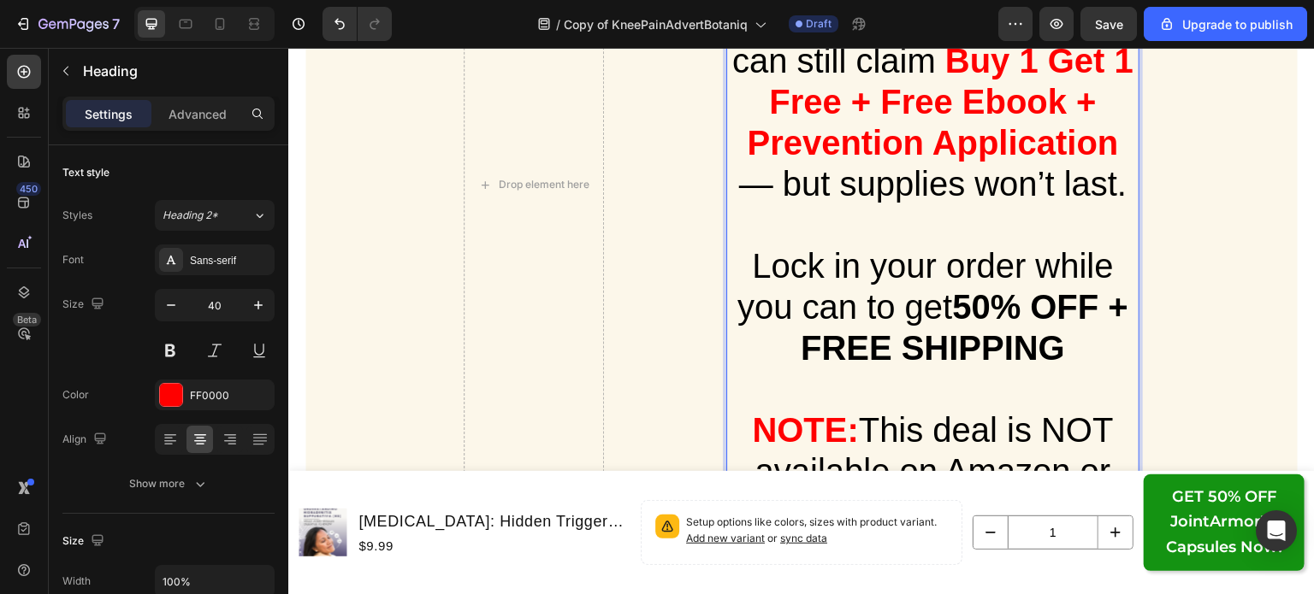
scroll to position [27341, 0]
click at [1048, 350] on strong "50% OFF + FREE SHIPPING" at bounding box center [964, 326] width 328 height 79
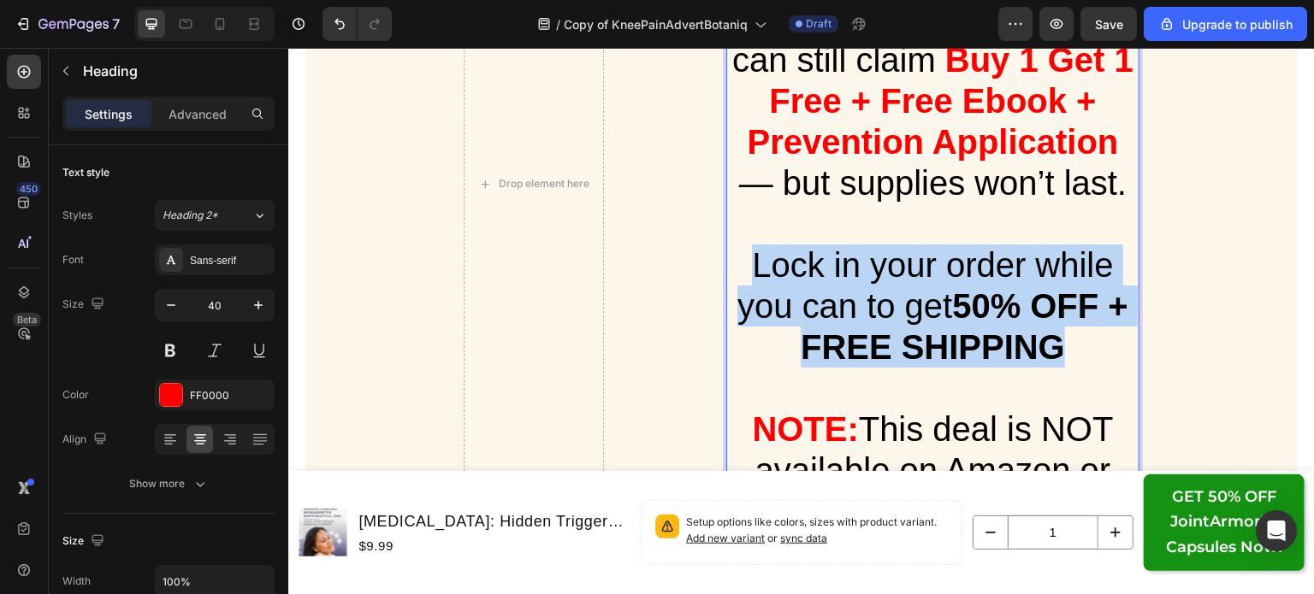
drag, startPoint x: 1058, startPoint y: 349, endPoint x: 745, endPoint y: 267, distance: 323.6
click at [745, 267] on p "UPDATE: Demand for BeePropolis™ Cream has surged, and our latest batch is movin…" at bounding box center [933, 183] width 410 height 698
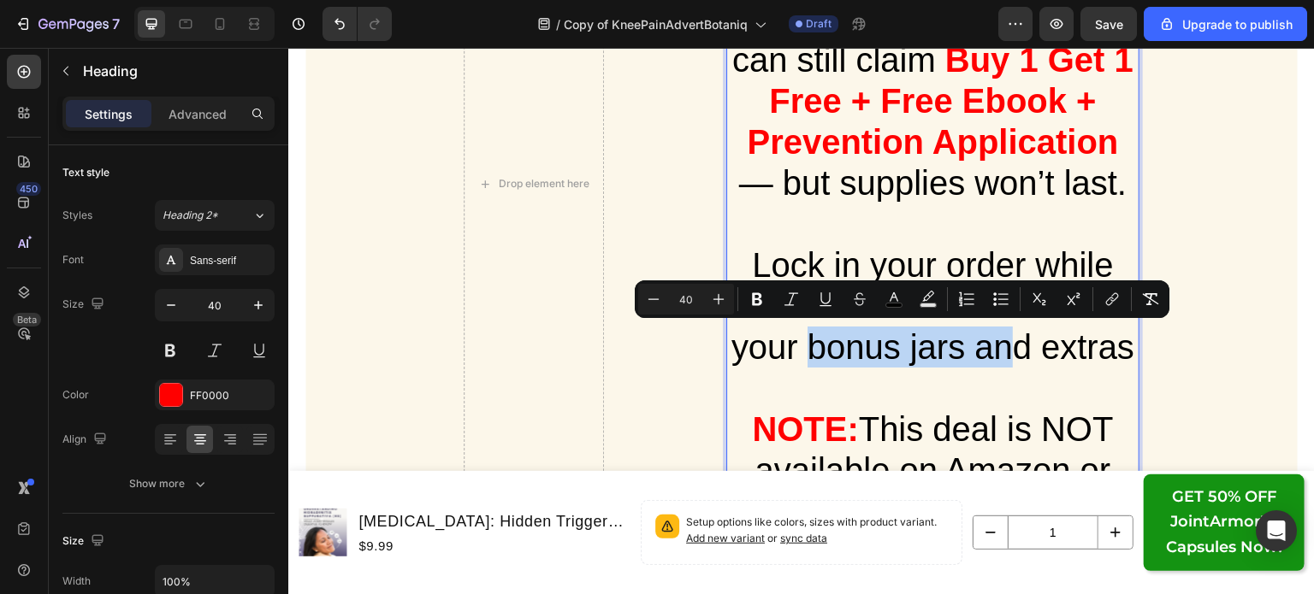
drag, startPoint x: 799, startPoint y: 344, endPoint x: 1009, endPoint y: 343, distance: 210.4
click at [1009, 343] on span "Lock in your order while this offer is live to secure your bonus jars and extras" at bounding box center [932, 306] width 403 height 120
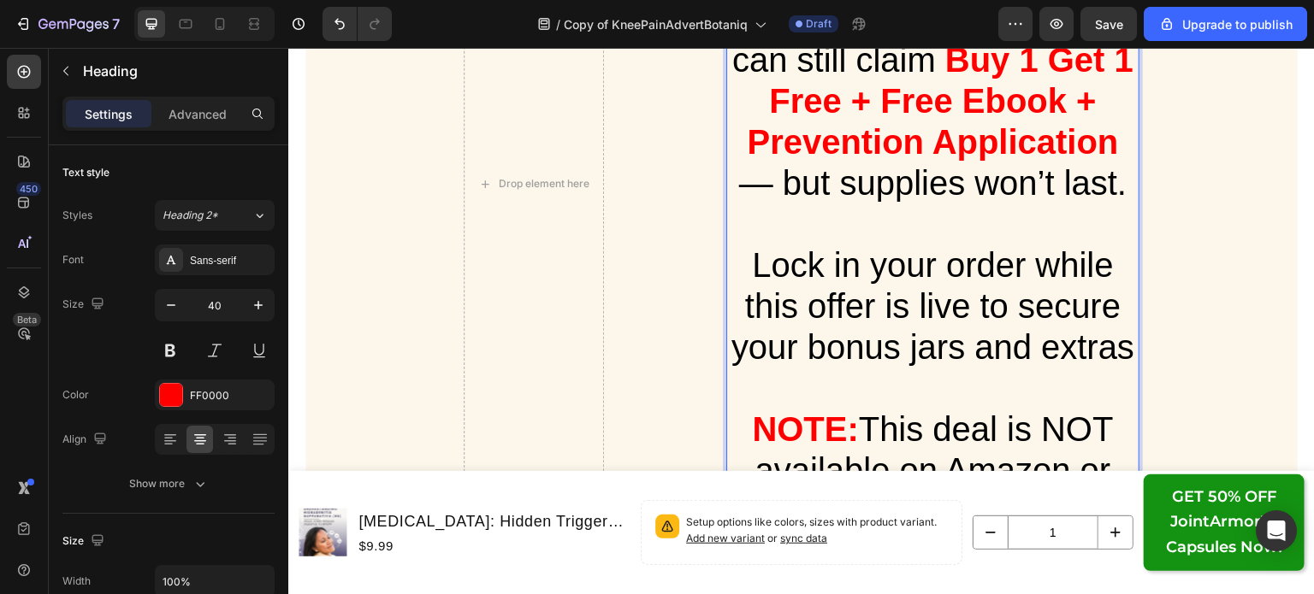
click at [1034, 339] on span "Lock in your order while this offer is live to secure your bonus jars and extras" at bounding box center [932, 306] width 403 height 120
drag, startPoint x: 799, startPoint y: 336, endPoint x: 867, endPoint y: 356, distance: 71.2
click at [867, 356] on span "Lock in your order while this offer is live to secure your bonus jars and extras" at bounding box center [932, 306] width 403 height 120
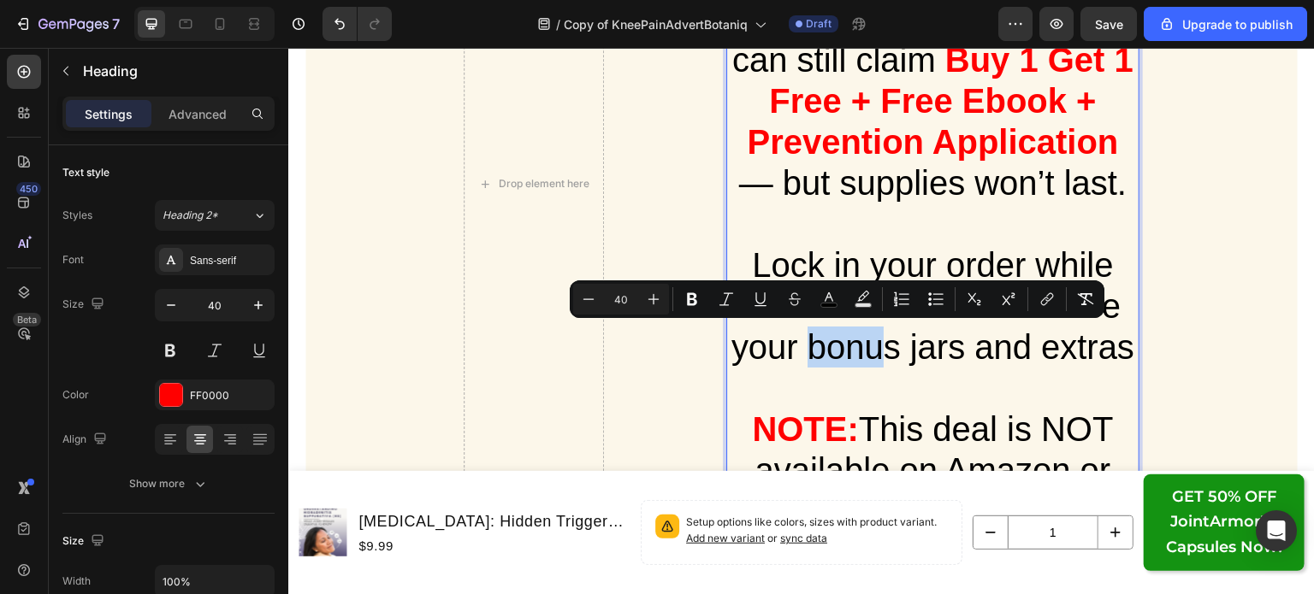
click at [823, 352] on span "Lock in your order while this offer is live to secure your bonus jars and extras" at bounding box center [932, 306] width 403 height 120
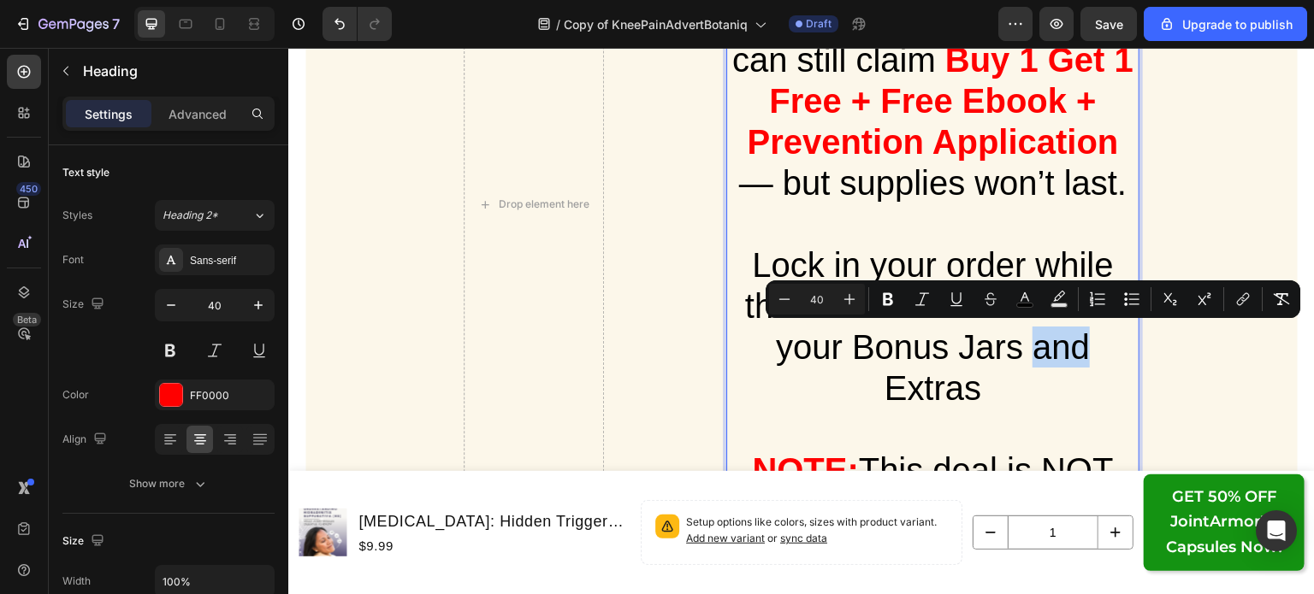
drag, startPoint x: 1078, startPoint y: 352, endPoint x: 1030, endPoint y: 352, distance: 48.7
click at [1030, 352] on span "Lock in your order while this offer is live to secure your Bonus Jars and Extras" at bounding box center [932, 326] width 375 height 161
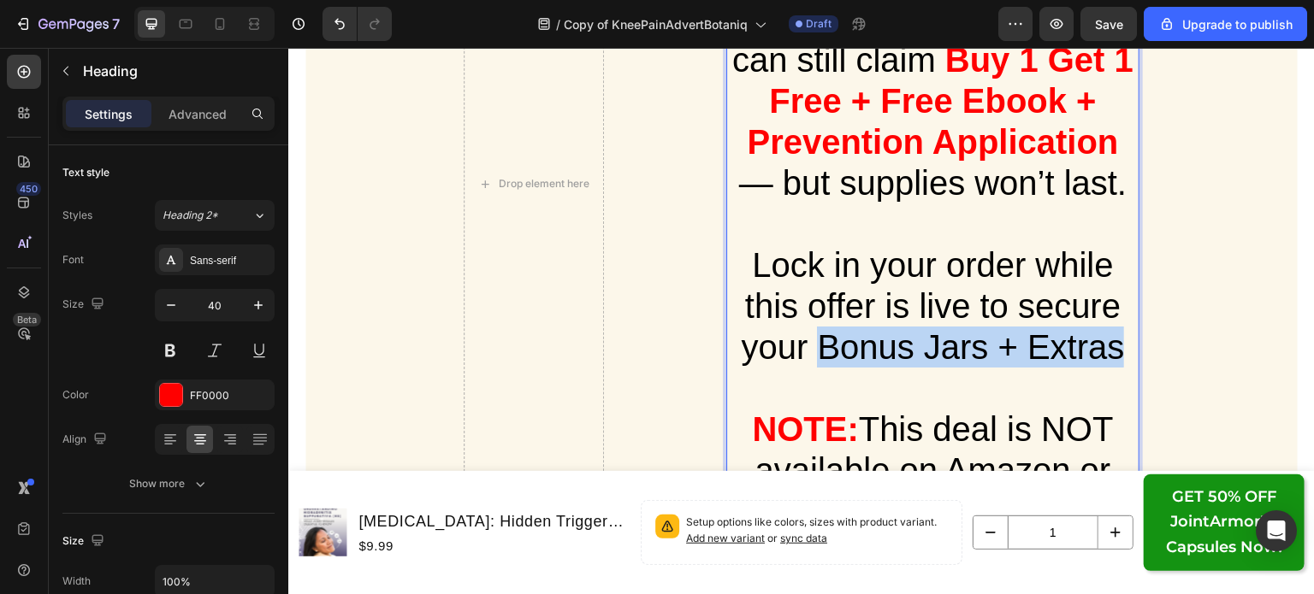
drag, startPoint x: 813, startPoint y: 342, endPoint x: 1110, endPoint y: 355, distance: 297.0
click at [1110, 355] on span "Lock in your order while this offer is live to secure your Bonus Jars + Extras" at bounding box center [932, 306] width 383 height 120
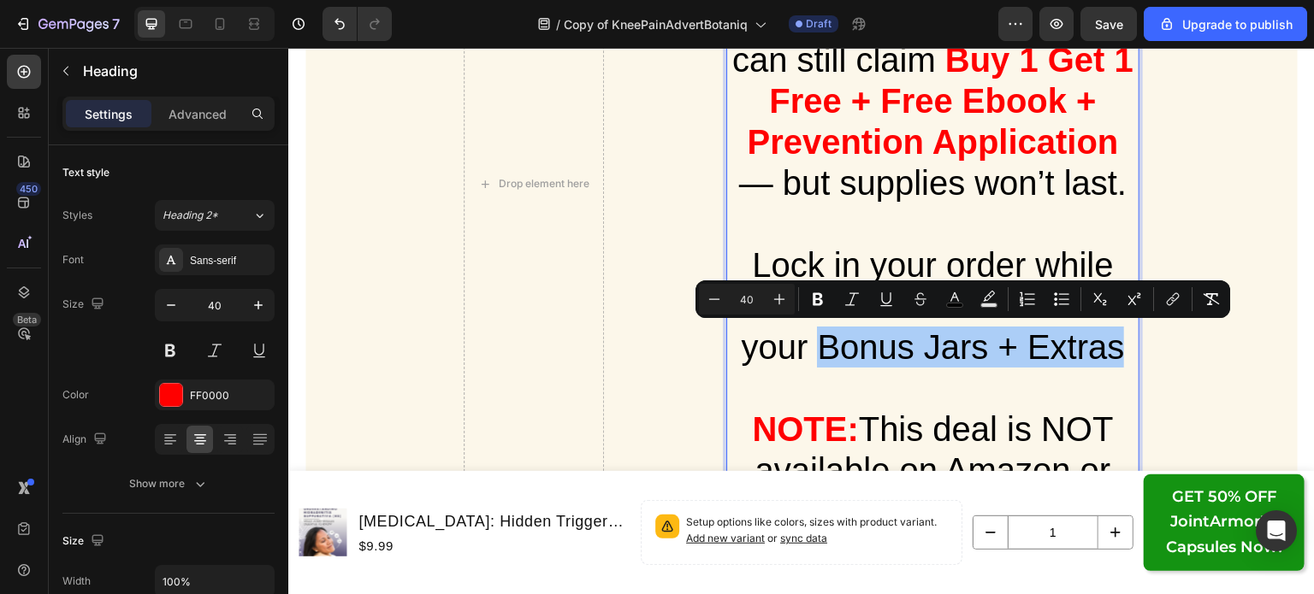
click at [822, 304] on icon "Editor contextual toolbar" at bounding box center [817, 299] width 17 height 17
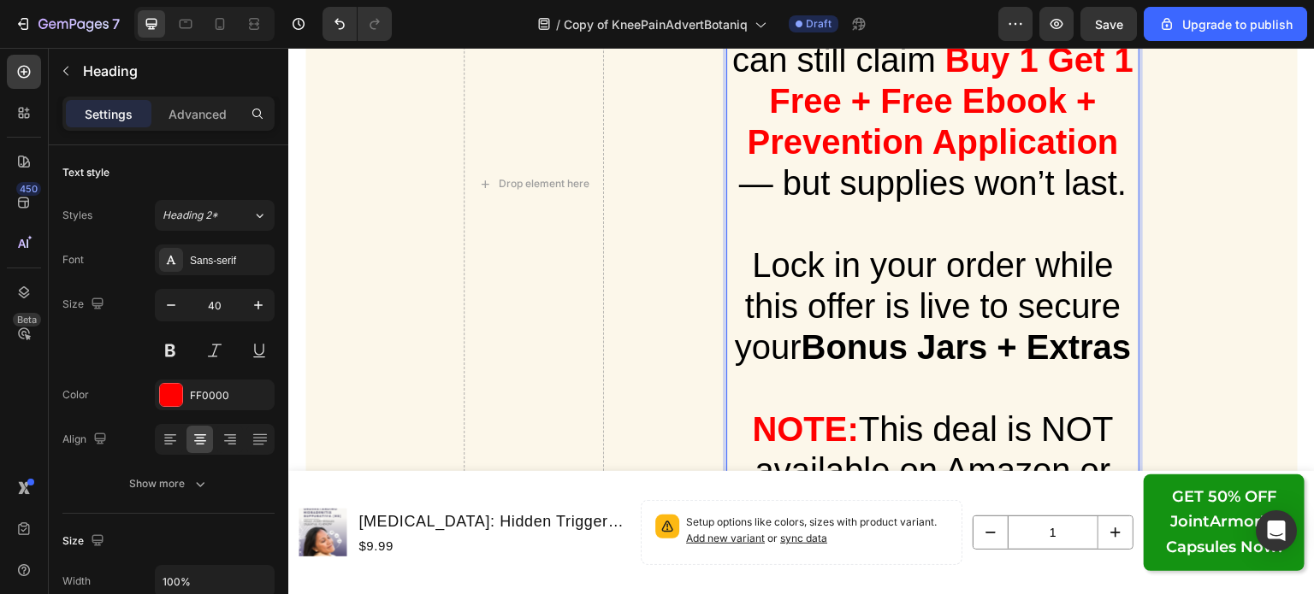
click at [940, 359] on strong "Bonus Jars + Extras" at bounding box center [966, 347] width 330 height 38
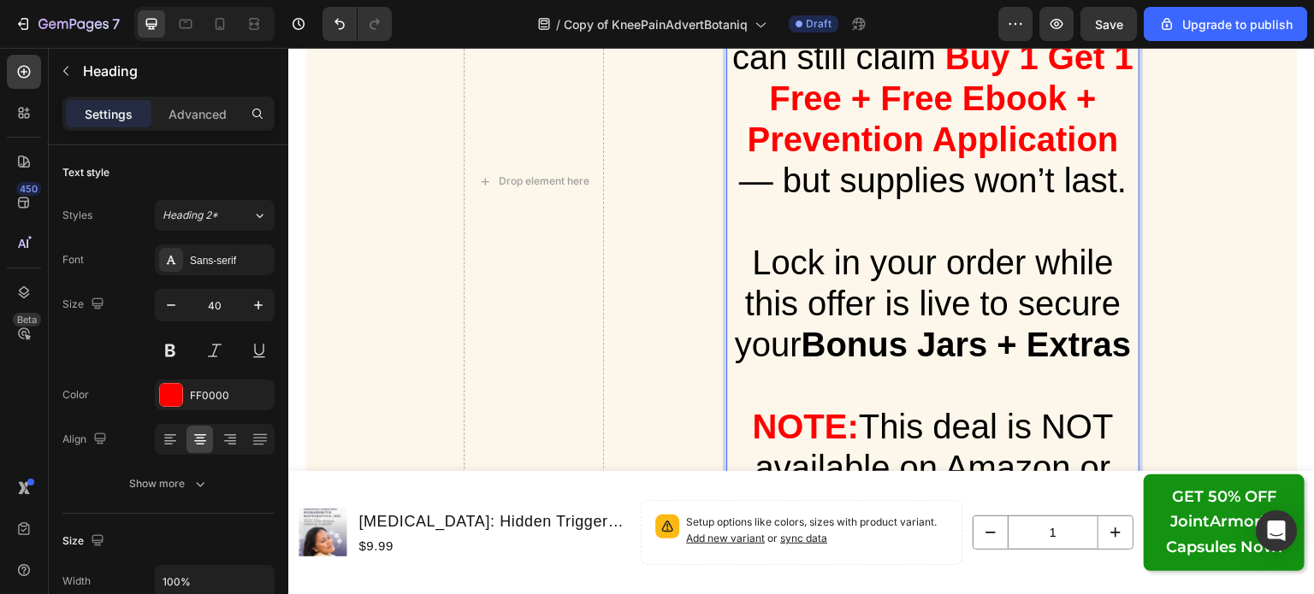
scroll to position [27384, 0]
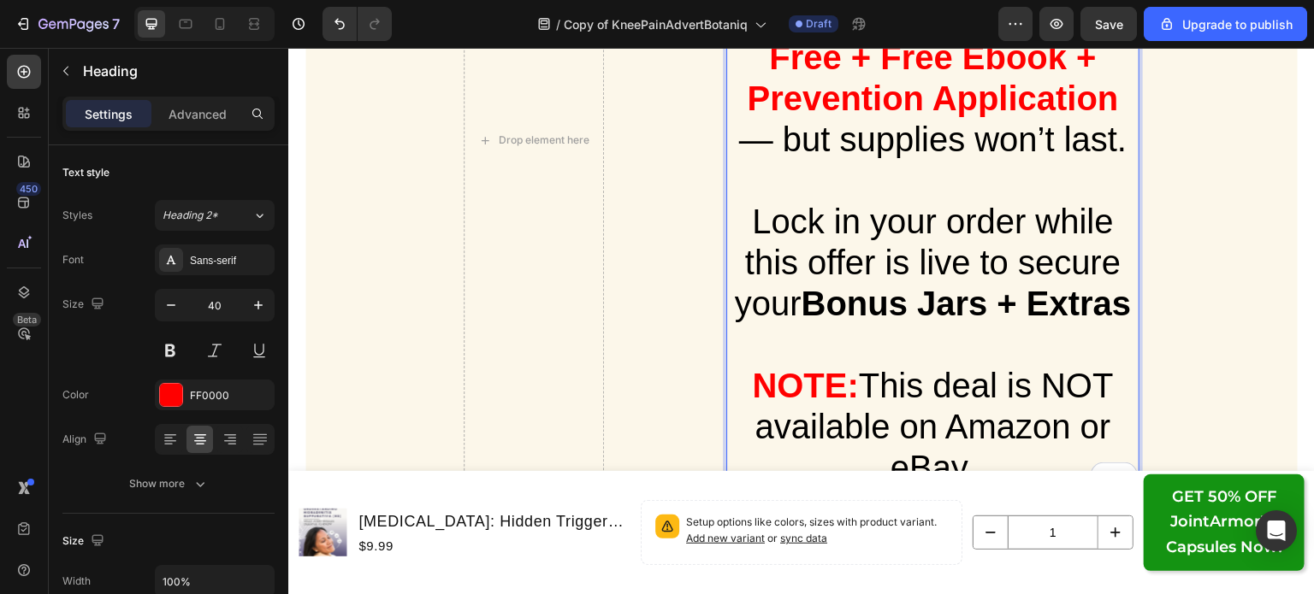
click at [1123, 304] on strong "Bonus Jars + Extras" at bounding box center [966, 304] width 330 height 38
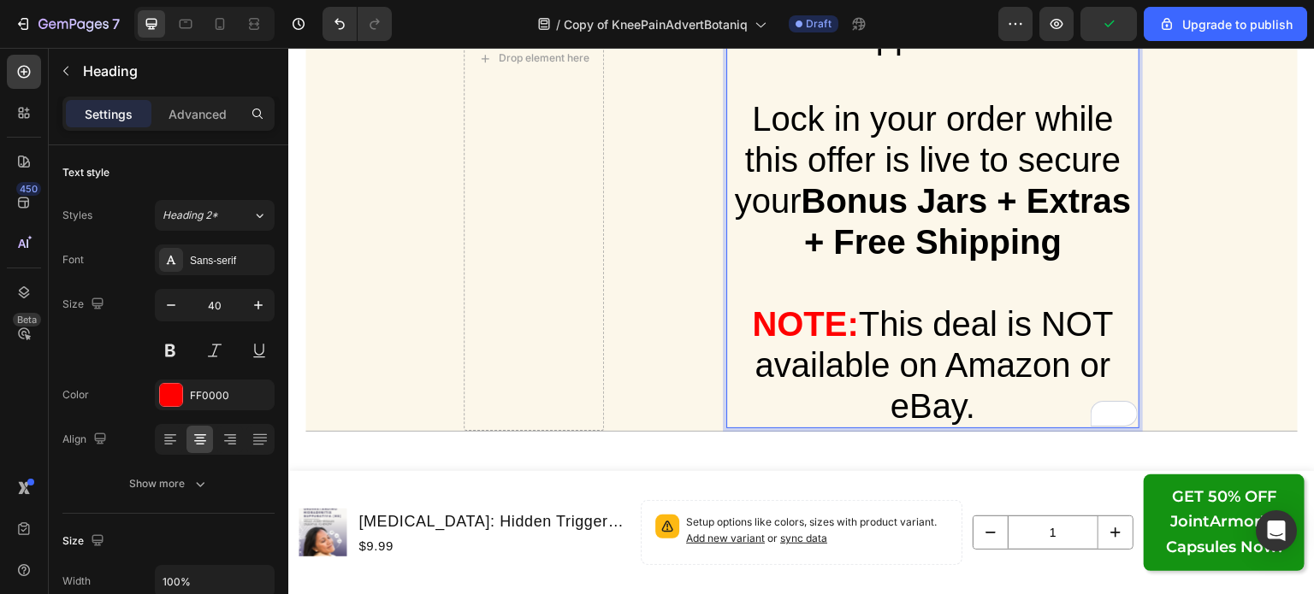
scroll to position [27542, 0]
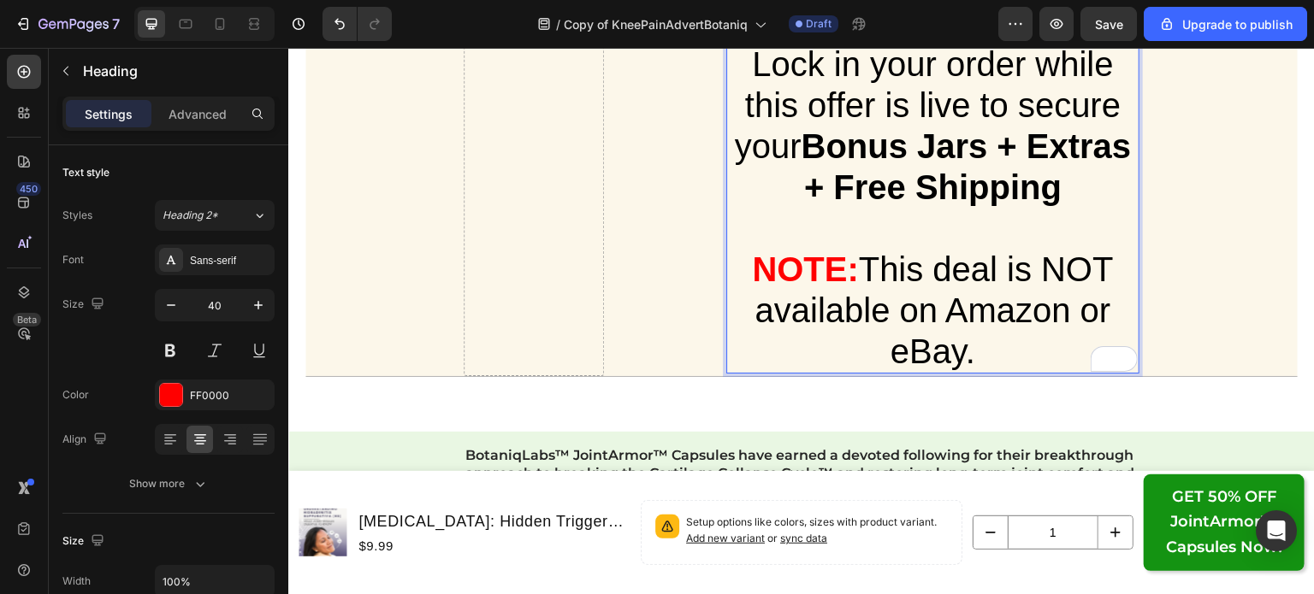
click at [955, 304] on span "This deal is NOT available on Amazon or eBay." at bounding box center [934, 311] width 358 height 120
click at [975, 351] on p "UPDATE: Demand for BeePropolis™ Cream has surged, and our latest batch is movin…" at bounding box center [933, 2] width 410 height 739
drag, startPoint x: 974, startPoint y: 357, endPoint x: 864, endPoint y: 264, distance: 144.4
click at [864, 264] on p "UPDATE: Demand for BeePropolis™ Cream has surged, and our latest batch is movin…" at bounding box center [933, 2] width 410 height 739
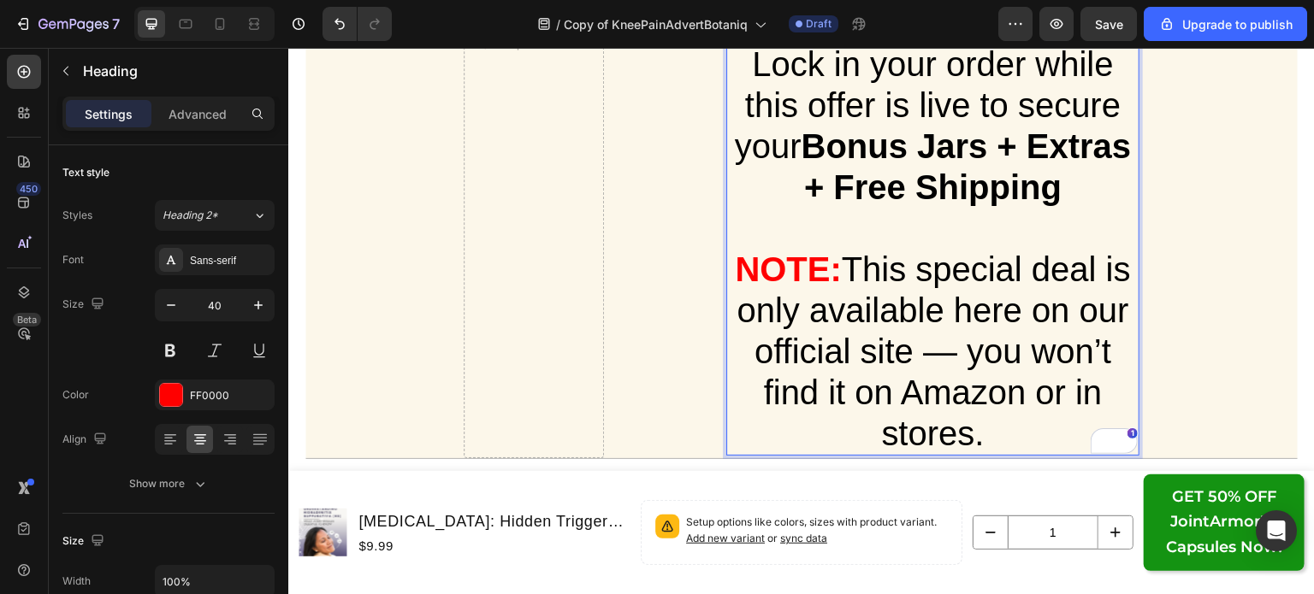
click at [955, 350] on span "This special deal is only available here on our official site — you won’t find …" at bounding box center [932, 352] width 393 height 202
click at [917, 274] on span "This special deal is only available here on our official site — you won’t find …" at bounding box center [932, 352] width 393 height 202
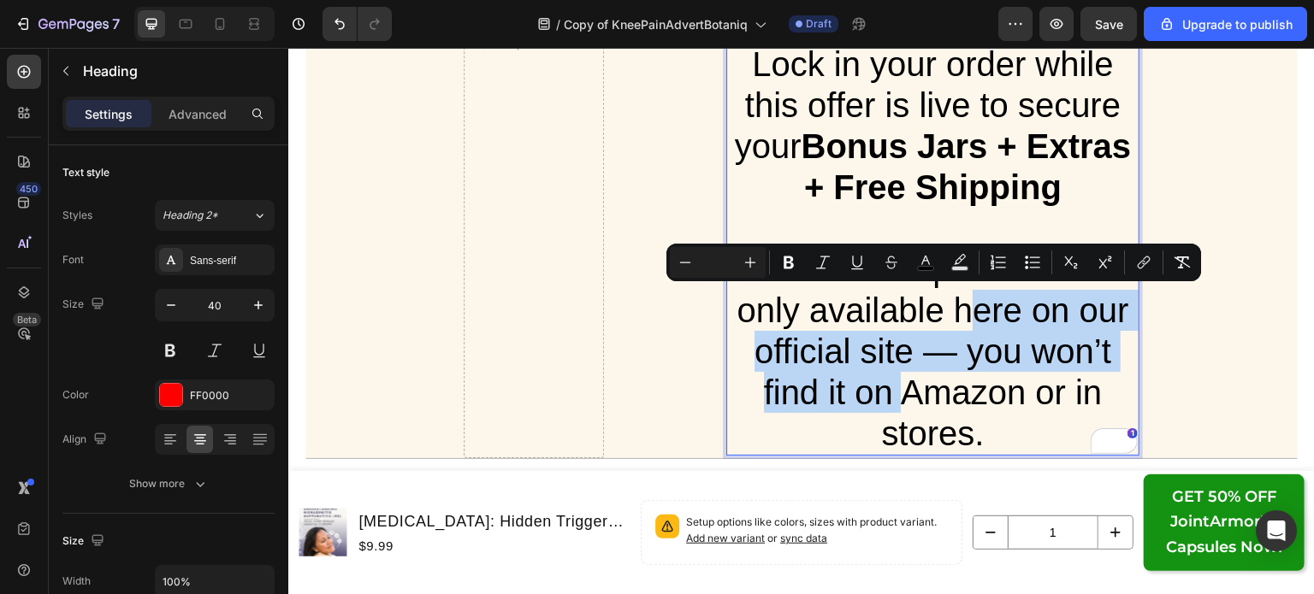
drag, startPoint x: 880, startPoint y: 395, endPoint x: 945, endPoint y: 317, distance: 101.4
click at [945, 317] on span "This special deal is only available here on our official site — you won’t find …" at bounding box center [932, 352] width 393 height 202
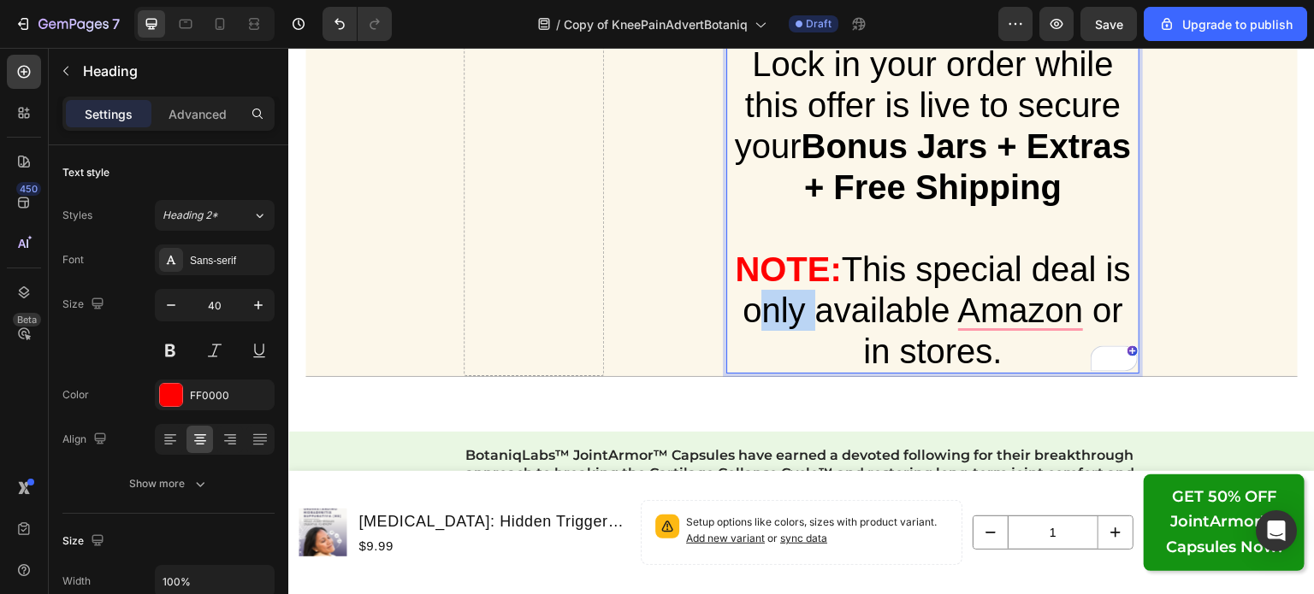
drag, startPoint x: 798, startPoint y: 308, endPoint x: 730, endPoint y: 318, distance: 69.2
click at [730, 318] on p "UPDATE: Demand for BeePropolis™ Cream has surged, and our latest batch is movin…" at bounding box center [933, 2] width 410 height 739
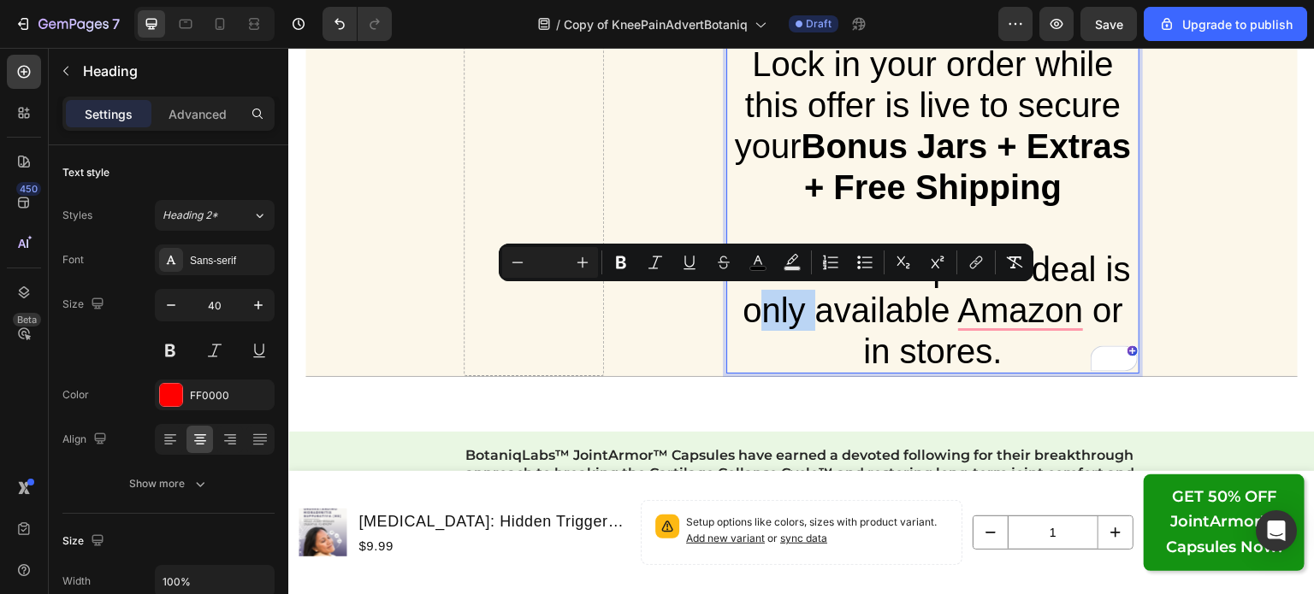
click at [730, 318] on p "UPDATE: Demand for BeePropolis™ Cream has surged, and our latest batch is movin…" at bounding box center [933, 2] width 410 height 739
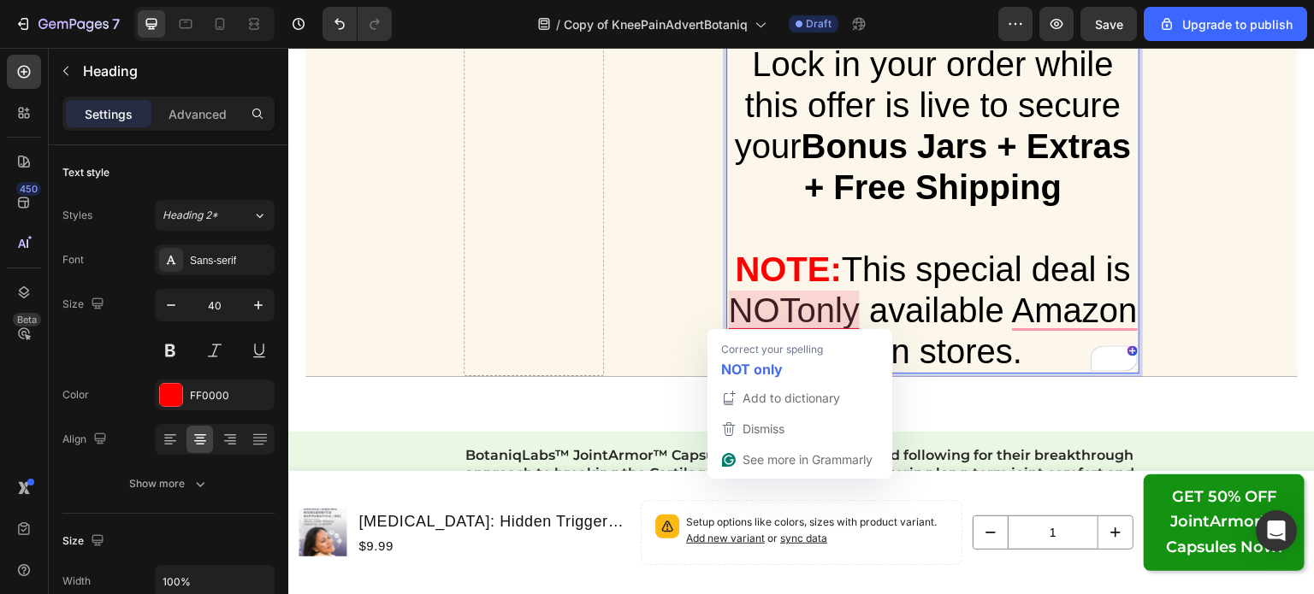
click at [857, 310] on span "This special deal is NOTonly available Amazon or in stores." at bounding box center [932, 311] width 409 height 120
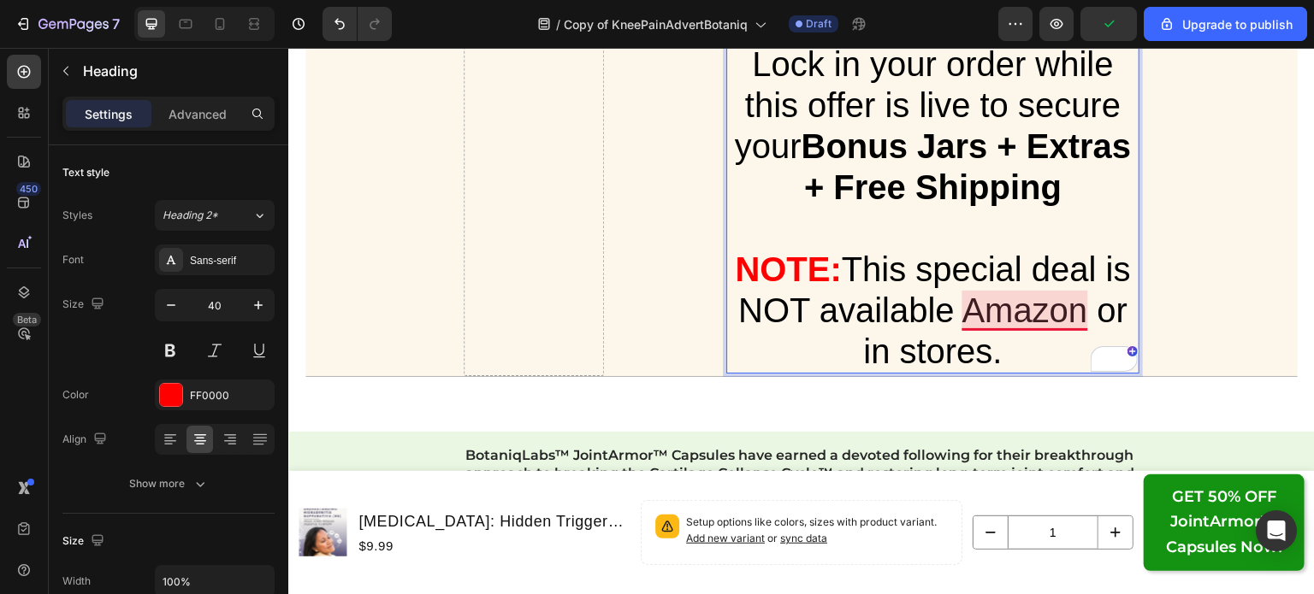
click at [959, 316] on span "This special deal is NOT available Amazon or in stores." at bounding box center [934, 311] width 393 height 120
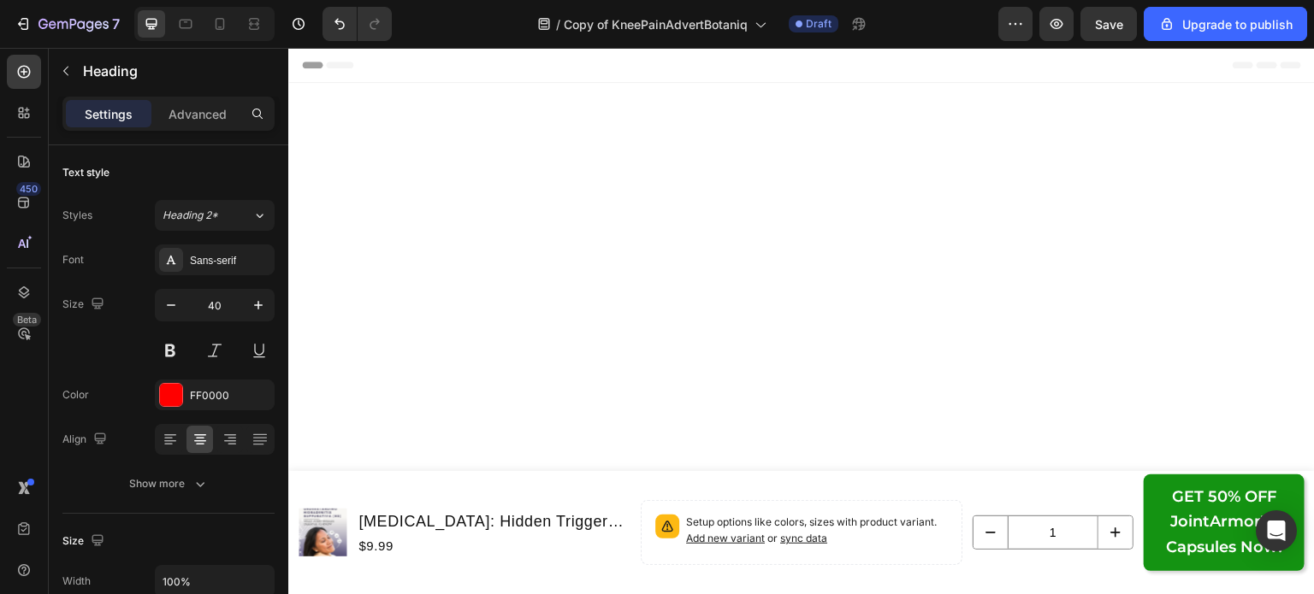
scroll to position [27542, 0]
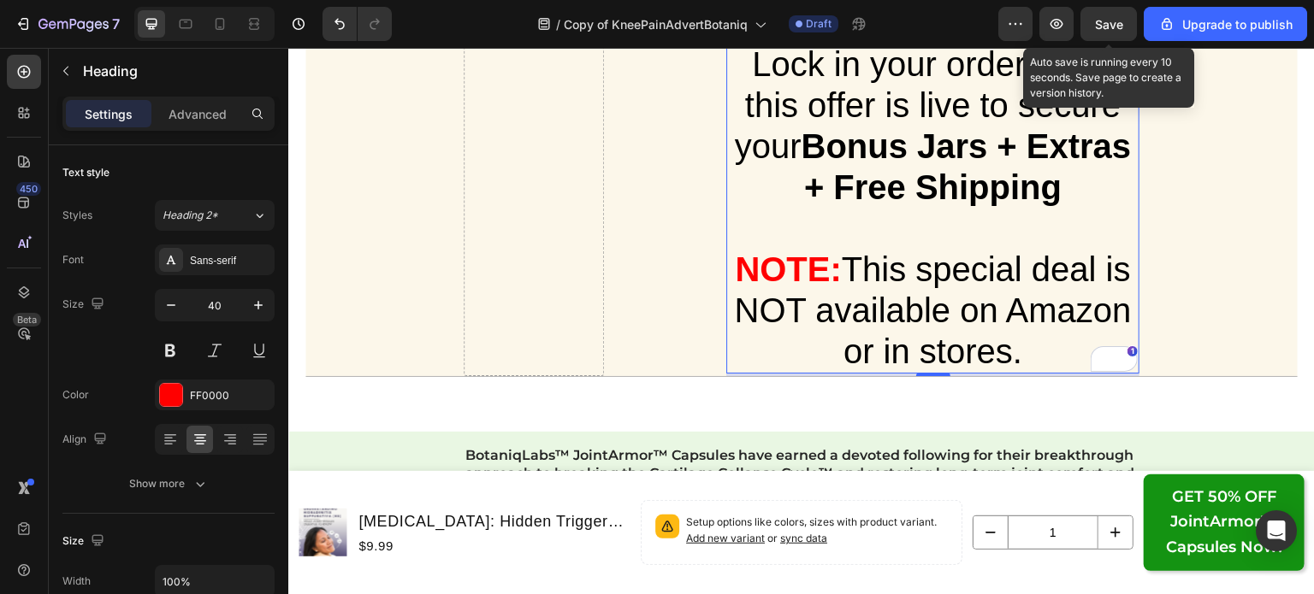
click at [1104, 13] on button "Save" at bounding box center [1108, 24] width 56 height 34
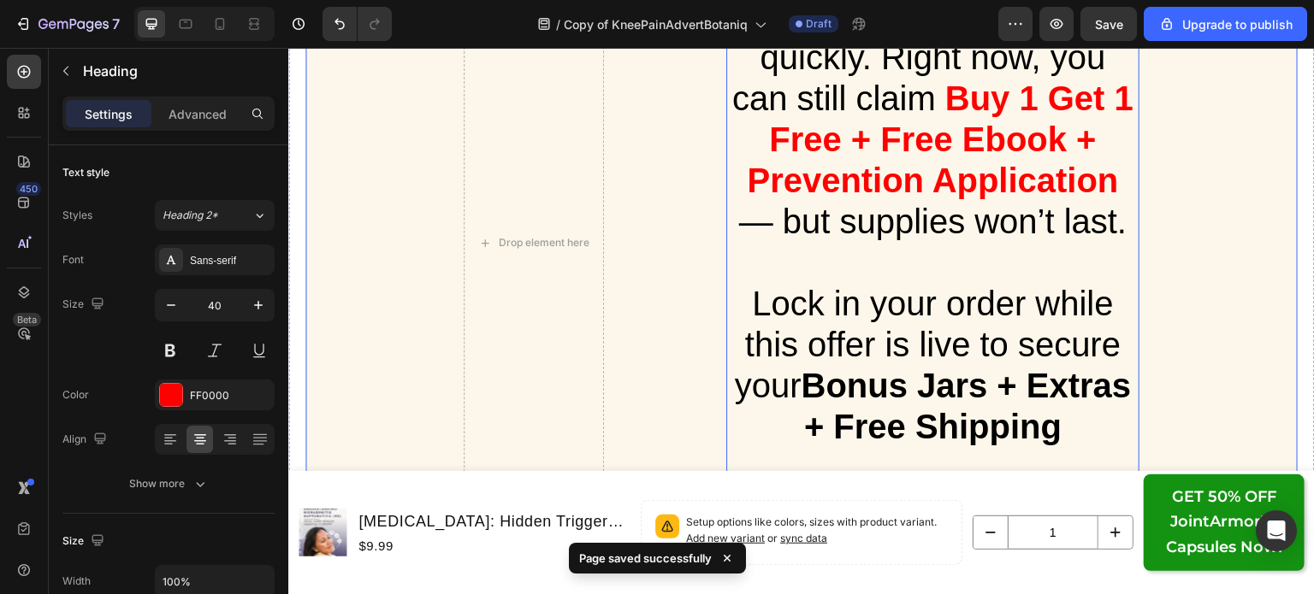
scroll to position [27480, 0]
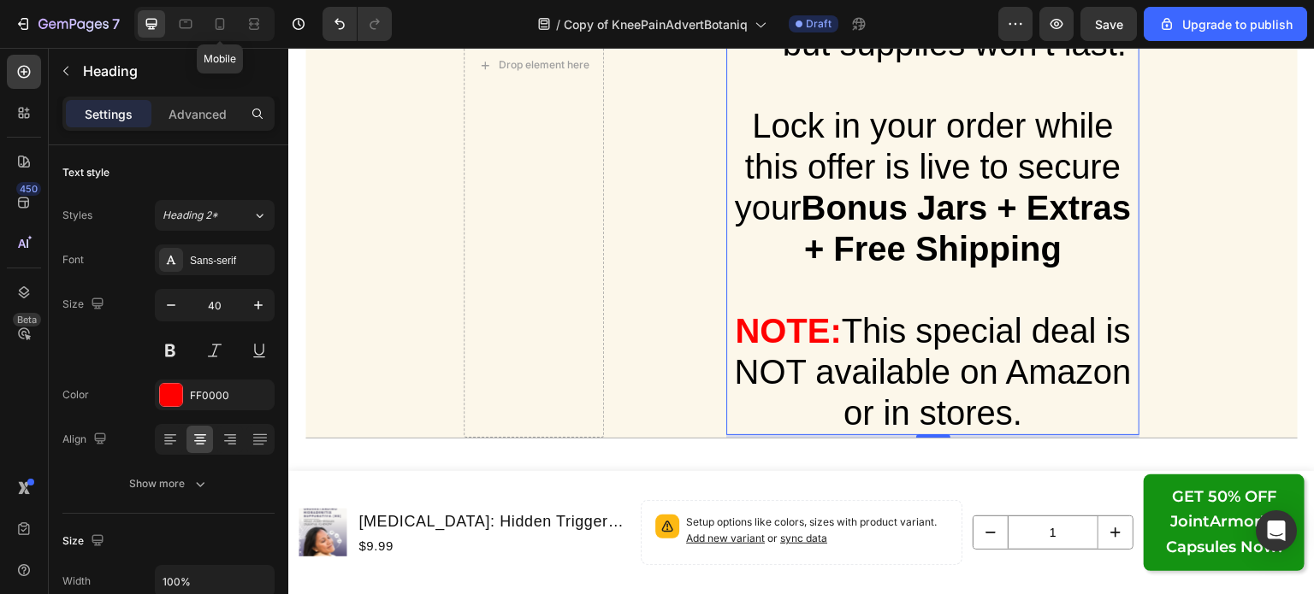
click at [229, 24] on div at bounding box center [219, 23] width 27 height 27
type input "17"
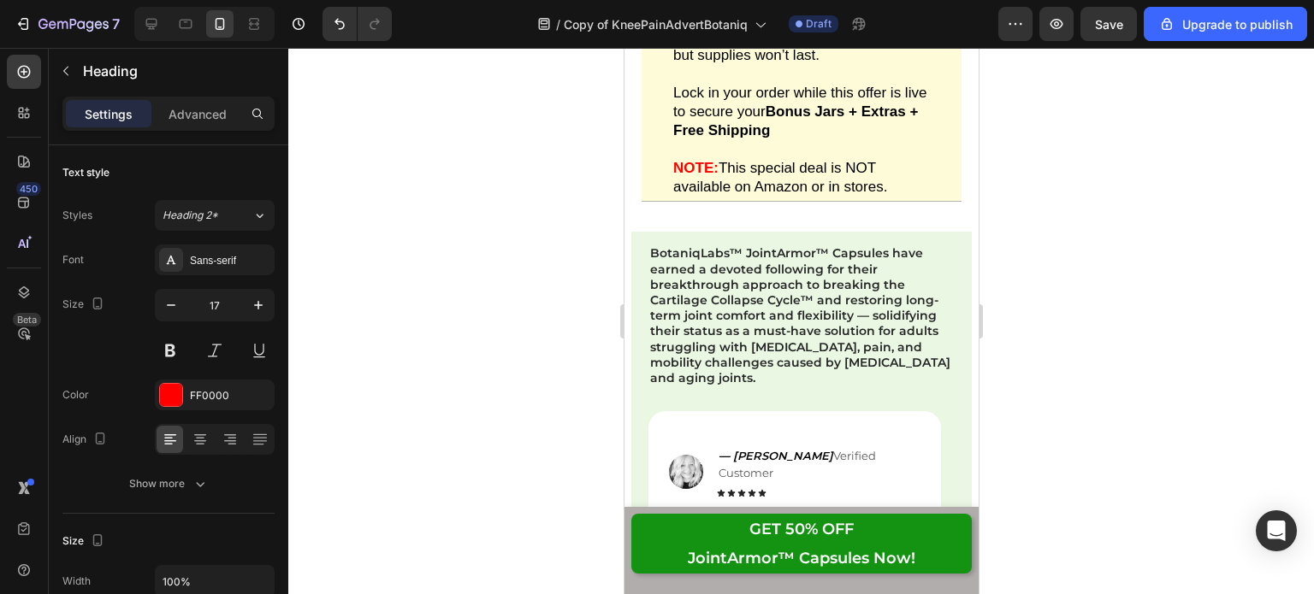
scroll to position [25518, 0]
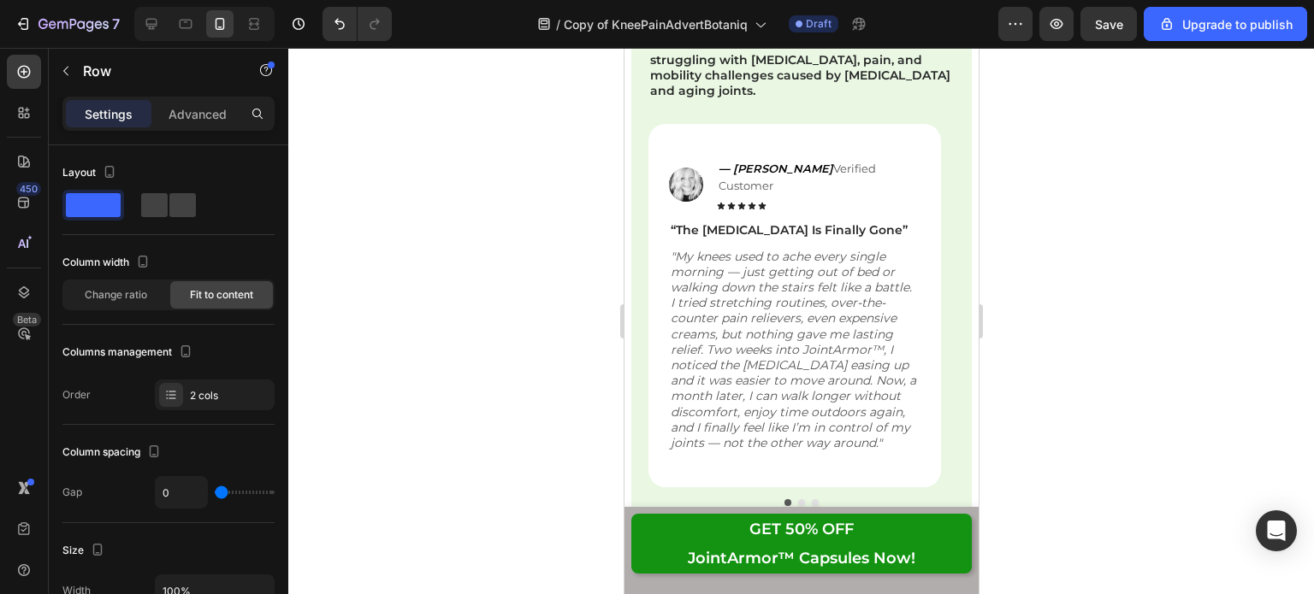
scroll to position [25806, 0]
click at [789, 97] on strong "BotaniqLabs™ JointArmor™ Capsules have earned a devoted following for their bre…" at bounding box center [799, 26] width 300 height 140
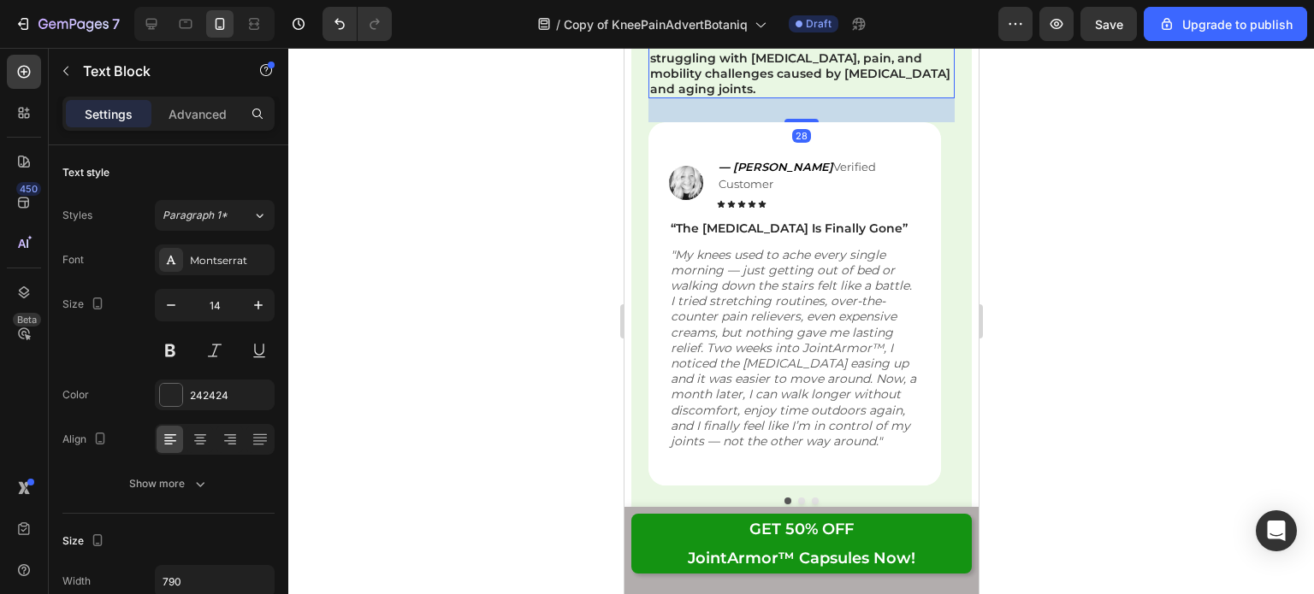
click at [789, 97] on strong "BotaniqLabs™ JointArmor™ Capsules have earned a devoted following for their bre…" at bounding box center [799, 26] width 300 height 140
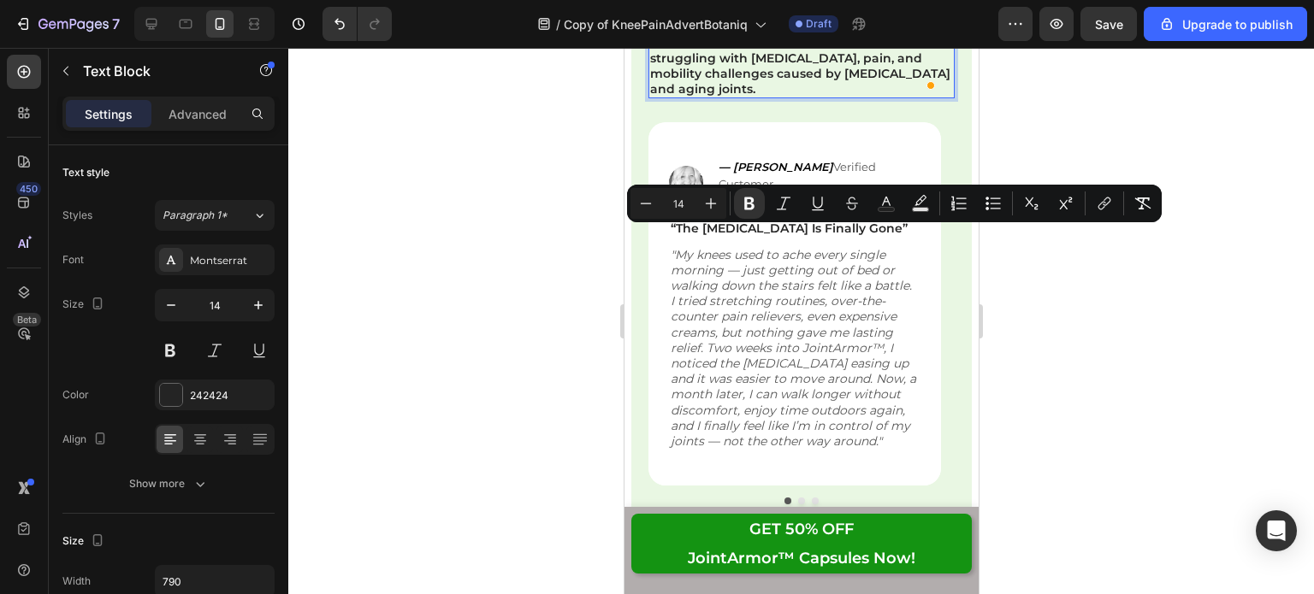
click at [756, 97] on strong "BotaniqLabs™ JointArmor™ Capsules have earned a devoted following for their bre…" at bounding box center [799, 26] width 300 height 140
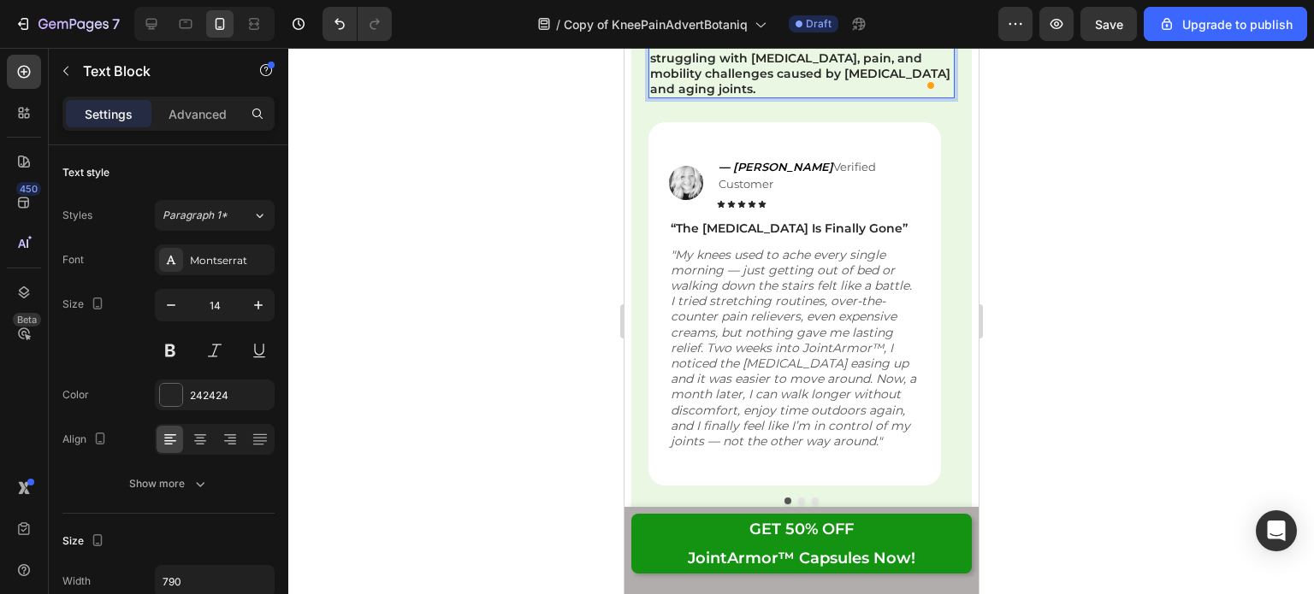
click at [784, 97] on strong "BotaniqLabs™ JointArmor™ Capsules have earned a devoted following for their bre…" at bounding box center [799, 26] width 300 height 140
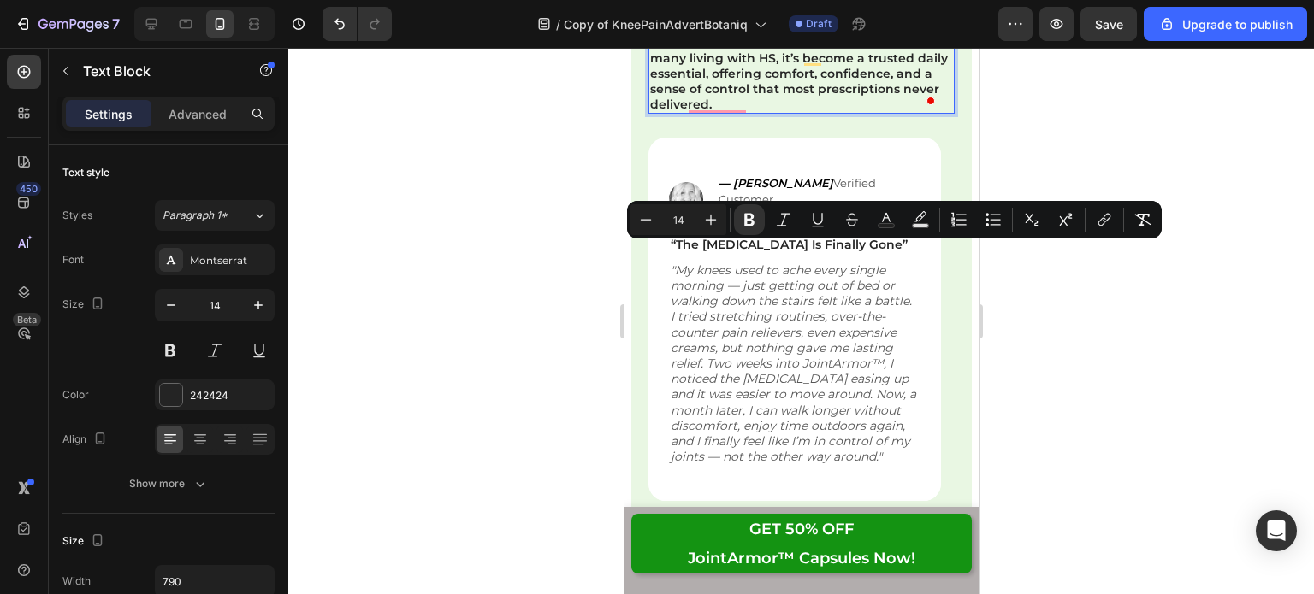
drag, startPoint x: 687, startPoint y: 257, endPoint x: 657, endPoint y: 256, distance: 30.0
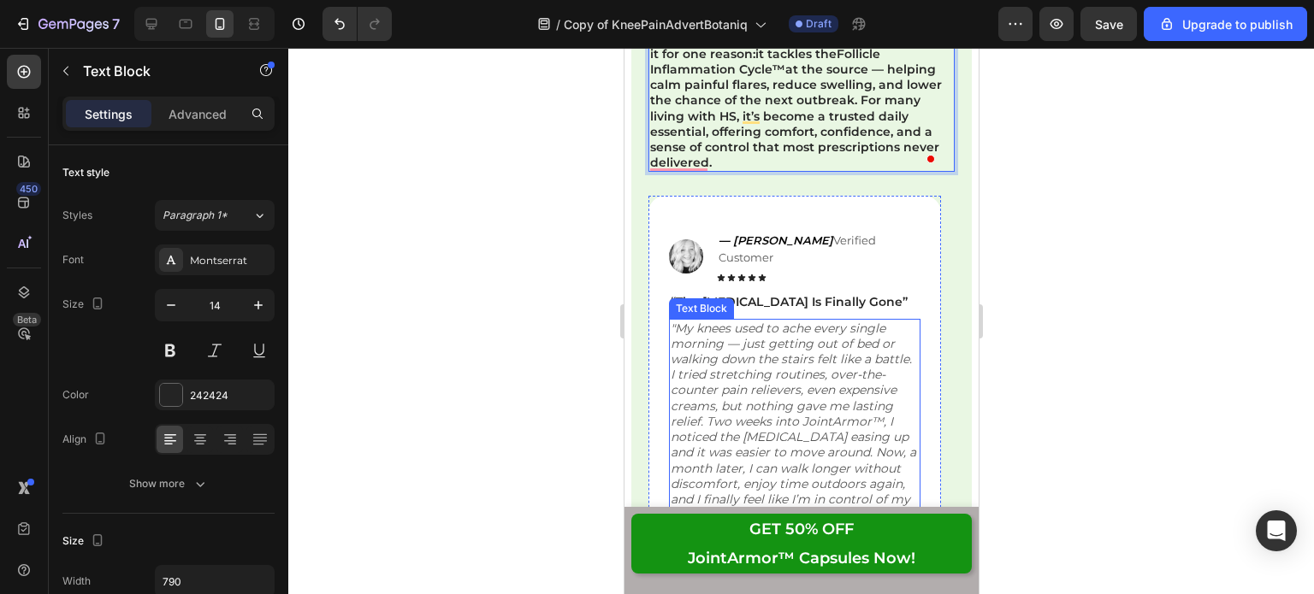
scroll to position [26108, 0]
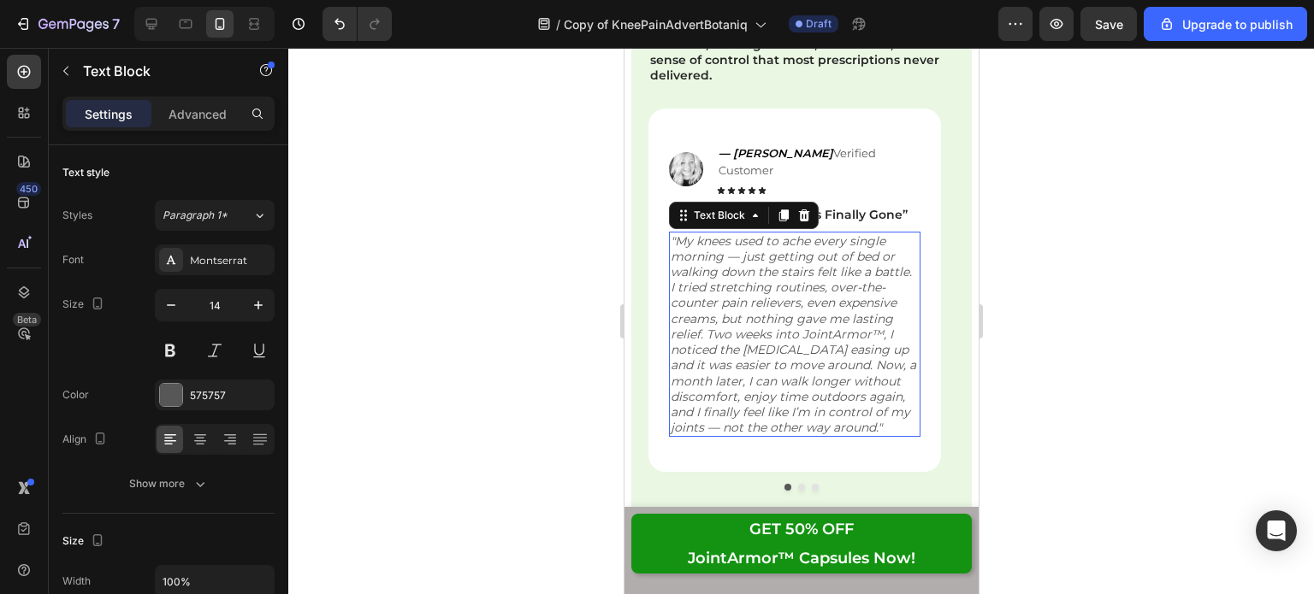
click at [706, 237] on icon ""My knees used to ache every single morning — just getting out of bed or walkin…" at bounding box center [792, 334] width 245 height 202
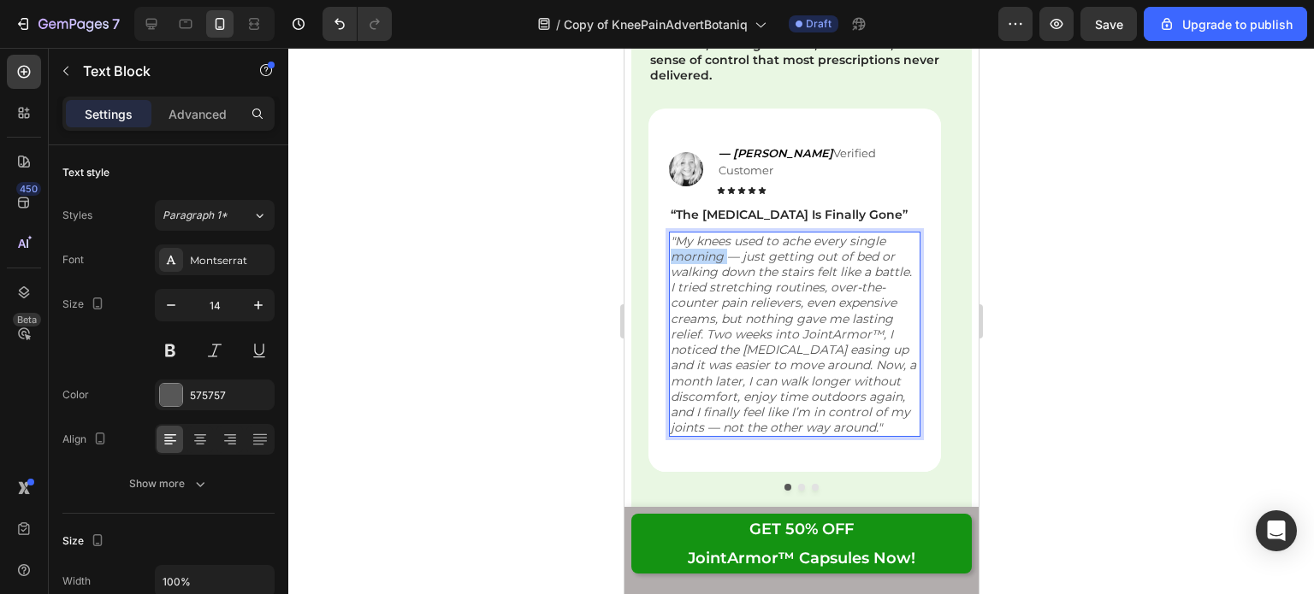
click at [706, 237] on icon ""My knees used to ache every single morning — just getting out of bed or walkin…" at bounding box center [792, 334] width 245 height 202
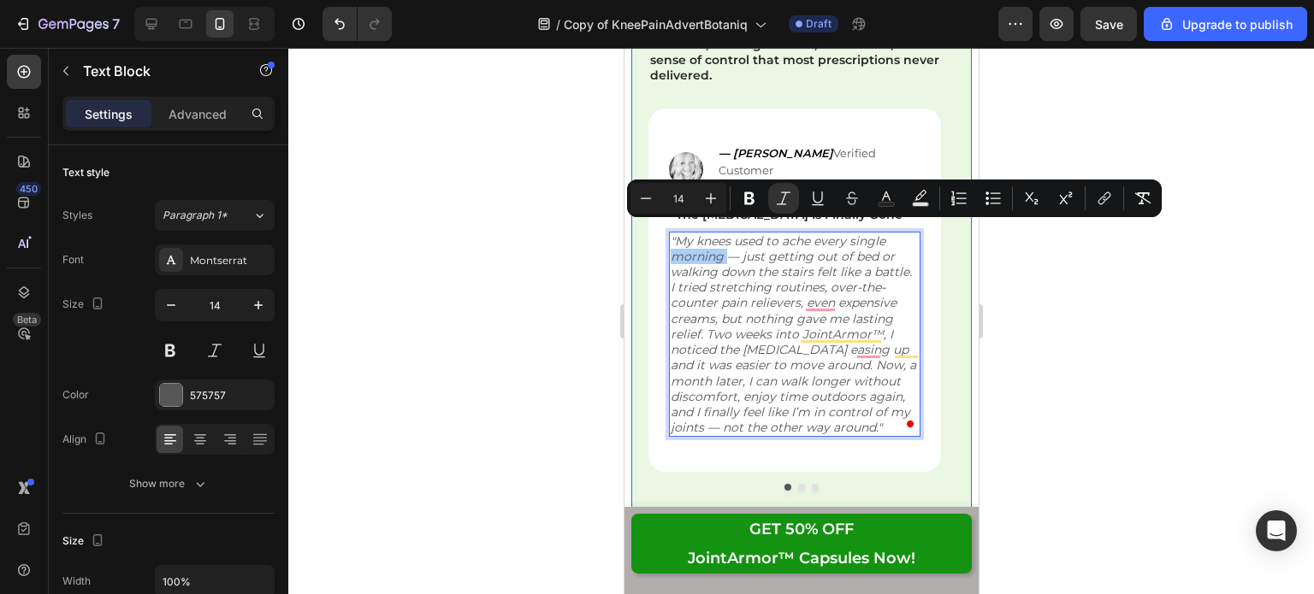
click at [1050, 263] on div at bounding box center [800, 321] width 1025 height 546
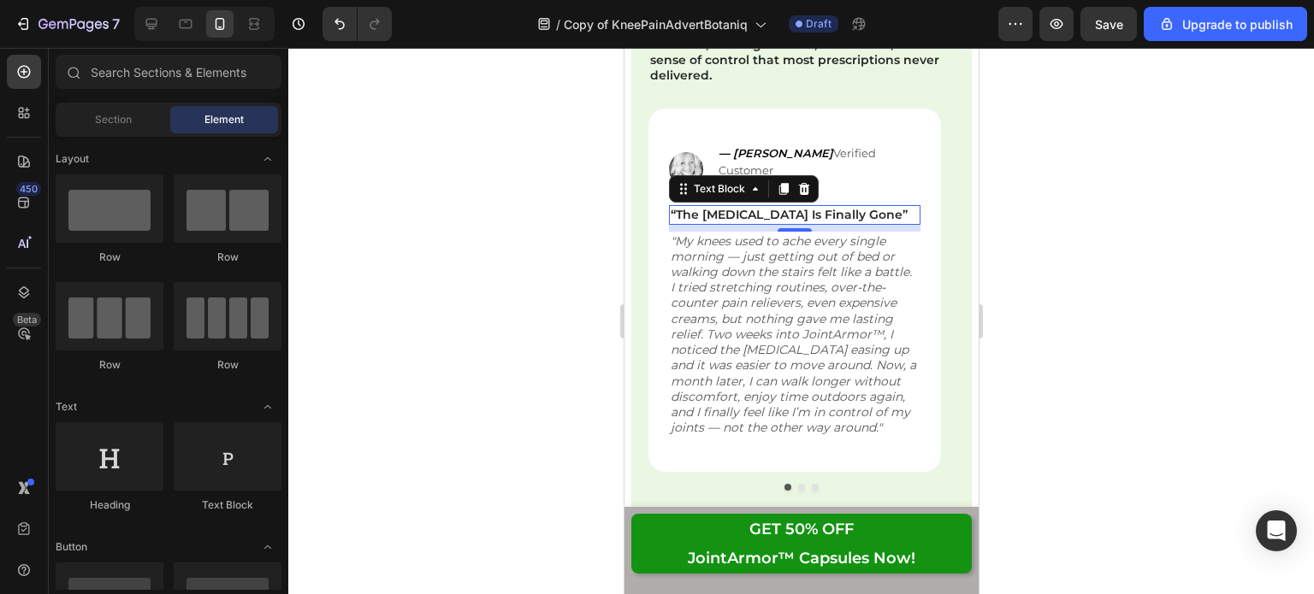
click at [777, 207] on strong "“The [MEDICAL_DATA] Is Finally Gone”" at bounding box center [788, 214] width 237 height 15
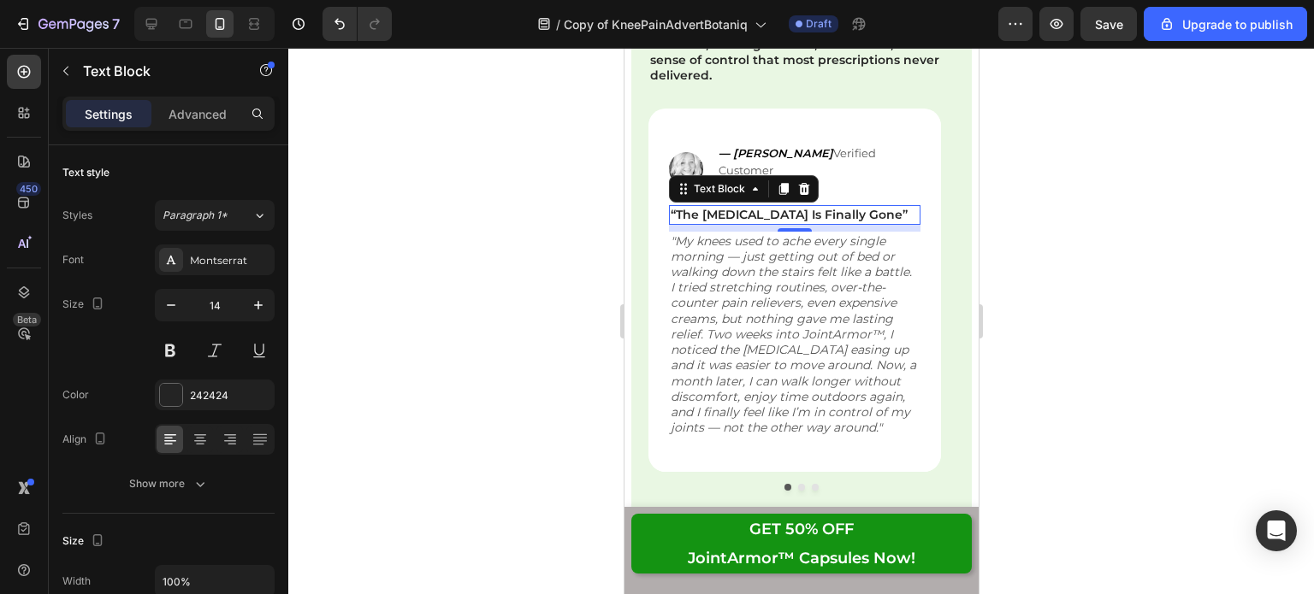
click at [777, 207] on strong "“The [MEDICAL_DATA] Is Finally Gone”" at bounding box center [788, 214] width 237 height 15
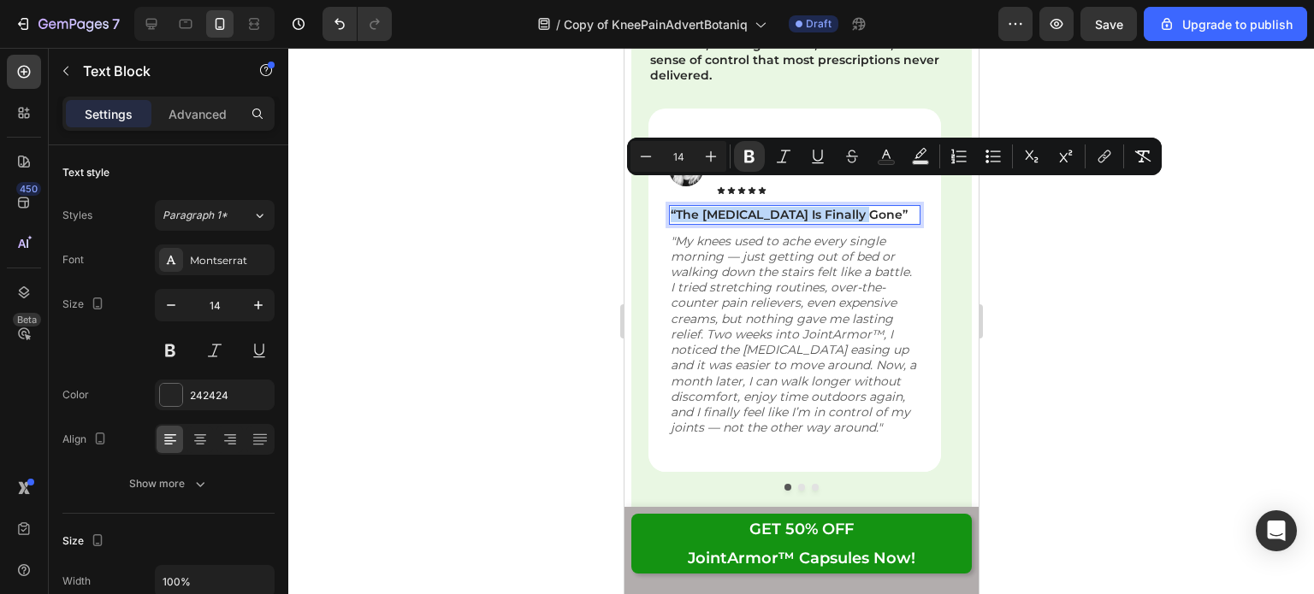
copy strong "“The [MEDICAL_DATA] Is Finally Gone”"
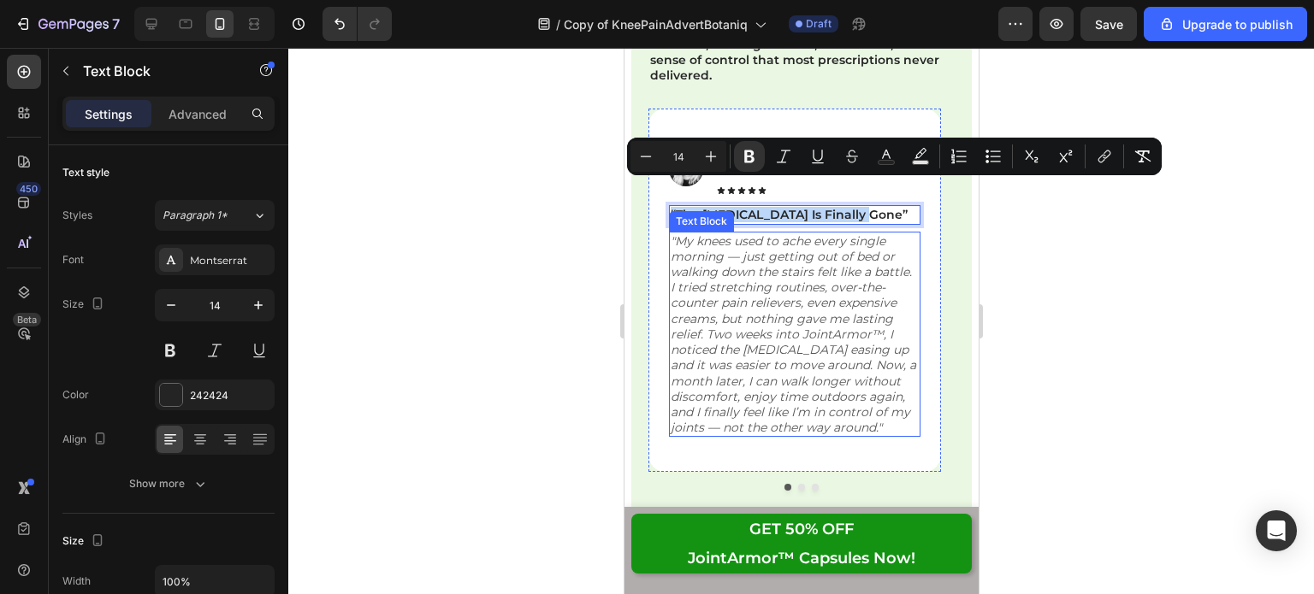
scroll to position [26035, 0]
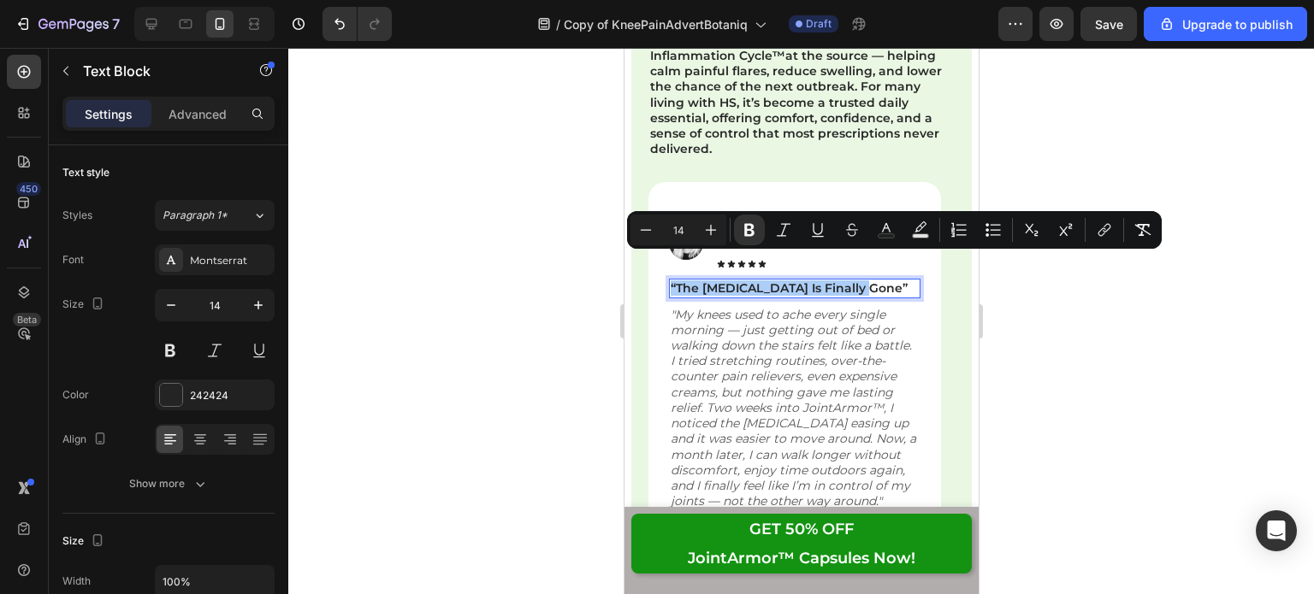
click at [1031, 269] on div at bounding box center [800, 321] width 1025 height 546
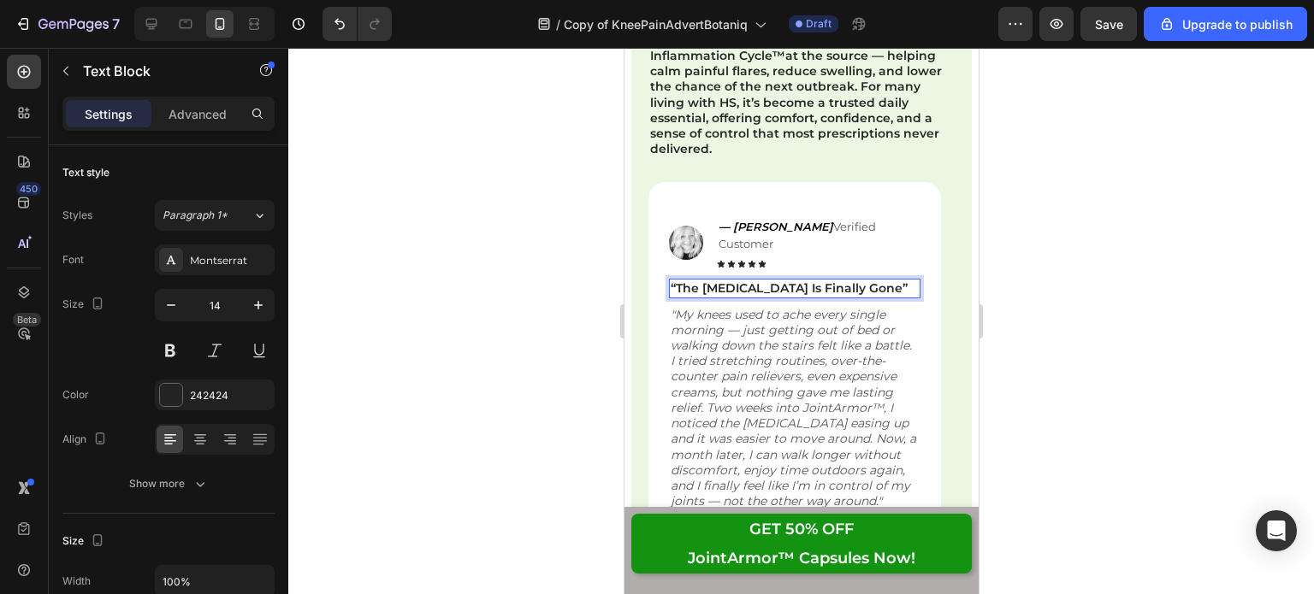
drag, startPoint x: 842, startPoint y: 259, endPoint x: 850, endPoint y: 265, distance: 9.8
click at [846, 281] on strong "“The [MEDICAL_DATA] Is Finally Gone”" at bounding box center [788, 288] width 237 height 15
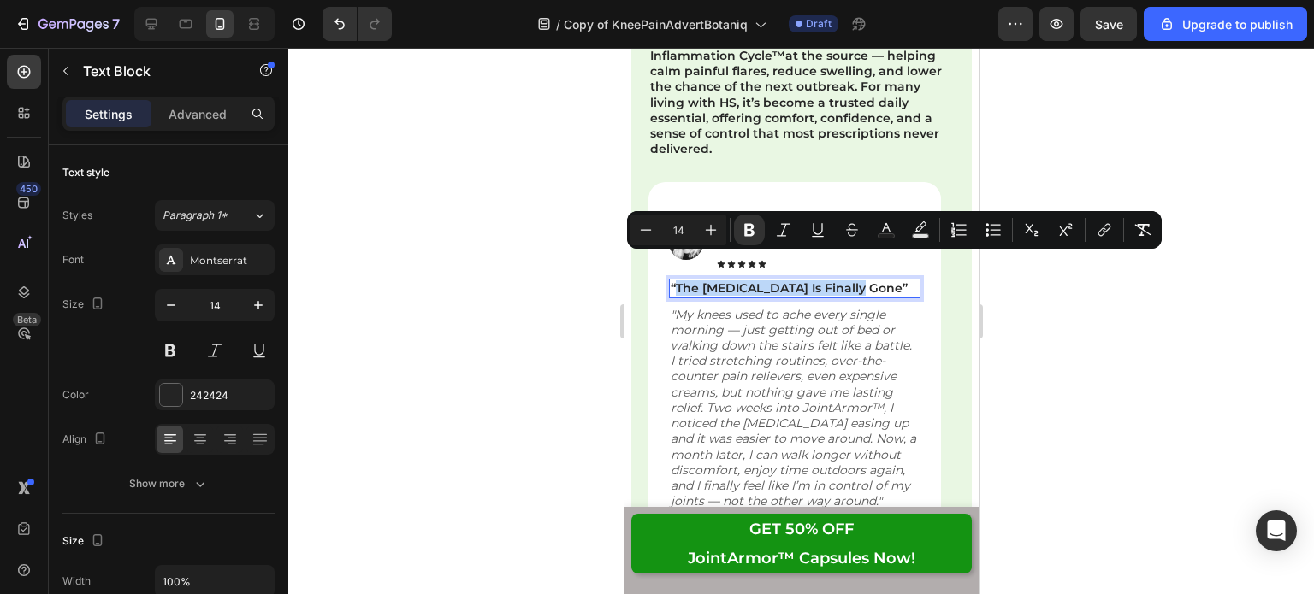
drag, startPoint x: 846, startPoint y: 262, endPoint x: 673, endPoint y: 264, distance: 172.8
click at [673, 281] on strong "“The [MEDICAL_DATA] Is Finally Gone”" at bounding box center [788, 288] width 237 height 15
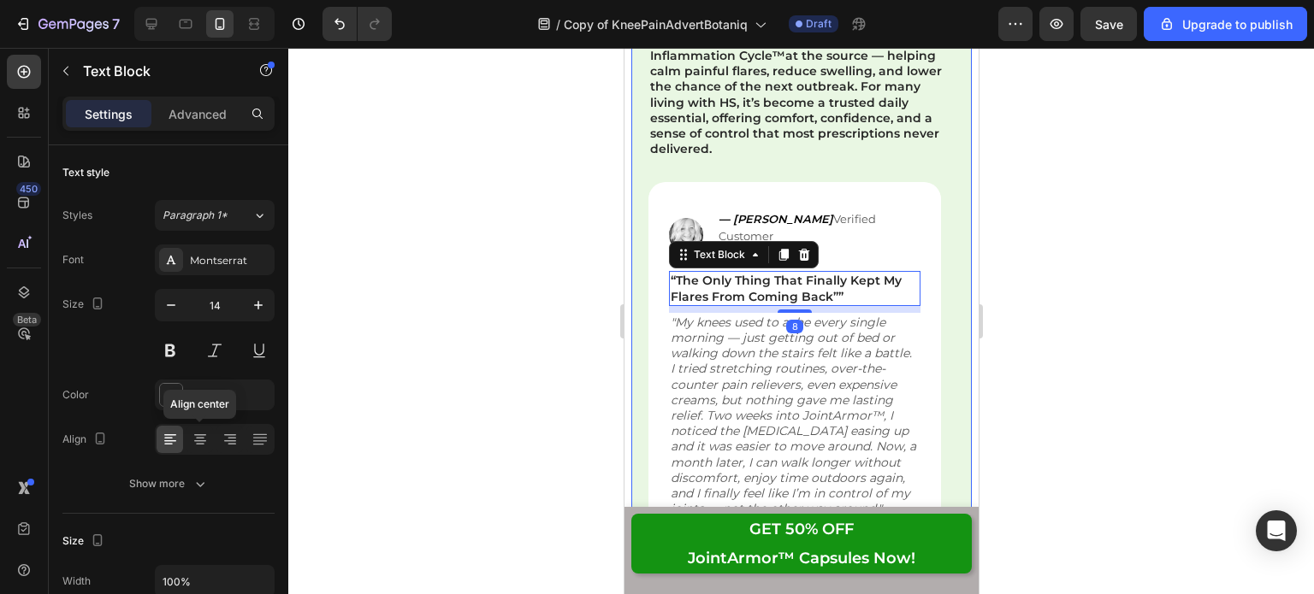
click at [192, 452] on div at bounding box center [199, 439] width 27 height 27
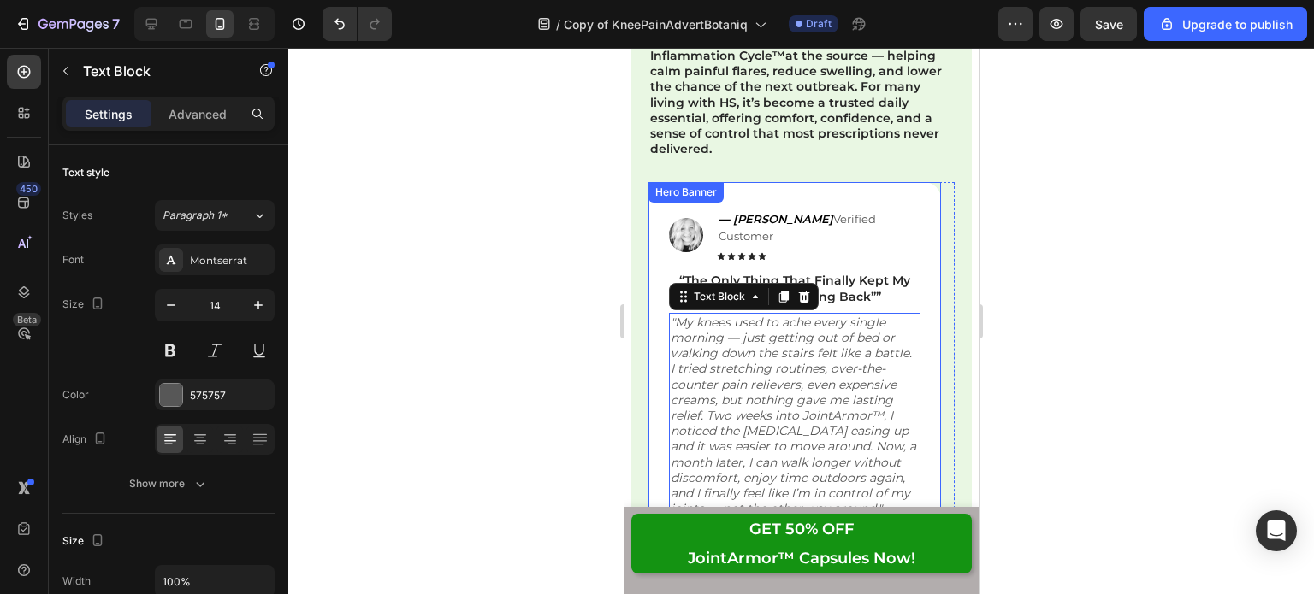
click at [1088, 368] on div at bounding box center [800, 321] width 1025 height 546
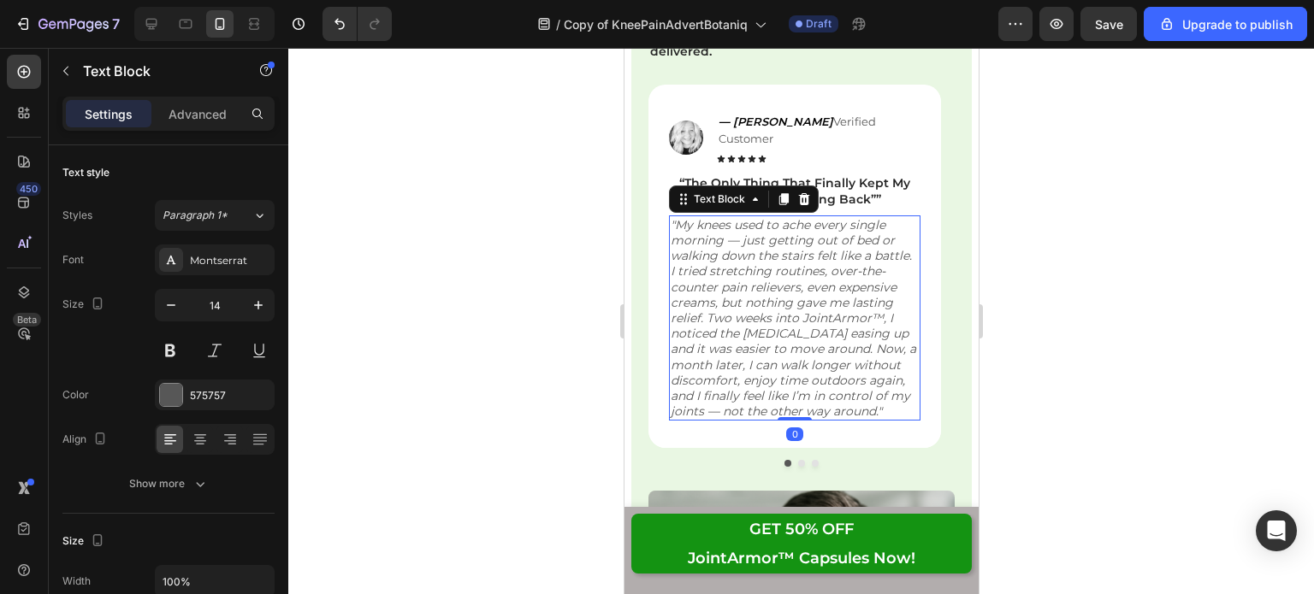
scroll to position [26134, 0]
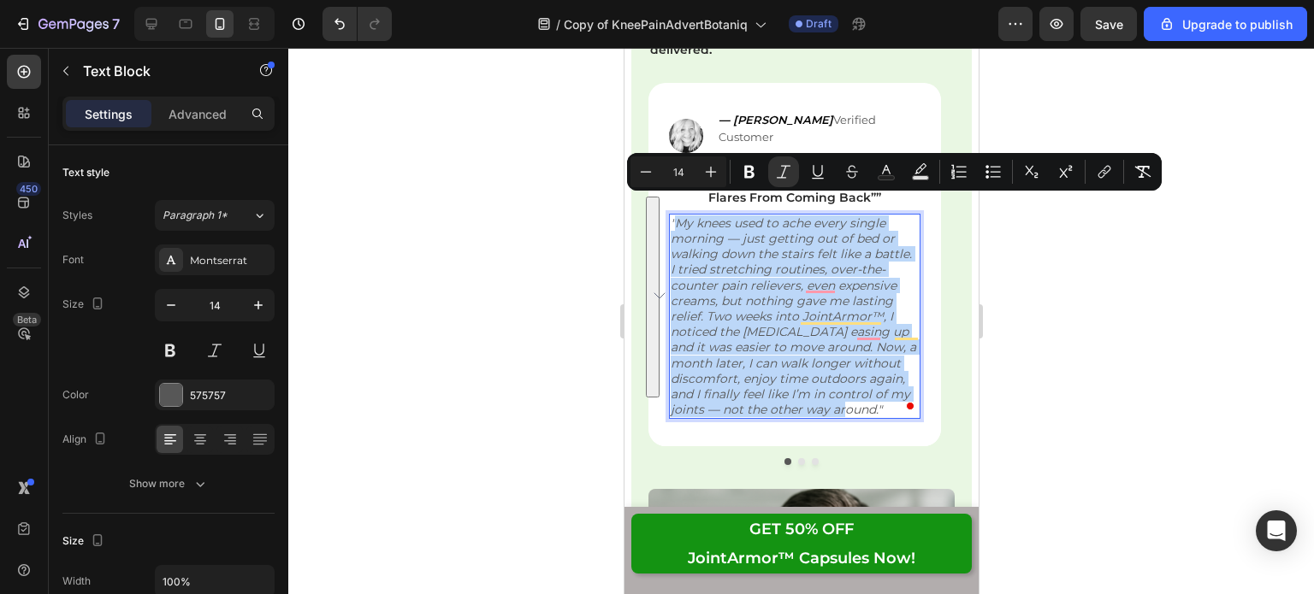
drag, startPoint x: 877, startPoint y: 394, endPoint x: 678, endPoint y: 207, distance: 272.8
click at [678, 216] on icon ""My knees used to ache every single morning — just getting out of bed or walkin…" at bounding box center [792, 317] width 245 height 202
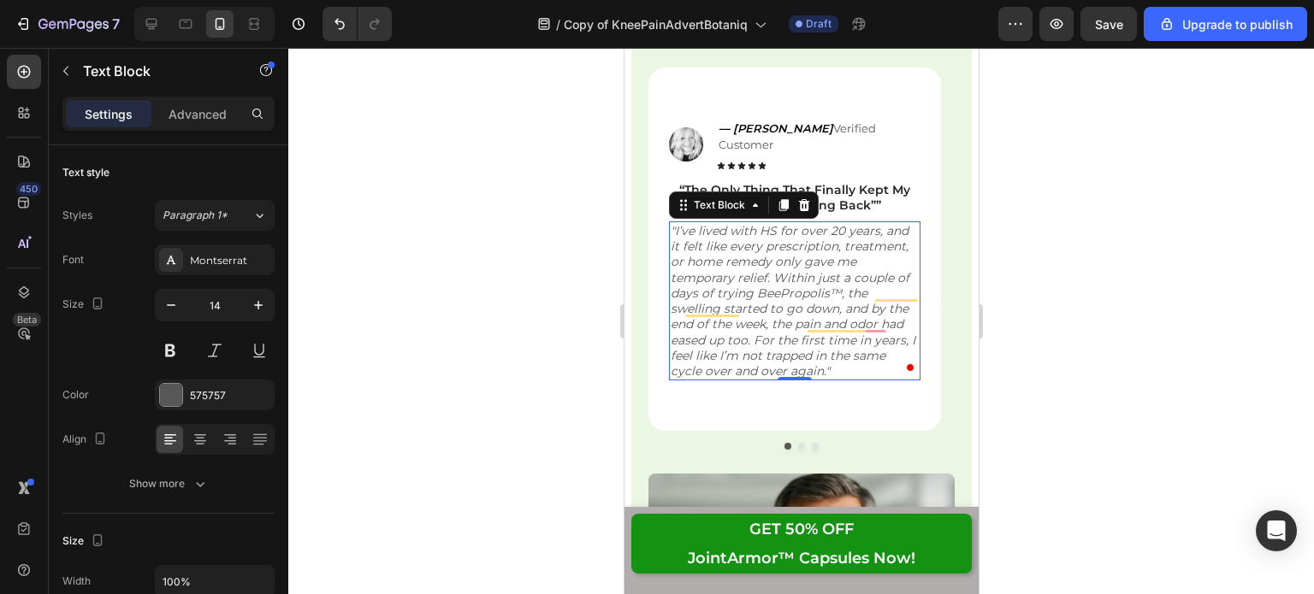
click at [1075, 282] on div at bounding box center [800, 321] width 1025 height 546
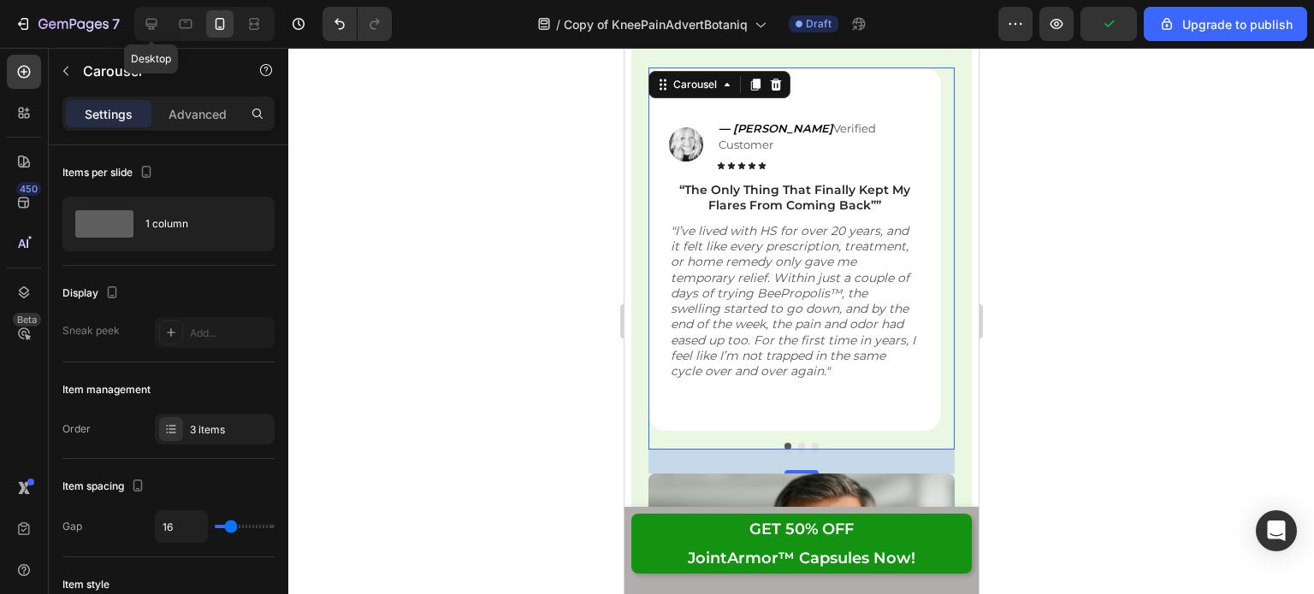
click at [154, 21] on icon at bounding box center [151, 23] width 17 height 17
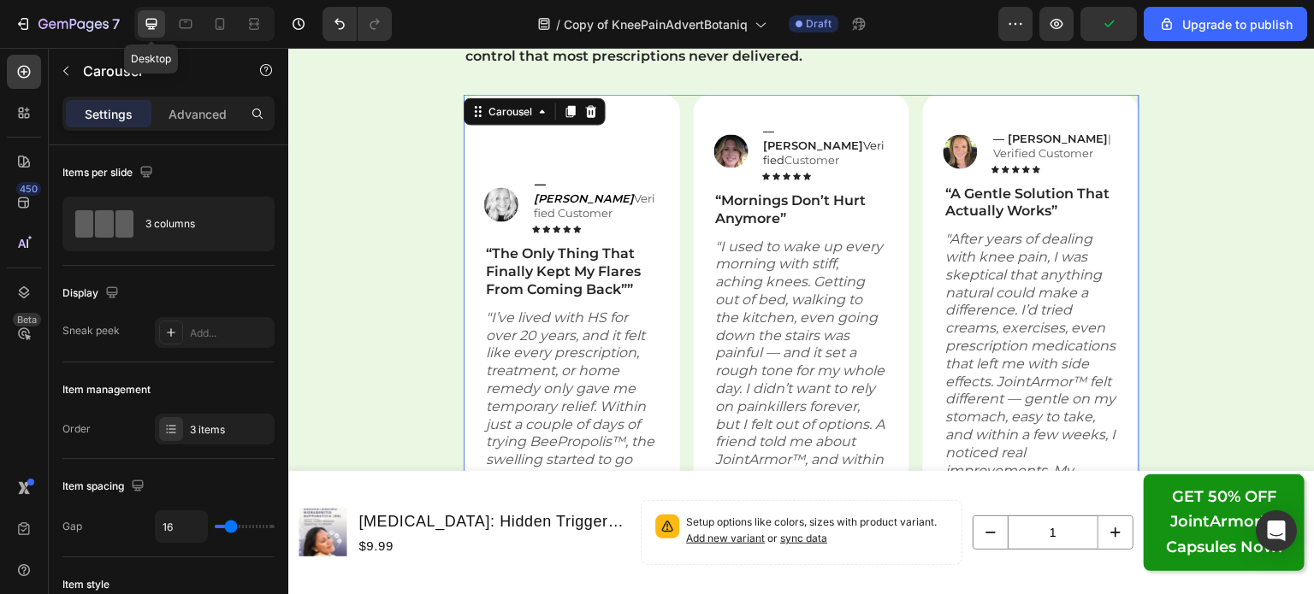
scroll to position [26051, 0]
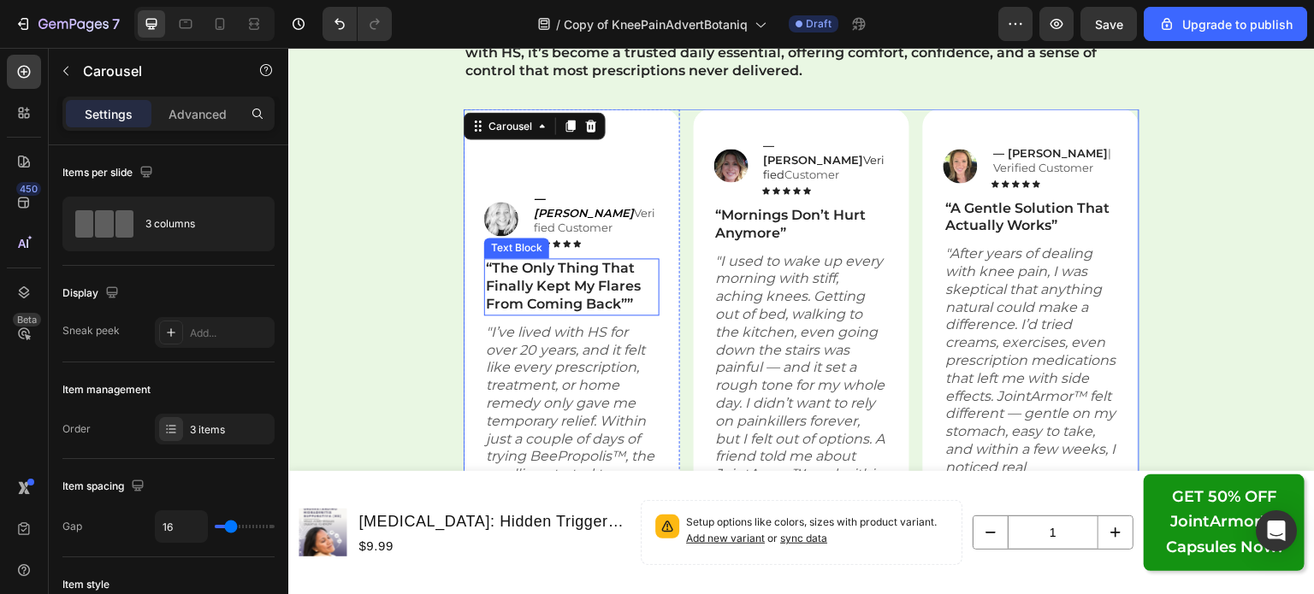
click at [563, 265] on strong "“The Only Thing That Finally Kept My Flares From Coming Back””" at bounding box center [563, 286] width 155 height 52
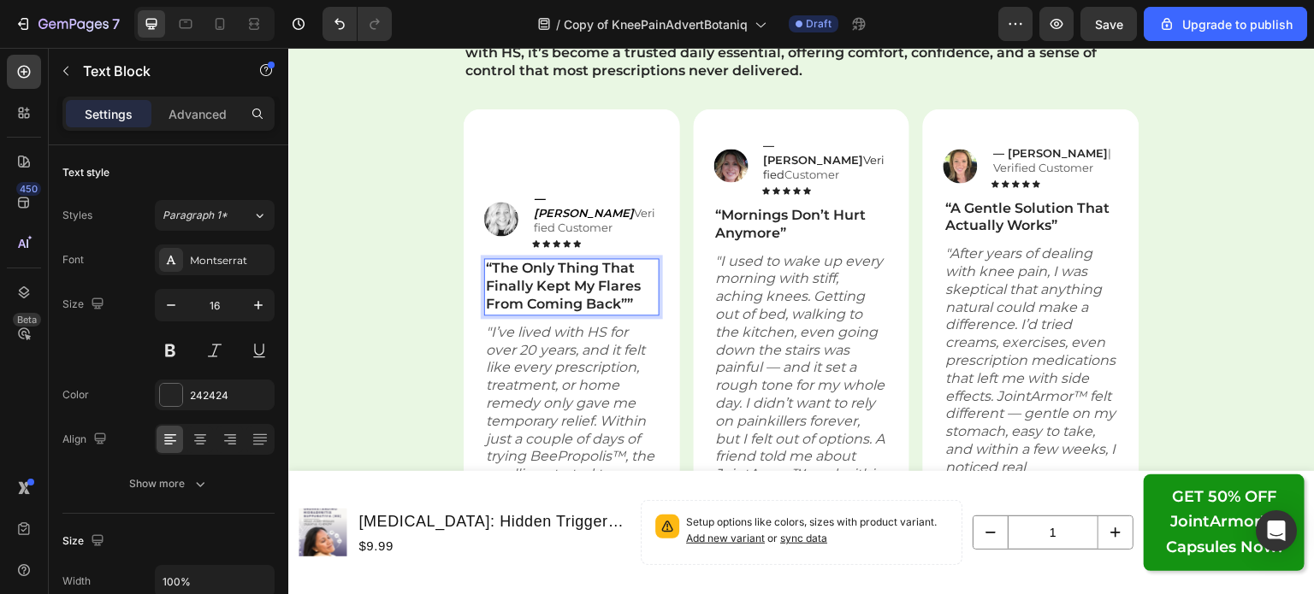
click at [606, 275] on strong "“The Only Thing That Finally Kept My Flares From Coming Back””" at bounding box center [563, 286] width 155 height 52
drag, startPoint x: 620, startPoint y: 282, endPoint x: 487, endPoint y: 245, distance: 138.4
click at [487, 260] on strong "“The Only Thing That Finally Kept My Flares From Coming Back””" at bounding box center [563, 286] width 155 height 52
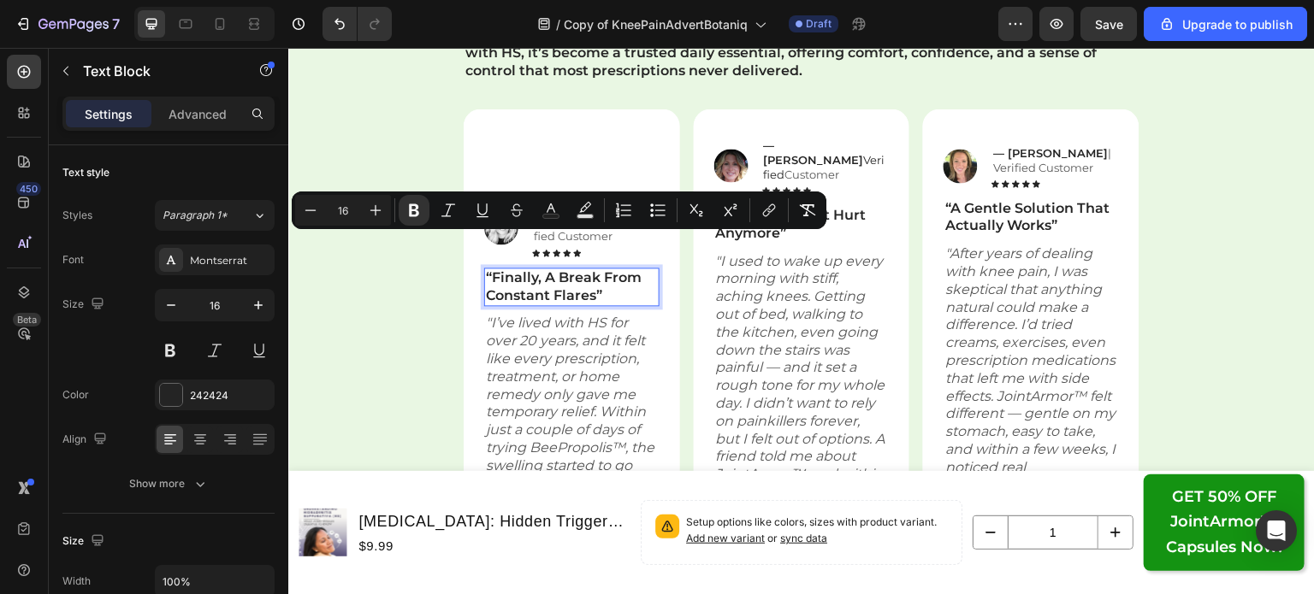
scroll to position [26060, 0]
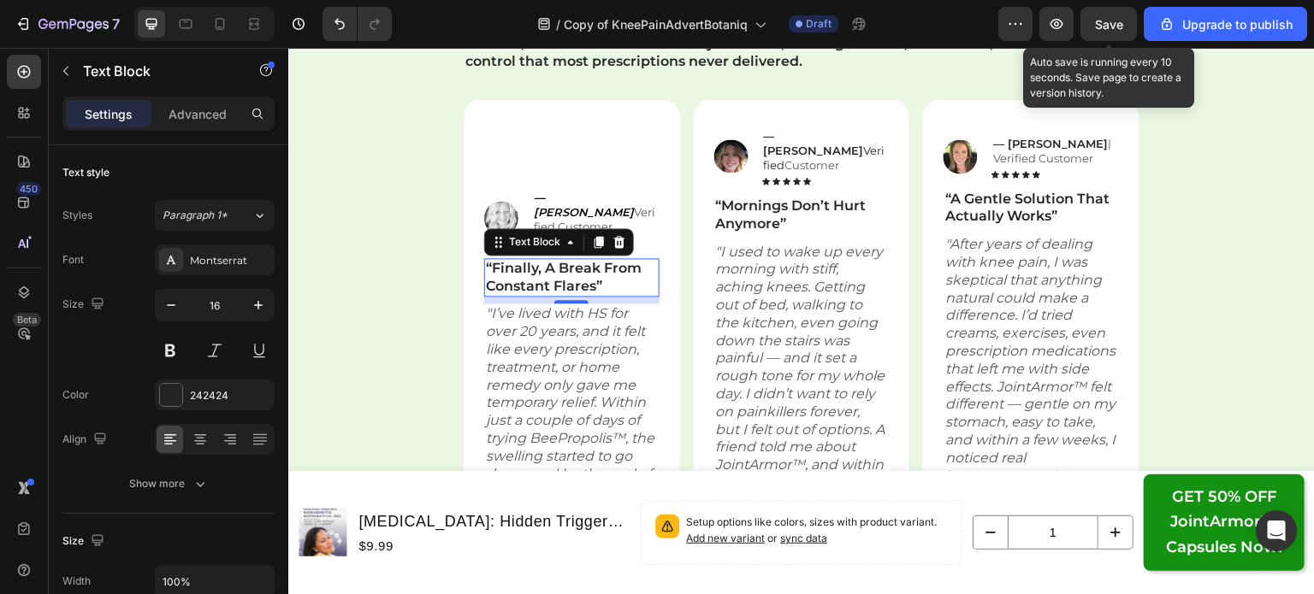
click at [1119, 15] on div "Save" at bounding box center [1109, 24] width 28 height 18
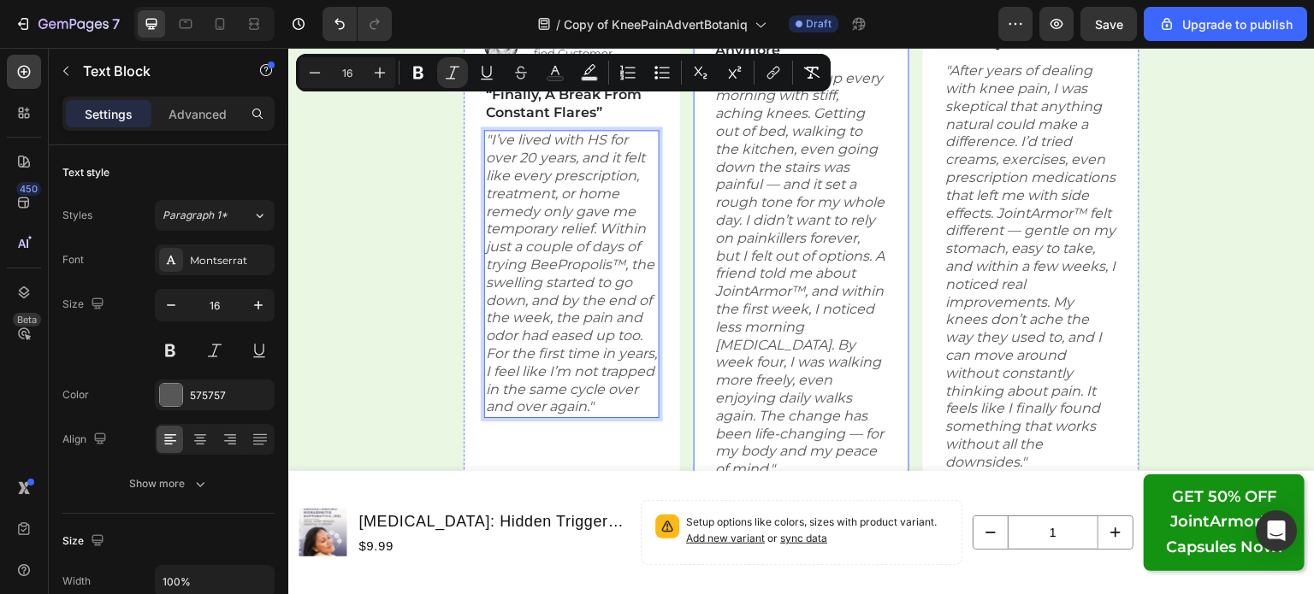
scroll to position [26179, 0]
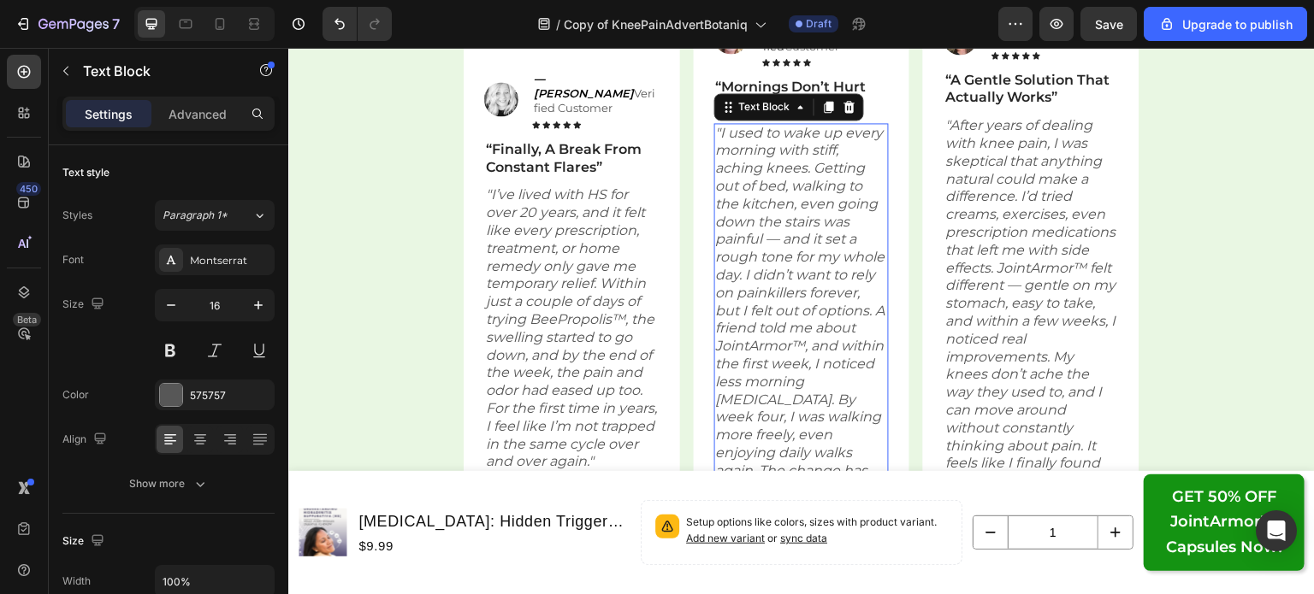
click at [798, 285] on icon ""I used to wake up every morning with stiff, aching knees. Getting out of bed, …" at bounding box center [800, 329] width 169 height 408
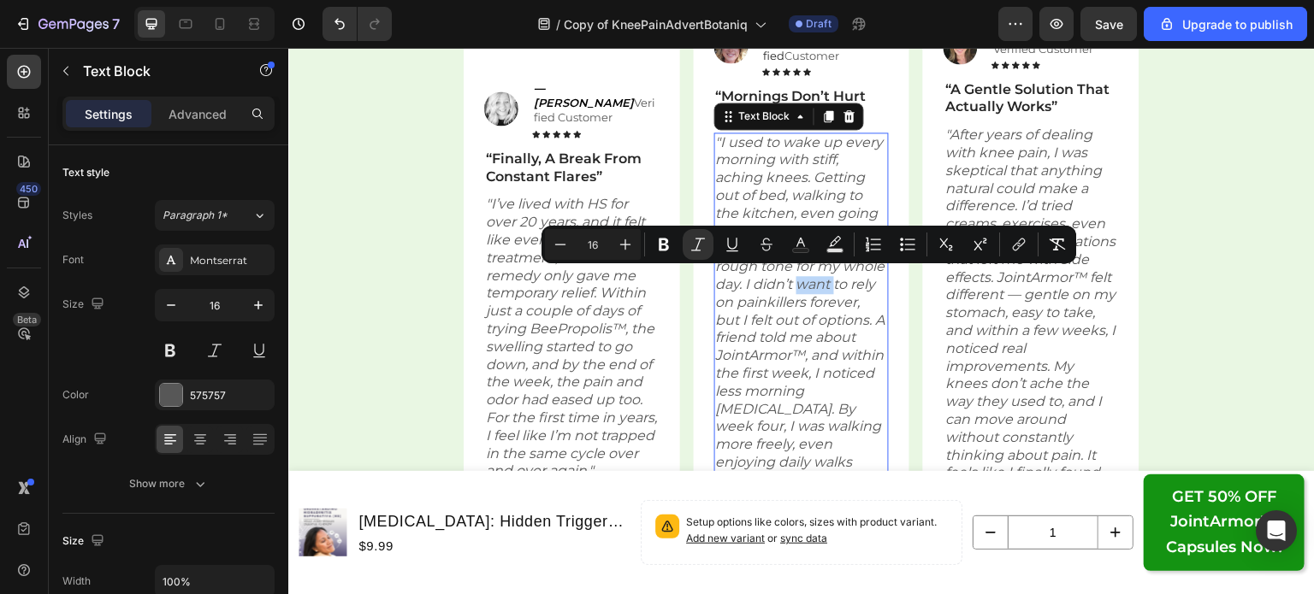
click at [798, 285] on icon ""I used to wake up every morning with stiff, aching knees. Getting out of bed, …" at bounding box center [800, 338] width 169 height 408
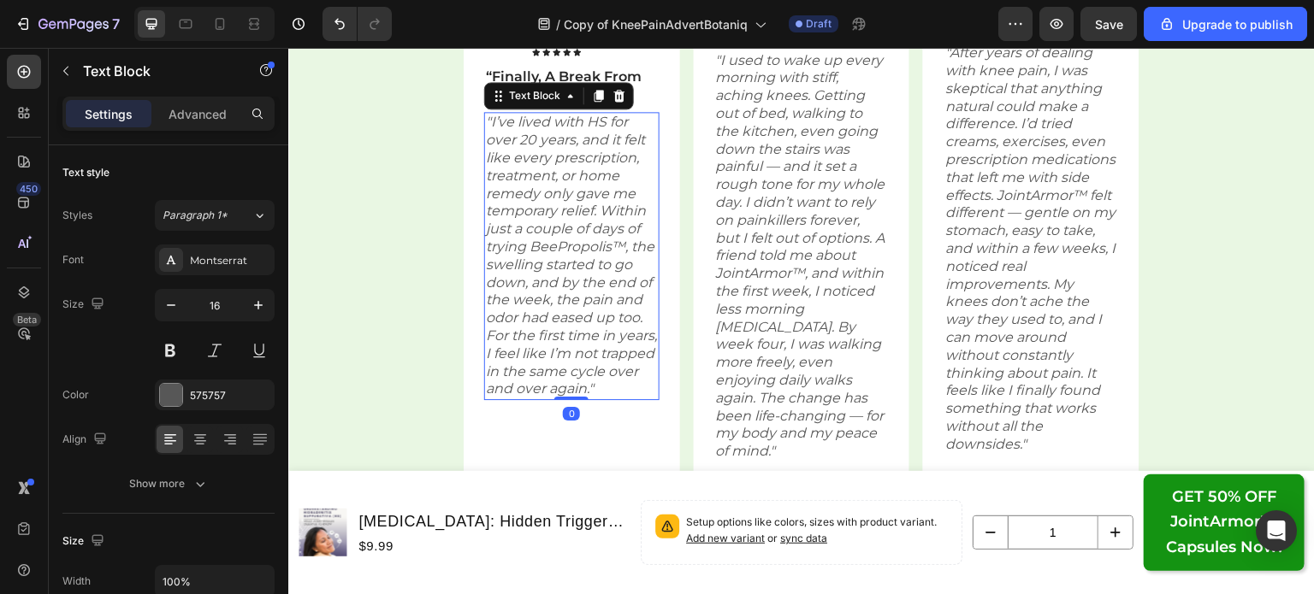
scroll to position [26262, 0]
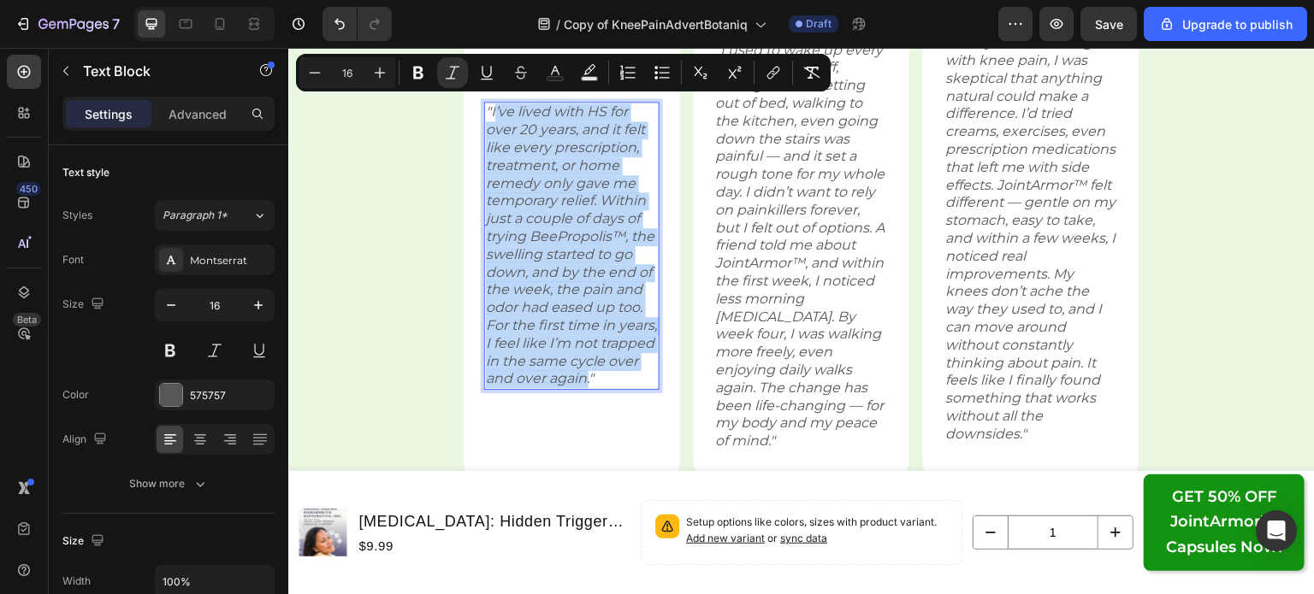
drag, startPoint x: 521, startPoint y: 373, endPoint x: 486, endPoint y: 92, distance: 282.7
click at [486, 103] on icon ""I’ve lived with HS for over 20 years, and it felt like every prescription, tre…" at bounding box center [571, 244] width 171 height 283
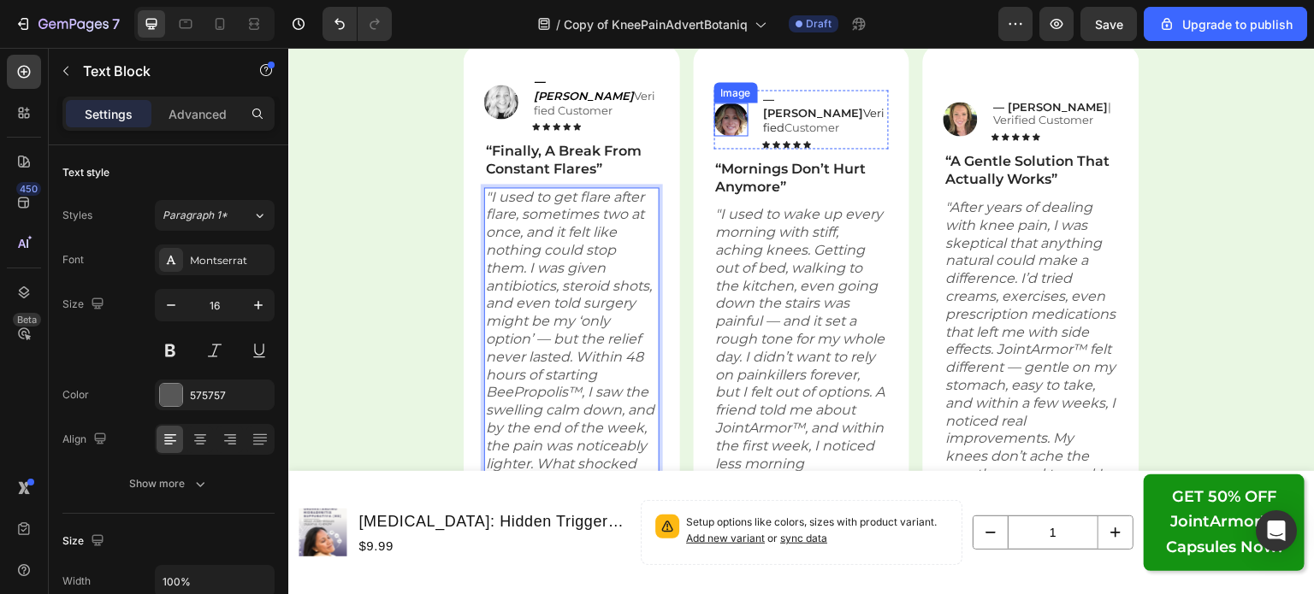
scroll to position [26115, 0]
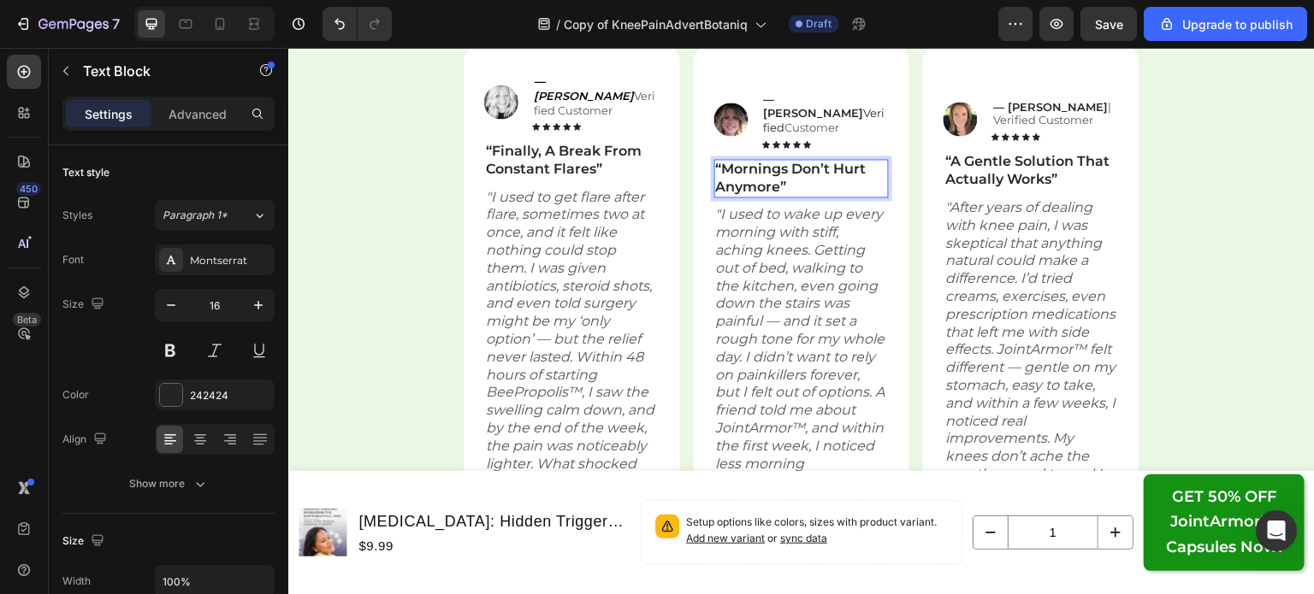
click at [785, 176] on p "“Mornings Don’t Hurt Anymore”" at bounding box center [802, 179] width 172 height 36
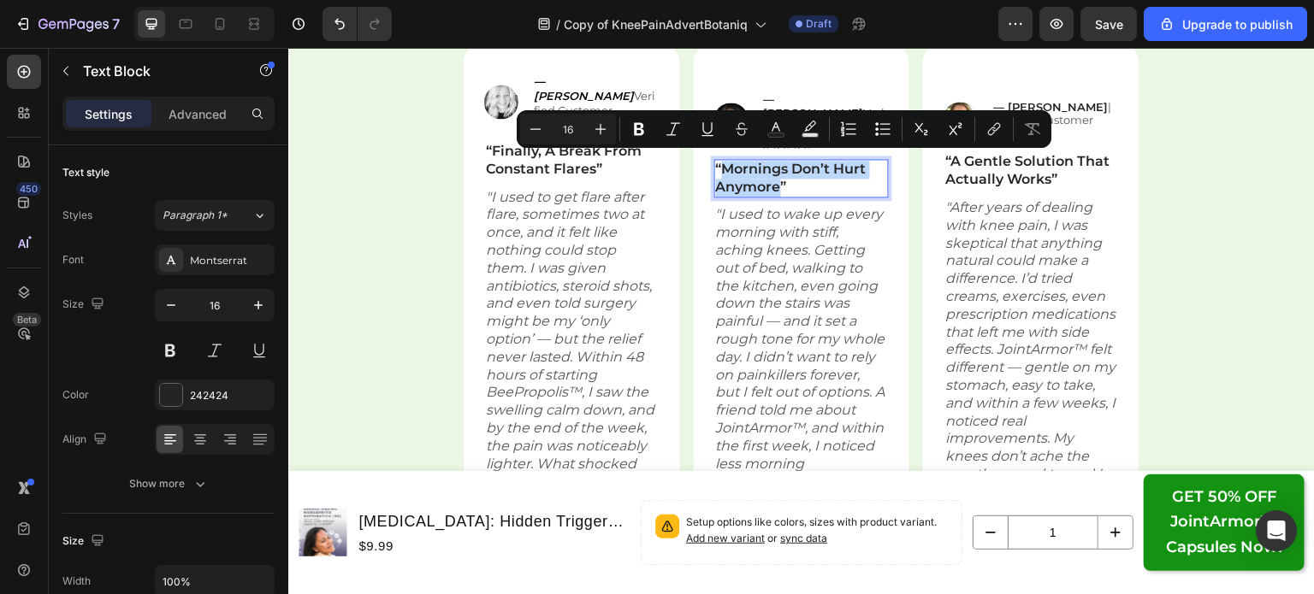
drag, startPoint x: 771, startPoint y: 181, endPoint x: 717, endPoint y: 161, distance: 58.5
click at [717, 161] on p "“Mornings Don’t Hurt Anymore”" at bounding box center [802, 179] width 172 height 36
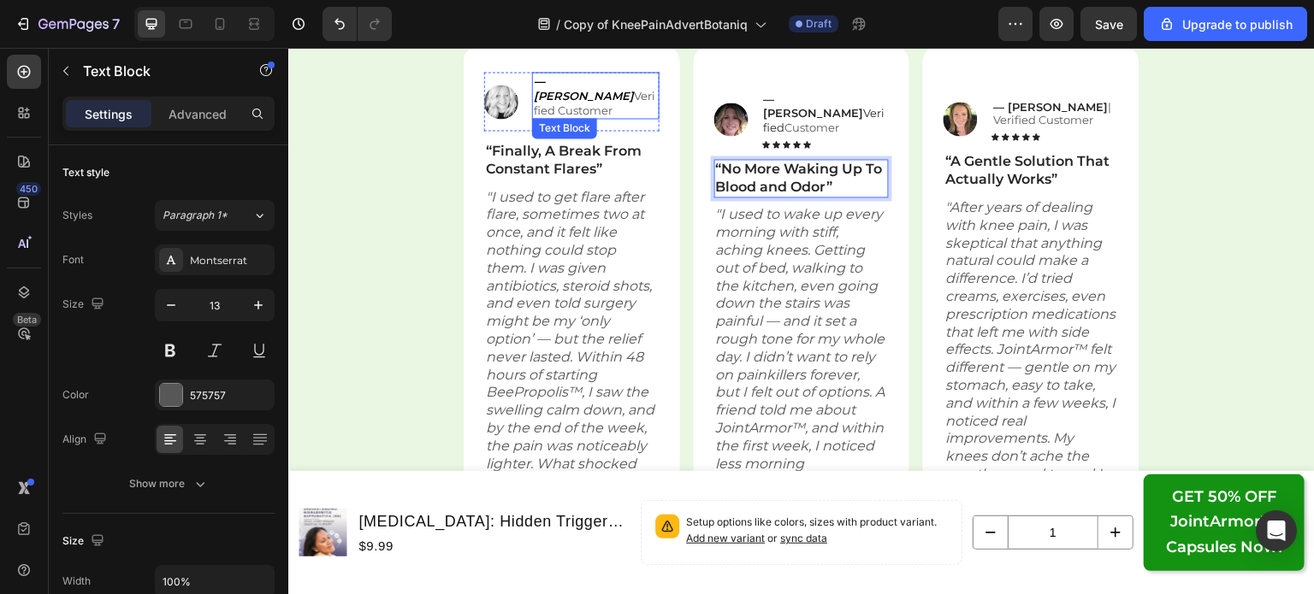
click at [577, 81] on strong "— Sarah L." at bounding box center [584, 88] width 100 height 28
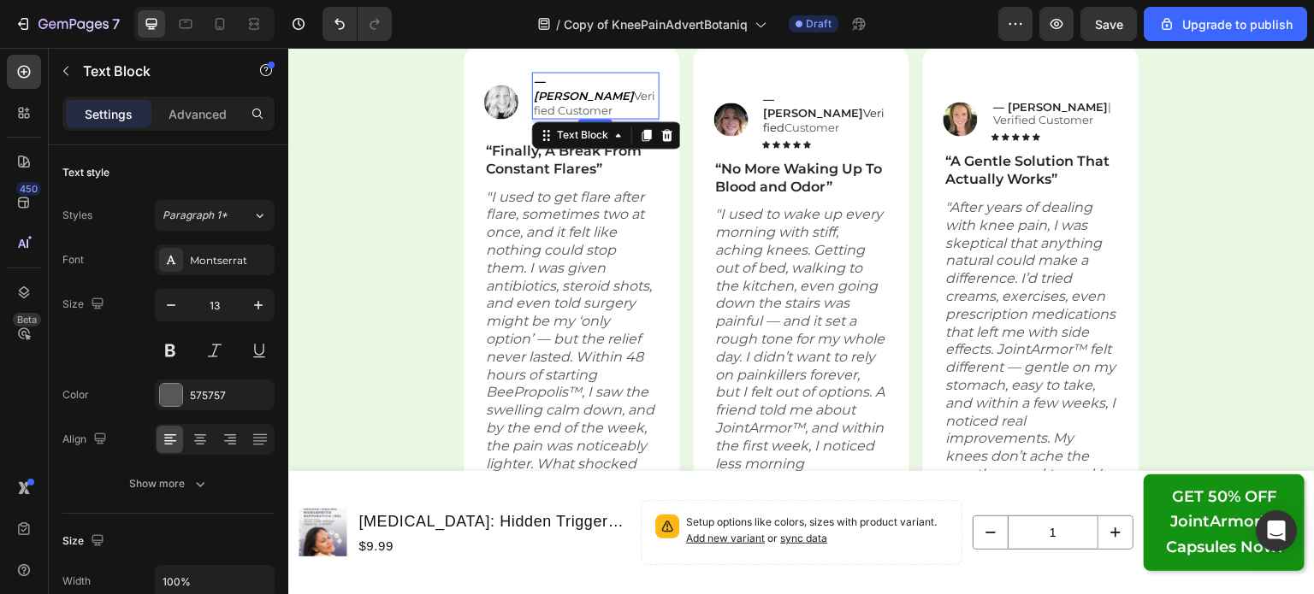
click at [584, 81] on strong "— Sarah L." at bounding box center [584, 88] width 100 height 28
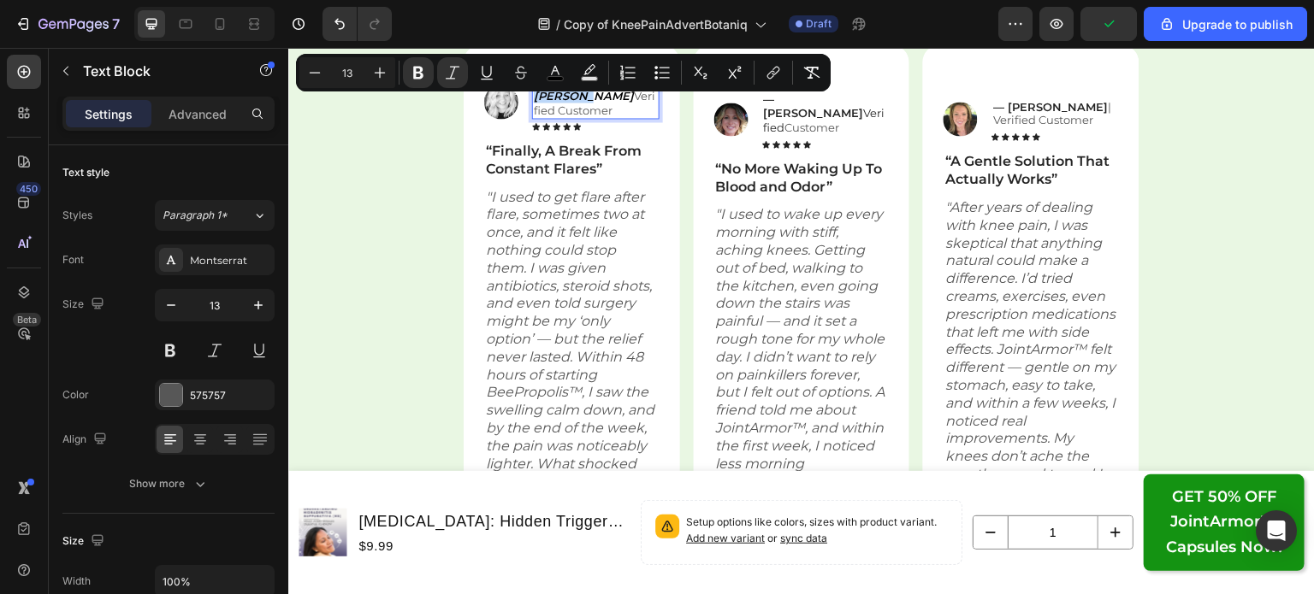
drag, startPoint x: 587, startPoint y: 81, endPoint x: 541, endPoint y: 78, distance: 45.5
click at [541, 78] on strong "— Sarah L." at bounding box center [584, 88] width 100 height 28
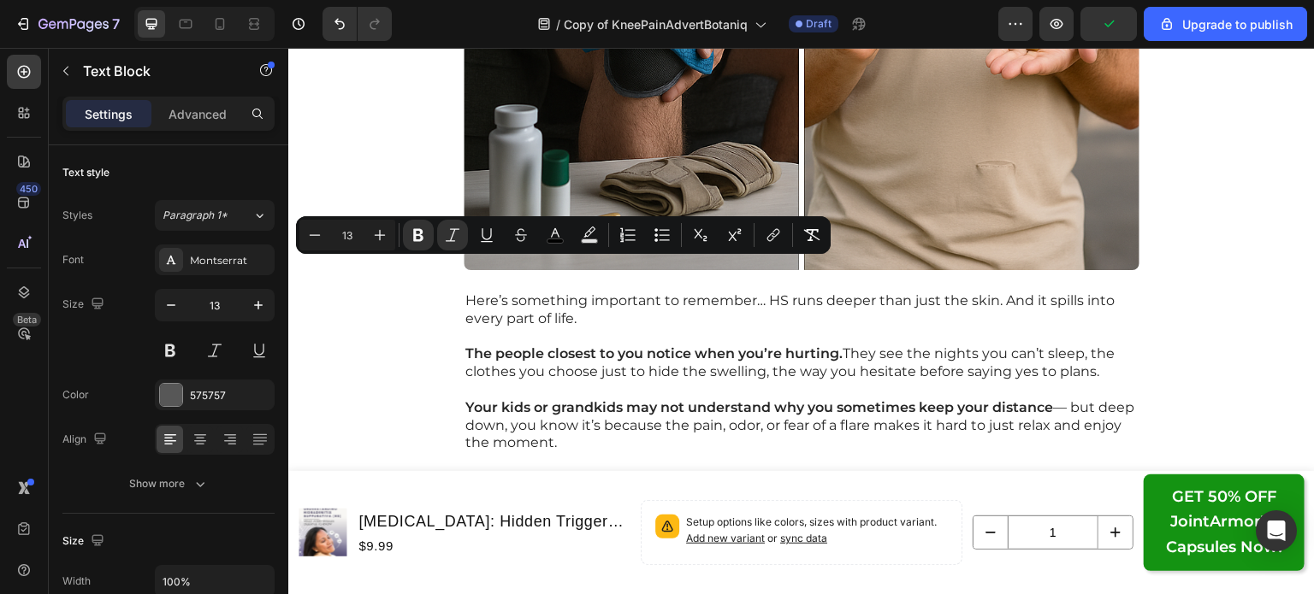
scroll to position [27872, 0]
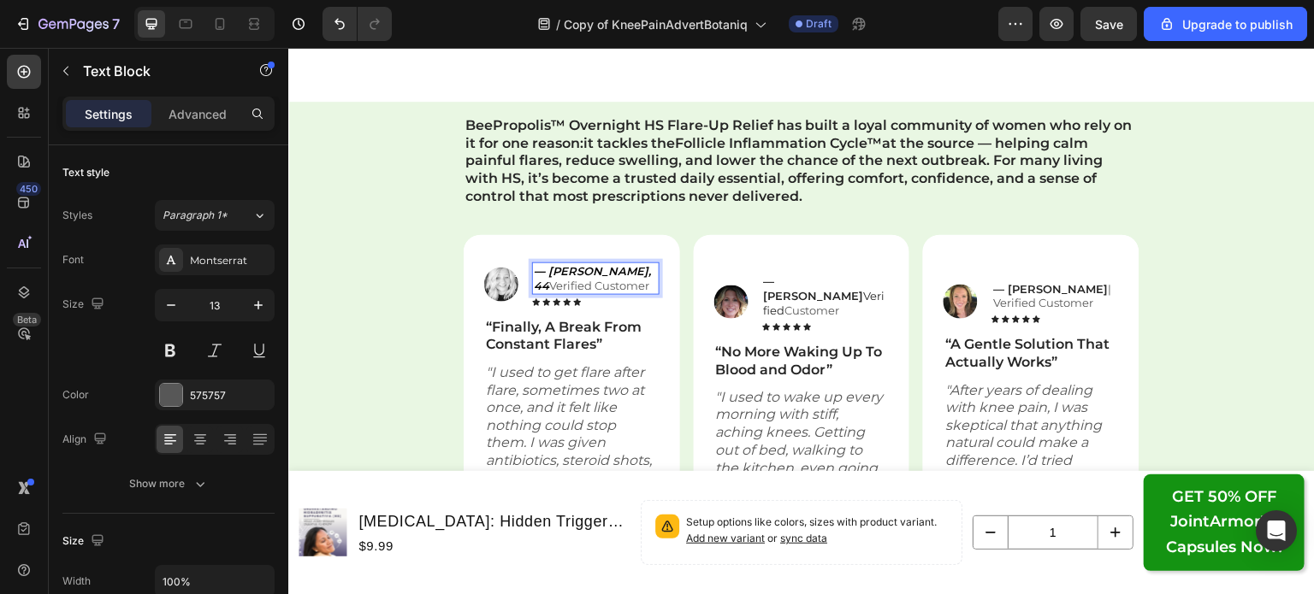
click at [579, 271] on strong "— Denise, 44" at bounding box center [592, 278] width 117 height 28
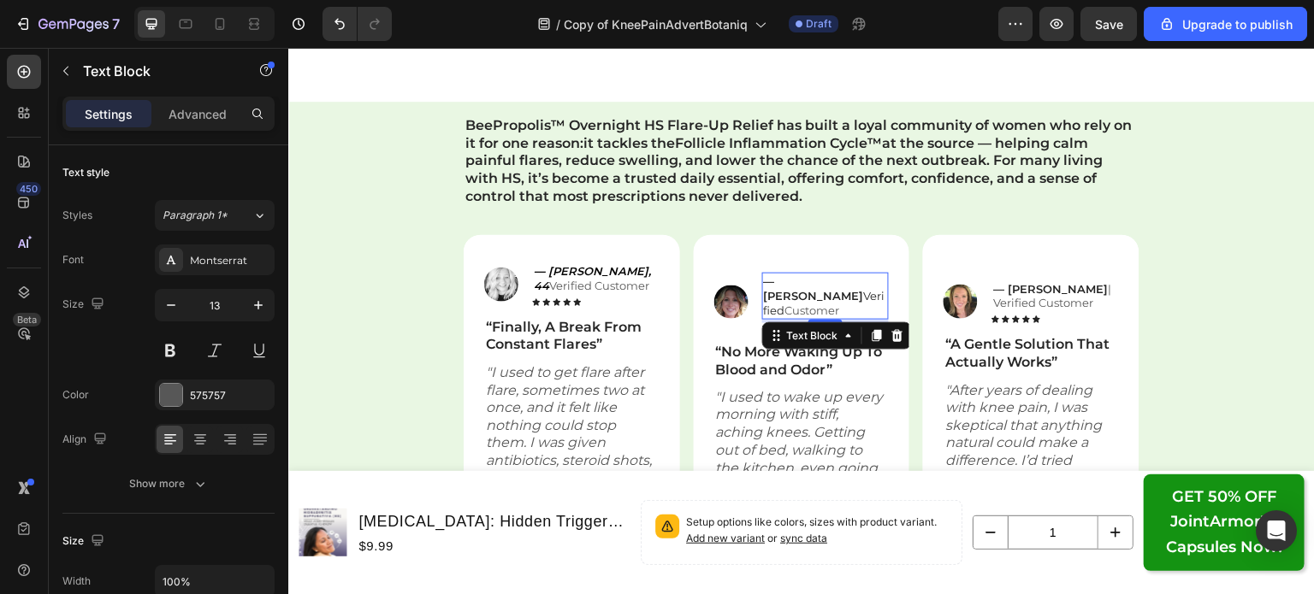
click at [785, 299] on strong "— Joanna R." at bounding box center [814, 289] width 100 height 28
click at [737, 253] on div "Image — Joanna R. Verified Customer Text Block 4 Icon Icon Icon Icon Icon Icon …" at bounding box center [802, 536] width 216 height 603
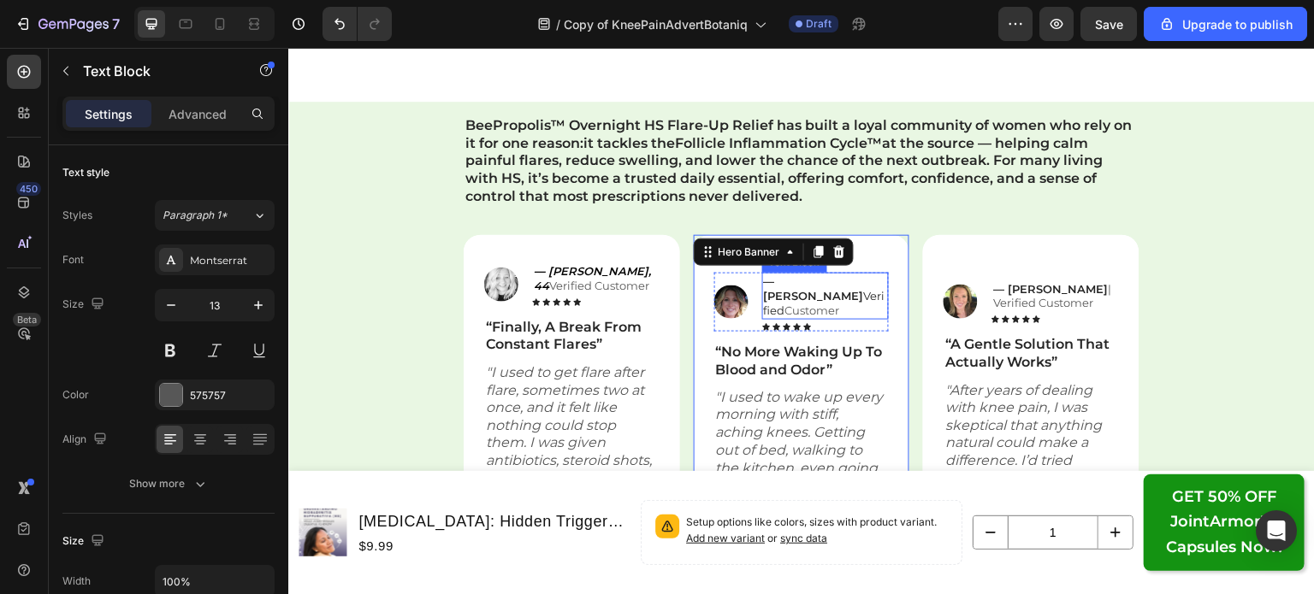
click at [809, 308] on p "— Joanna R. Verified Customer" at bounding box center [826, 297] width 124 height 44
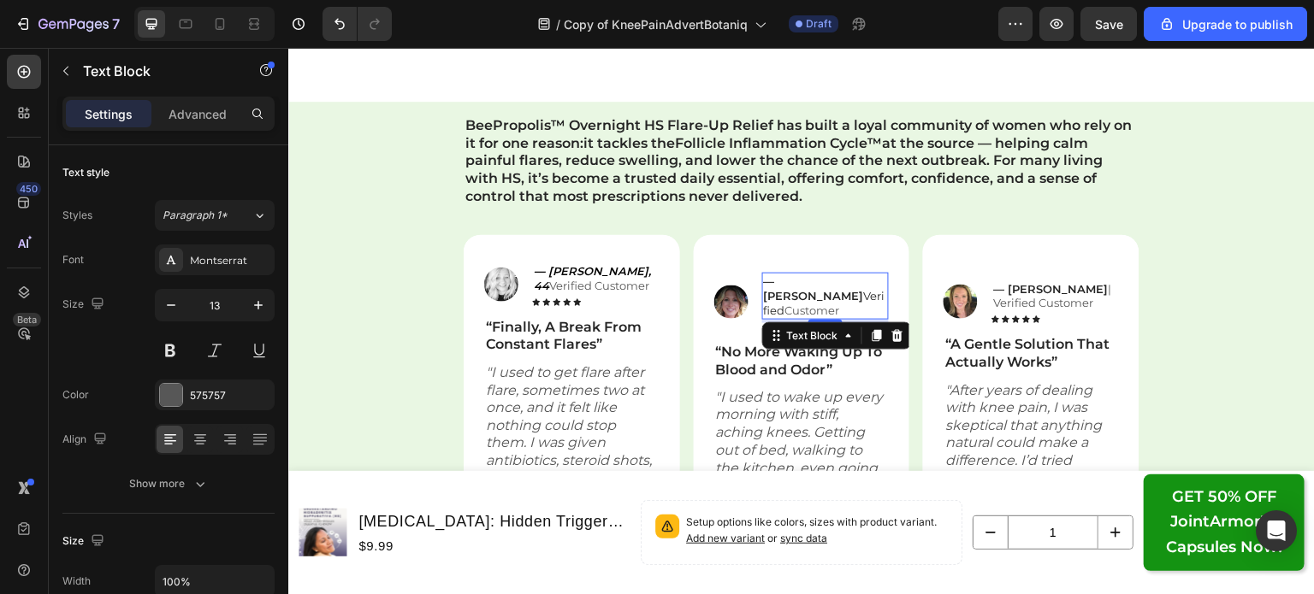
click at [778, 298] on strong "— Joanna R." at bounding box center [814, 289] width 100 height 28
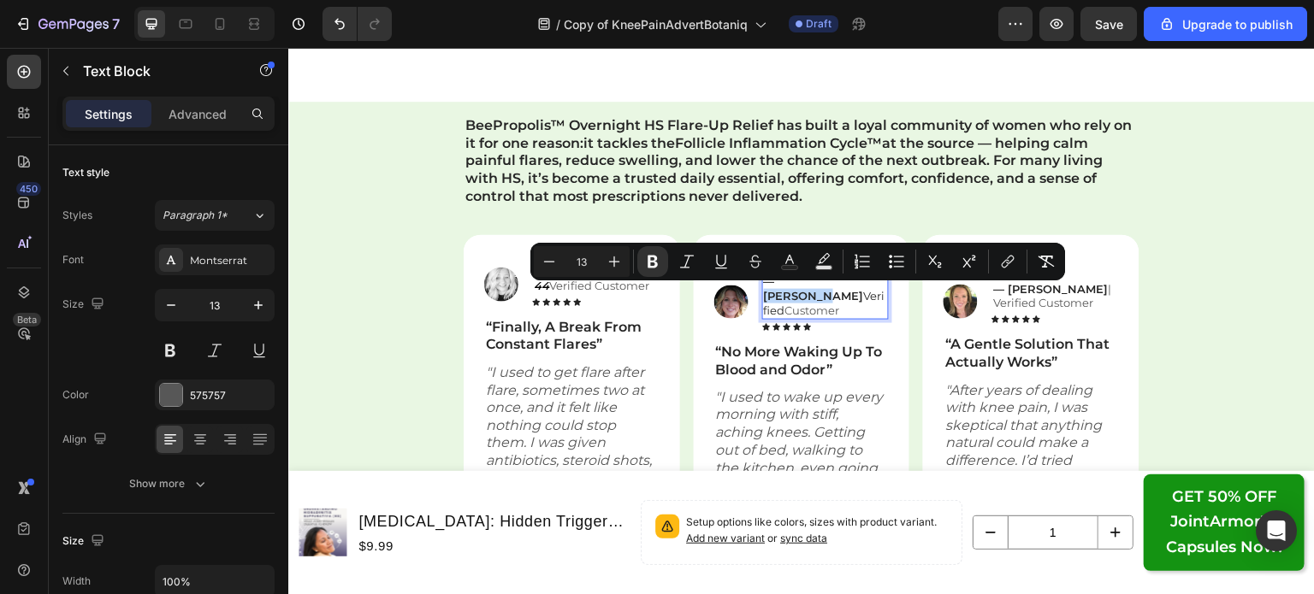
drag, startPoint x: 771, startPoint y: 296, endPoint x: 825, endPoint y: 298, distance: 53.9
click at [825, 298] on strong "— Joanna R." at bounding box center [814, 289] width 100 height 28
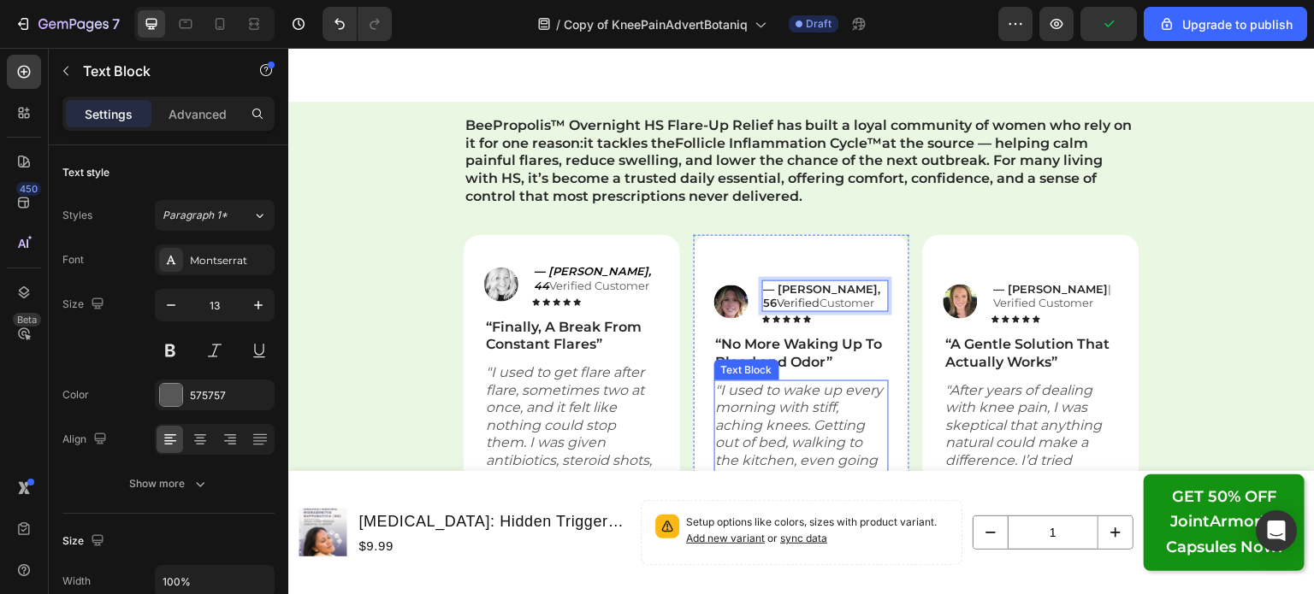
click at [775, 394] on icon ""I used to wake up every morning with stiff, aching knees. Getting out of bed, …" at bounding box center [800, 586] width 169 height 408
click at [780, 411] on icon ""I used to wake up every morning with stiff, aching knees. Getting out of bed, …" at bounding box center [800, 586] width 169 height 408
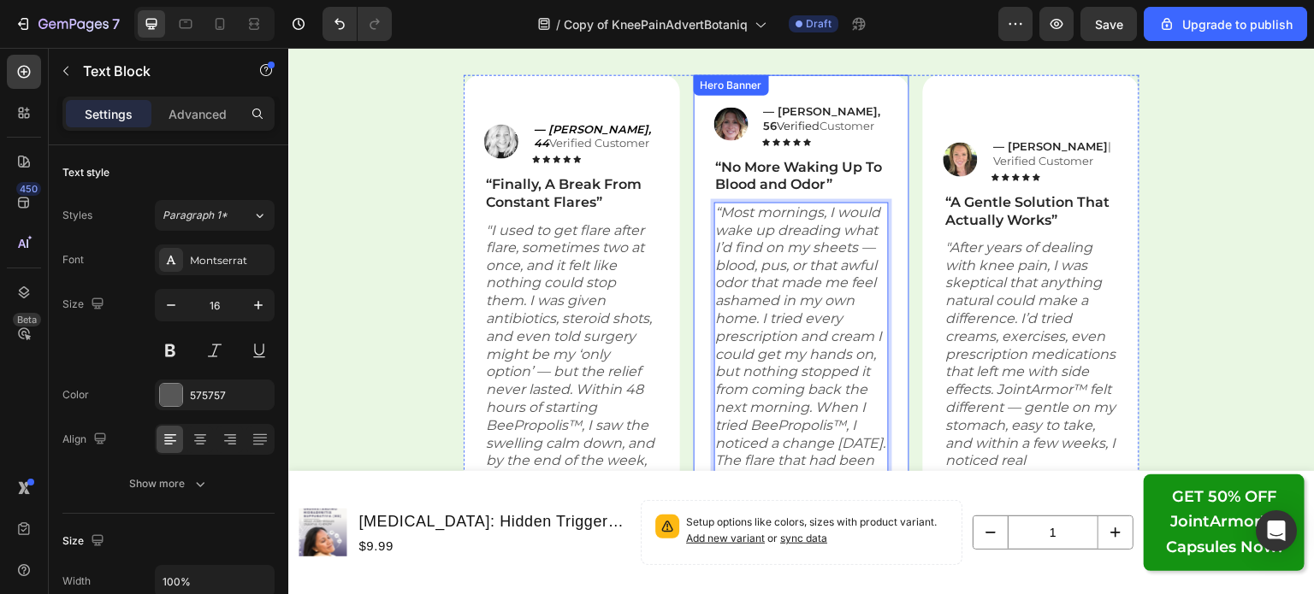
scroll to position [28030, 0]
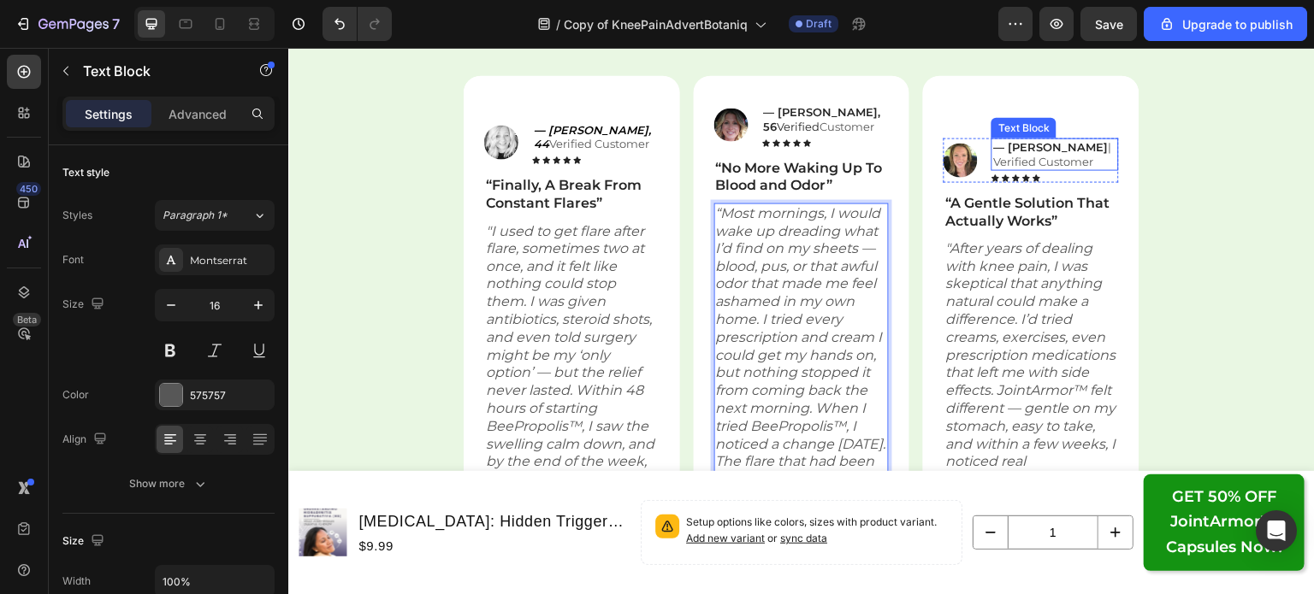
click at [1032, 153] on strong "— Monique A." at bounding box center [1050, 146] width 115 height 14
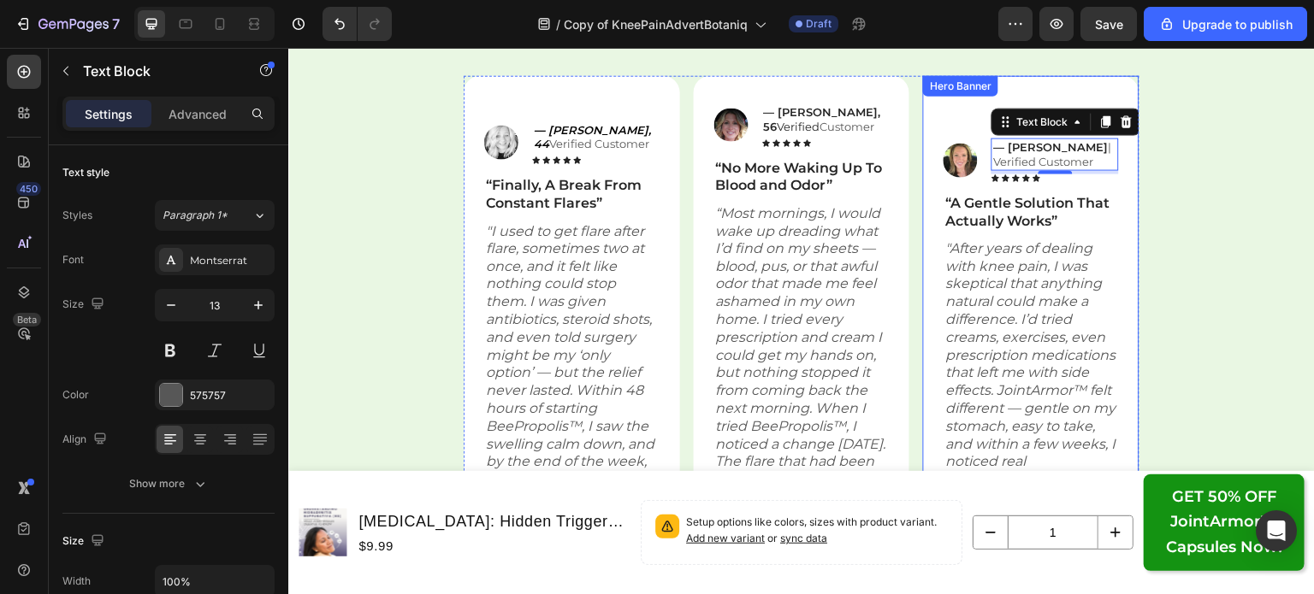
click at [1009, 230] on p "“A Gentle Solution That Actually Works”" at bounding box center [1031, 212] width 172 height 36
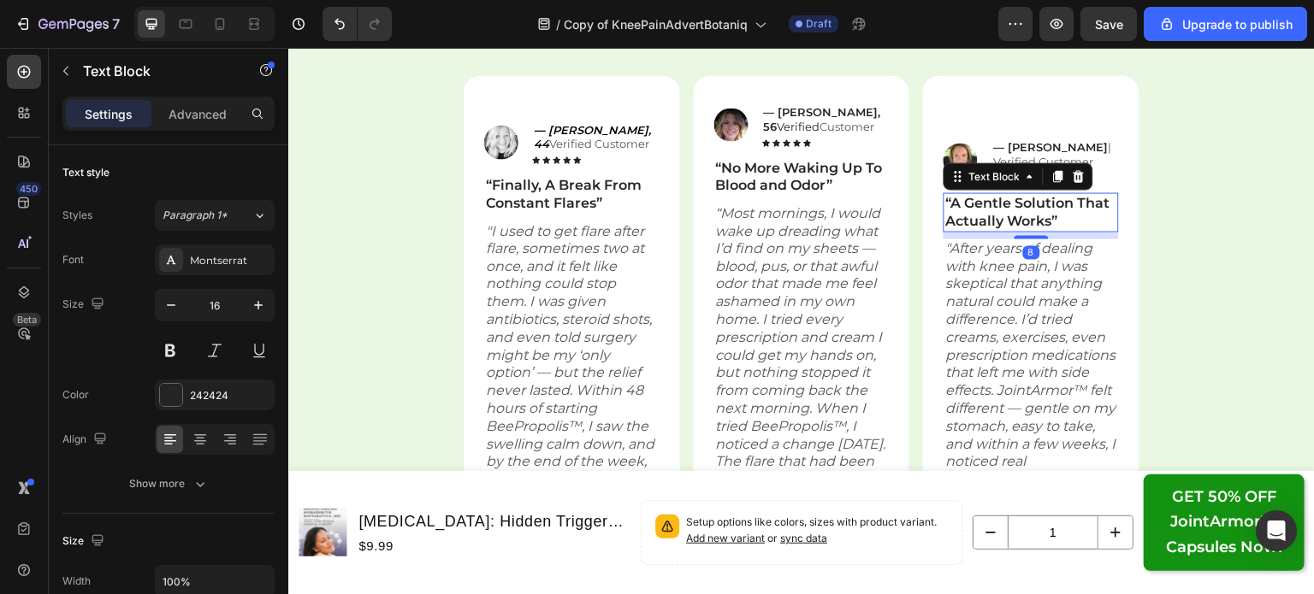
click at [1057, 227] on p "“A Gentle Solution That Actually Works”" at bounding box center [1031, 212] width 172 height 36
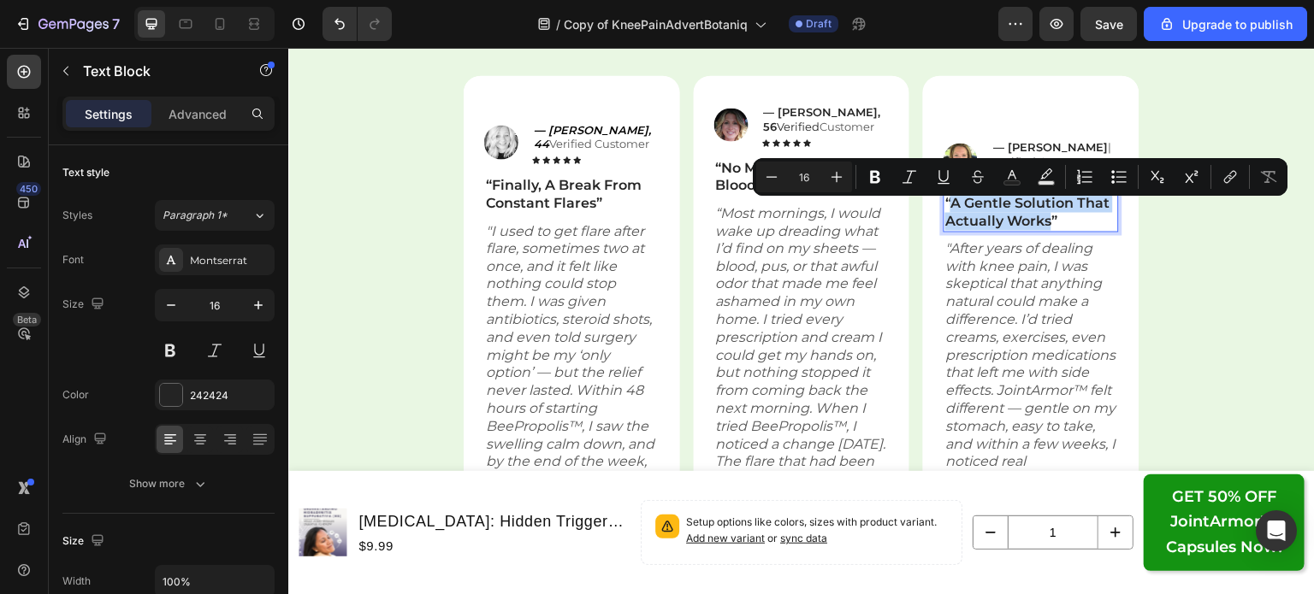
drag, startPoint x: 1044, startPoint y: 228, endPoint x: 947, endPoint y: 204, distance: 100.6
click at [947, 204] on p "“A Gentle Solution That Actually Works”" at bounding box center [1031, 212] width 172 height 36
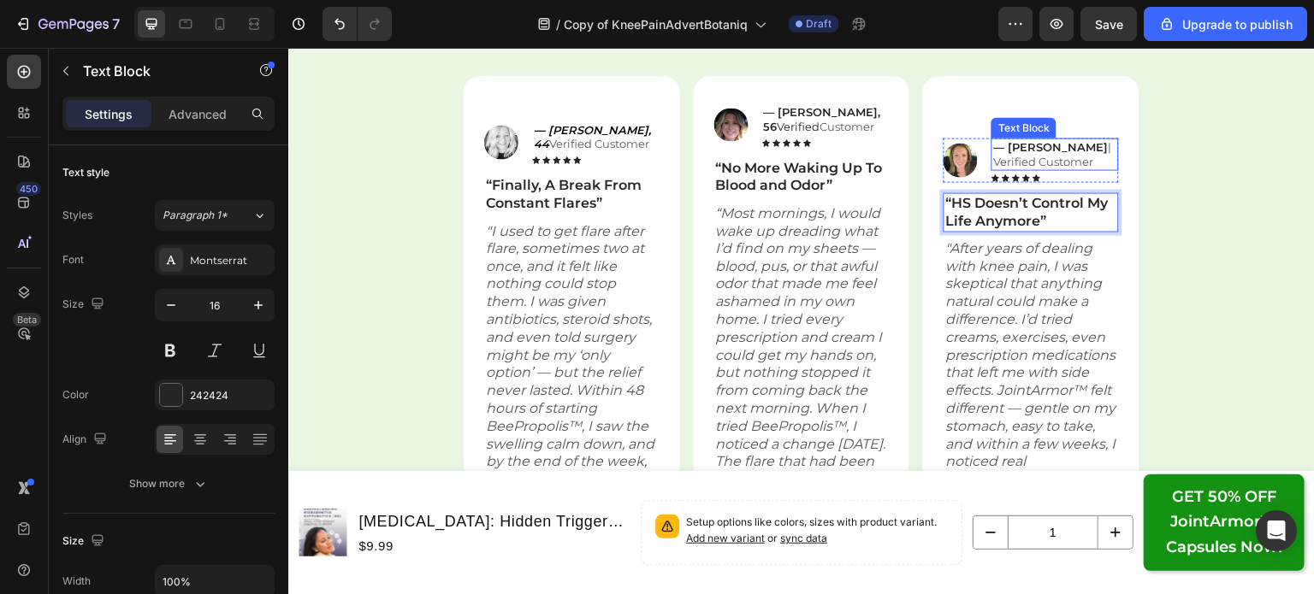
click at [1046, 153] on strong "— Monique A." at bounding box center [1050, 146] width 115 height 14
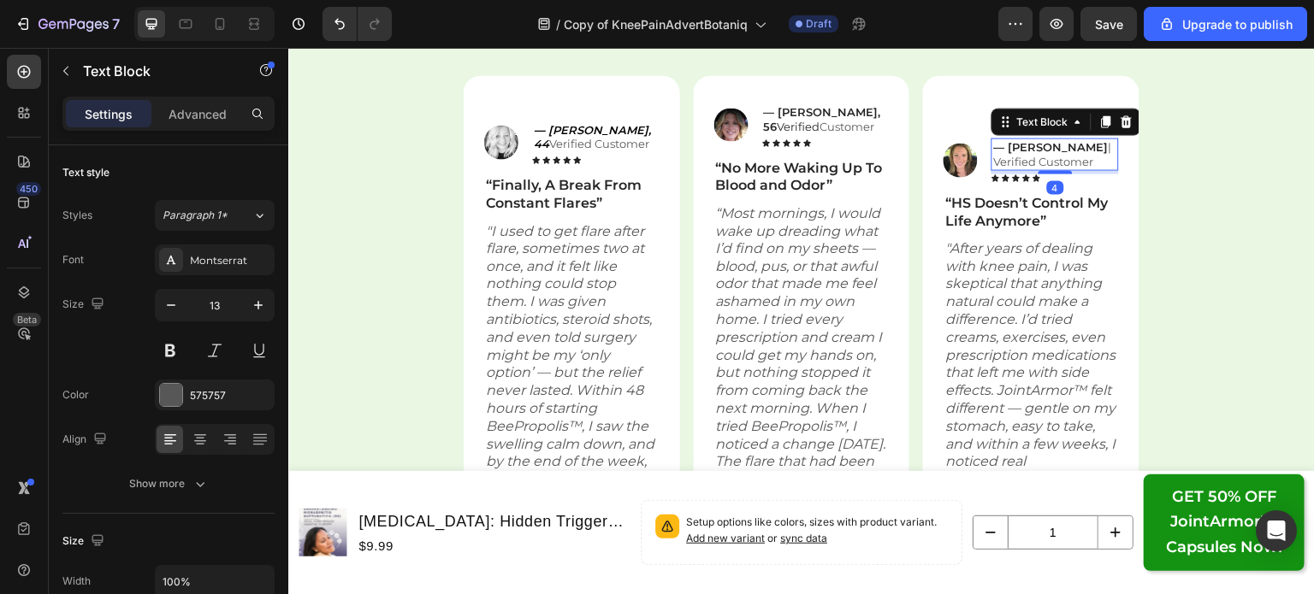
click at [1012, 153] on strong "— Monique A." at bounding box center [1050, 146] width 115 height 14
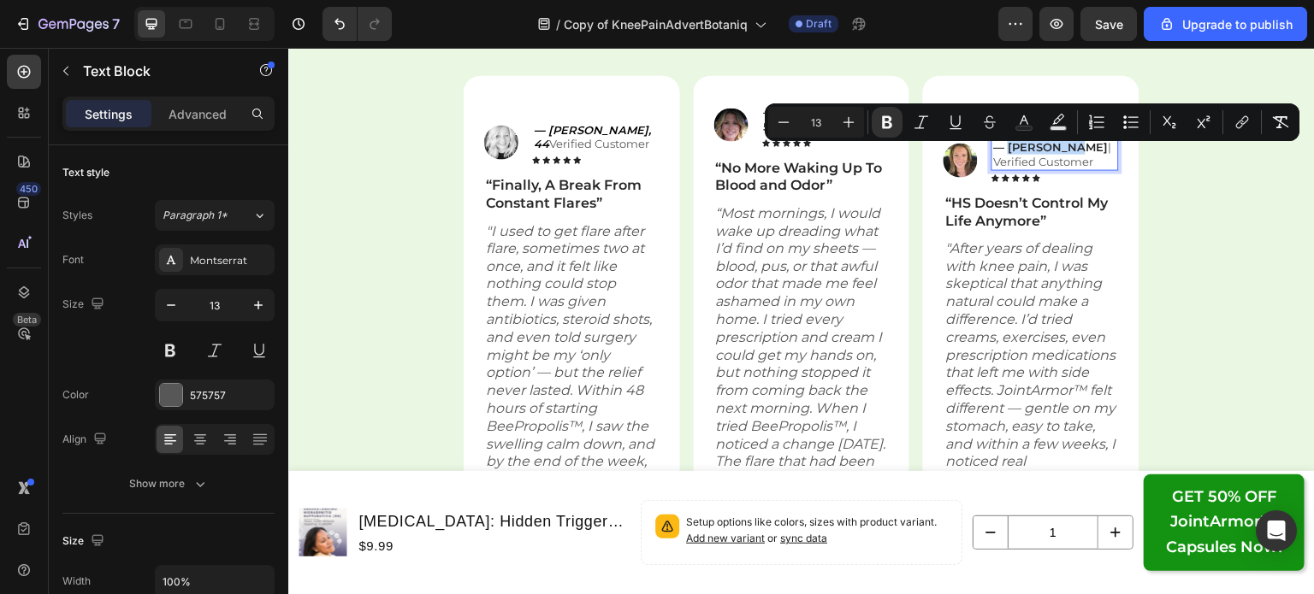
drag, startPoint x: 1001, startPoint y: 157, endPoint x: 1066, endPoint y: 153, distance: 64.2
click at [1066, 153] on p "— Monique A. | Verified Customer" at bounding box center [1055, 153] width 124 height 29
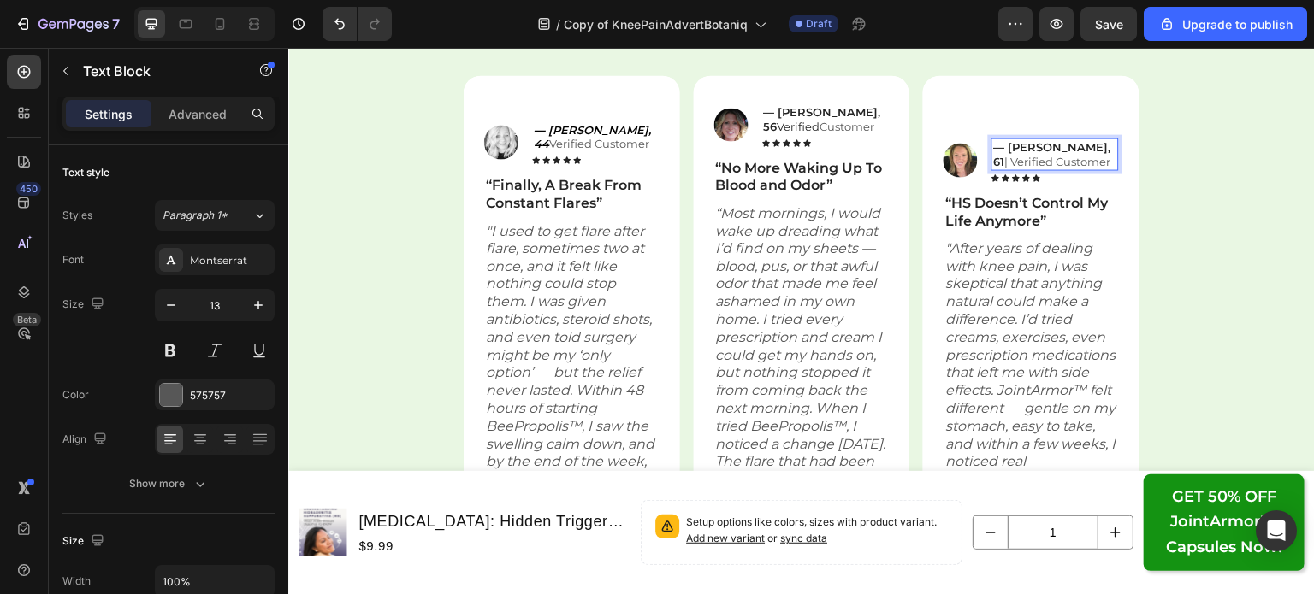
click at [1063, 150] on p "— Rosa L., 61 | Verified Customer" at bounding box center [1055, 153] width 124 height 29
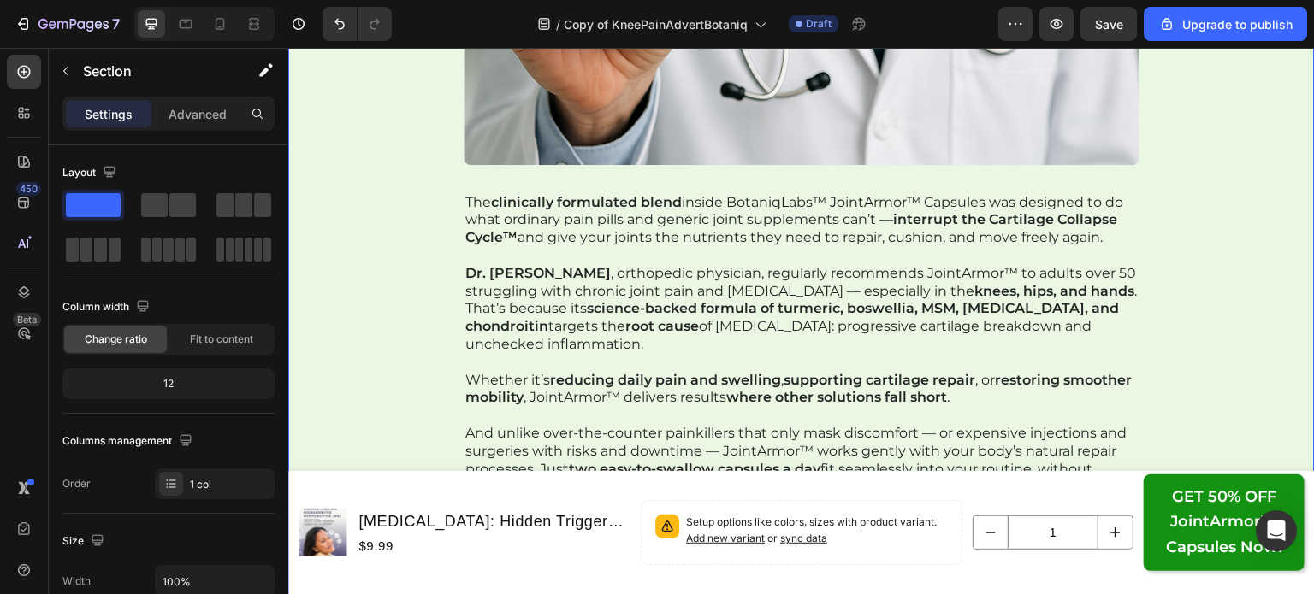
scroll to position [29281, 0]
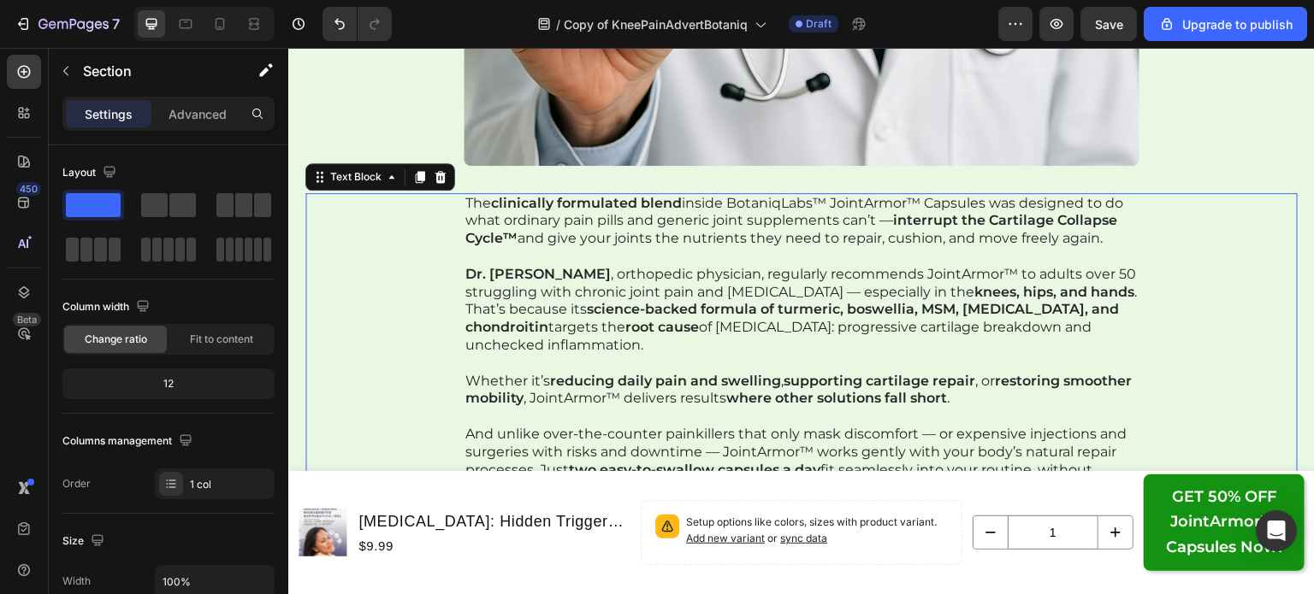
click at [917, 330] on strong "science-backed formula of turmeric, boswellia, MSM, glucosamine, and chondroitin" at bounding box center [791, 318] width 653 height 34
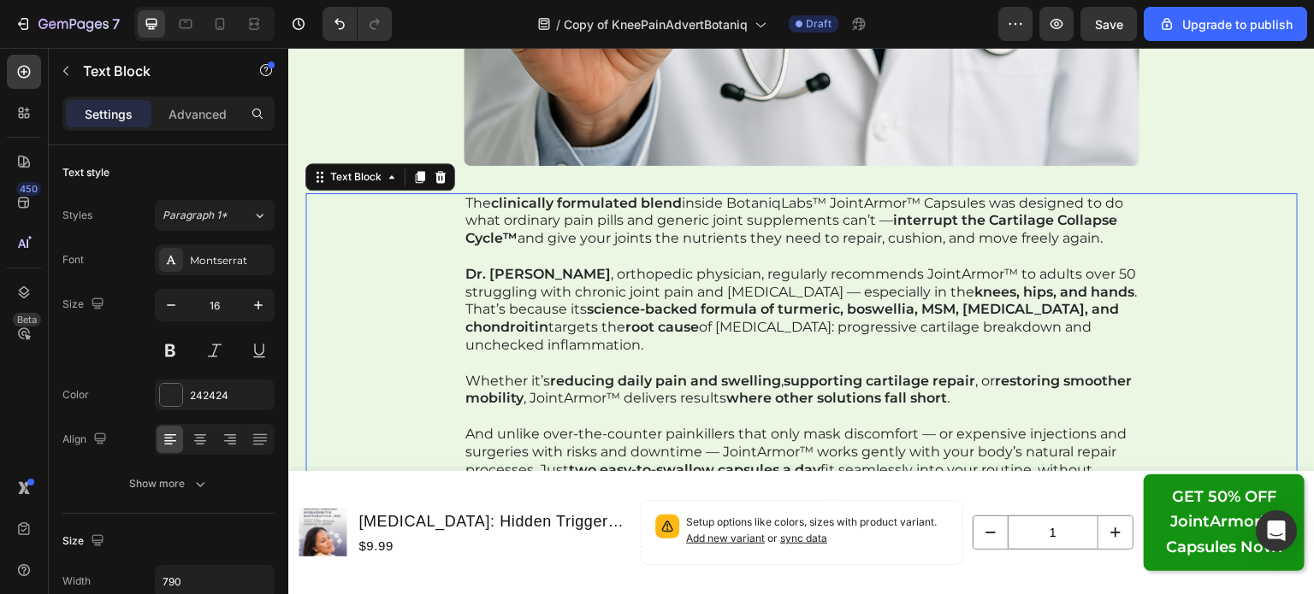
click at [917, 330] on strong "science-backed formula of turmeric, boswellia, MSM, glucosamine, and chondroitin" at bounding box center [791, 318] width 653 height 34
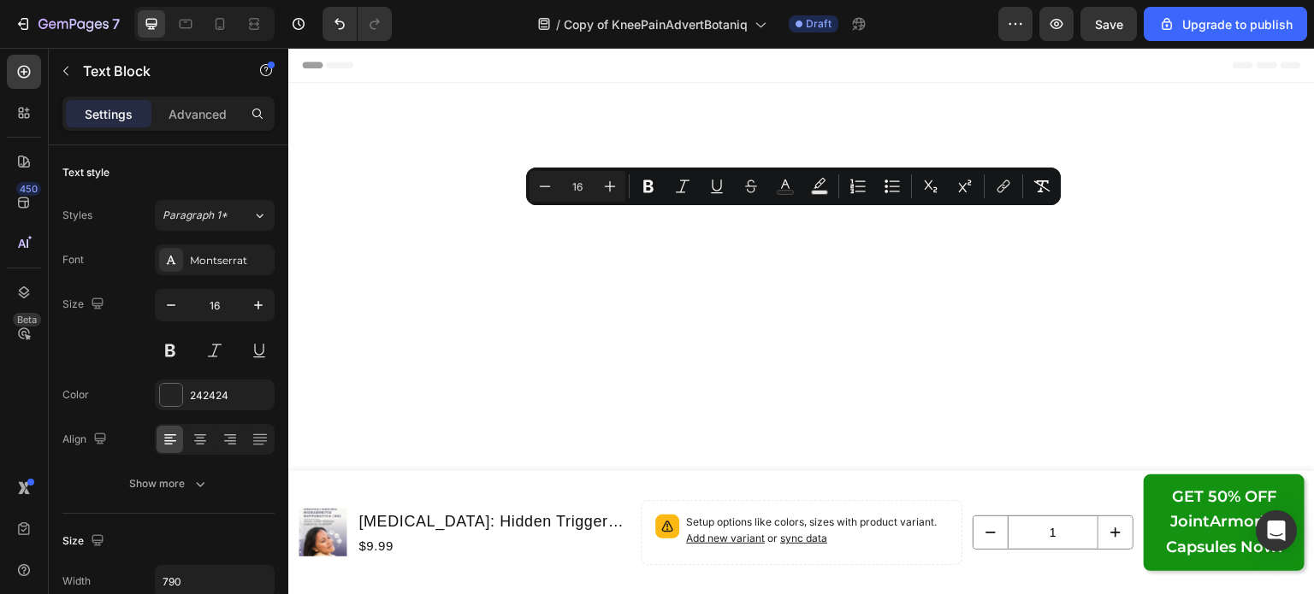
scroll to position [29281, 0]
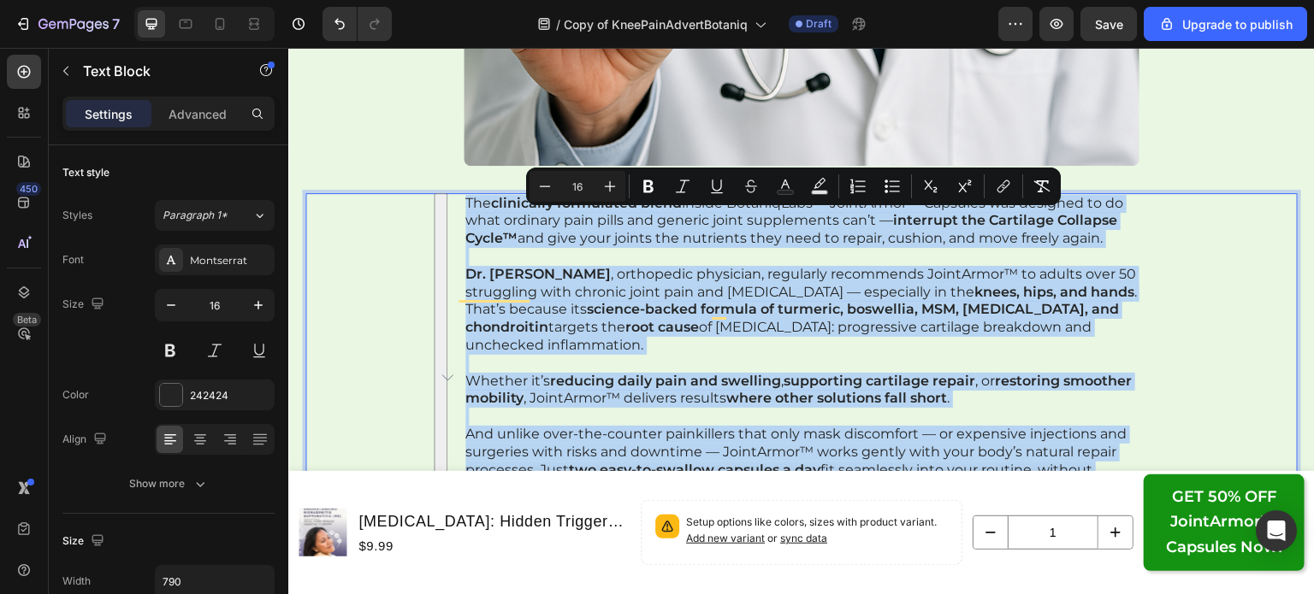
click at [726, 336] on p "Dr. [PERSON_NAME] , orthopedic physician, regularly recommends JointArmor™ to a…" at bounding box center [801, 310] width 672 height 89
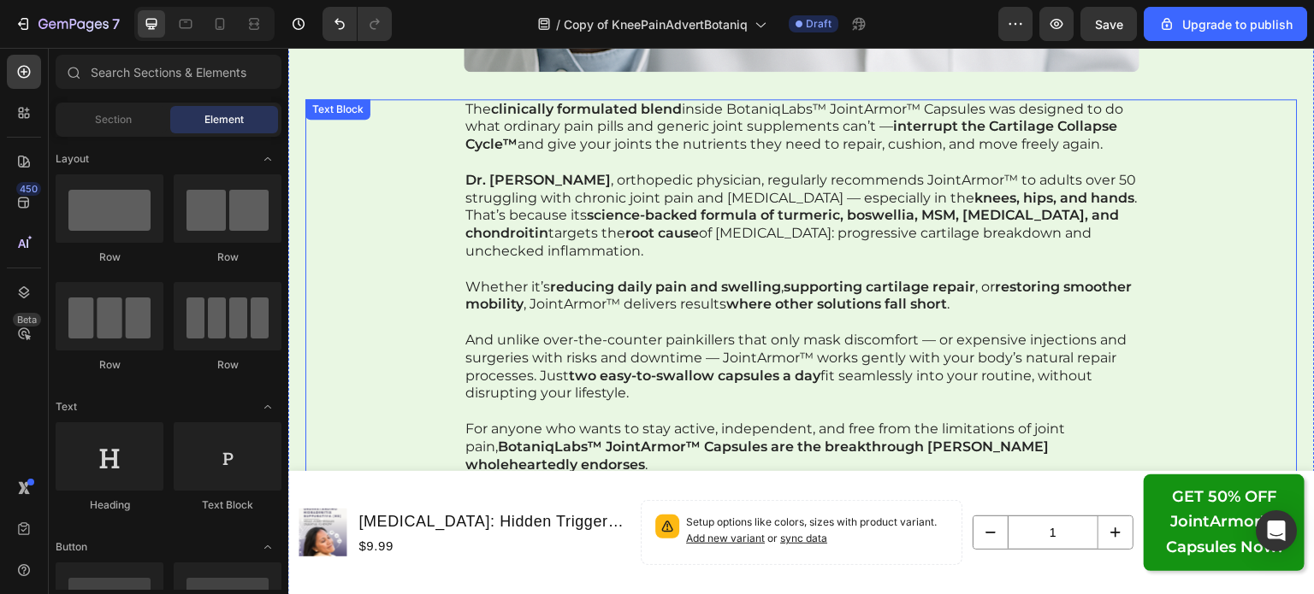
scroll to position [29374, 0]
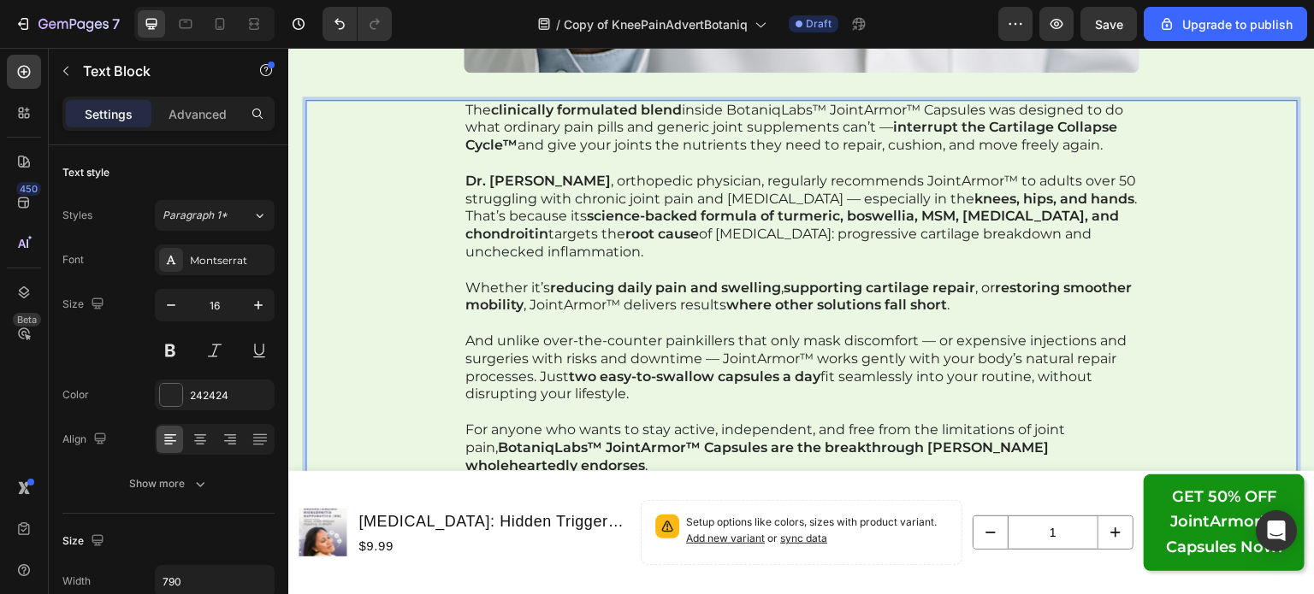
click at [670, 280] on p "Rich Text Editor. Editing area: main" at bounding box center [801, 271] width 672 height 18
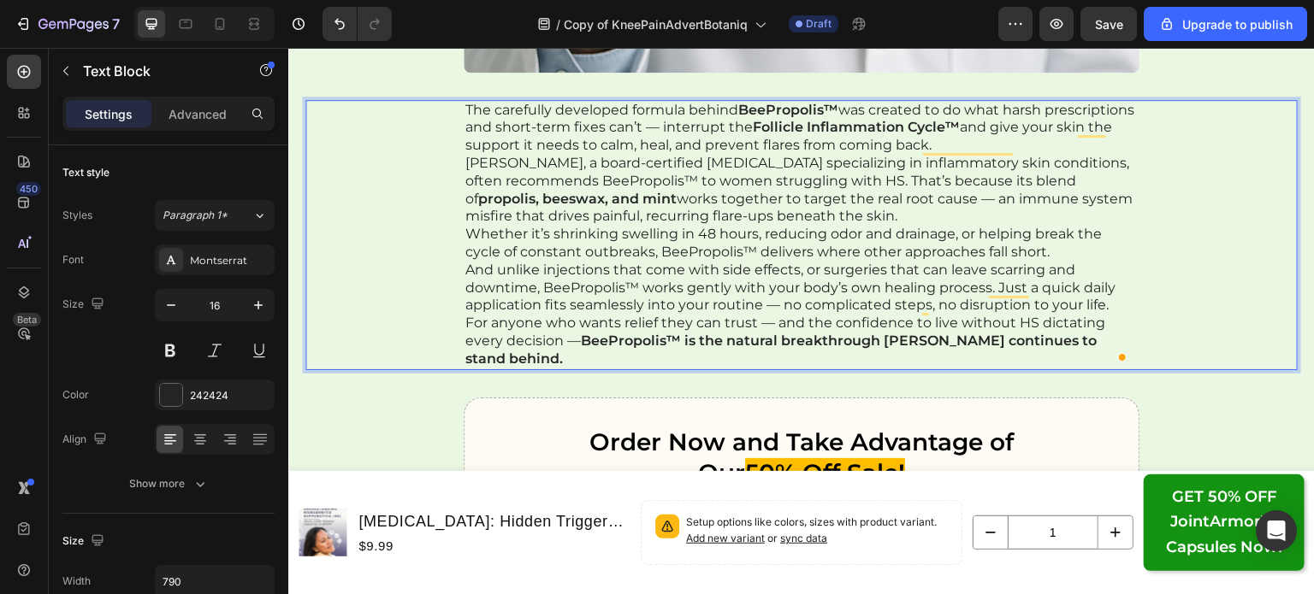
click at [1048, 155] on p "The carefully developed formula behind BeePropolis™ was created to do what hars…" at bounding box center [801, 128] width 672 height 53
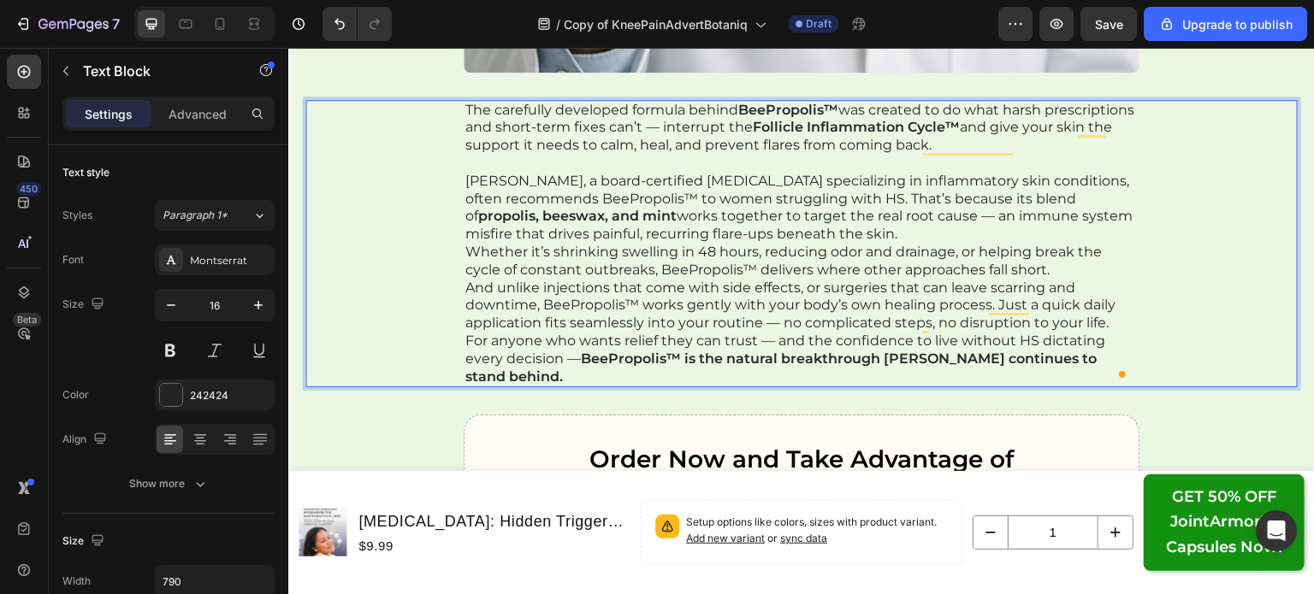
click at [1010, 244] on p "[PERSON_NAME], a board-certified [MEDICAL_DATA] specializing in inflammatory sk…" at bounding box center [801, 208] width 672 height 71
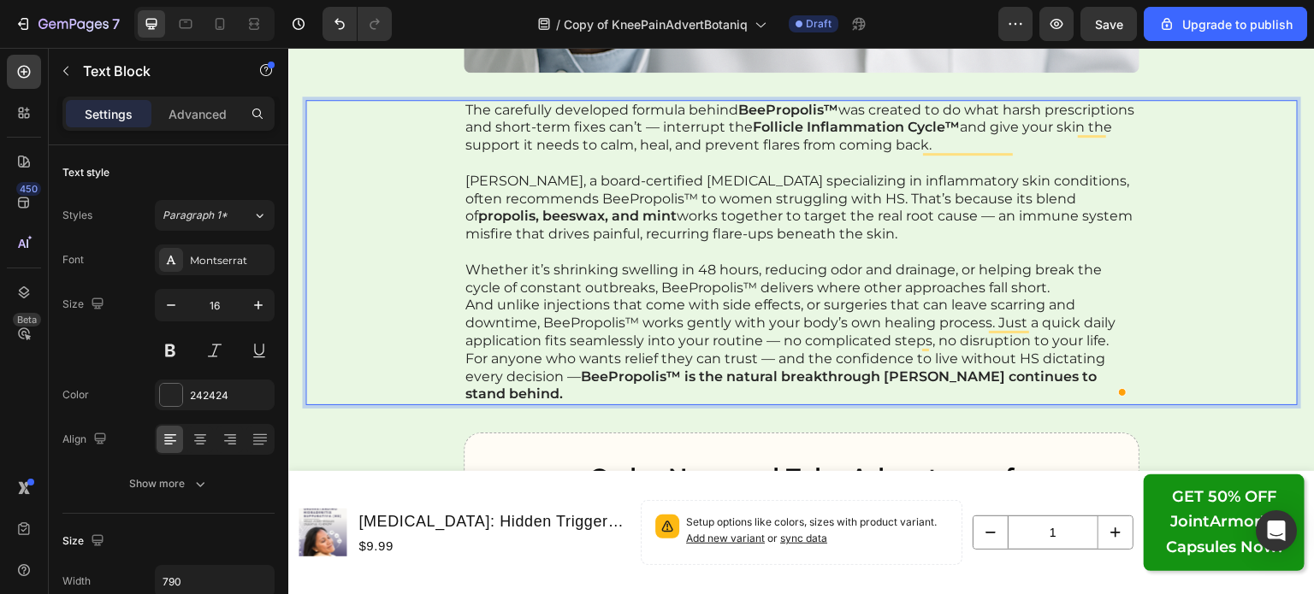
click at [1106, 350] on p "And unlike injections that come with side effects, or surgeries that can leave …" at bounding box center [801, 323] width 672 height 53
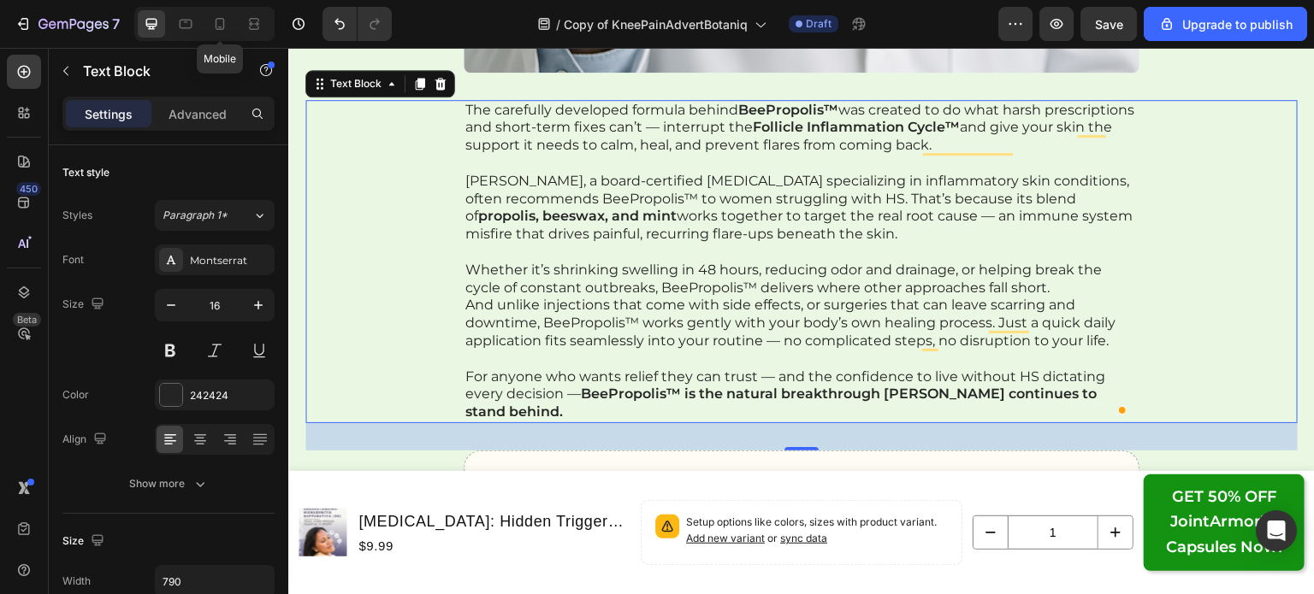
click at [214, 24] on icon at bounding box center [219, 23] width 17 height 17
type input "14"
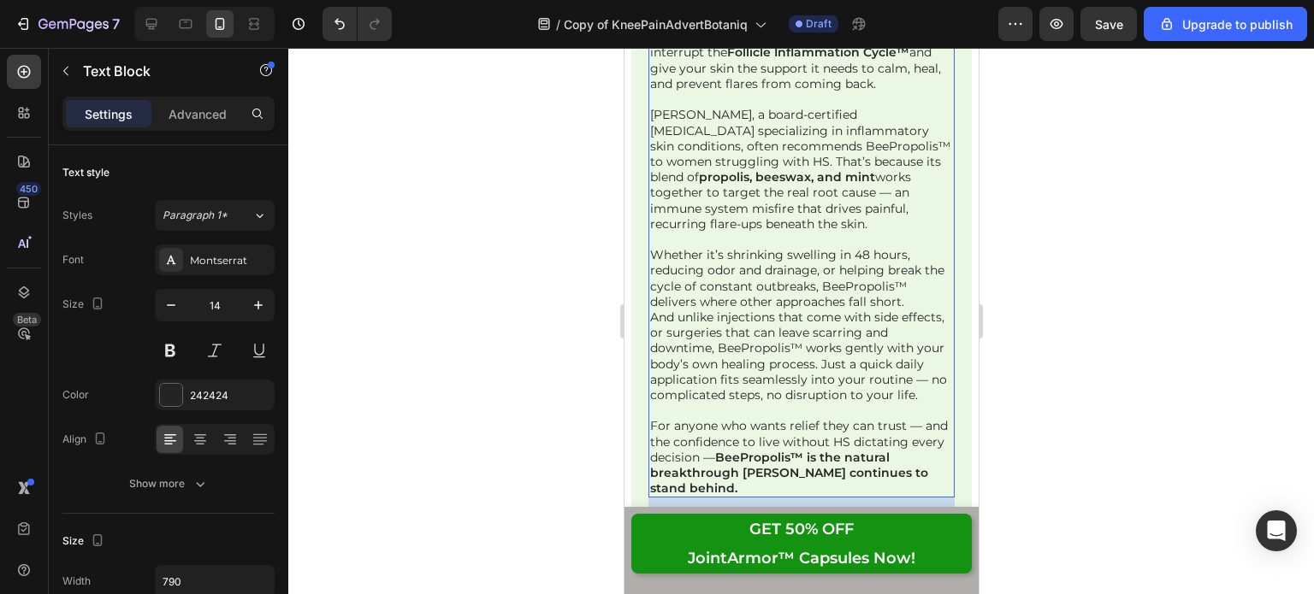
scroll to position [28949, 0]
click at [907, 283] on p "Whether it’s shrinking swelling in 48 hours, reducing odor and drainage, or hel…" at bounding box center [800, 277] width 302 height 62
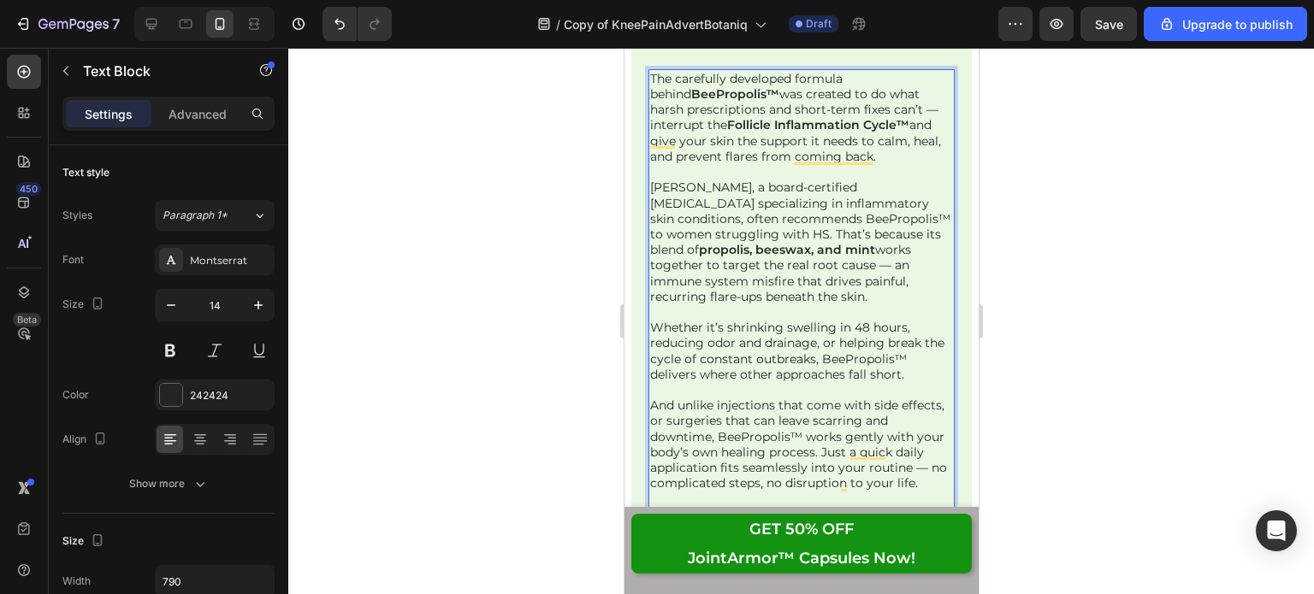
scroll to position [28874, 0]
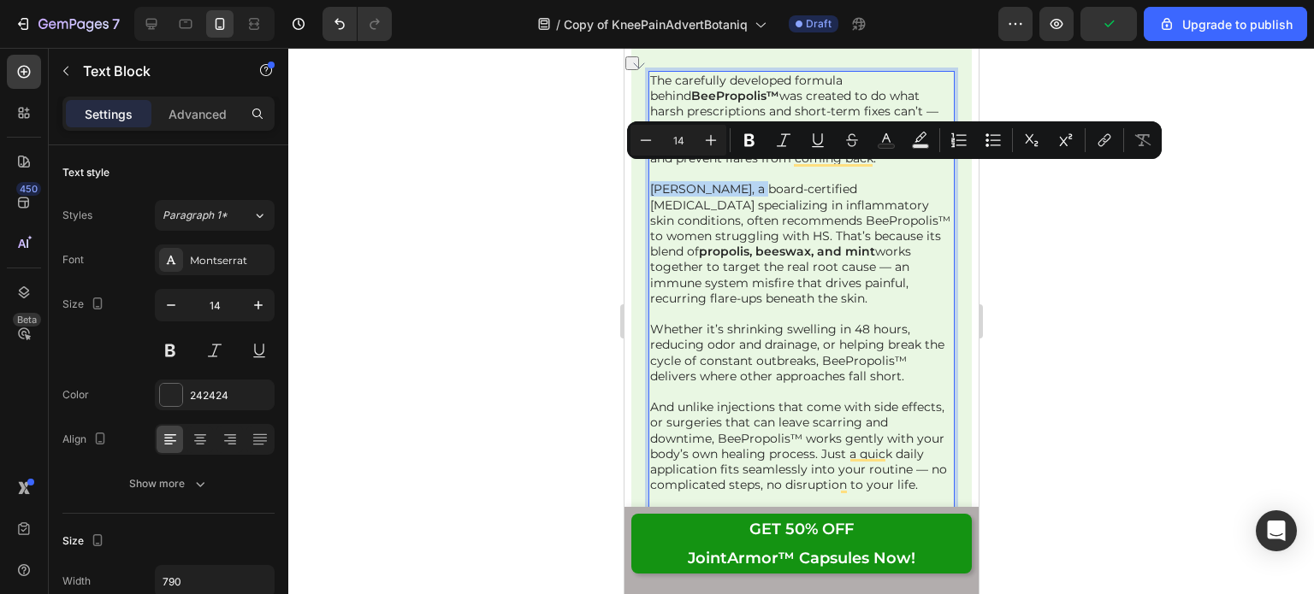
drag, startPoint x: 652, startPoint y: 172, endPoint x: 750, endPoint y: 174, distance: 98.4
click at [750, 181] on p "[PERSON_NAME], a board-certified [MEDICAL_DATA] specializing in inflammatory sk…" at bounding box center [800, 243] width 302 height 125
click at [756, 151] on button "Bold" at bounding box center [749, 140] width 31 height 31
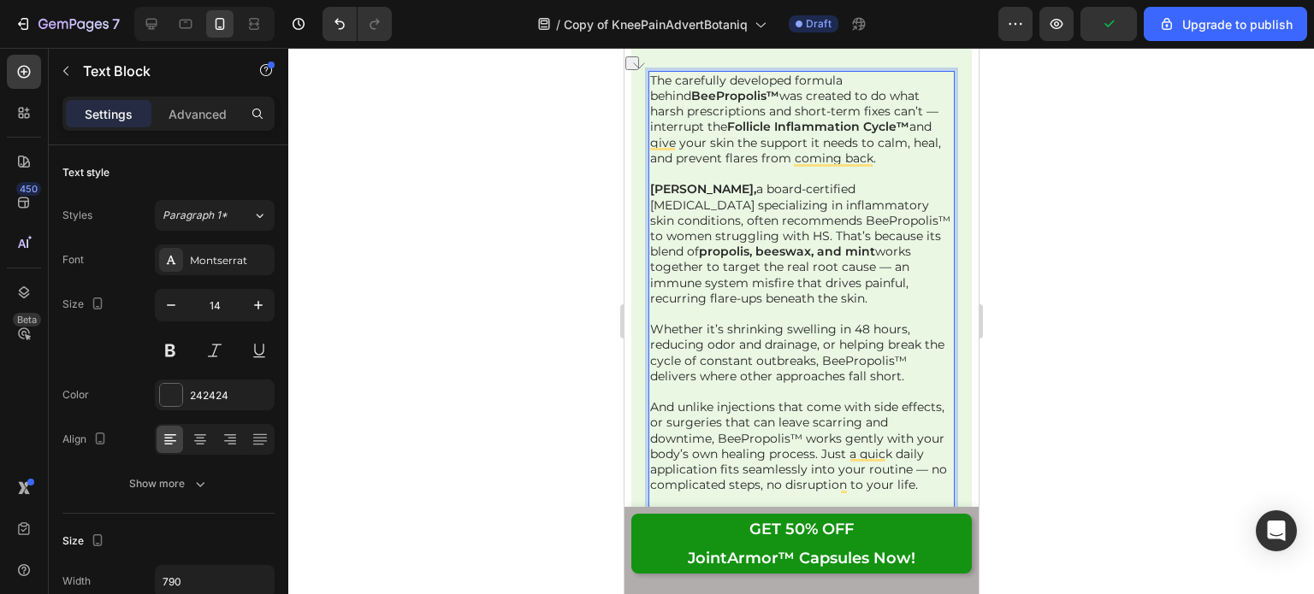
click at [766, 199] on p "[PERSON_NAME], a board-certified [MEDICAL_DATA] specializing in inflammatory sk…" at bounding box center [800, 243] width 302 height 125
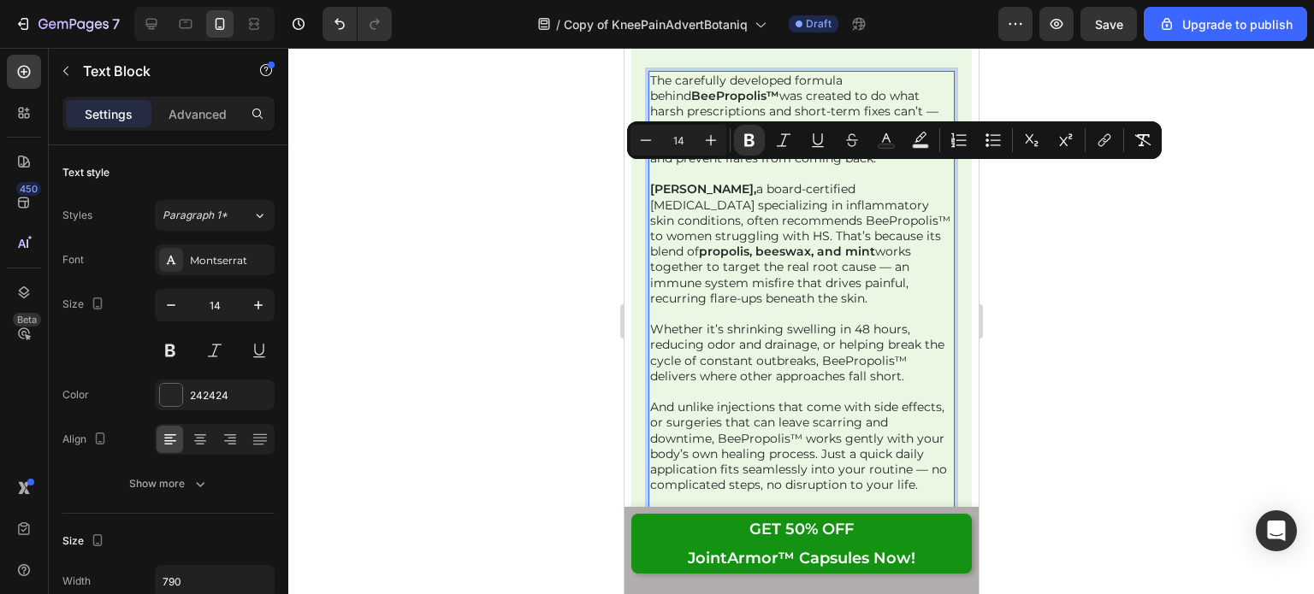
click at [748, 181] on p "[PERSON_NAME], a board-certified [MEDICAL_DATA] specializing in inflammatory sk…" at bounding box center [800, 243] width 302 height 125
click at [746, 137] on icon "Editor contextual toolbar" at bounding box center [749, 140] width 10 height 13
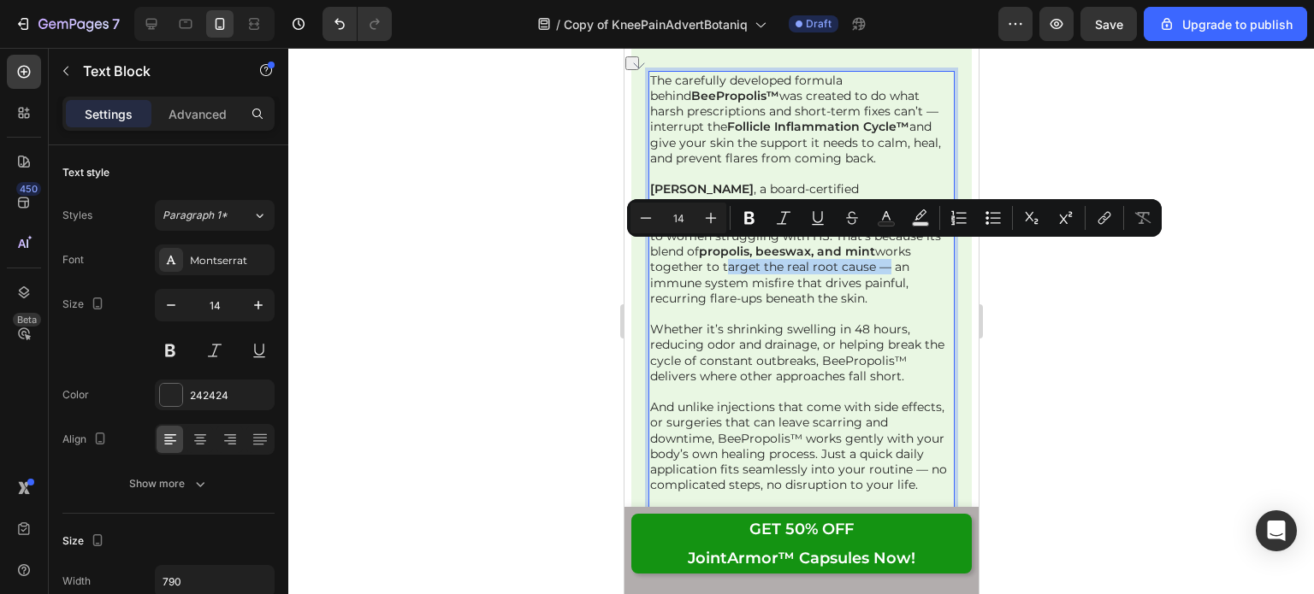
drag, startPoint x: 719, startPoint y: 251, endPoint x: 873, endPoint y: 249, distance: 153.9
click at [873, 249] on p "[PERSON_NAME] , a board-certified [MEDICAL_DATA] specializing in inflammatory s…" at bounding box center [800, 243] width 302 height 125
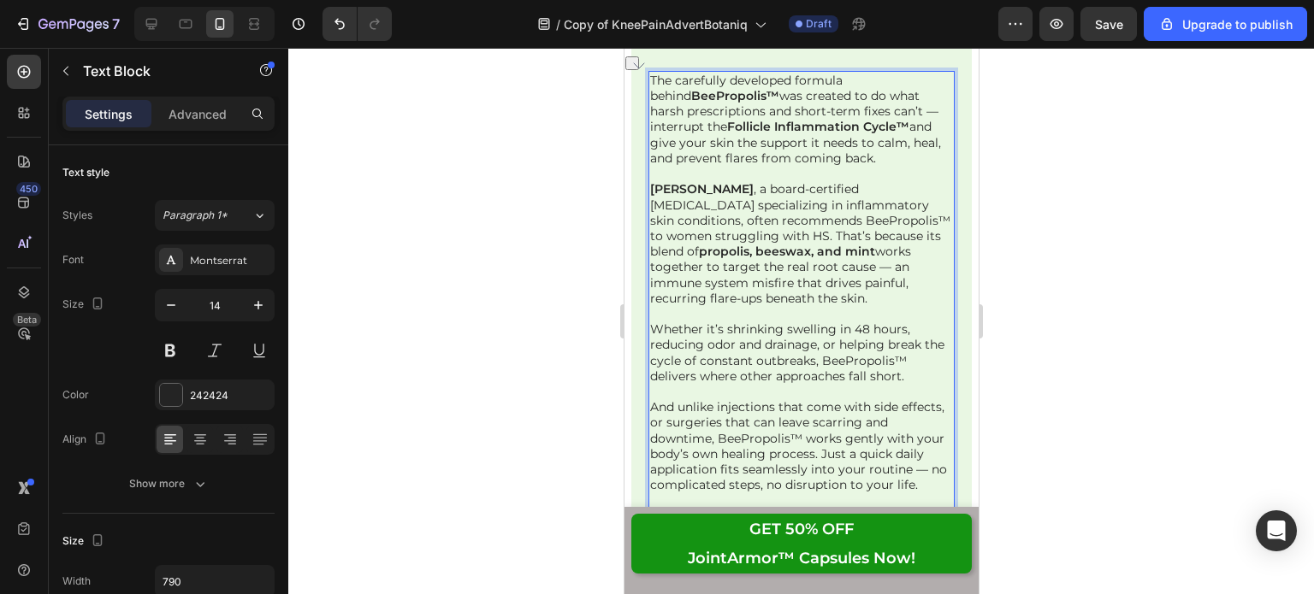
click at [817, 306] on p "Rich Text Editor. Editing area: main" at bounding box center [800, 313] width 302 height 15
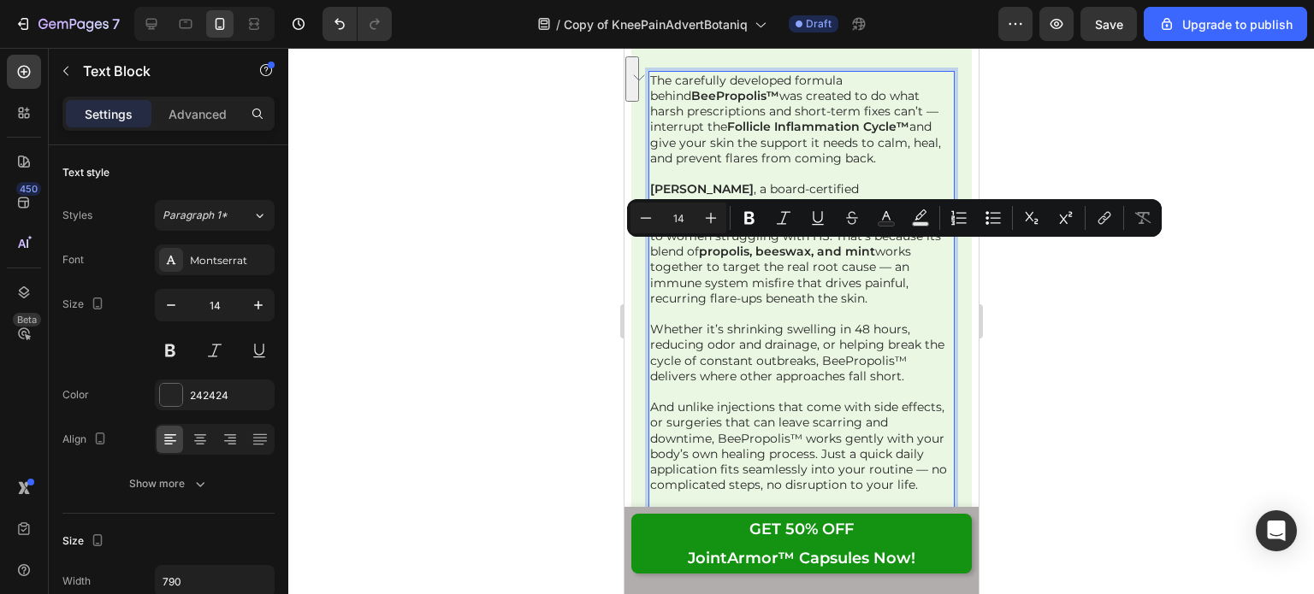
drag, startPoint x: 874, startPoint y: 281, endPoint x: 720, endPoint y: 257, distance: 155.8
click at [720, 257] on p "[PERSON_NAME] , a board-certified [MEDICAL_DATA] specializing in inflammatory s…" at bounding box center [800, 243] width 302 height 125
click at [744, 222] on icon "Editor contextual toolbar" at bounding box center [749, 218] width 17 height 17
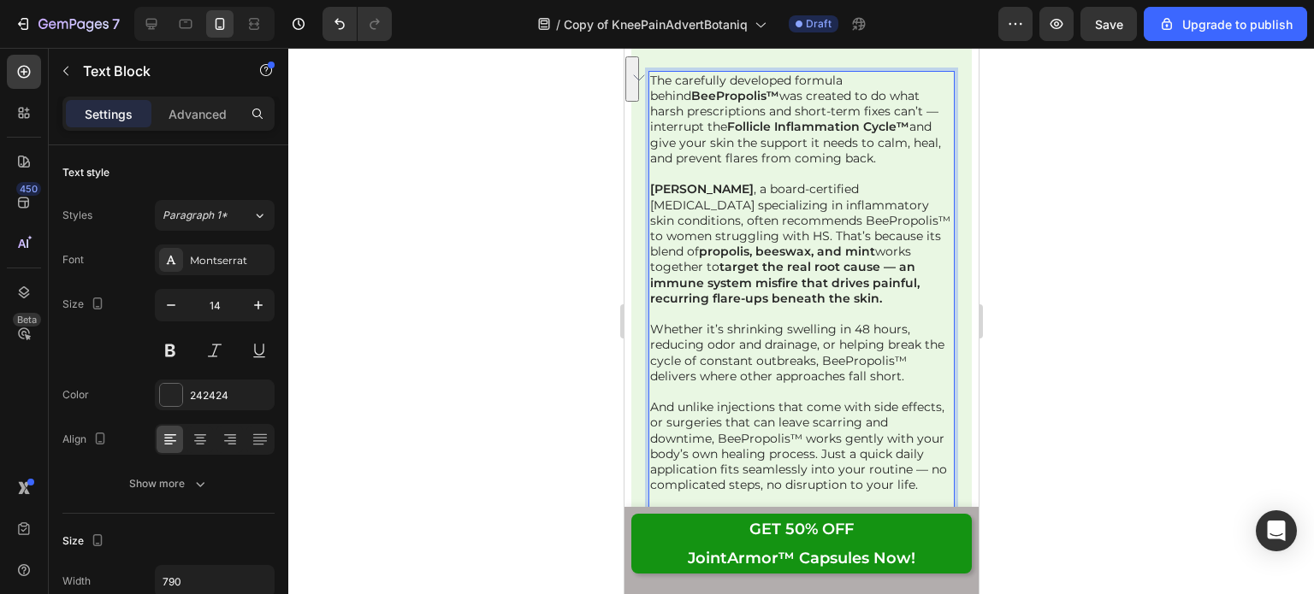
click at [757, 351] on p "Whether it’s shrinking swelling in 48 hours, reducing odor and drainage, or hel…" at bounding box center [800, 353] width 302 height 62
click at [333, 29] on icon "Undo/Redo" at bounding box center [339, 23] width 17 height 17
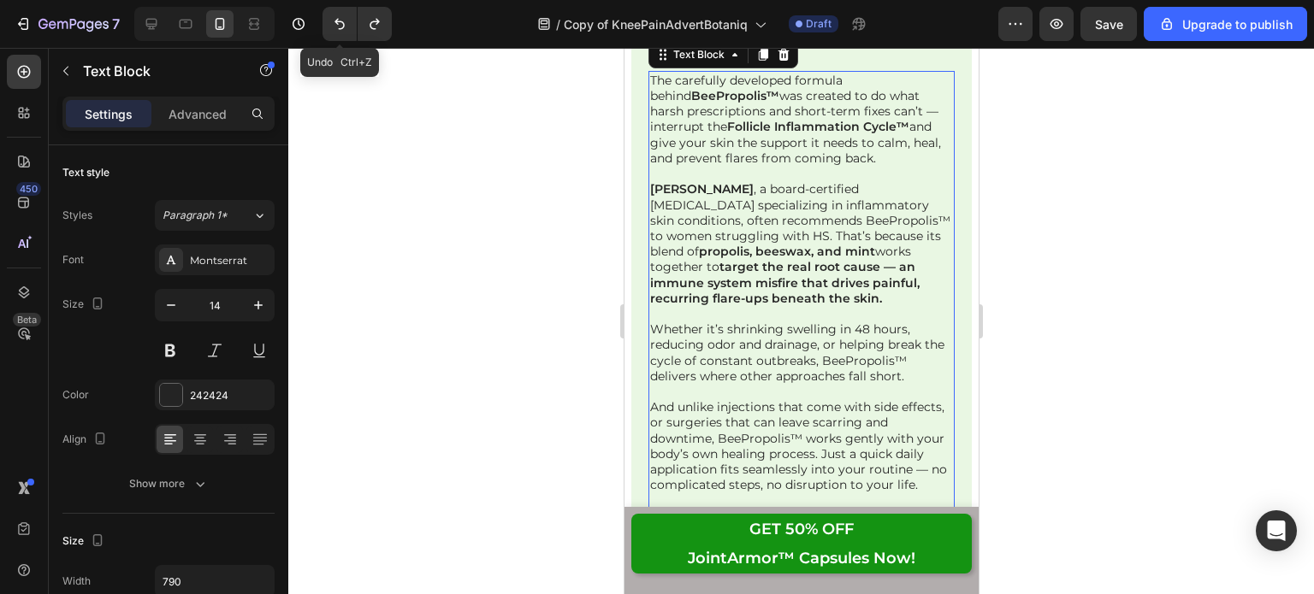
click at [342, 32] on button "Undo/Redo" at bounding box center [339, 24] width 34 height 34
click at [375, 28] on icon "Undo/Redo" at bounding box center [374, 23] width 17 height 17
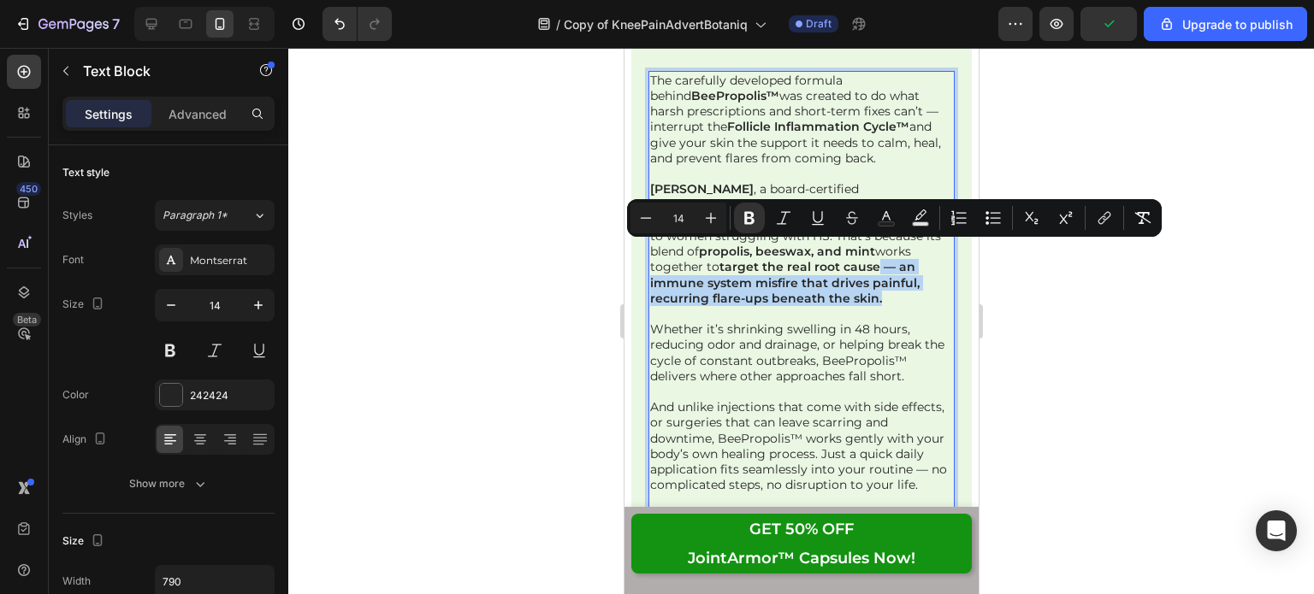
drag, startPoint x: 888, startPoint y: 282, endPoint x: 875, endPoint y: 248, distance: 36.5
click at [875, 248] on p "[PERSON_NAME] , a board-certified [MEDICAL_DATA] specializing in inflammatory s…" at bounding box center [800, 243] width 302 height 125
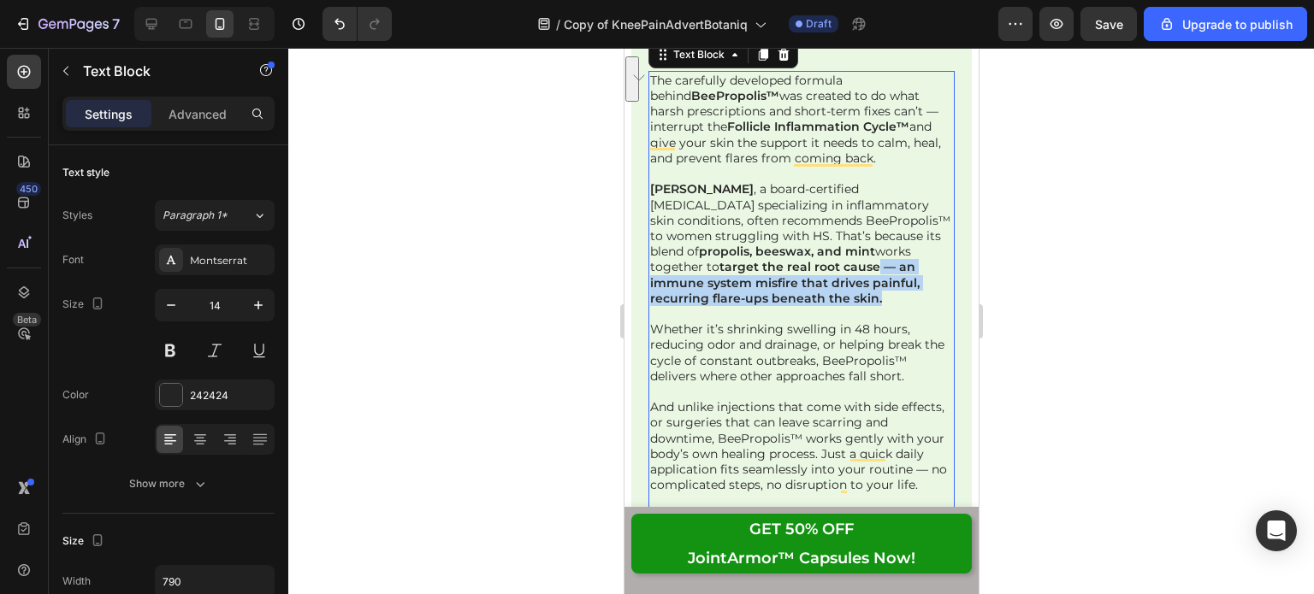
click at [889, 265] on strong "target the real root cause — an immune system misfire that drives painful, recu…" at bounding box center [783, 282] width 269 height 46
drag, startPoint x: 902, startPoint y: 279, endPoint x: 877, endPoint y: 252, distance: 36.9
click at [877, 252] on p "[PERSON_NAME] , a board-certified [MEDICAL_DATA] specializing in inflammatory s…" at bounding box center [800, 243] width 302 height 125
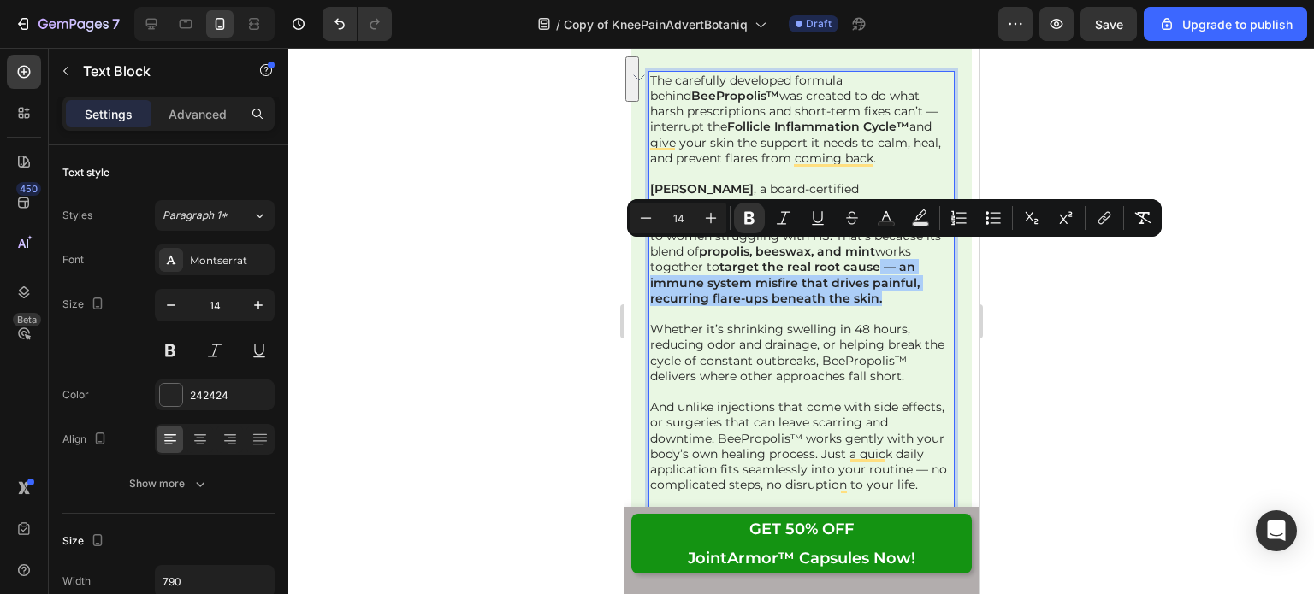
click at [748, 213] on icon "Editor contextual toolbar" at bounding box center [749, 218] width 10 height 13
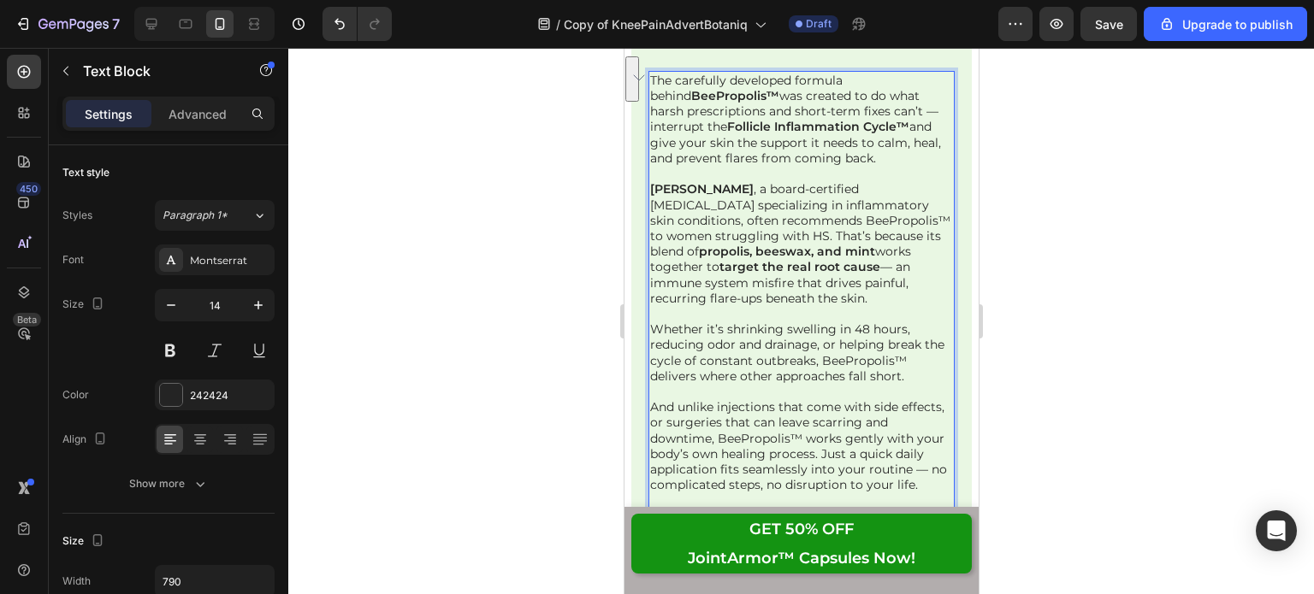
click at [810, 322] on p "Whether it’s shrinking swelling in 48 hours, reducing odor and drainage, or hel…" at bounding box center [800, 353] width 302 height 62
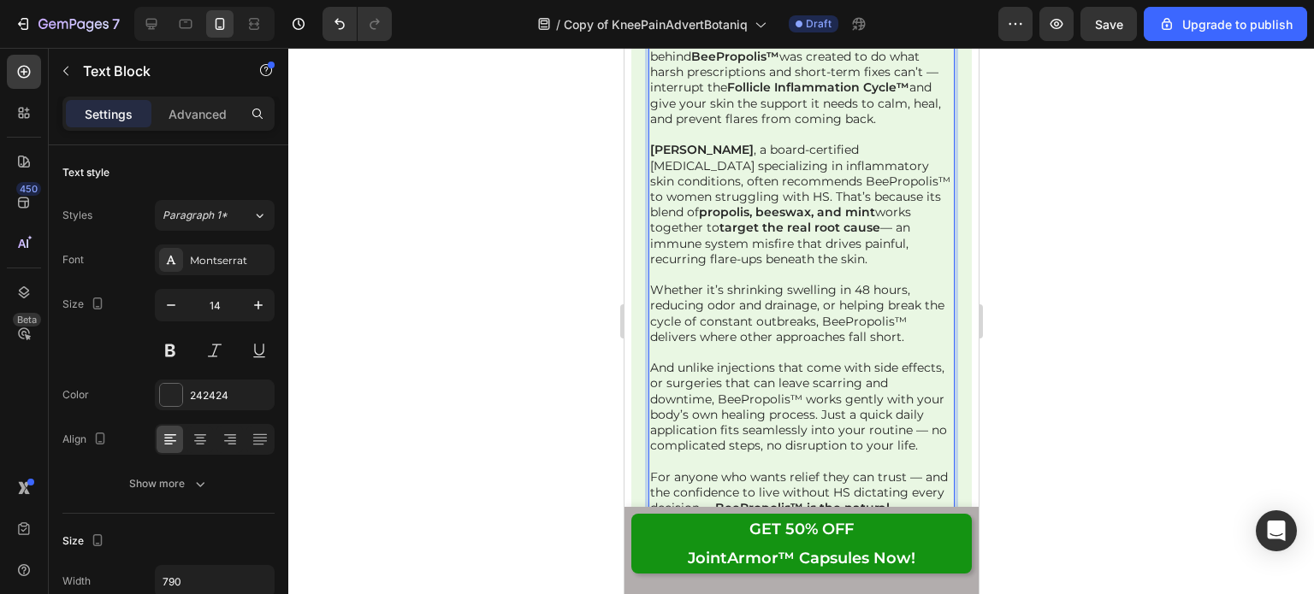
scroll to position [28963, 0]
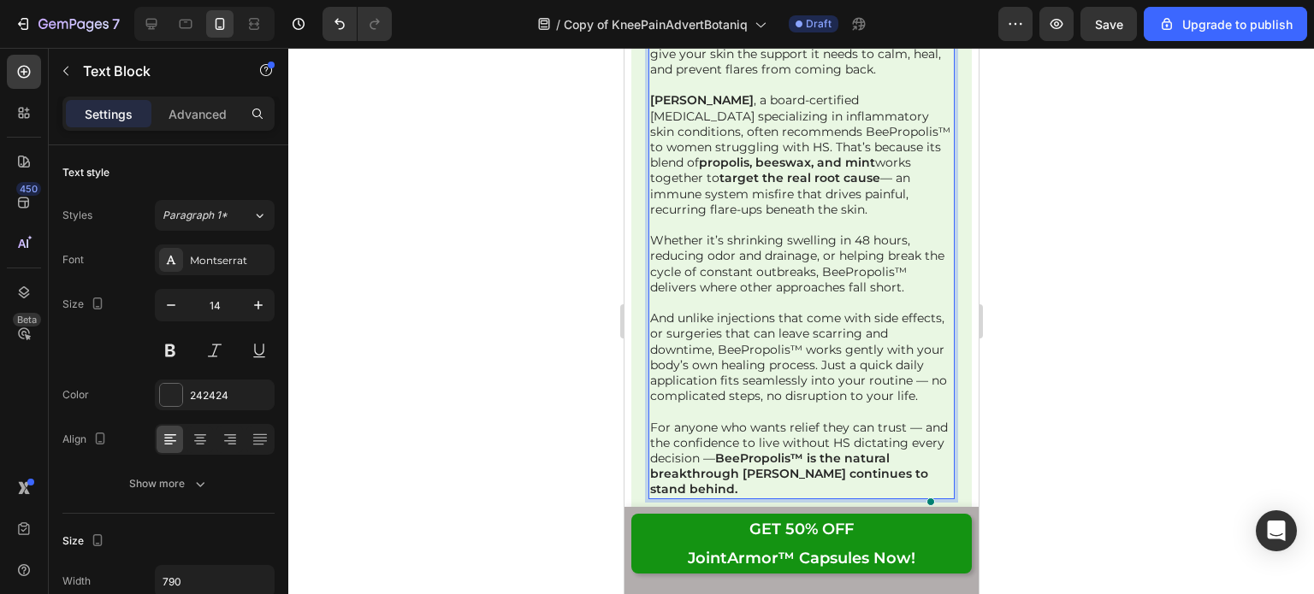
click at [722, 233] on p "Whether it’s shrinking swelling in 48 hours, reducing odor and drainage, or hel…" at bounding box center [800, 264] width 302 height 62
drag, startPoint x: 725, startPoint y: 226, endPoint x: 733, endPoint y: 243, distance: 18.8
click at [733, 243] on p "Whether it’s shrinking swelling in 48 hours, reducing odor and drainage, or hel…" at bounding box center [800, 264] width 302 height 62
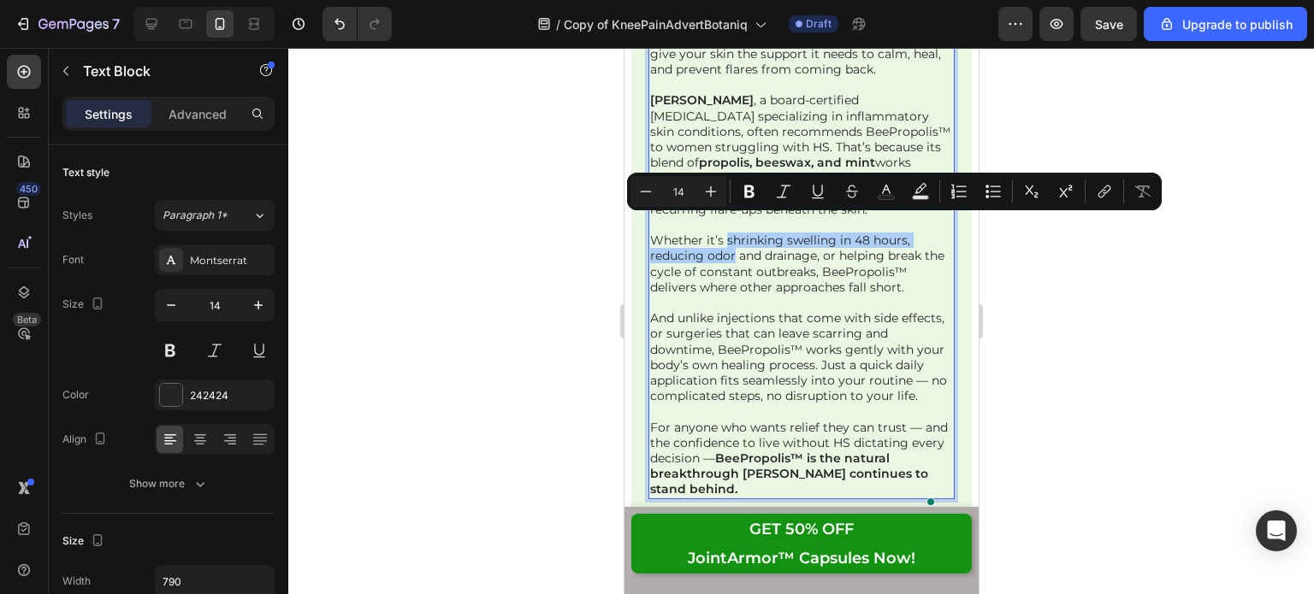
click at [750, 192] on icon "Editor contextual toolbar" at bounding box center [749, 192] width 10 height 13
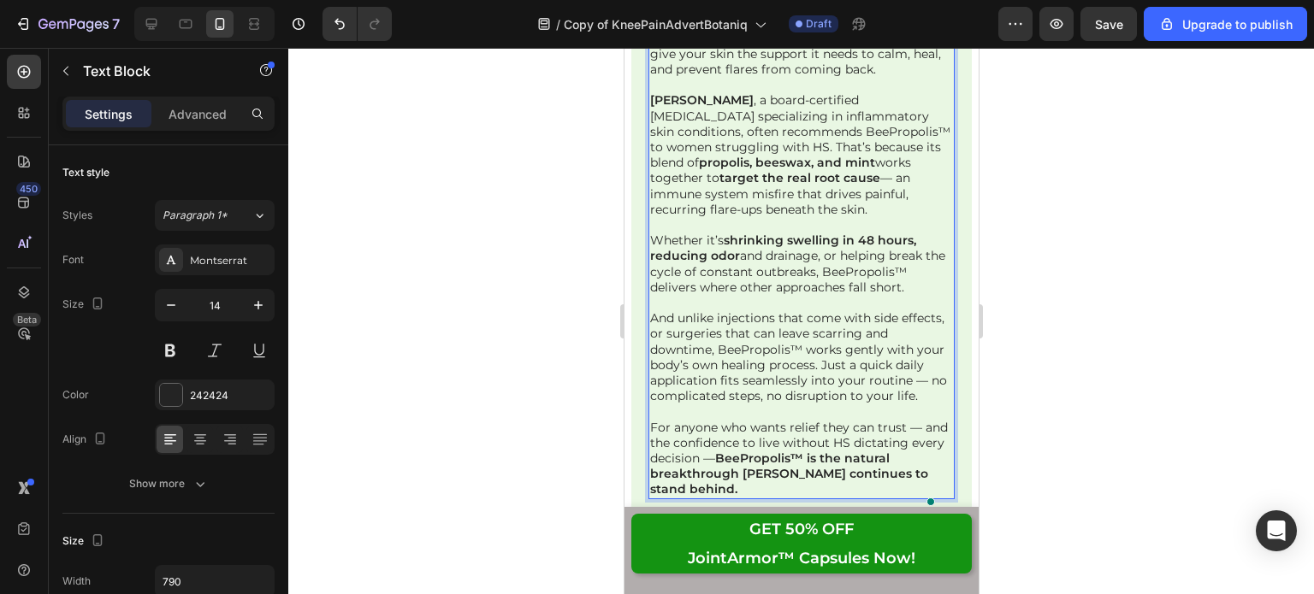
click at [770, 245] on p "Whether it’s shrinking swelling in 48 hours, reducing odor and drainage, or hel…" at bounding box center [800, 264] width 302 height 62
drag, startPoint x: 765, startPoint y: 241, endPoint x: 817, endPoint y: 242, distance: 52.2
click at [817, 242] on p "Whether it’s shrinking swelling in 48 hours, reducing odor and drainage, or hel…" at bounding box center [800, 264] width 302 height 62
click at [798, 241] on p "Whether it’s shrinking swelling in 48 hours, reducing odor and drainage, or hel…" at bounding box center [800, 264] width 302 height 62
click at [951, 381] on div "BeePropolis™ Overnight HS Flare-Up Relief has built a loyal community of women …" at bounding box center [800, 87] width 340 height 2165
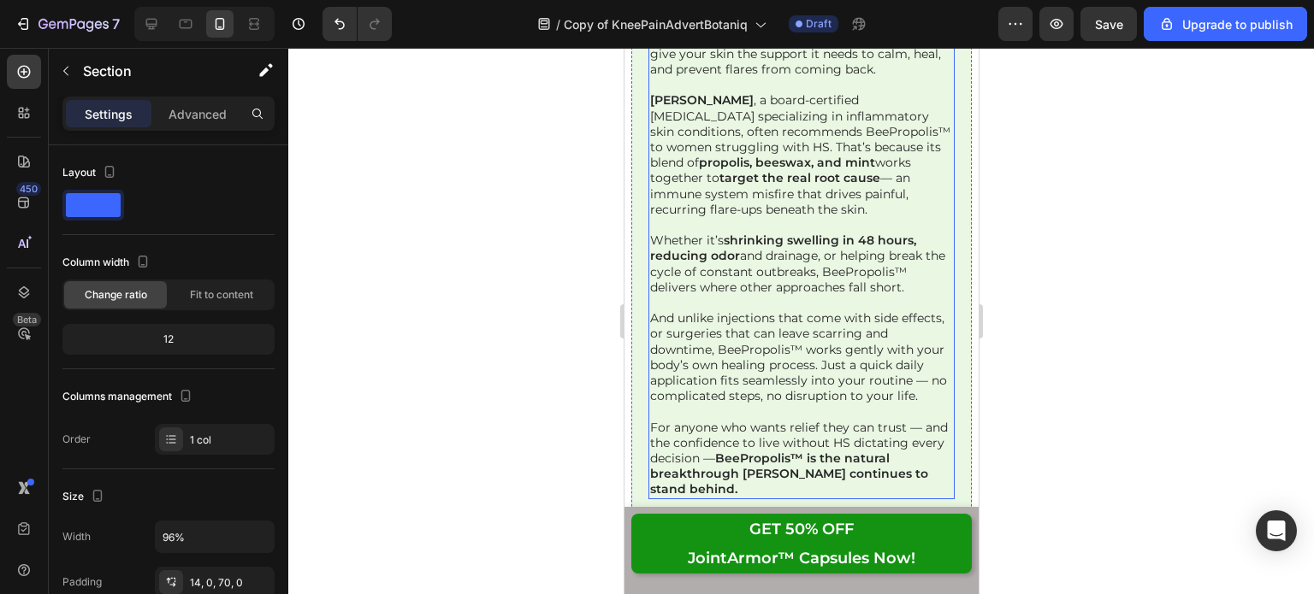
click at [832, 250] on p "Whether it’s shrinking swelling in 48 hours, reducing odor and drainage, or hel…" at bounding box center [800, 264] width 302 height 62
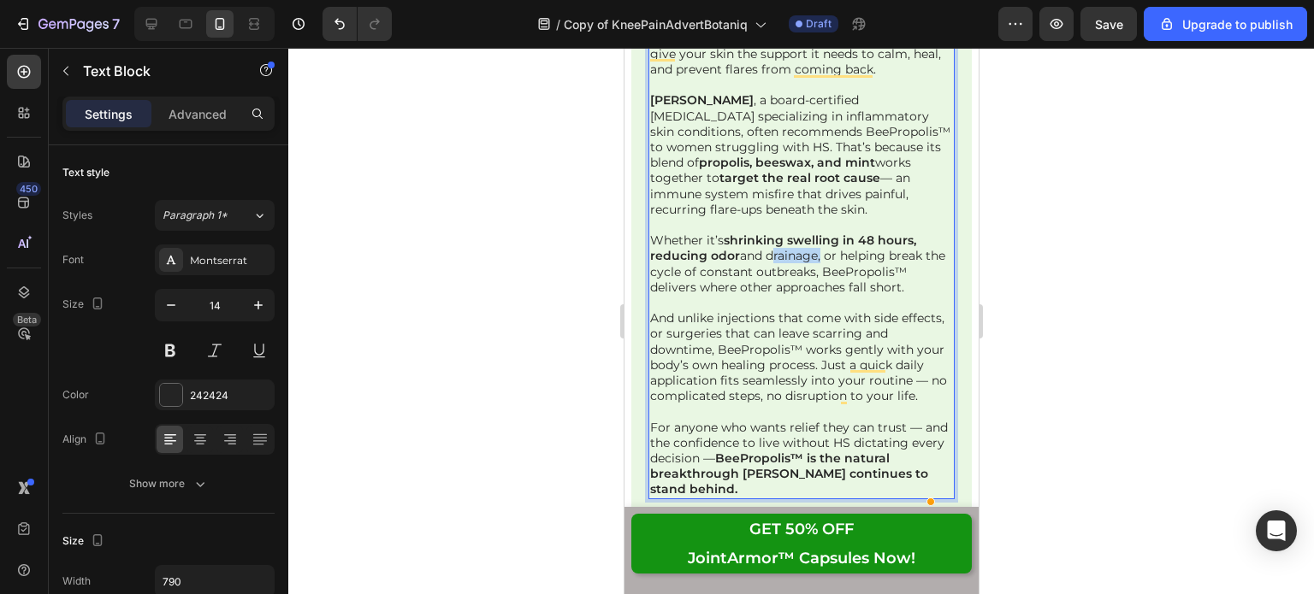
drag, startPoint x: 765, startPoint y: 238, endPoint x: 816, endPoint y: 240, distance: 51.4
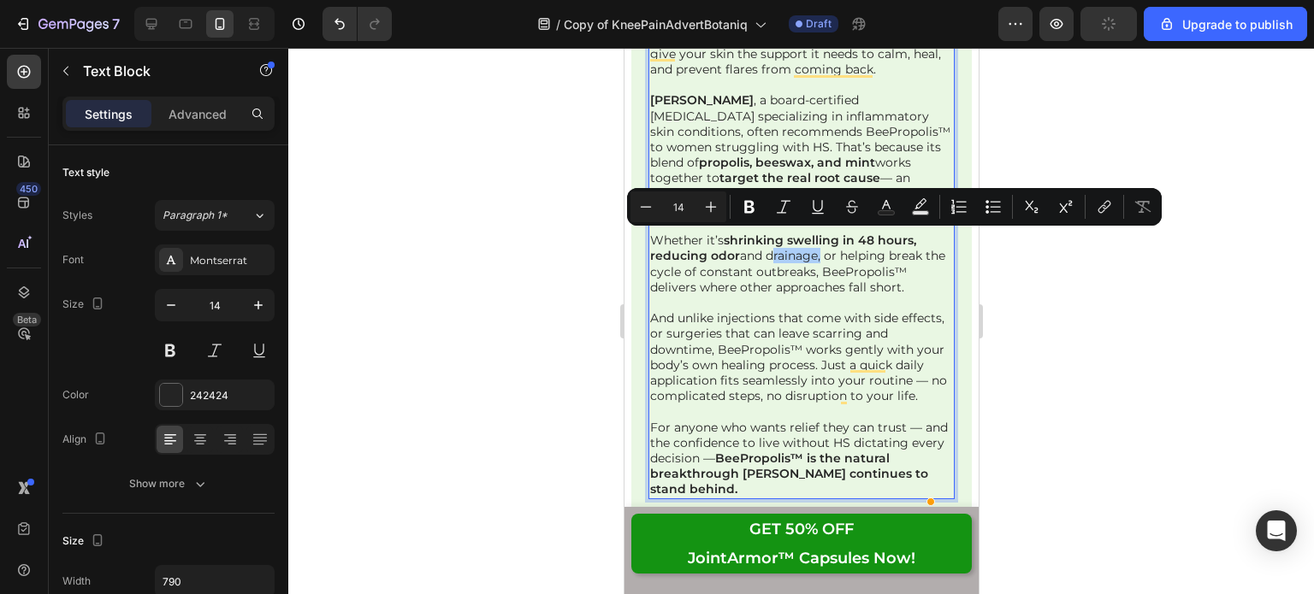
click at [756, 208] on icon "Editor contextual toolbar" at bounding box center [749, 206] width 17 height 17
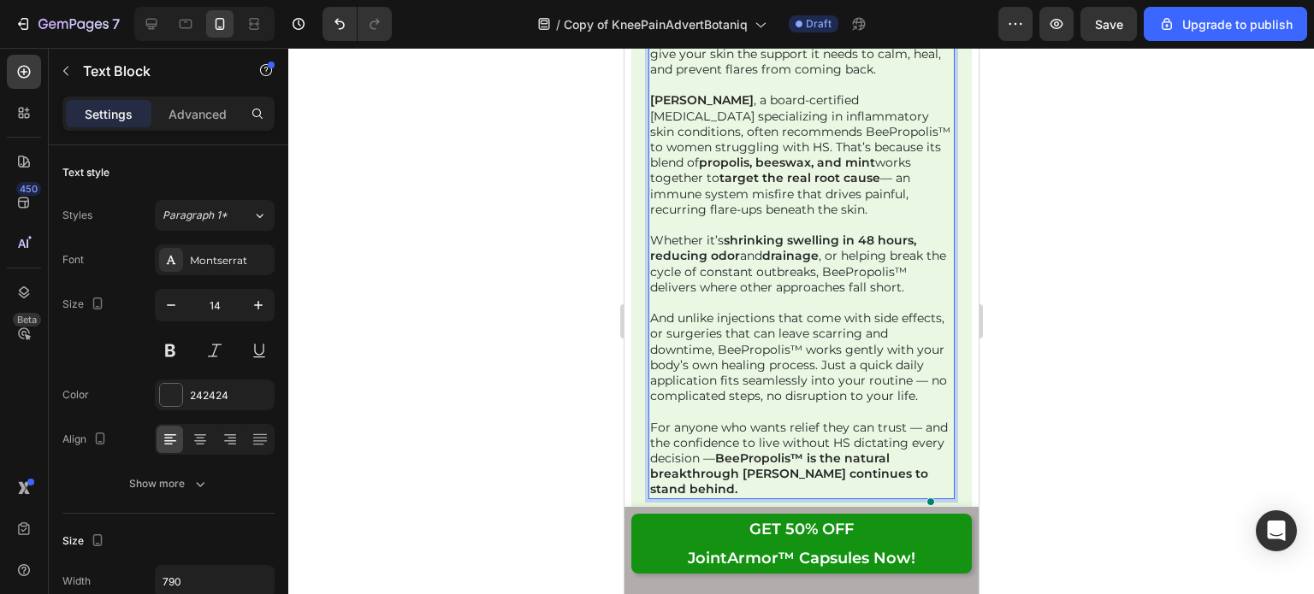
click at [853, 245] on p "Whether it’s shrinking swelling in 48 hours, reducing odor and drainage , or he…" at bounding box center [800, 264] width 302 height 62
drag, startPoint x: 842, startPoint y: 243, endPoint x: 836, endPoint y: 254, distance: 12.6
click at [836, 254] on p "Whether it’s shrinking swelling in 48 hours, reducing odor and drainage , or he…" at bounding box center [800, 264] width 302 height 62
click at [770, 325] on p "And unlike injections that come with side effects, or surgeries that can leave …" at bounding box center [800, 356] width 302 height 93
click at [637, 364] on div "BeePropolis™ Overnight HS Flare-Up Relief has built a loyal community of women …" at bounding box center [800, 87] width 340 height 2165
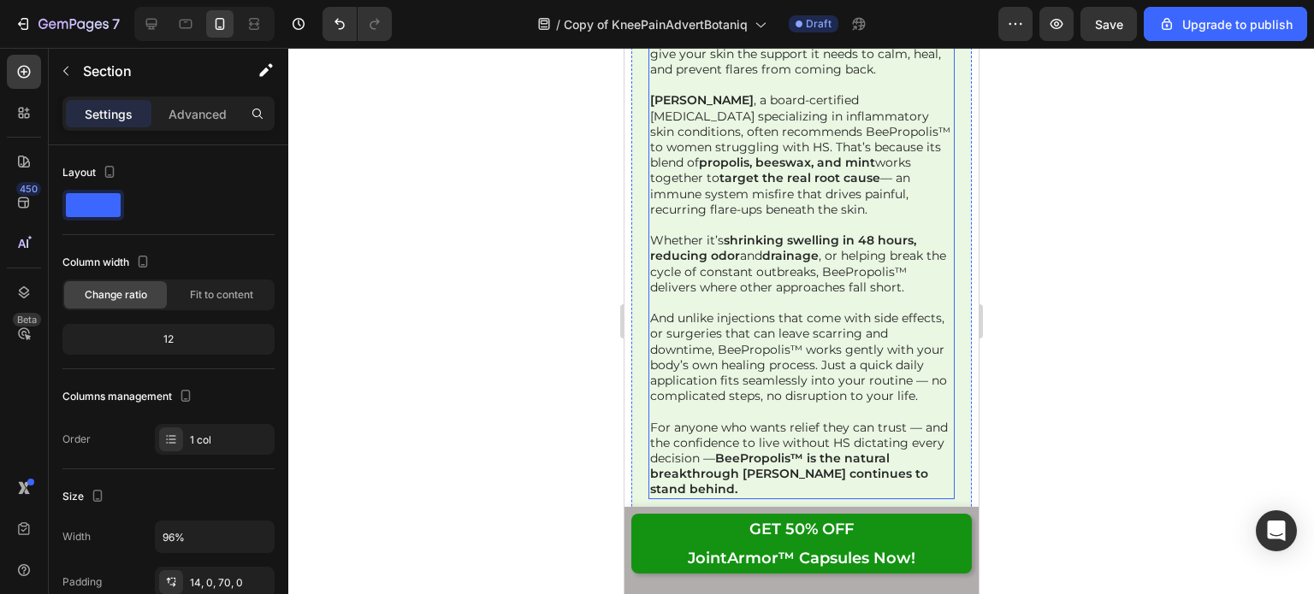
click at [840, 271] on p "Whether it’s shrinking swelling in 48 hours, reducing odor and drainage , or he…" at bounding box center [800, 264] width 302 height 62
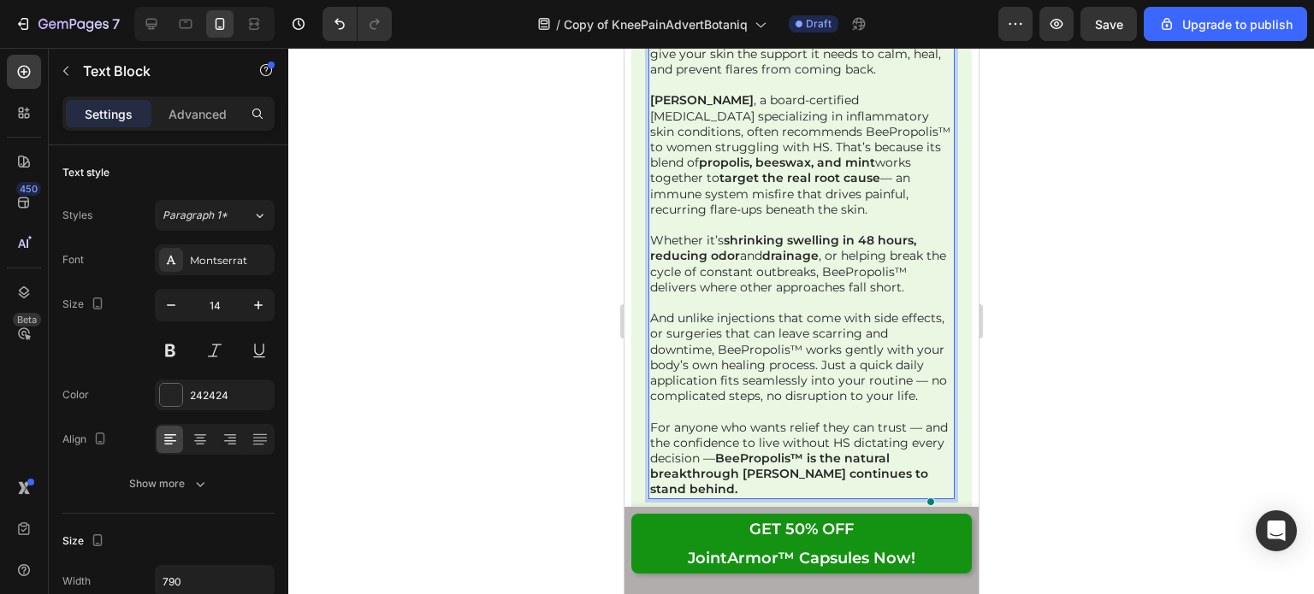
drag, startPoint x: 842, startPoint y: 239, endPoint x: 842, endPoint y: 258, distance: 19.7
click at [842, 244] on p "Whether it’s shrinking swelling in 48 hours, reducing odor and drainage , or he…" at bounding box center [800, 264] width 302 height 62
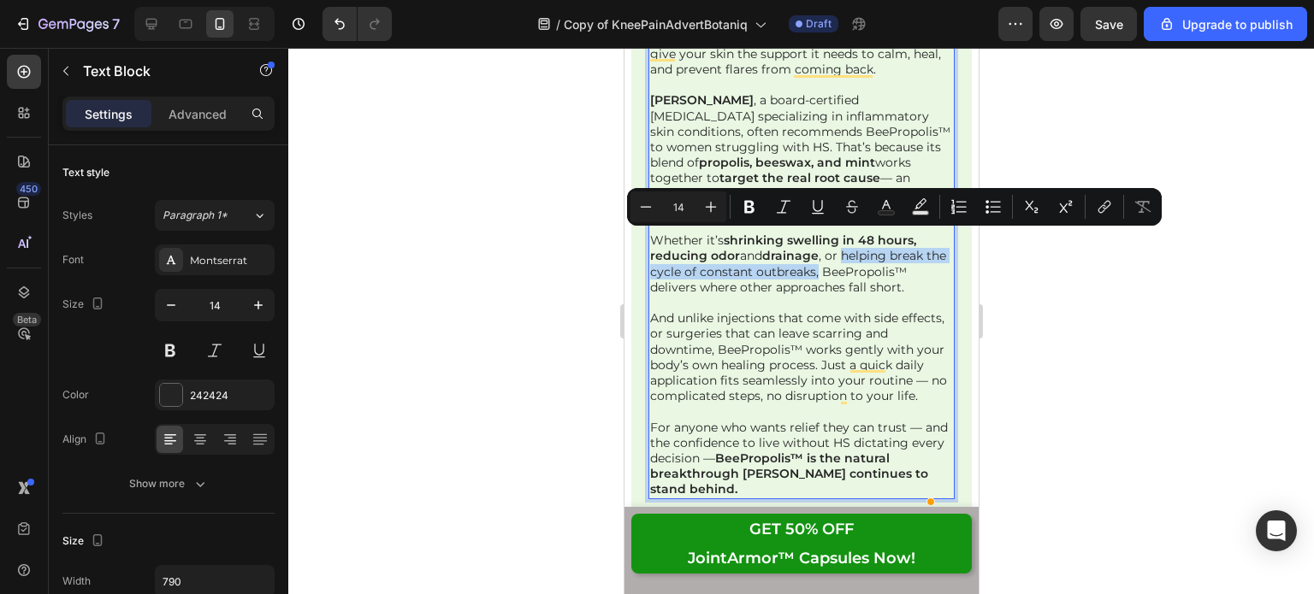
drag, startPoint x: 843, startPoint y: 239, endPoint x: 839, endPoint y: 263, distance: 24.3
click at [839, 263] on p "Whether it’s shrinking swelling in 48 hours, reducing odor and drainage , or he…" at bounding box center [800, 264] width 302 height 62
click at [751, 209] on icon "Editor contextual toolbar" at bounding box center [749, 206] width 17 height 17
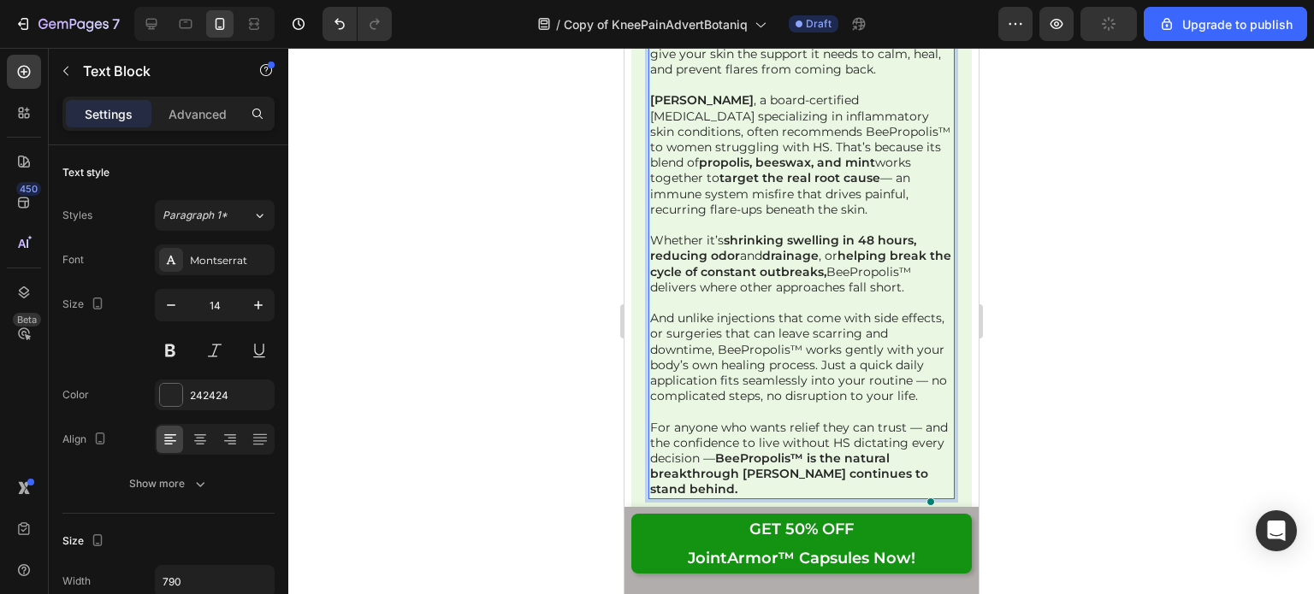
click at [856, 257] on p "Whether it’s shrinking swelling in 48 hours, reducing odor and drainage , or he…" at bounding box center [800, 264] width 302 height 62
drag, startPoint x: 850, startPoint y: 258, endPoint x: 931, endPoint y: 252, distance: 81.5
click at [931, 252] on p "Whether it’s shrinking swelling in 48 hours, reducing odor and drainage , or he…" at bounding box center [800, 264] width 302 height 62
click at [853, 317] on p "And unlike injections that come with side effects, or surgeries that can leave …" at bounding box center [800, 356] width 302 height 93
click at [954, 303] on div "BeePropolis™ Overnight HS Flare-Up Relief has built a loyal community of women …" at bounding box center [800, 87] width 340 height 2165
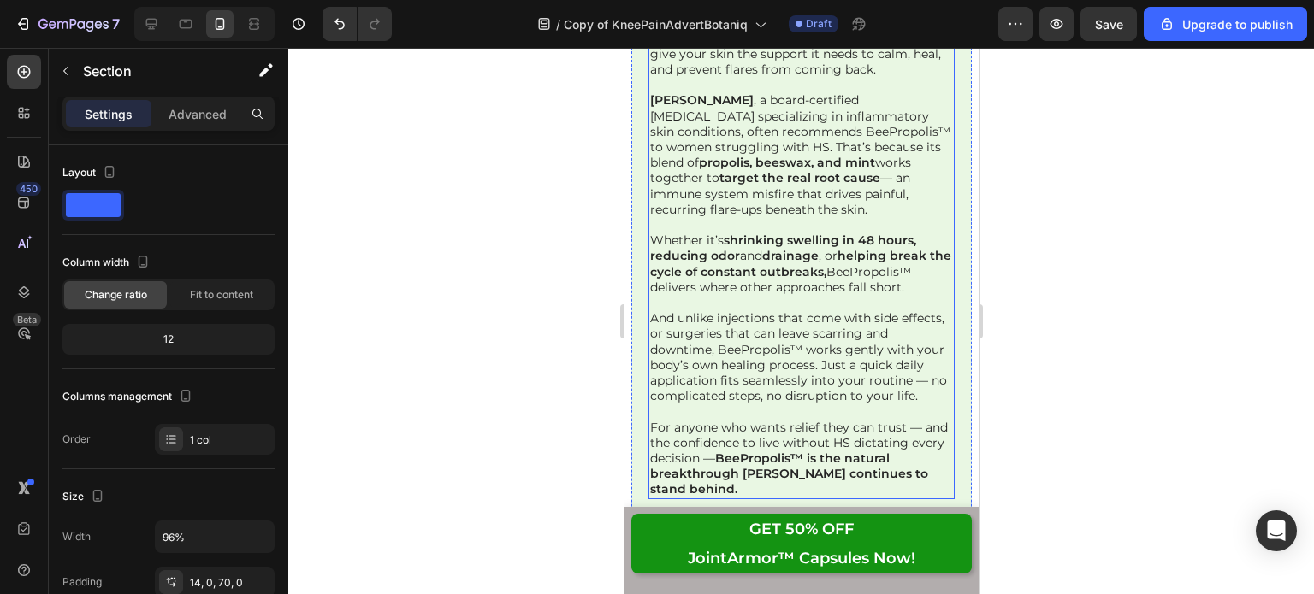
click at [857, 267] on p "Whether it’s shrinking swelling in 48 hours, reducing odor and drainage , or he…" at bounding box center [800, 264] width 302 height 62
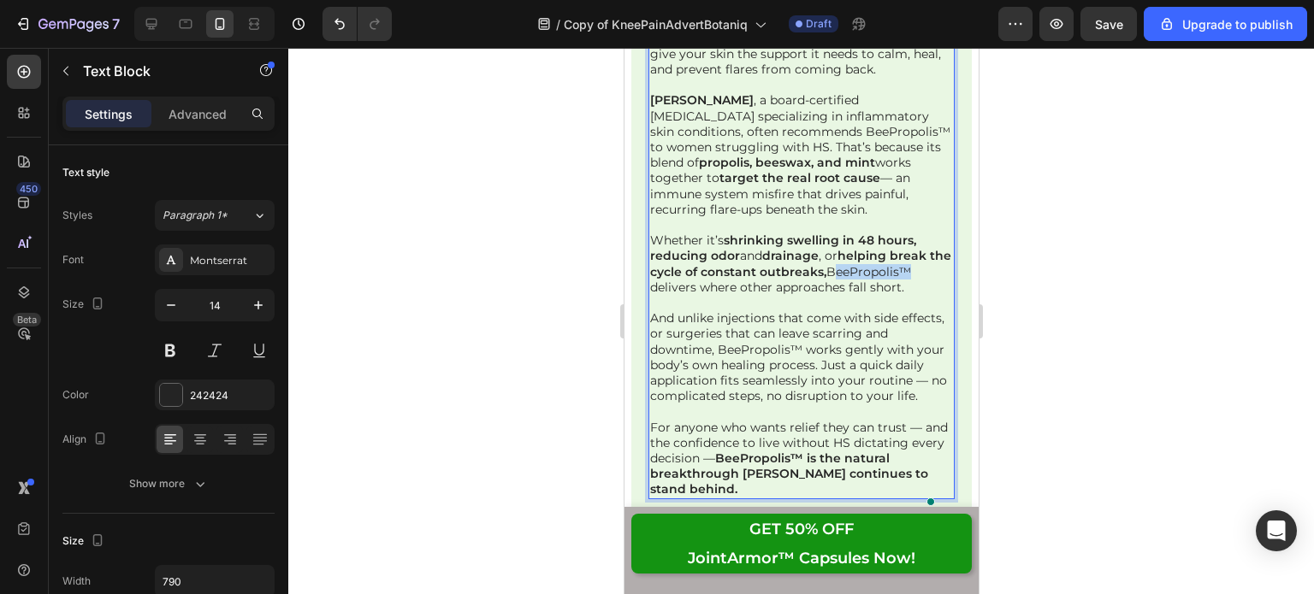
click at [851, 251] on p "Whether it’s shrinking swelling in 48 hours, reducing odor and drainage , or he…" at bounding box center [800, 264] width 302 height 62
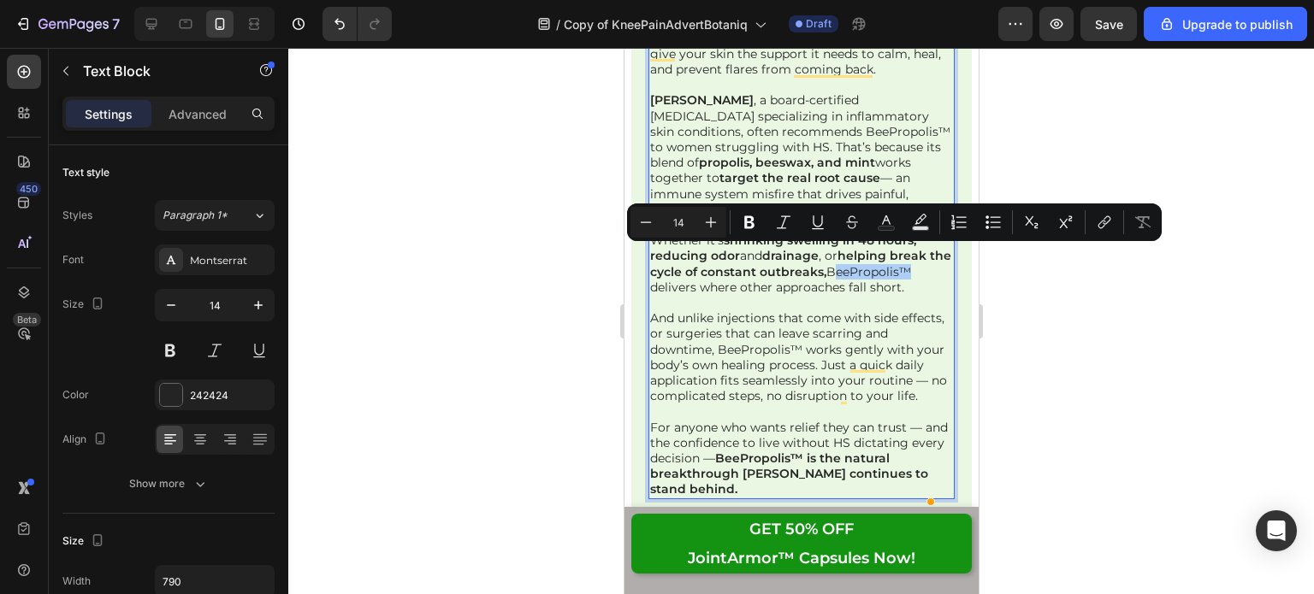
click at [756, 225] on icon "Editor contextual toolbar" at bounding box center [749, 222] width 17 height 17
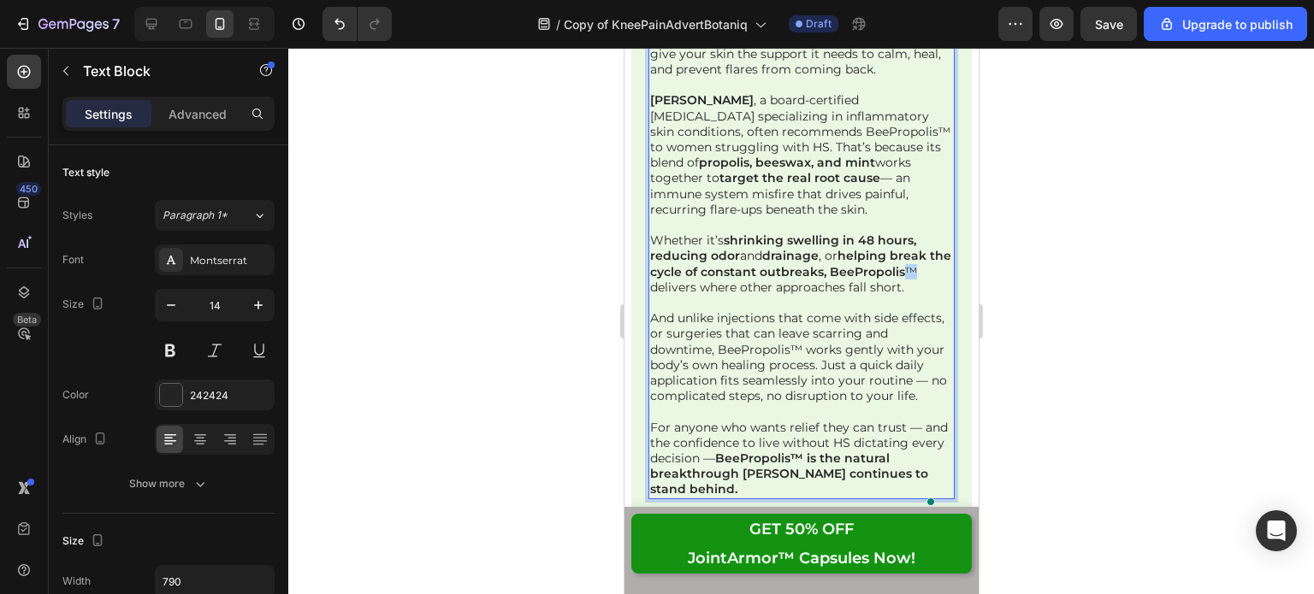
click at [930, 260] on p "Whether it’s shrinking swelling in 48 hours, reducing odor and drainage , or he…" at bounding box center [800, 264] width 302 height 62
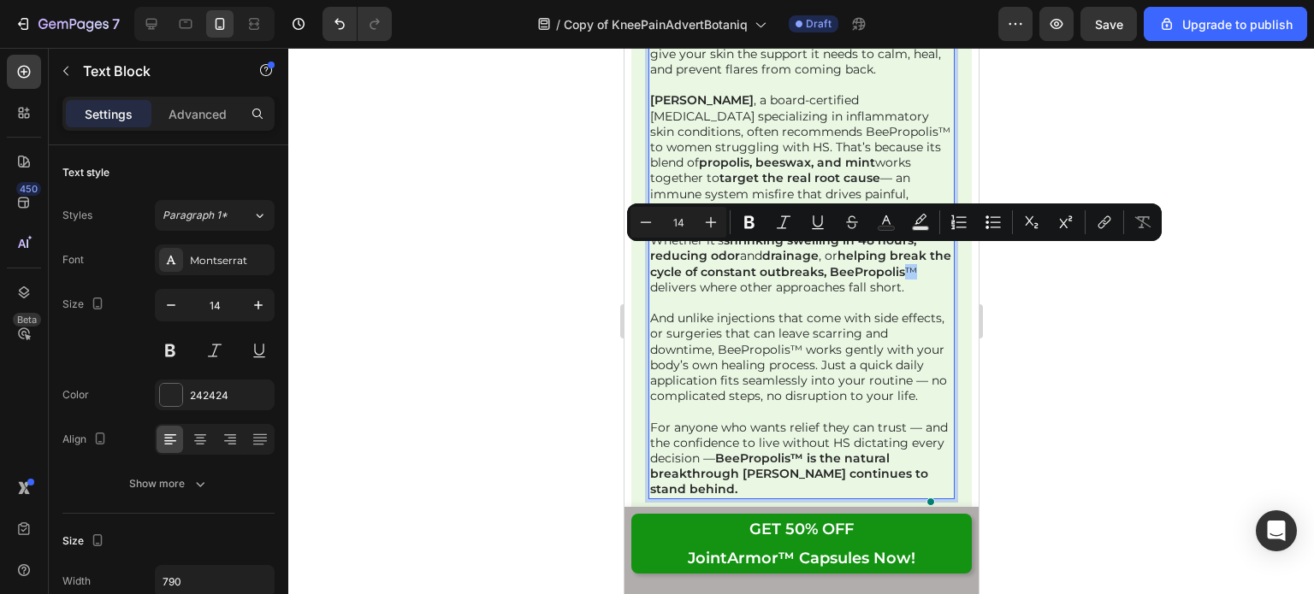
click at [743, 234] on button "Bold" at bounding box center [749, 222] width 31 height 31
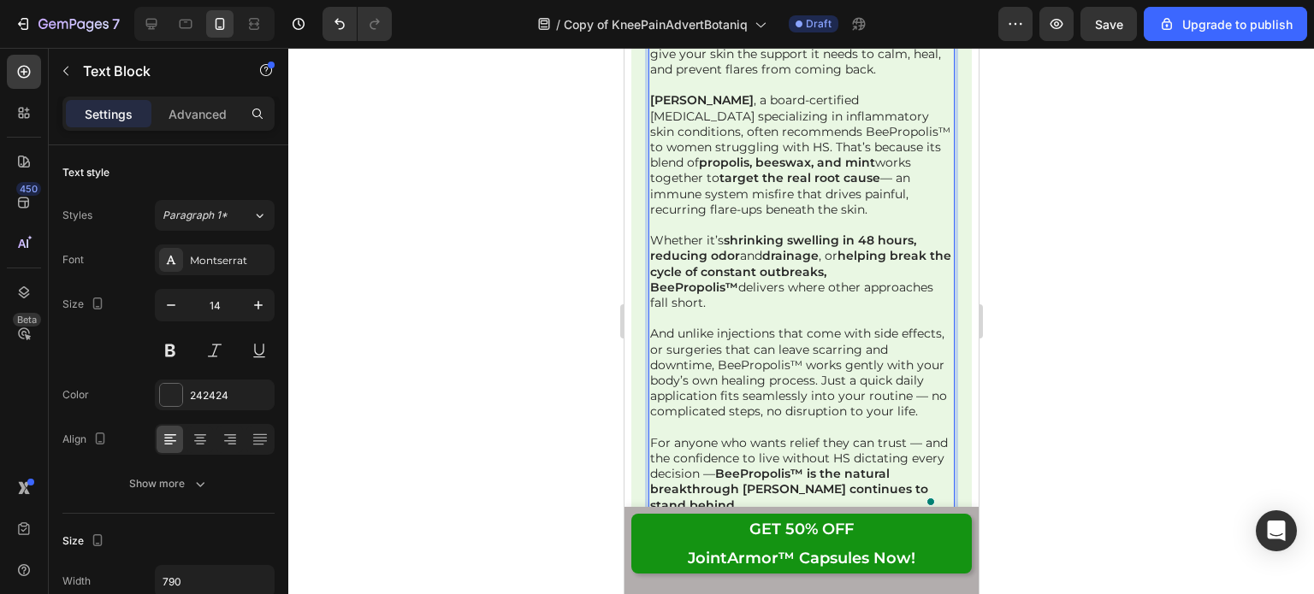
click at [782, 328] on p "And unlike injections that come with side effects, or surgeries that can leave …" at bounding box center [800, 372] width 302 height 93
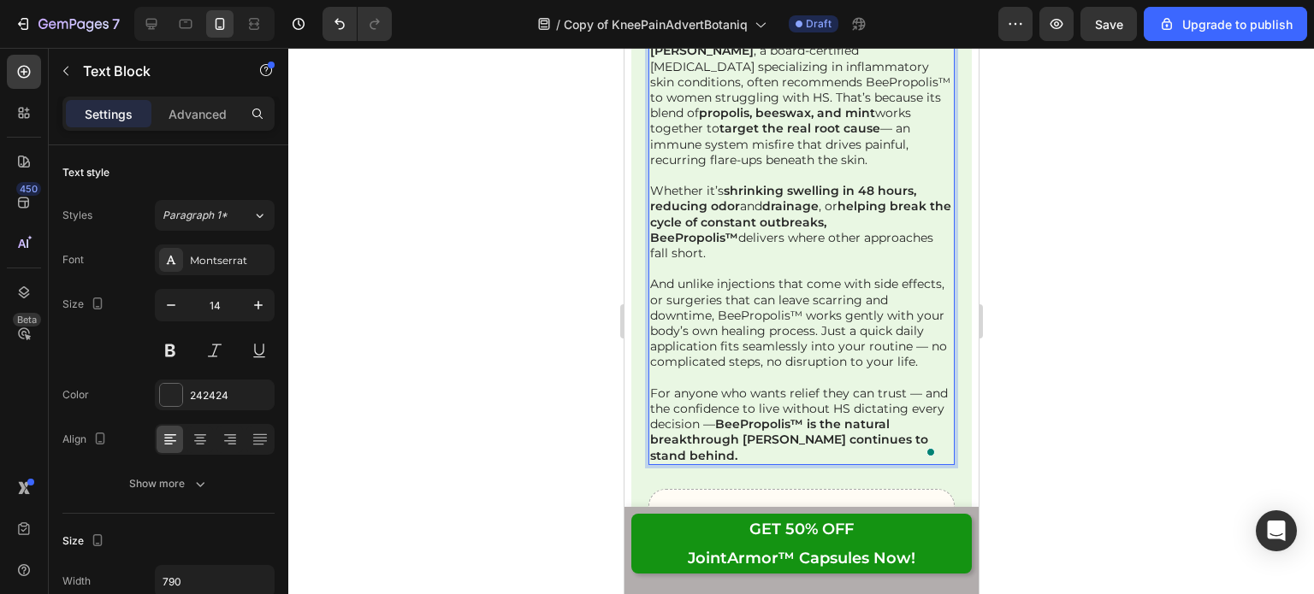
scroll to position [29030, 0]
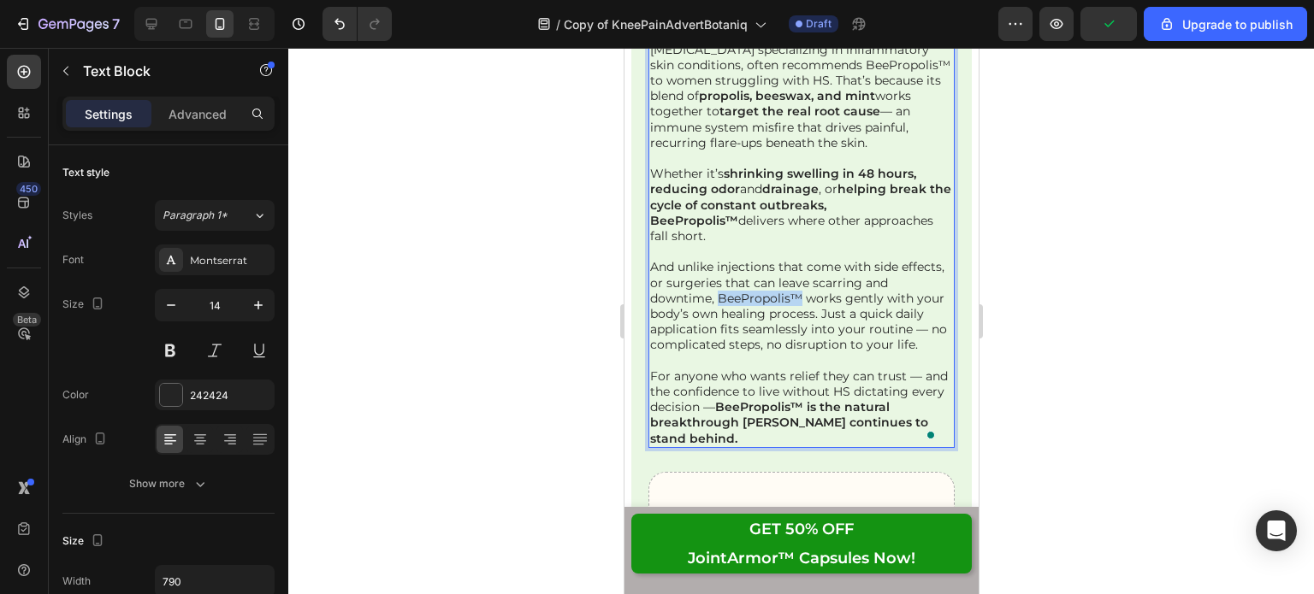
drag, startPoint x: 716, startPoint y: 266, endPoint x: 799, endPoint y: 265, distance: 83.0
click at [799, 265] on p "And unlike injections that come with side effects, or surgeries that can leave …" at bounding box center [800, 305] width 302 height 93
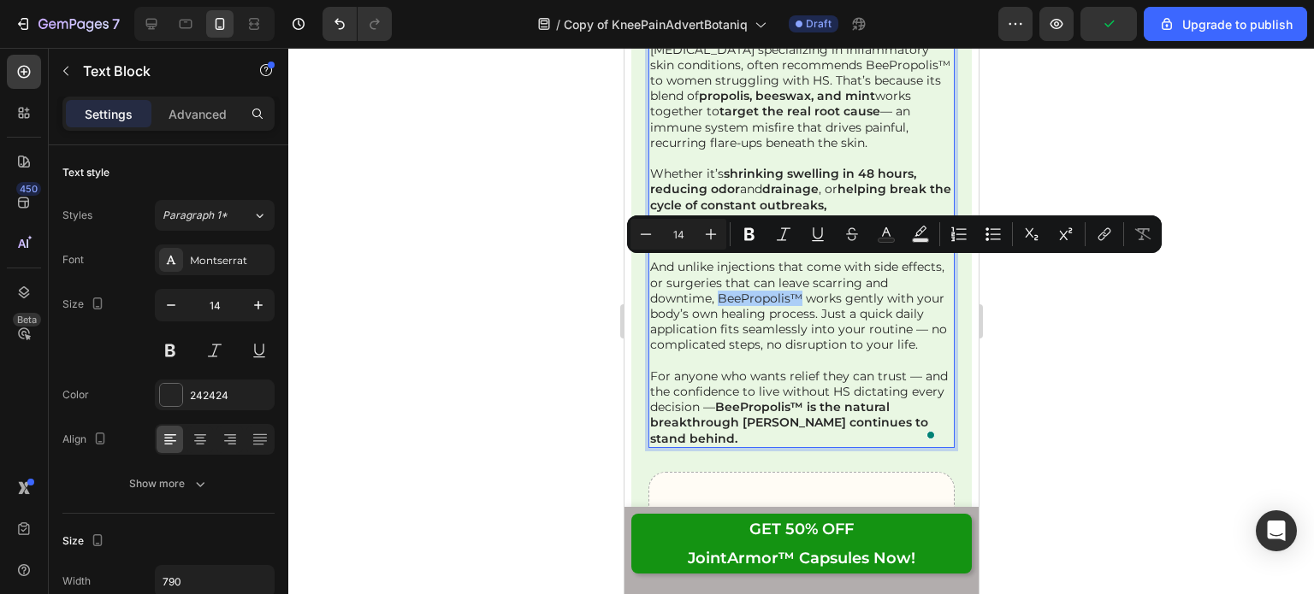
drag, startPoint x: 751, startPoint y: 228, endPoint x: 132, endPoint y: 230, distance: 619.2
click at [751, 228] on icon "Editor contextual toolbar" at bounding box center [749, 234] width 10 height 13
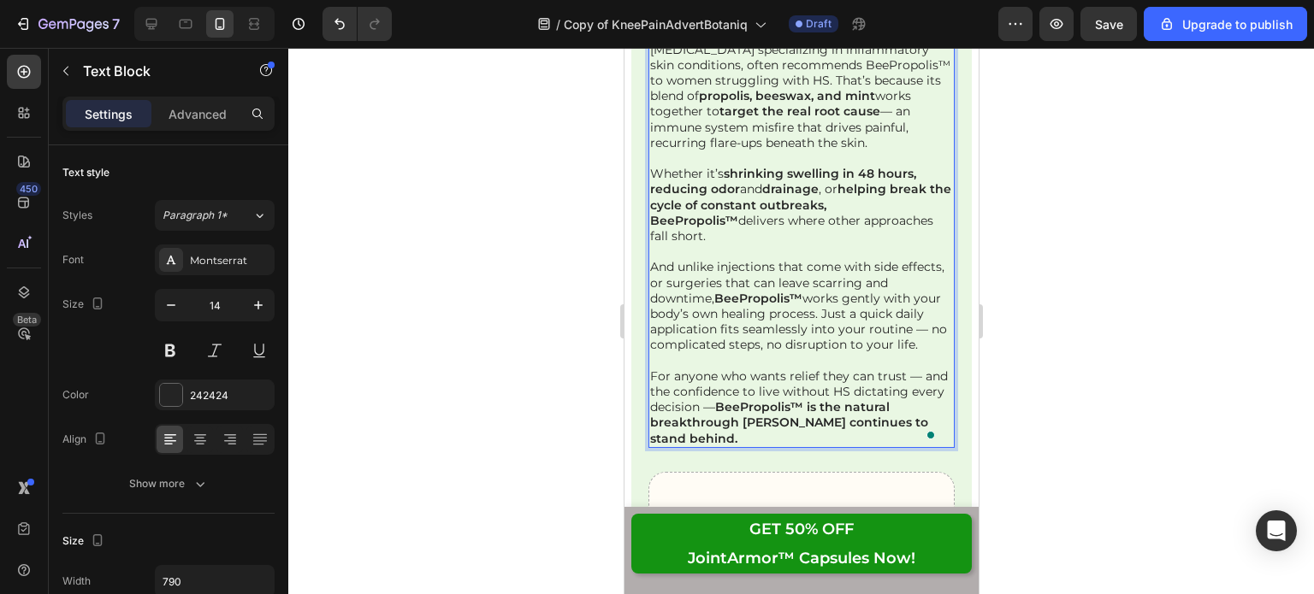
click at [755, 300] on p "And unlike injections that come with side effects, or surgeries that can leave …" at bounding box center [800, 305] width 302 height 93
drag, startPoint x: 850, startPoint y: 284, endPoint x: 746, endPoint y: 303, distance: 106.0
click at [746, 303] on p "And unlike injections that come with side effects, or surgeries that can leave …" at bounding box center [800, 305] width 302 height 93
click at [819, 353] on p "To enrich screen reader interactions, please activate Accessibility in Grammarl…" at bounding box center [800, 360] width 302 height 15
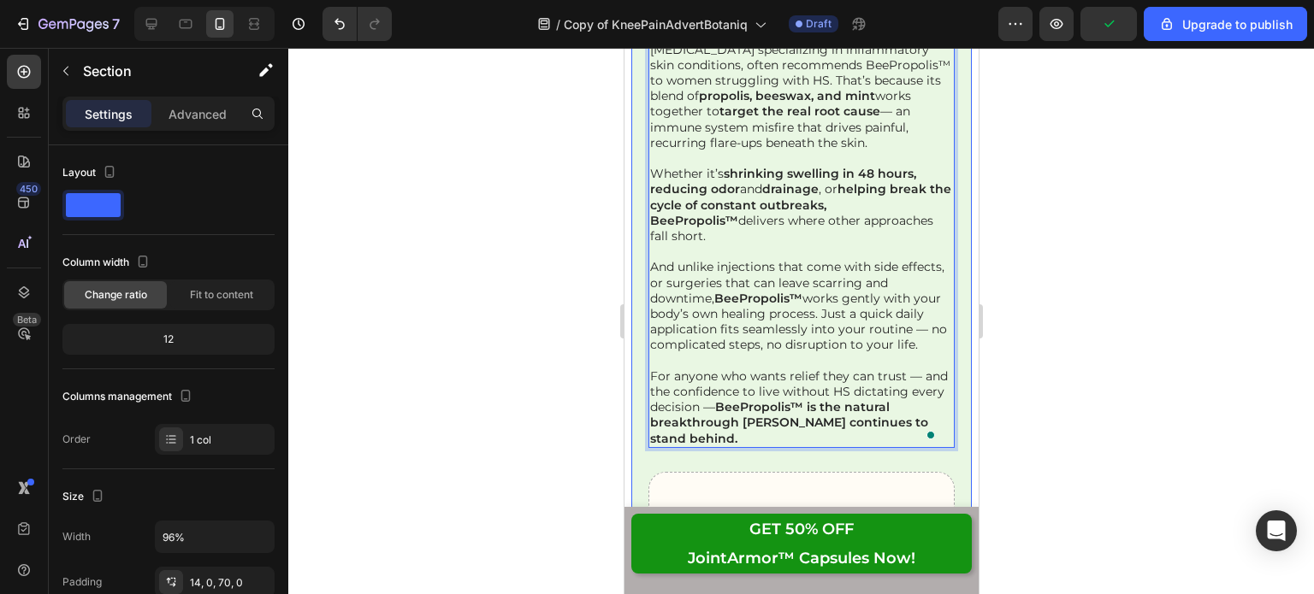
click at [793, 451] on div "BeePropolis™ Overnight HS Flare-Up Relief has built a loyal community of women …" at bounding box center [799, 4] width 305 height 2108
click at [866, 309] on p "And unlike injections that come with side effects, or surgeries that can leave …" at bounding box center [800, 305] width 302 height 93
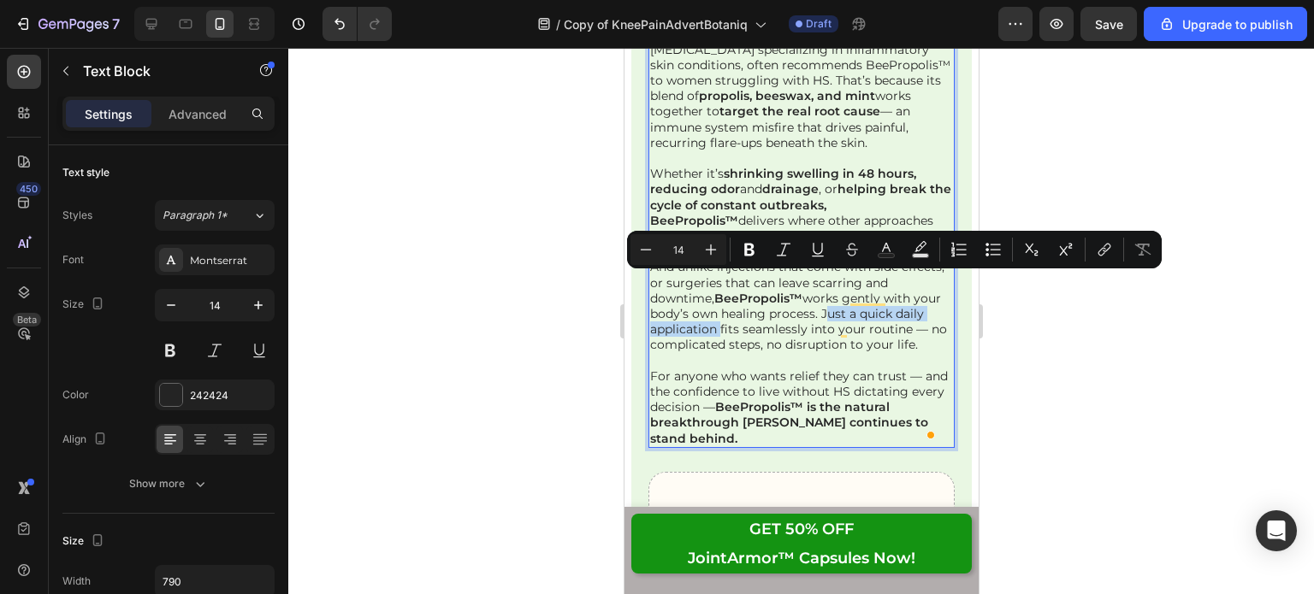
drag, startPoint x: 849, startPoint y: 286, endPoint x: 743, endPoint y: 300, distance: 107.0
click at [743, 300] on p "And unlike injections that come with side effects, or surgeries that can leave …" at bounding box center [800, 305] width 302 height 93
drag, startPoint x: 749, startPoint y: 246, endPoint x: 134, endPoint y: 247, distance: 614.9
click at [749, 246] on icon "Editor contextual toolbar" at bounding box center [749, 249] width 17 height 17
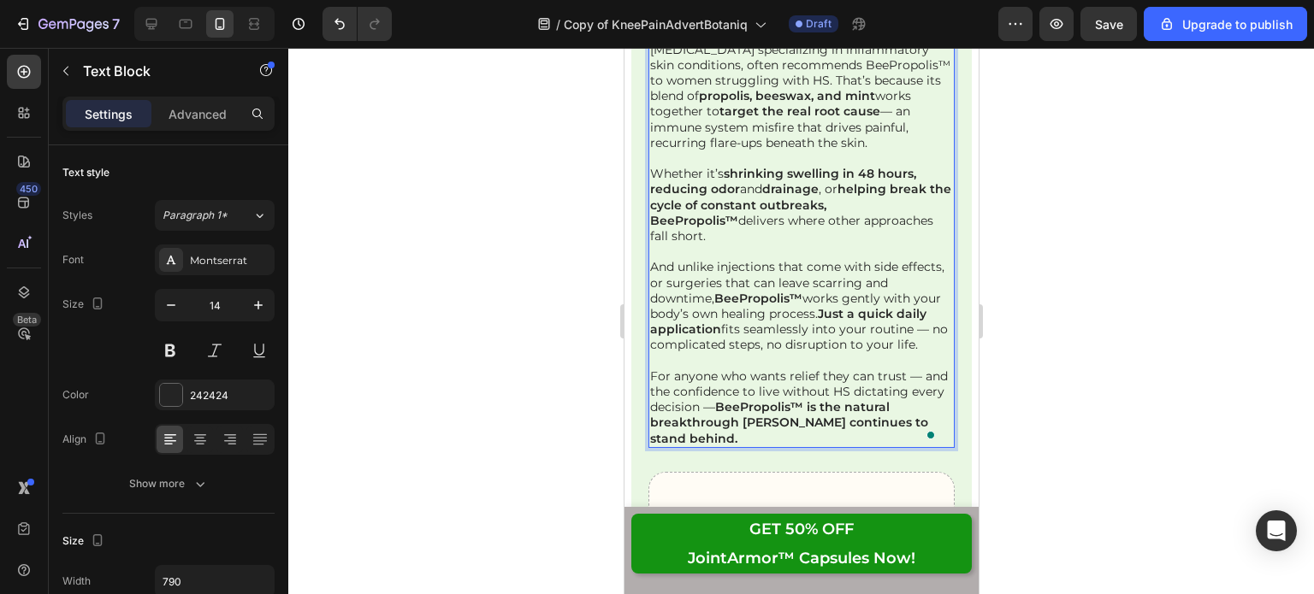
click at [758, 314] on p "And unlike injections that come with side effects, or surgeries that can leave …" at bounding box center [800, 305] width 302 height 93
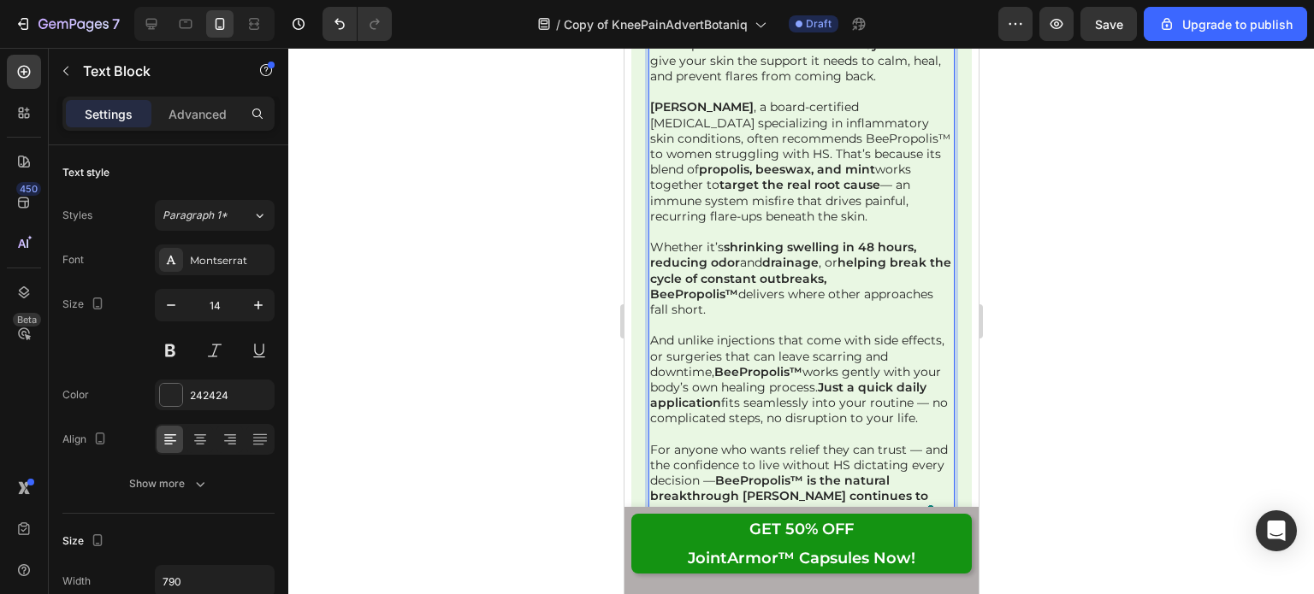
scroll to position [28955, 0]
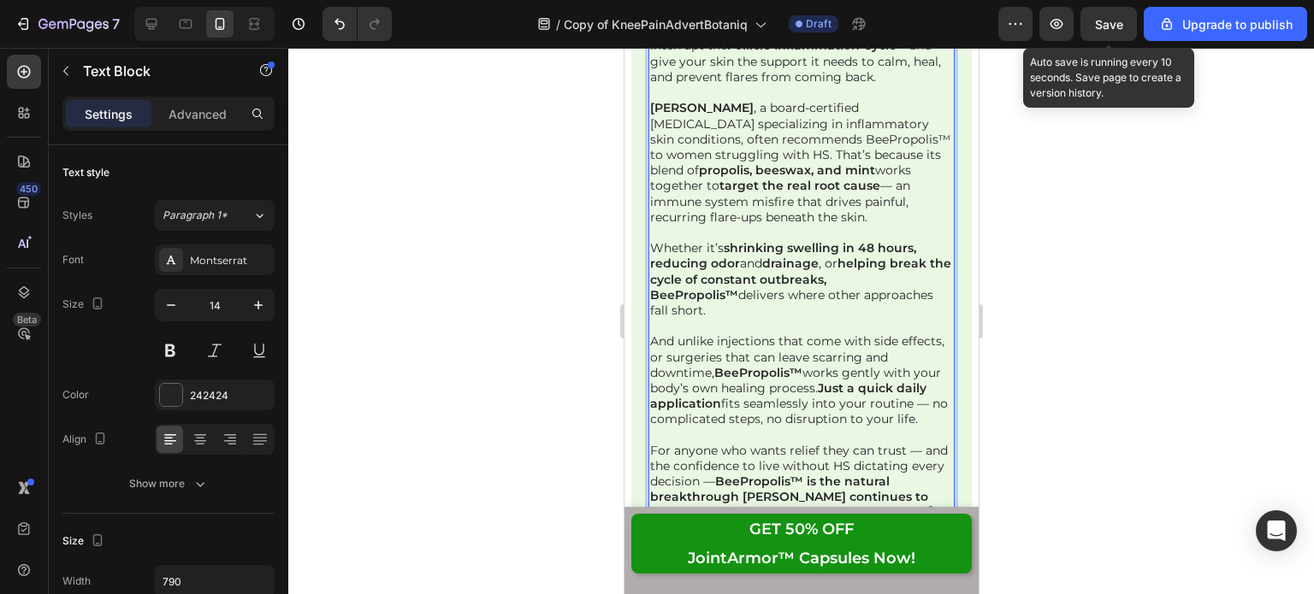
click at [1098, 20] on span "Save" at bounding box center [1109, 24] width 28 height 15
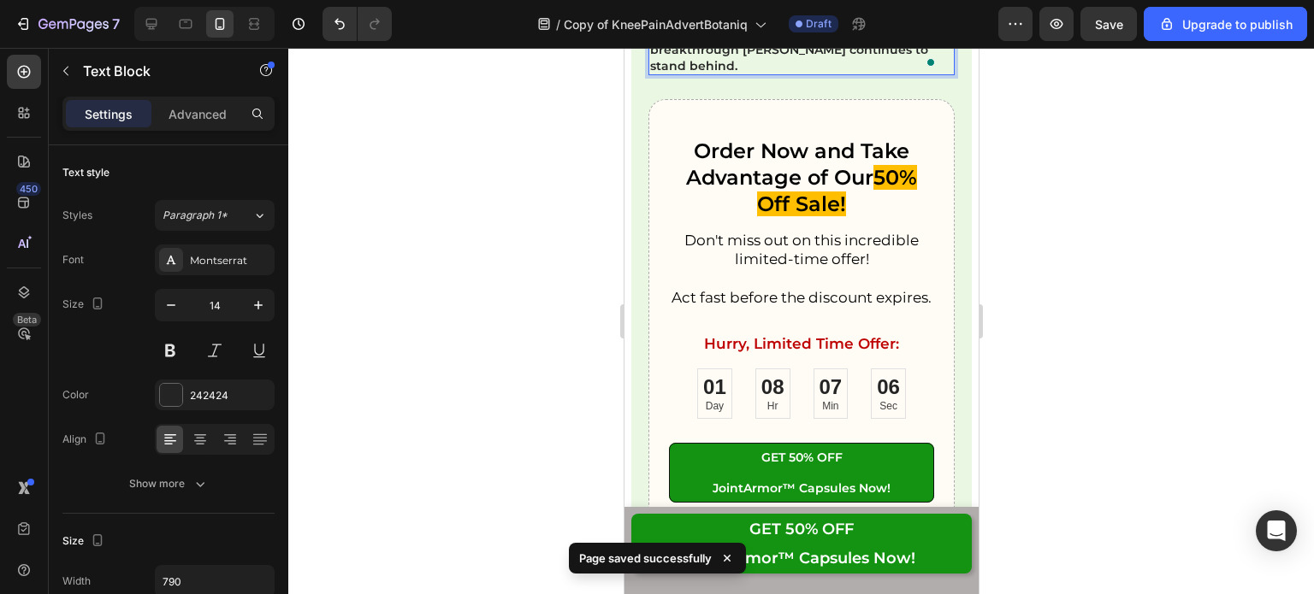
scroll to position [29403, 0]
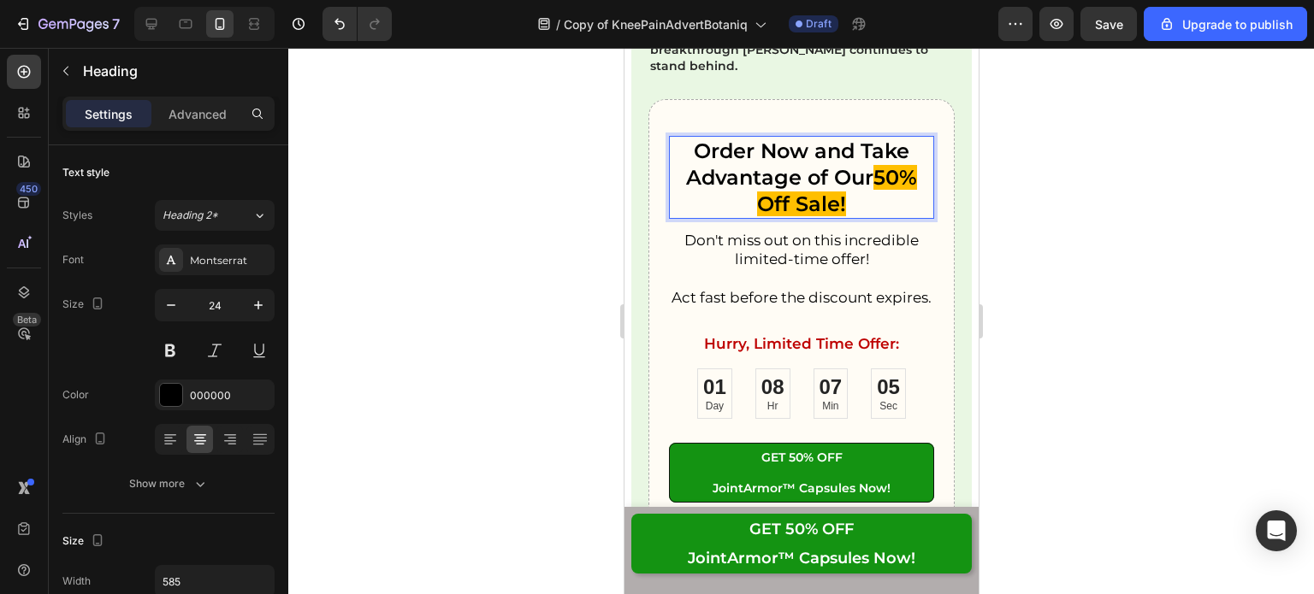
click at [807, 160] on h2 "Order Now and Take Advantage of Our 50% Off Sale!" at bounding box center [800, 178] width 264 height 84
click at [807, 160] on p "Order Now and Take Advantage of Our 50% Off Sale!" at bounding box center [800, 178] width 261 height 80
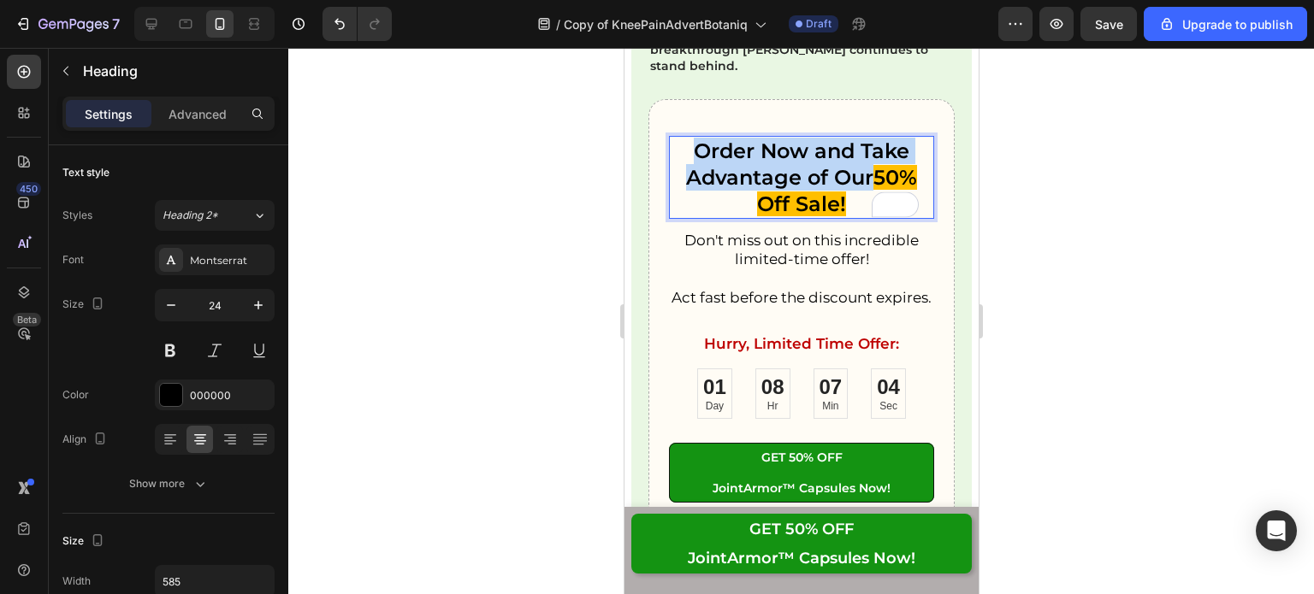
copy p "Order Now and Take Advantage of Our"
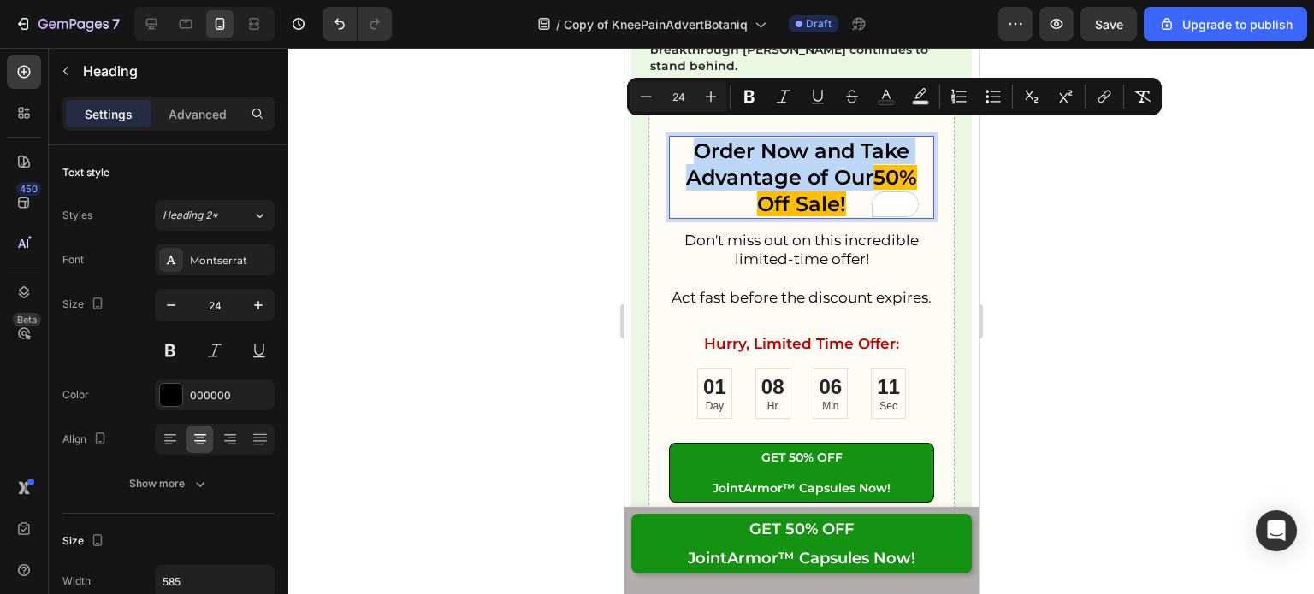
scroll to position [29403, 0]
click at [1220, 290] on div at bounding box center [800, 321] width 1025 height 546
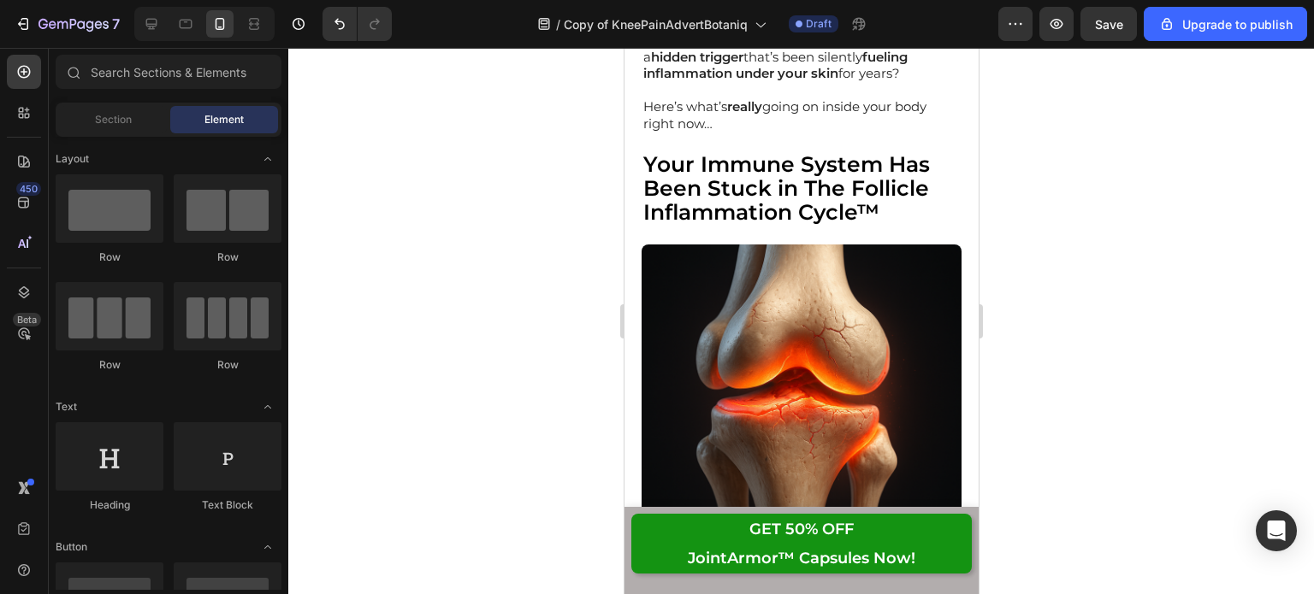
scroll to position [0, 0]
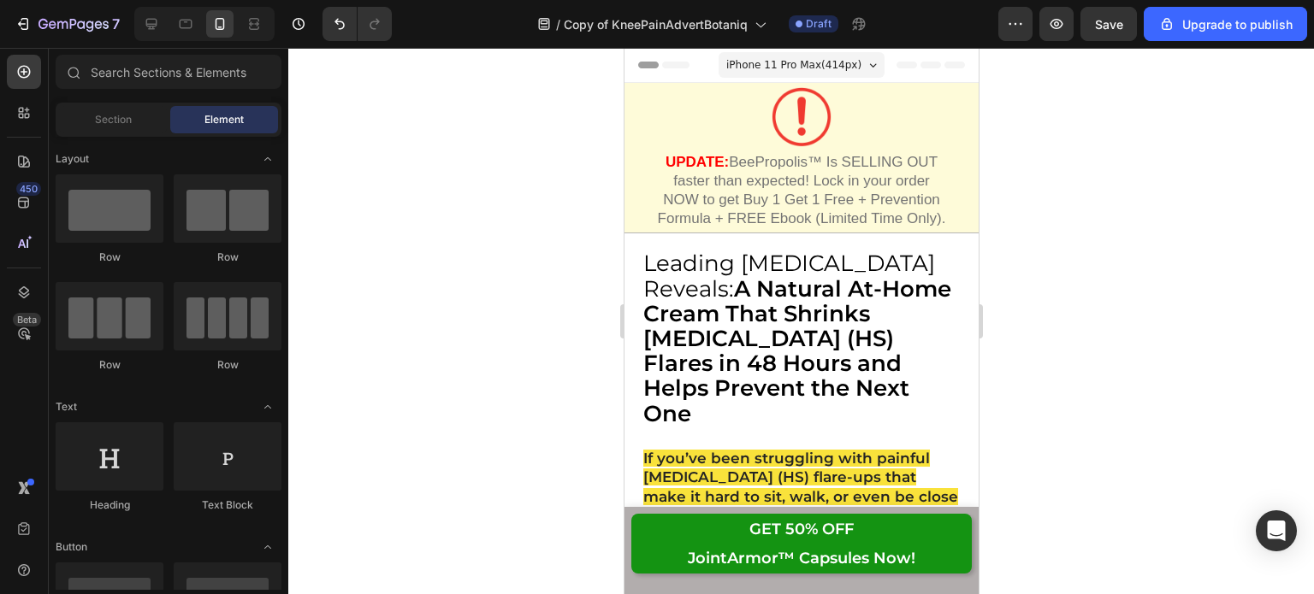
drag, startPoint x: 972, startPoint y: 558, endPoint x: 1594, endPoint y: 50, distance: 802.9
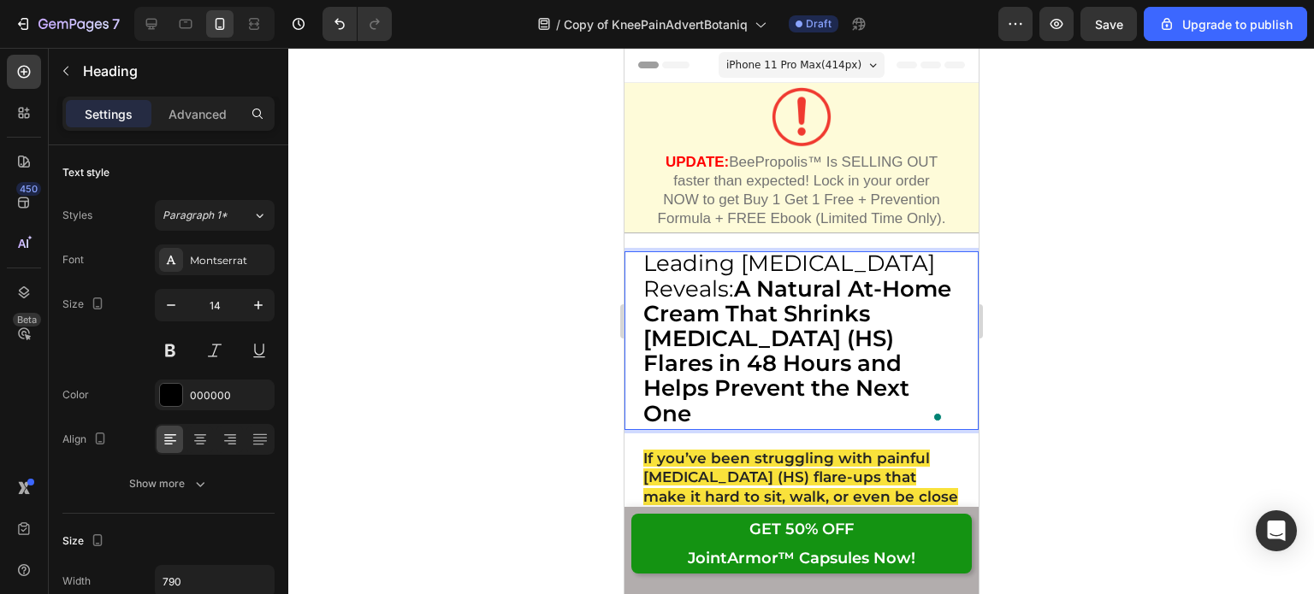
click at [804, 333] on strong "A Natural At-Home Cream That Shrinks [MEDICAL_DATA] (HS) Flares in 48 Hours and…" at bounding box center [796, 351] width 308 height 152
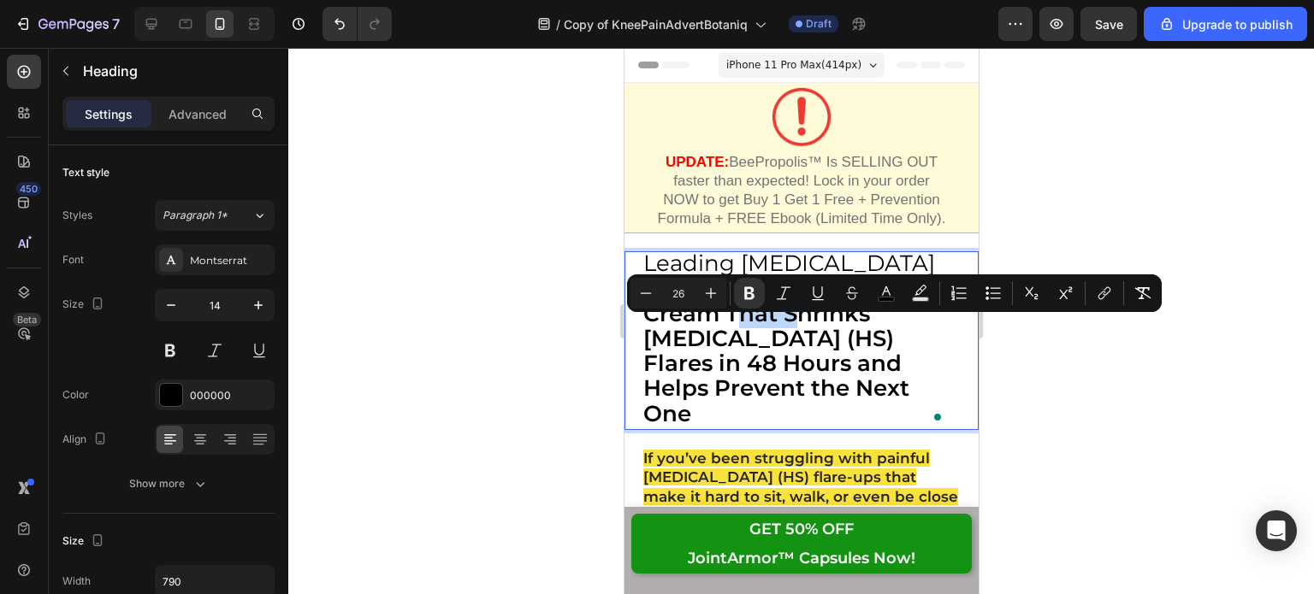
click at [804, 333] on strong "A Natural At-Home Cream That Shrinks [MEDICAL_DATA] (HS) Flares in 48 Hours and…" at bounding box center [796, 351] width 308 height 152
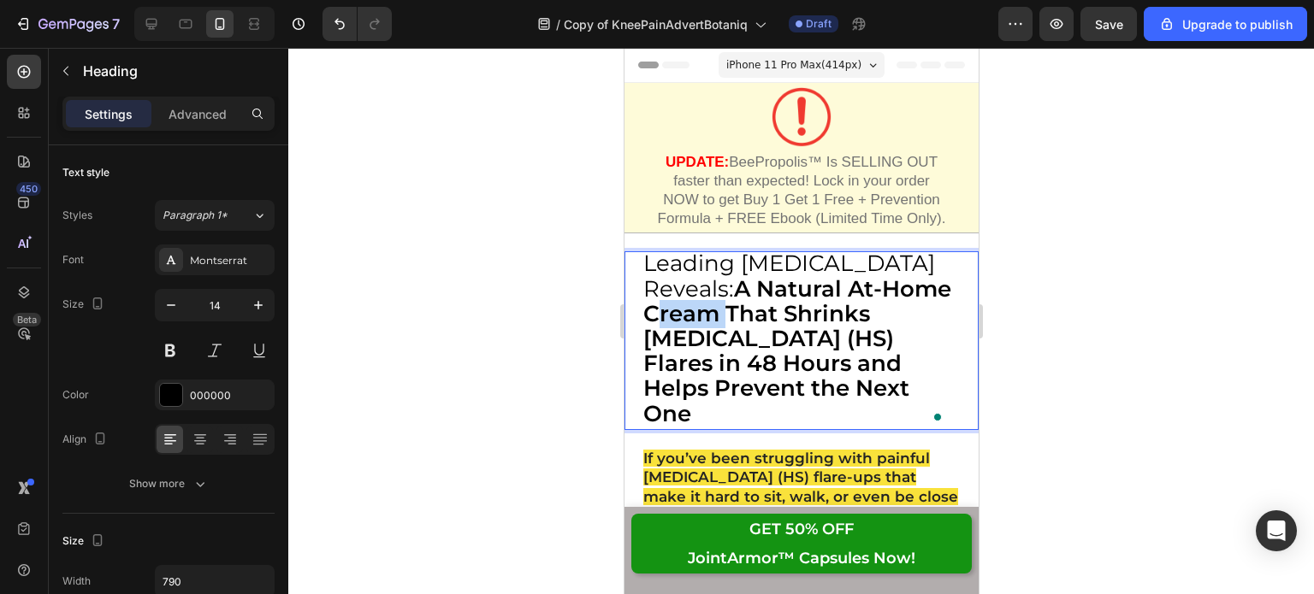
drag, startPoint x: 792, startPoint y: 336, endPoint x: 719, endPoint y: 335, distance: 72.7
click at [719, 335] on strong "A Natural At-Home Cream That Shrinks [MEDICAL_DATA] (HS) Flares in 48 Hours and…" at bounding box center [796, 351] width 308 height 152
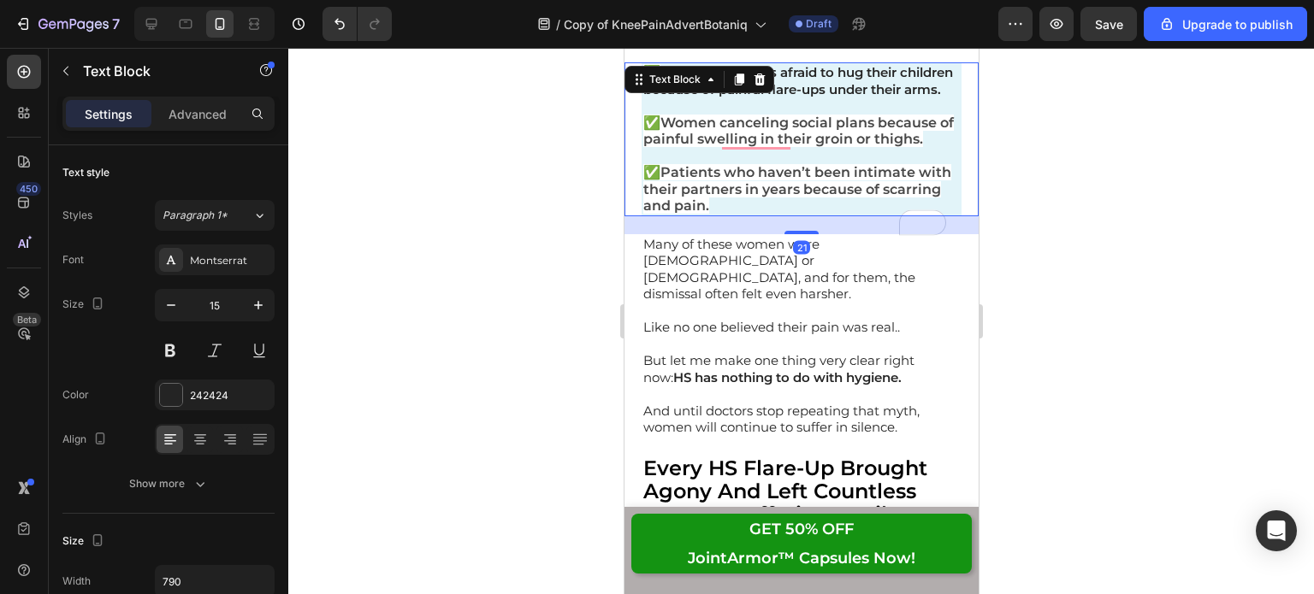
scroll to position [1211, 0]
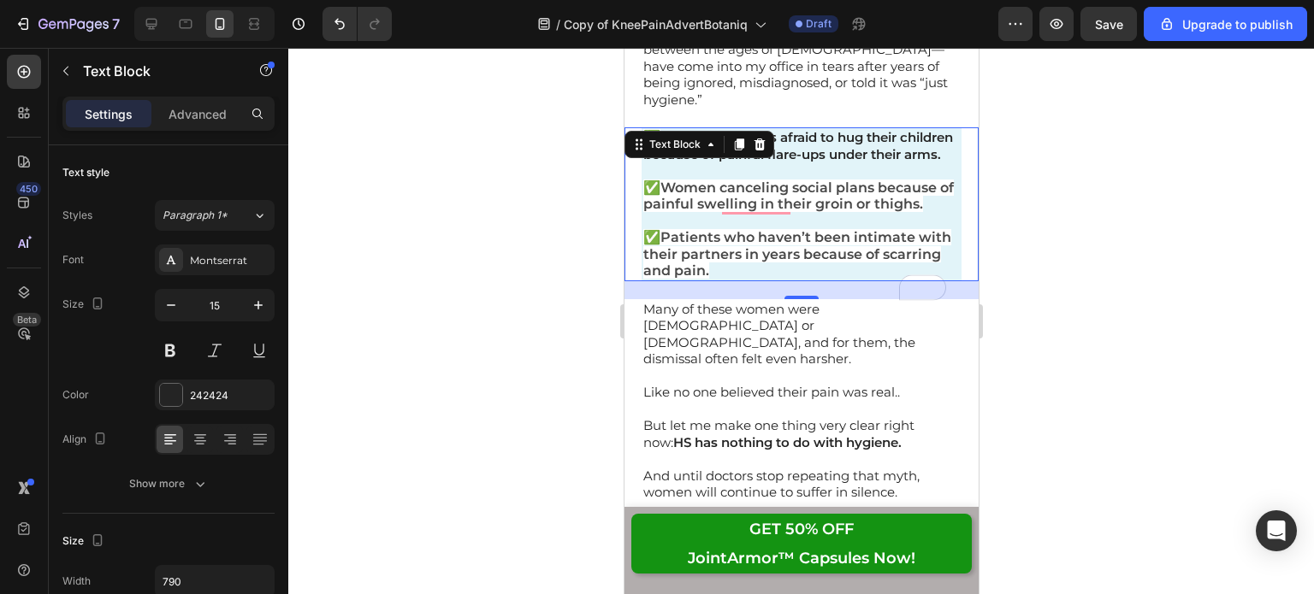
click at [880, 213] on strong "Women canceling social plans because of painful swelling in their groin or thig…" at bounding box center [797, 196] width 310 height 33
click at [857, 162] on strong "I’ve seen mothers afraid to hug their children because of painful flare-ups und…" at bounding box center [797, 145] width 310 height 33
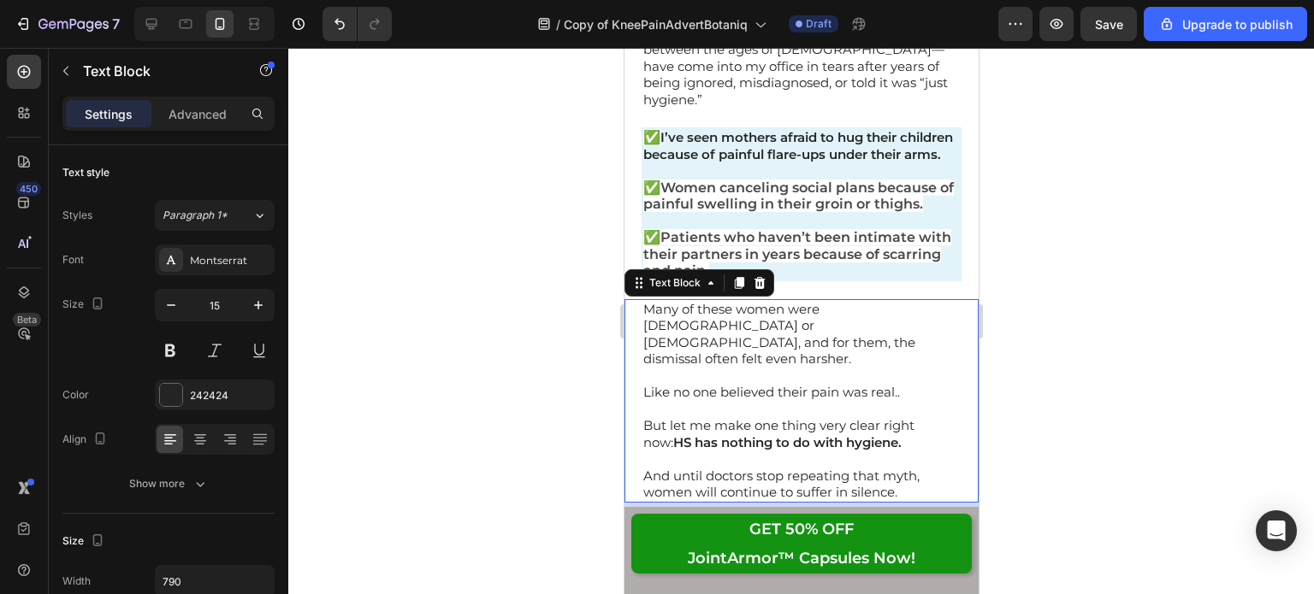
click at [876, 368] on p "Many of these women were [DEMOGRAPHIC_DATA] or [DEMOGRAPHIC_DATA], and for them…" at bounding box center [800, 334] width 316 height 67
click at [894, 280] on p "✅ Patients who haven’t been intimate with their partners in years because of sc…" at bounding box center [800, 254] width 316 height 50
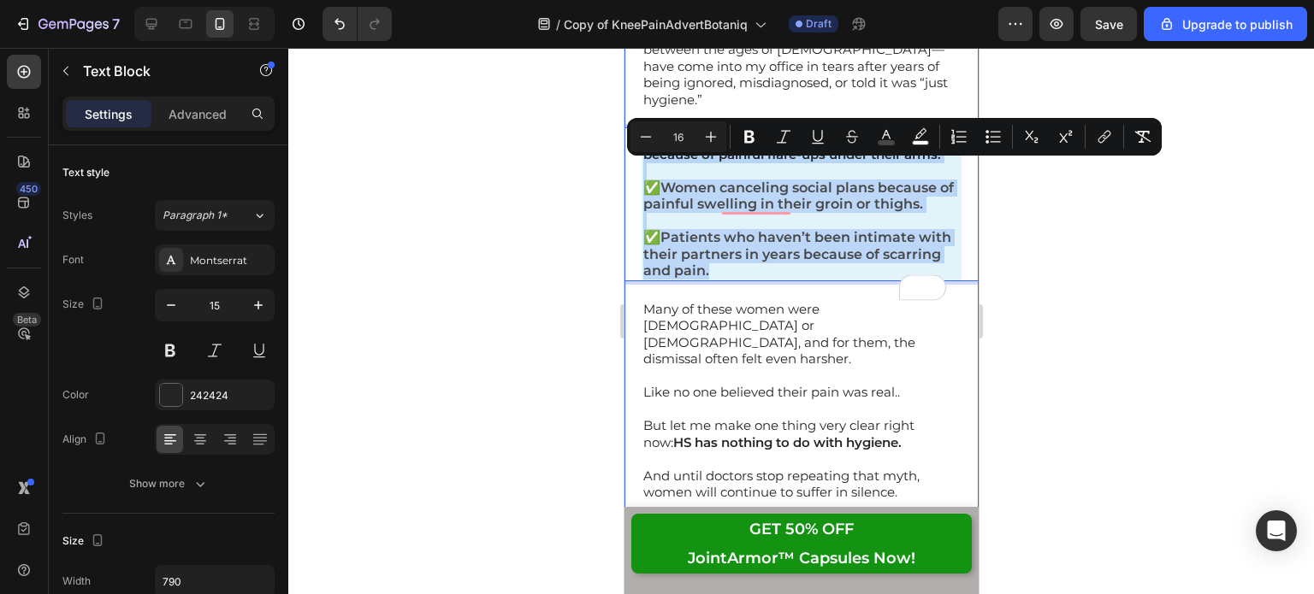
drag, startPoint x: 832, startPoint y: 322, endPoint x: 642, endPoint y: 157, distance: 251.6
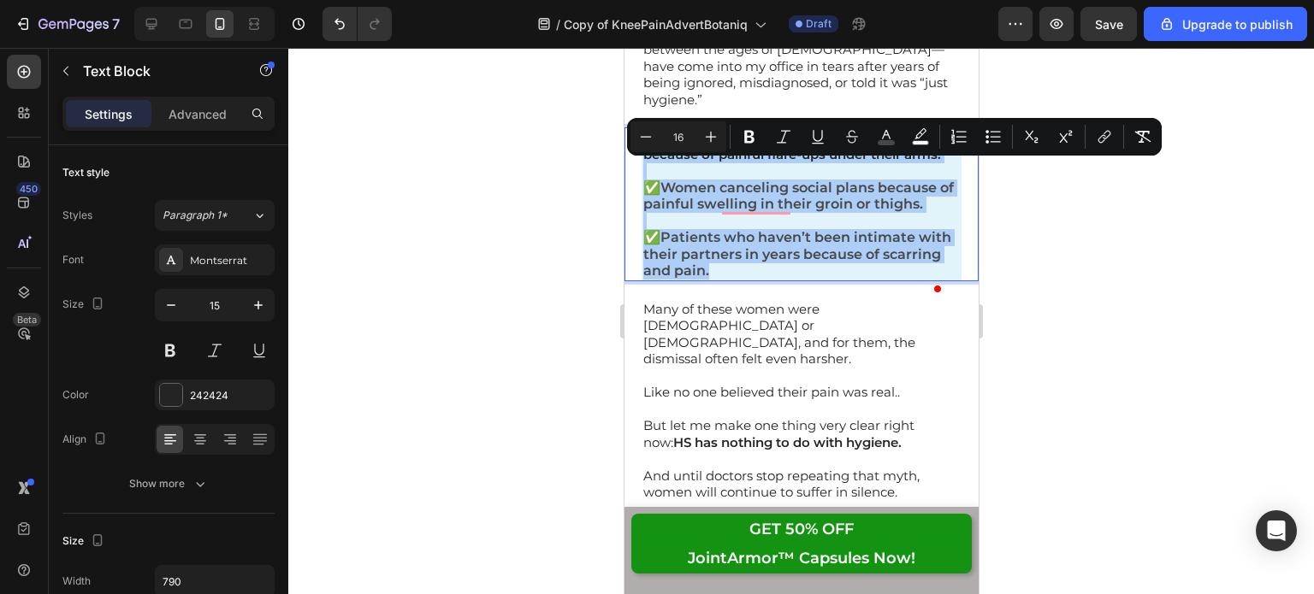
click at [924, 135] on icon "Editor contextual toolbar" at bounding box center [920, 136] width 17 height 17
type input "FFFFFF"
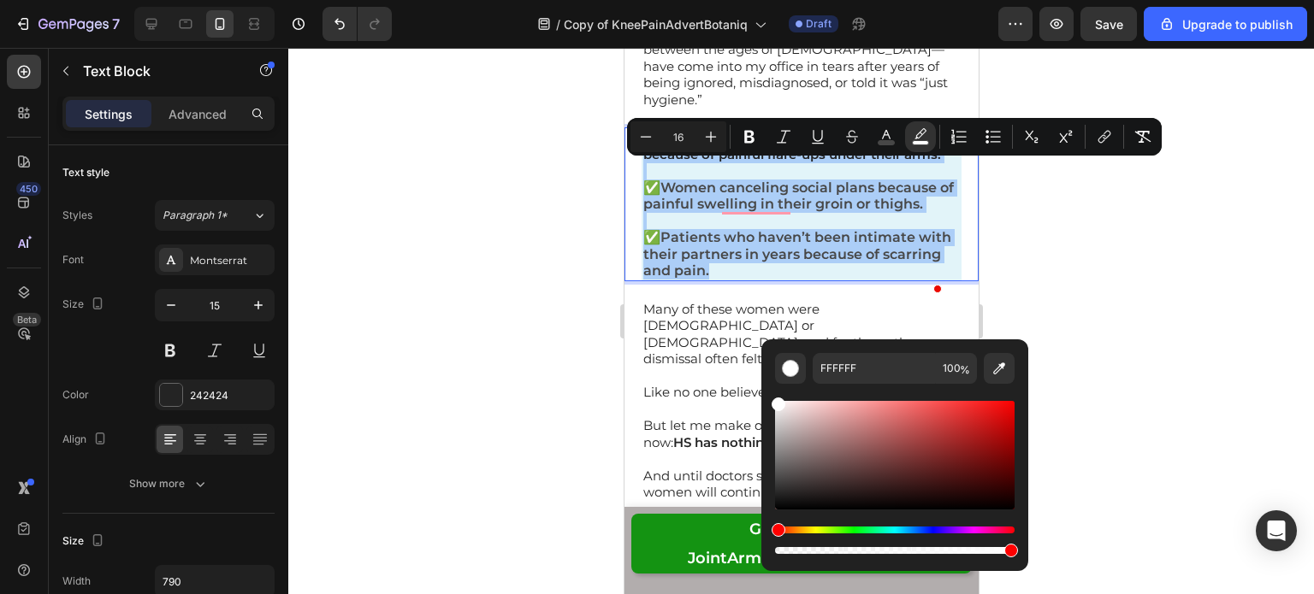
click at [1005, 375] on icon "Editor contextual toolbar" at bounding box center [998, 368] width 17 height 17
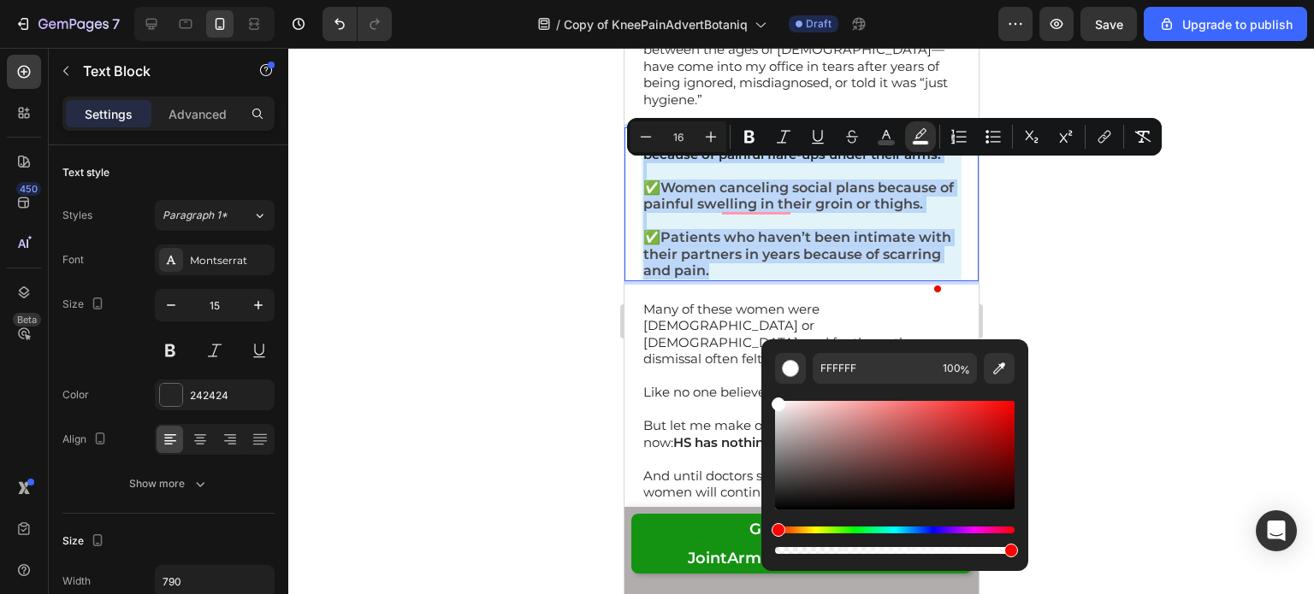
type input "E2F4F9"
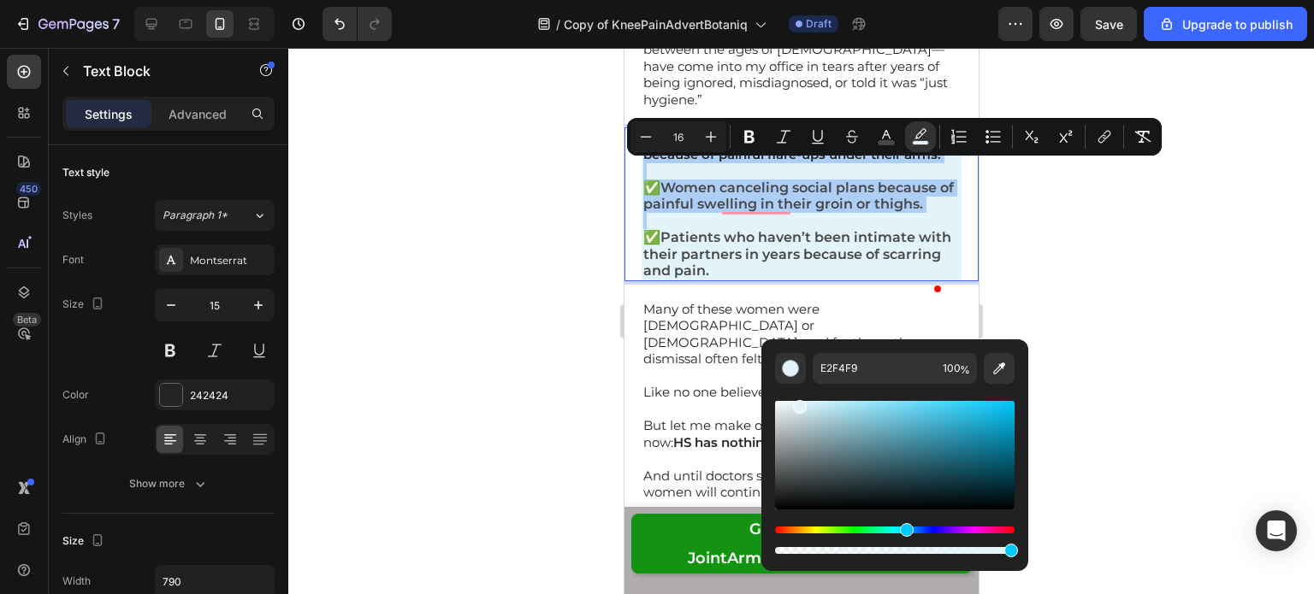
click at [1069, 239] on div at bounding box center [800, 321] width 1025 height 546
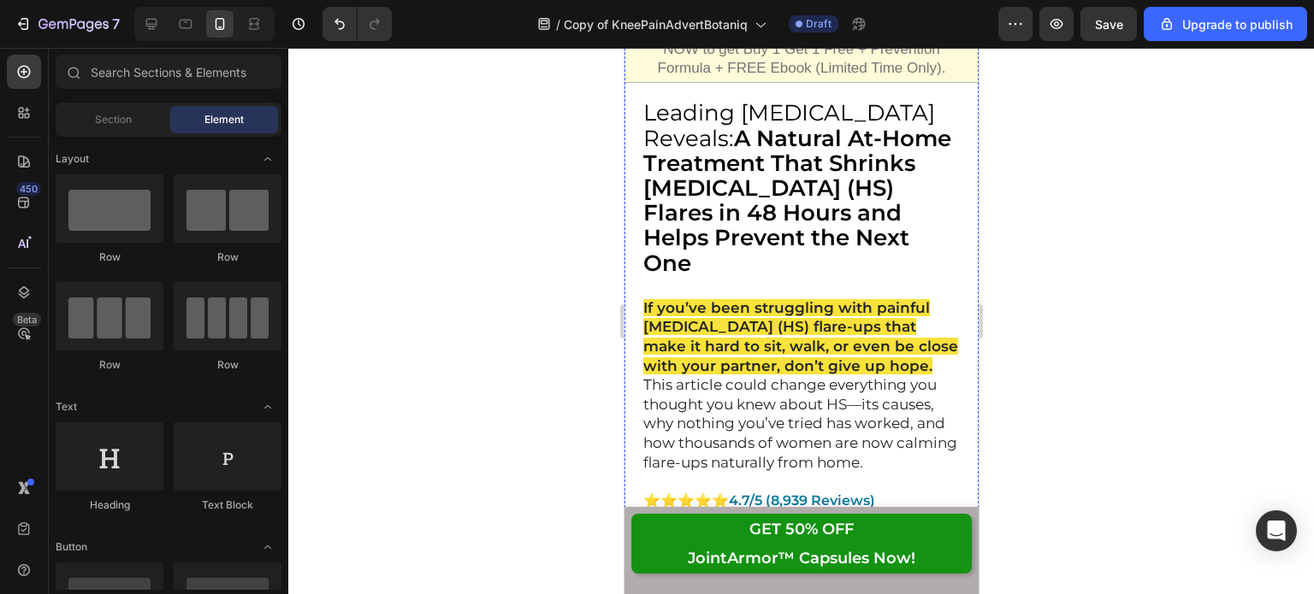
scroll to position [150, 0]
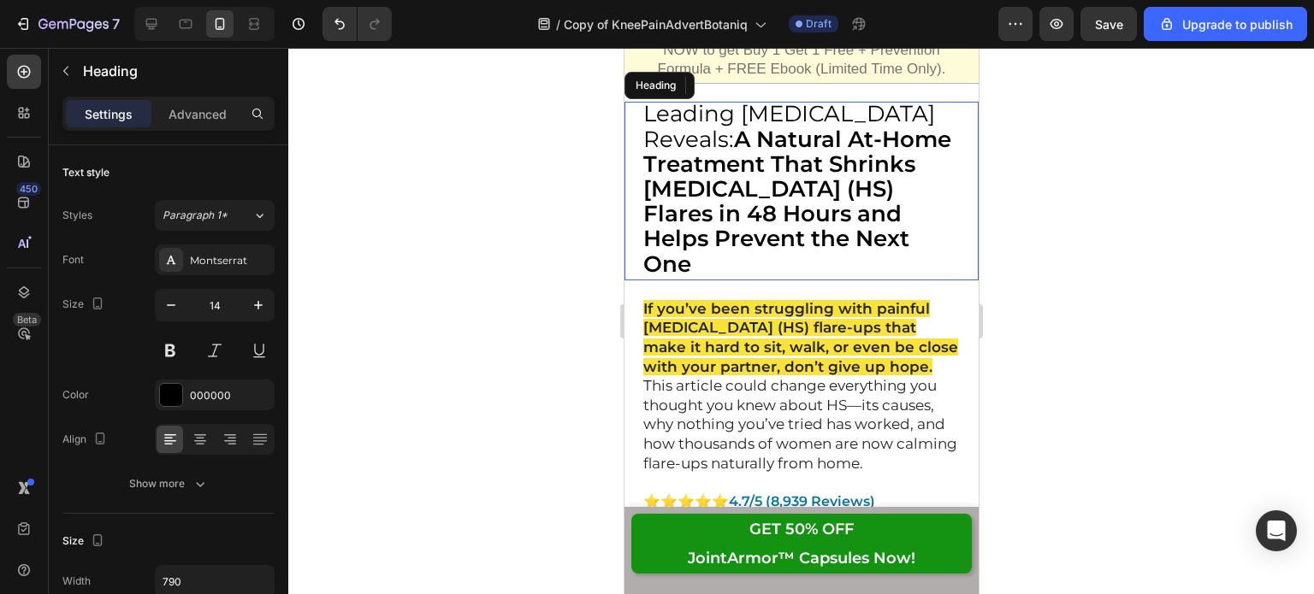
click at [853, 174] on strong "A Natural At-Home Treatment That Shrinks Hidradenitis Suppurativa (HS) Flares i…" at bounding box center [796, 202] width 308 height 152
click at [847, 182] on strong "A Natural At-Home Treatment That Shrinks Hidradenitis Suppurativa (HS) Flares i…" at bounding box center [796, 202] width 308 height 152
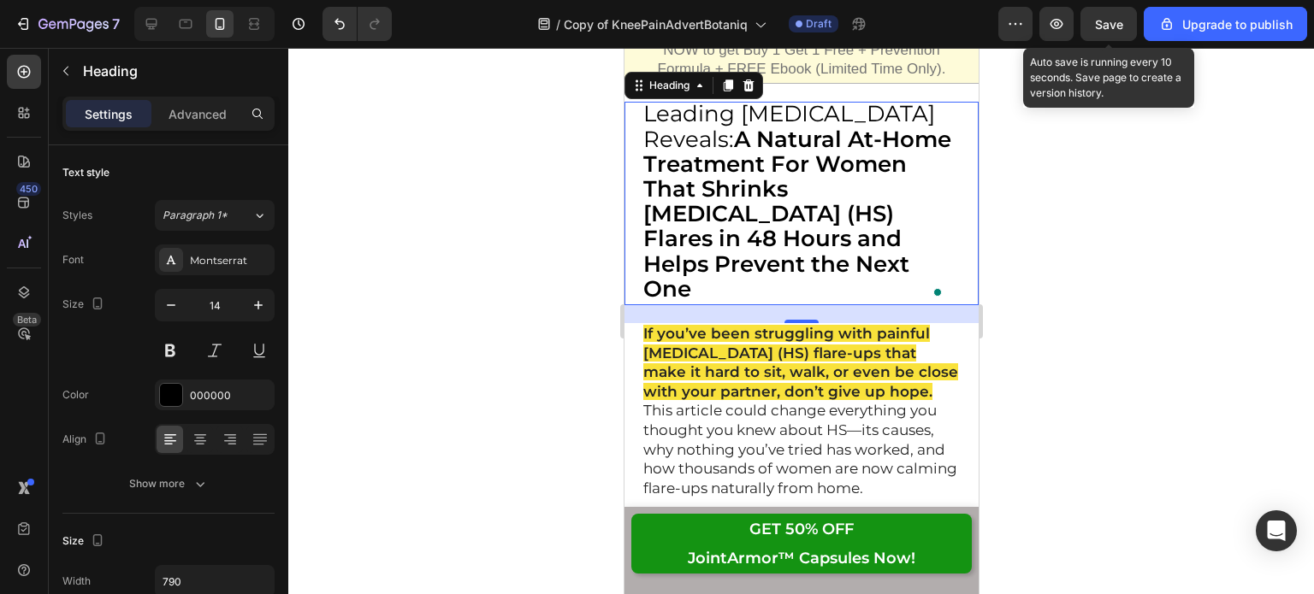
click at [1114, 24] on span "Save" at bounding box center [1109, 24] width 28 height 15
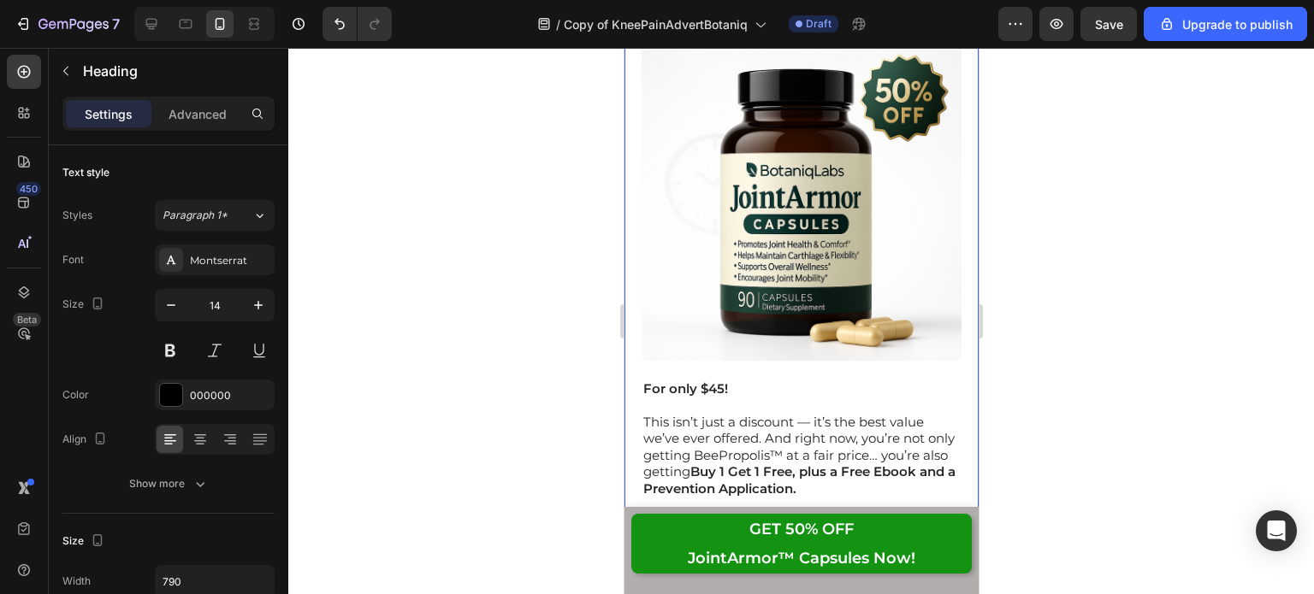
scroll to position [18732, 0]
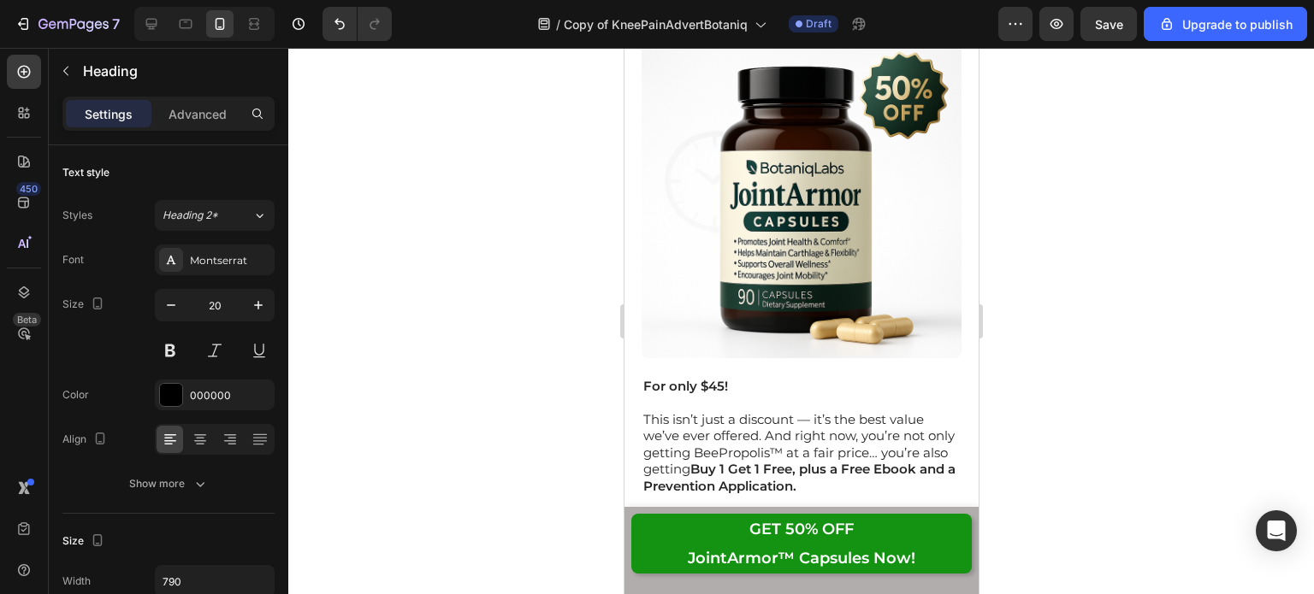
click at [178, 487] on div "Show more" at bounding box center [169, 484] width 80 height 17
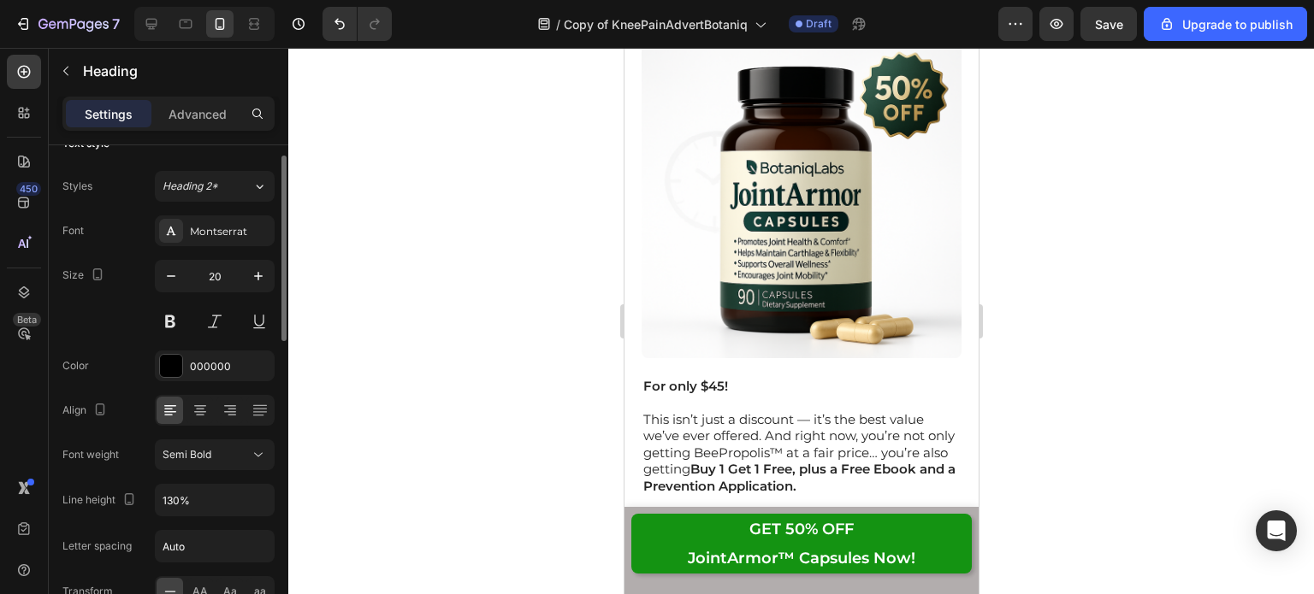
scroll to position [0, 0]
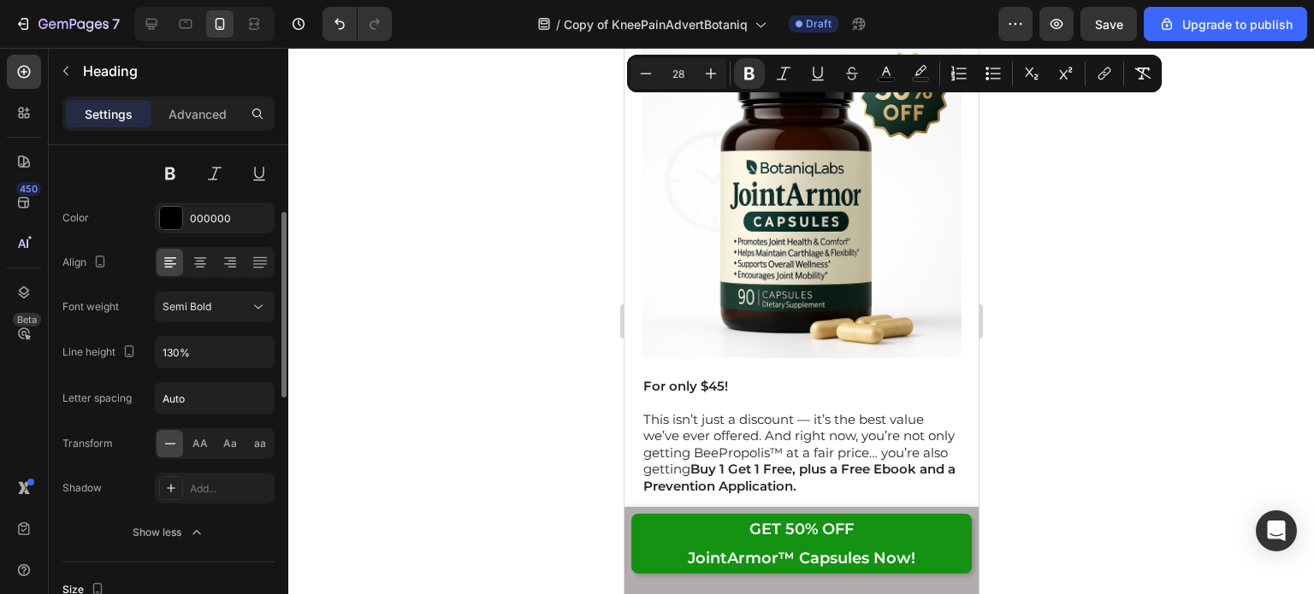
scroll to position [179, 0]
click at [205, 351] on input "130%" at bounding box center [215, 350] width 118 height 31
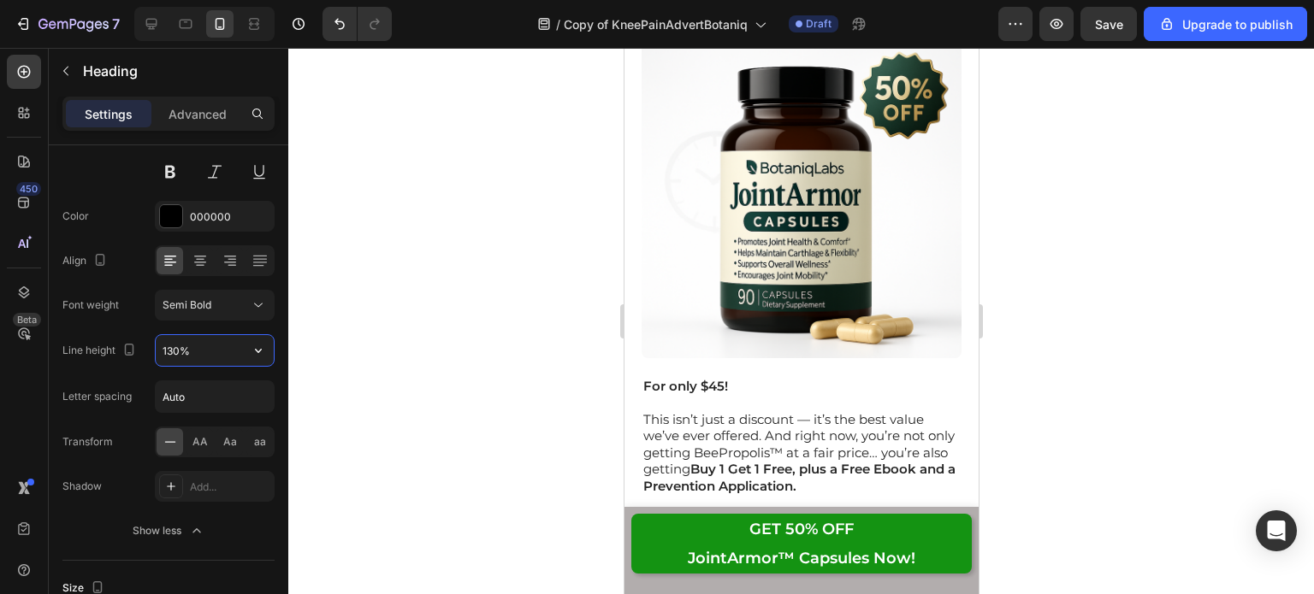
click at [267, 360] on button "button" at bounding box center [258, 350] width 31 height 31
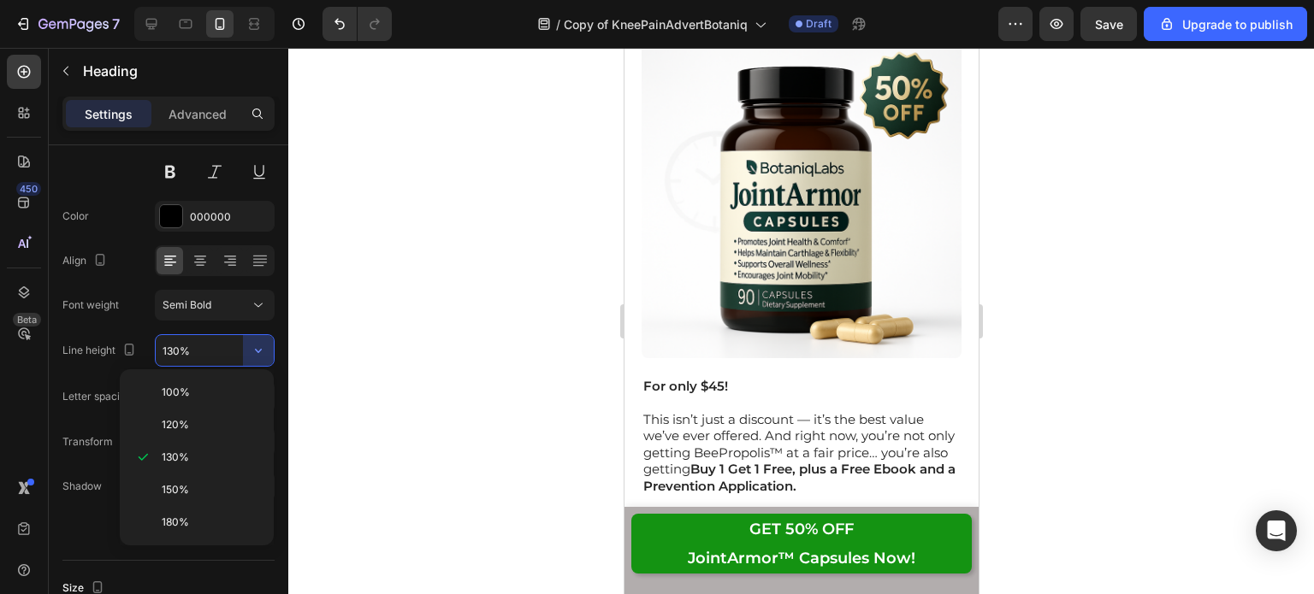
click at [195, 492] on p "150%" at bounding box center [210, 489] width 97 height 15
type input "150%"
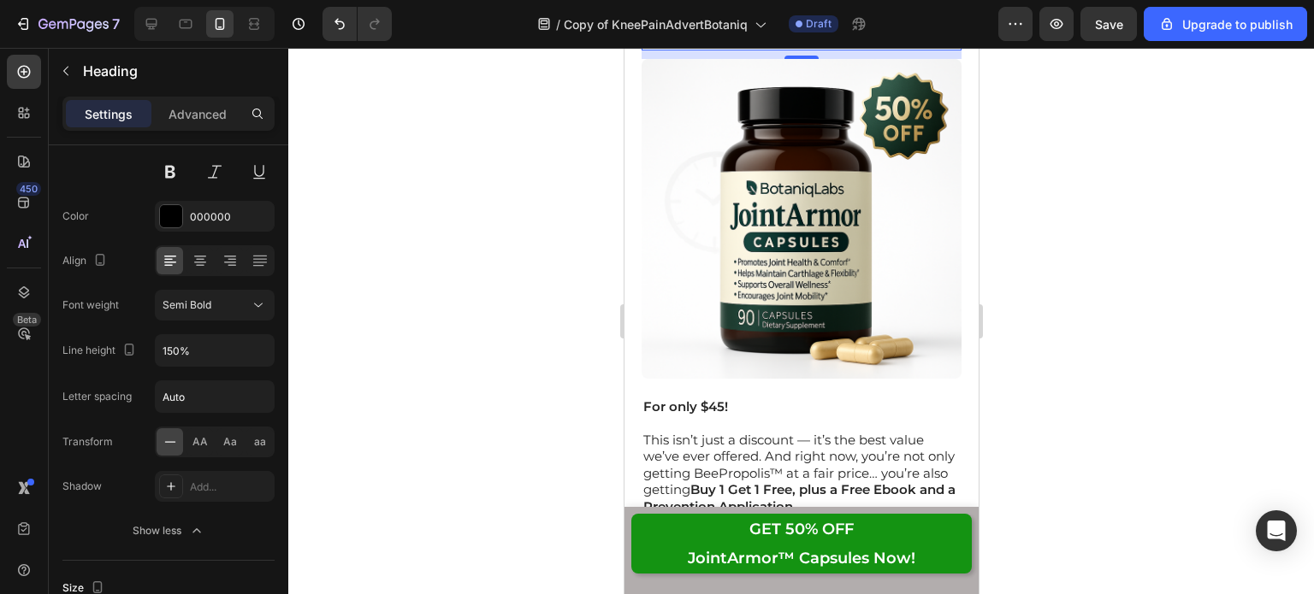
click at [1053, 245] on div at bounding box center [800, 321] width 1025 height 546
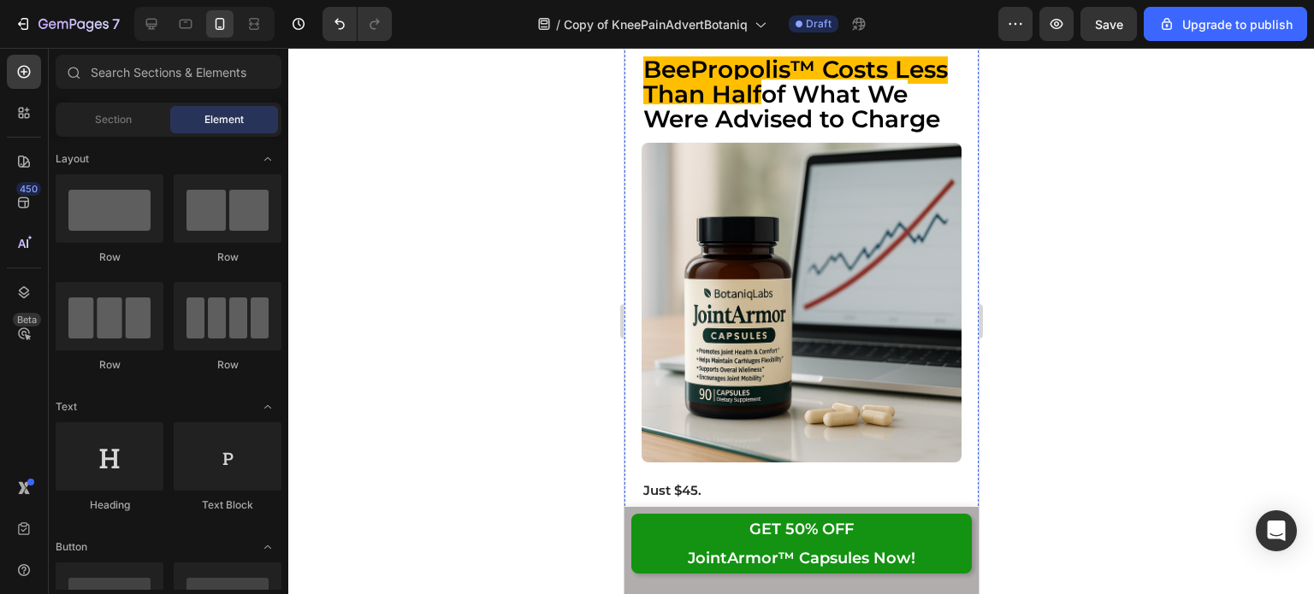
scroll to position [16976, 0]
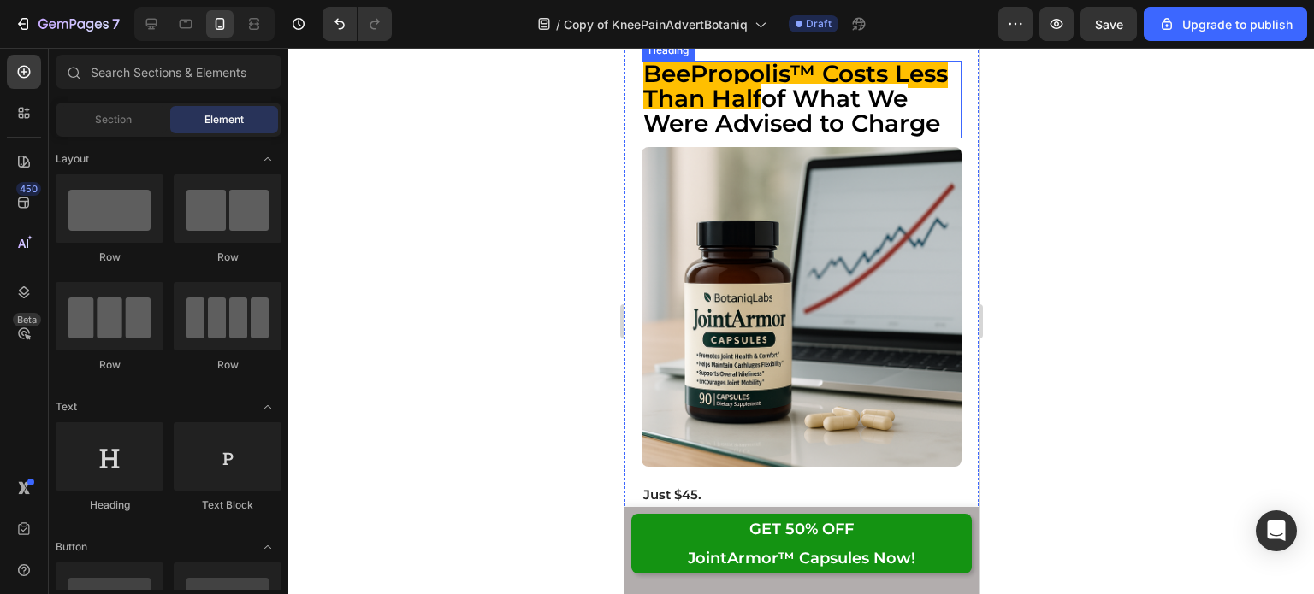
click at [832, 138] on strong "of What We Were Advised to Charge" at bounding box center [790, 111] width 297 height 54
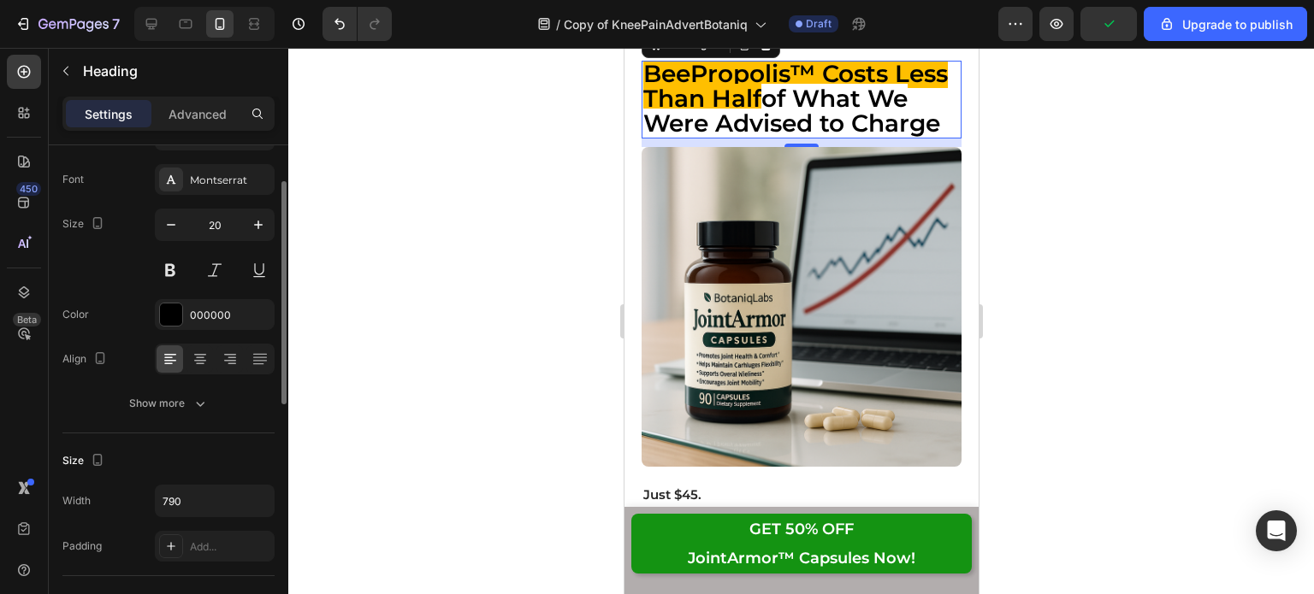
scroll to position [0, 0]
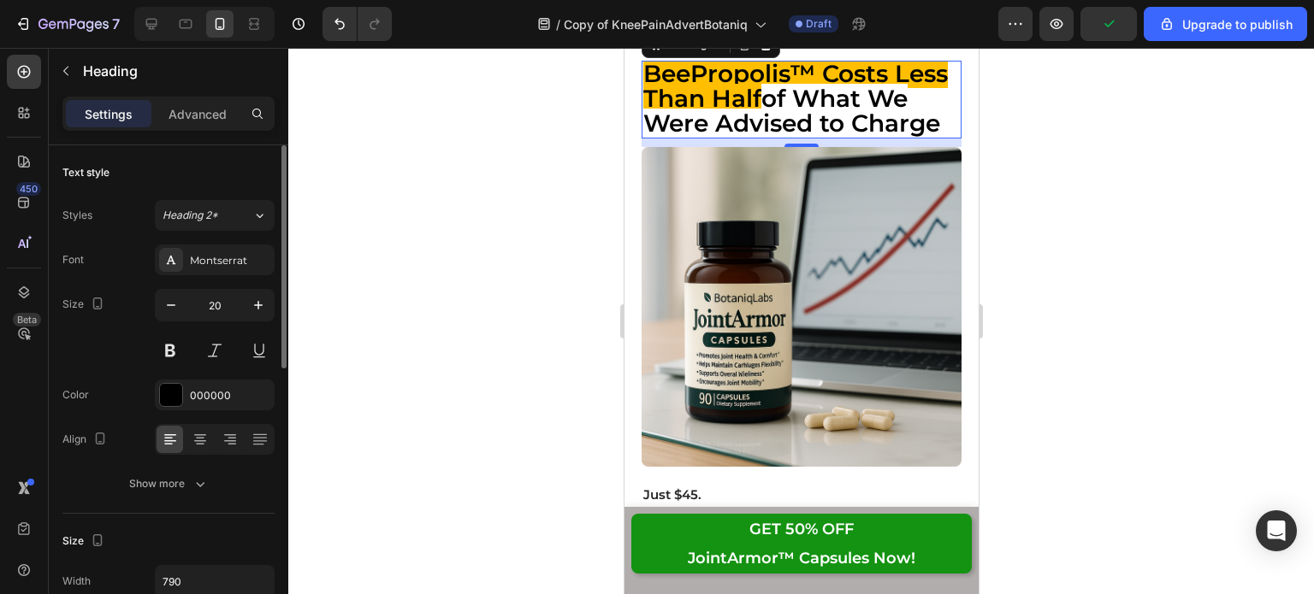
click at [170, 478] on div "Show more" at bounding box center [169, 484] width 80 height 17
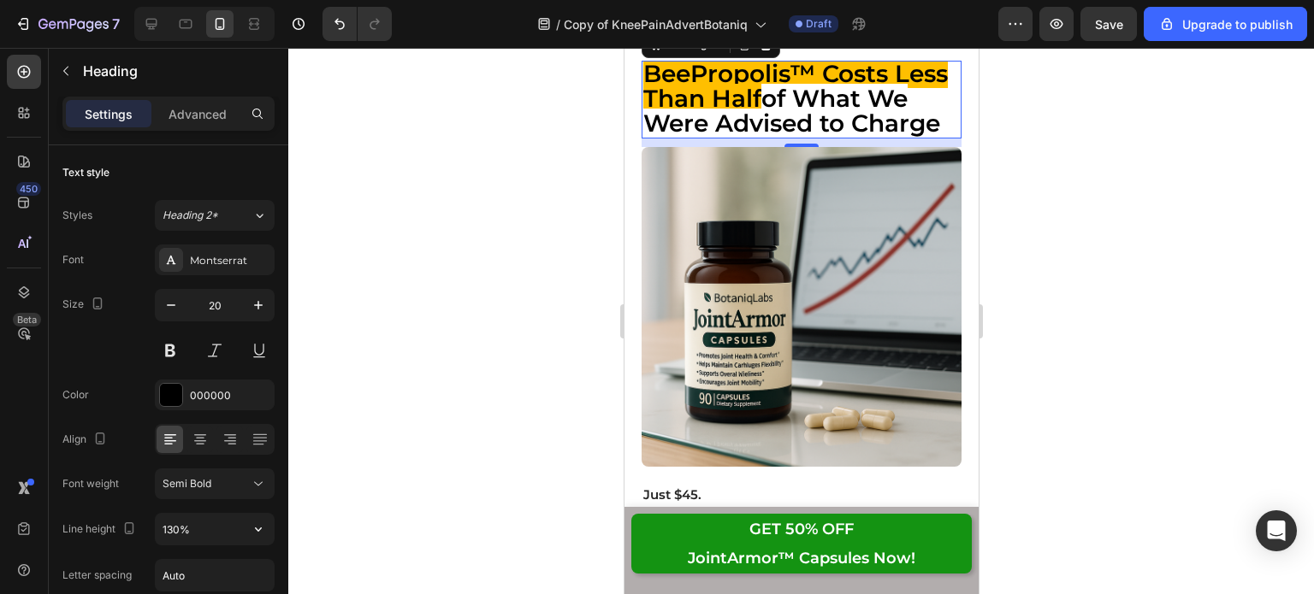
click at [198, 519] on input "130%" at bounding box center [215, 529] width 118 height 31
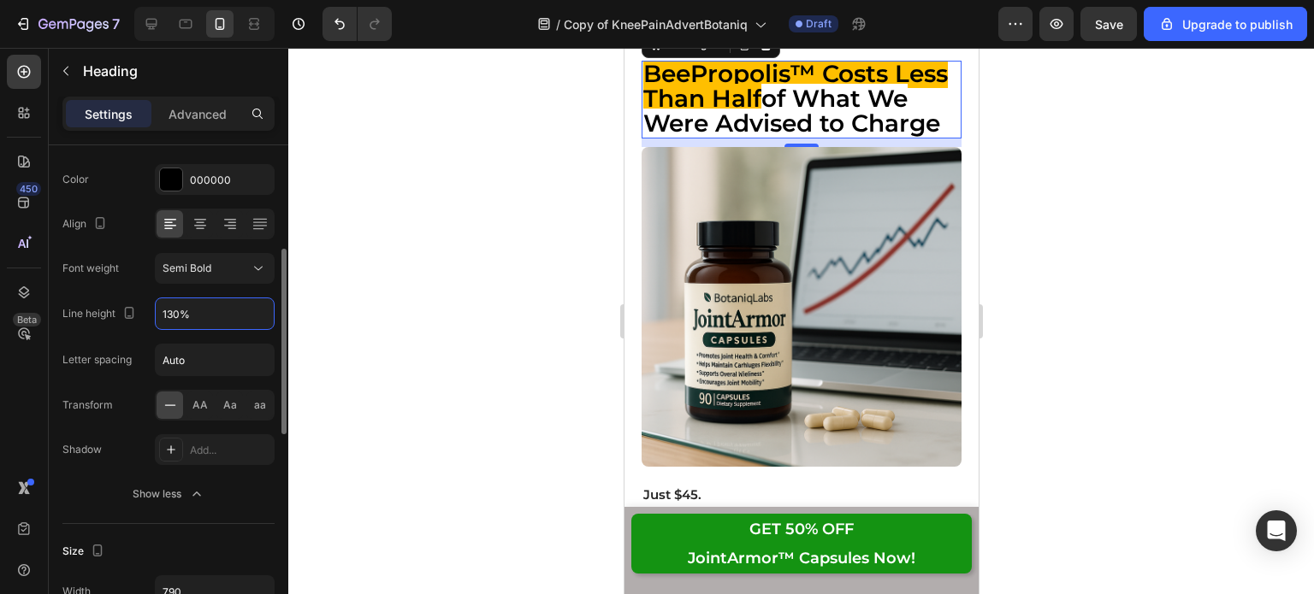
scroll to position [233, 0]
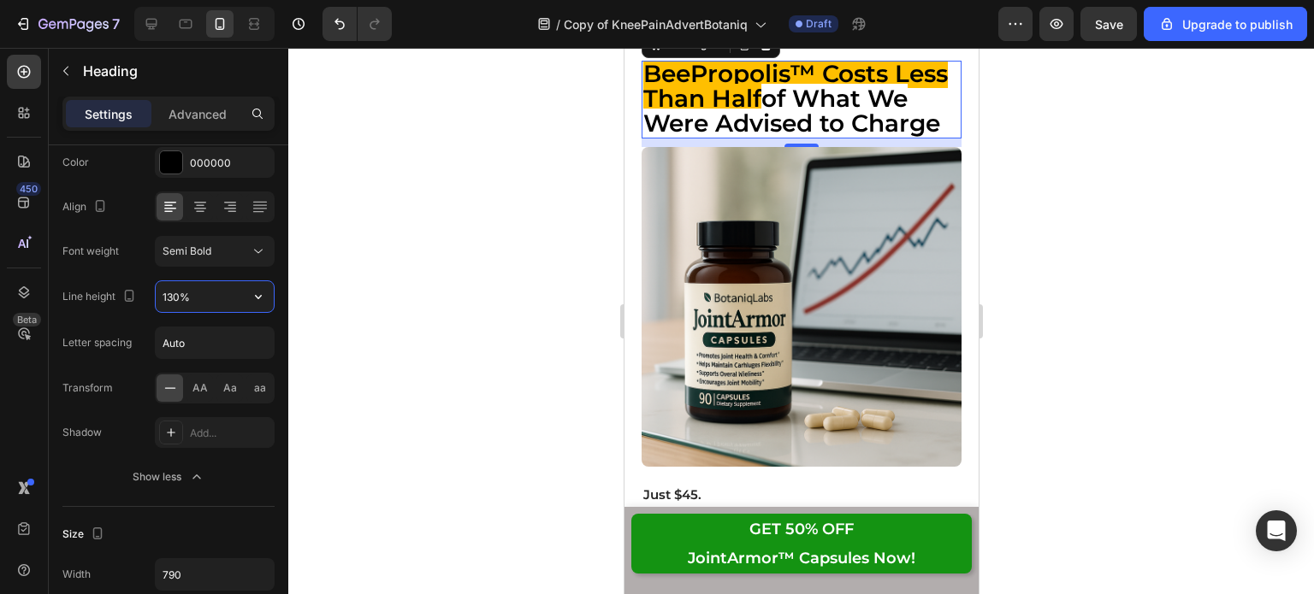
click at [257, 298] on icon "button" at bounding box center [258, 296] width 17 height 17
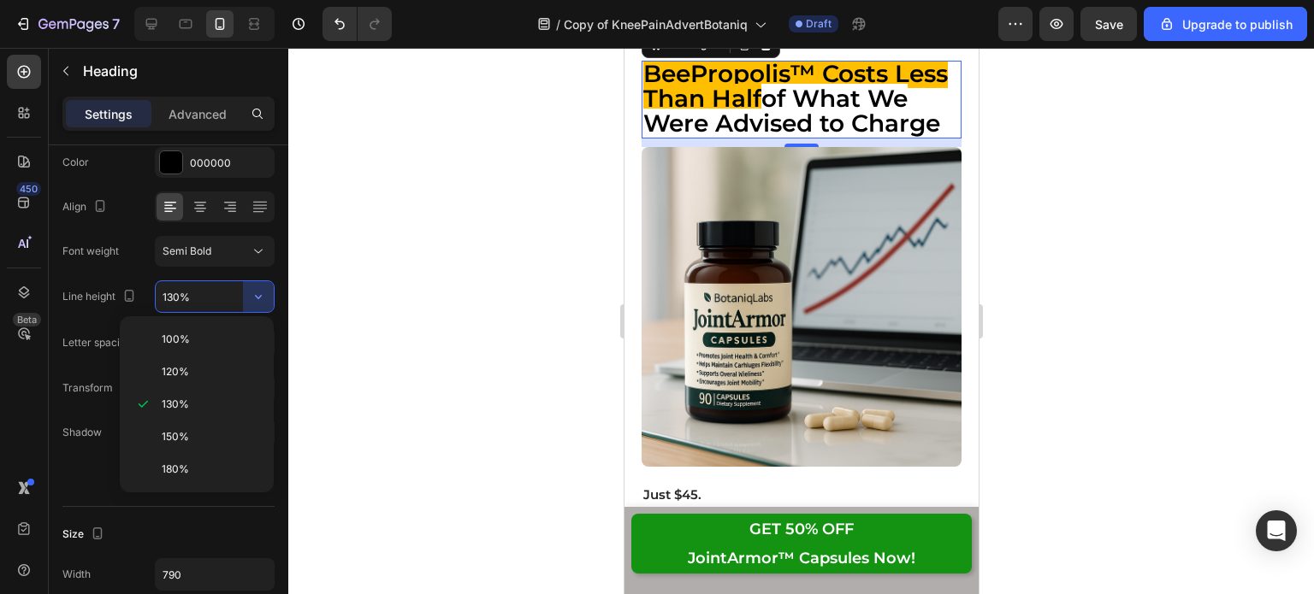
click at [189, 434] on p "150%" at bounding box center [210, 436] width 97 height 15
type input "150%"
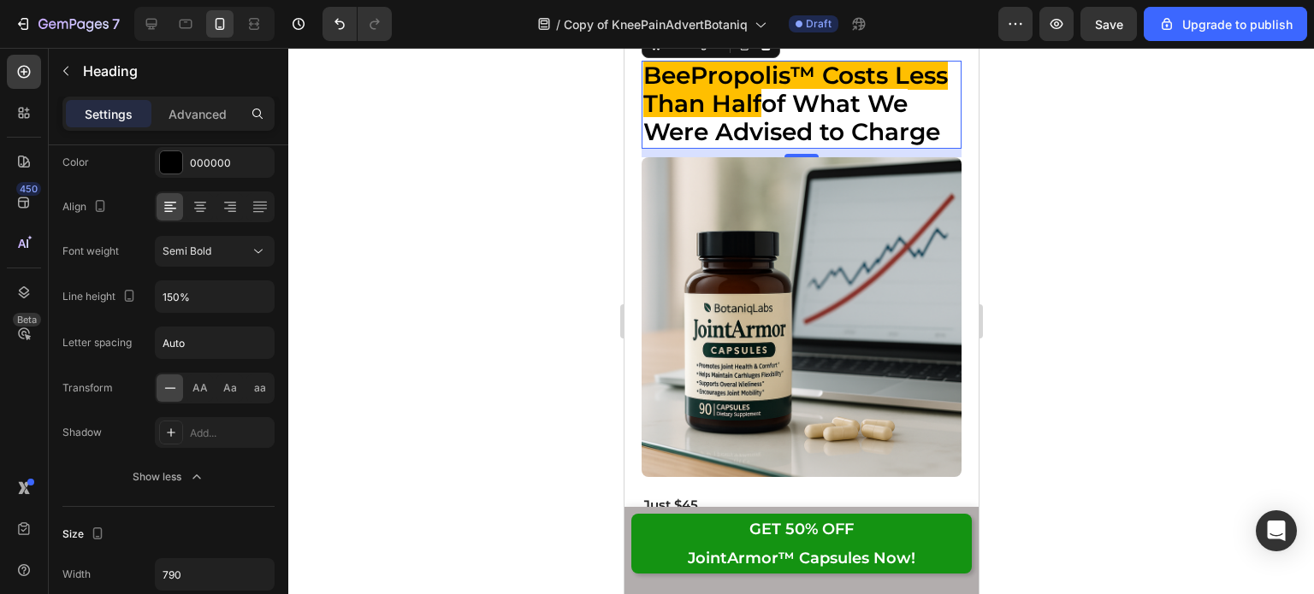
click at [1054, 259] on div at bounding box center [800, 321] width 1025 height 546
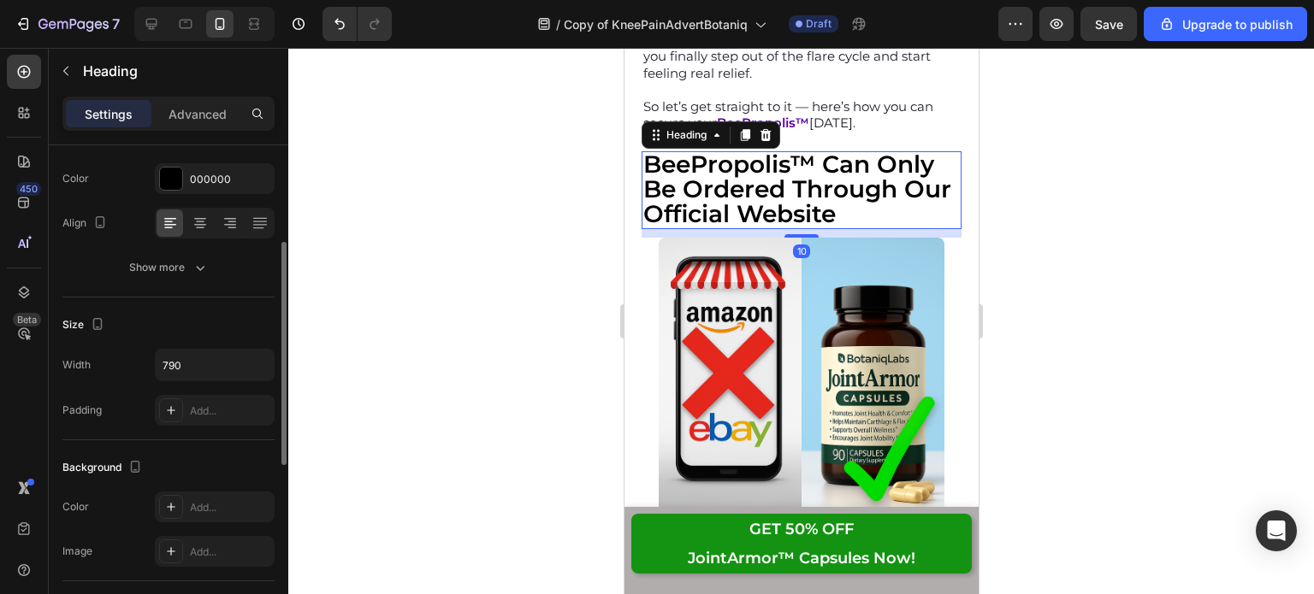
scroll to position [247, 0]
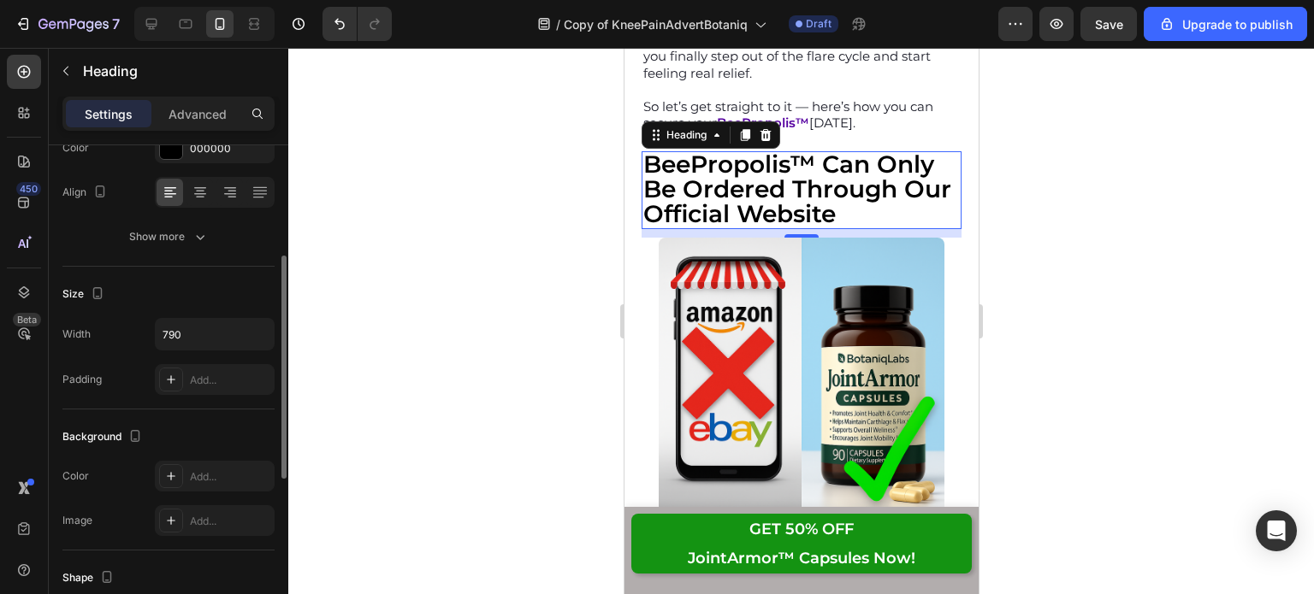
click at [195, 245] on button "Show more" at bounding box center [168, 237] width 212 height 31
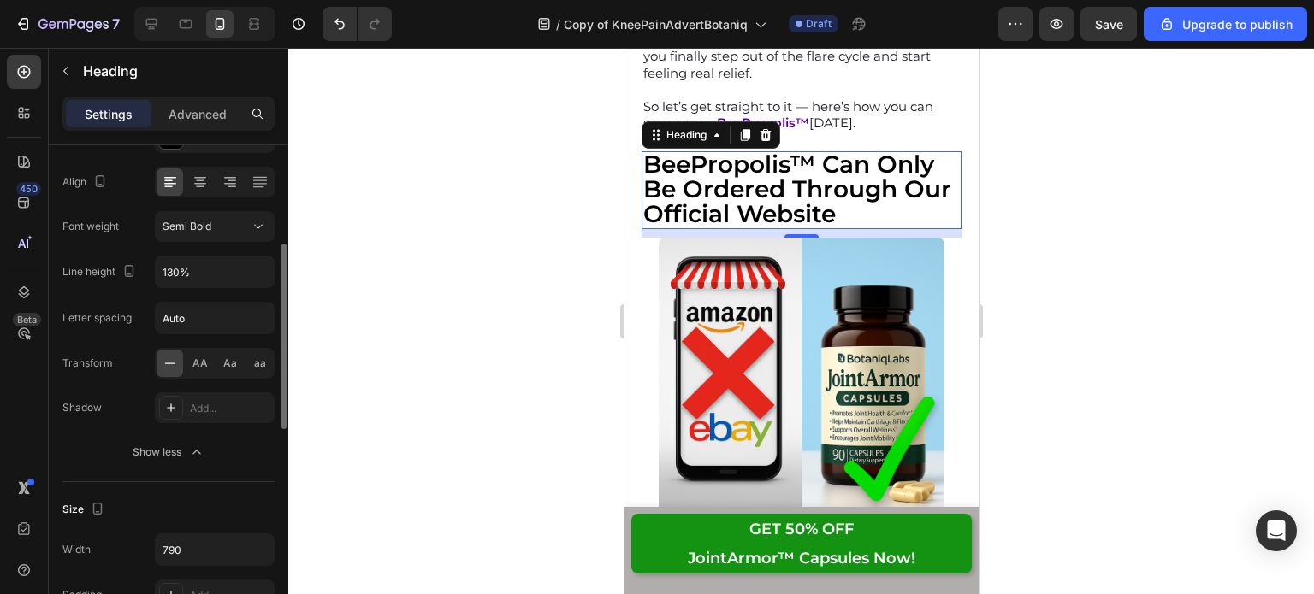
scroll to position [259, 0]
click at [204, 279] on input "130%" at bounding box center [215, 270] width 118 height 31
click at [222, 261] on input "130%" at bounding box center [215, 270] width 118 height 31
click at [254, 269] on icon "button" at bounding box center [258, 270] width 17 height 17
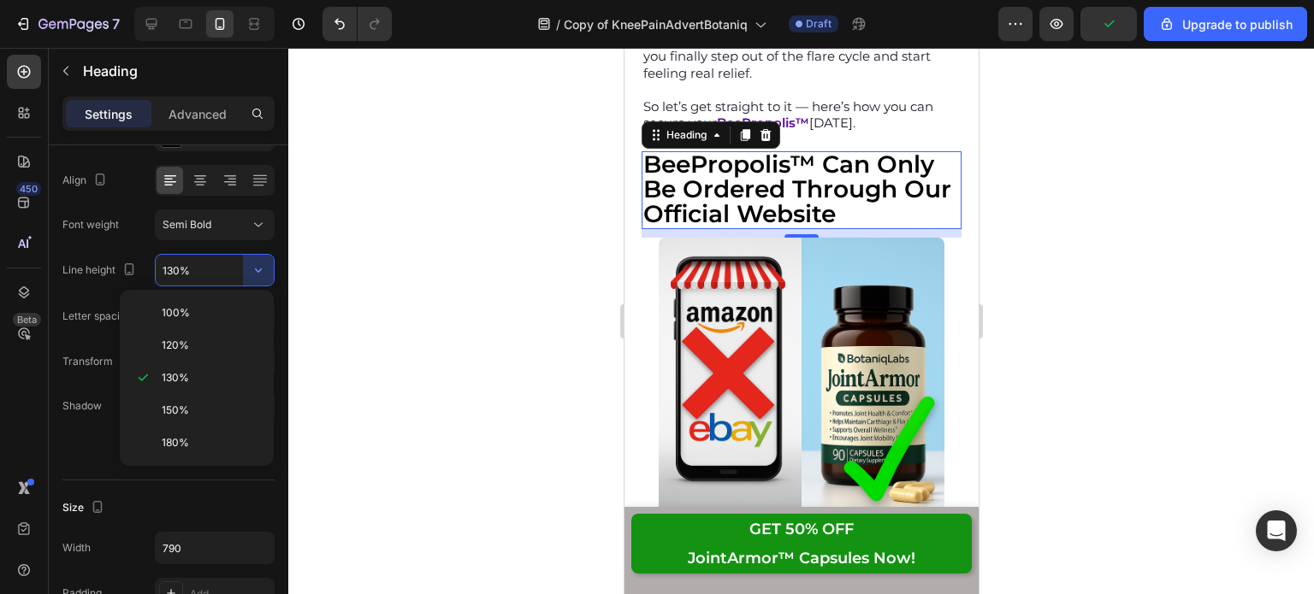
click at [198, 405] on p "150%" at bounding box center [210, 410] width 97 height 15
type input "150%"
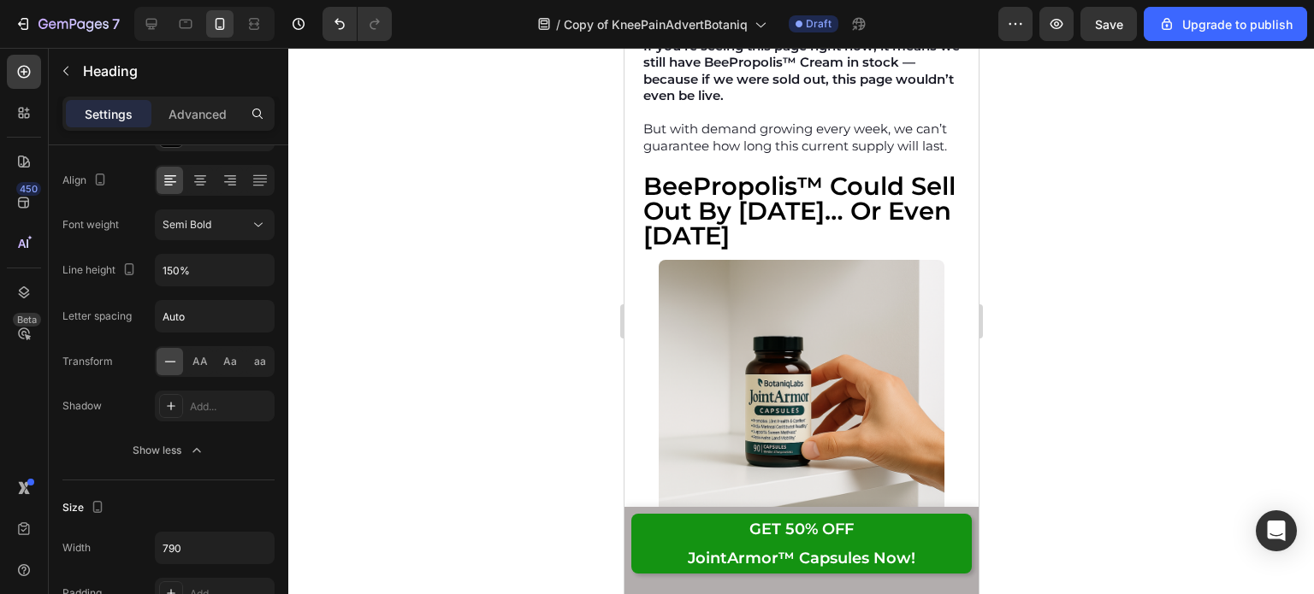
scroll to position [14638, 0]
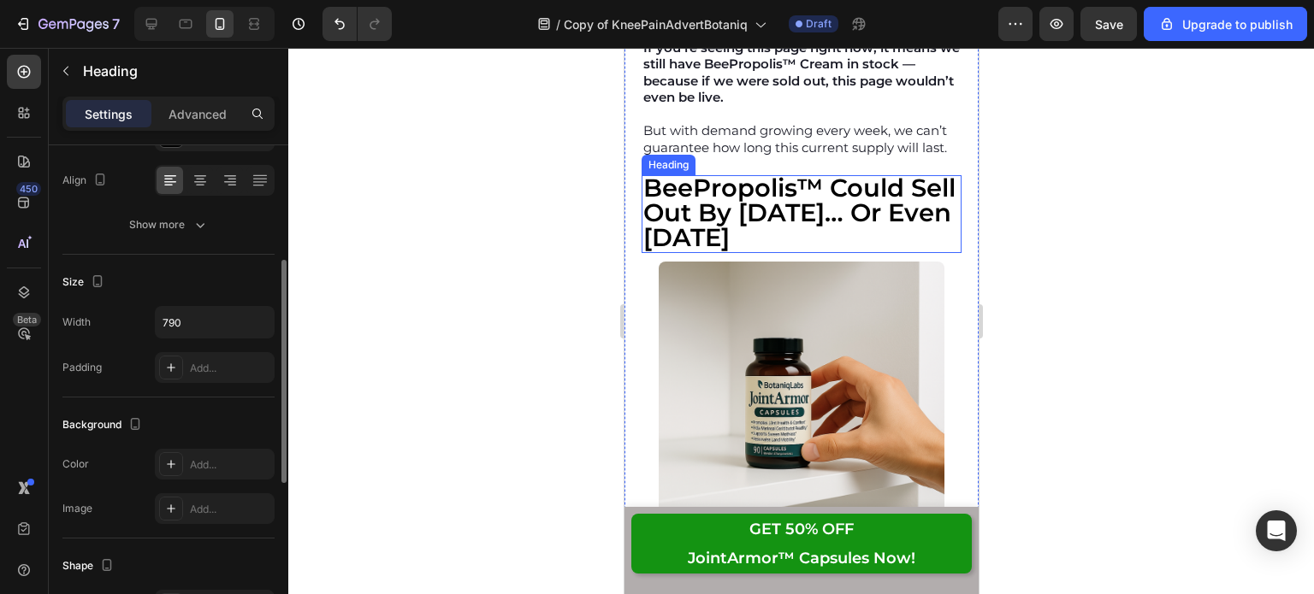
click at [804, 252] on strong "BeePropolis™ Could Sell Out By [DATE]… Or Even [DATE]" at bounding box center [798, 213] width 312 height 80
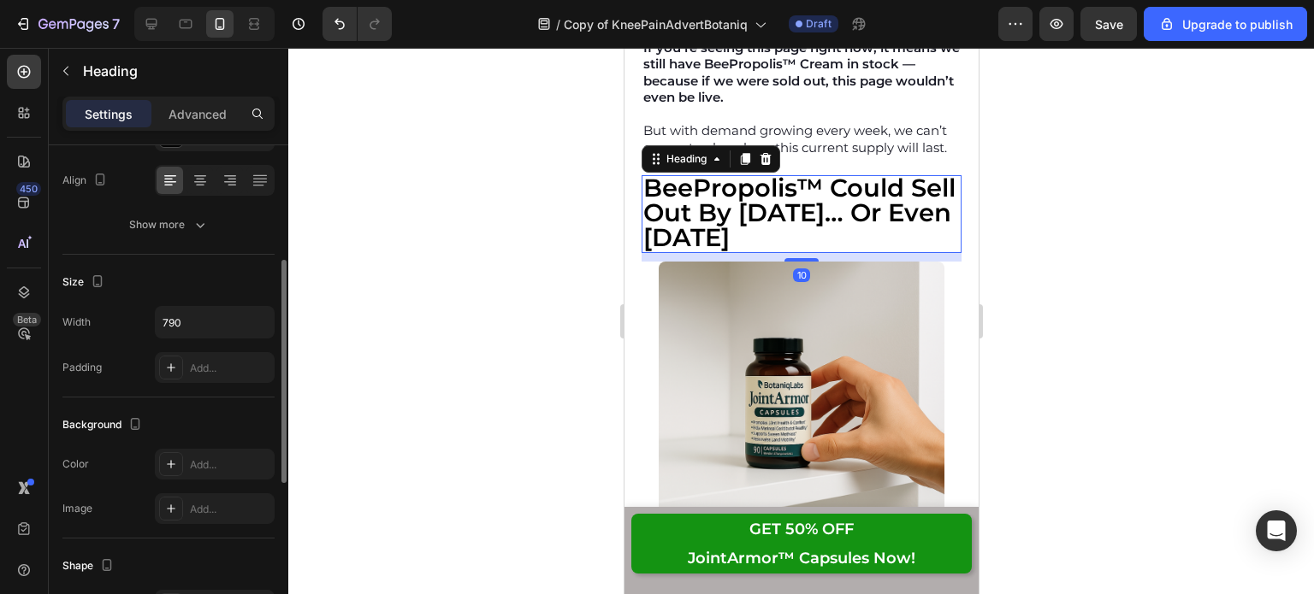
scroll to position [258, 0]
click at [180, 222] on div "Show more" at bounding box center [169, 225] width 80 height 17
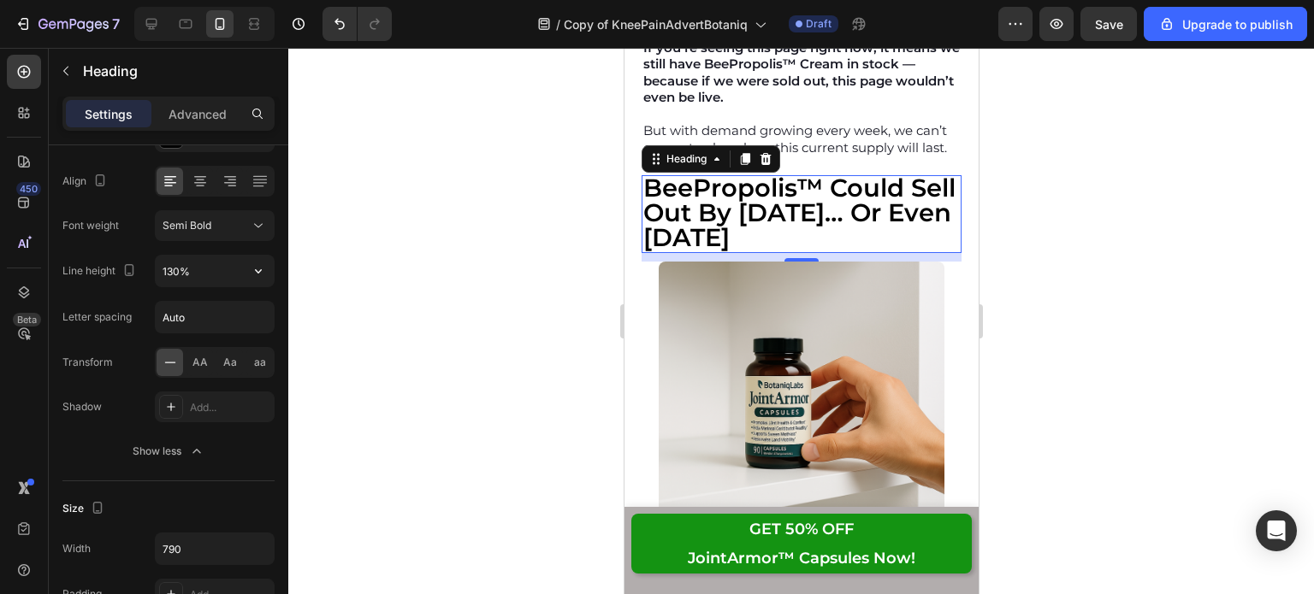
click at [221, 264] on input "130%" at bounding box center [215, 271] width 118 height 31
click at [251, 270] on icon "button" at bounding box center [258, 271] width 17 height 17
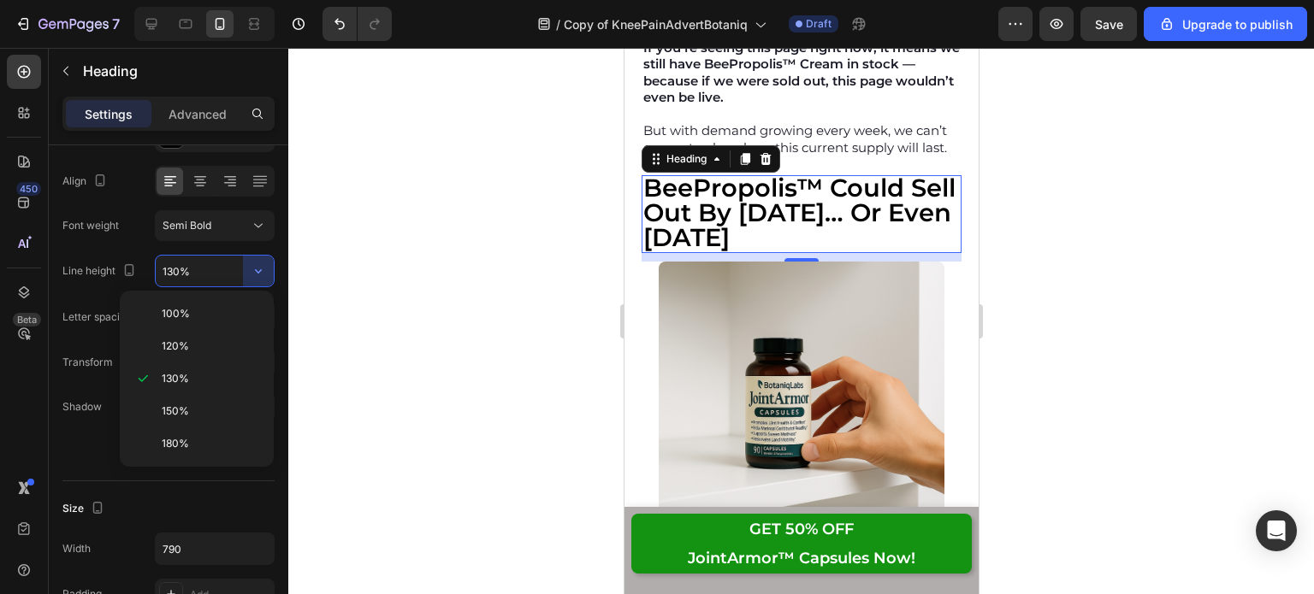
click at [195, 428] on div "150%" at bounding box center [197, 444] width 140 height 32
type input "150%"
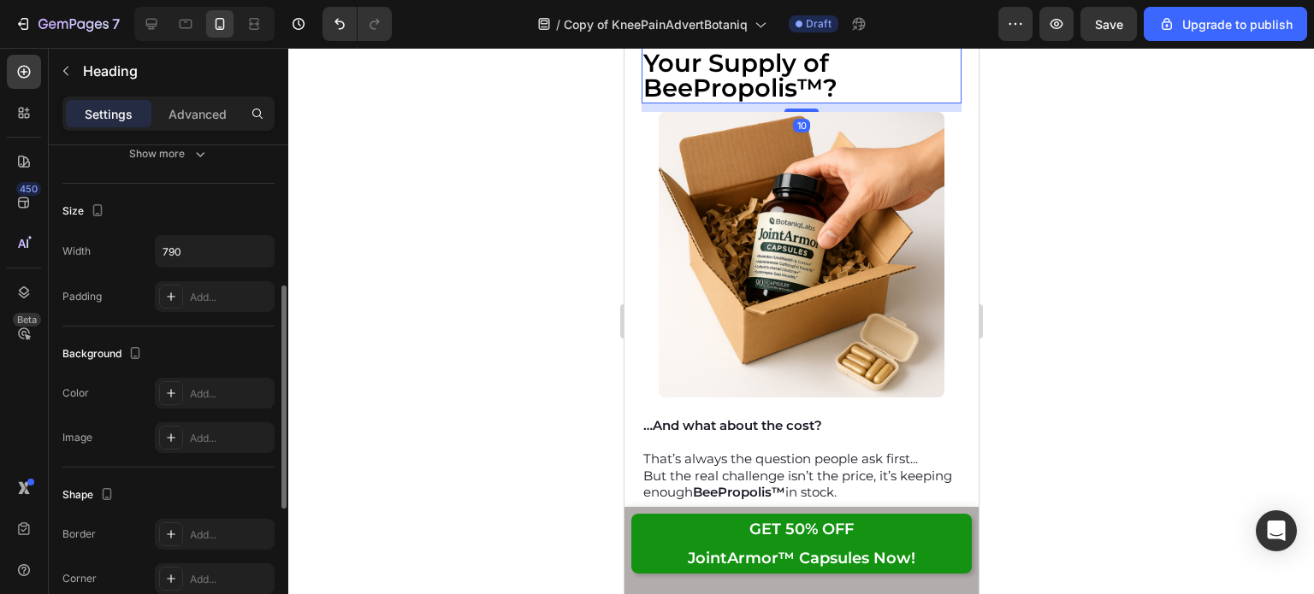
scroll to position [325, 0]
click at [195, 169] on button "Show more" at bounding box center [168, 159] width 212 height 31
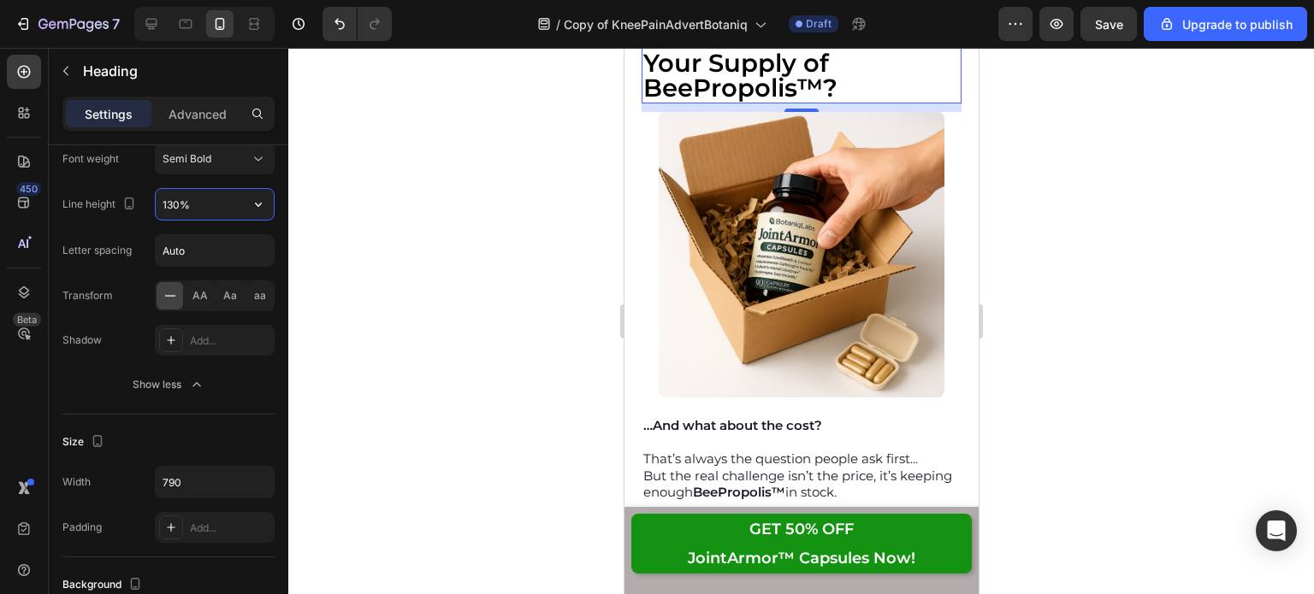
click at [208, 191] on input "130%" at bounding box center [215, 204] width 118 height 31
click at [245, 200] on button "button" at bounding box center [258, 204] width 31 height 31
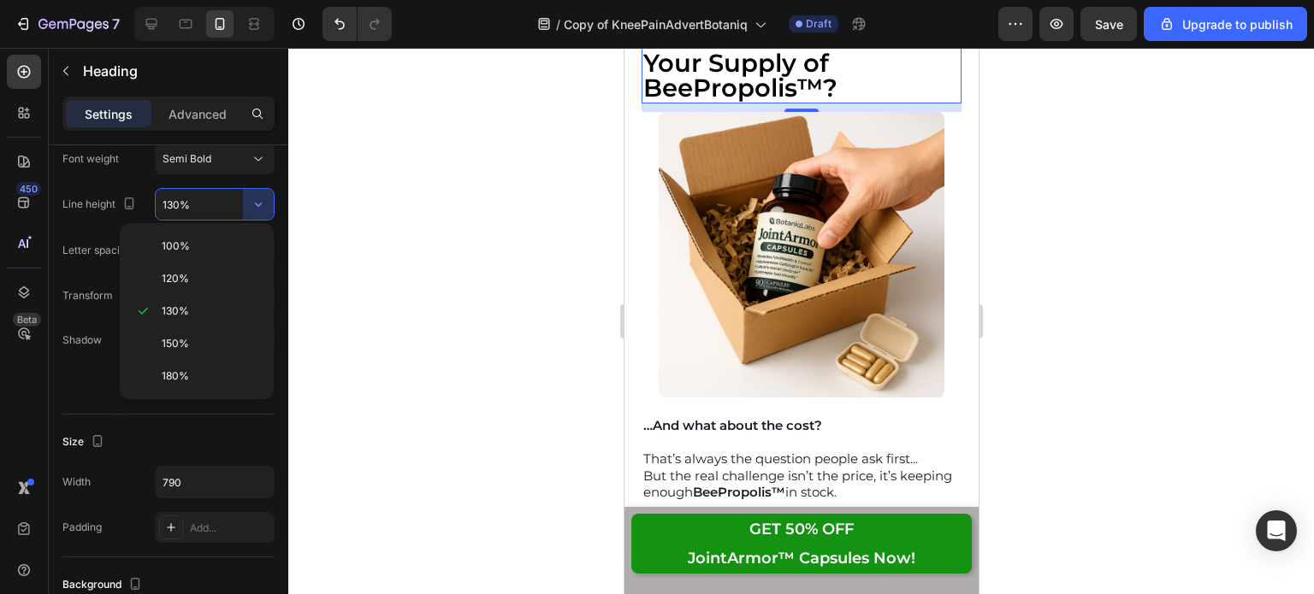
click at [192, 360] on div "150%" at bounding box center [197, 376] width 140 height 32
type input "150%"
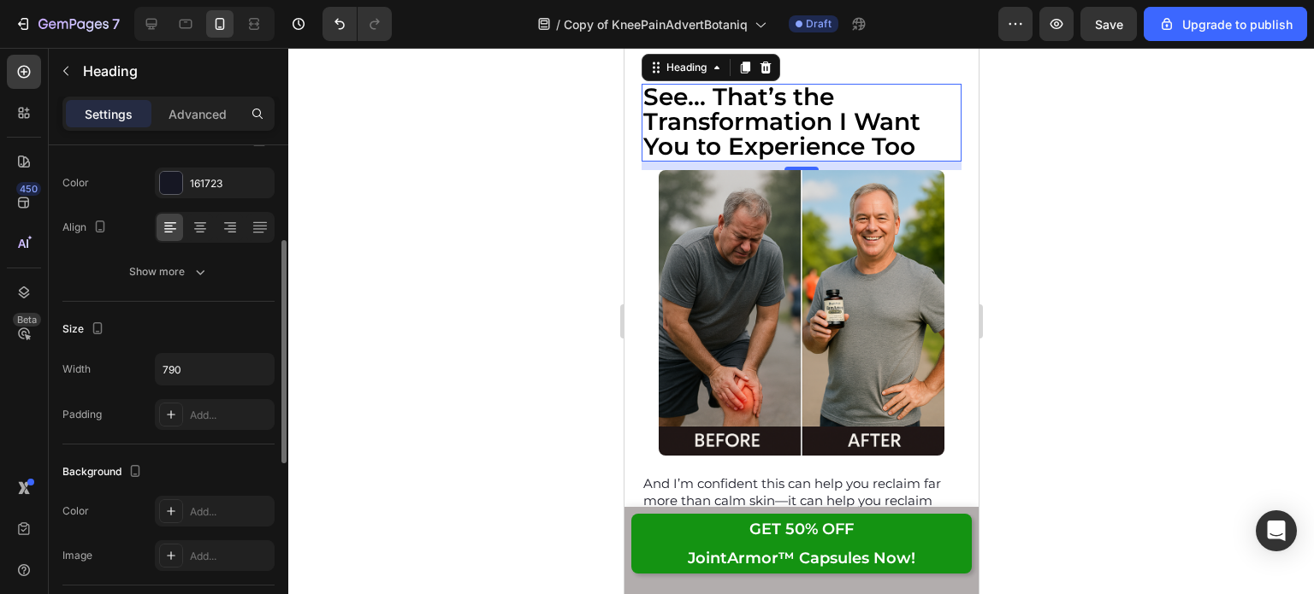
scroll to position [211, 0]
click at [198, 264] on icon "button" at bounding box center [200, 272] width 17 height 17
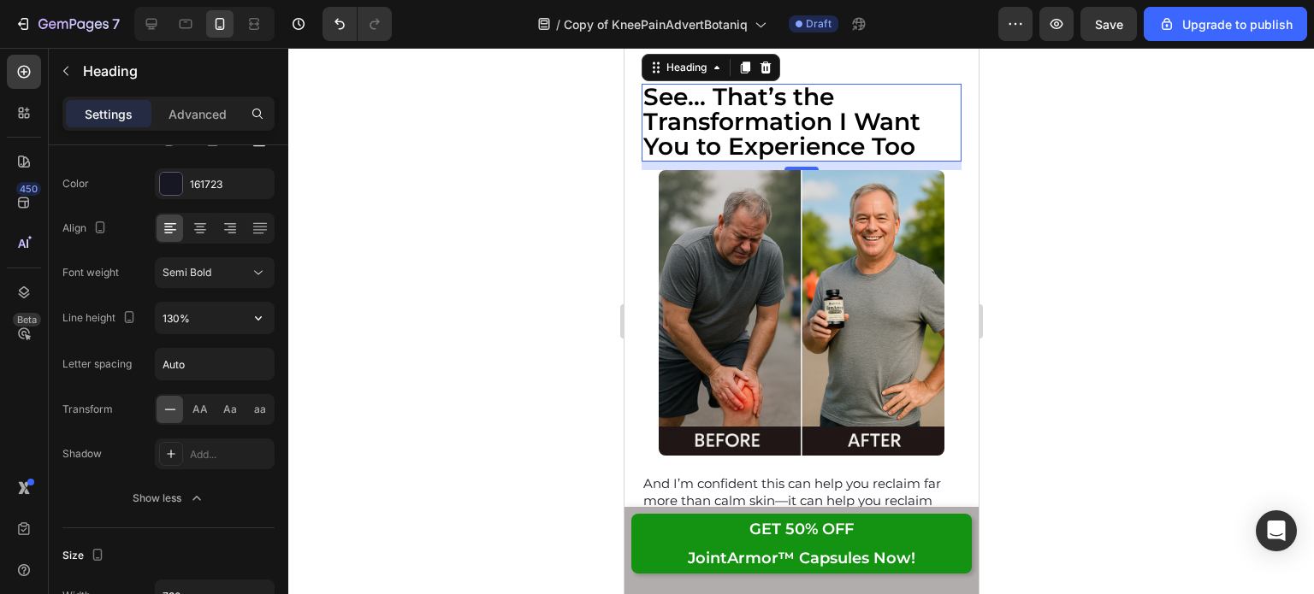
click at [245, 328] on button "button" at bounding box center [258, 318] width 31 height 31
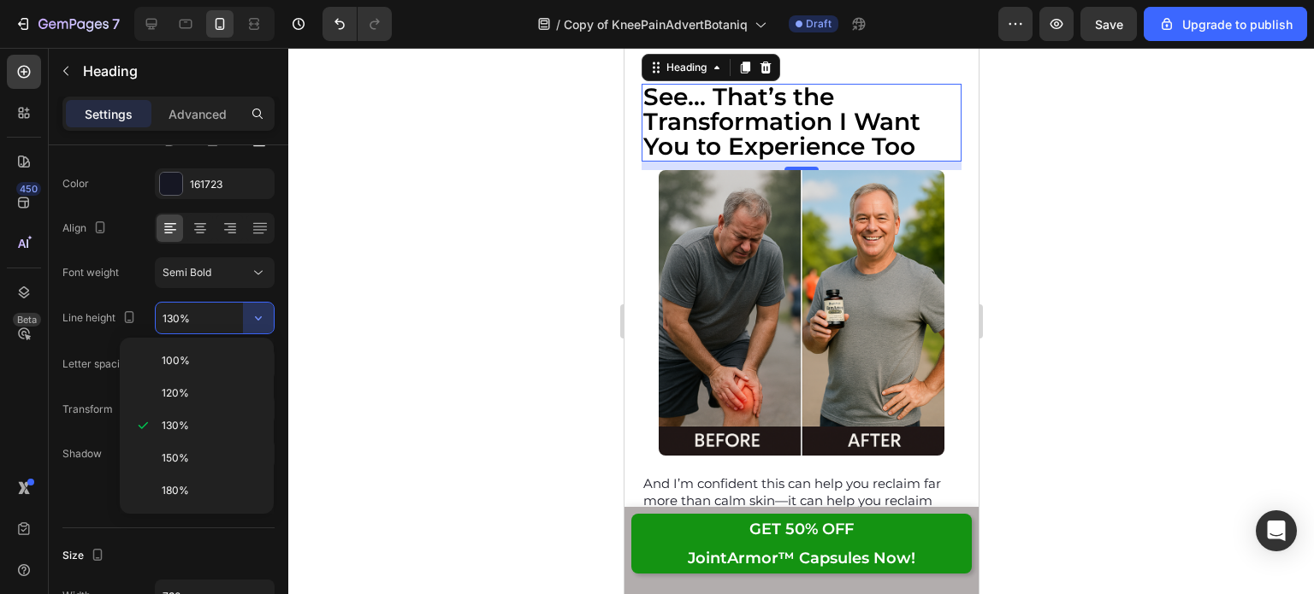
click at [198, 451] on p "150%" at bounding box center [210, 458] width 97 height 15
type input "150%"
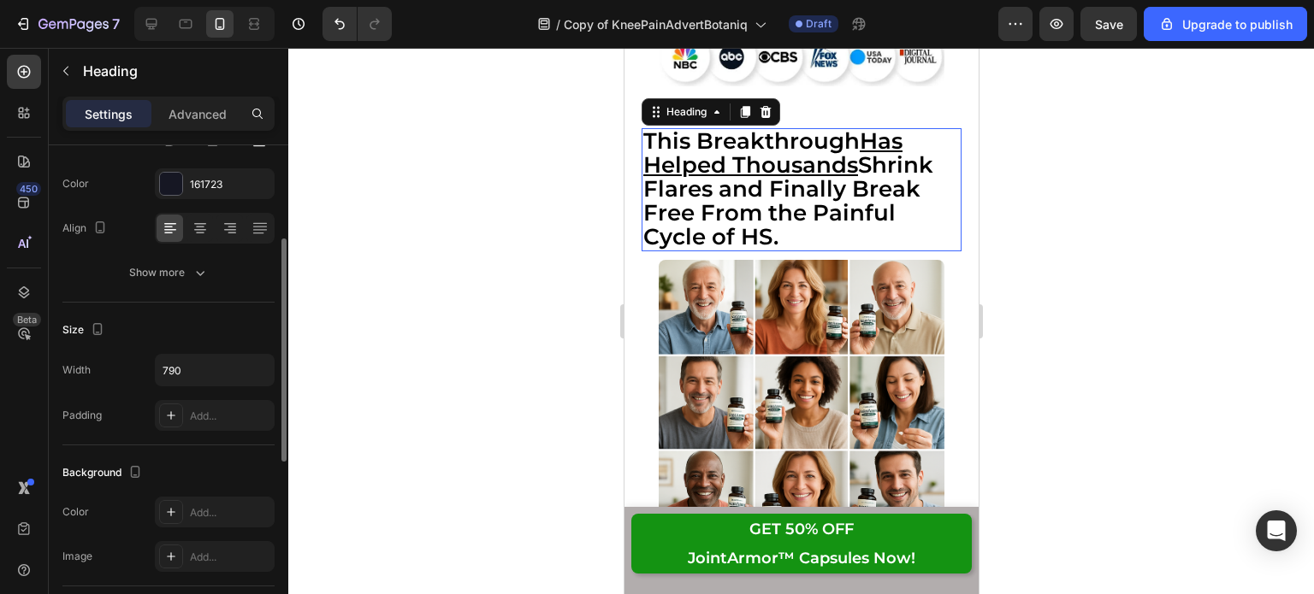
scroll to position [210, 0]
click at [194, 283] on button "Show more" at bounding box center [168, 273] width 212 height 31
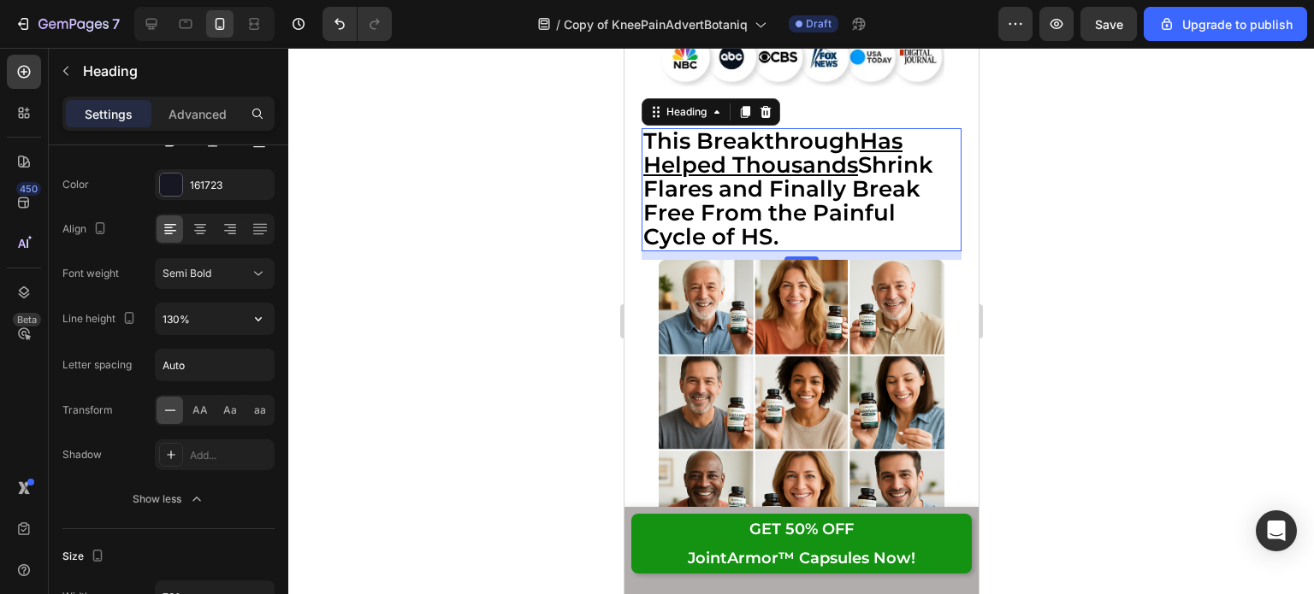
click at [257, 319] on icon "button" at bounding box center [258, 319] width 7 height 4
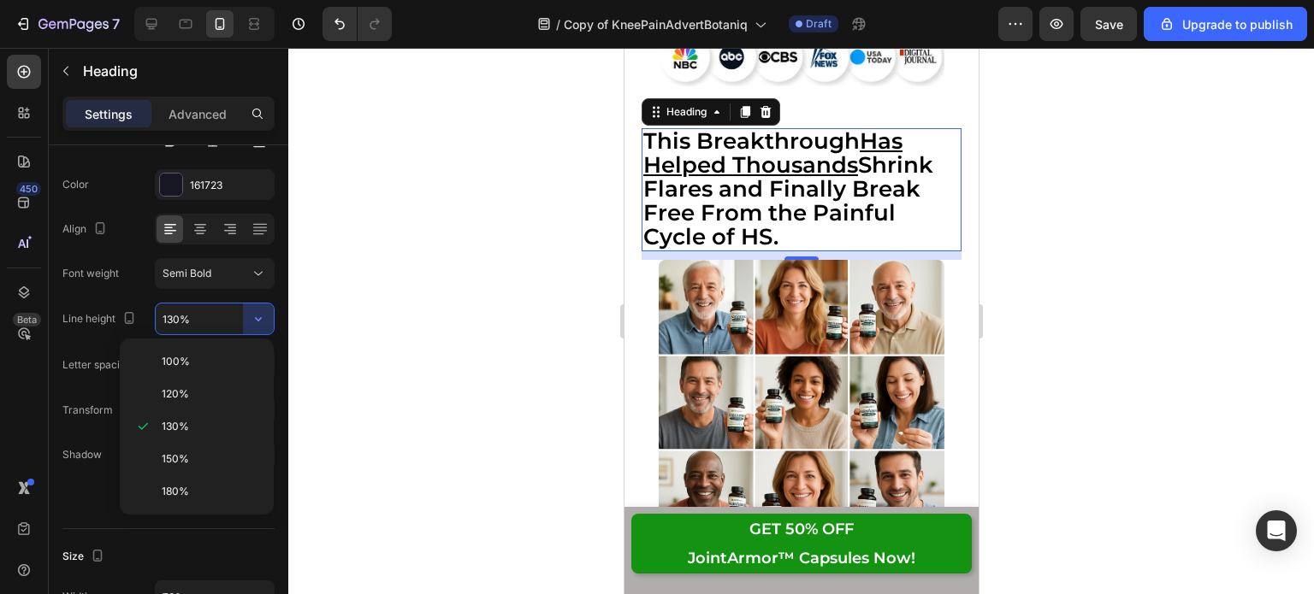
click at [181, 454] on span "150%" at bounding box center [175, 459] width 27 height 15
type input "150%"
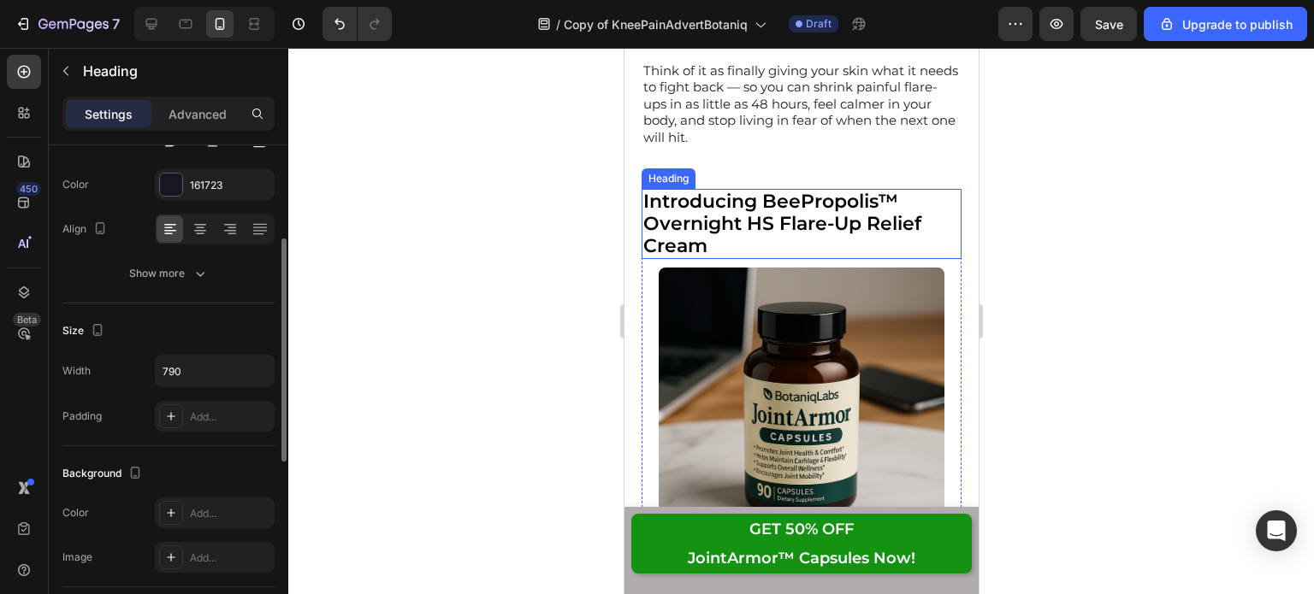
scroll to position [210, 0]
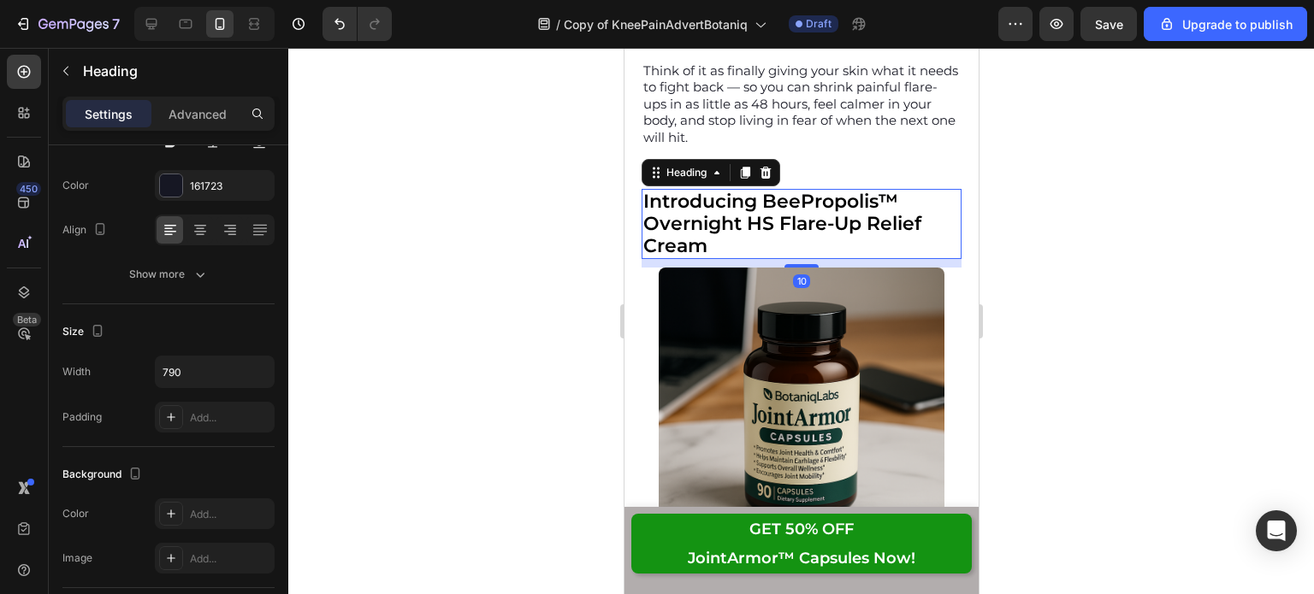
click at [190, 447] on div "Text style Styles Heading 2* Font Montserrat Size 20 Color 161723 Align Show mo…" at bounding box center [168, 517] width 212 height 141
click at [174, 283] on button "Show more" at bounding box center [168, 274] width 212 height 31
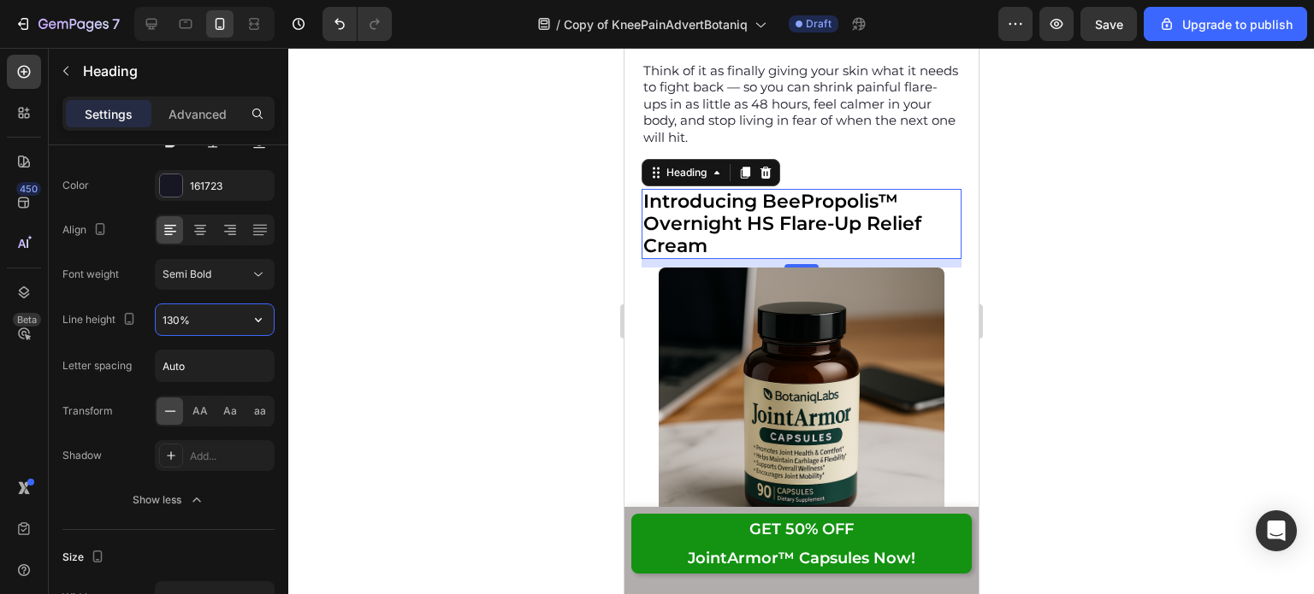
click at [223, 323] on input "130%" at bounding box center [215, 319] width 118 height 31
click at [256, 321] on icon "button" at bounding box center [258, 319] width 17 height 17
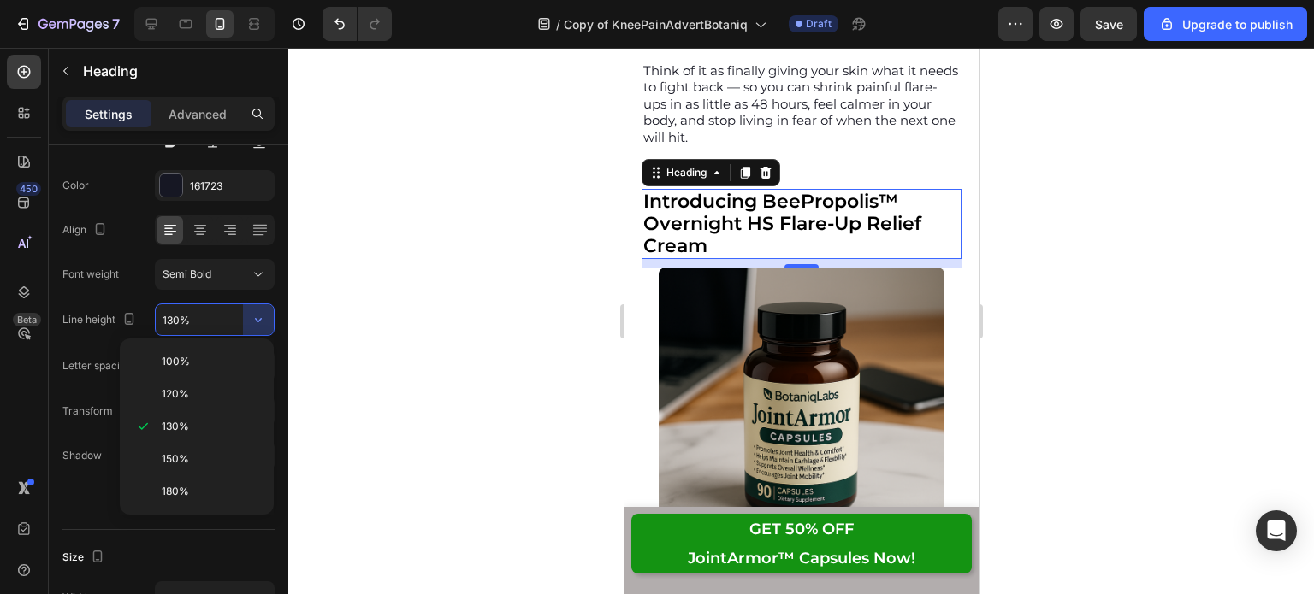
click at [197, 452] on p "150%" at bounding box center [210, 459] width 97 height 15
type input "150%"
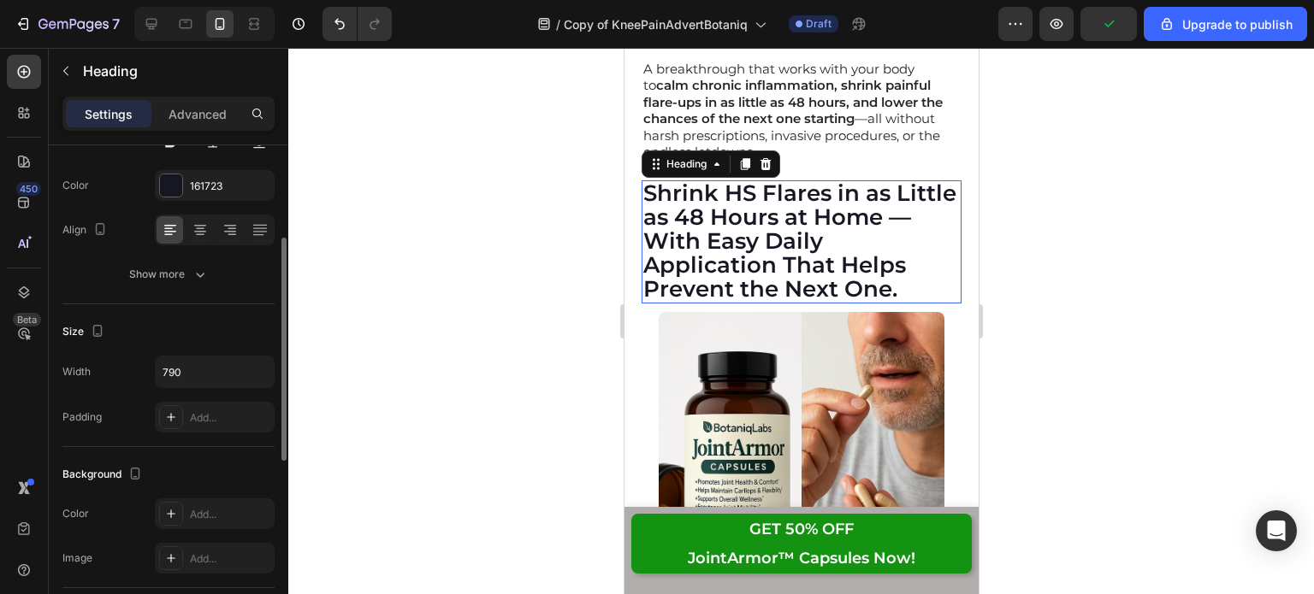
scroll to position [209, 0]
click at [219, 267] on button "Show more" at bounding box center [168, 275] width 212 height 31
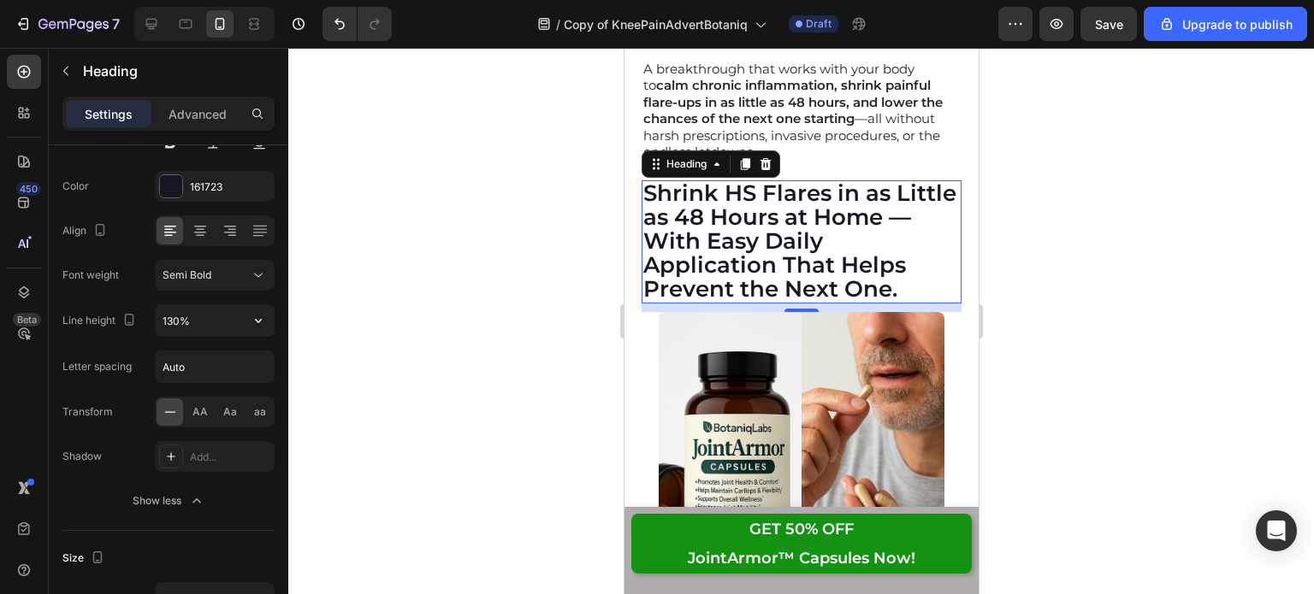
click at [254, 319] on icon "button" at bounding box center [258, 320] width 17 height 17
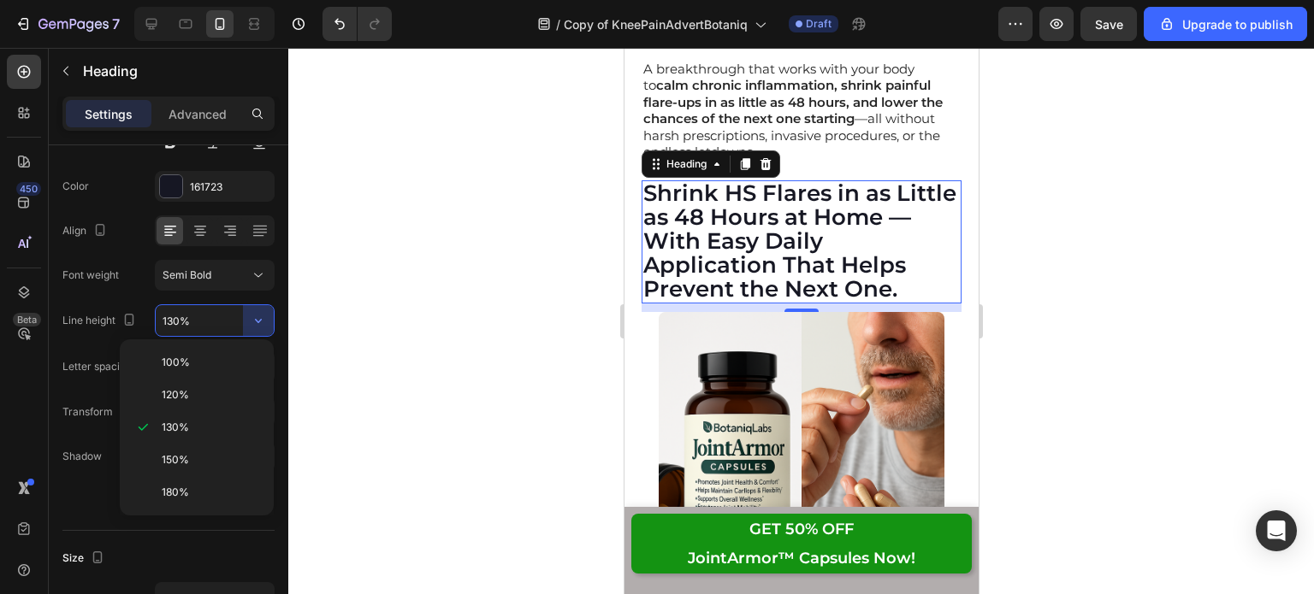
click at [192, 476] on div "150%" at bounding box center [197, 492] width 140 height 32
type input "150%"
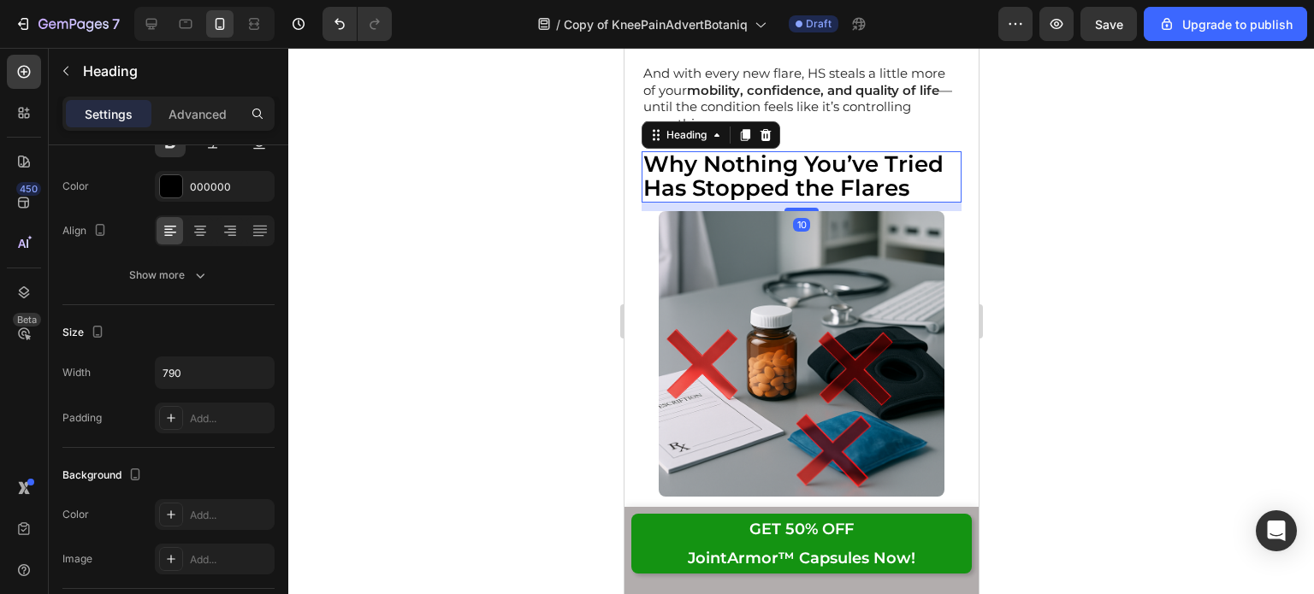
click at [192, 270] on icon "button" at bounding box center [200, 275] width 17 height 17
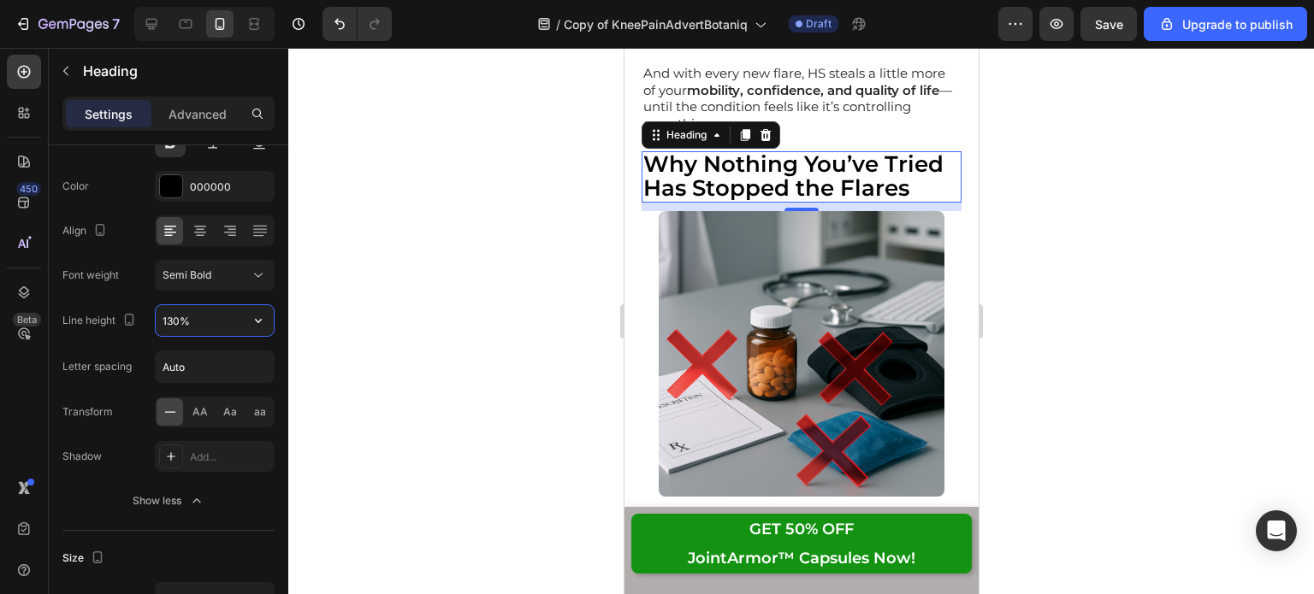
click at [227, 328] on input "130%" at bounding box center [215, 320] width 118 height 31
click at [268, 322] on button "button" at bounding box center [258, 320] width 31 height 31
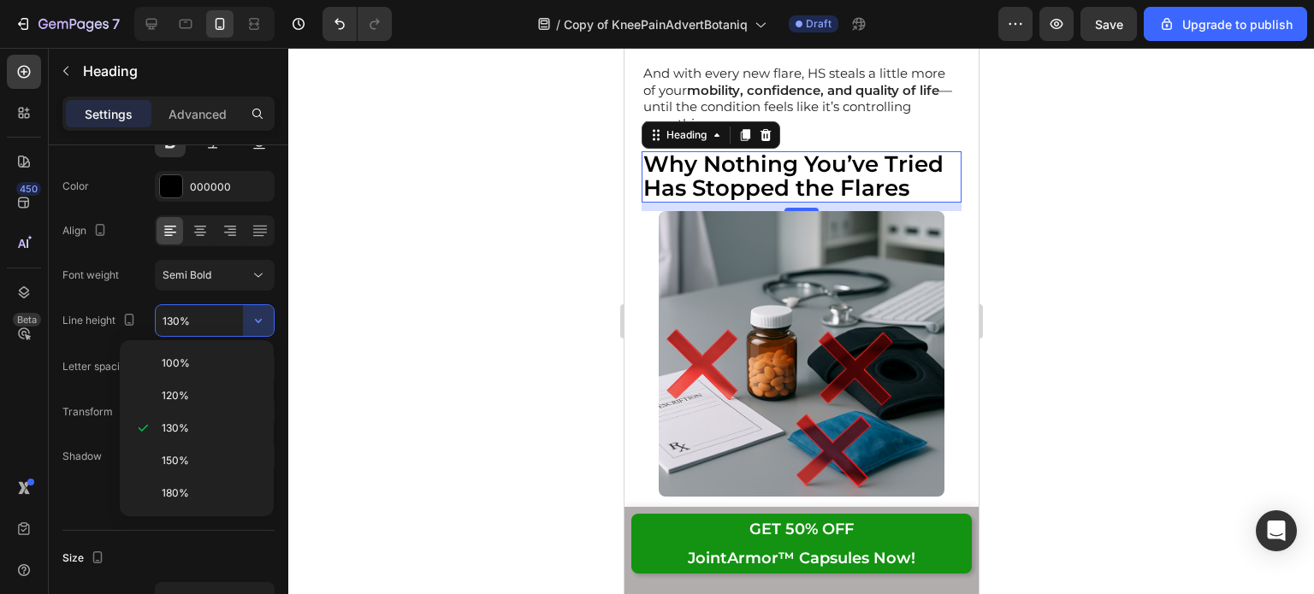
click at [193, 464] on p "150%" at bounding box center [210, 460] width 97 height 15
type input "150%"
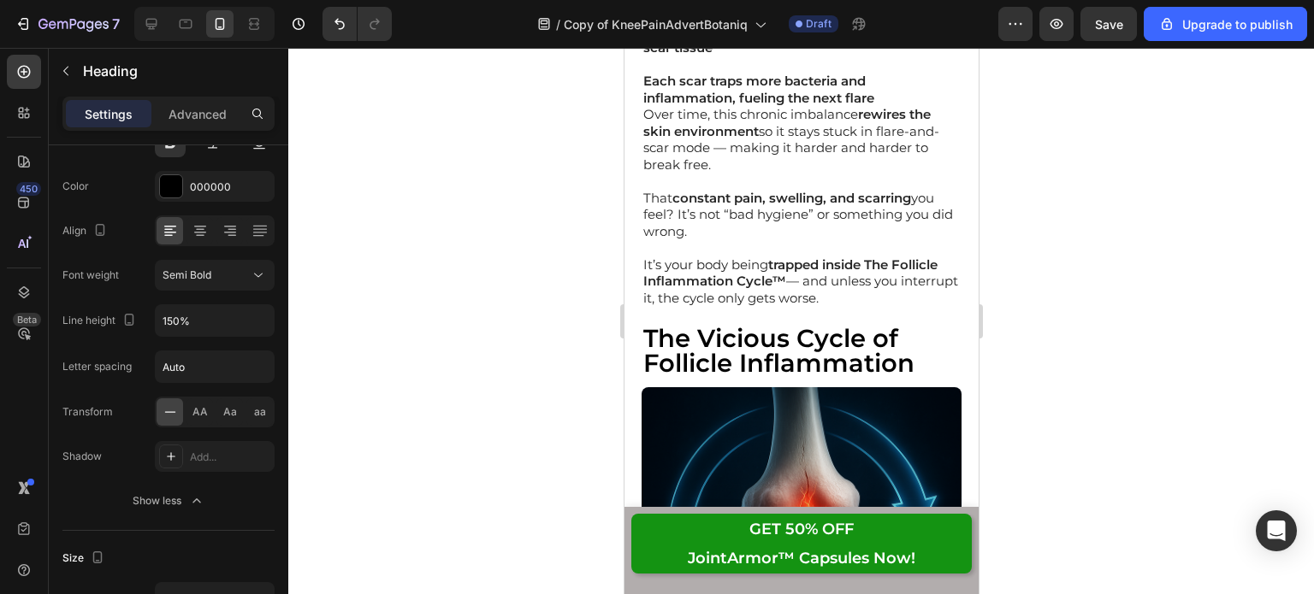
scroll to position [4064, 0]
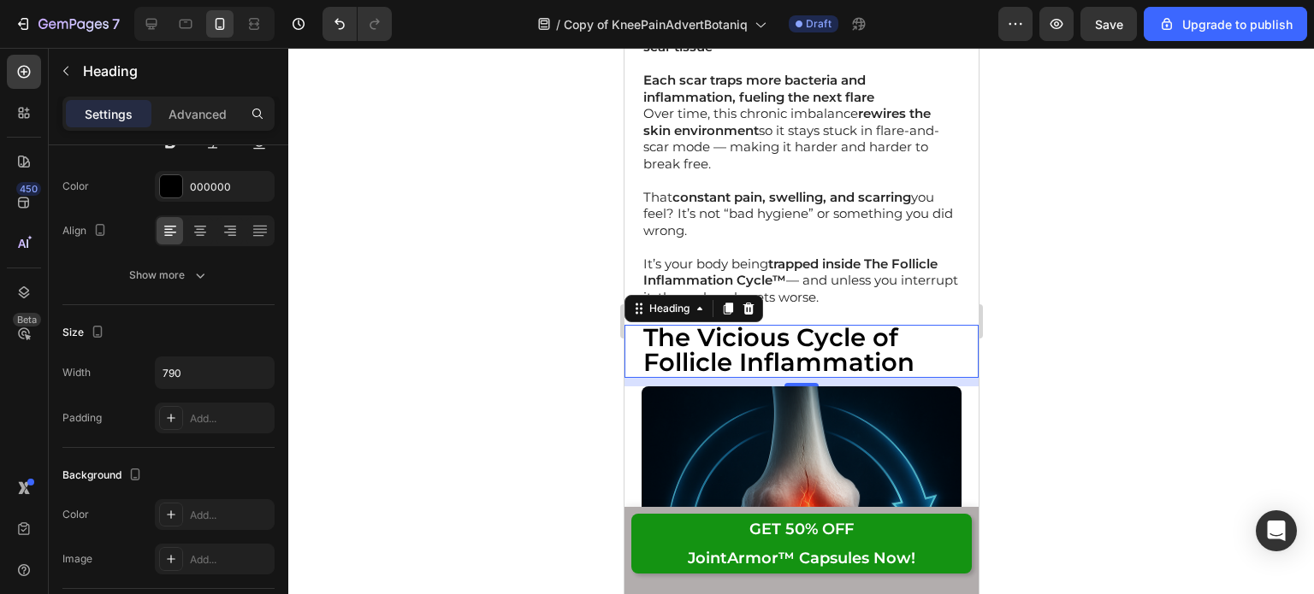
click at [181, 273] on div "Show more" at bounding box center [169, 275] width 80 height 17
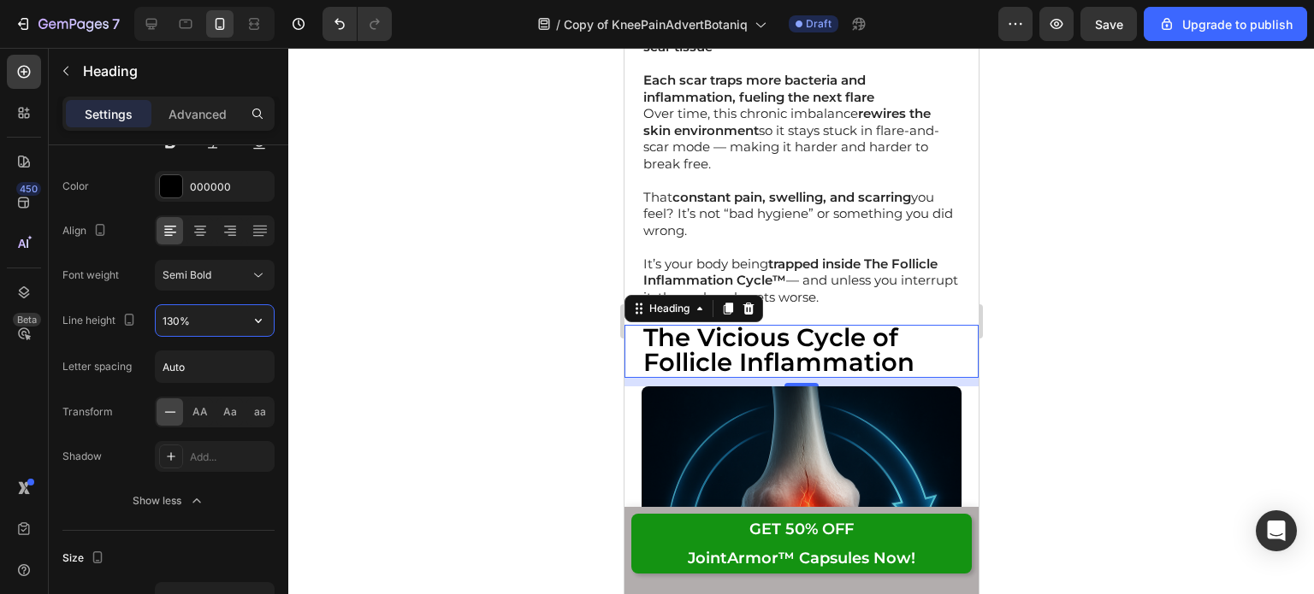
click at [225, 320] on input "130%" at bounding box center [215, 320] width 118 height 31
click at [256, 321] on icon "button" at bounding box center [258, 320] width 17 height 17
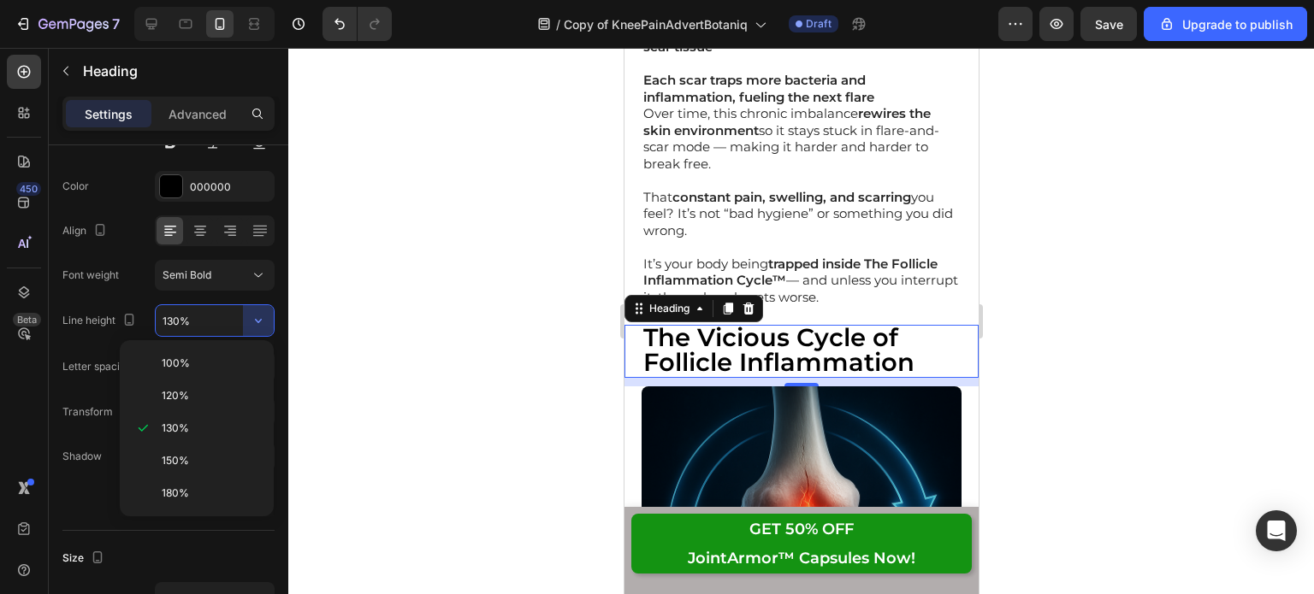
click at [212, 459] on p "150%" at bounding box center [210, 460] width 97 height 15
type input "150%"
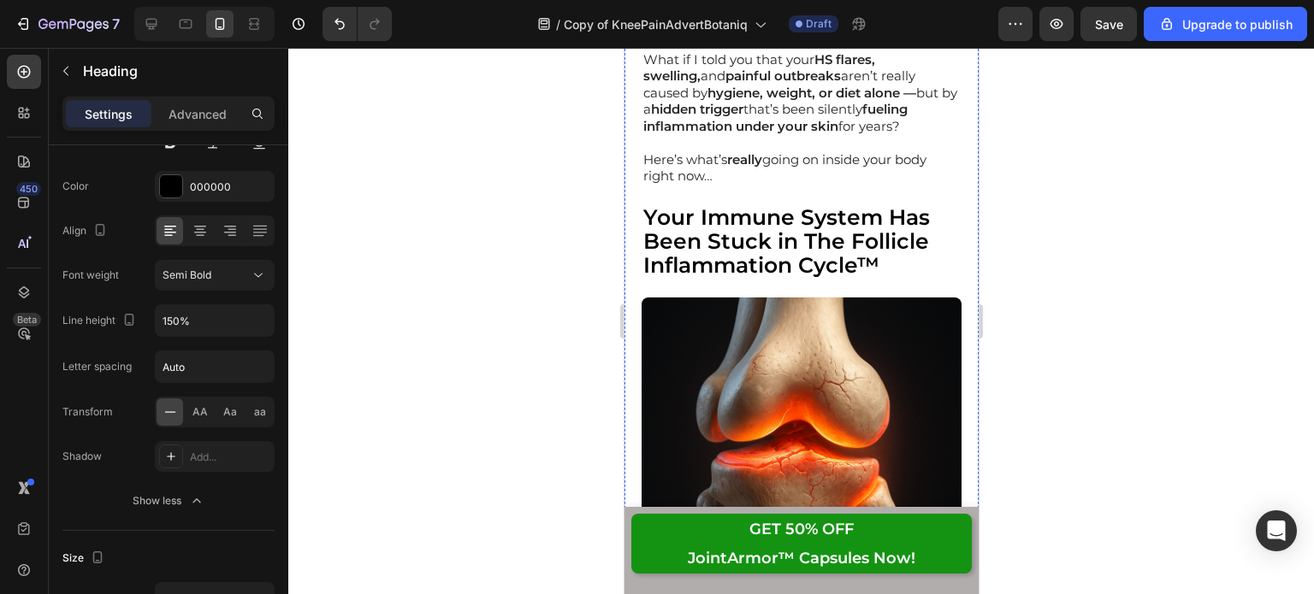
scroll to position [2962, 0]
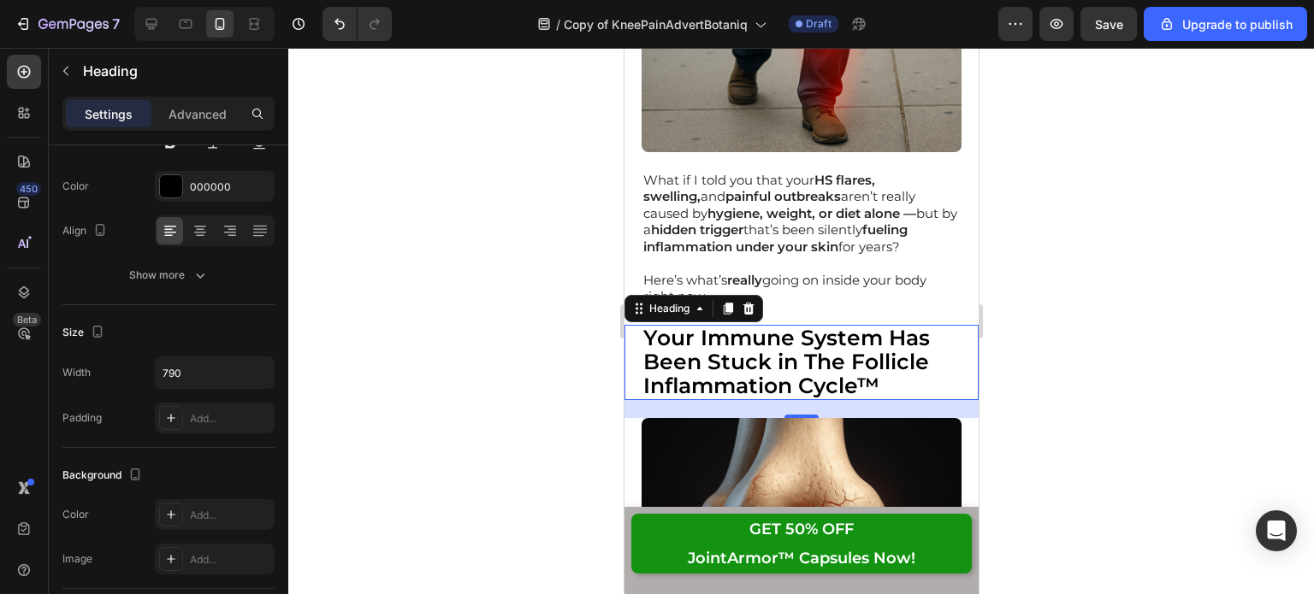
click at [216, 271] on button "Show more" at bounding box center [168, 275] width 212 height 31
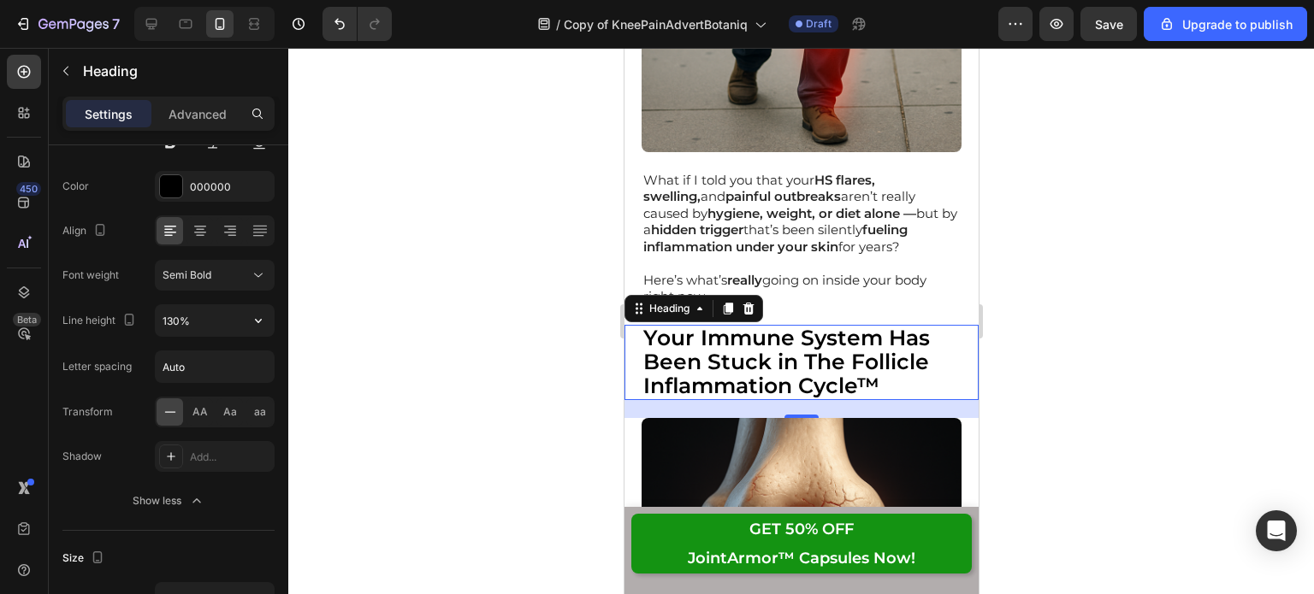
click at [262, 321] on icon "button" at bounding box center [258, 320] width 17 height 17
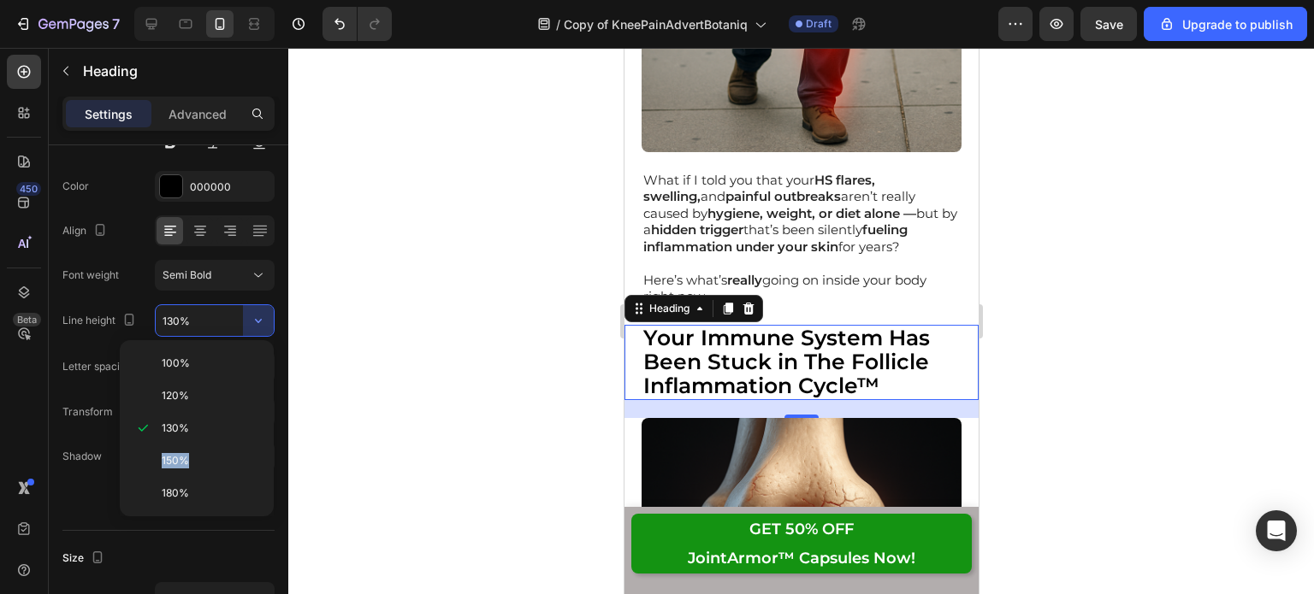
drag, startPoint x: 227, startPoint y: 441, endPoint x: 223, endPoint y: 456, distance: 14.9
click at [223, 456] on div "100% 120% 130% 150% 180%" at bounding box center [197, 428] width 140 height 162
click at [223, 456] on p "150%" at bounding box center [210, 460] width 97 height 15
type input "150%"
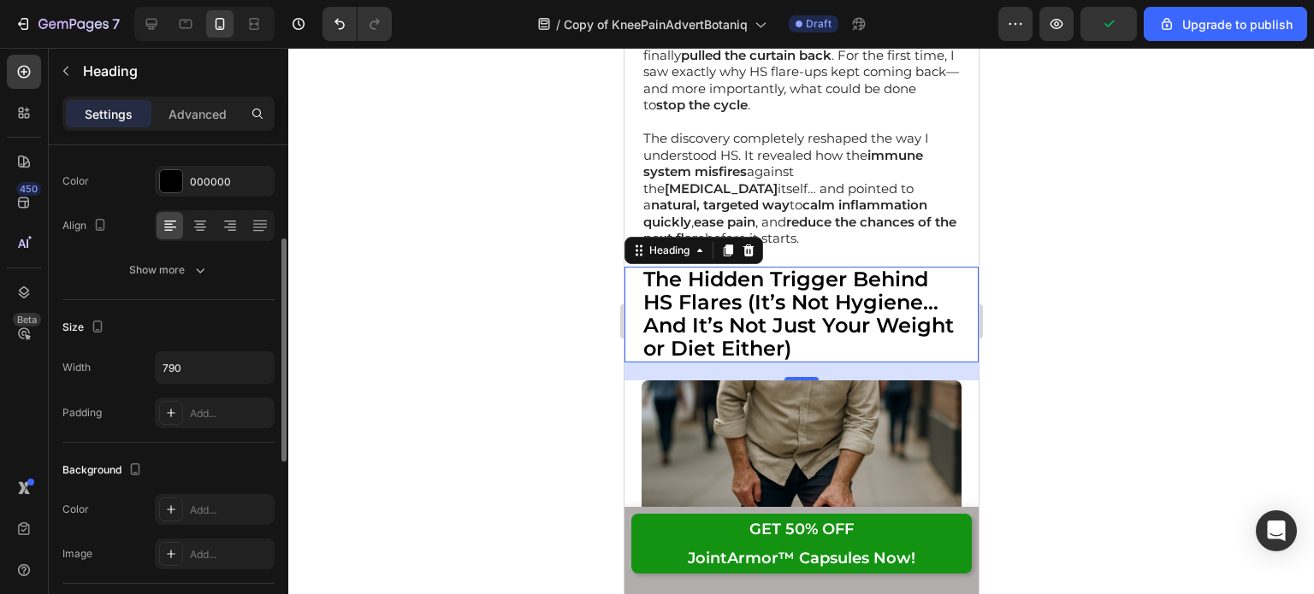
scroll to position [215, 0]
click at [199, 271] on icon "button" at bounding box center [200, 270] width 9 height 5
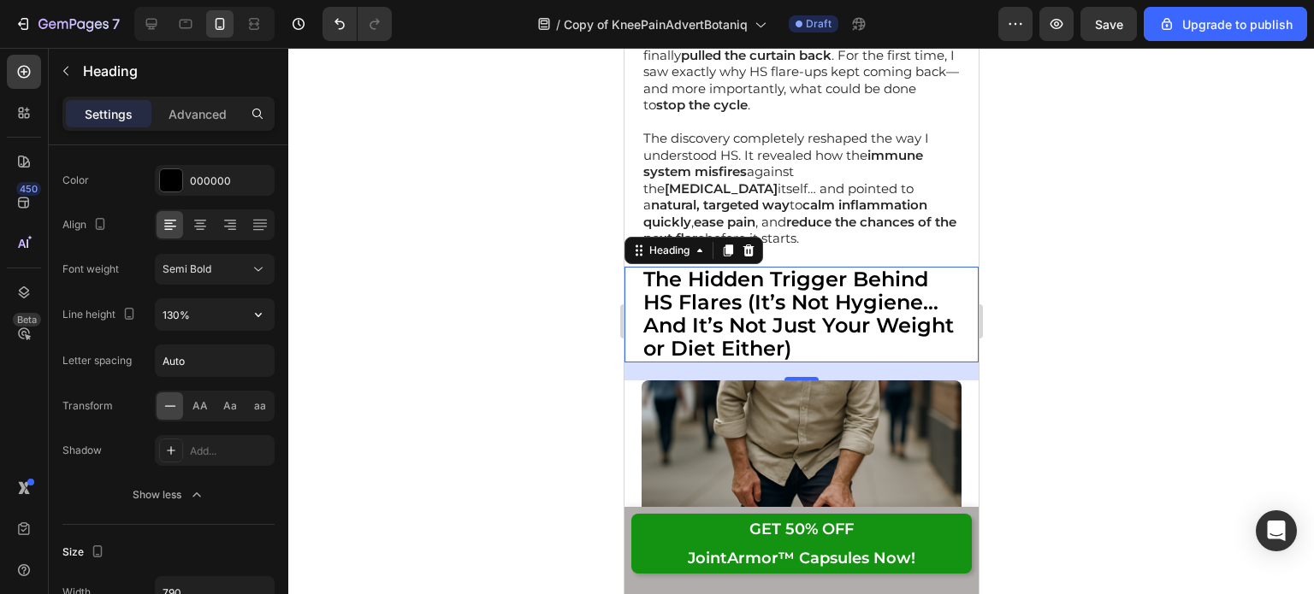
click at [263, 320] on icon "button" at bounding box center [258, 314] width 17 height 17
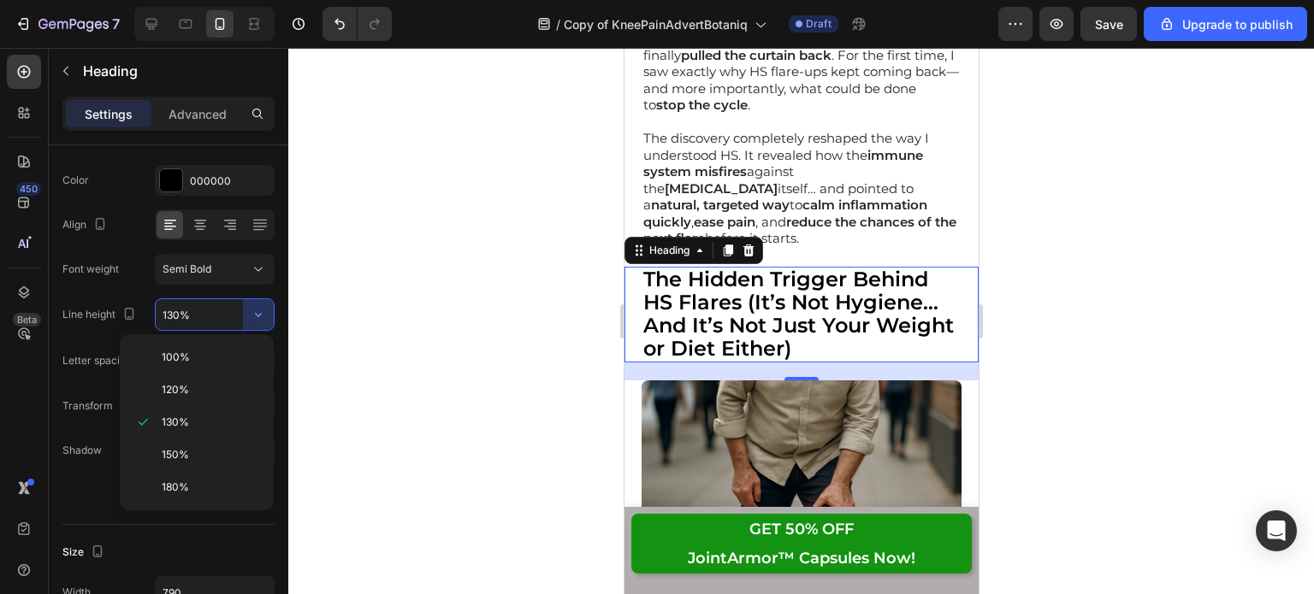
click at [225, 471] on div "150%" at bounding box center [197, 487] width 140 height 32
type input "150%"
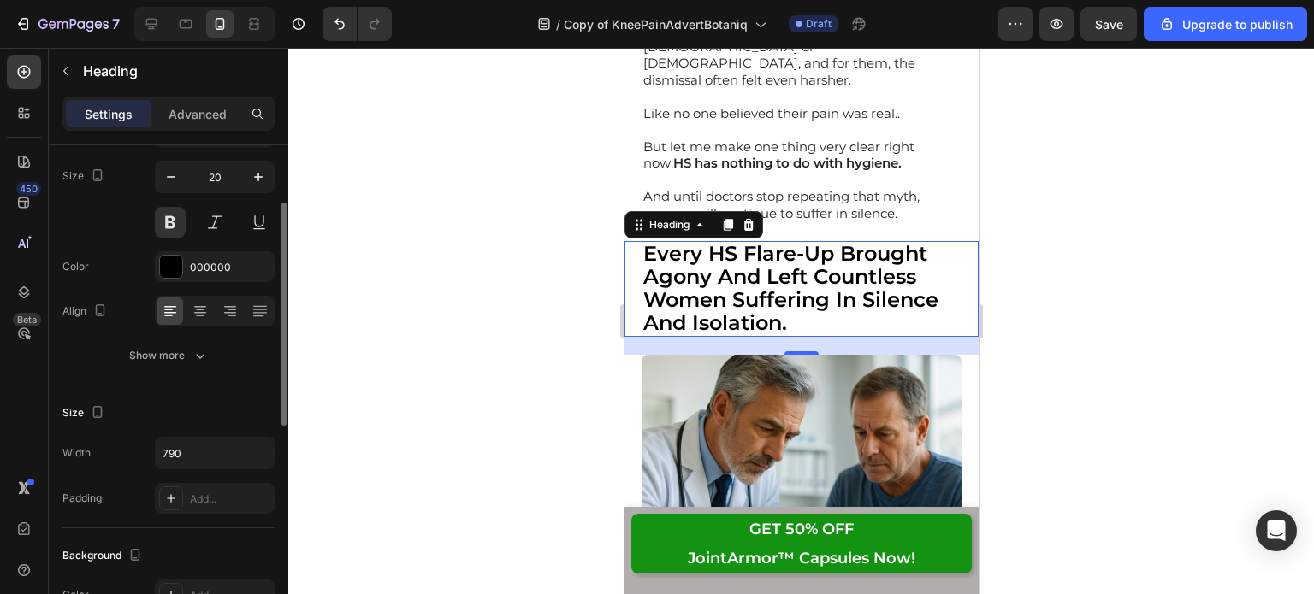
scroll to position [127, 0]
click at [182, 365] on button "Show more" at bounding box center [168, 357] width 212 height 31
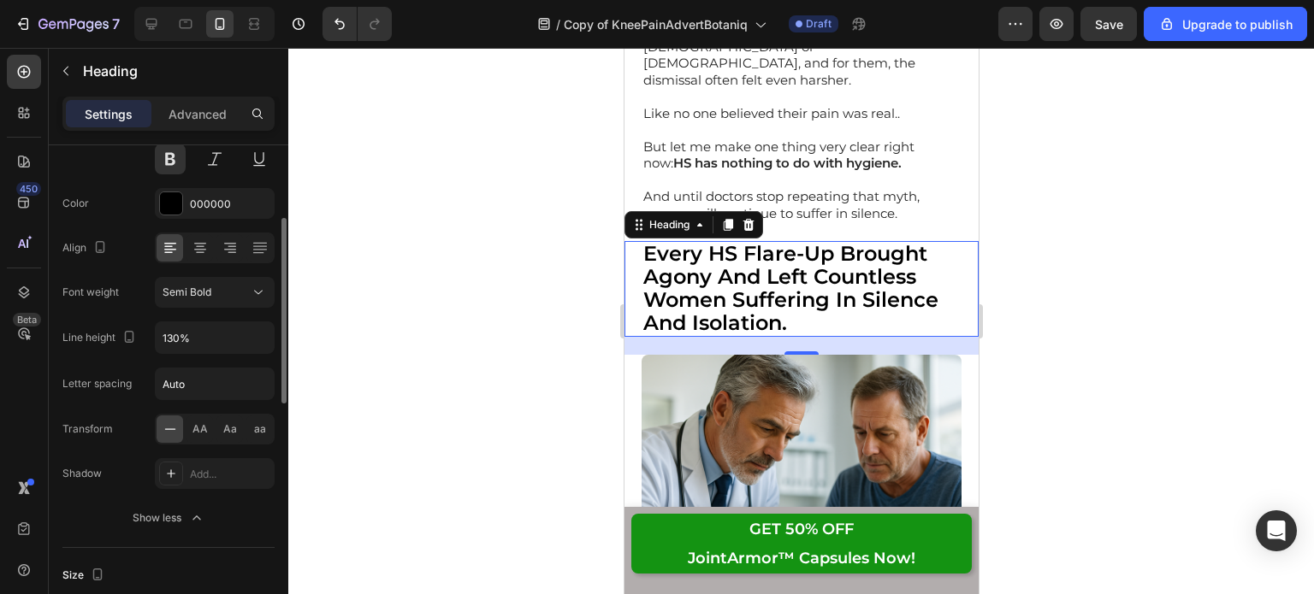
scroll to position [192, 0]
click at [260, 328] on div "Font Montserrat Size 20 Color 000000 Align Font weight Semi Bold Line height 13…" at bounding box center [168, 292] width 212 height 481
click at [260, 328] on icon "button" at bounding box center [258, 336] width 17 height 17
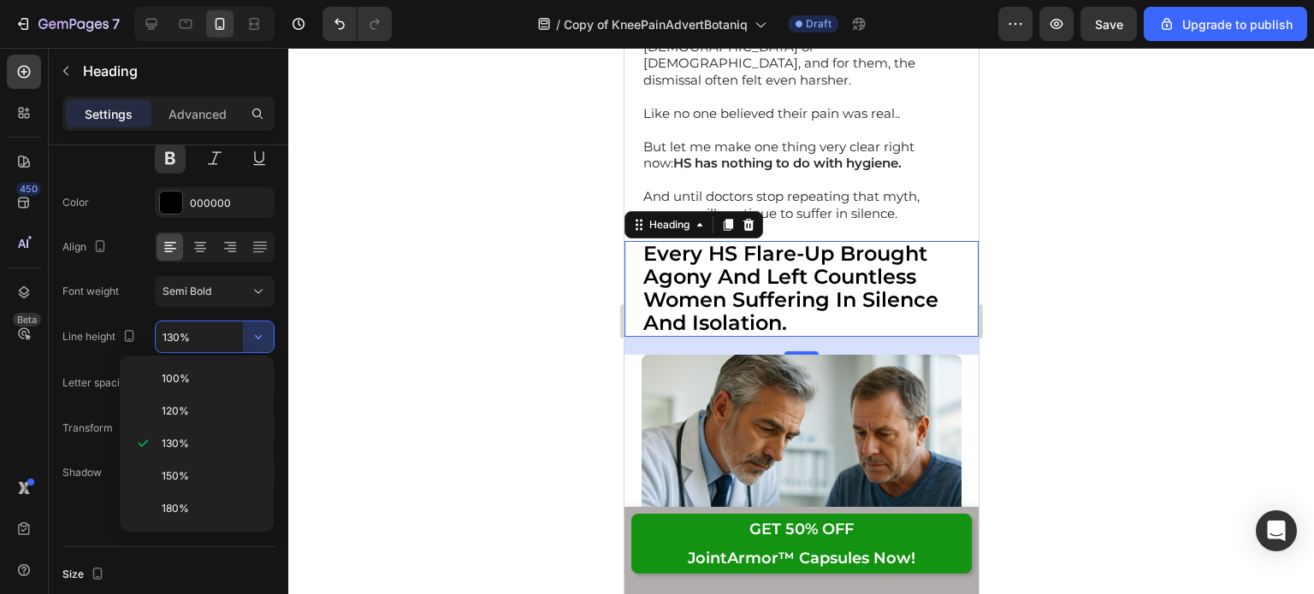
click at [207, 493] on div "150%" at bounding box center [197, 509] width 140 height 32
type input "150%"
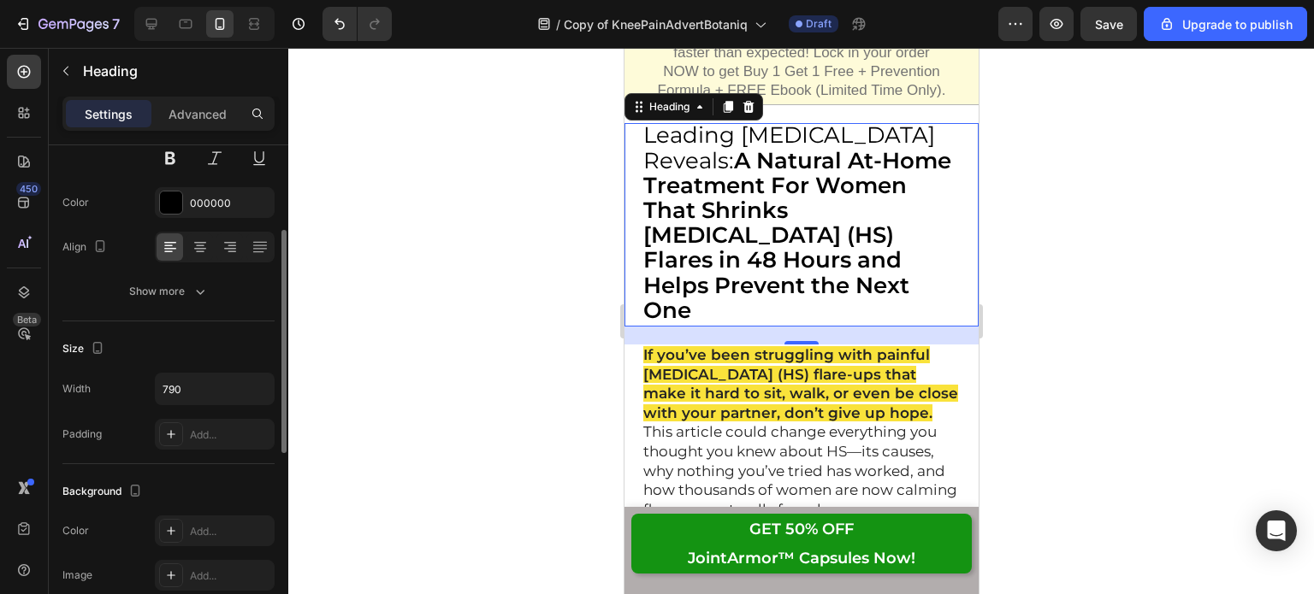
scroll to position [192, 0]
click at [199, 302] on button "Show more" at bounding box center [168, 292] width 212 height 31
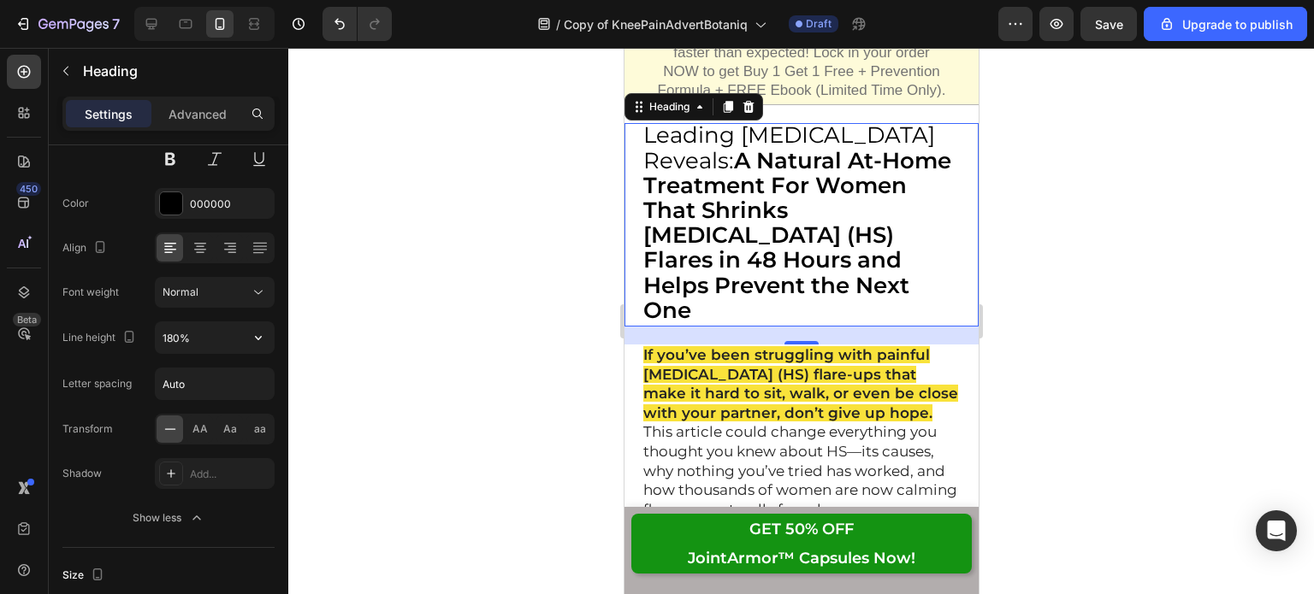
click at [262, 345] on icon "button" at bounding box center [258, 337] width 17 height 17
click at [434, 348] on div at bounding box center [800, 321] width 1025 height 546
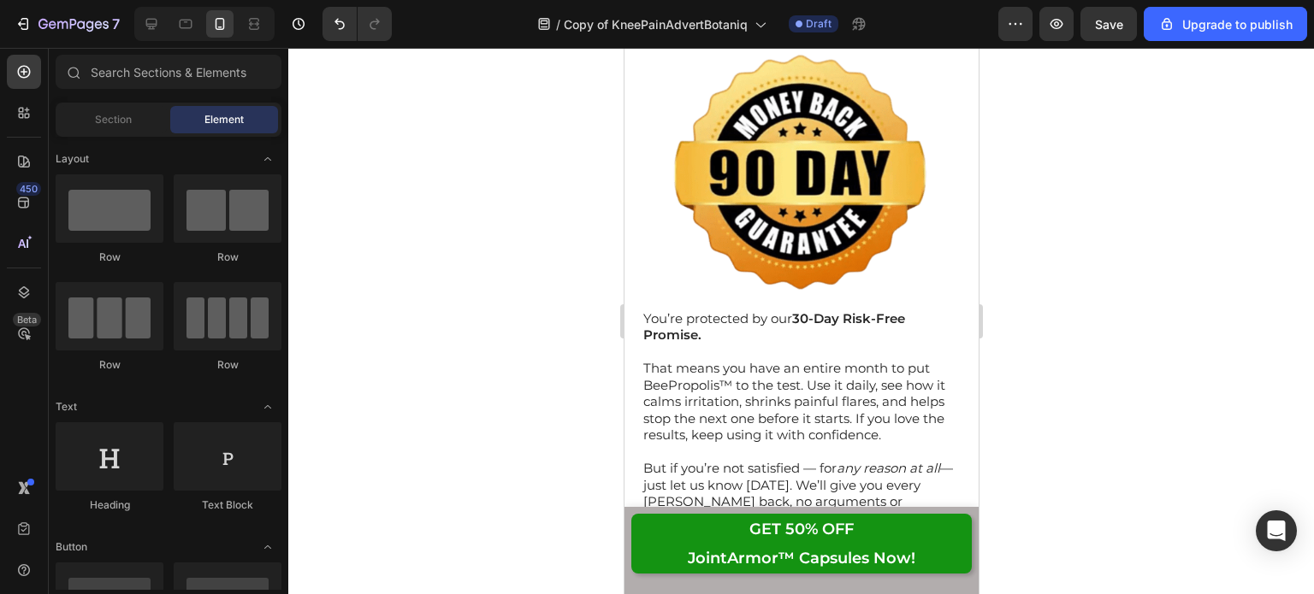
scroll to position [19946, 0]
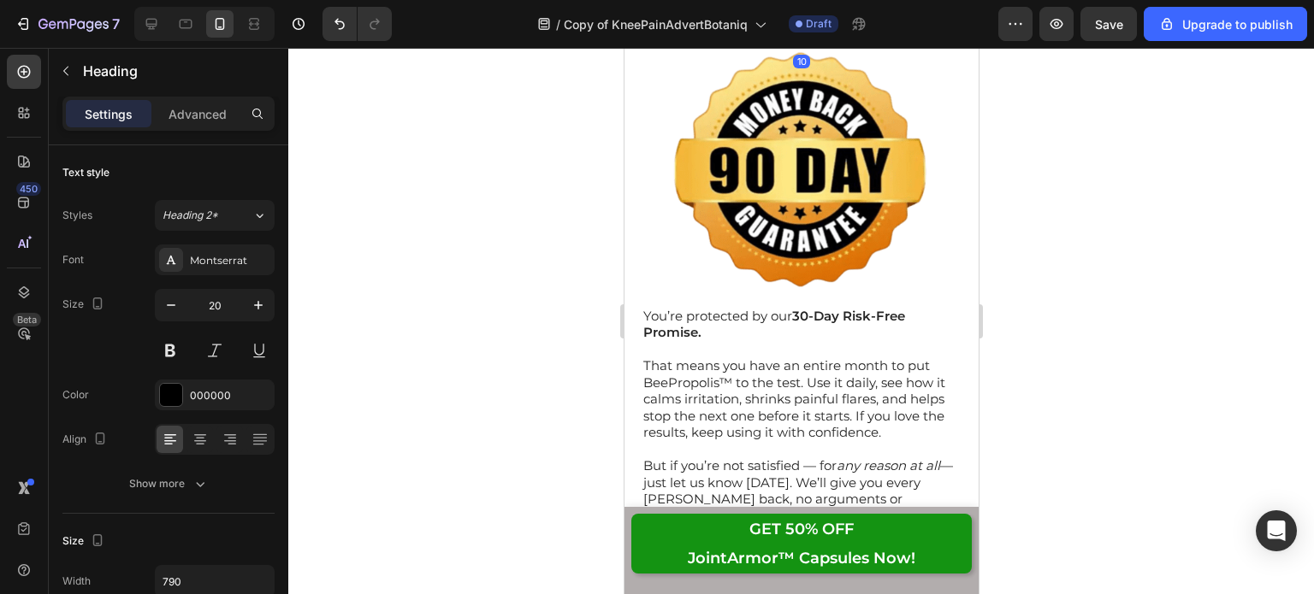
click at [195, 481] on icon "button" at bounding box center [200, 484] width 17 height 17
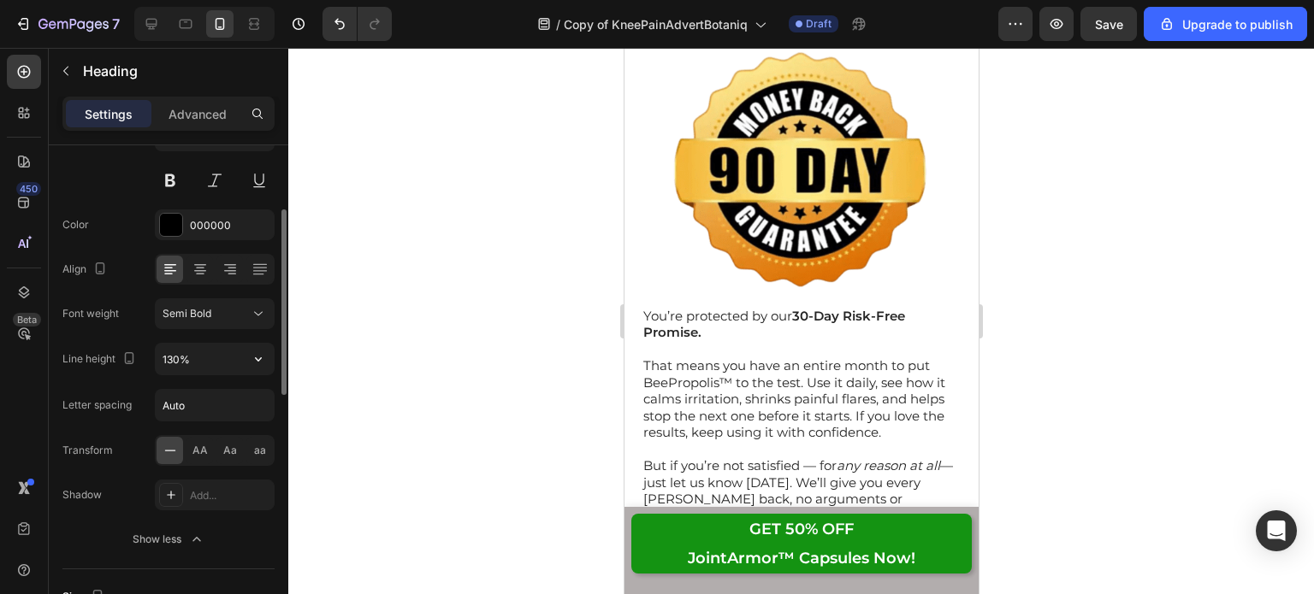
scroll to position [171, 0]
click at [257, 358] on icon "button" at bounding box center [258, 358] width 17 height 17
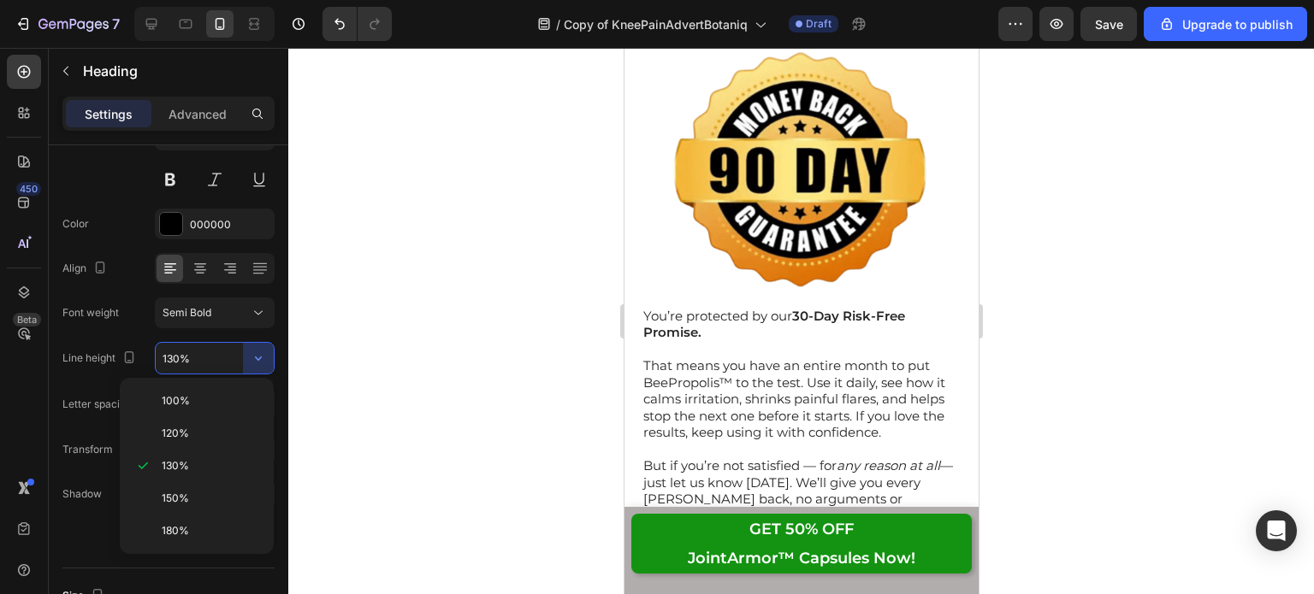
click at [221, 498] on p "150%" at bounding box center [210, 498] width 97 height 15
type input "150%"
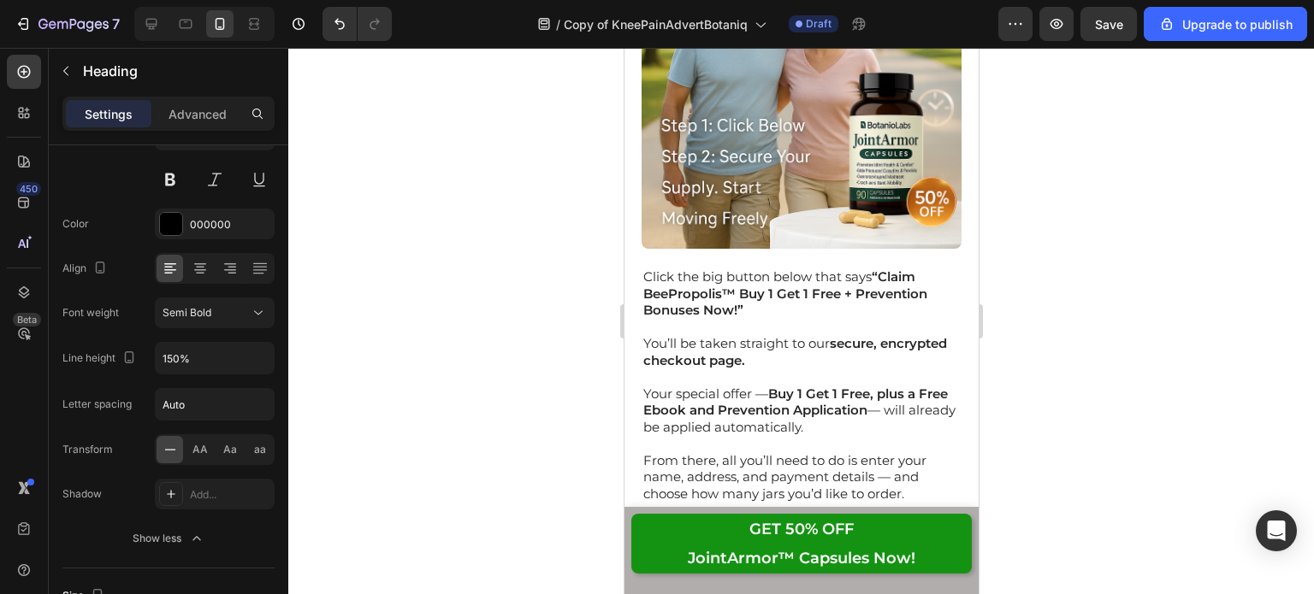
scroll to position [21044, 0]
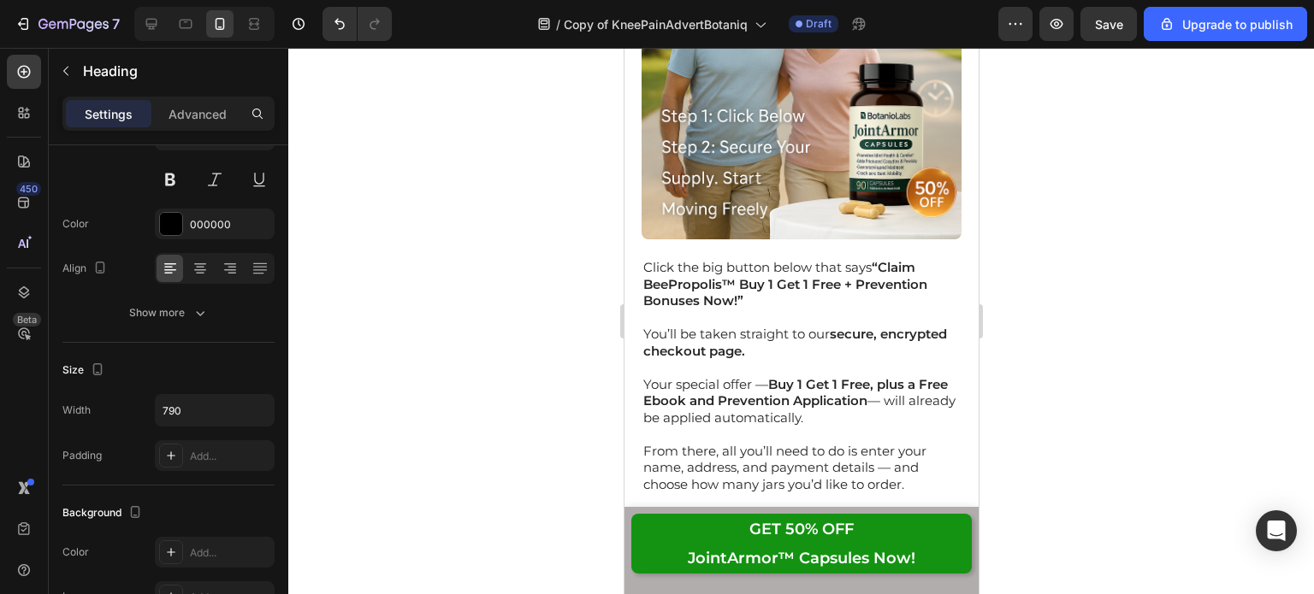
click at [206, 321] on button "Show more" at bounding box center [168, 313] width 212 height 31
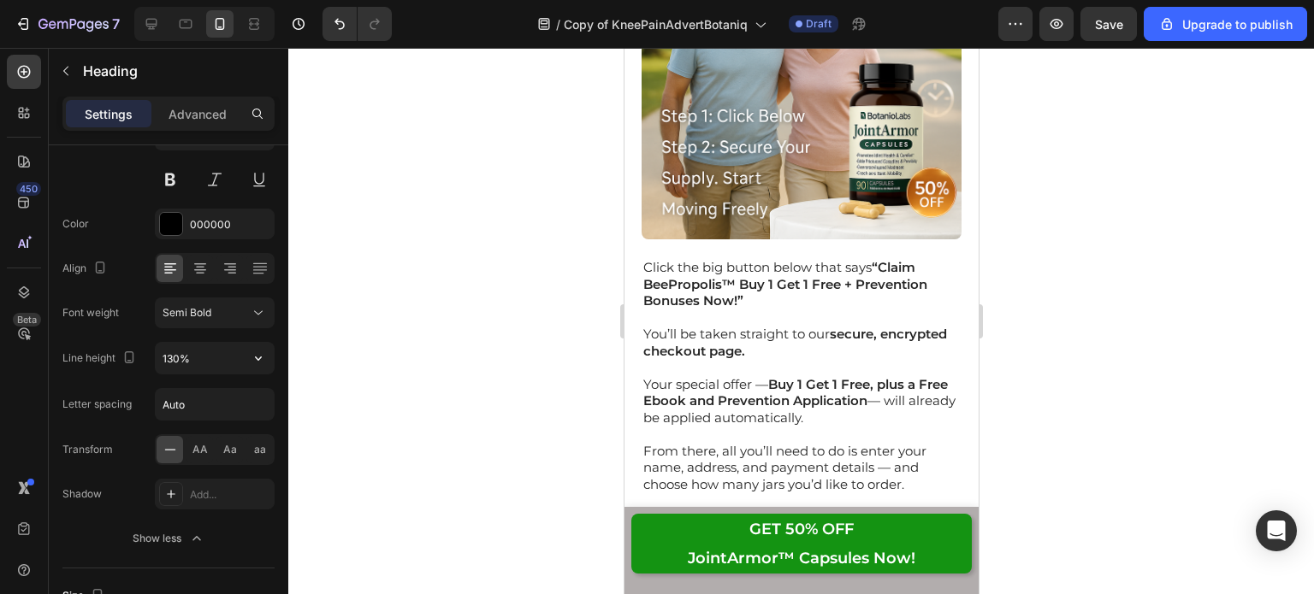
click at [265, 357] on icon "button" at bounding box center [258, 358] width 17 height 17
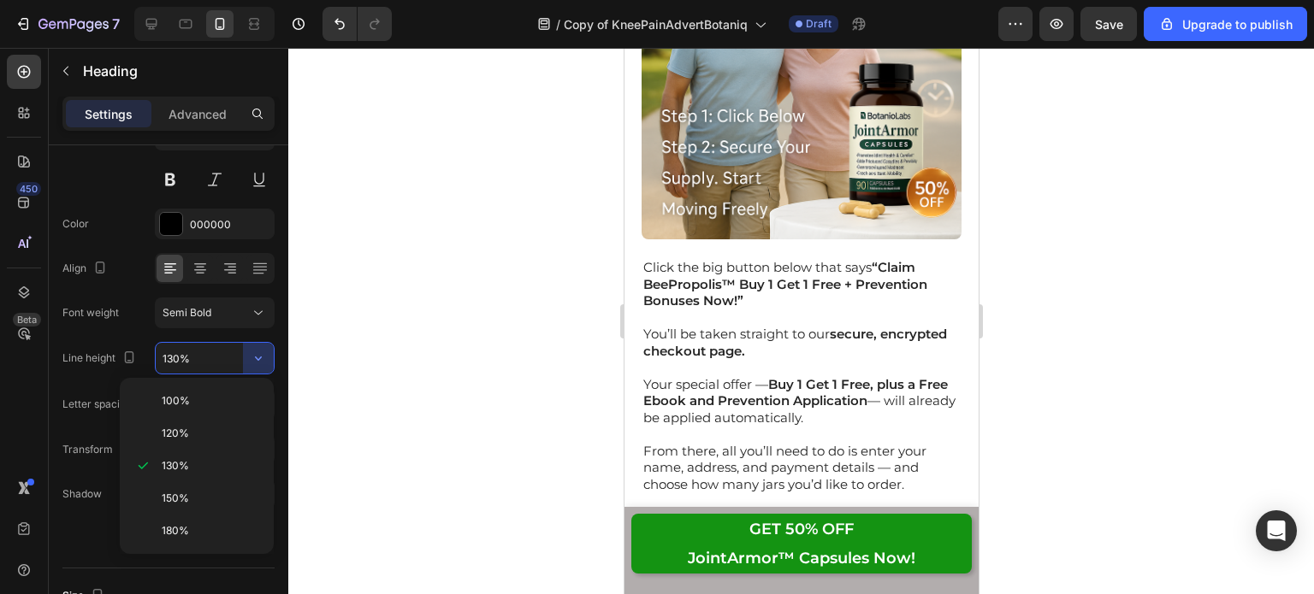
click at [219, 515] on div "150%" at bounding box center [197, 531] width 140 height 32
type input "150%"
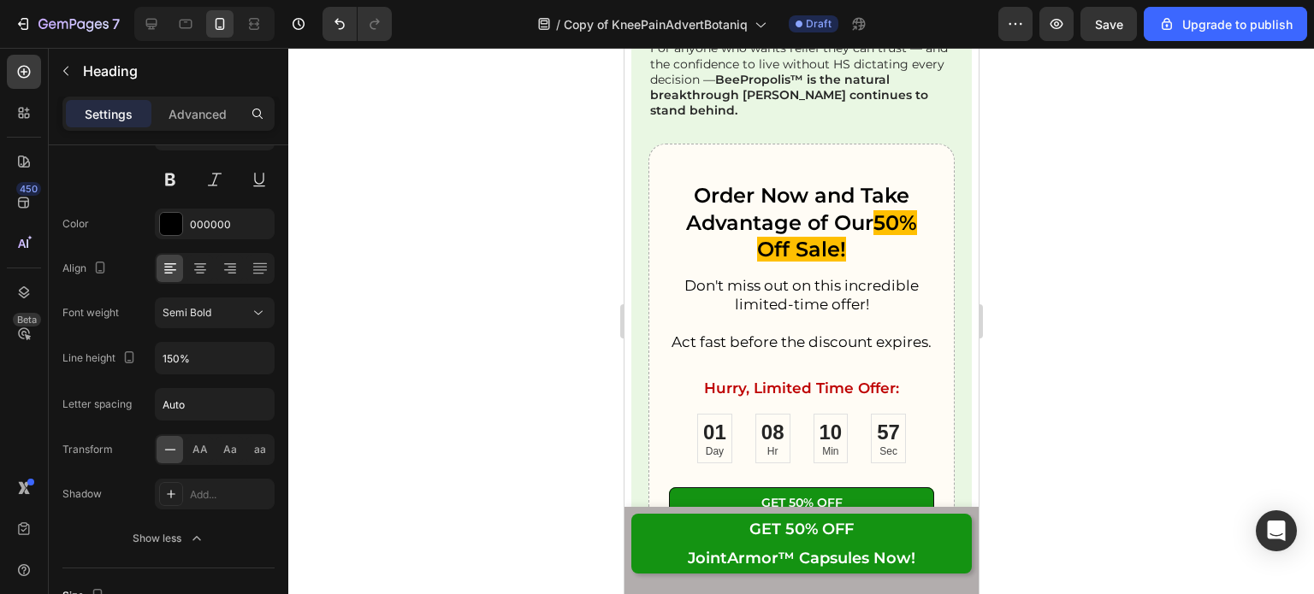
scroll to position [26655, 0]
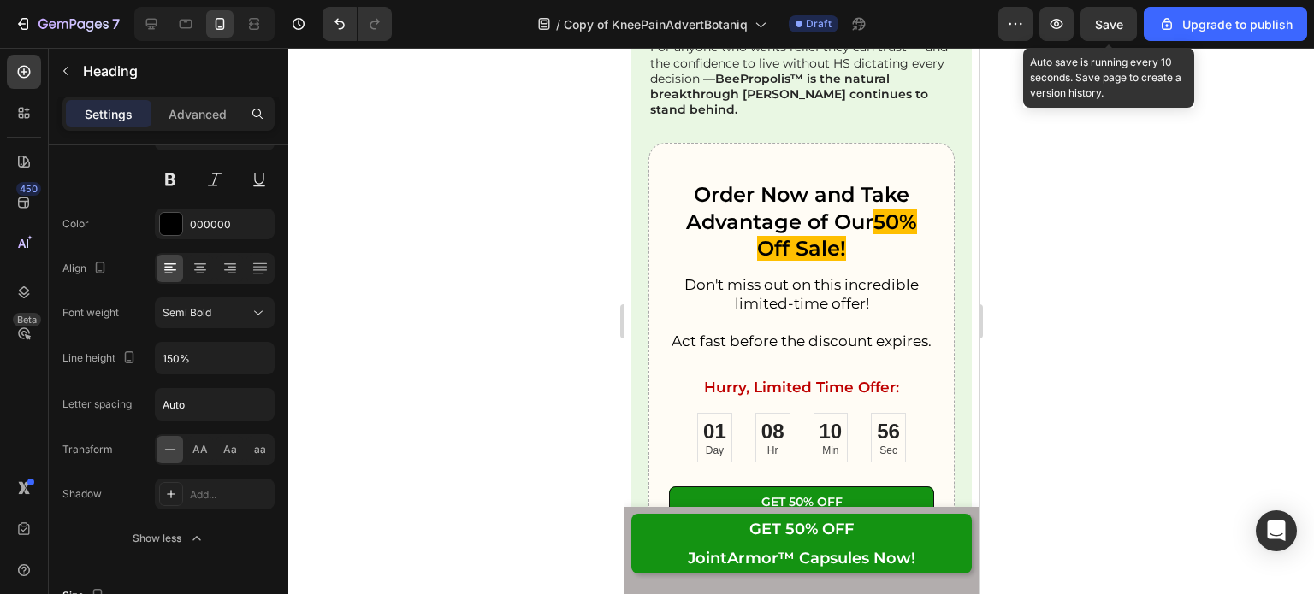
click at [1108, 17] on span "Save" at bounding box center [1109, 24] width 28 height 15
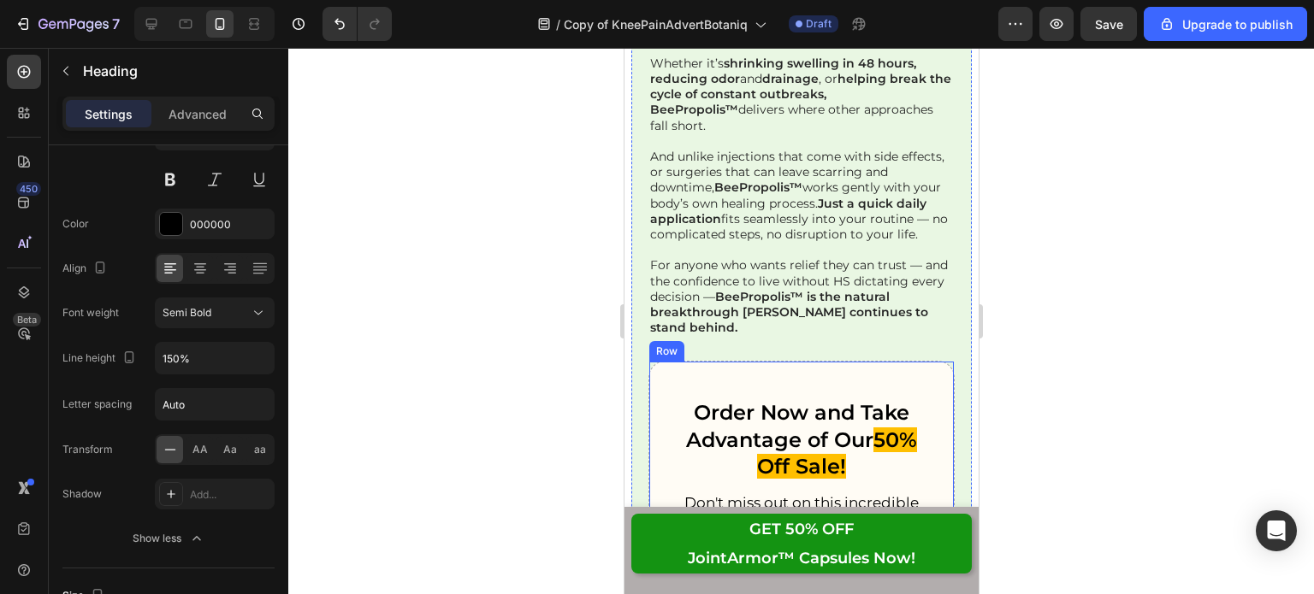
scroll to position [26651, 0]
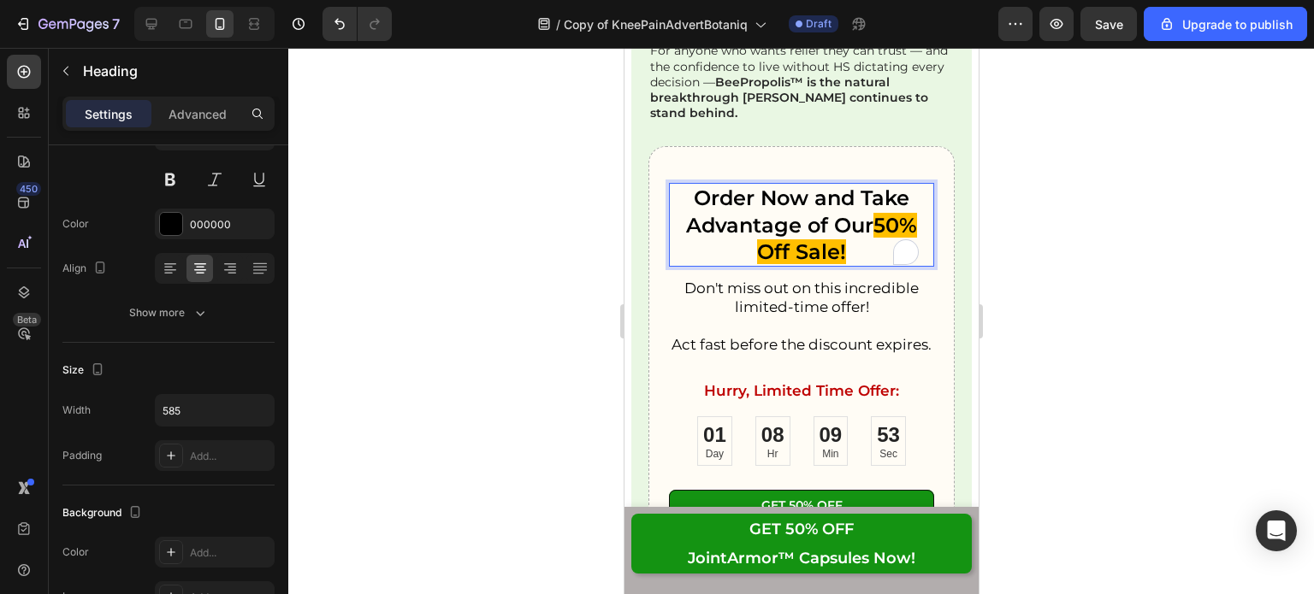
click at [790, 183] on h2 "Order Now and Take Advantage of Our 50% Off Sale!" at bounding box center [800, 225] width 264 height 84
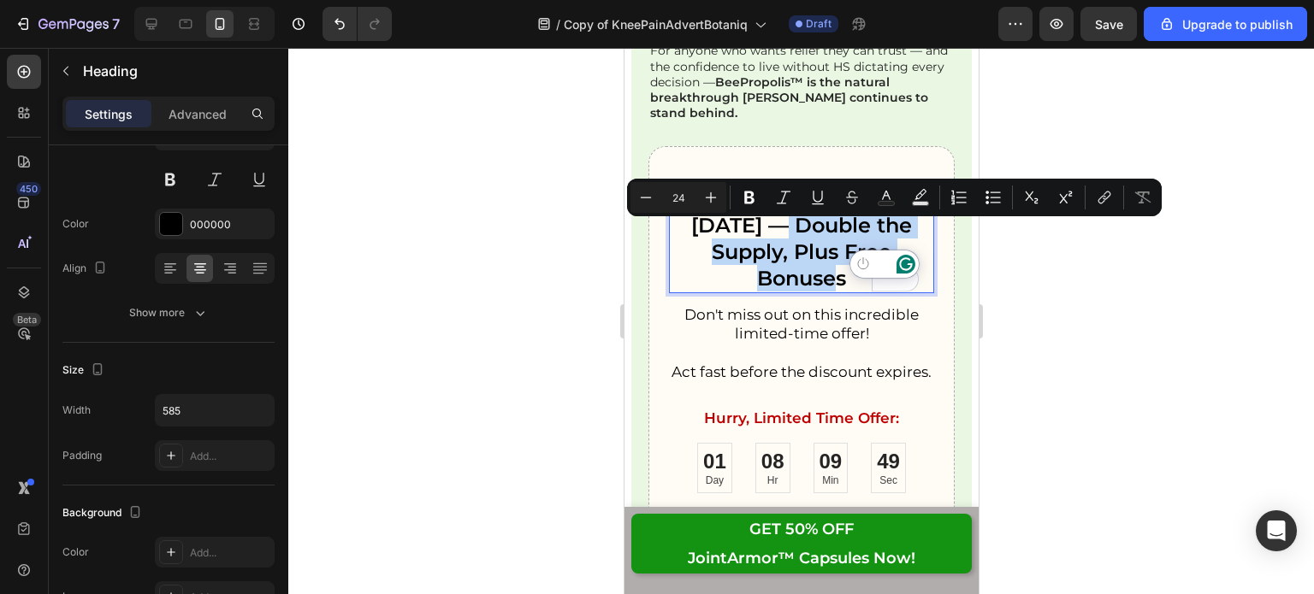
drag, startPoint x: 693, startPoint y: 235, endPoint x: 914, endPoint y: 262, distance: 223.1
click at [927, 194] on icon "Editor contextual toolbar" at bounding box center [920, 197] width 17 height 17
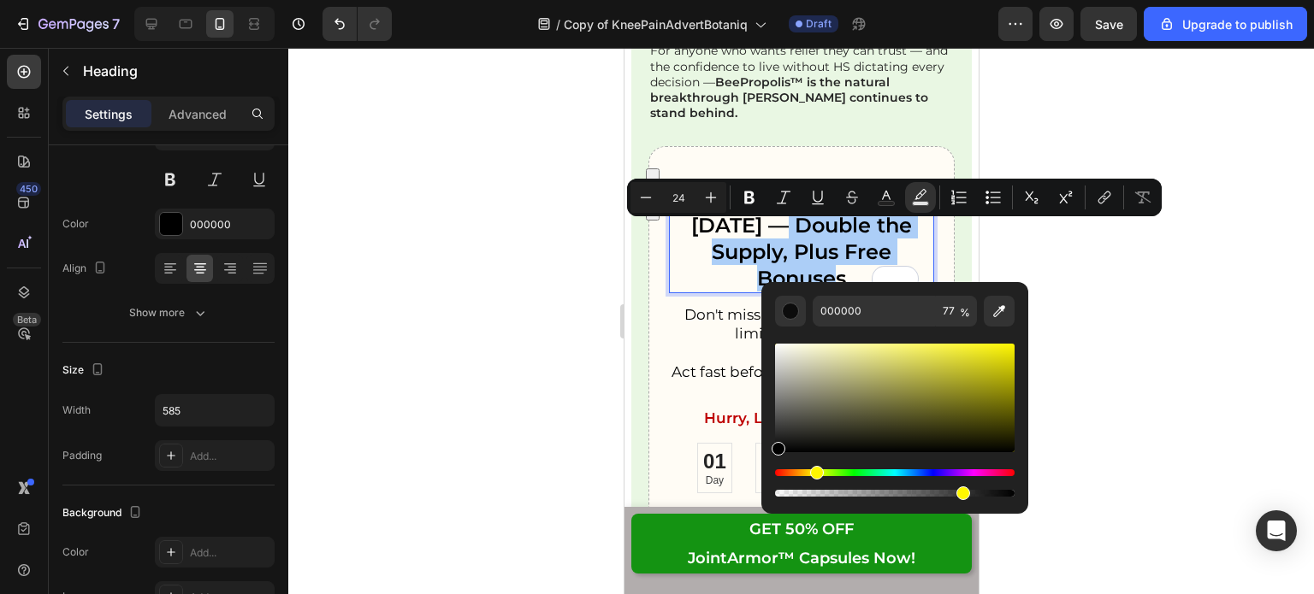
click at [813, 472] on div "Hue" at bounding box center [894, 473] width 239 height 7
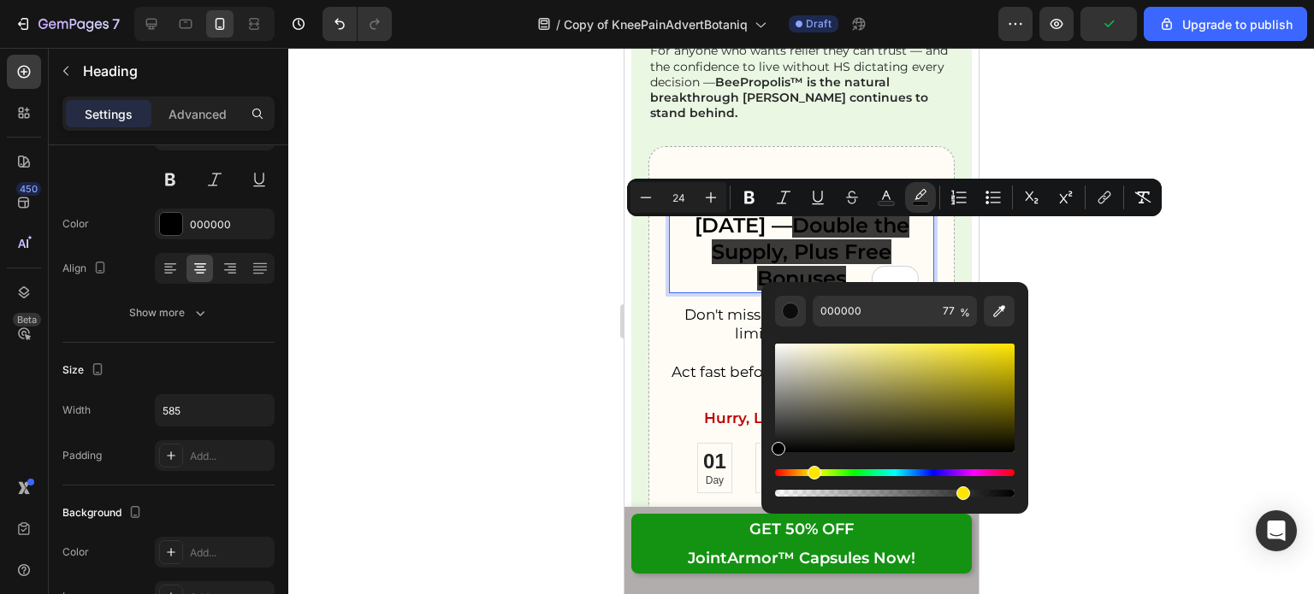
drag, startPoint x: 779, startPoint y: 475, endPoint x: 811, endPoint y: 472, distance: 31.7
click at [811, 472] on div "Hue" at bounding box center [814, 473] width 14 height 14
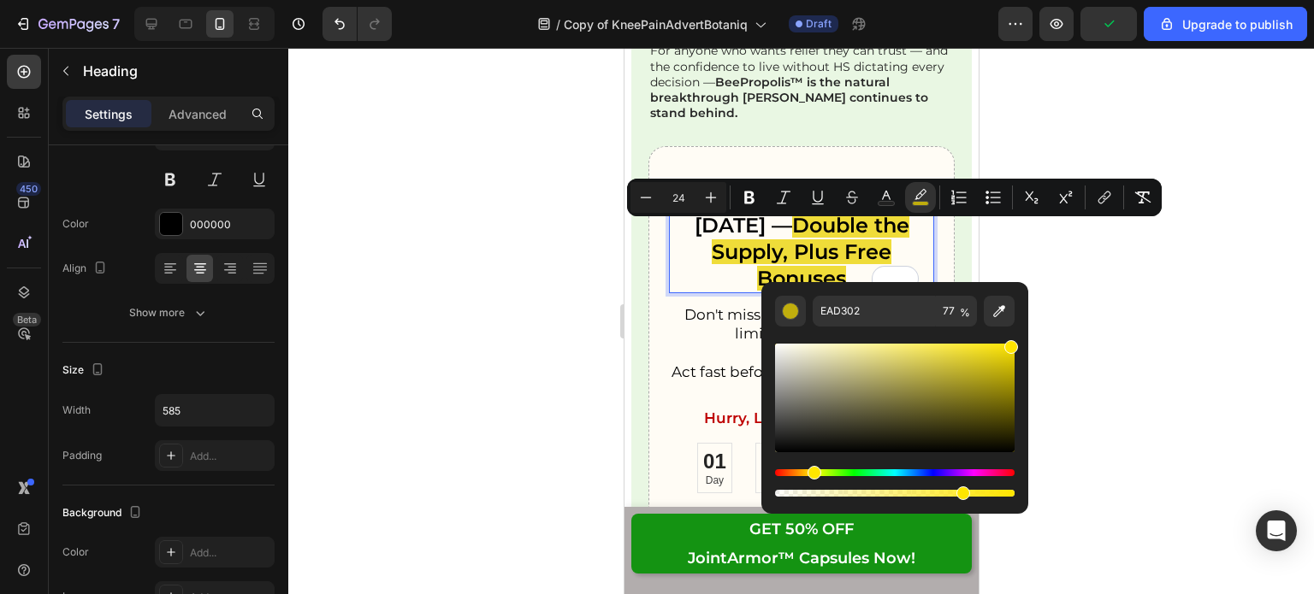
drag, startPoint x: 1013, startPoint y: 351, endPoint x: 1018, endPoint y: 328, distance: 24.5
click at [1018, 328] on div "EAD302 77 %" at bounding box center [894, 391] width 267 height 218
type input "FFE500"
drag, startPoint x: 961, startPoint y: 496, endPoint x: 1077, endPoint y: 456, distance: 122.3
click at [1077, 0] on body "7 / Copy of KneePainAdvertBotaniq Draft Preview Save Upgrade to publish 450 Bet…" at bounding box center [657, 0] width 1314 height 0
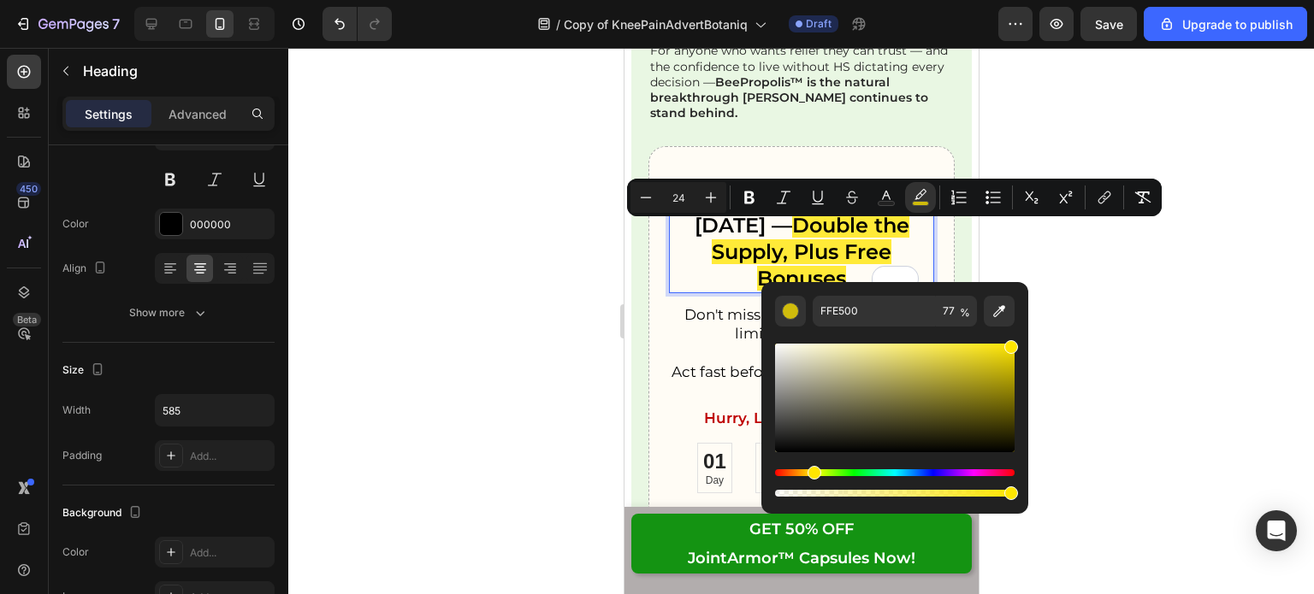
type input "100"
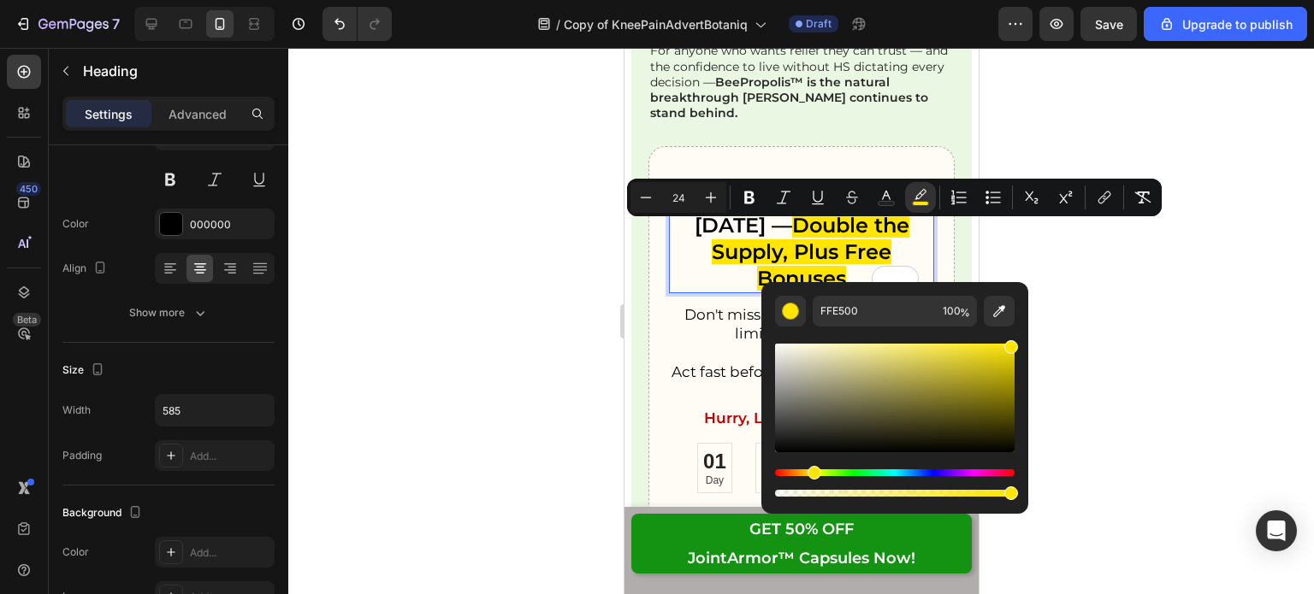
click at [1087, 258] on div at bounding box center [800, 321] width 1025 height 546
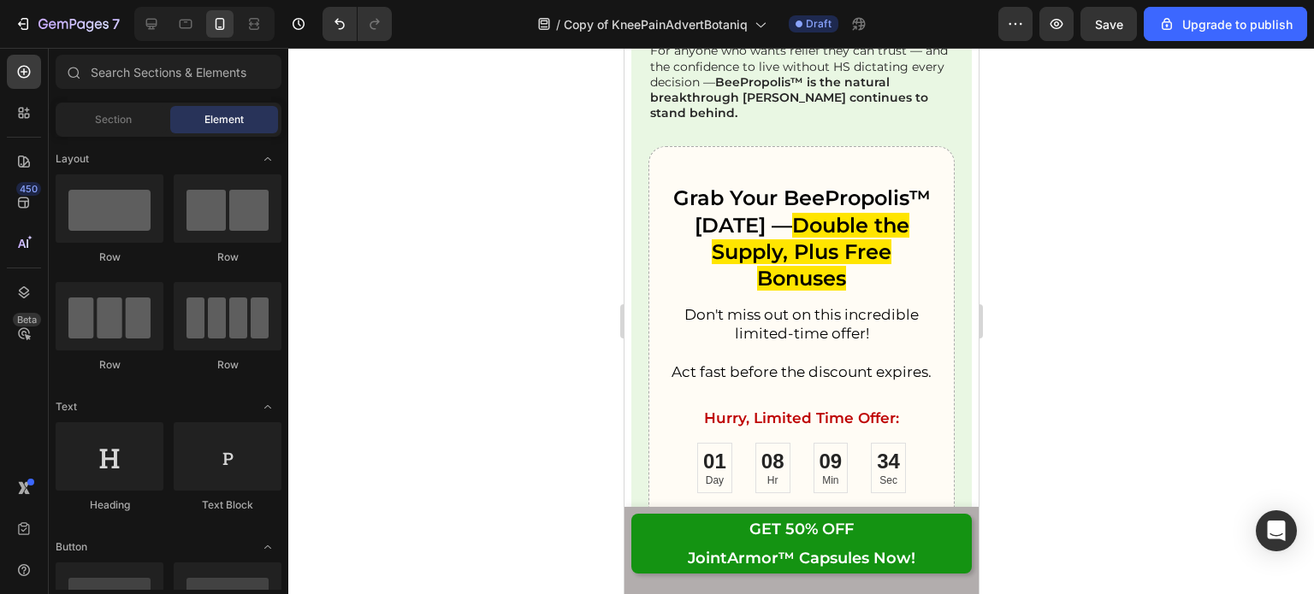
click at [1087, 258] on div at bounding box center [800, 321] width 1025 height 546
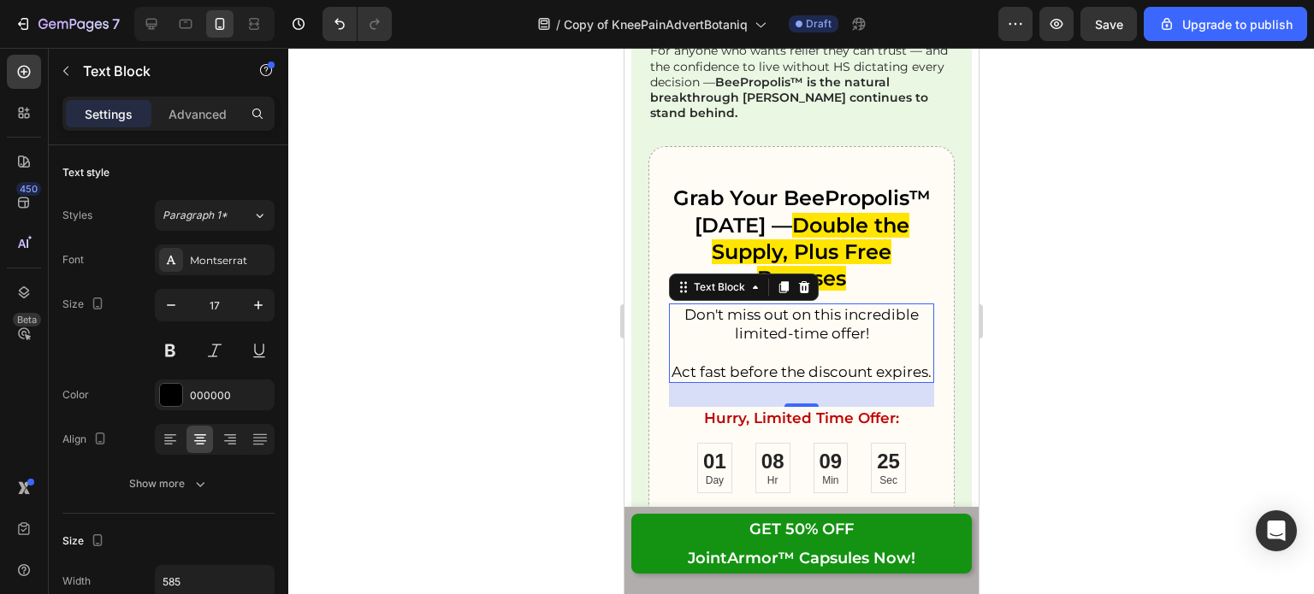
click at [785, 305] on p "Don't miss out on this incredible limited-time offer!" at bounding box center [800, 324] width 261 height 38
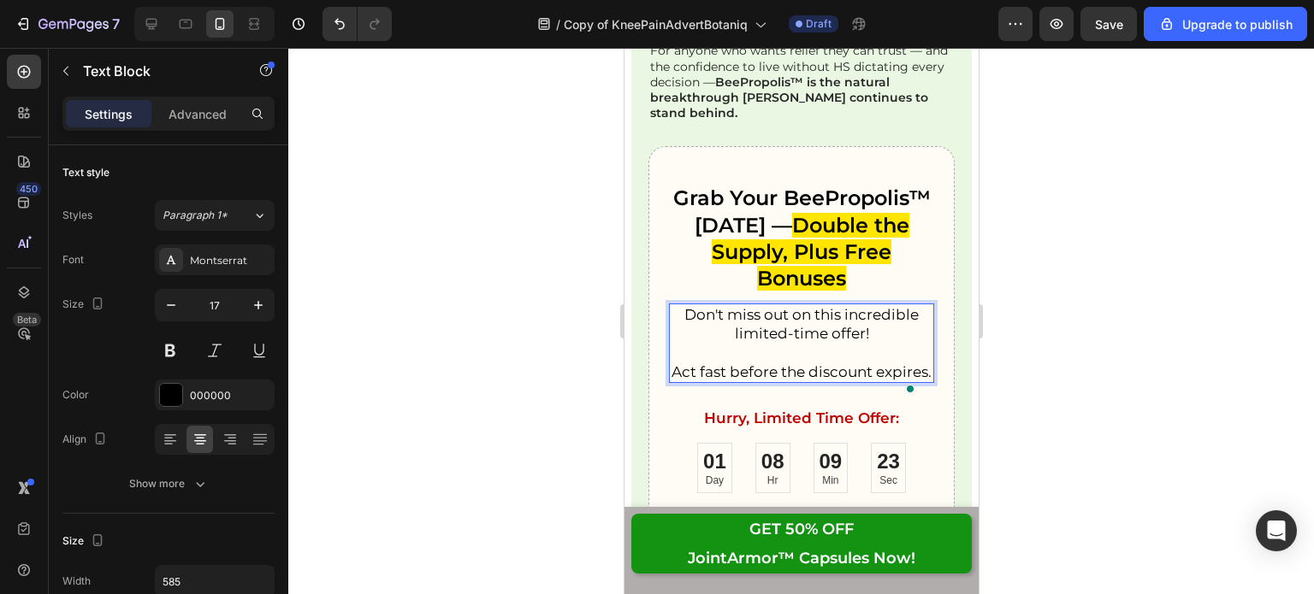
click at [812, 310] on p "Don't miss out on this incredible limited-time offer!" at bounding box center [800, 324] width 261 height 38
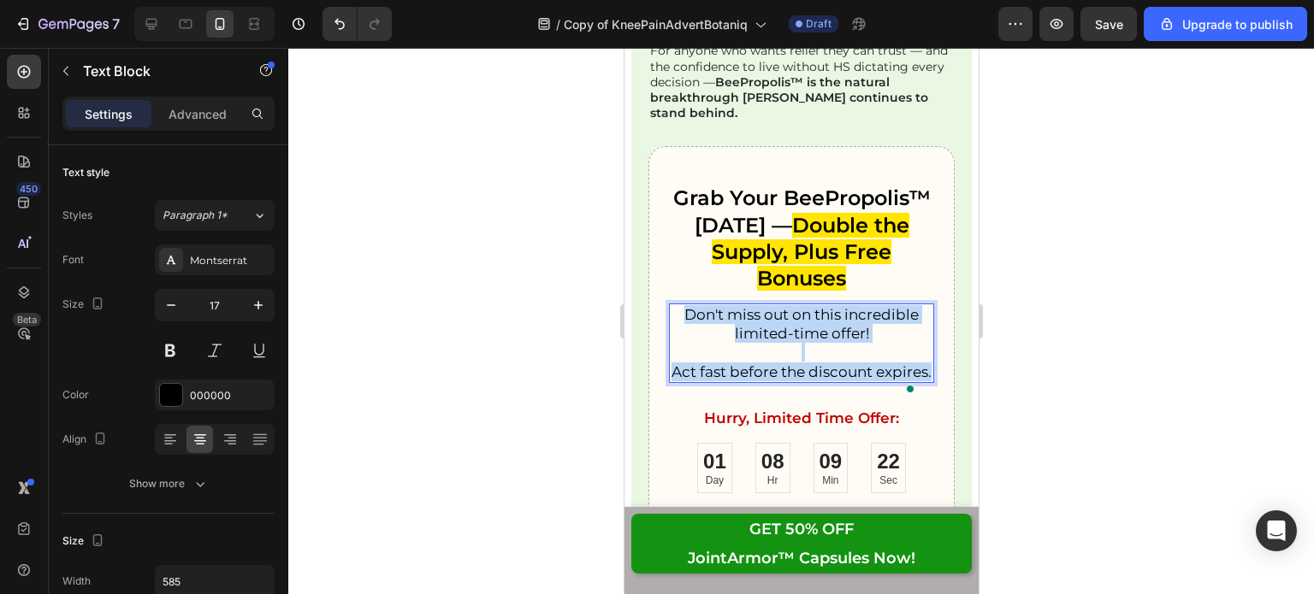
copy div "Don't miss out on this incredible limited-time offer! Act fast before the disco…"
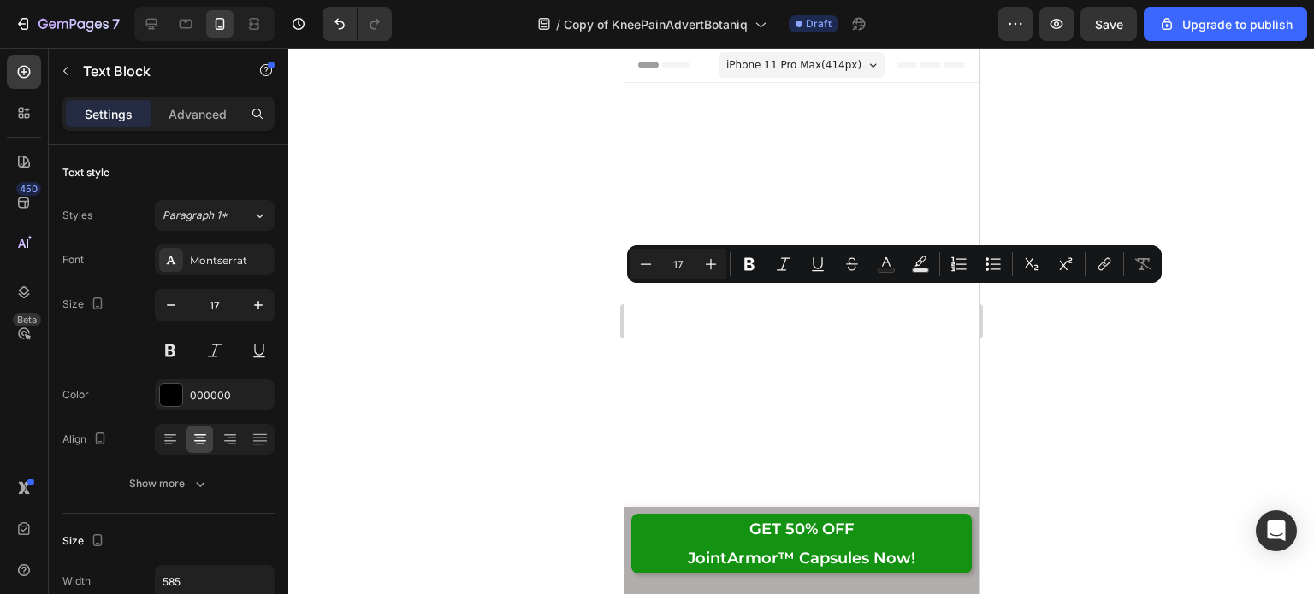
scroll to position [26651, 0]
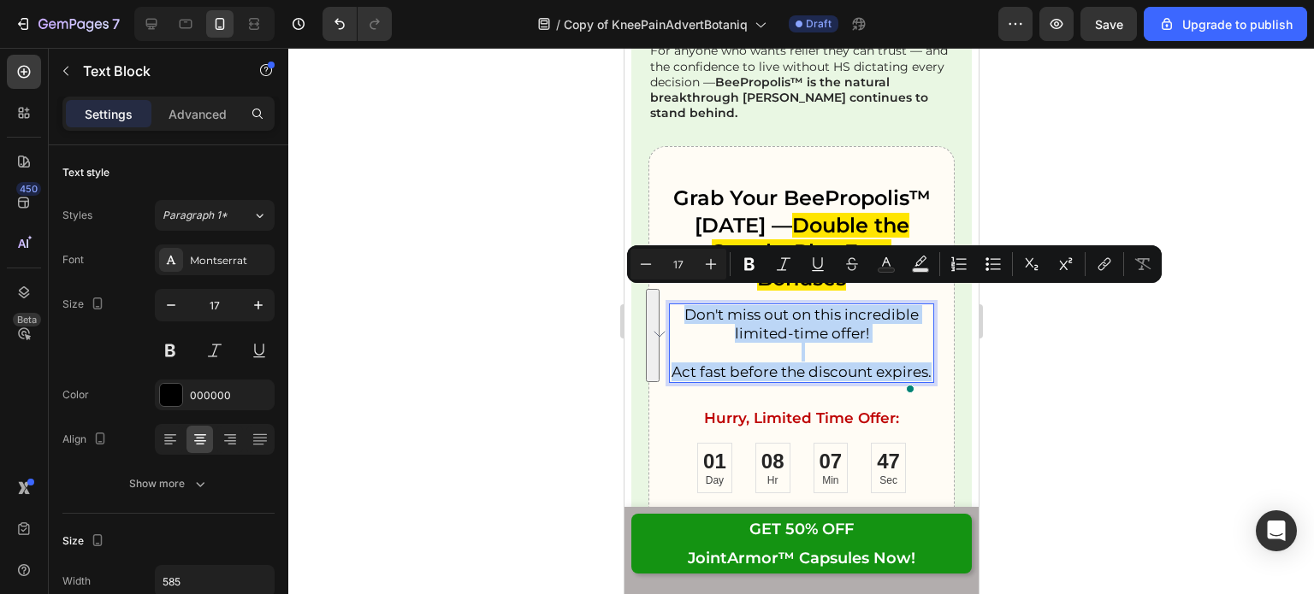
copy div "Don't miss out on this incredible limited-time offer! Act fast before the disco…"
click at [743, 343] on p "Rich Text Editor. Editing area: main" at bounding box center [800, 352] width 261 height 19
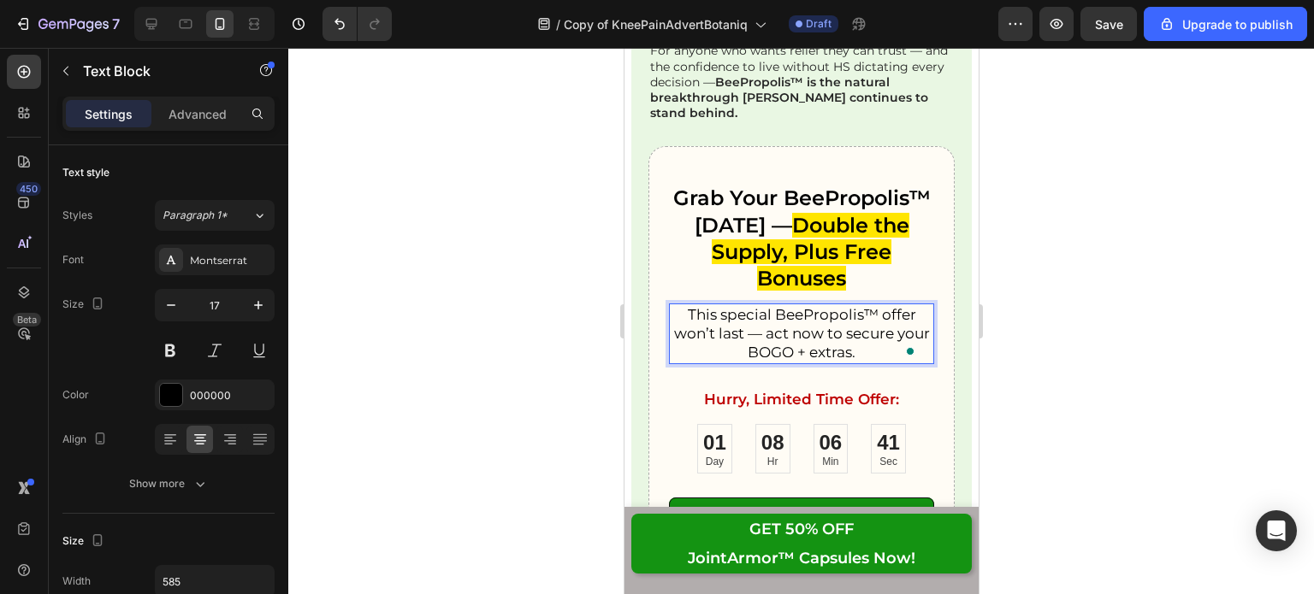
click at [772, 314] on p "This special BeePropolis™ offer won’t last — act now to secure your BOGO + extr…" at bounding box center [800, 333] width 261 height 56
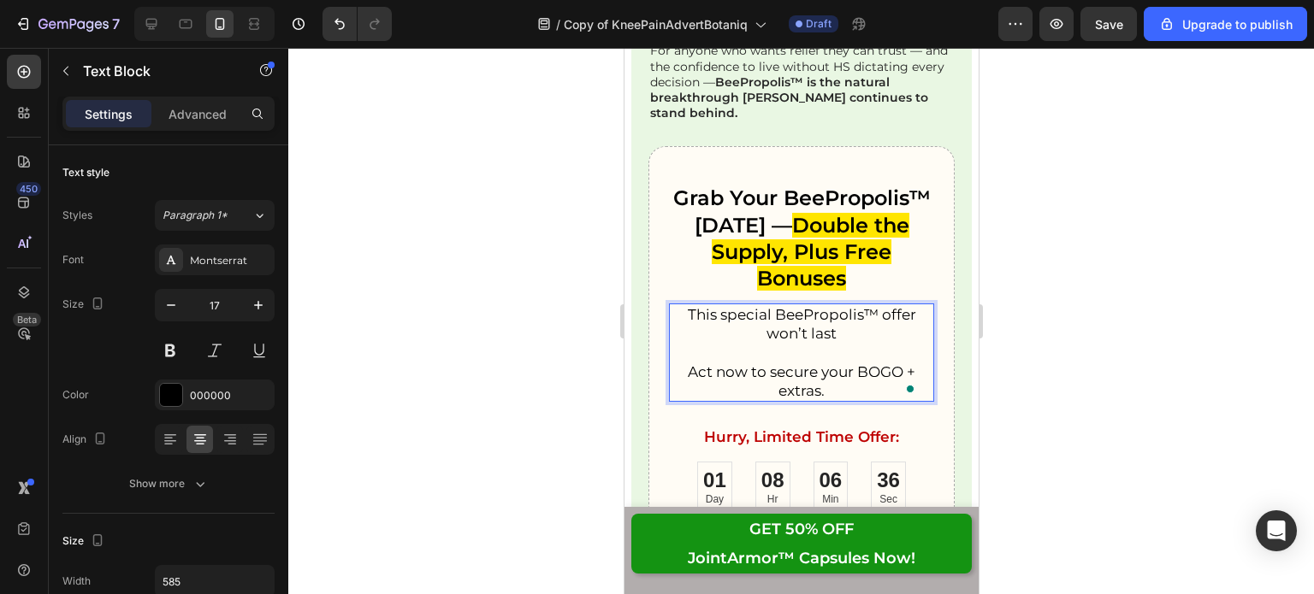
click at [842, 317] on p "This special BeePropolis™ offer won’t last" at bounding box center [800, 324] width 261 height 38
click at [836, 369] on p "Act now to secure your BOGO + extras." at bounding box center [800, 382] width 261 height 38
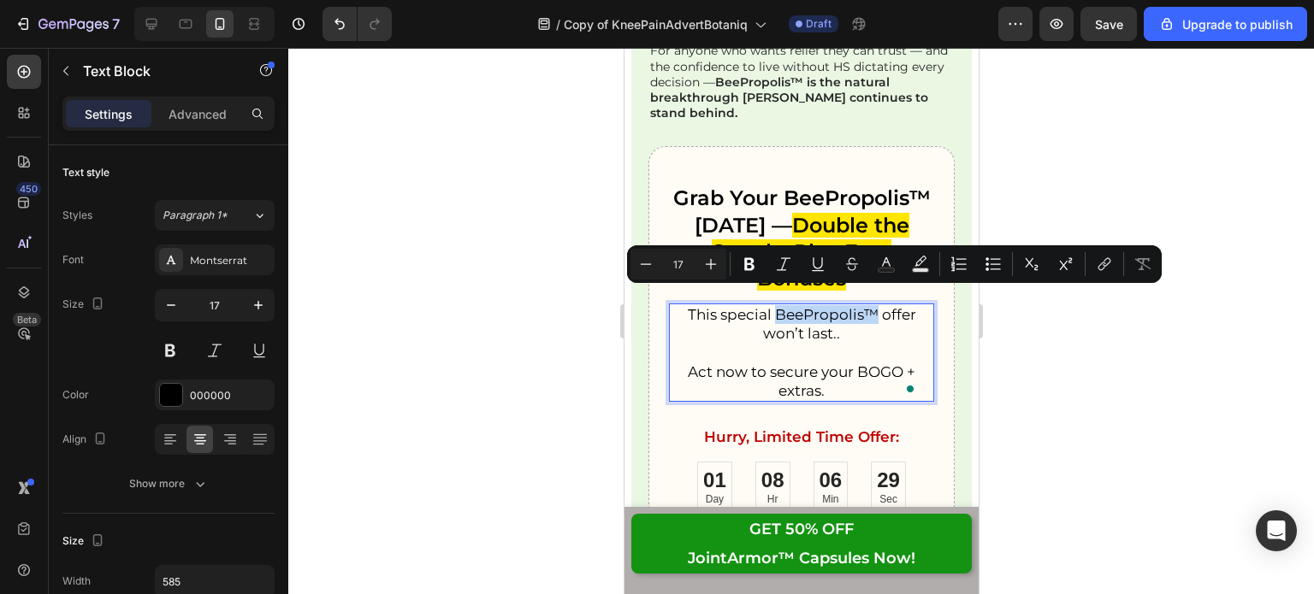
drag, startPoint x: 767, startPoint y: 300, endPoint x: 867, endPoint y: 300, distance: 100.1
click at [867, 305] on p "This special BeePropolis™ offer won’t last.." at bounding box center [800, 324] width 261 height 38
click at [752, 259] on icon "Editor contextual toolbar" at bounding box center [749, 264] width 10 height 13
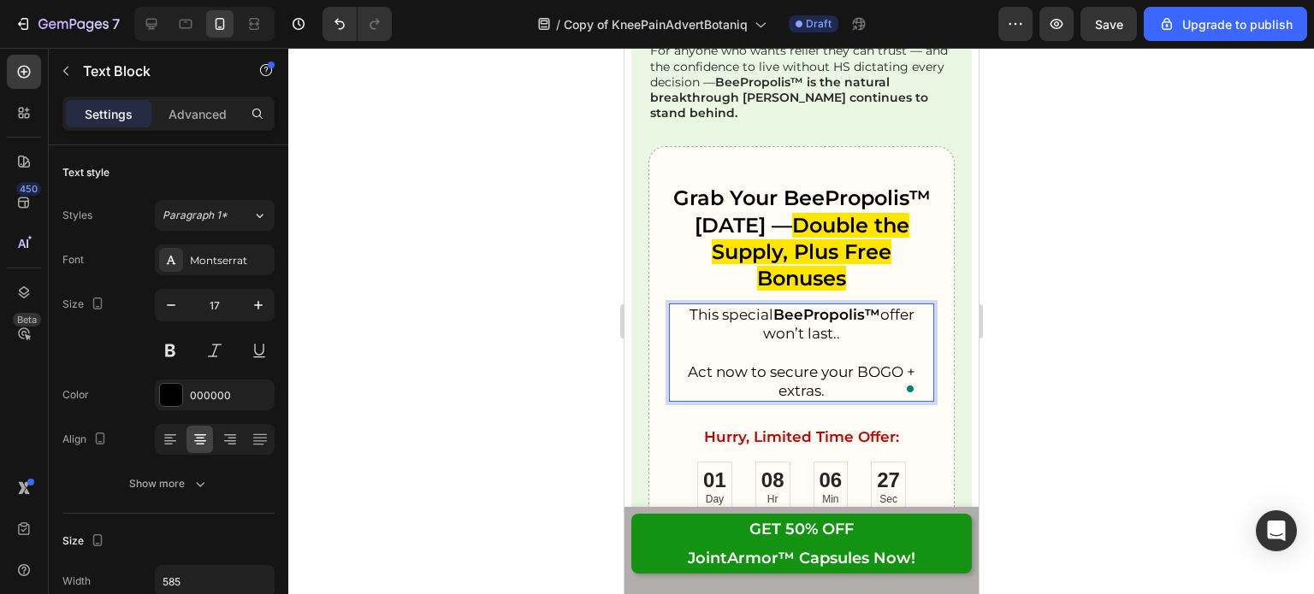
click at [812, 364] on p "Act now to secure your BOGO + extras." at bounding box center [800, 382] width 261 height 38
drag, startPoint x: 851, startPoint y: 355, endPoint x: 856, endPoint y: 379, distance: 24.5
click at [856, 379] on p "Act now to secure your BOGO + extras." at bounding box center [800, 382] width 261 height 38
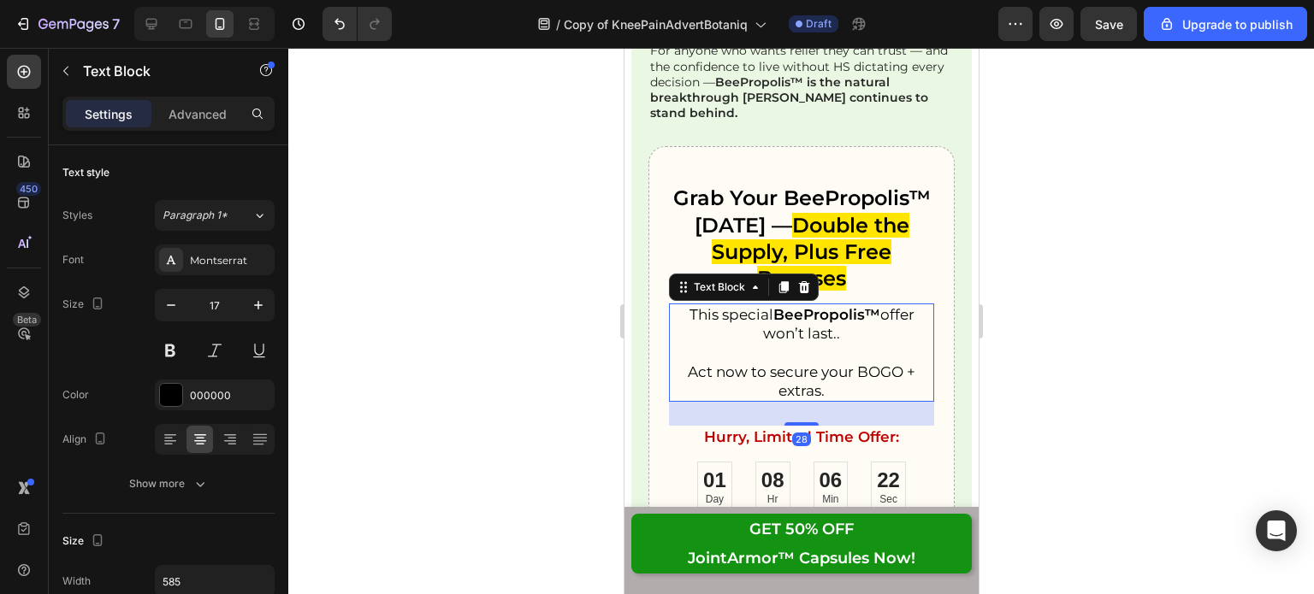
click at [821, 363] on p "Act now to secure your BOGO + extras." at bounding box center [800, 382] width 261 height 38
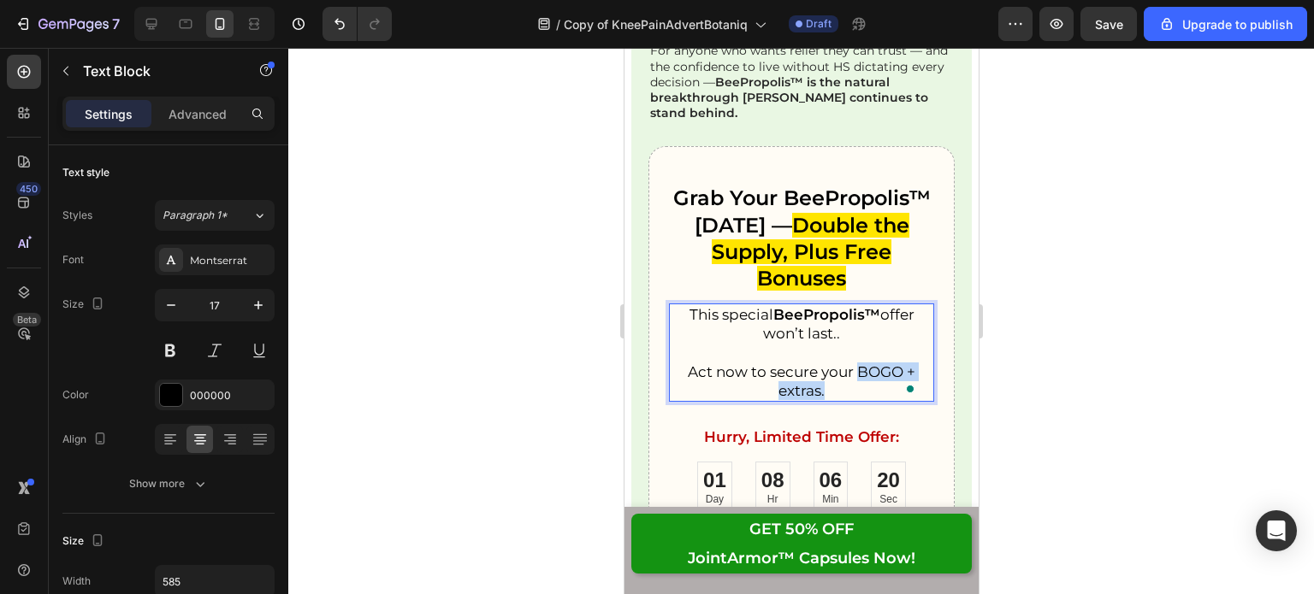
drag, startPoint x: 844, startPoint y: 367, endPoint x: 848, endPoint y: 350, distance: 17.6
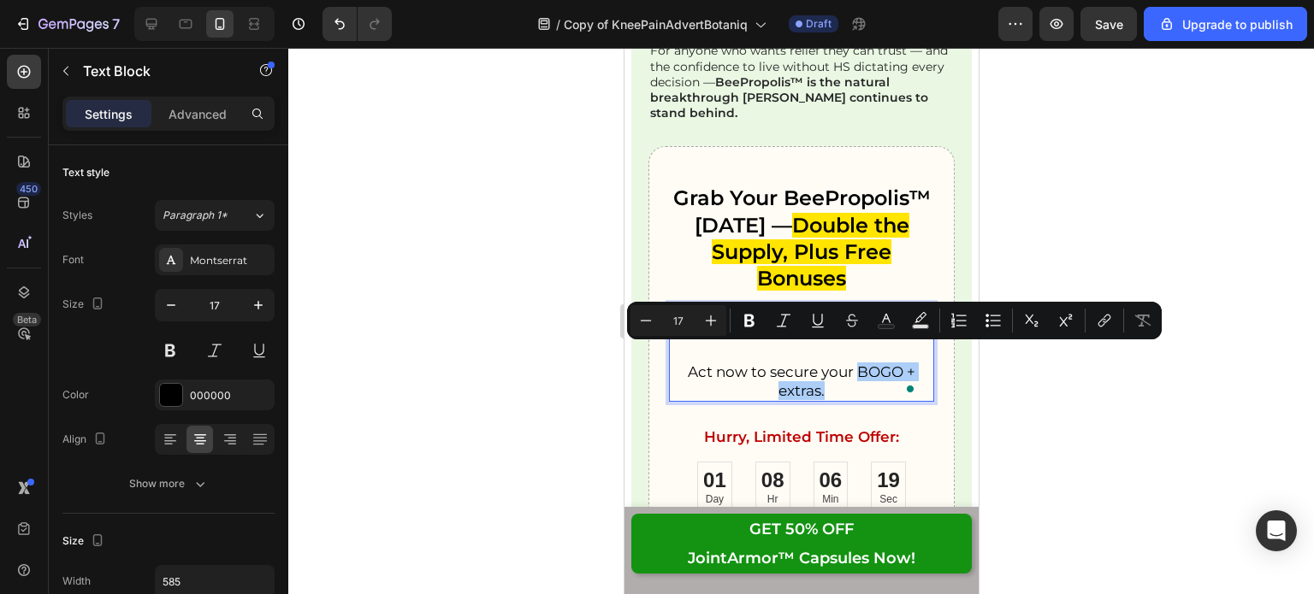
click at [750, 313] on icon "Editor contextual toolbar" at bounding box center [749, 320] width 17 height 17
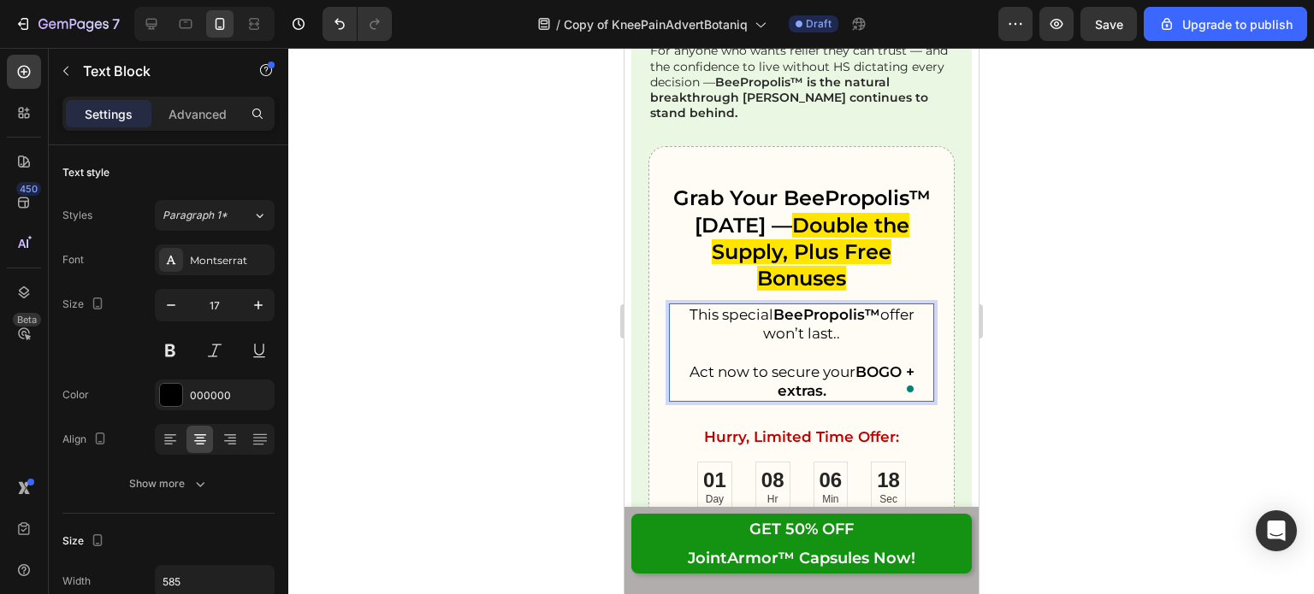
click at [909, 269] on p "Grab Your BeePropolis™ [DATE] — Double the Supply, Plus Free Bonuses" at bounding box center [800, 238] width 261 height 107
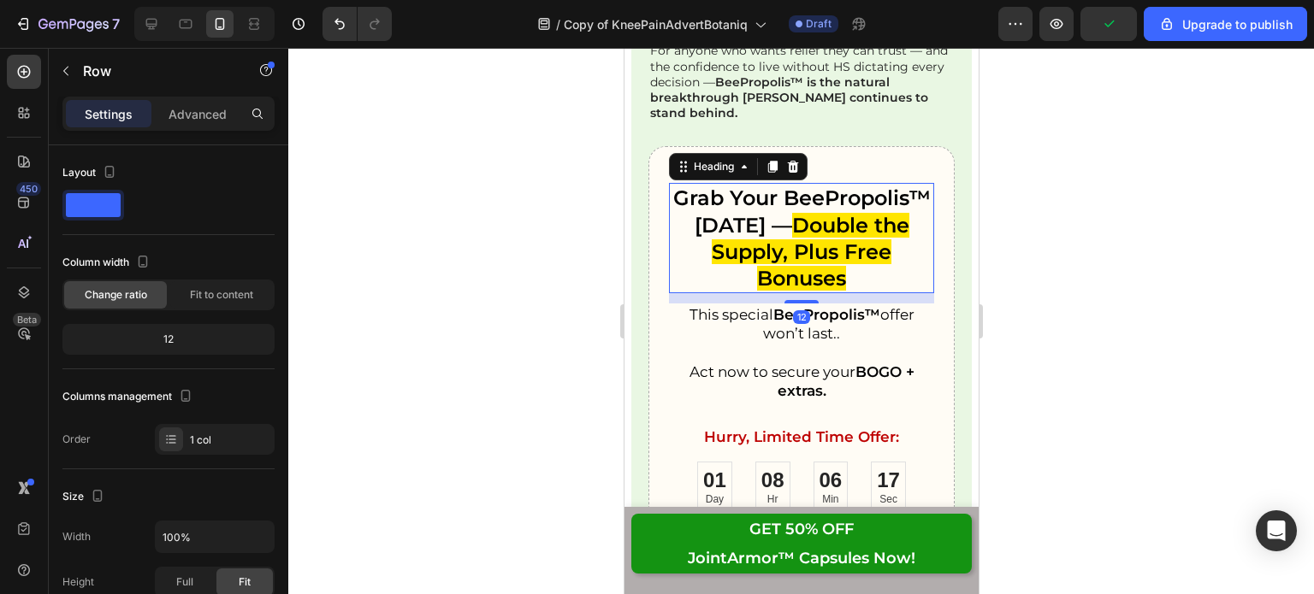
click at [929, 293] on div "Grab Your BeePropolis™ [DATE] — Double the Supply, Plus Free Bonuses Heading 12…" at bounding box center [799, 462] width 305 height 632
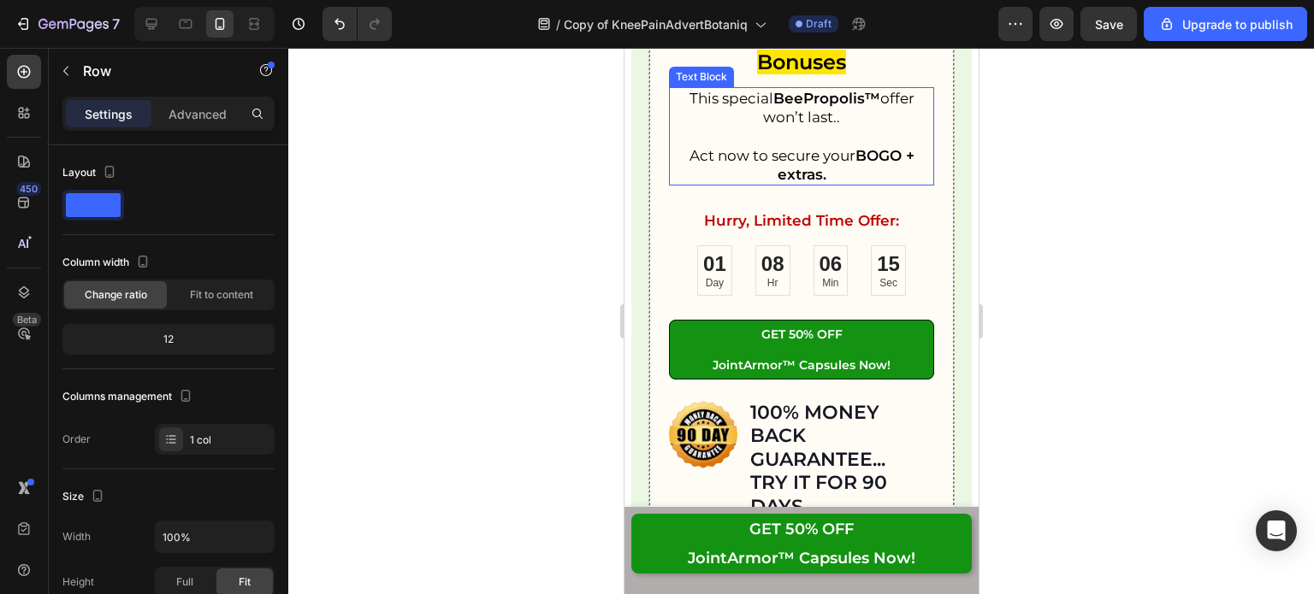
scroll to position [26868, 0]
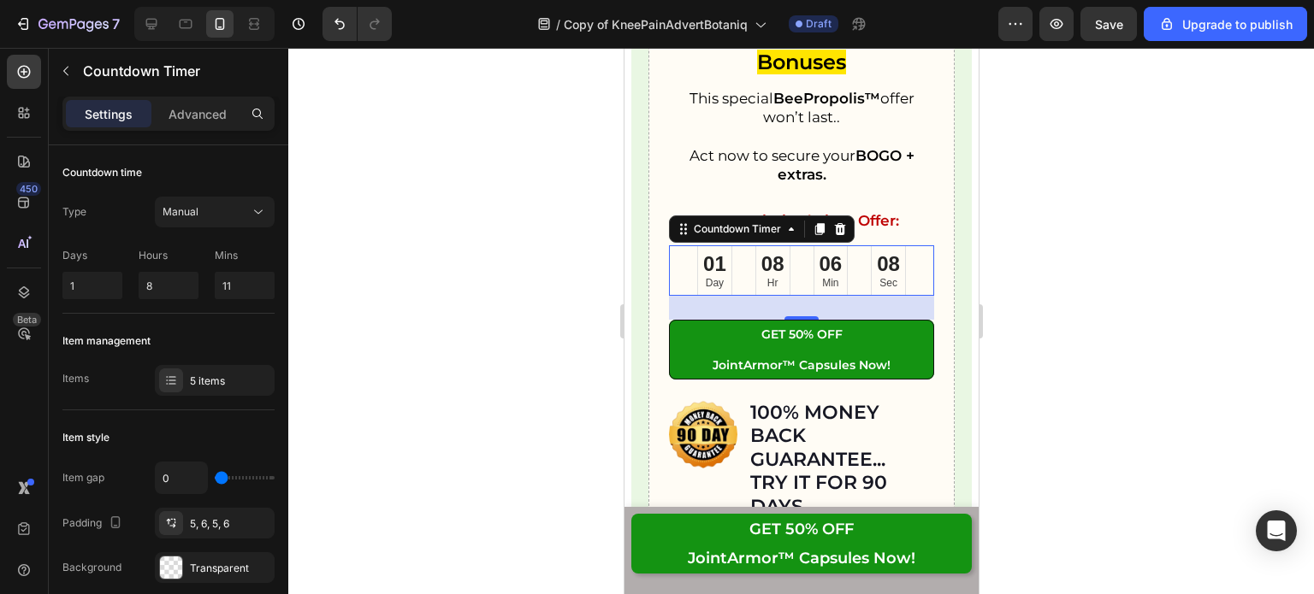
click at [236, 208] on div "Manual" at bounding box center [205, 211] width 87 height 15
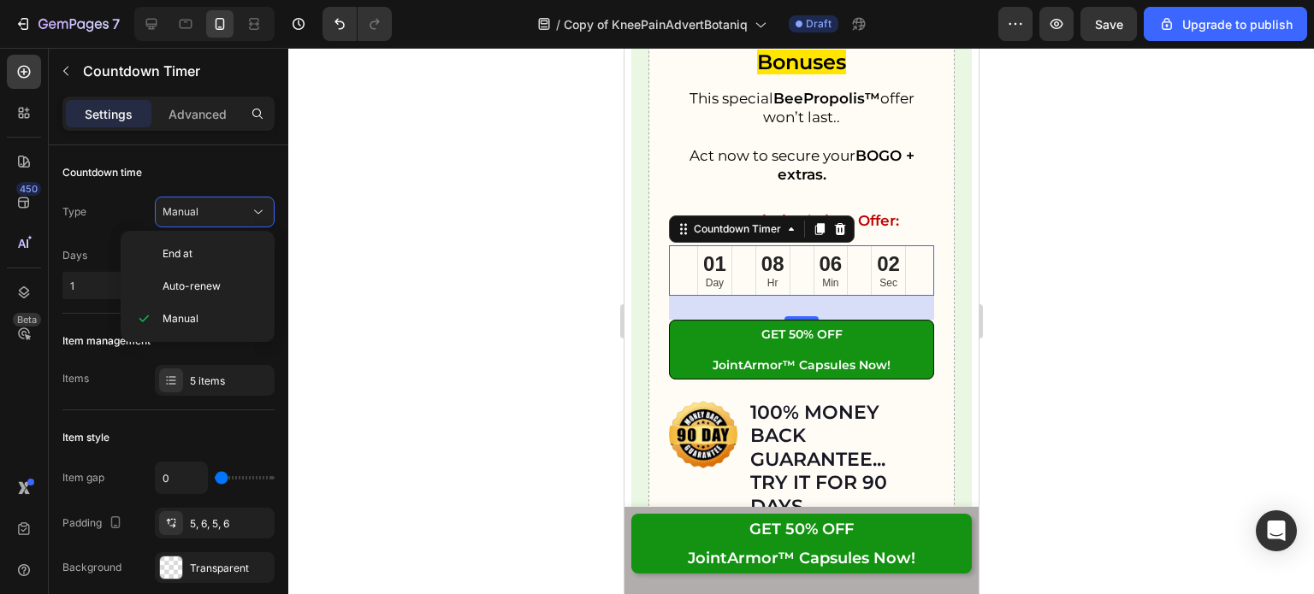
click at [262, 209] on icon at bounding box center [258, 212] width 17 height 17
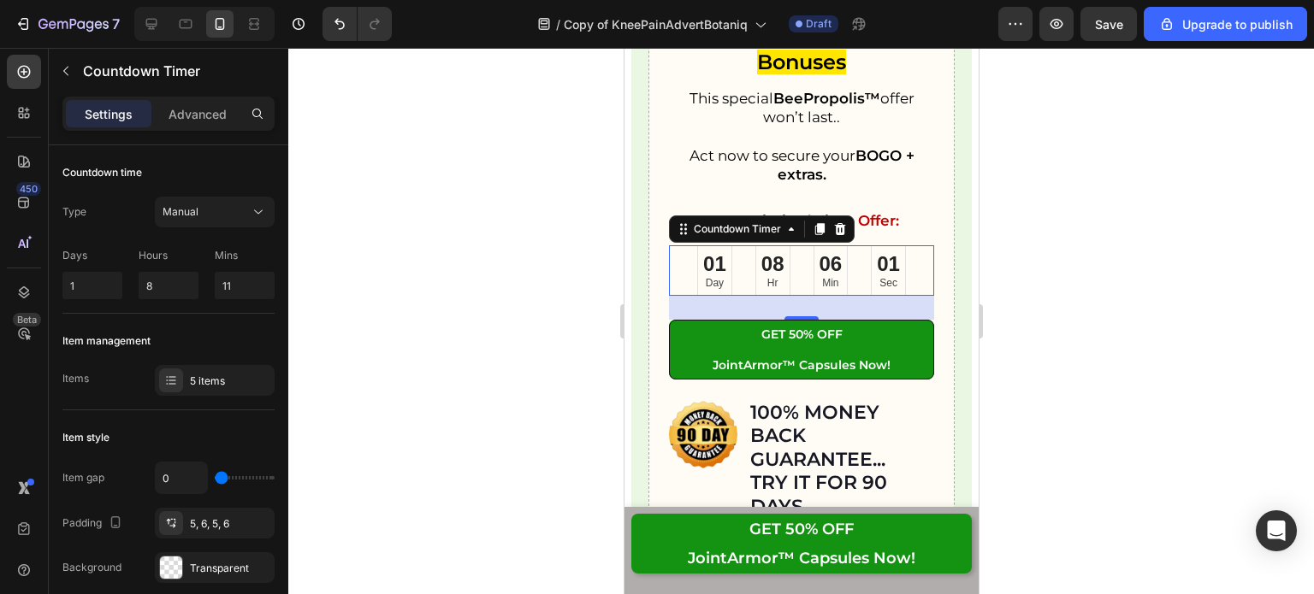
click at [239, 211] on div "Manual" at bounding box center [205, 211] width 87 height 15
click at [96, 293] on input "1" at bounding box center [92, 285] width 60 height 27
type input "0"
click at [153, 285] on input "8" at bounding box center [169, 285] width 60 height 27
type input "3"
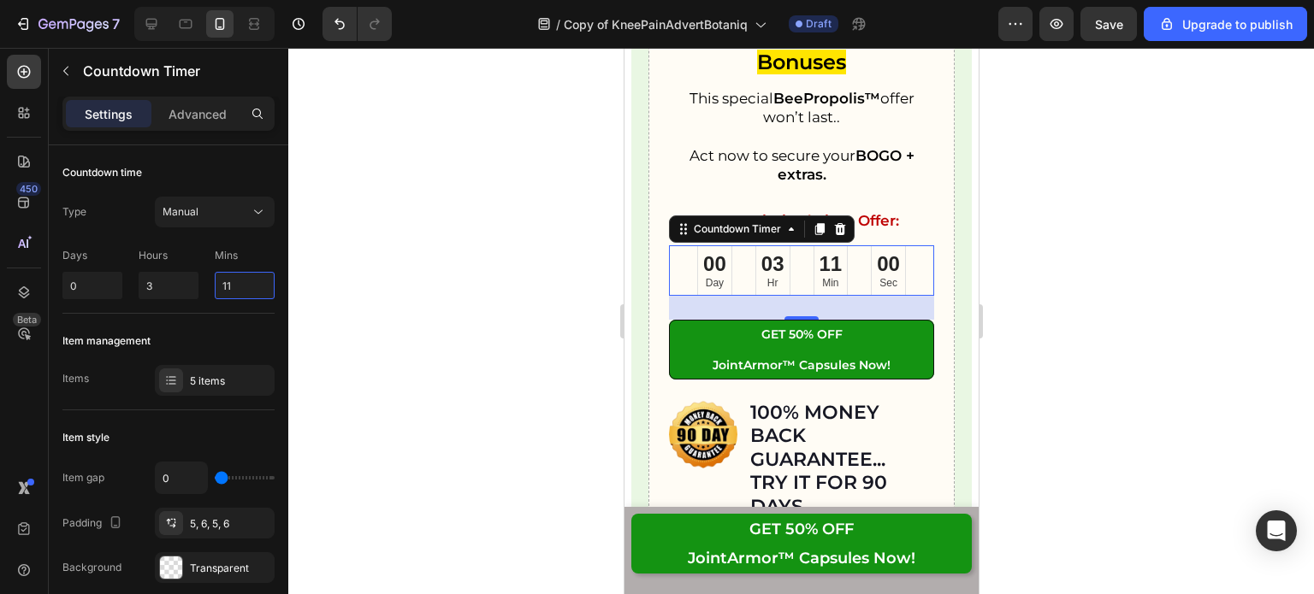
click at [246, 287] on input "11" at bounding box center [245, 285] width 60 height 27
click at [180, 385] on div at bounding box center [171, 381] width 24 height 24
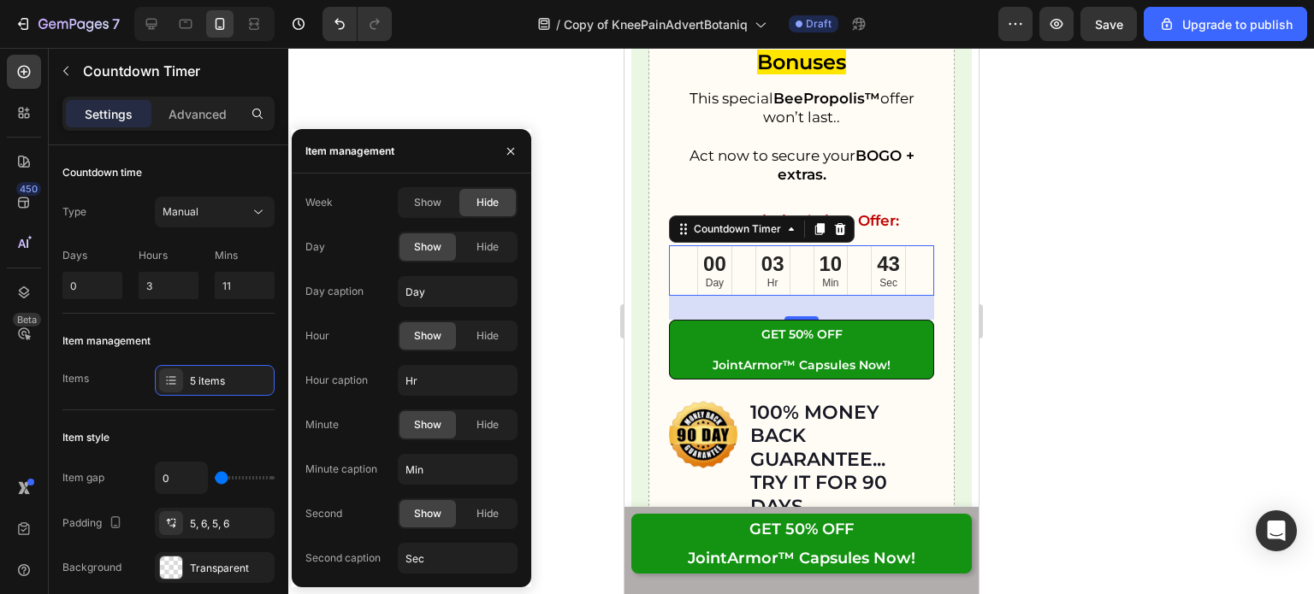
click at [484, 250] on span "Hide" at bounding box center [487, 246] width 22 height 15
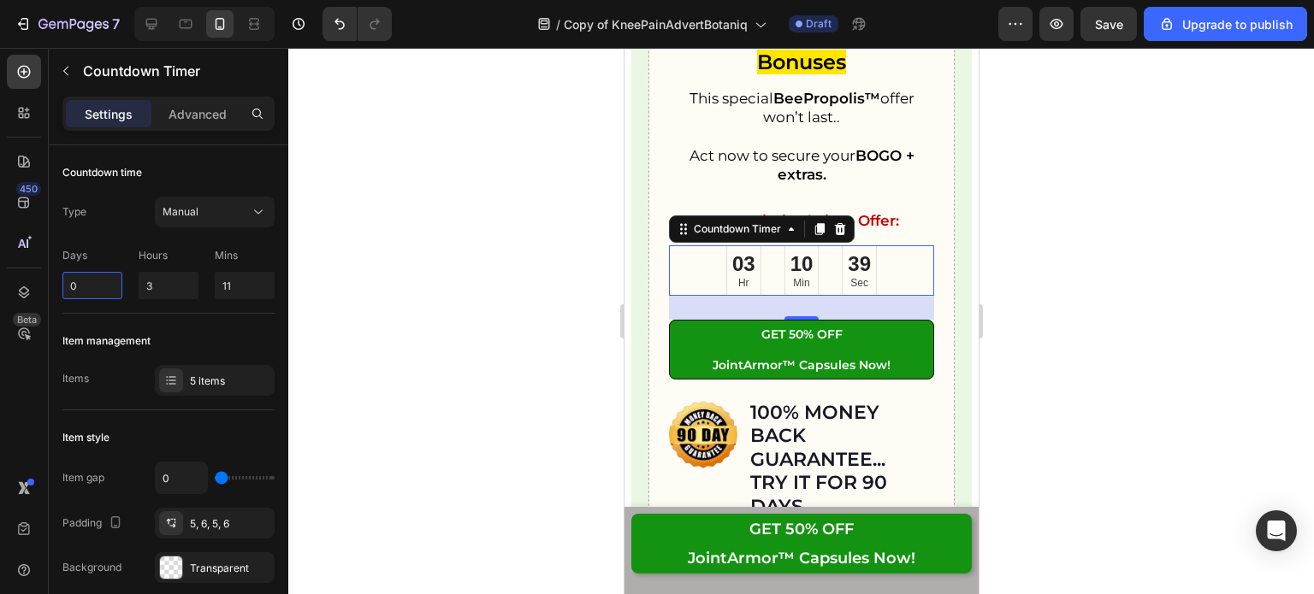
click at [91, 282] on input "0" at bounding box center [92, 285] width 60 height 27
click at [166, 284] on input "3" at bounding box center [169, 285] width 60 height 27
type input "0"
click at [226, 286] on input "11" at bounding box center [245, 285] width 60 height 27
type input "45"
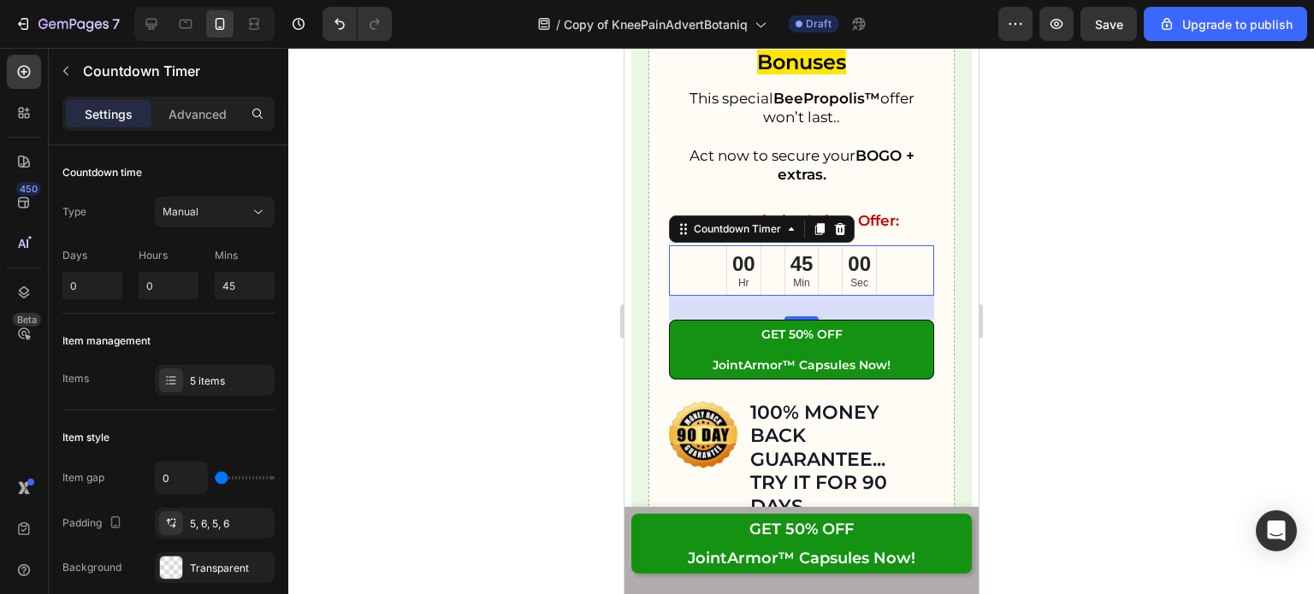
click at [265, 162] on div "Countdown time" at bounding box center [168, 172] width 212 height 27
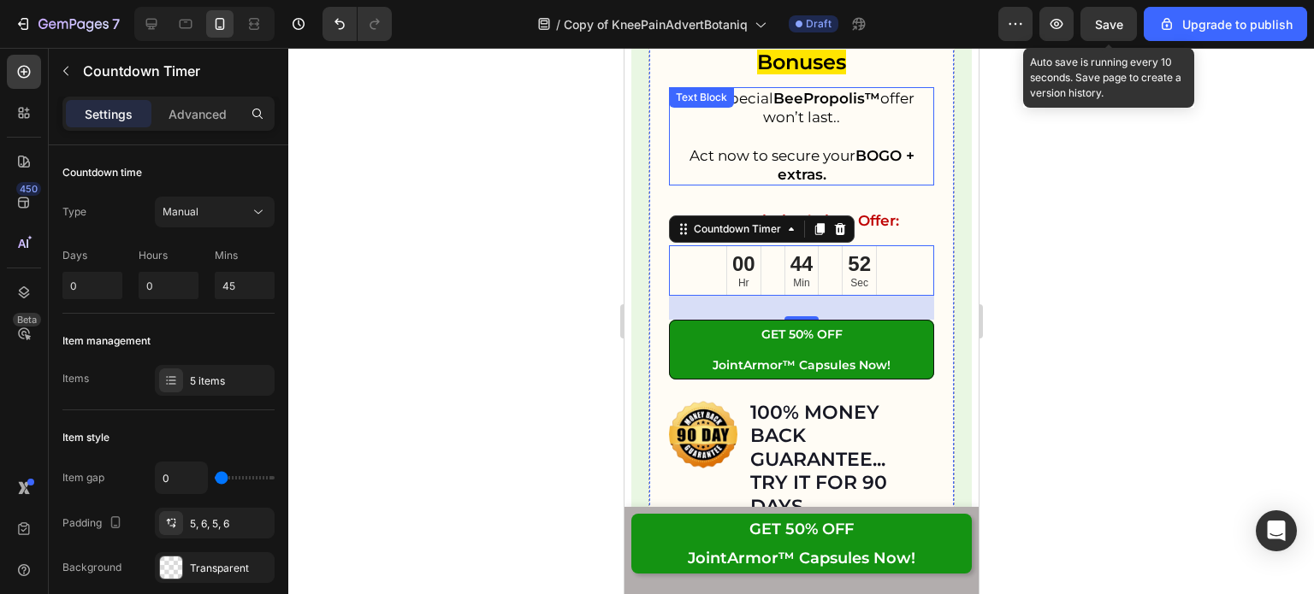
click at [1115, 10] on button "Save" at bounding box center [1108, 24] width 56 height 34
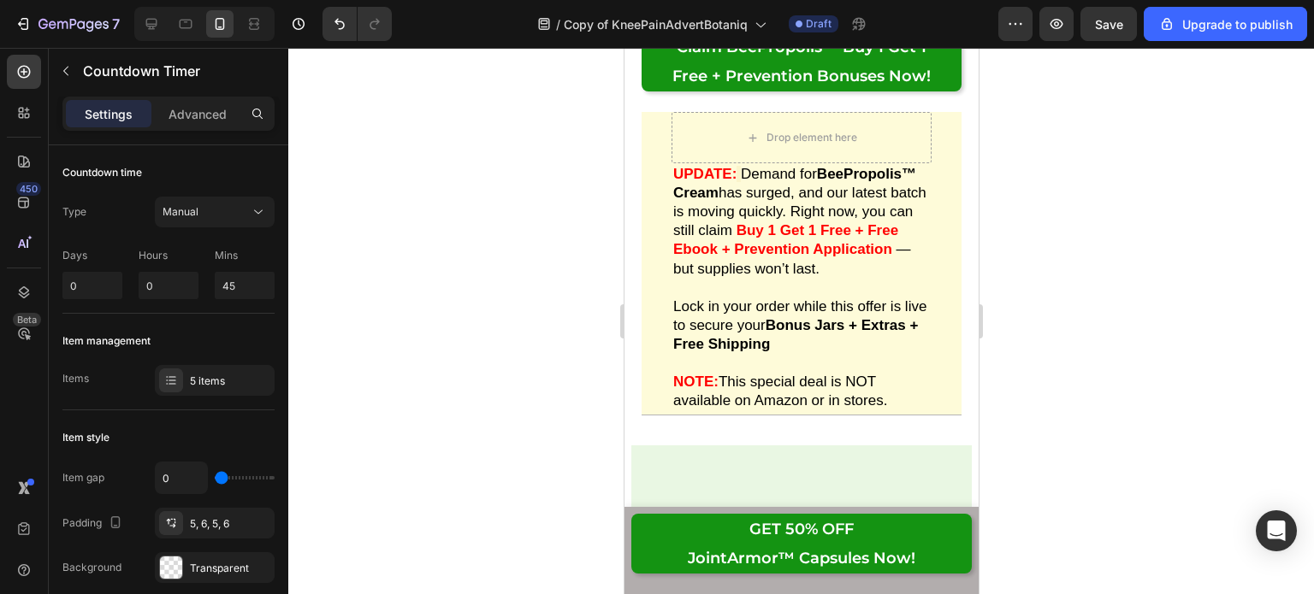
scroll to position [24519, 0]
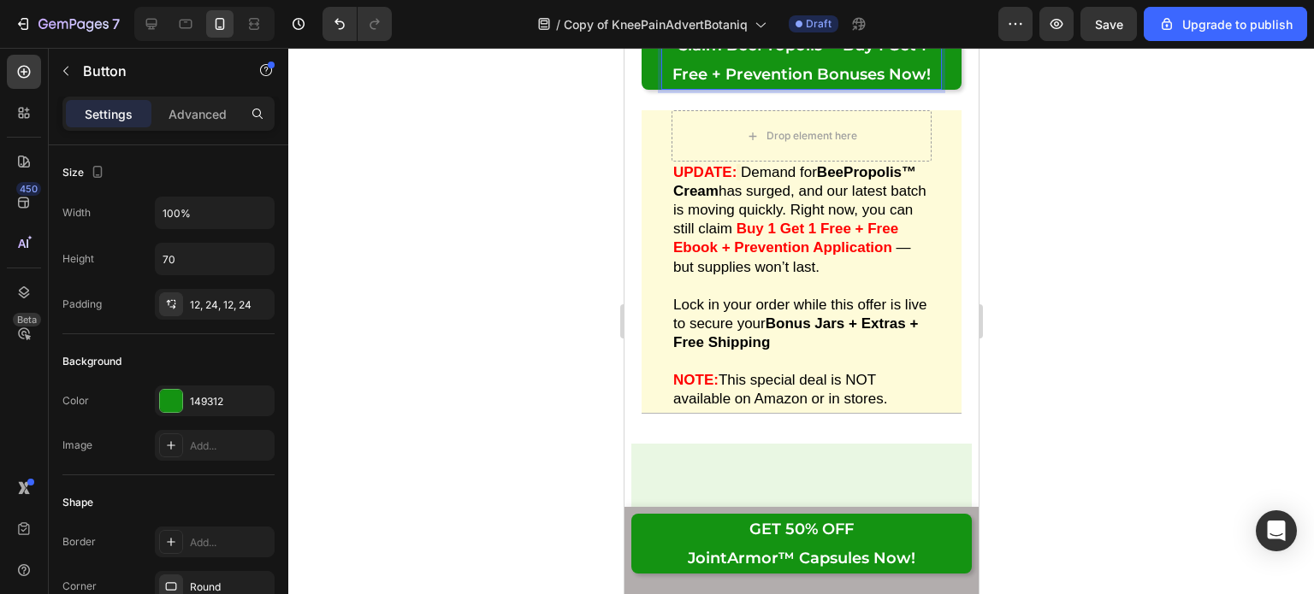
click at [802, 89] on p "Claim BeePropolis™ Buy 1 Get 1 Free + Prevention Bonuses Now!" at bounding box center [800, 60] width 279 height 58
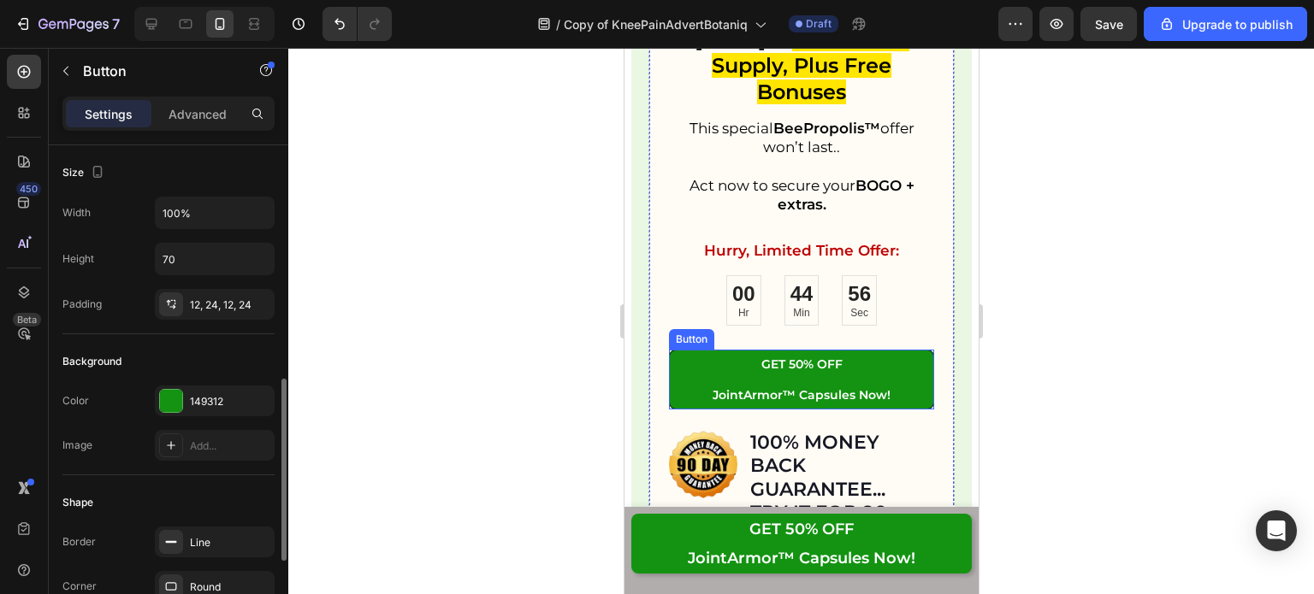
scroll to position [171, 0]
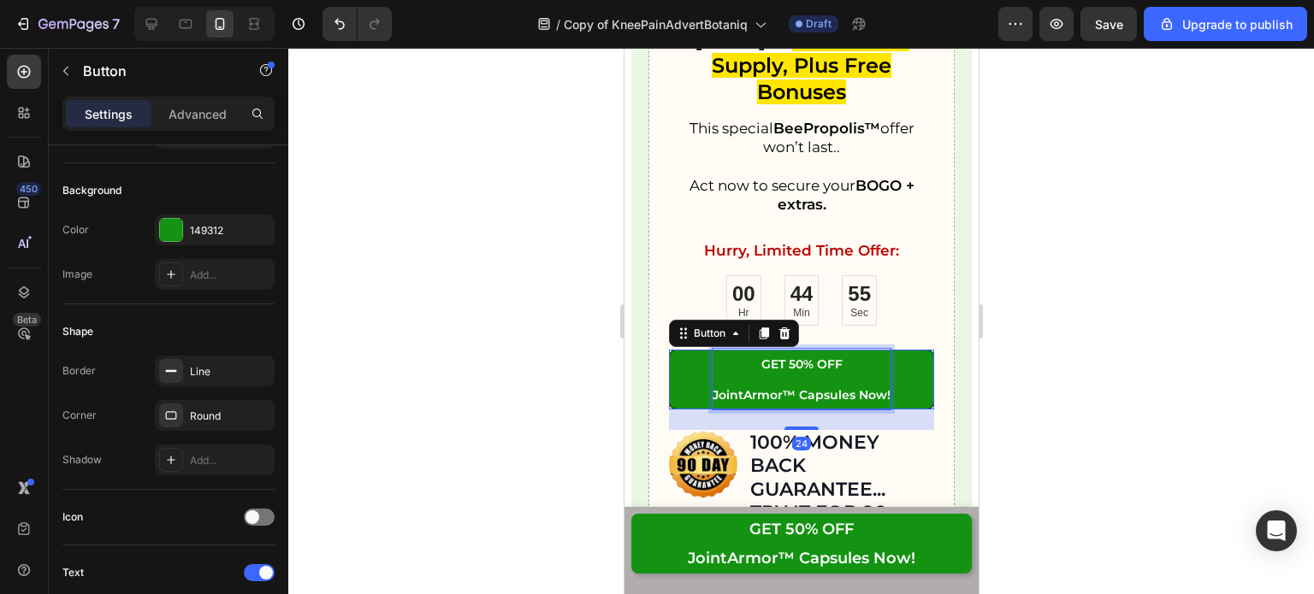
click at [805, 361] on p "GET 50% OFF JointArmor™ Capsules Now!" at bounding box center [801, 379] width 178 height 60
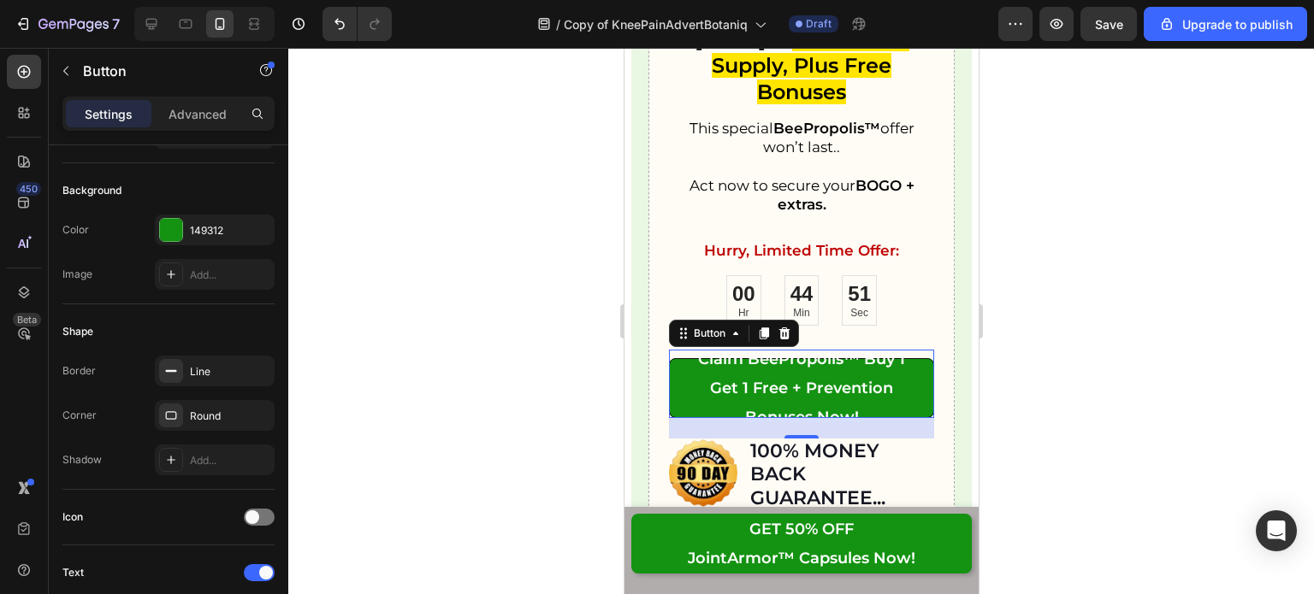
click at [1024, 386] on div at bounding box center [800, 321] width 1025 height 546
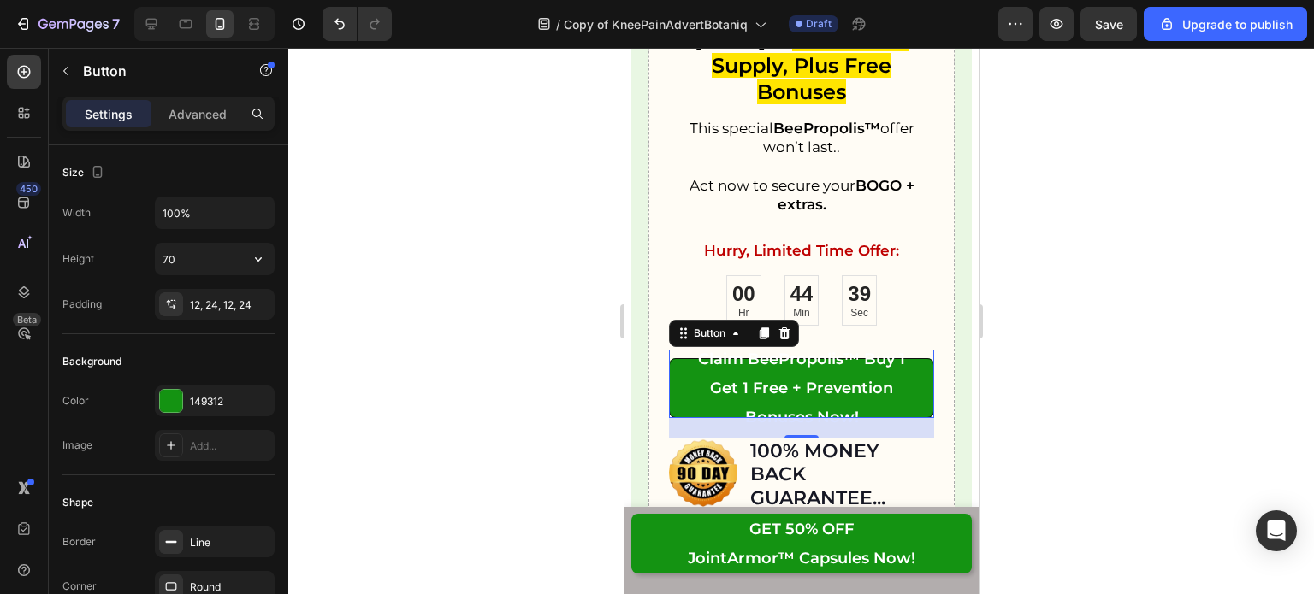
click at [256, 263] on icon "button" at bounding box center [258, 259] width 17 height 17
click at [196, 301] on span "Fit content" at bounding box center [187, 301] width 51 height 15
type input "Auto"
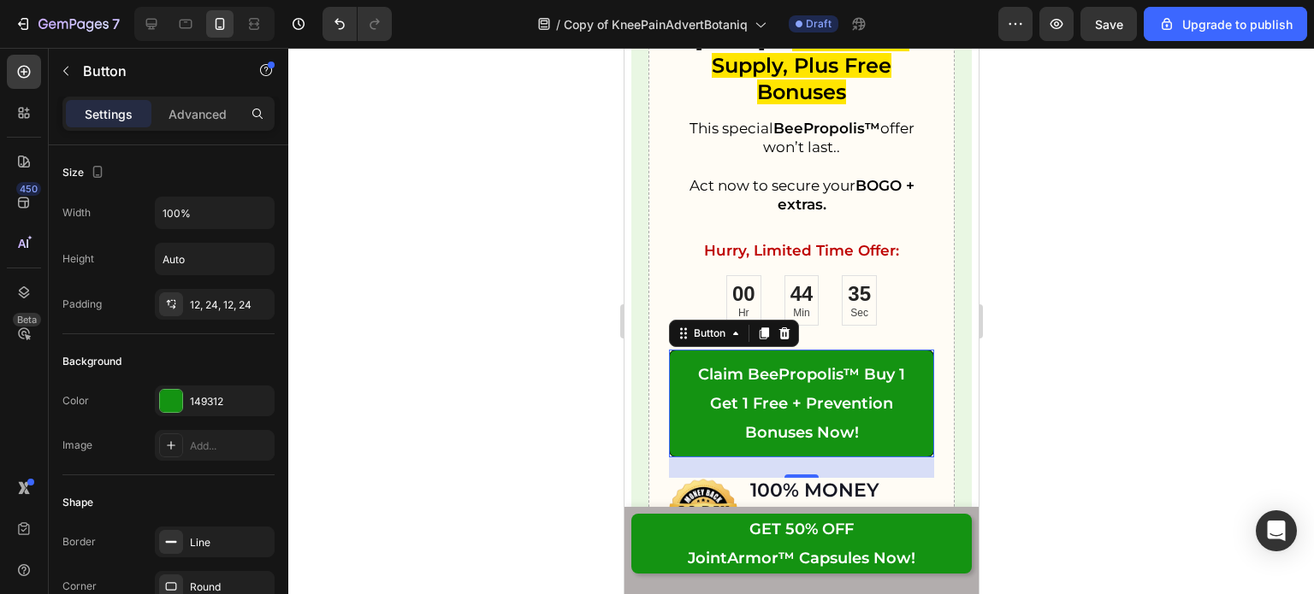
click at [1000, 328] on div at bounding box center [800, 321] width 1025 height 546
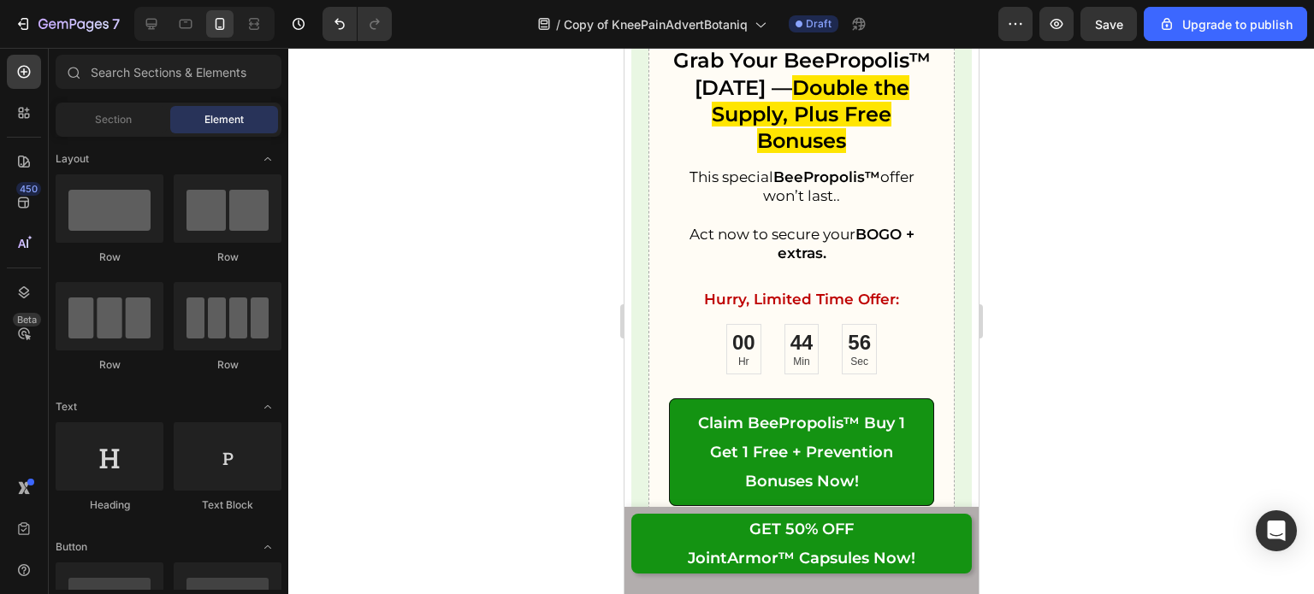
scroll to position [26787, 0]
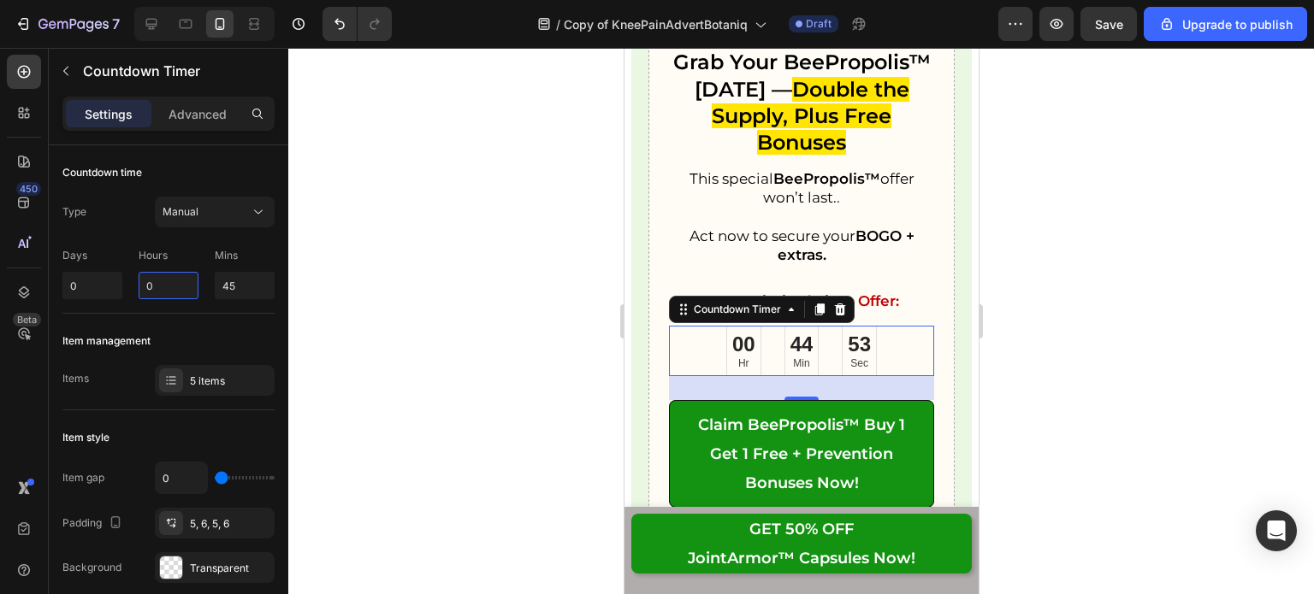
click at [175, 275] on input "0" at bounding box center [169, 285] width 60 height 27
type input "1"
click at [457, 230] on div at bounding box center [800, 321] width 1025 height 546
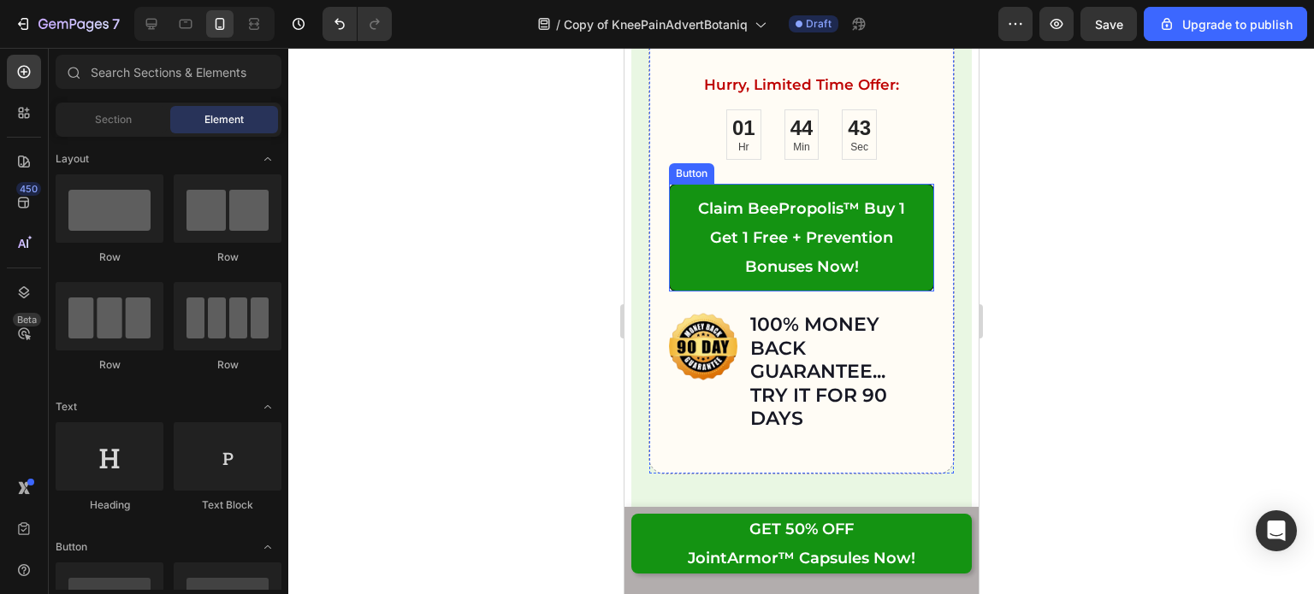
scroll to position [27005, 0]
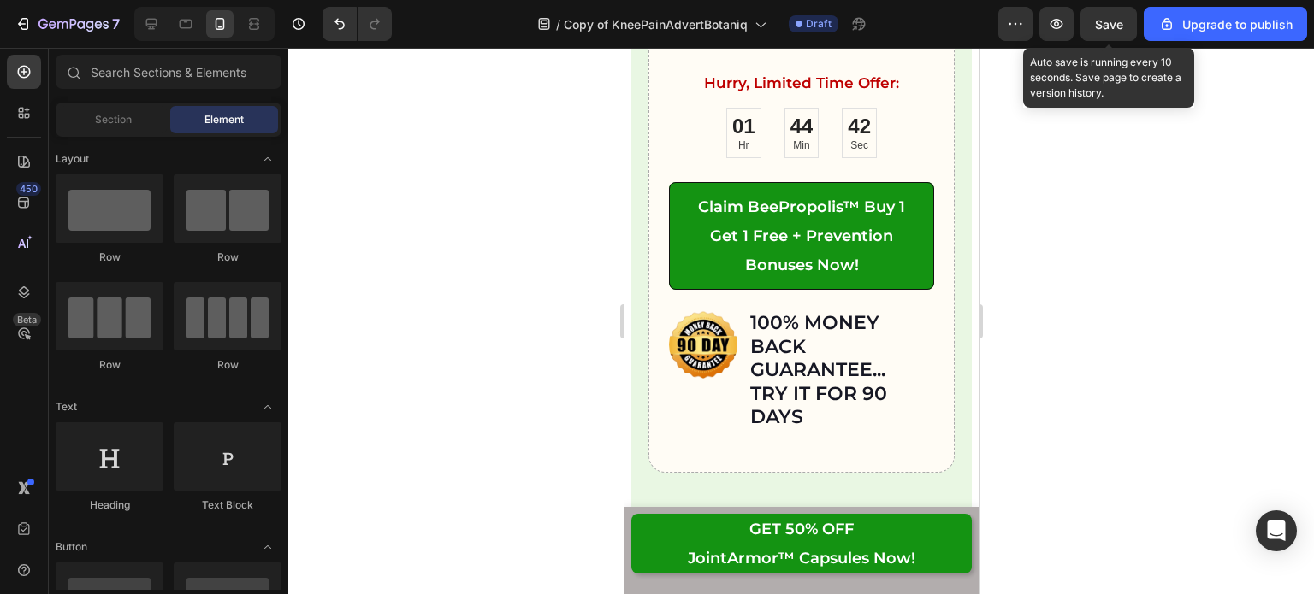
click at [1120, 10] on button "Save" at bounding box center [1108, 24] width 56 height 34
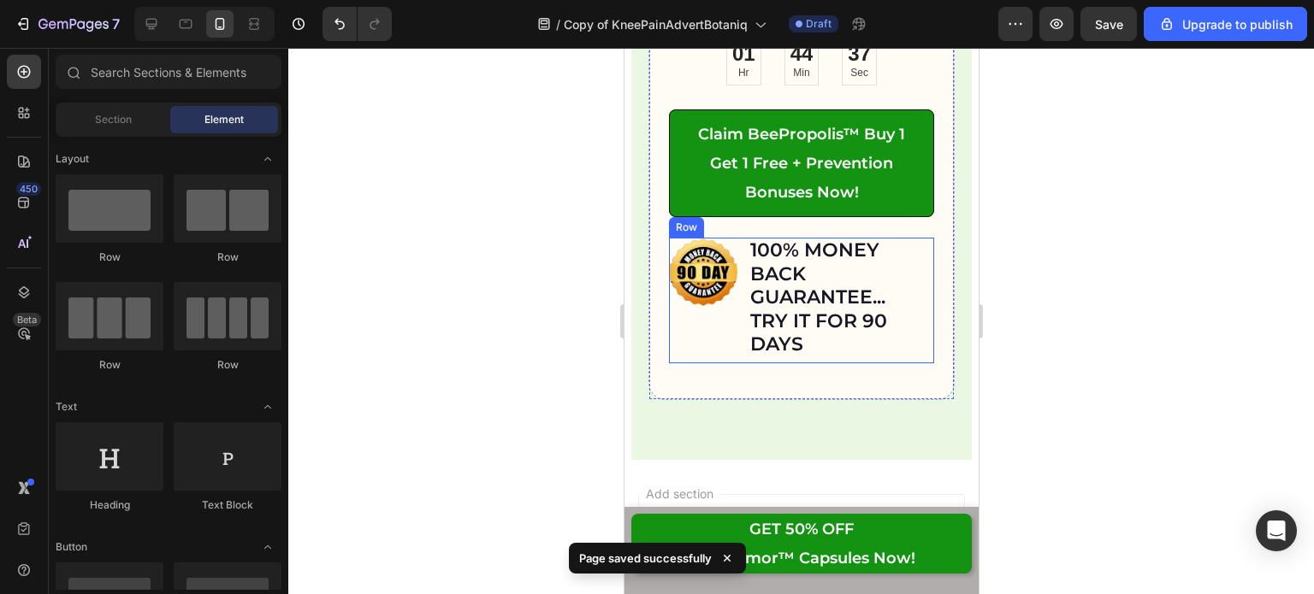
scroll to position [27077, 0]
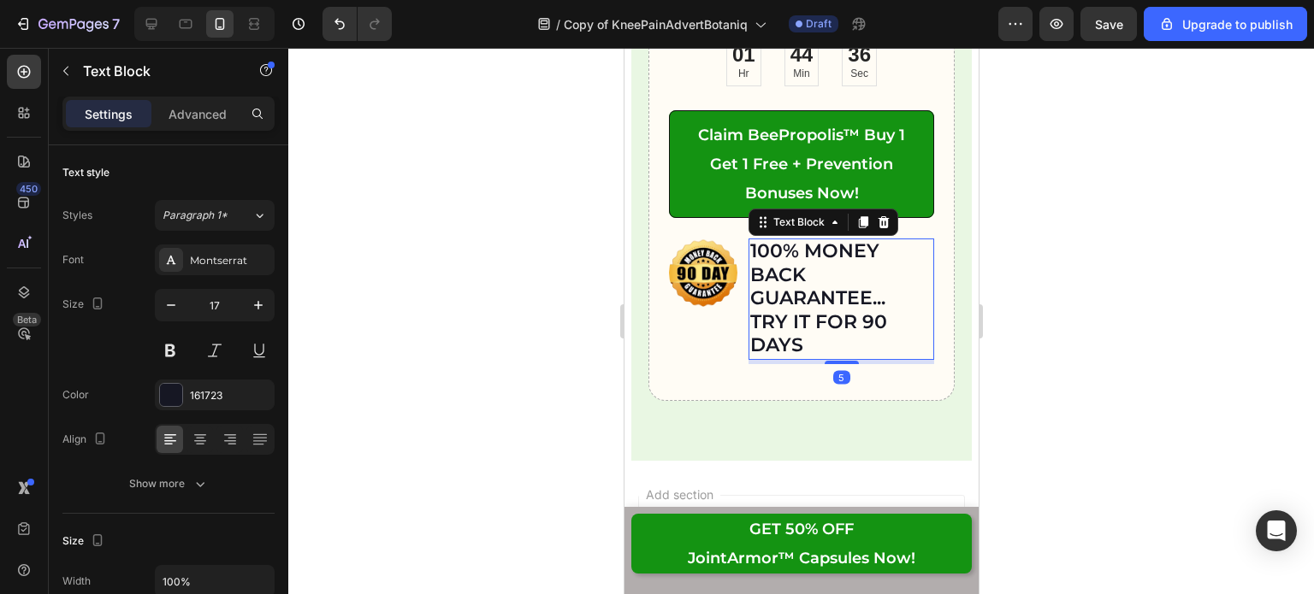
click at [870, 310] on strong "TRY IT FOR 90 DAYS" at bounding box center [817, 333] width 137 height 47
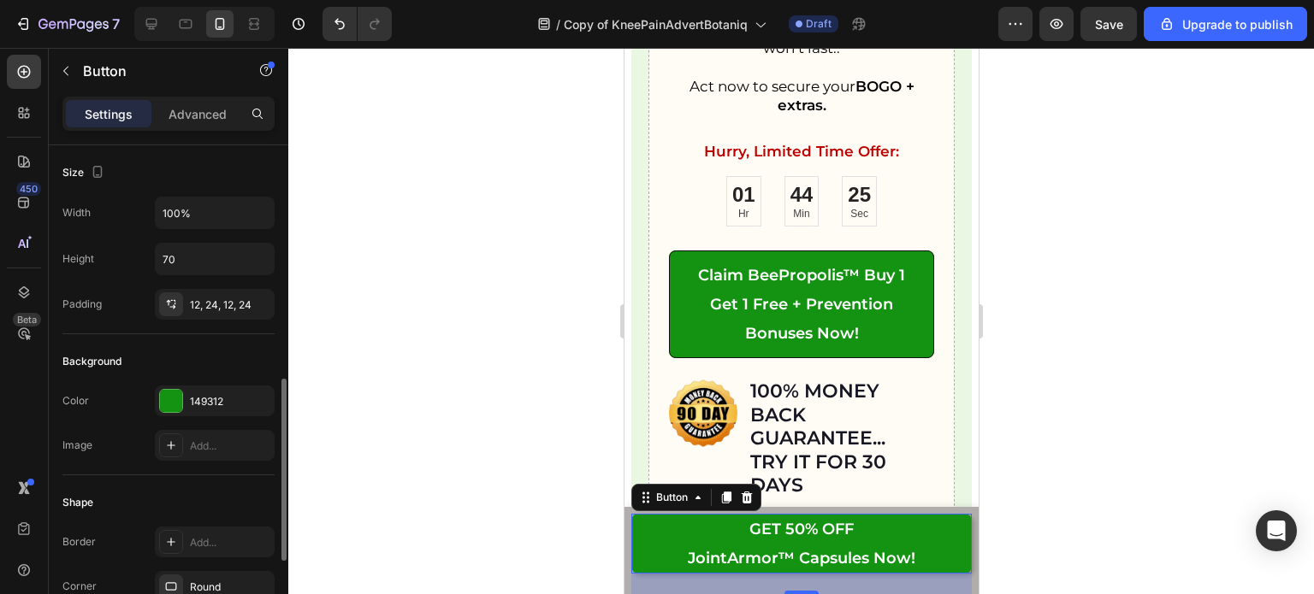
scroll to position [171, 0]
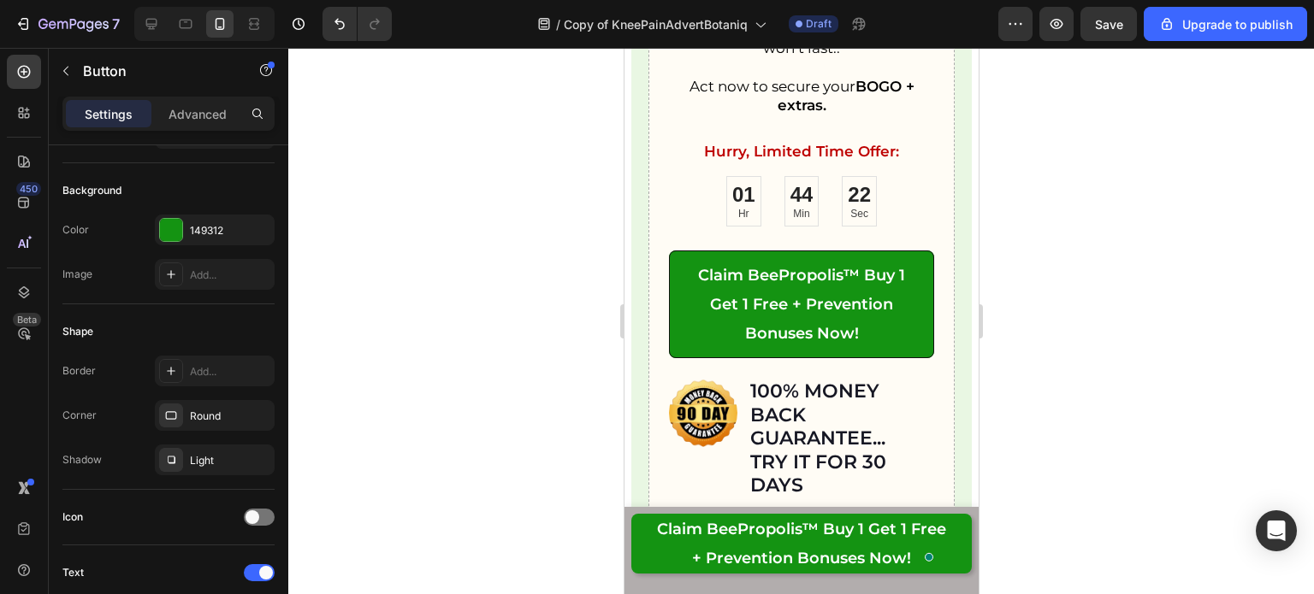
click at [1031, 492] on div at bounding box center [800, 321] width 1025 height 546
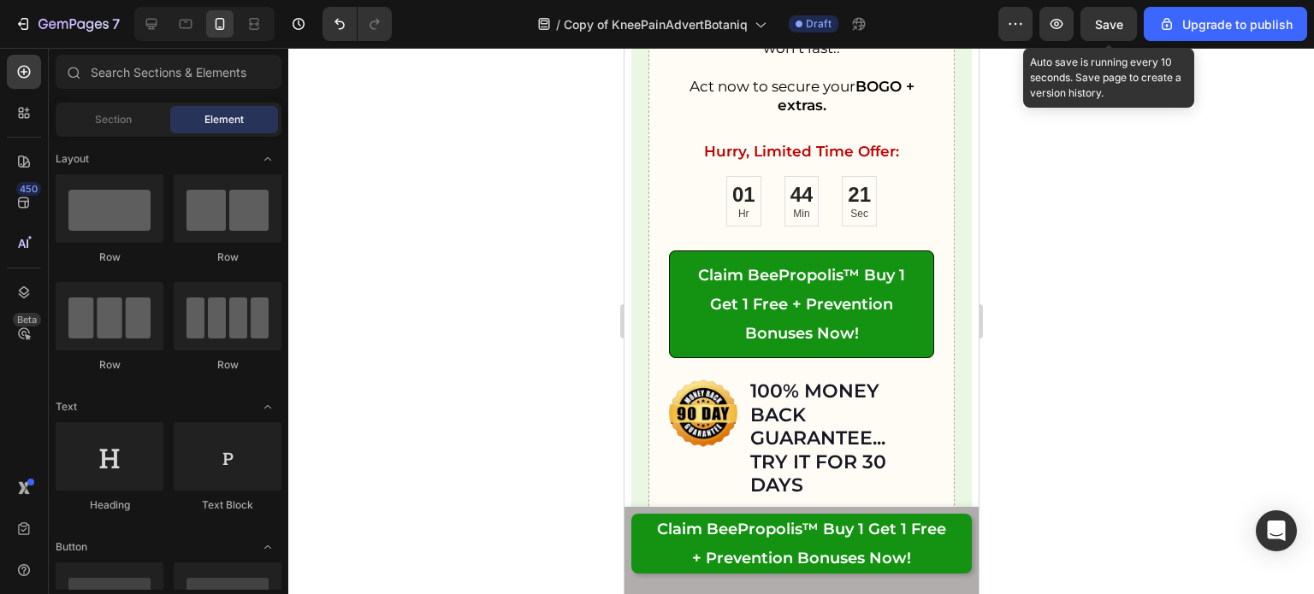
click at [1125, 25] on button "Save" at bounding box center [1108, 24] width 56 height 34
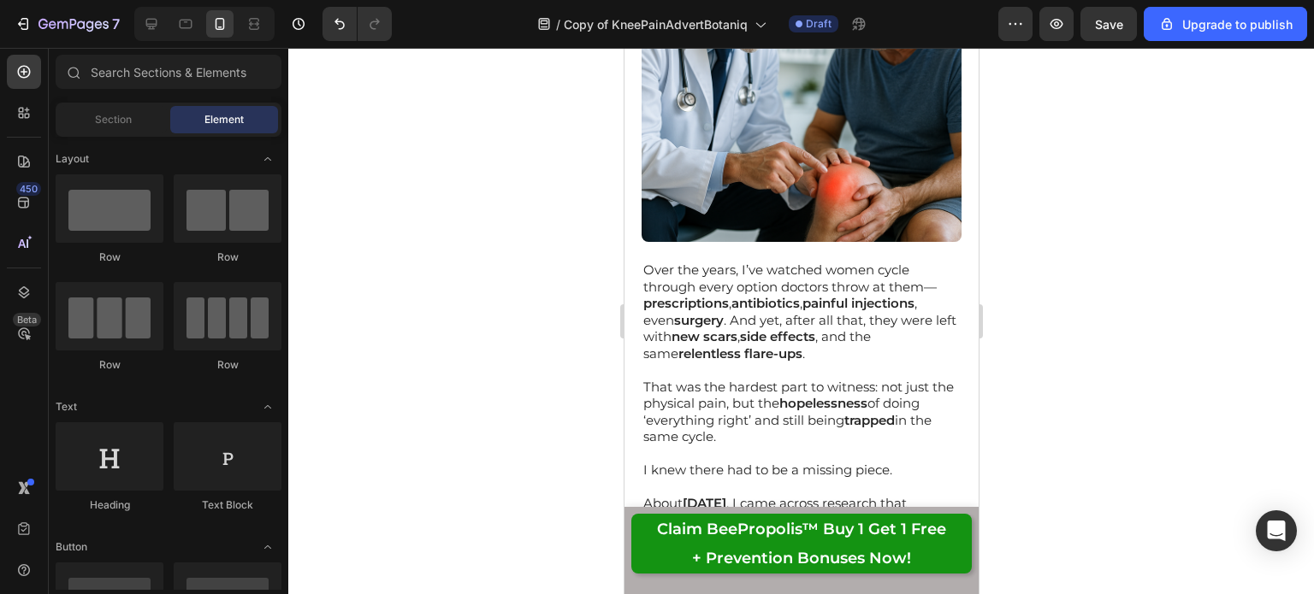
scroll to position [0, 0]
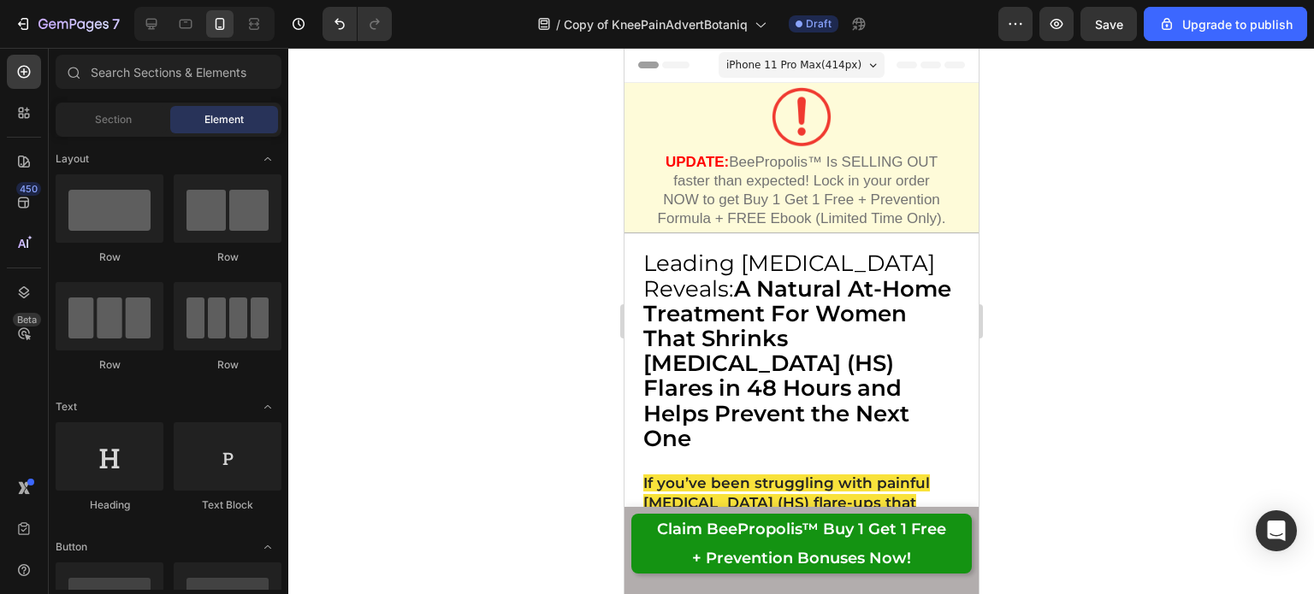
drag, startPoint x: 972, startPoint y: 428, endPoint x: 1551, endPoint y: 81, distance: 674.7
